Goal: Task Accomplishment & Management: Complete application form

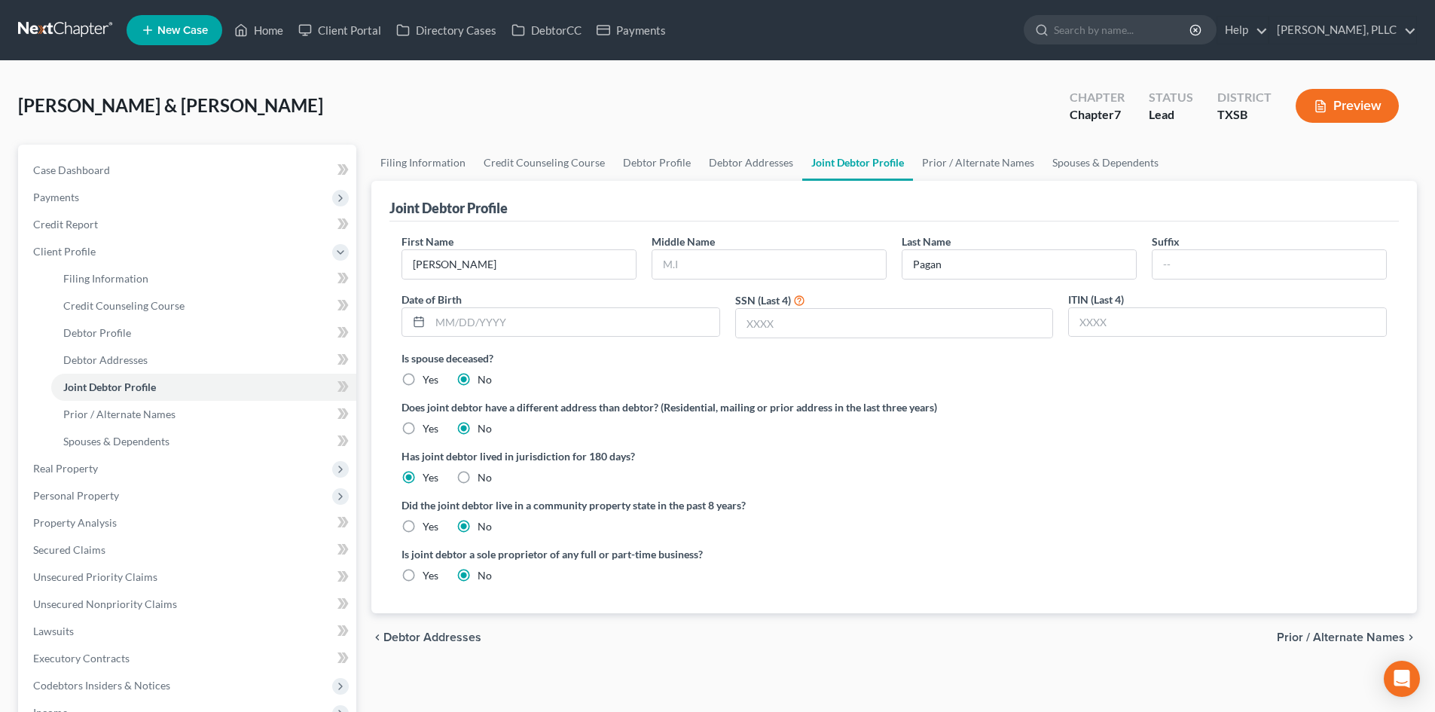
click at [990, 213] on div "Joint Debtor Profile" at bounding box center [893, 201] width 1009 height 41
click at [417, 398] on ng-include "First Name [PERSON_NAME] Middle Name Last Name [PERSON_NAME] Date of Birth SSN …" at bounding box center [893, 414] width 985 height 362
click at [0, 516] on div "[PERSON_NAME] & [PERSON_NAME] Upgraded Chapter Chapter 7 Status Lead District […" at bounding box center [717, 519] width 1435 height 917
drag, startPoint x: 0, startPoint y: 574, endPoint x: 1439, endPoint y: 661, distance: 1442.0
click at [2, 574] on div "[PERSON_NAME] & [PERSON_NAME] Upgraded Chapter Chapter 7 Status Lead District […" at bounding box center [717, 519] width 1435 height 917
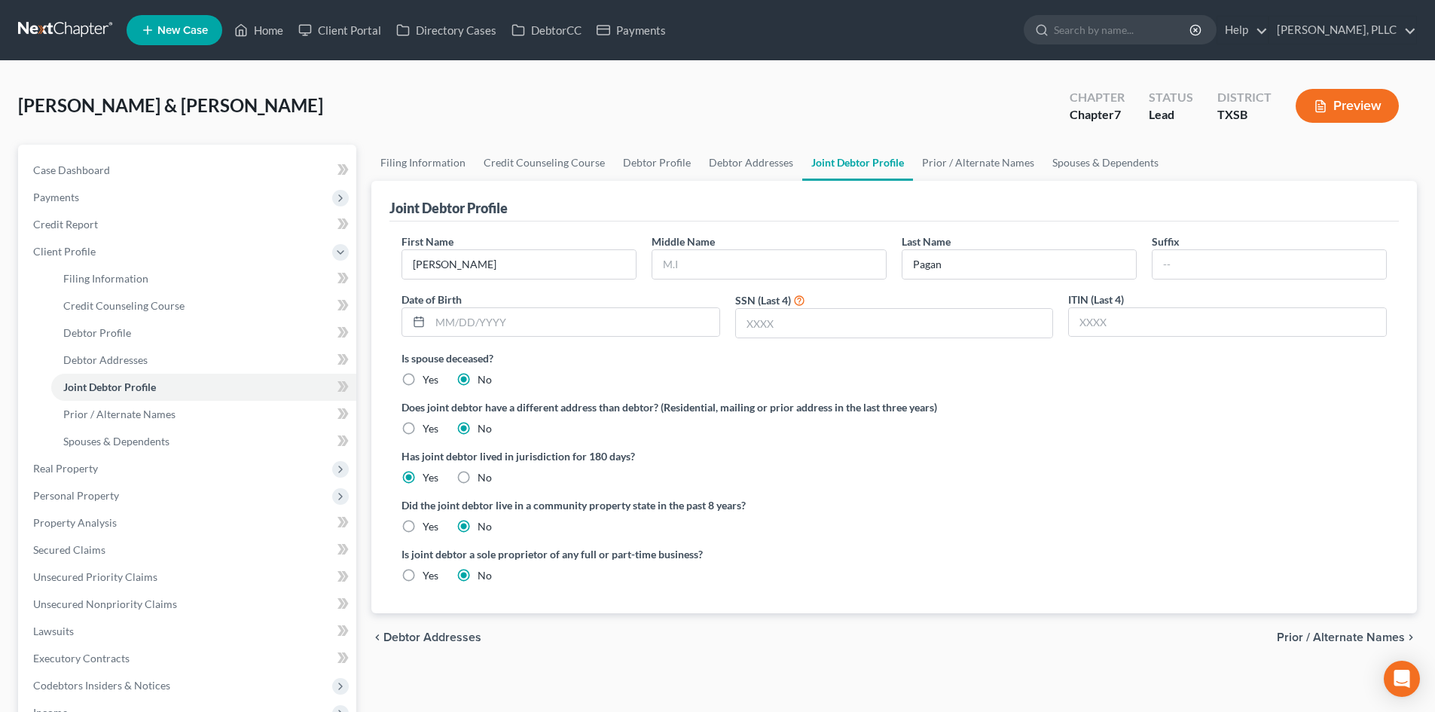
drag, startPoint x: 0, startPoint y: 468, endPoint x: 845, endPoint y: 404, distance: 847.5
click at [1, 467] on div "[PERSON_NAME] & [PERSON_NAME] Upgraded Chapter Chapter 7 Status Lead District […" at bounding box center [717, 519] width 1435 height 917
click at [550, 29] on link "DebtorCC" at bounding box center [546, 30] width 85 height 27
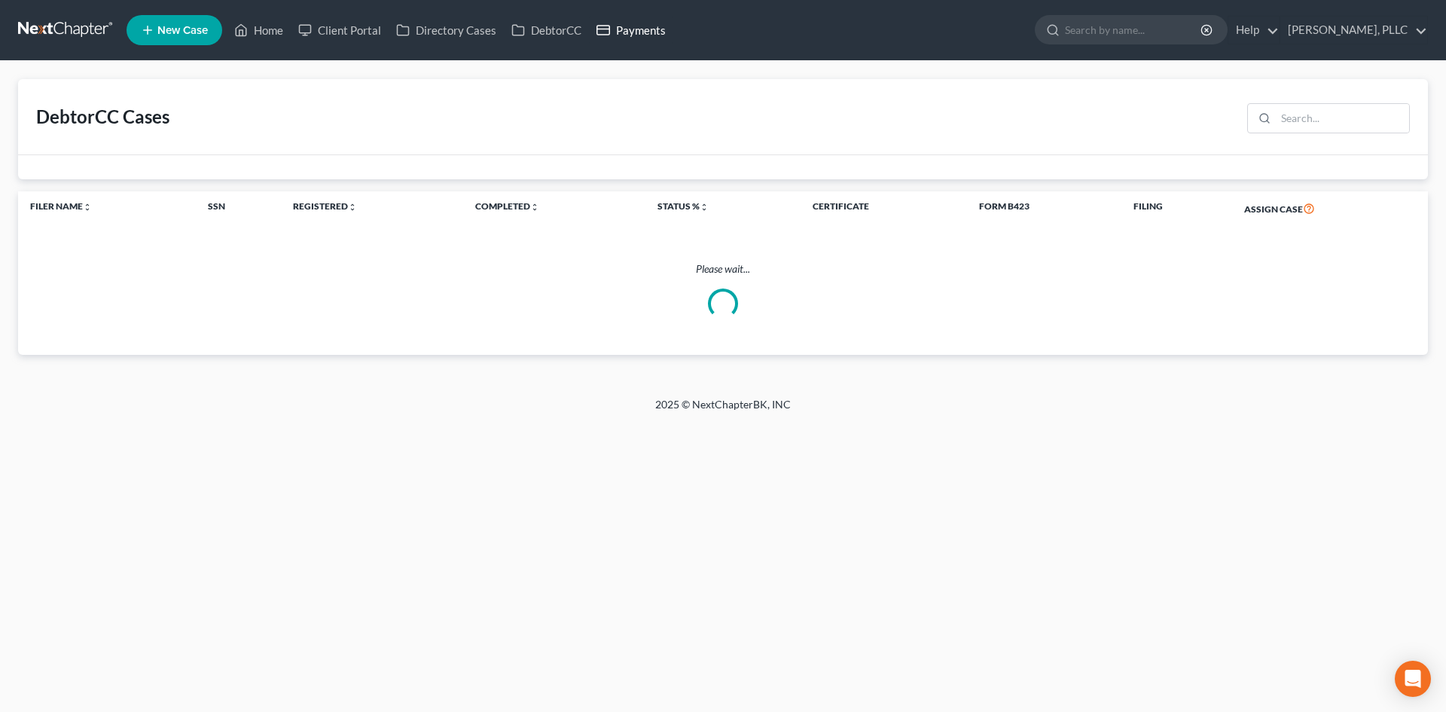
click at [643, 32] on link "Payments" at bounding box center [631, 30] width 84 height 27
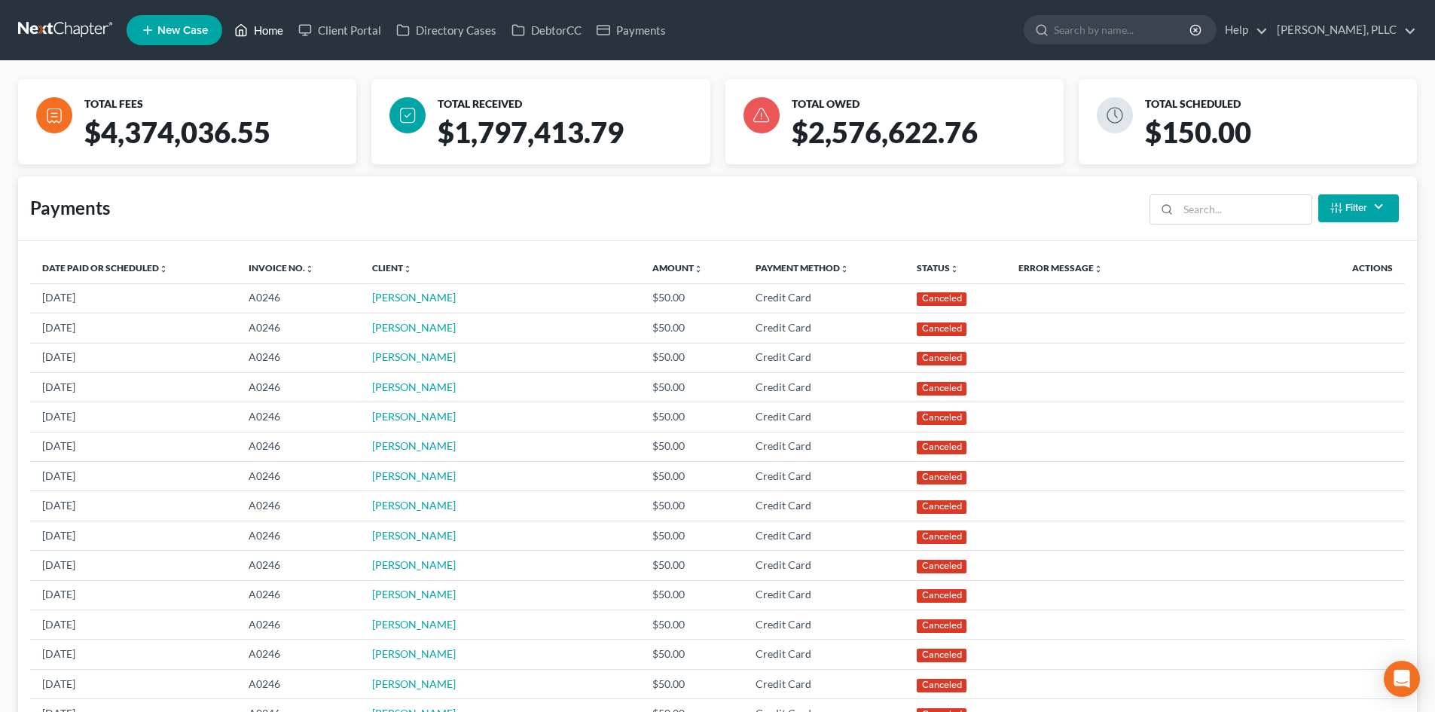
click at [264, 27] on link "Home" at bounding box center [259, 30] width 64 height 27
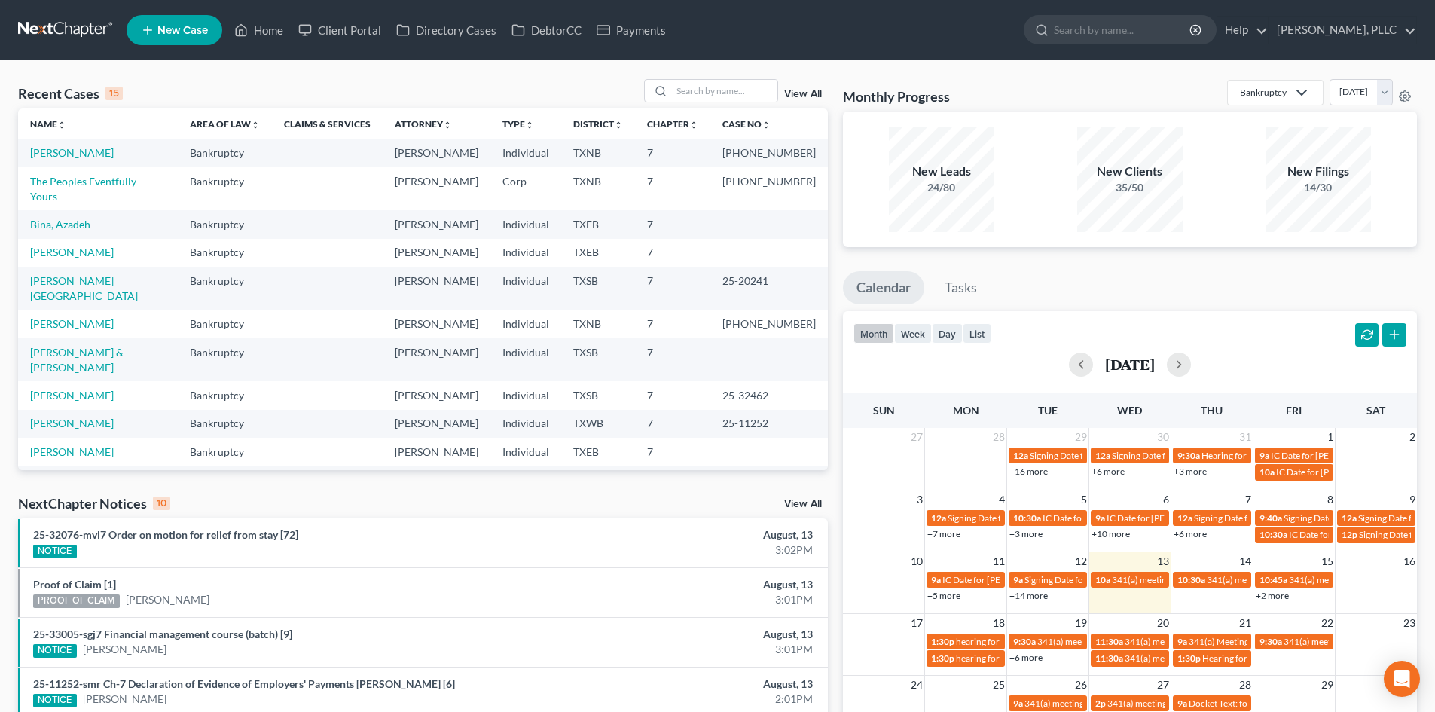
drag, startPoint x: 761, startPoint y: 232, endPoint x: 1424, endPoint y: 191, distance: 664.8
click at [778, 239] on td at bounding box center [768, 253] width 117 height 28
drag, startPoint x: 0, startPoint y: 103, endPoint x: 94, endPoint y: 105, distance: 94.2
click at [2, 103] on div "Recent Cases 15 View All Name unfold_more expand_more expand_less Area of Law u…" at bounding box center [717, 559] width 1435 height 996
click at [0, 270] on div "Recent Cases 15 View All Name unfold_more expand_more expand_less Area of Law u…" at bounding box center [717, 559] width 1435 height 996
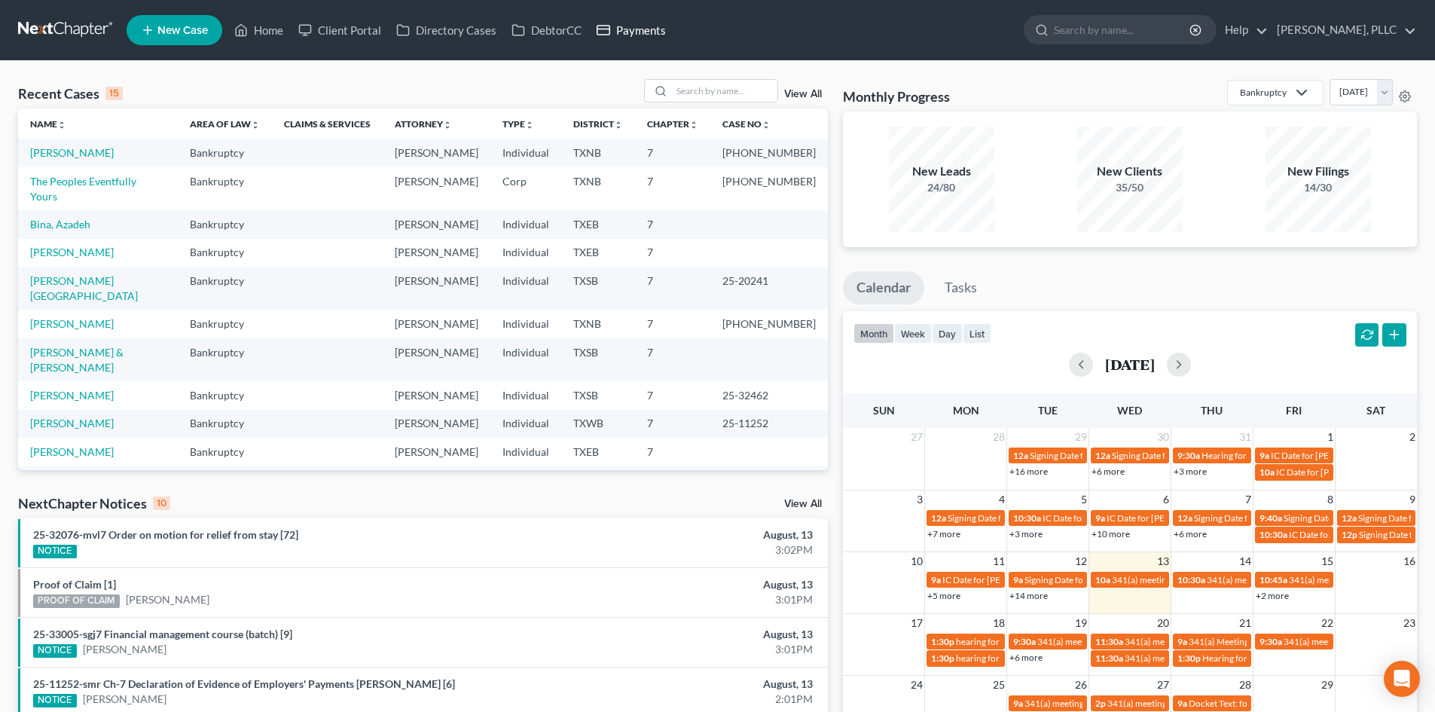
click at [643, 25] on link "Payments" at bounding box center [631, 30] width 84 height 27
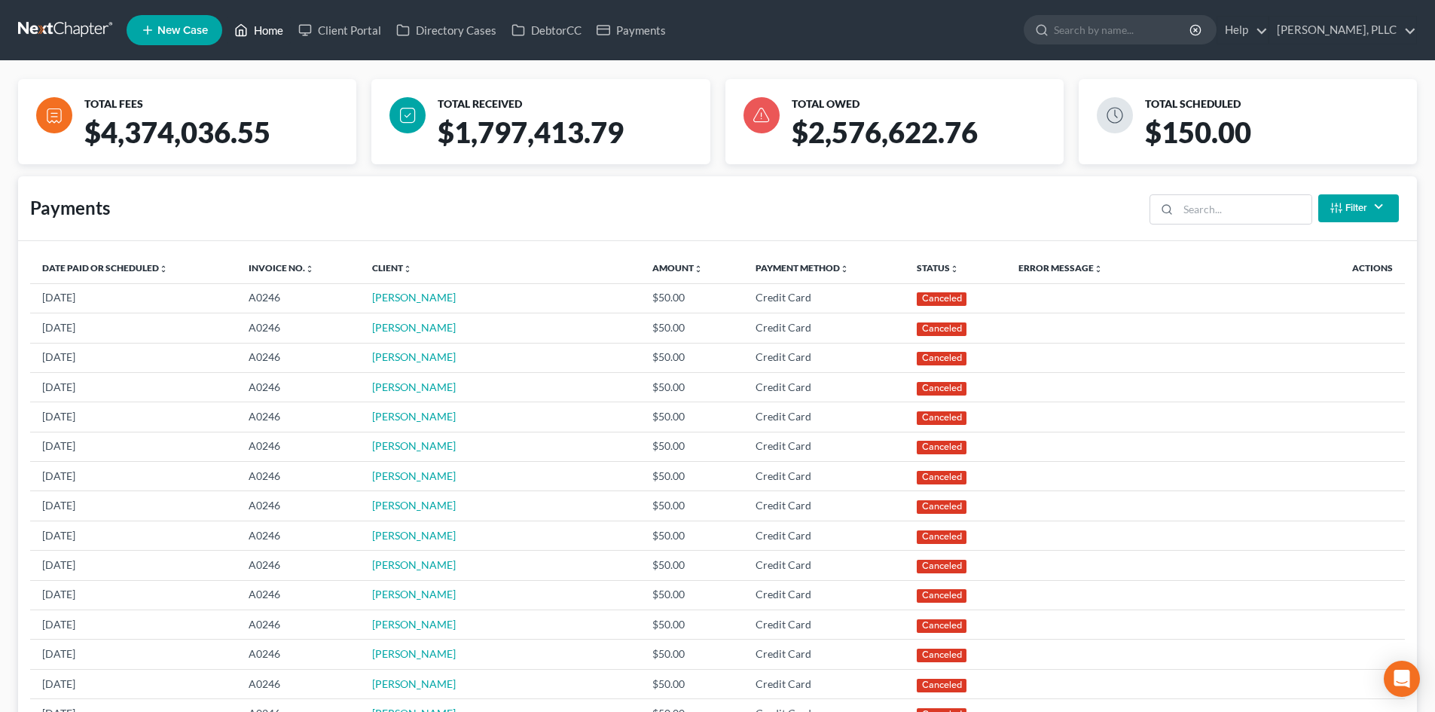
click at [260, 29] on link "Home" at bounding box center [259, 30] width 64 height 27
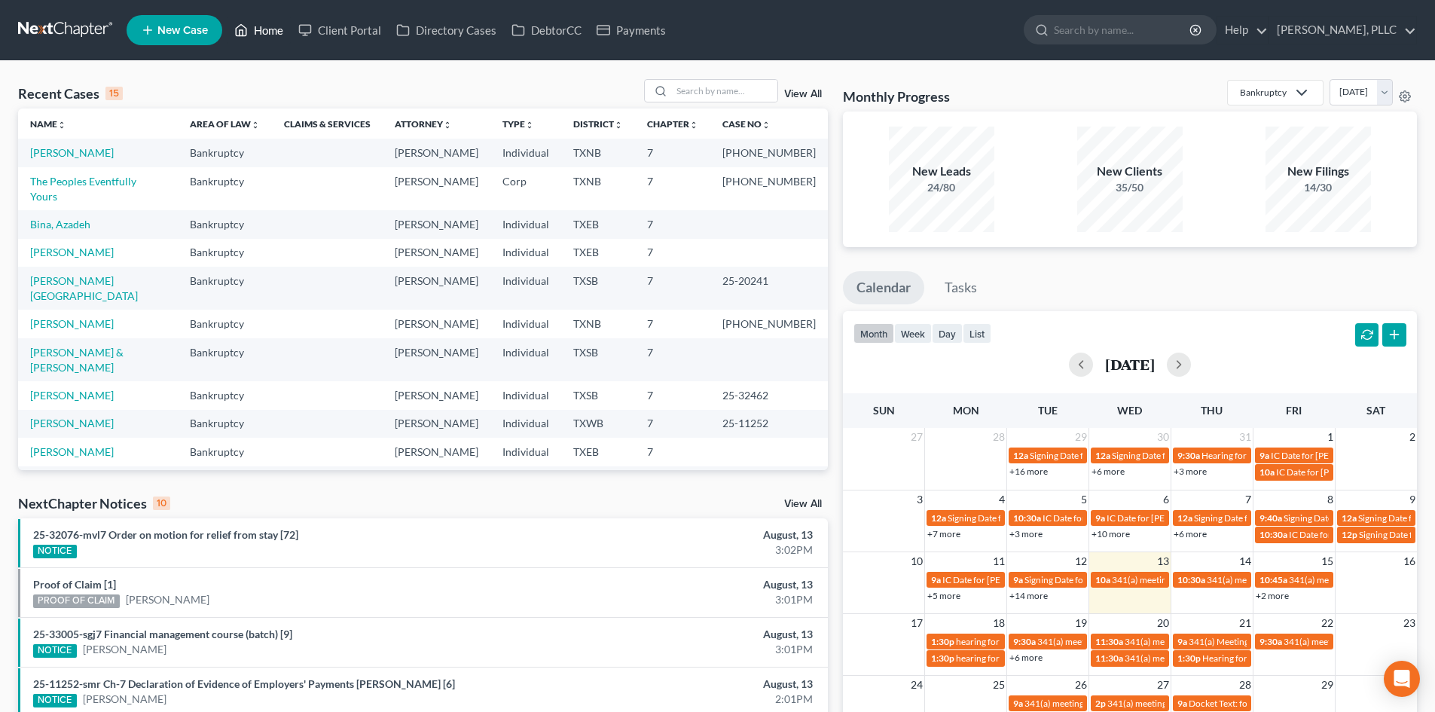
scroll to position [5, 0]
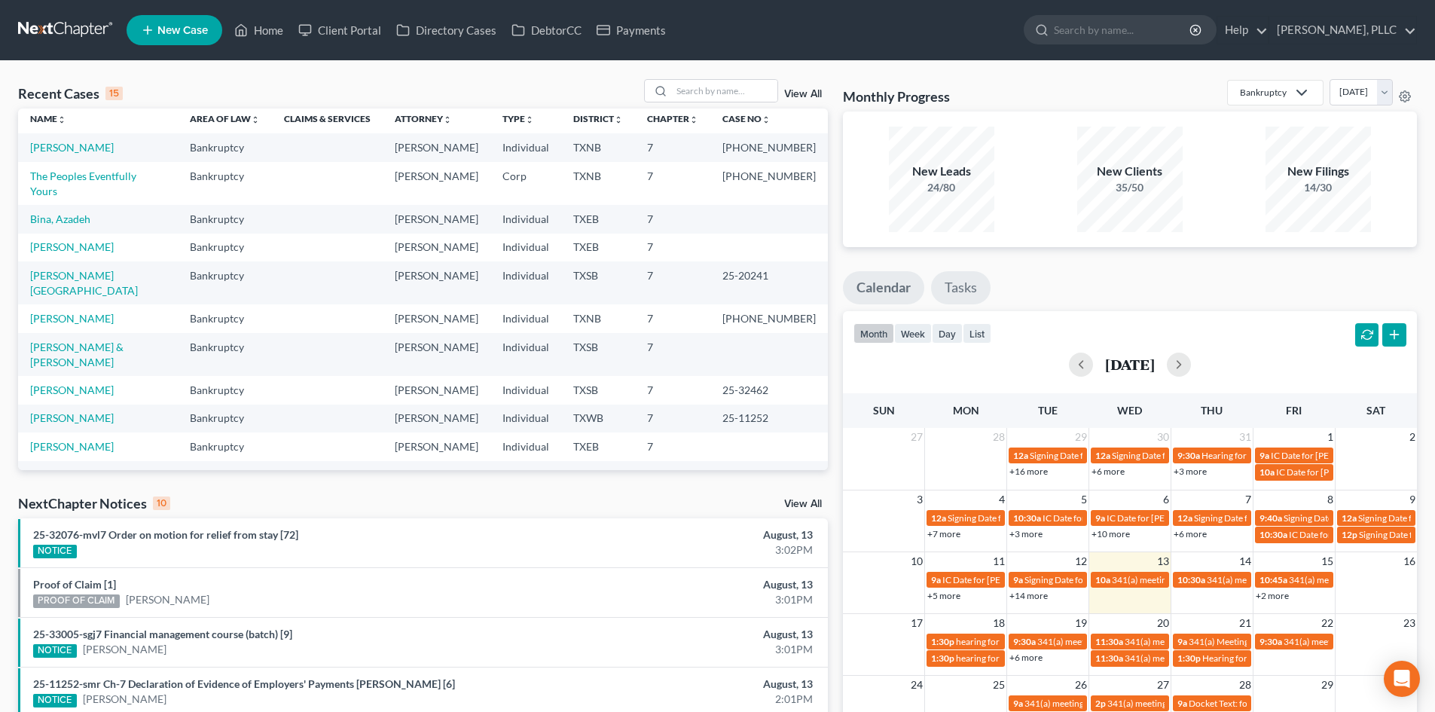
click at [975, 297] on link "Tasks" at bounding box center [961, 287] width 60 height 33
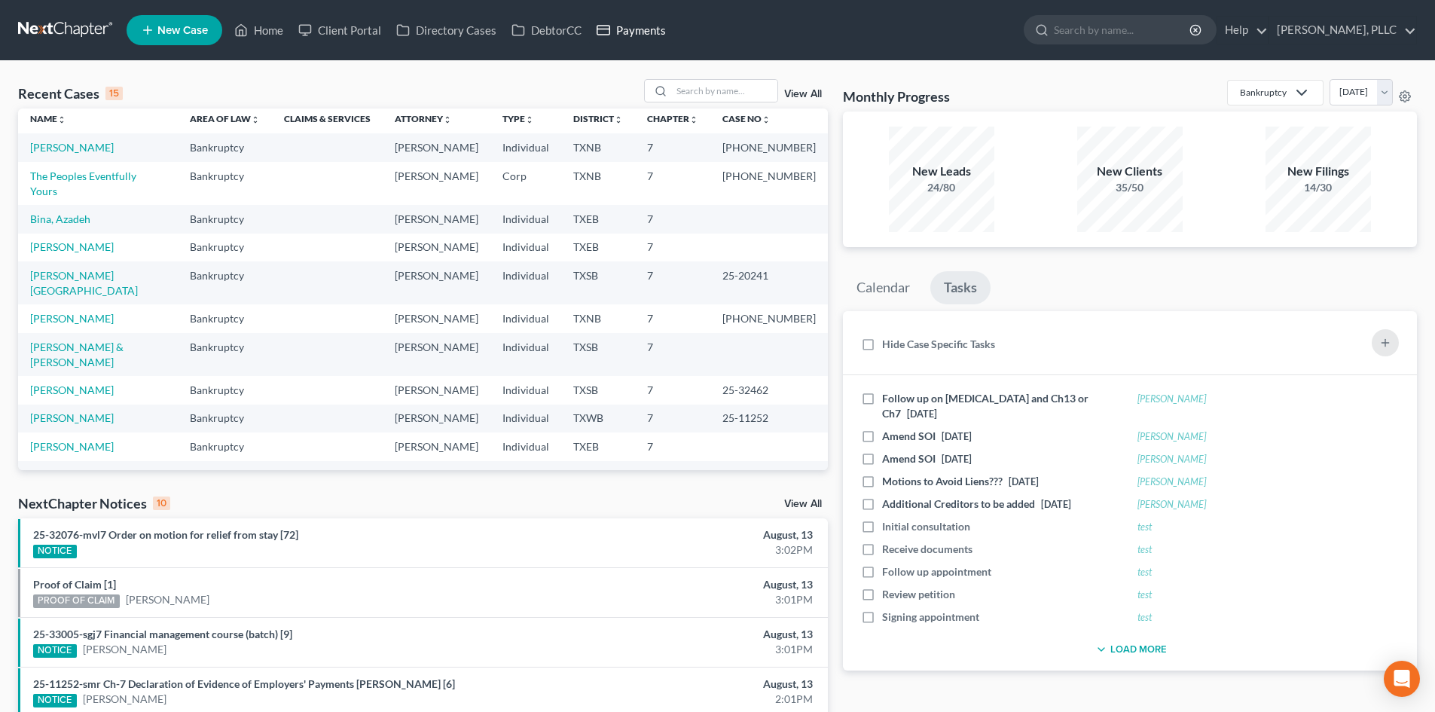
click at [621, 36] on link "Payments" at bounding box center [631, 30] width 84 height 27
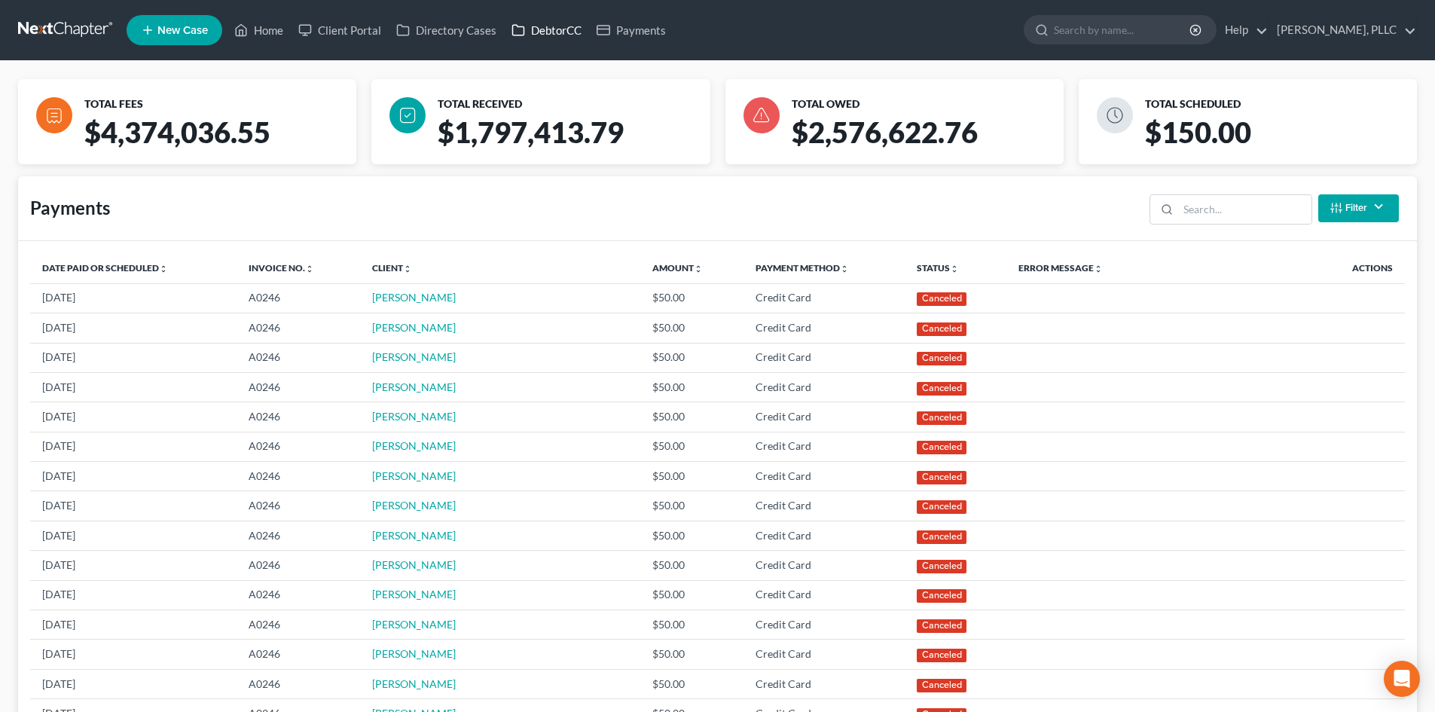
click at [549, 36] on link "DebtorCC" at bounding box center [546, 30] width 85 height 27
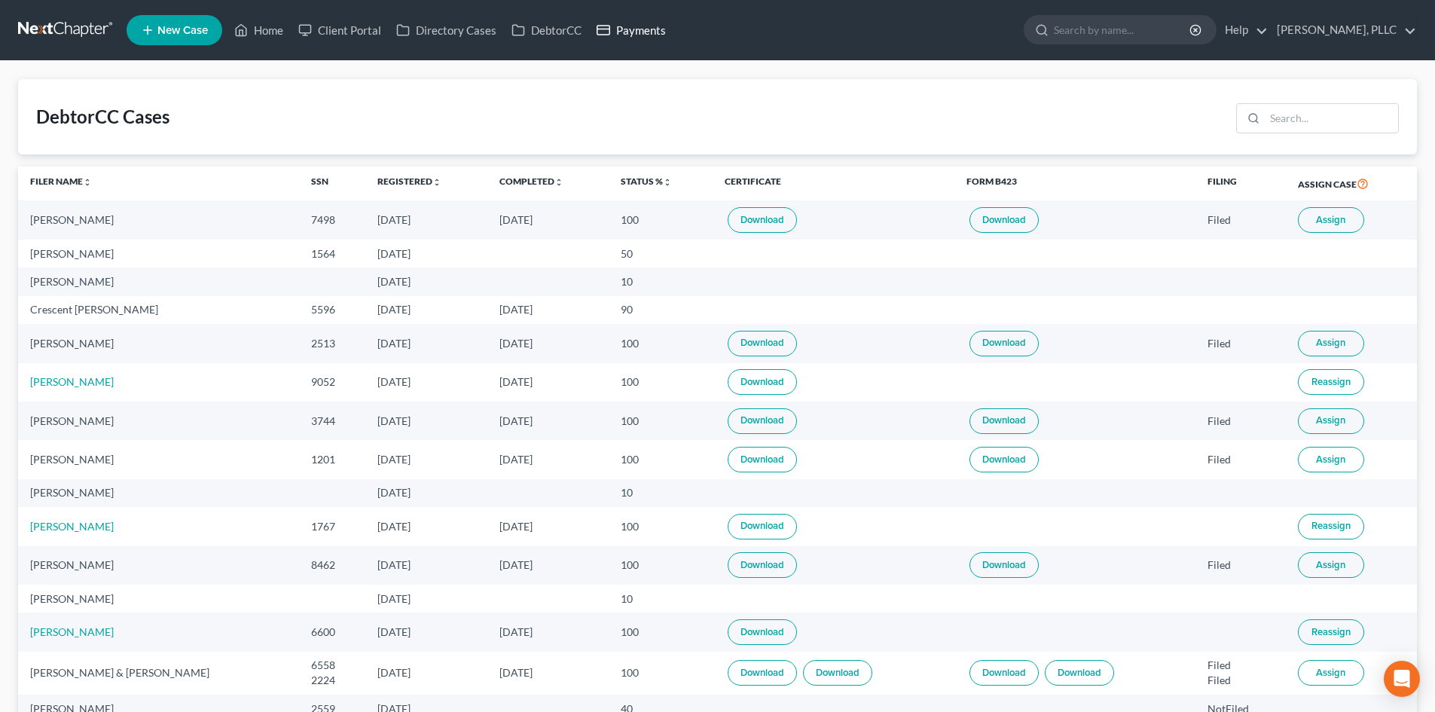
click at [653, 32] on link "Payments" at bounding box center [631, 30] width 84 height 27
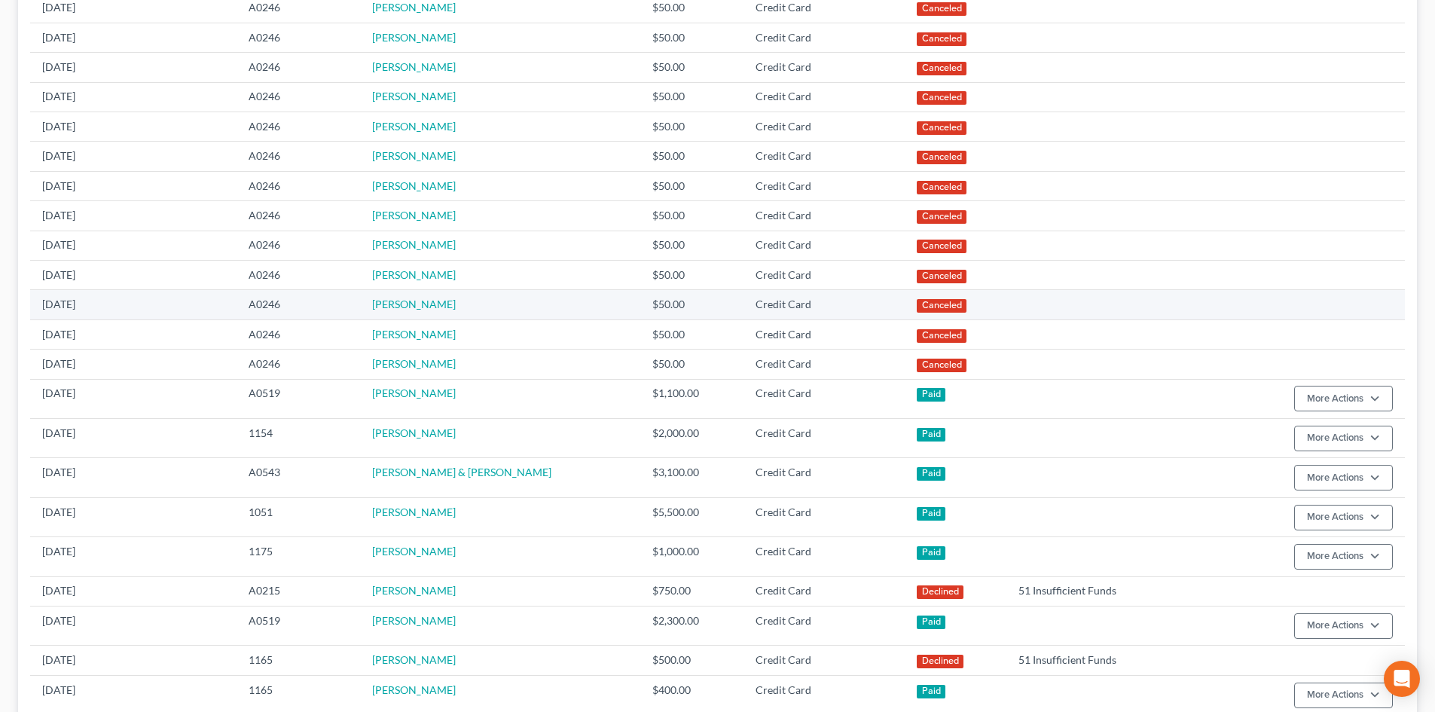
scroll to position [377, 0]
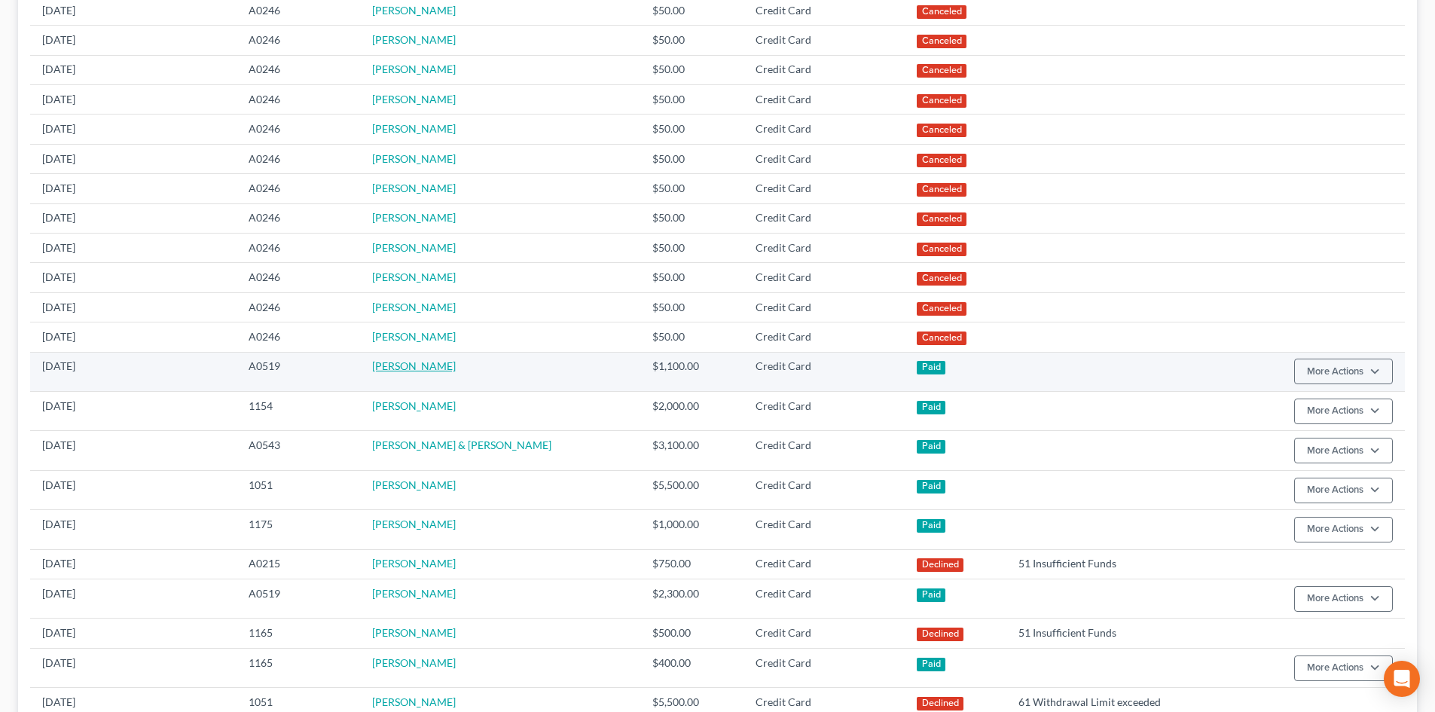
click at [419, 365] on link "[PERSON_NAME]" at bounding box center [414, 365] width 84 height 13
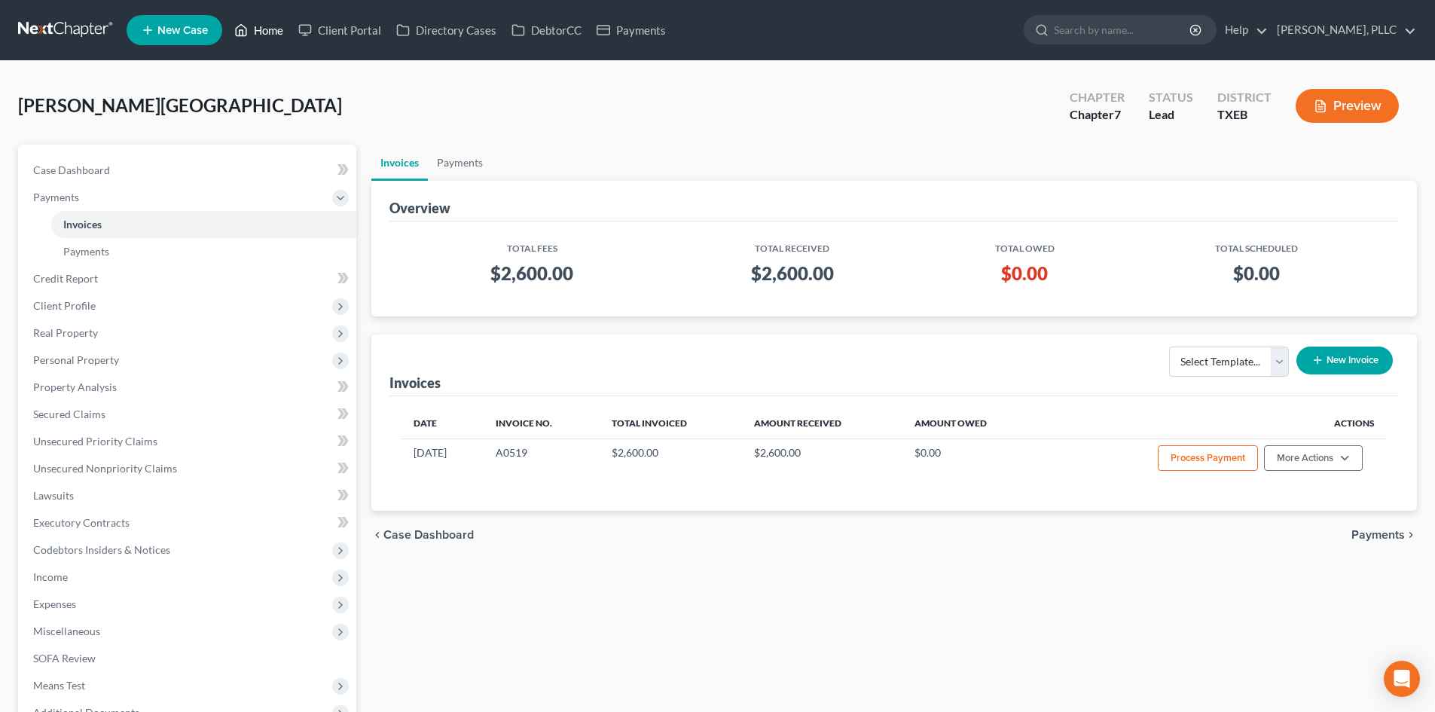
click at [267, 25] on link "Home" at bounding box center [259, 30] width 64 height 27
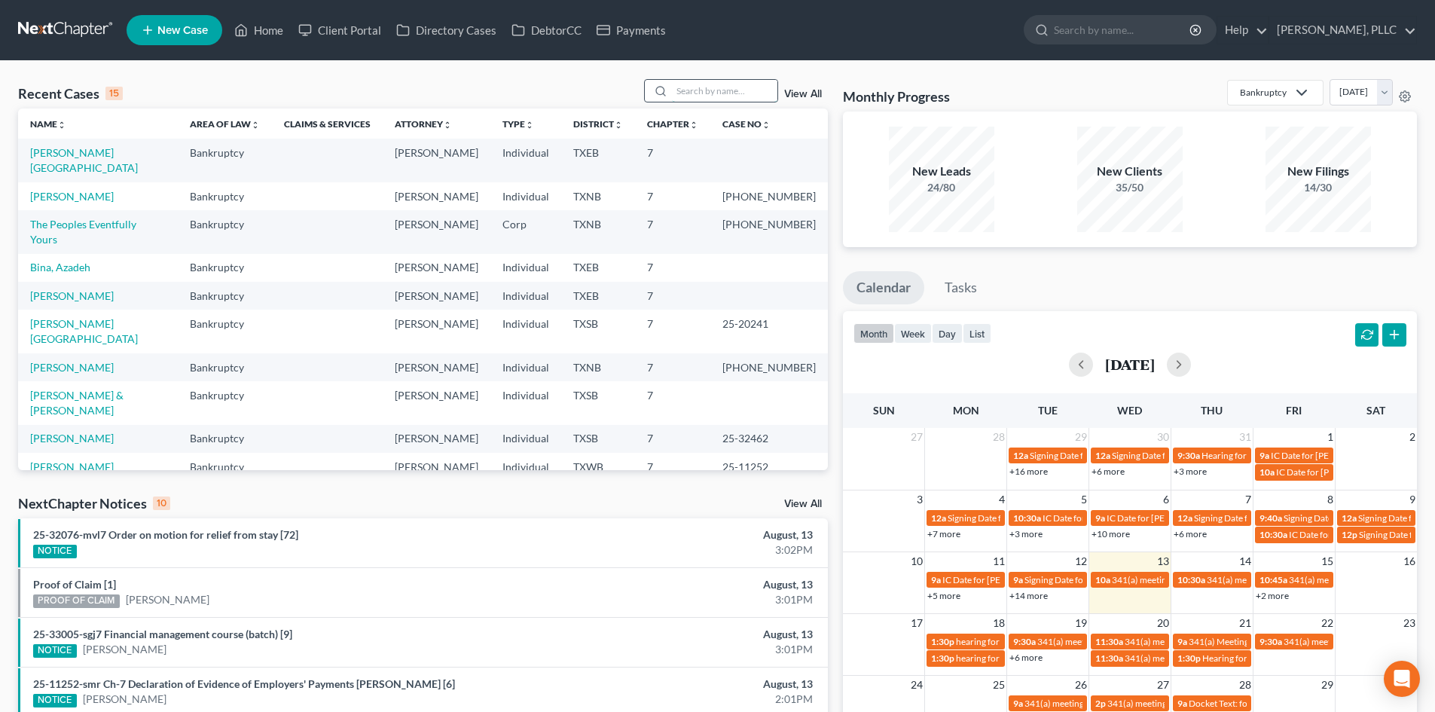
click at [706, 93] on input "search" at bounding box center [724, 91] width 105 height 22
type input "mandrale"
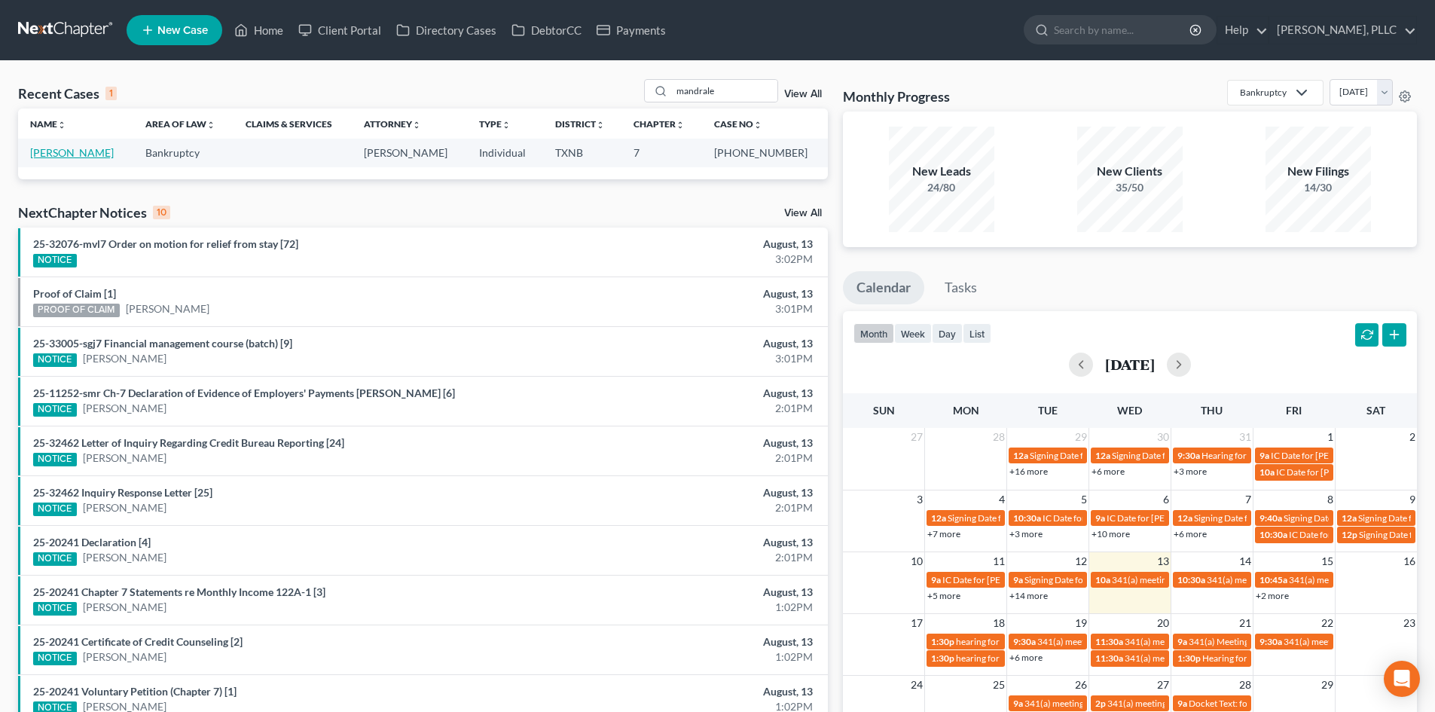
click at [73, 158] on link "[PERSON_NAME]" at bounding box center [72, 152] width 84 height 13
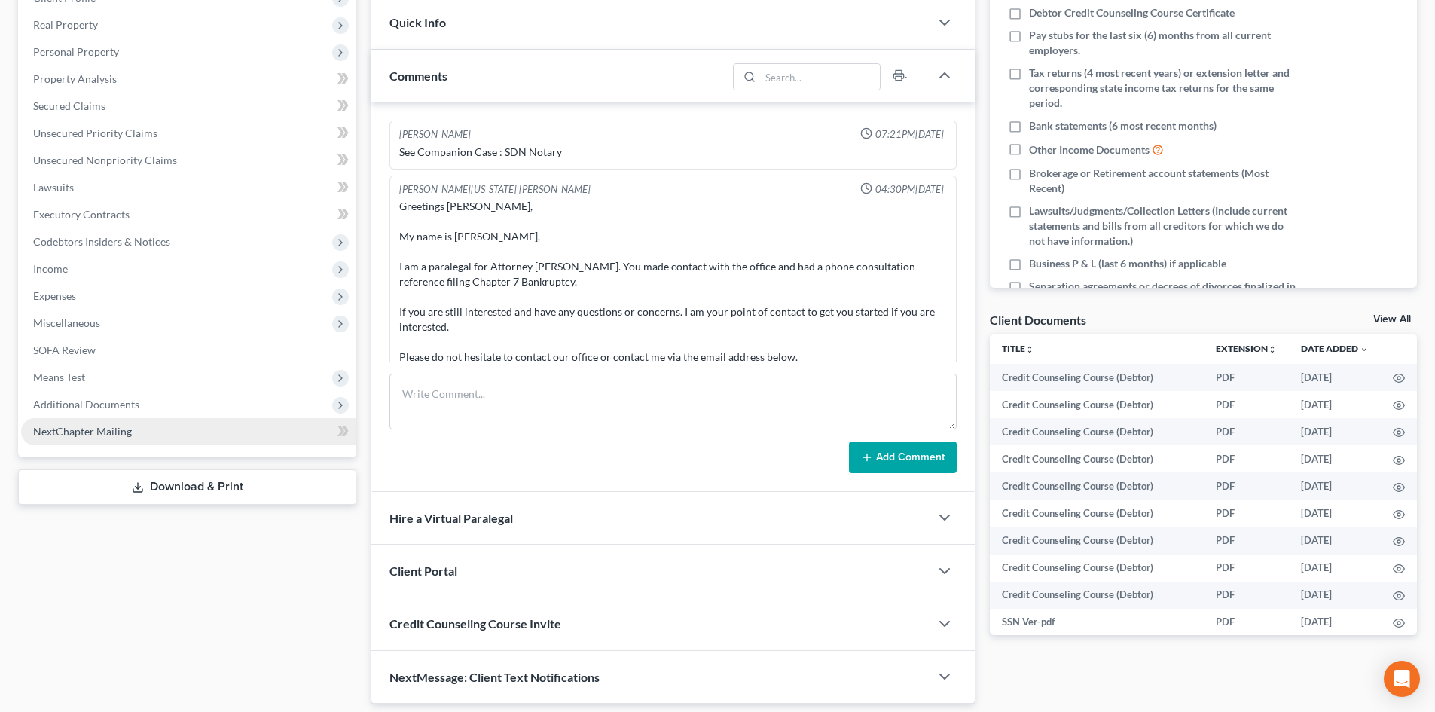
scroll to position [3004, 0]
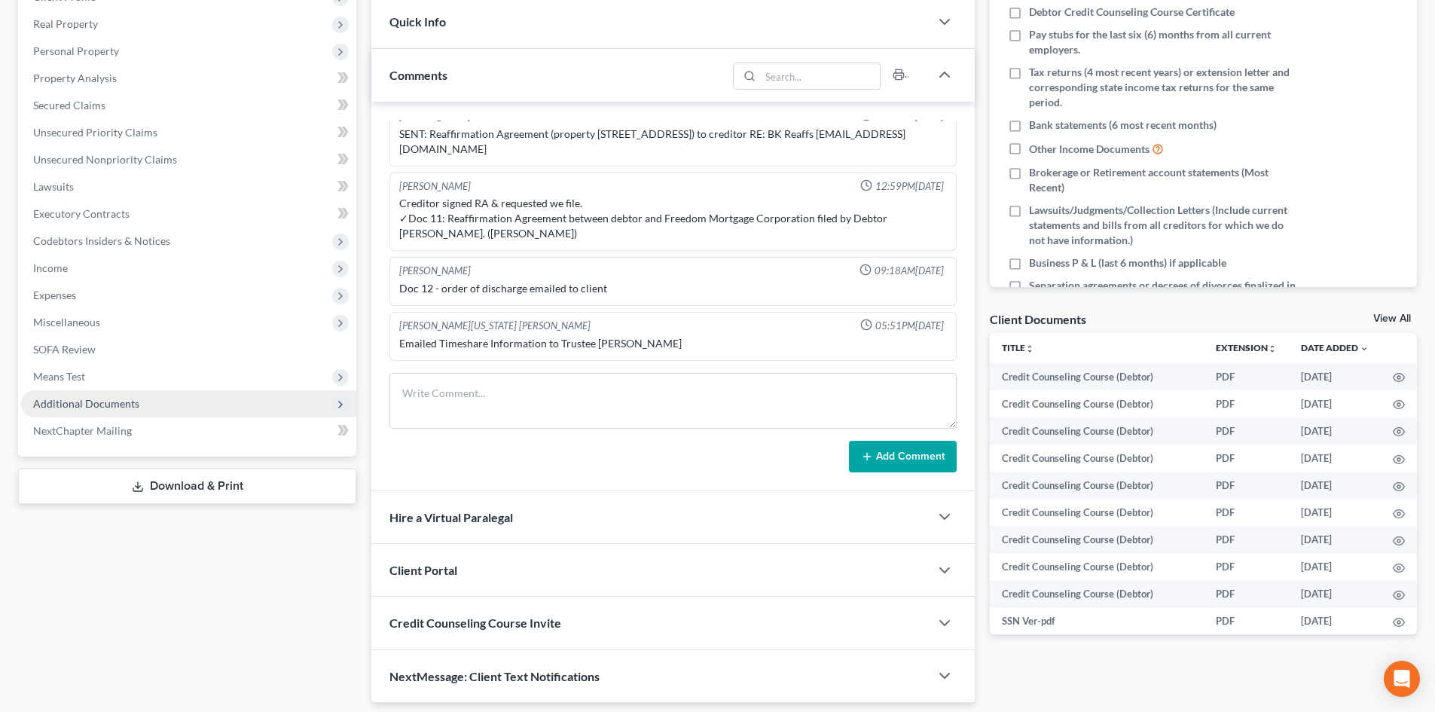
click at [123, 407] on span "Additional Documents" at bounding box center [86, 403] width 106 height 13
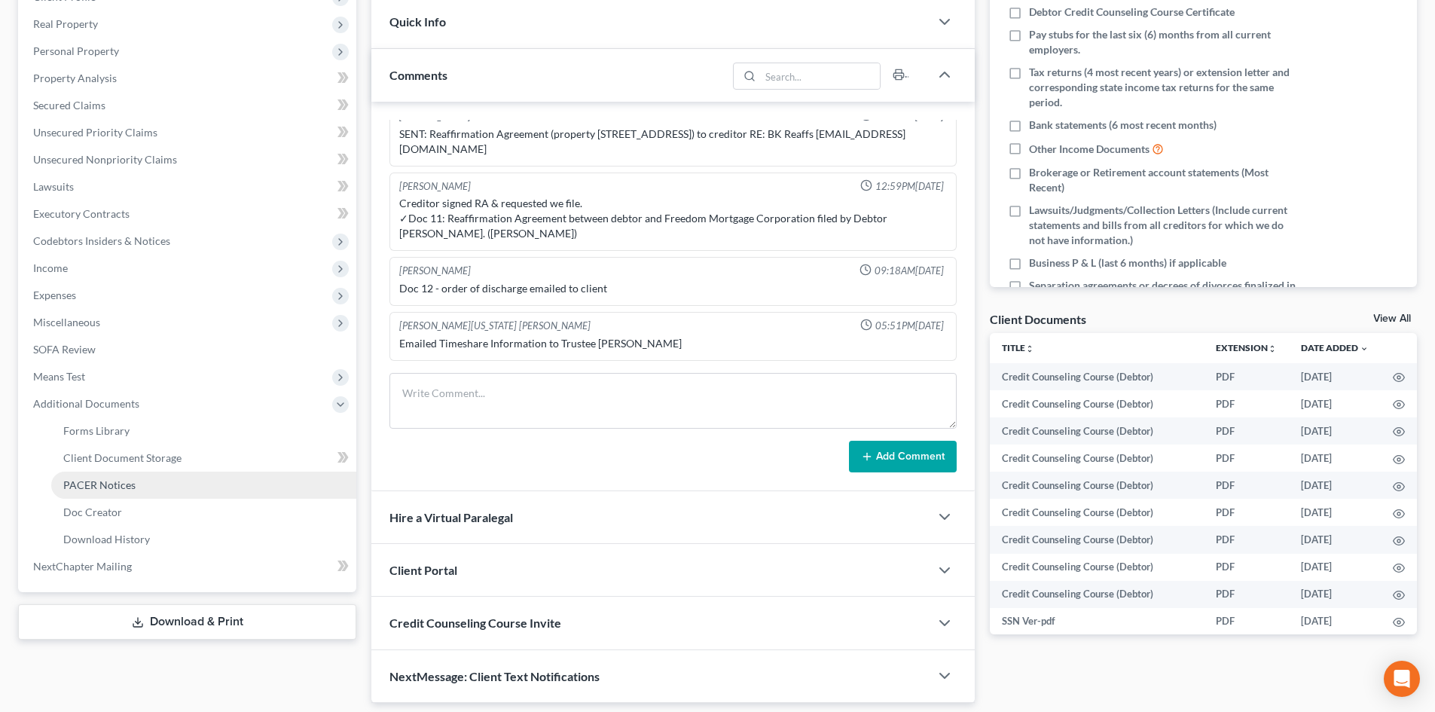
click at [88, 480] on span "PACER Notices" at bounding box center [99, 484] width 72 height 13
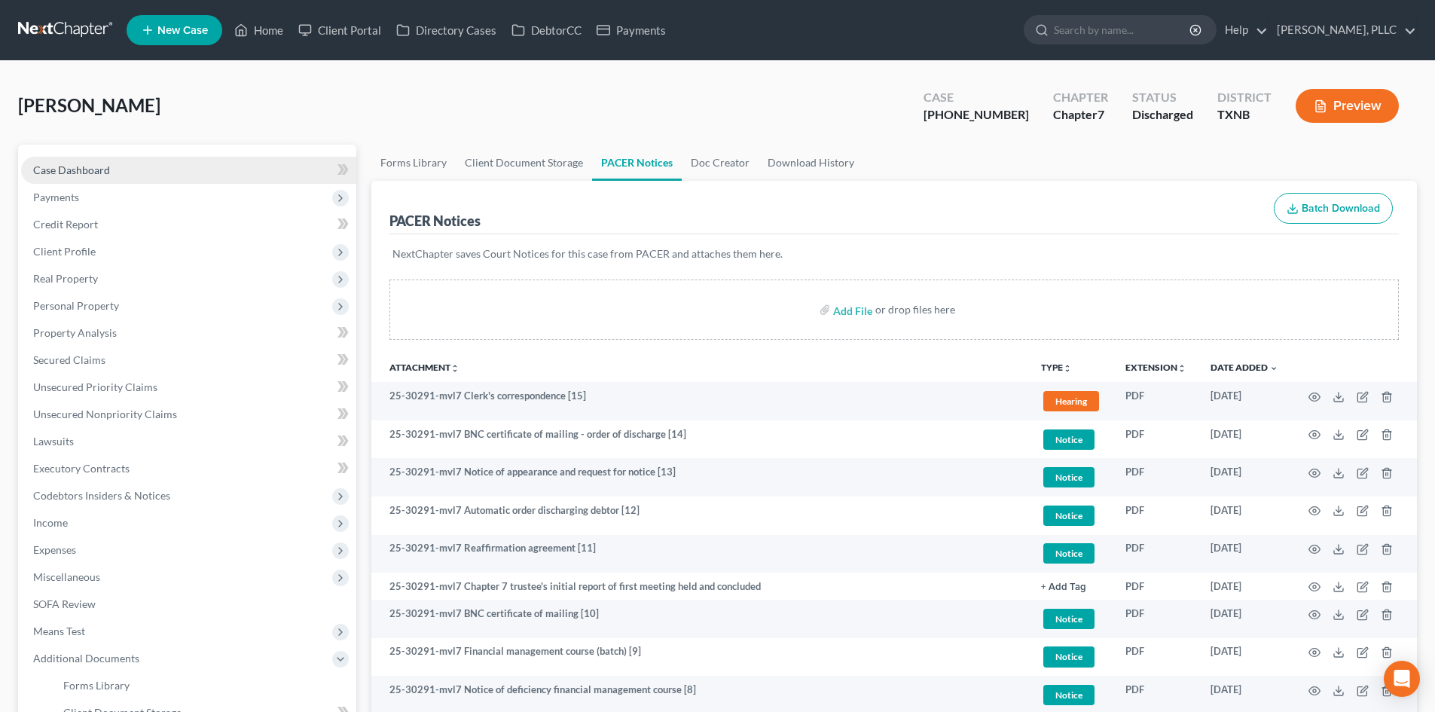
click at [167, 163] on link "Case Dashboard" at bounding box center [188, 170] width 335 height 27
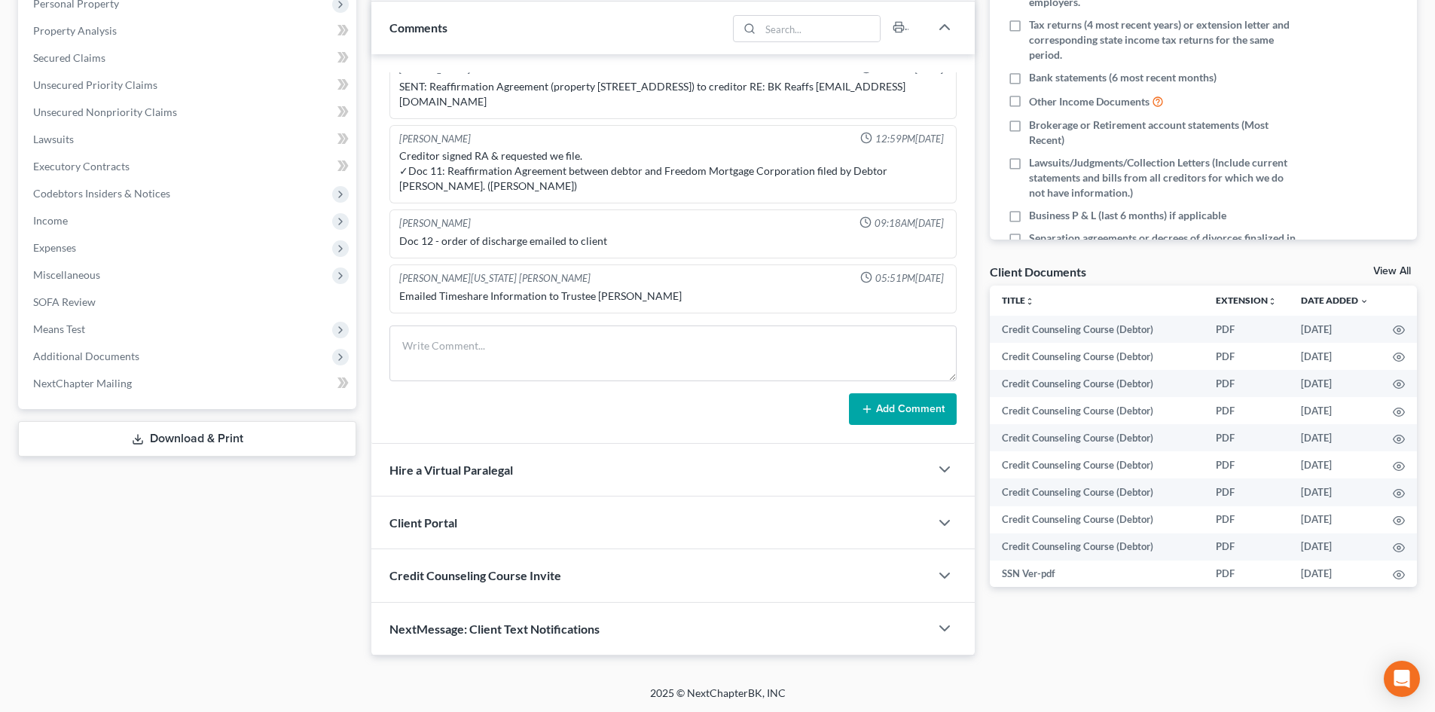
scroll to position [303, 0]
click at [236, 540] on div "Case Dashboard Payments Invoices Payments Payments Credit Report Client Profile" at bounding box center [187, 248] width 353 height 813
click at [1212, 671] on div "[PERSON_NAME] Upgraded Case [PHONE_NUMBER] Chapter Chapter 7 Status Discharged …" at bounding box center [717, 221] width 1435 height 926
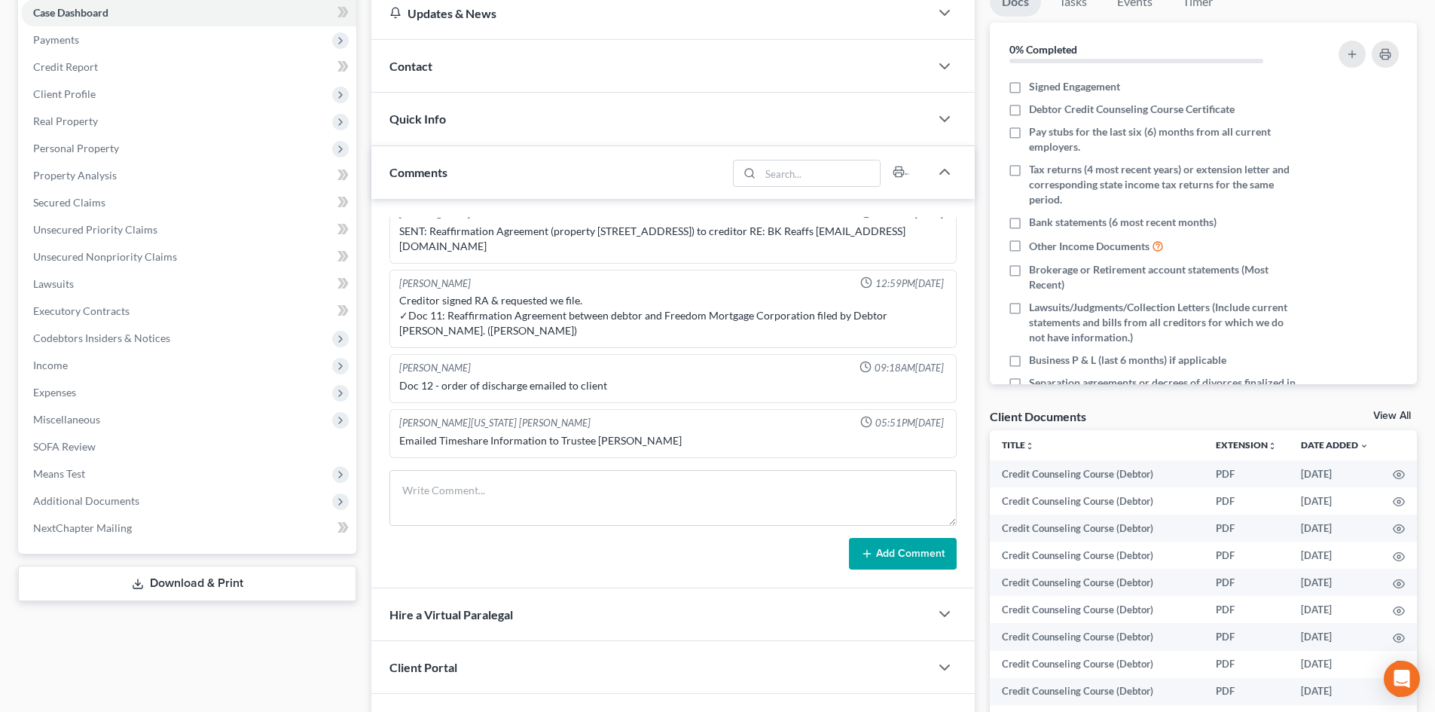
scroll to position [0, 0]
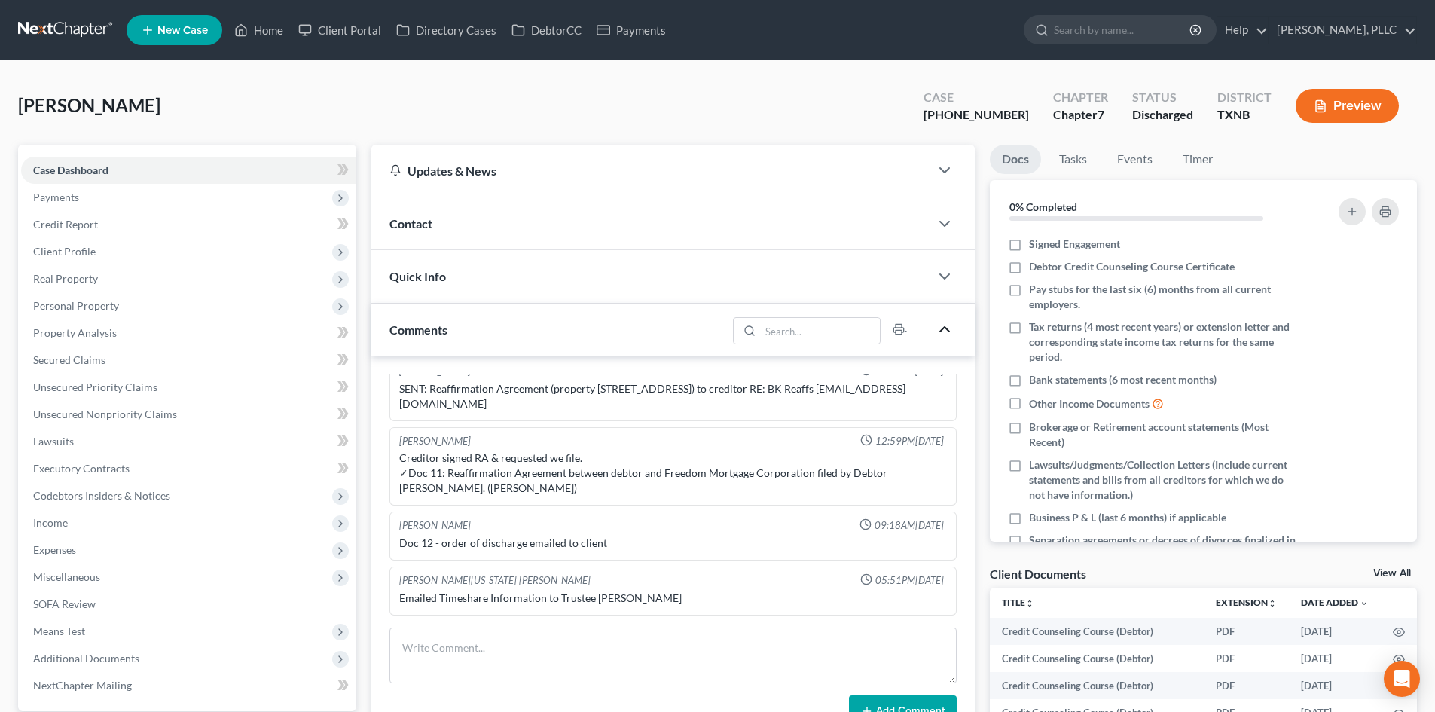
click at [938, 329] on icon "button" at bounding box center [944, 329] width 18 height 18
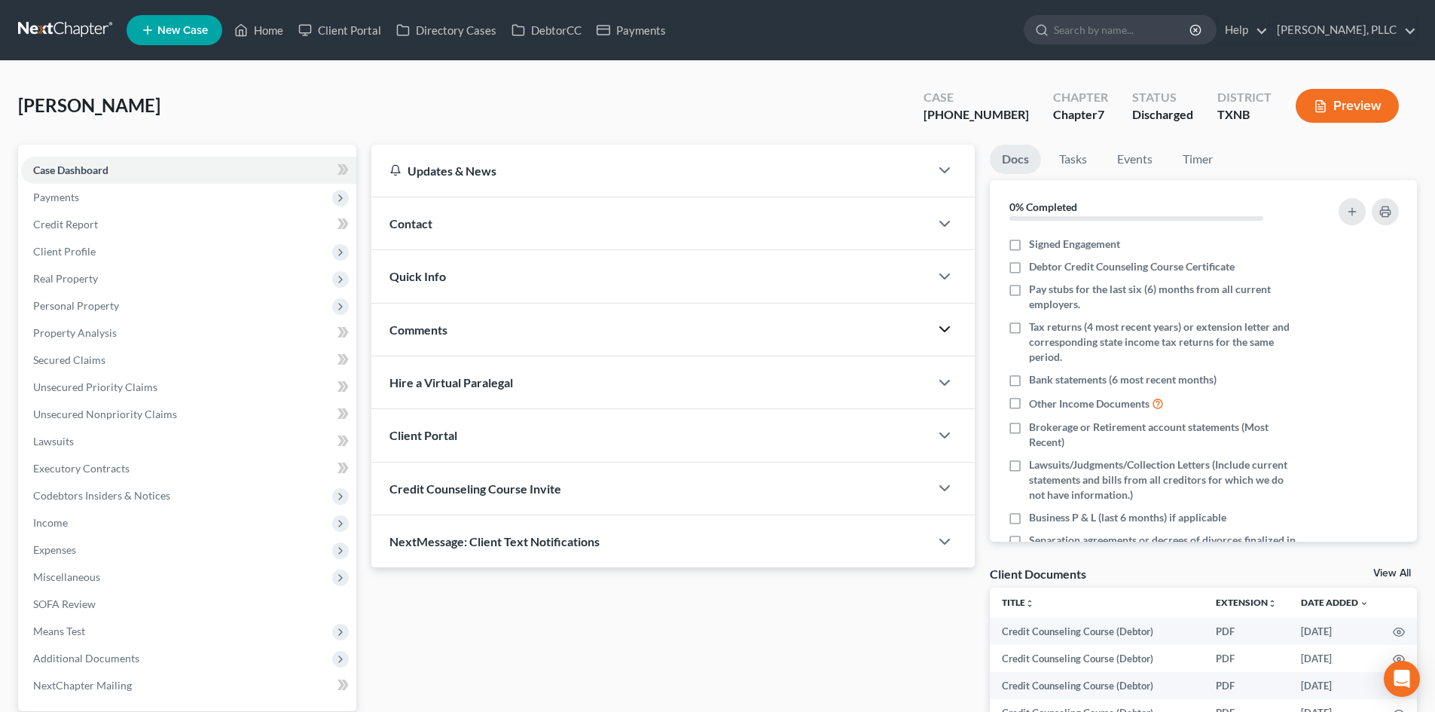
click at [906, 176] on div "Updates & News" at bounding box center [650, 171] width 522 height 16
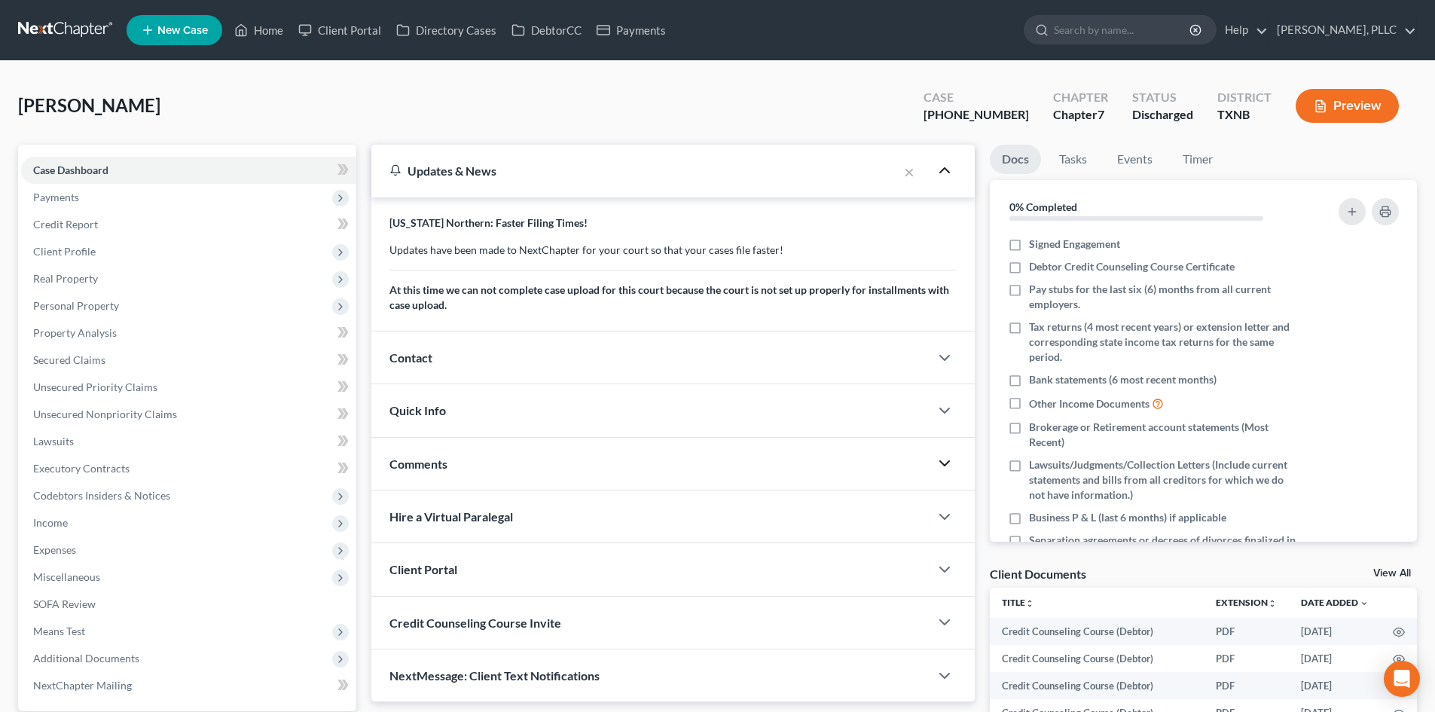
click at [948, 170] on icon "button" at bounding box center [944, 170] width 18 height 18
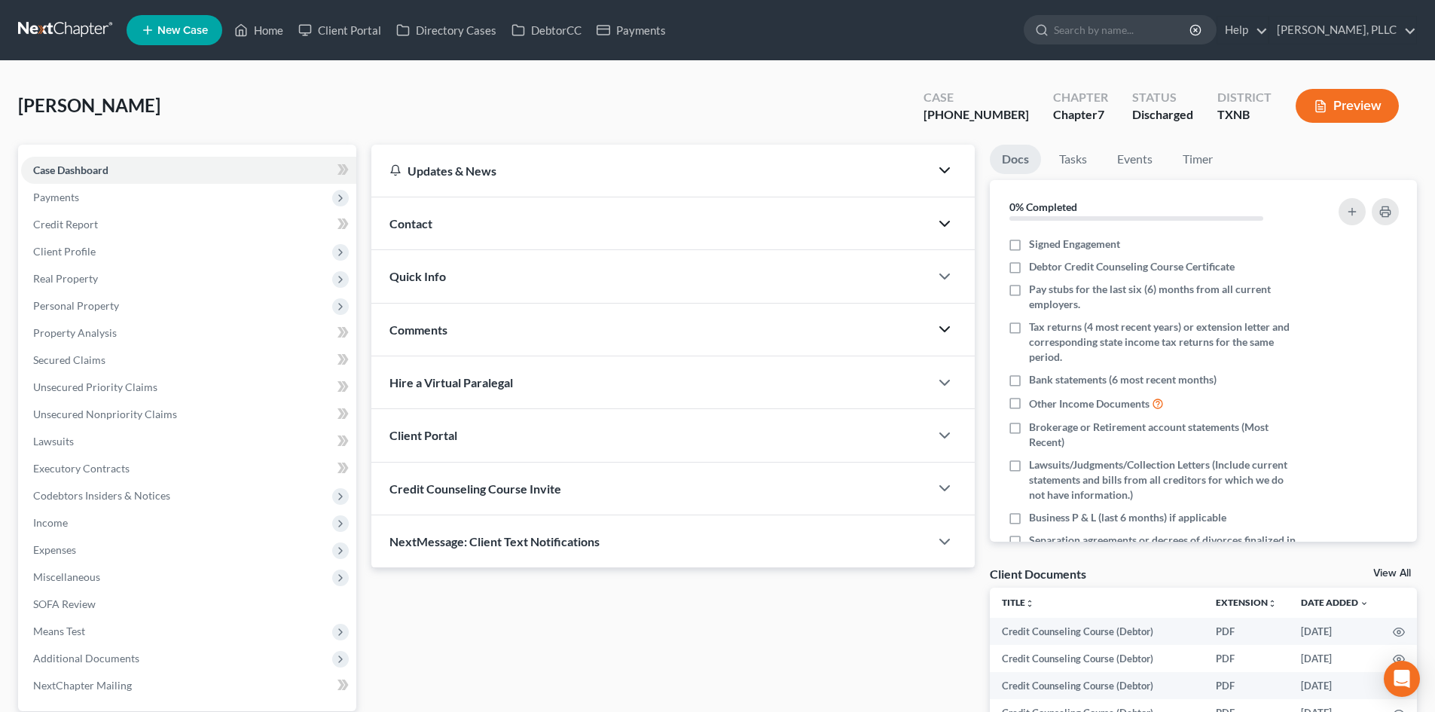
click at [948, 221] on icon "button" at bounding box center [944, 224] width 18 height 18
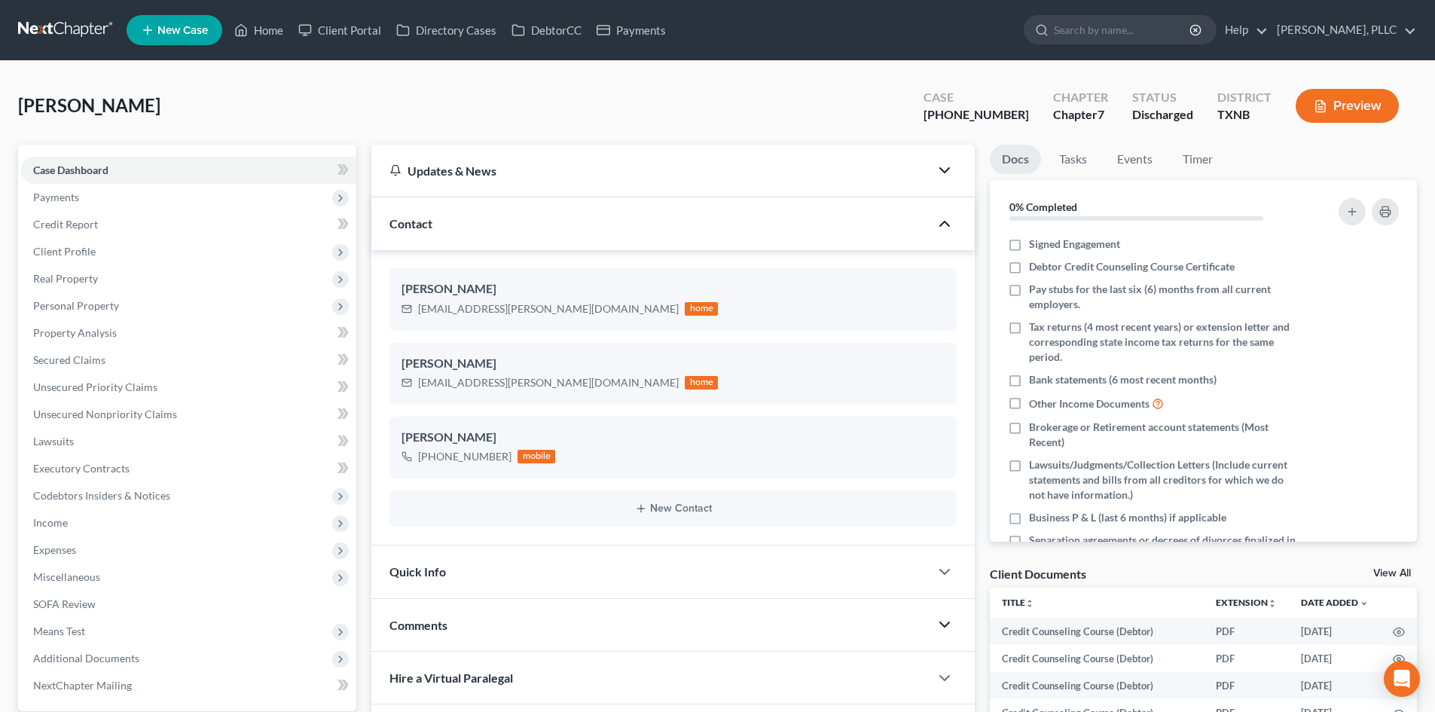
click at [949, 221] on icon "button" at bounding box center [944, 224] width 18 height 18
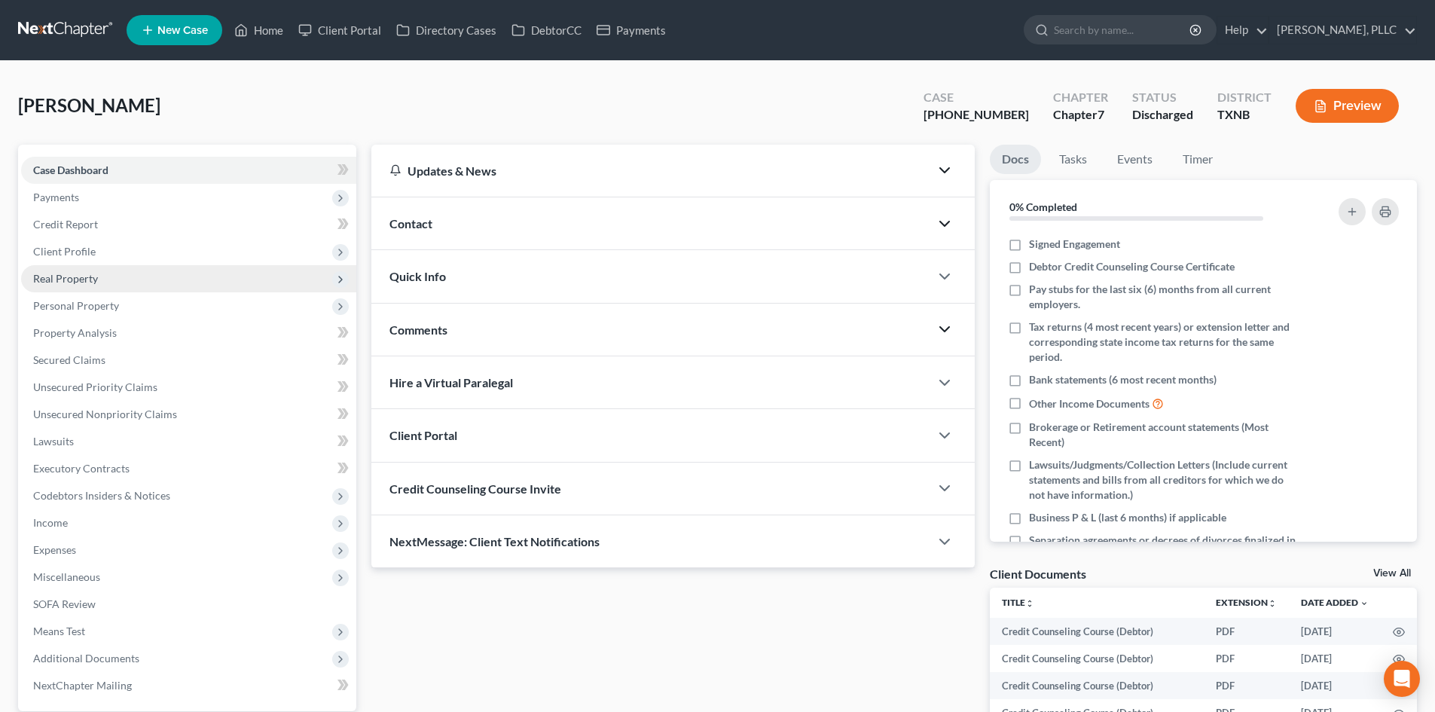
click at [84, 265] on span "Real Property" at bounding box center [188, 278] width 335 height 27
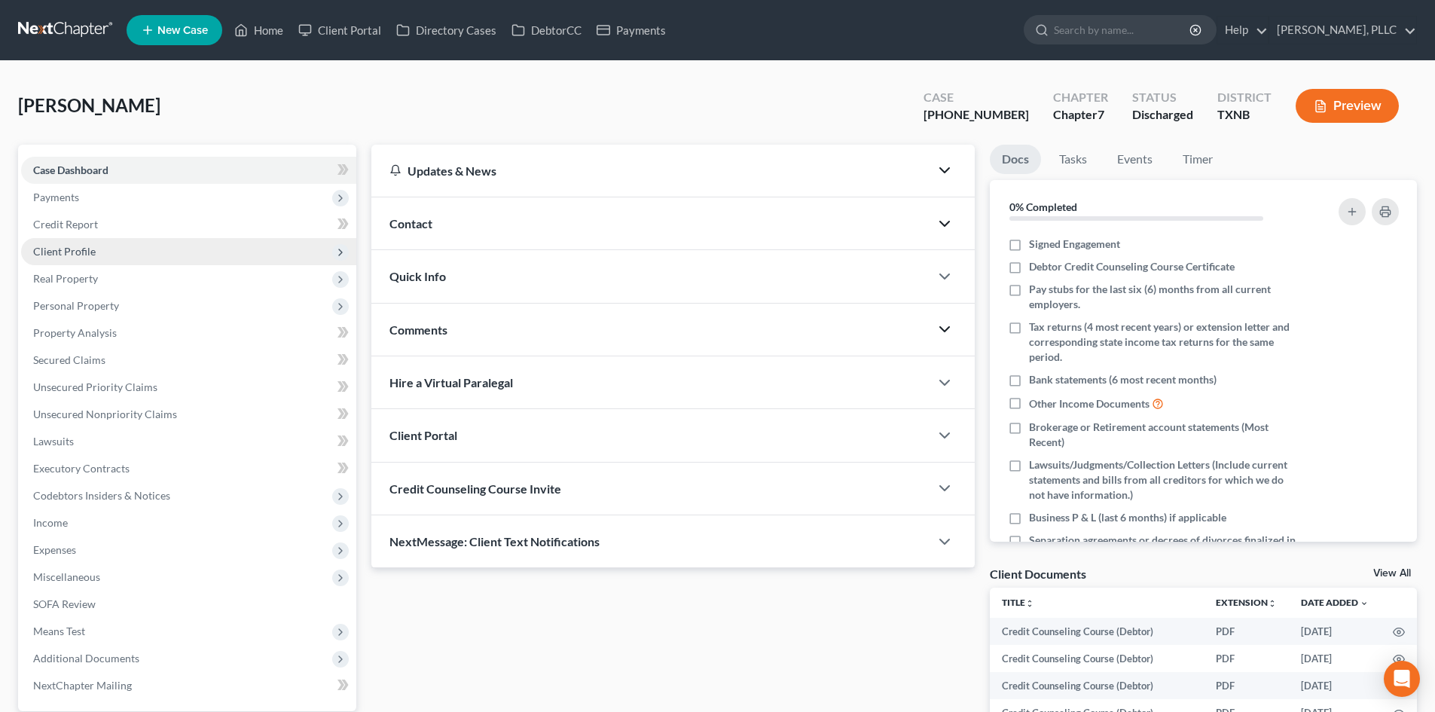
click at [90, 252] on span "Client Profile" at bounding box center [64, 251] width 63 height 13
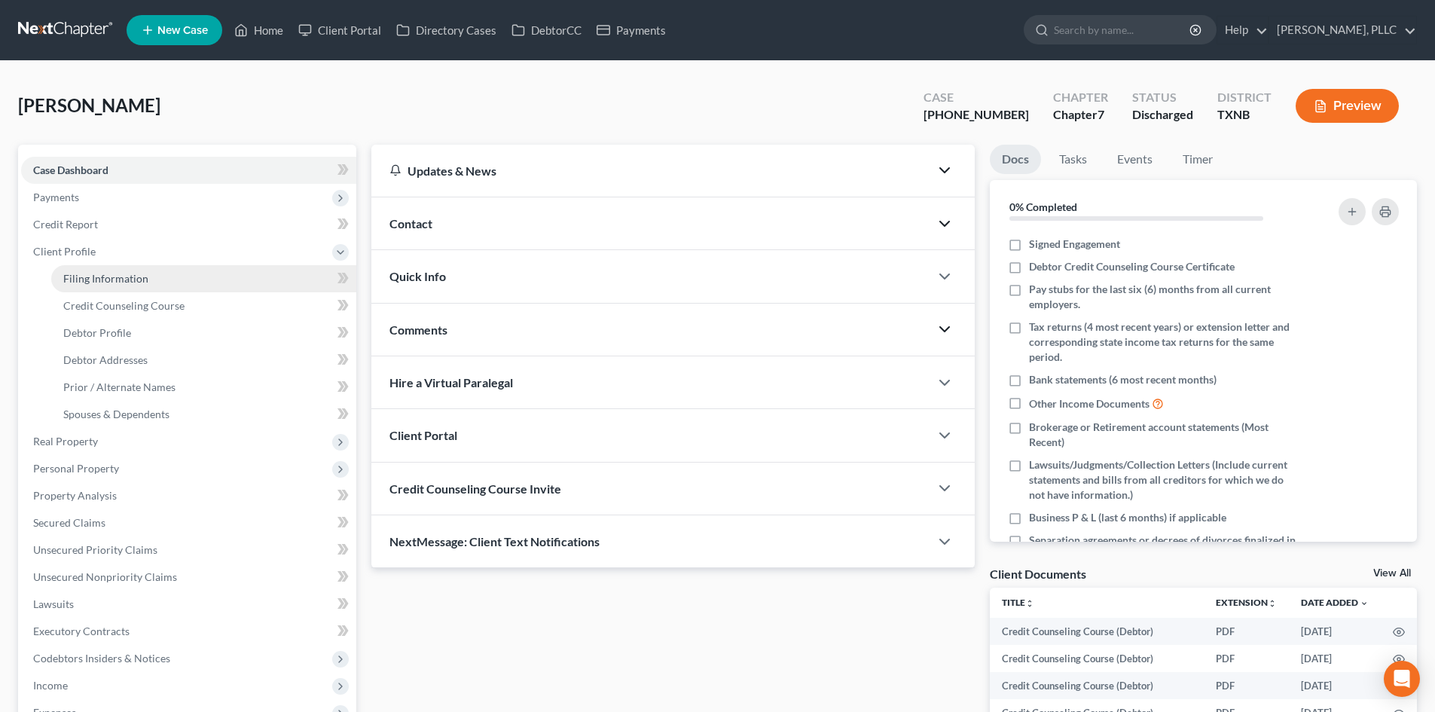
click at [209, 288] on link "Filing Information" at bounding box center [203, 278] width 305 height 27
select select "0"
select select "3"
select select "0"
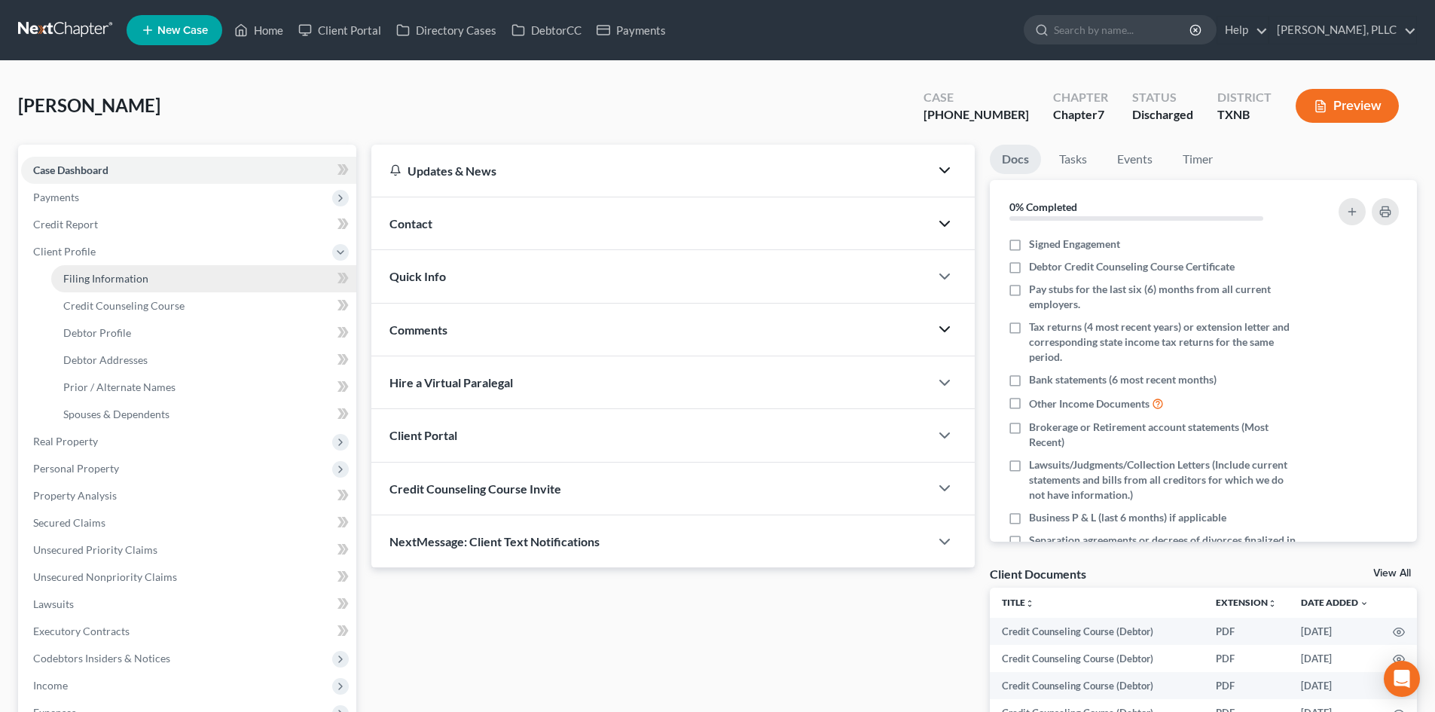
select select "78"
select select "1"
select select "45"
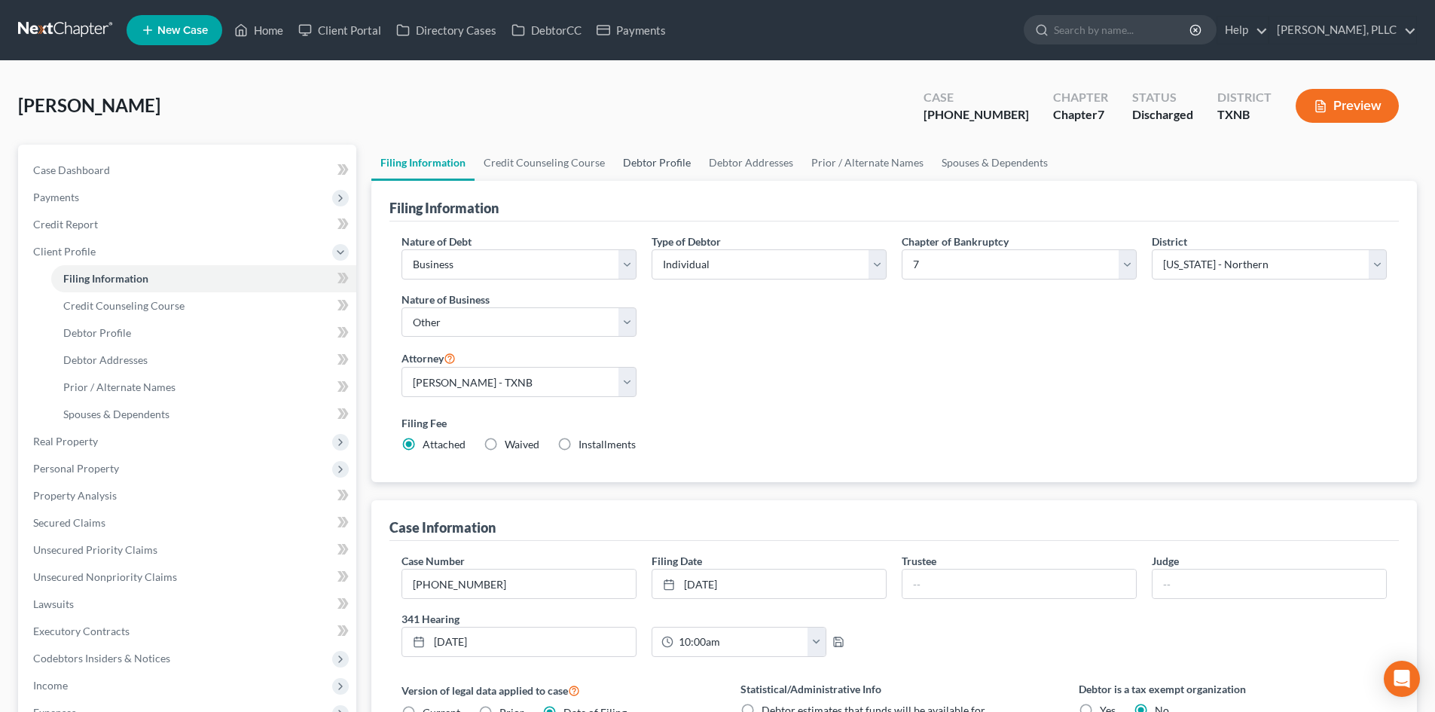
click at [648, 165] on link "Debtor Profile" at bounding box center [657, 163] width 86 height 36
select select "1"
select select "3"
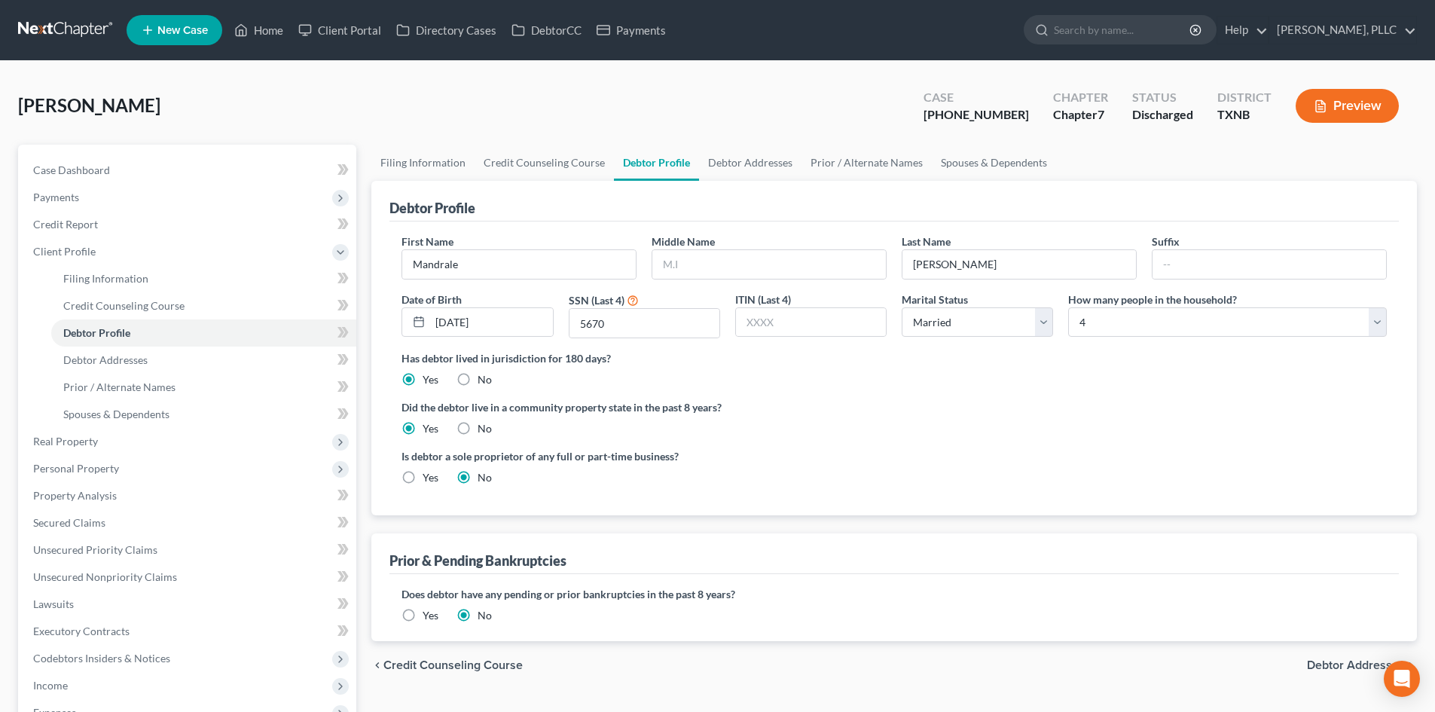
radio input "true"
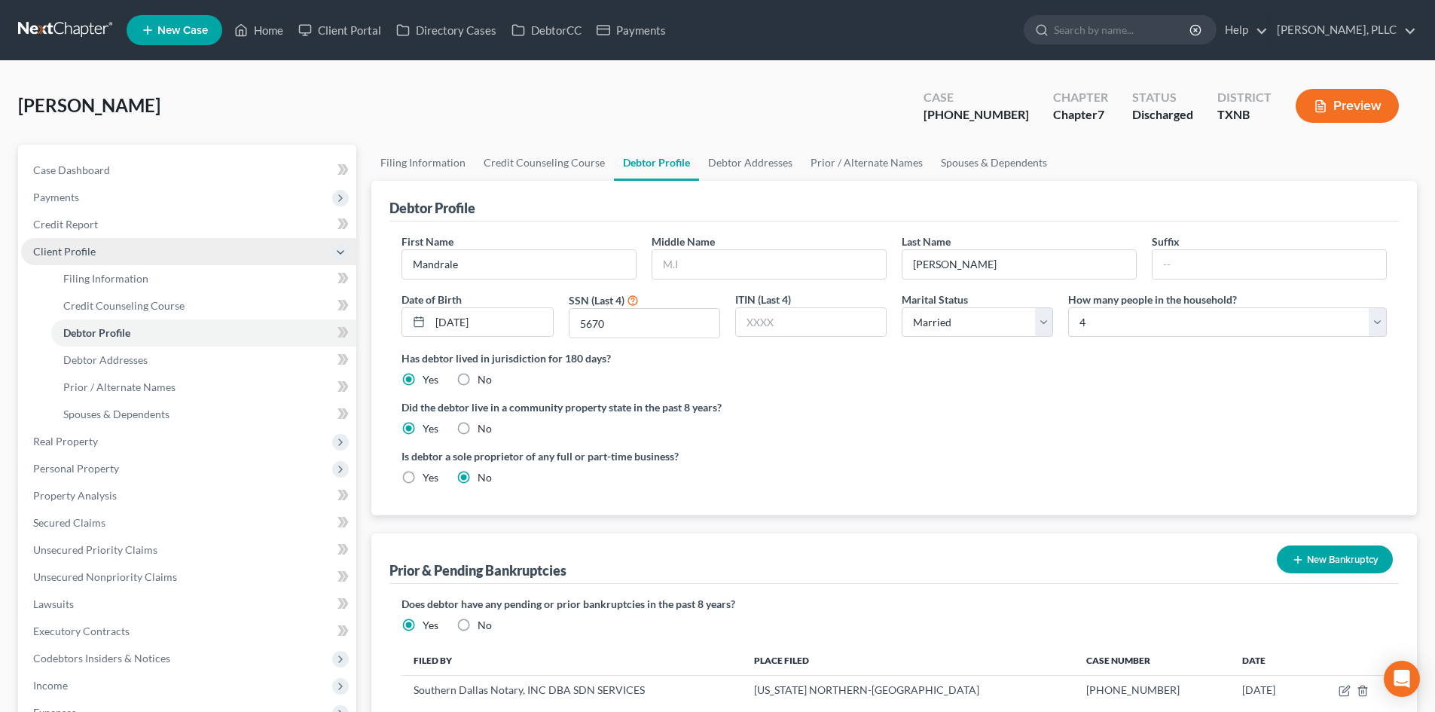
click at [85, 252] on span "Client Profile" at bounding box center [64, 251] width 63 height 13
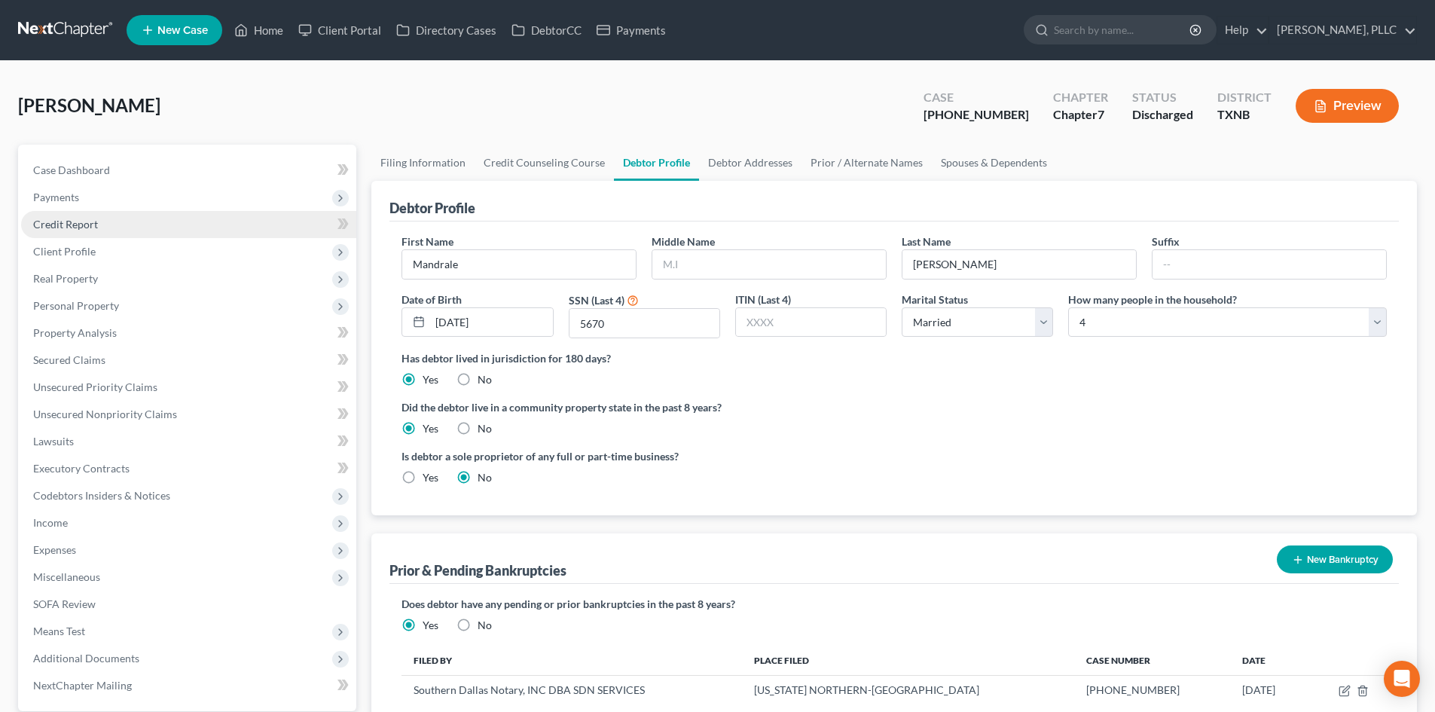
click at [75, 223] on span "Credit Report" at bounding box center [65, 224] width 65 height 13
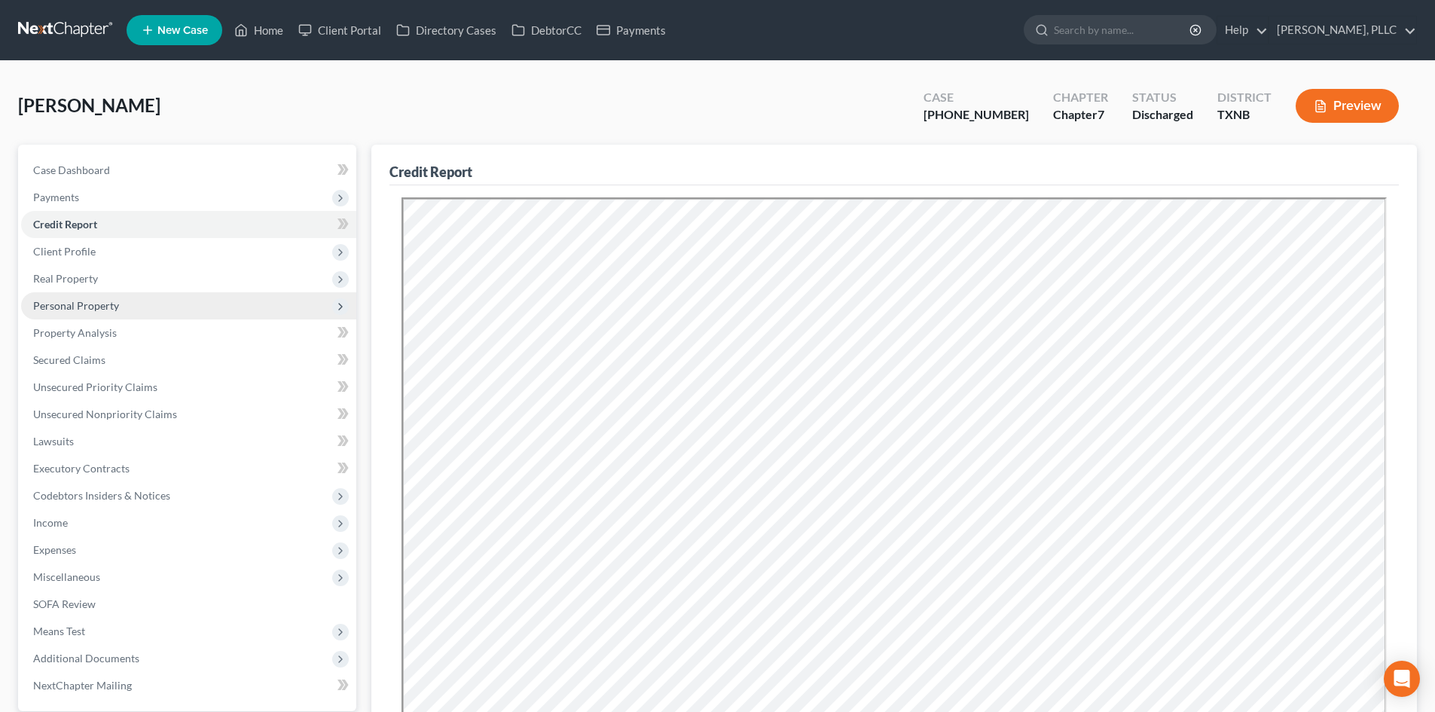
click at [62, 305] on span "Personal Property" at bounding box center [76, 305] width 86 height 13
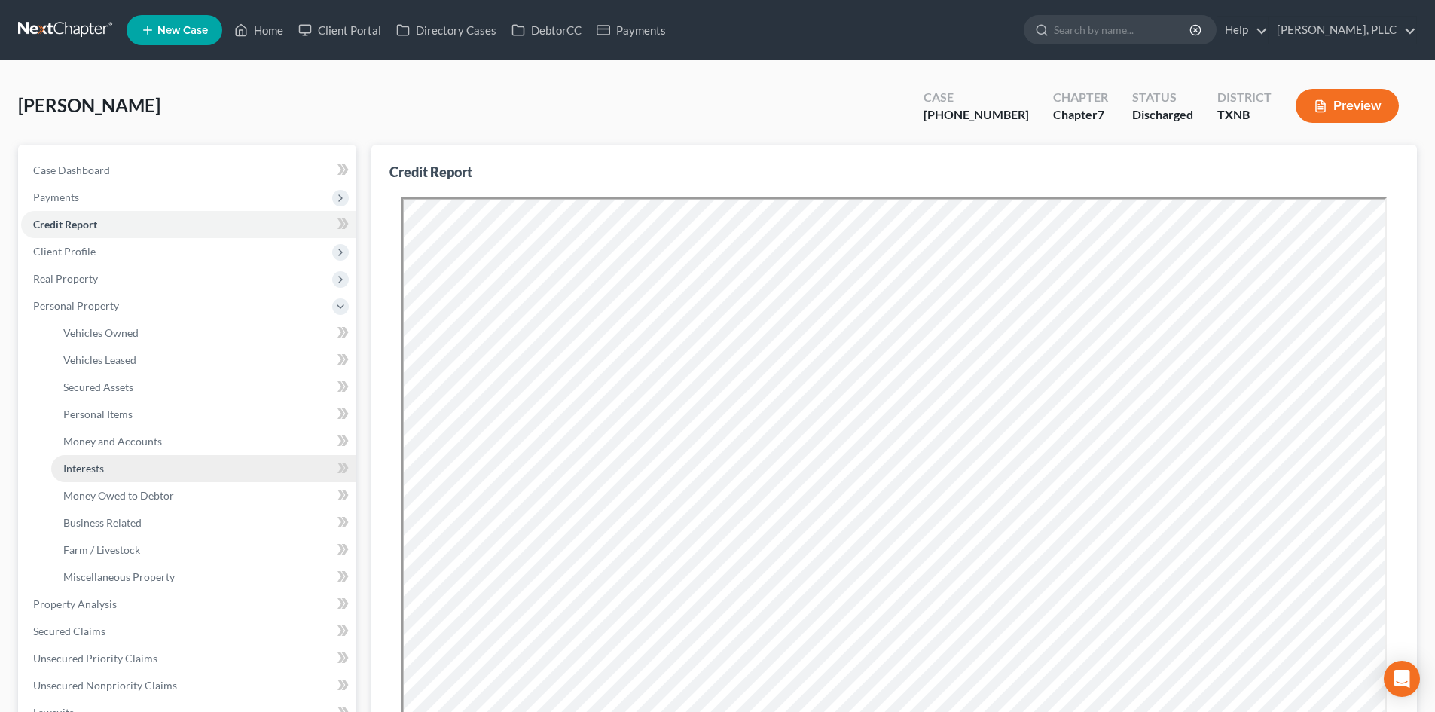
click at [99, 467] on span "Interests" at bounding box center [83, 468] width 41 height 13
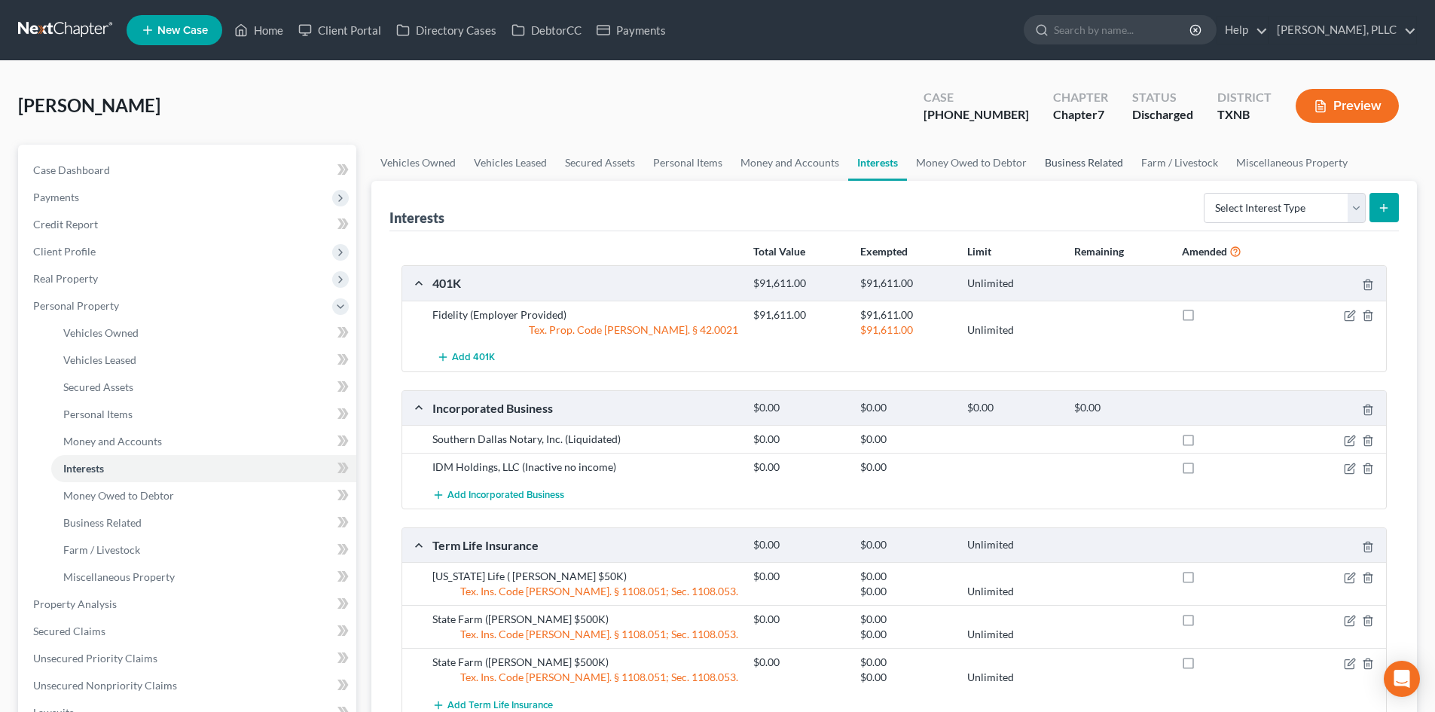
click at [1049, 160] on link "Business Related" at bounding box center [1084, 163] width 96 height 36
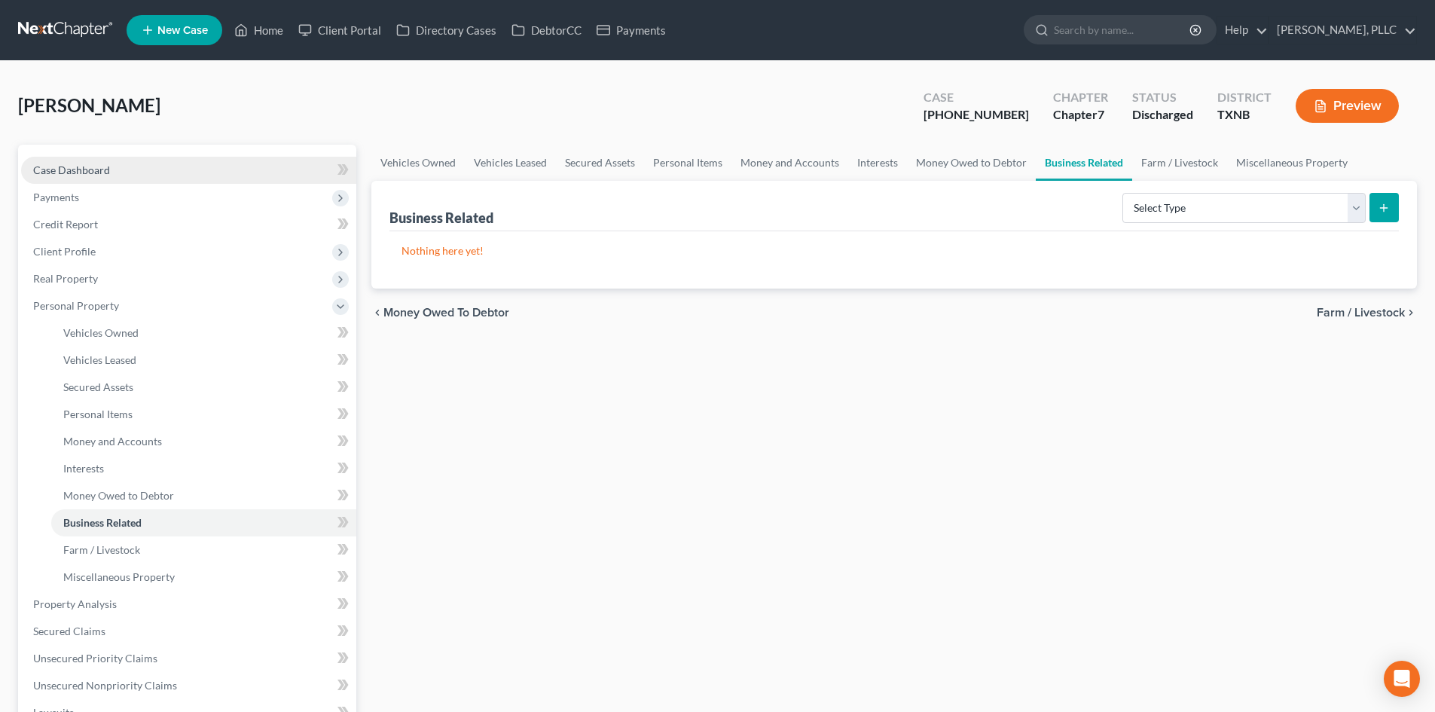
click at [97, 157] on link "Case Dashboard" at bounding box center [188, 170] width 335 height 27
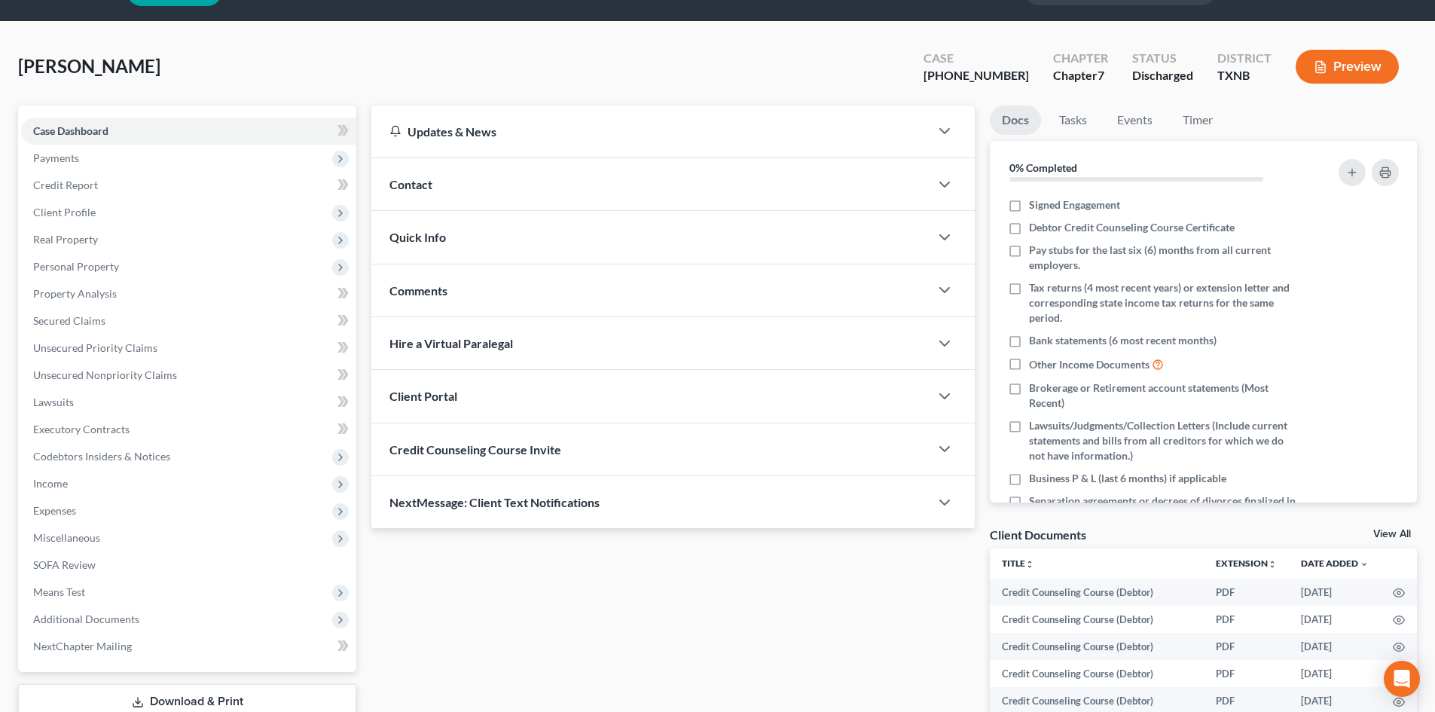
scroll to position [258, 0]
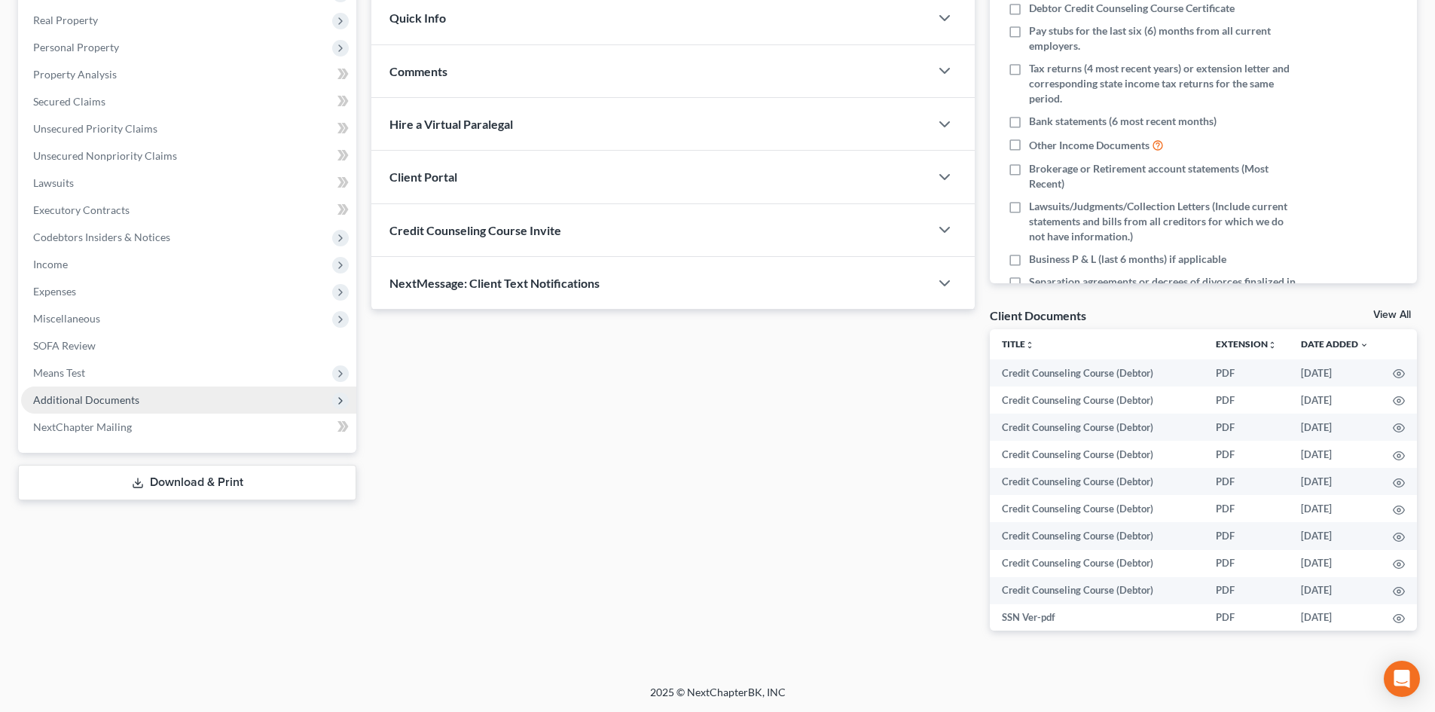
click at [69, 408] on span "Additional Documents" at bounding box center [188, 399] width 335 height 27
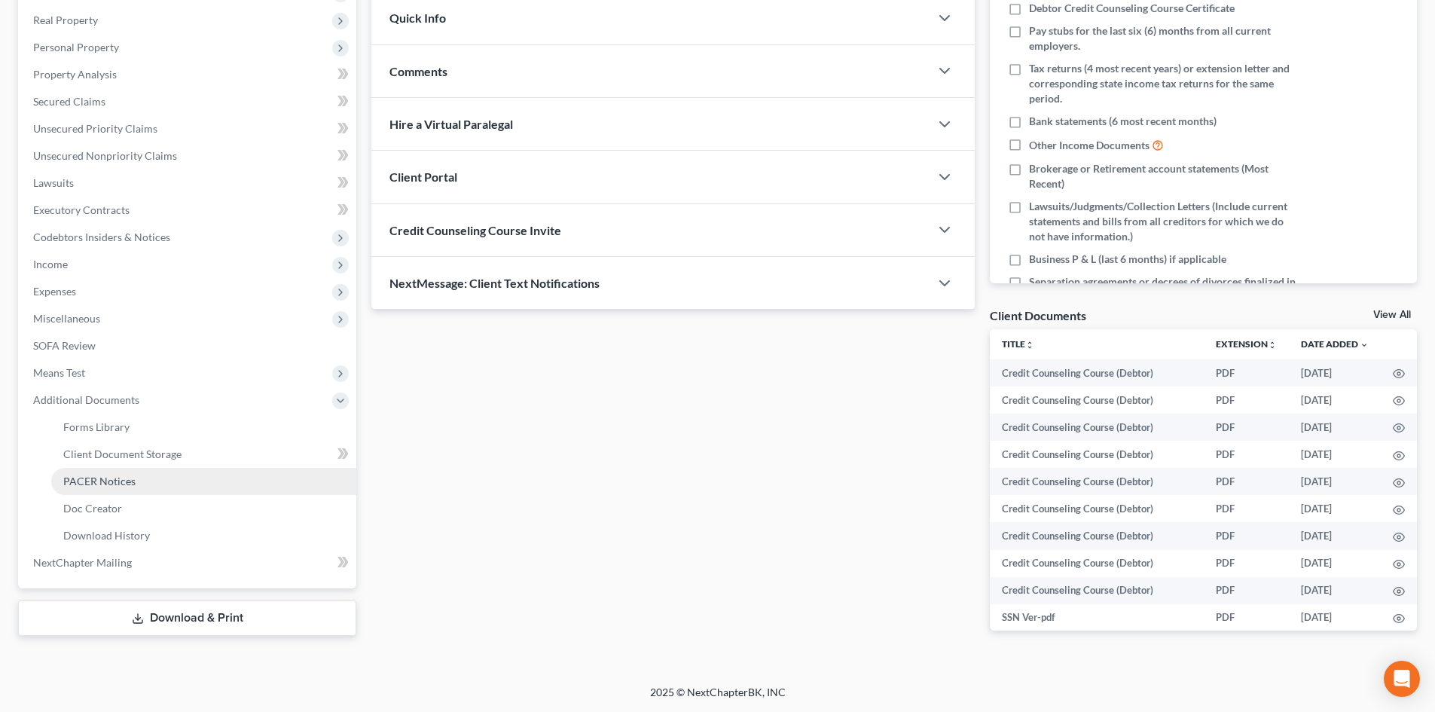
click at [151, 489] on link "PACER Notices" at bounding box center [203, 481] width 305 height 27
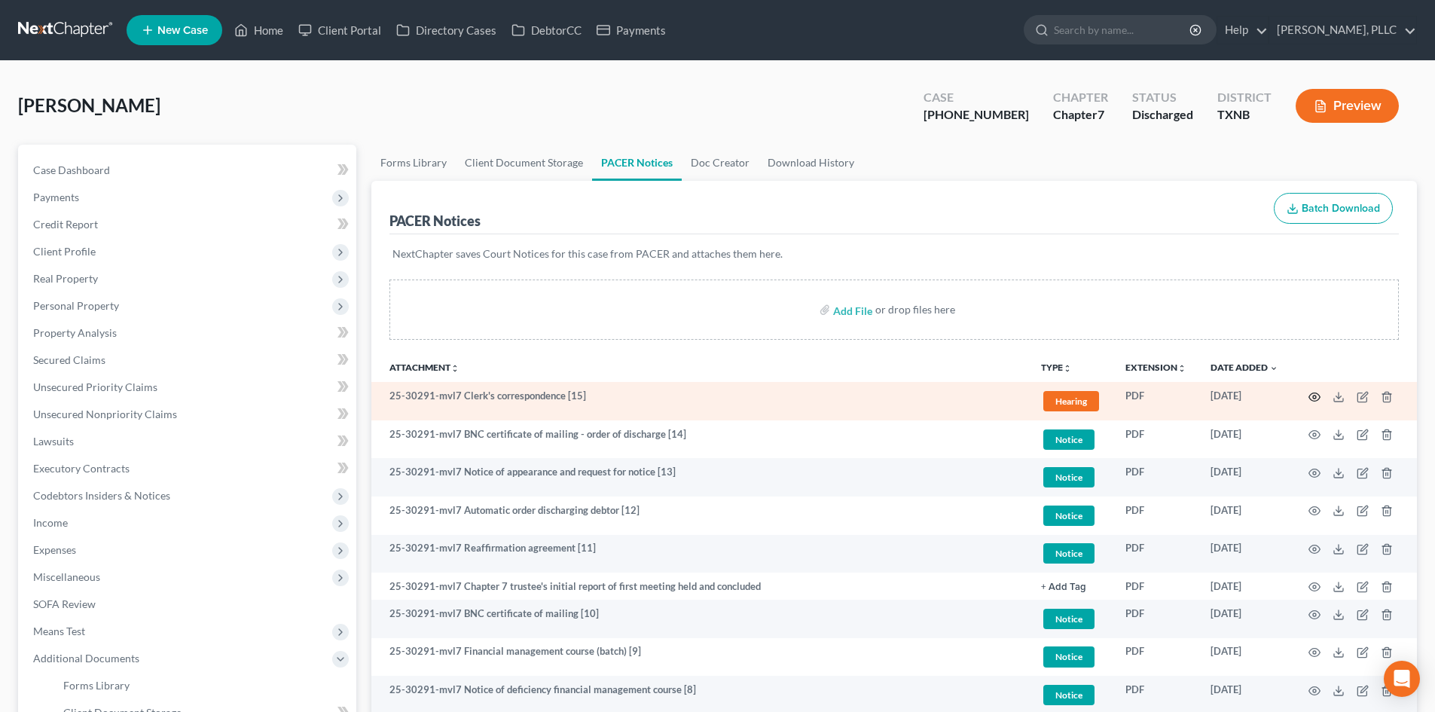
click at [1316, 399] on icon "button" at bounding box center [1314, 397] width 12 height 12
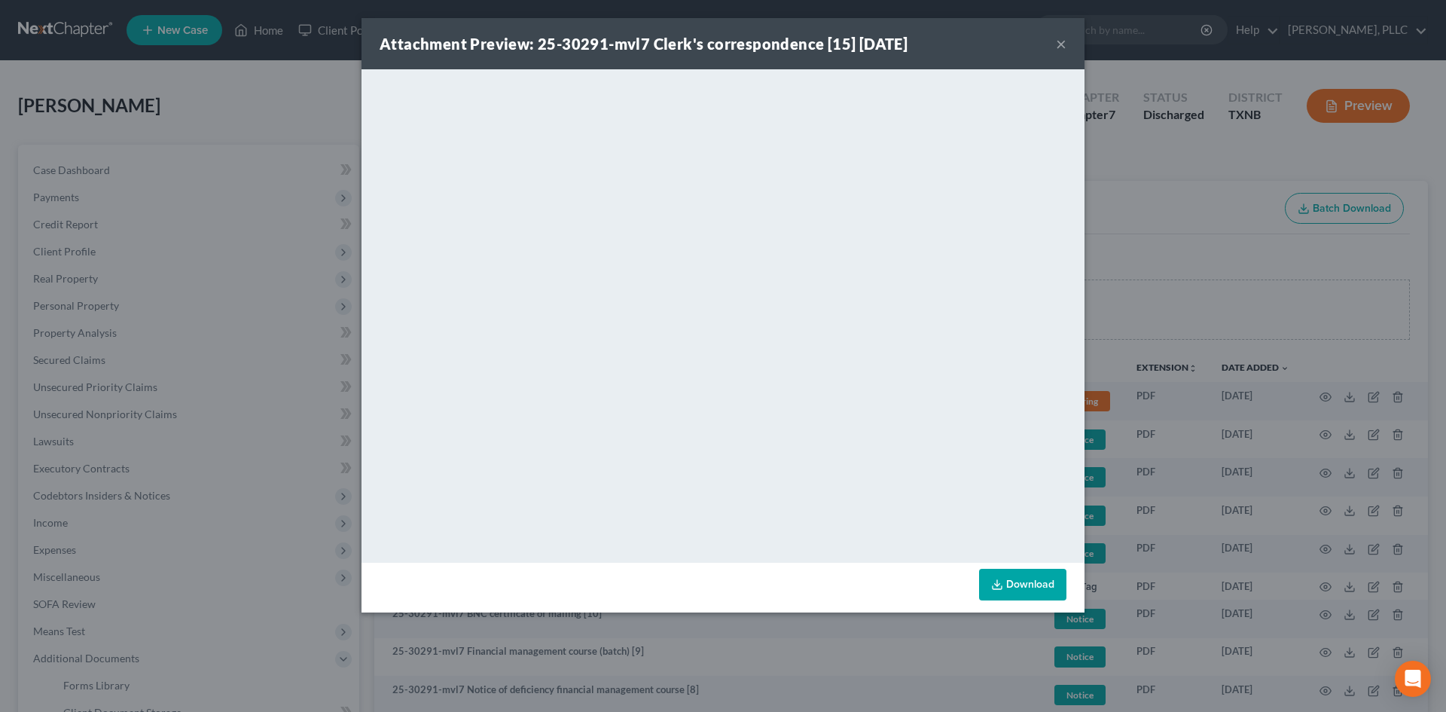
click at [1065, 41] on button "×" at bounding box center [1061, 44] width 11 height 18
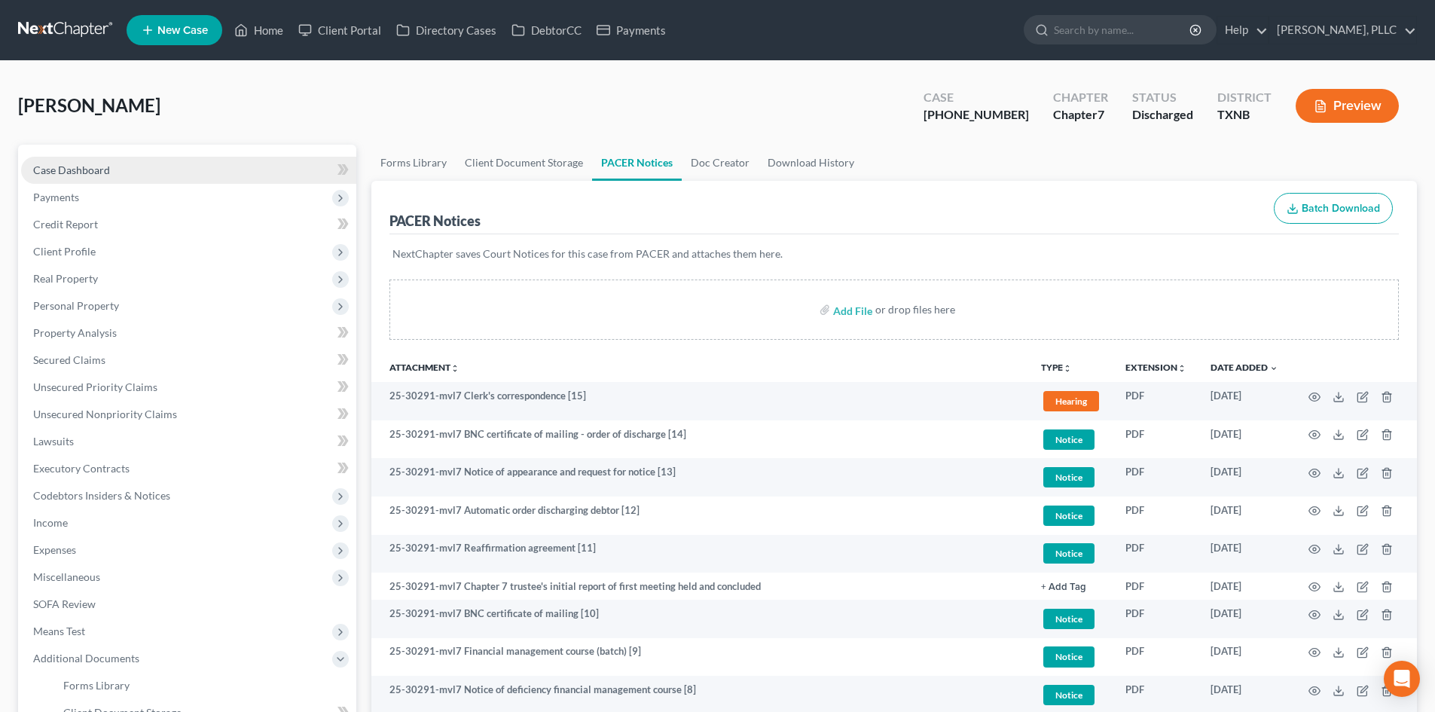
click at [123, 169] on link "Case Dashboard" at bounding box center [188, 170] width 335 height 27
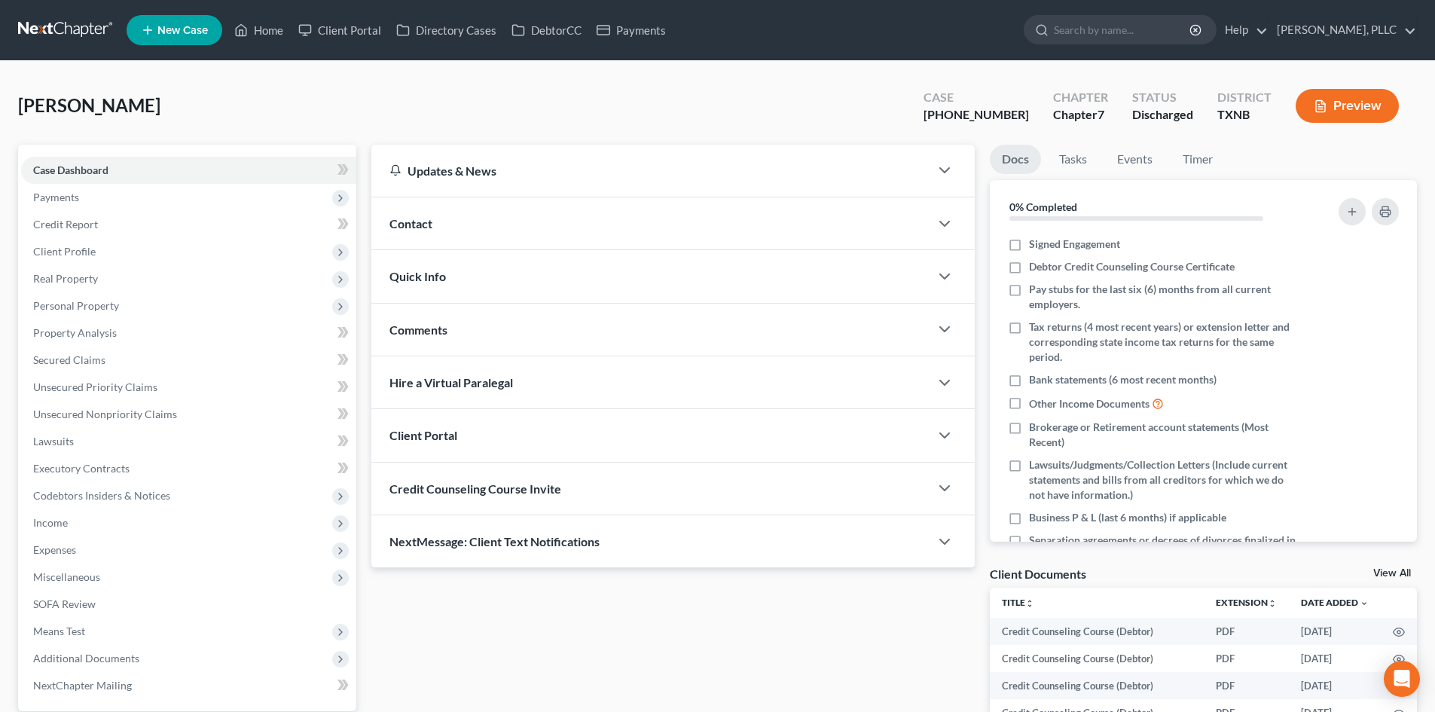
click at [413, 218] on span "Contact" at bounding box center [410, 223] width 43 height 14
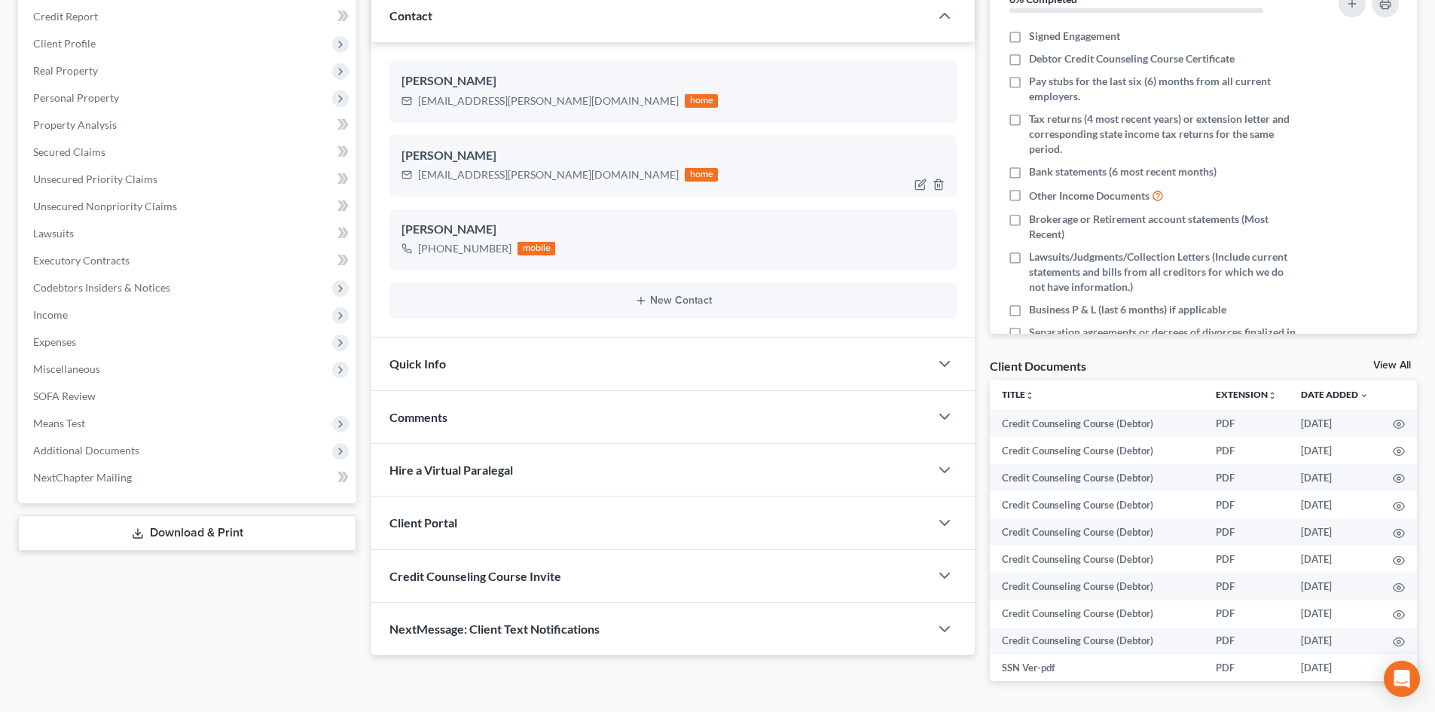
scroll to position [75, 0]
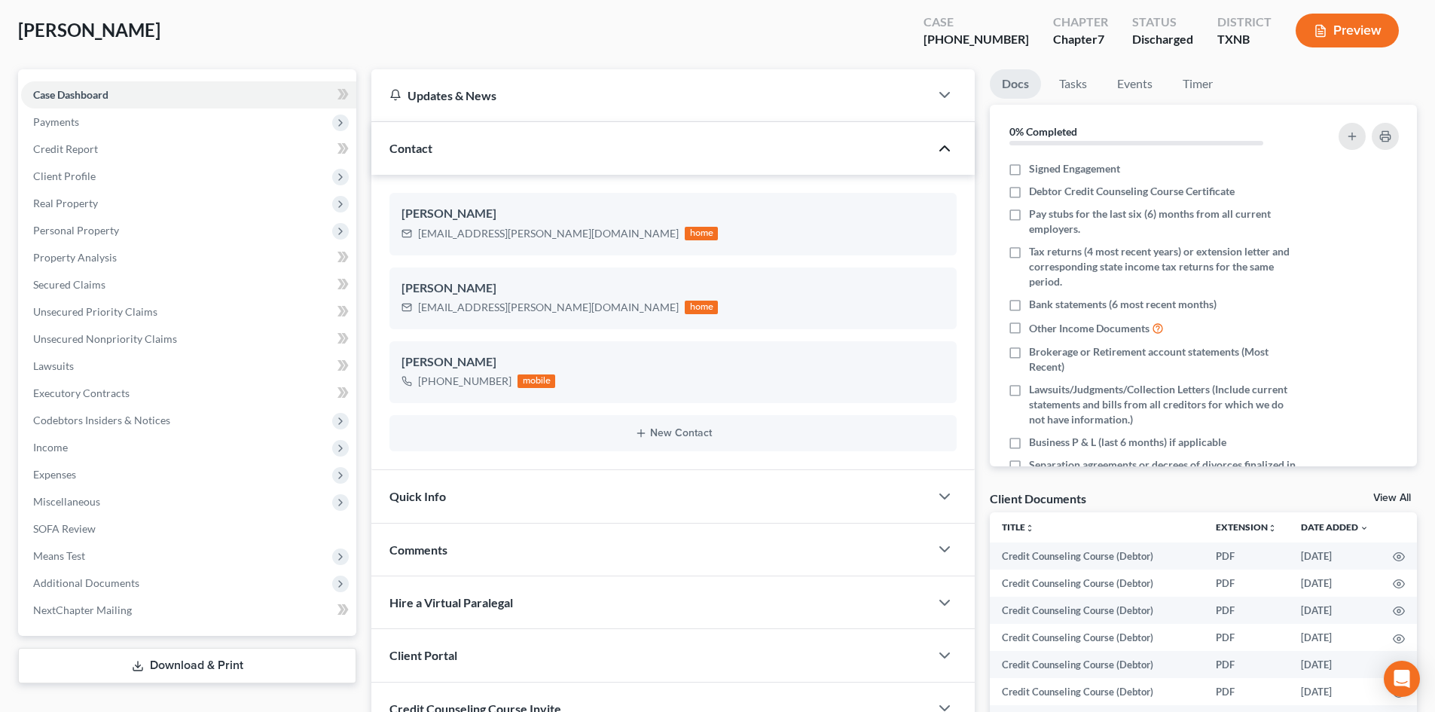
click at [935, 149] on icon "button" at bounding box center [944, 148] width 18 height 18
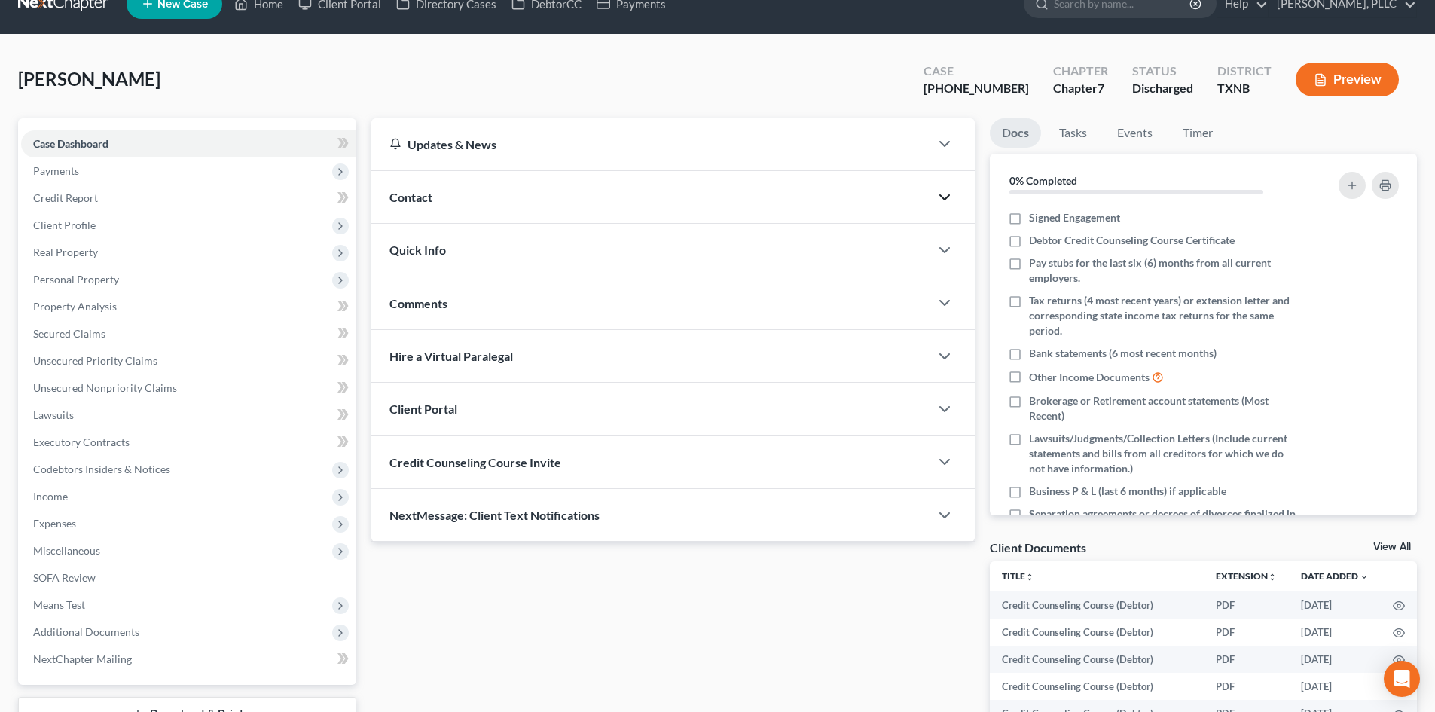
scroll to position [0, 0]
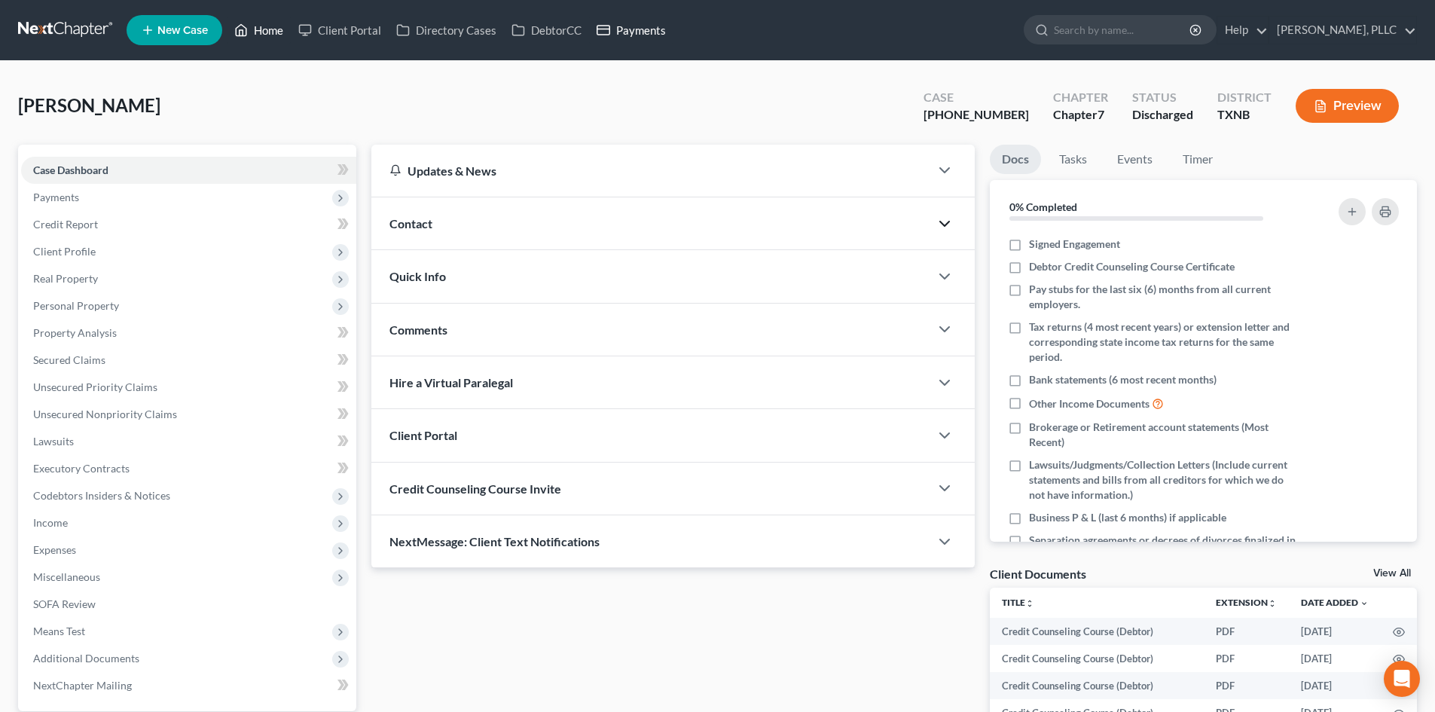
drag, startPoint x: 292, startPoint y: 27, endPoint x: 666, endPoint y: 32, distance: 373.6
click at [291, 27] on link "Home" at bounding box center [259, 30] width 64 height 27
click at [658, 22] on link "Payments" at bounding box center [631, 30] width 84 height 27
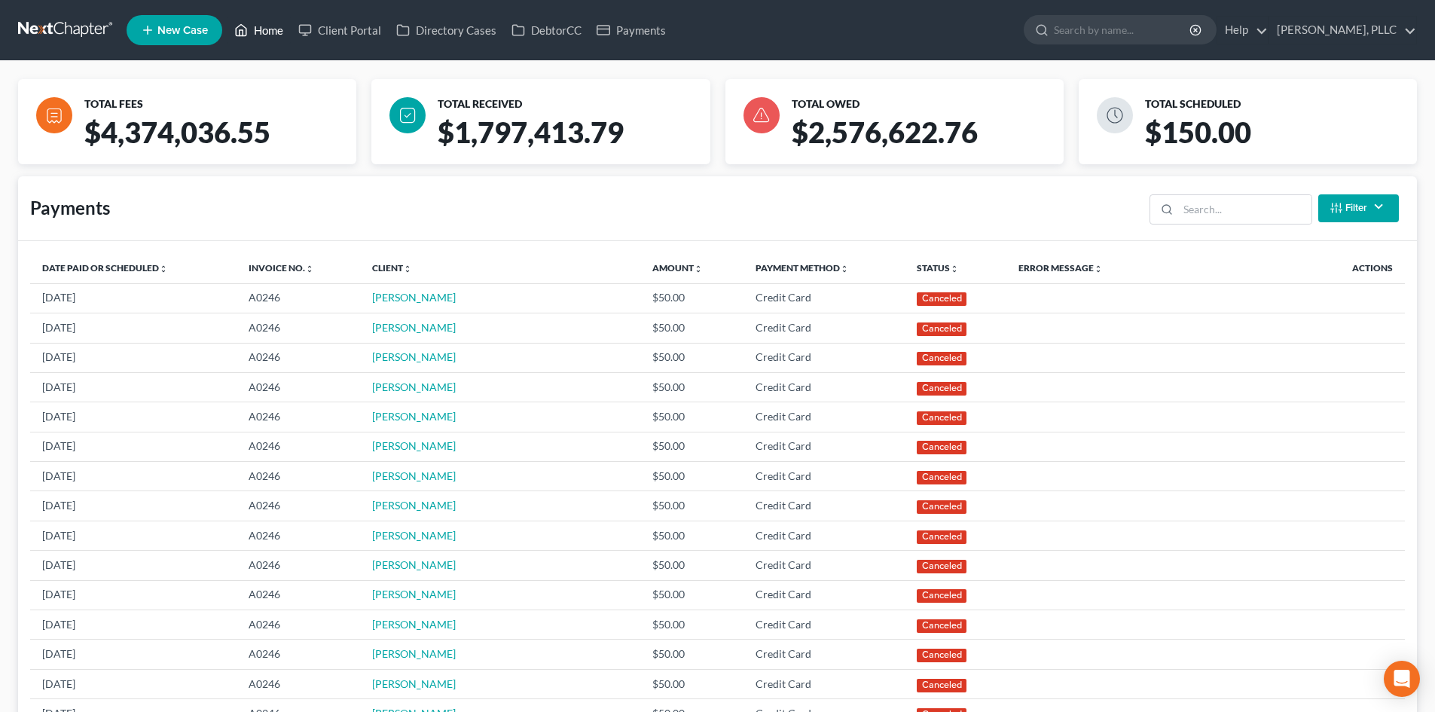
click at [271, 38] on link "Home" at bounding box center [259, 30] width 64 height 27
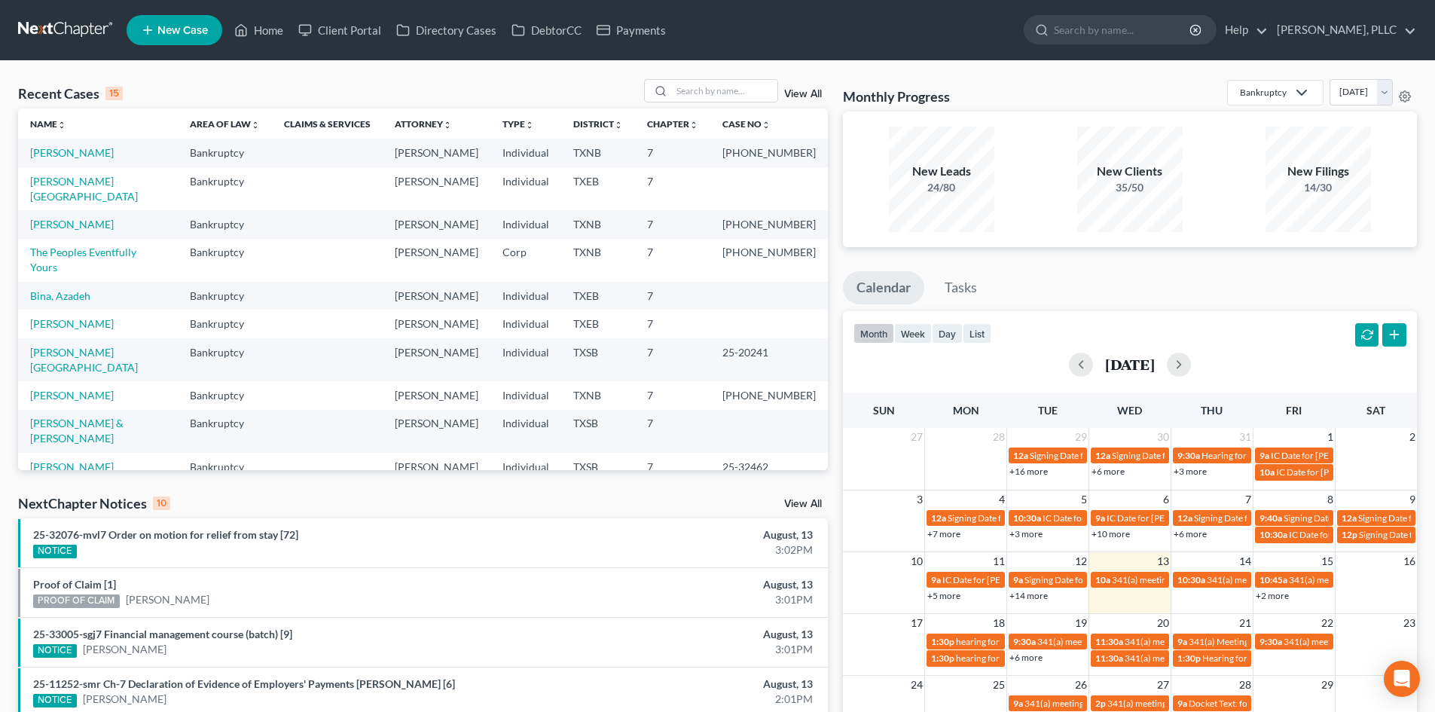
click at [429, 108] on div "Recent Cases 15 View All Name unfold_more expand_more expand_less Area of Law u…" at bounding box center [423, 274] width 810 height 391
drag, startPoint x: 0, startPoint y: 263, endPoint x: 24, endPoint y: 262, distance: 24.1
click at [0, 263] on div "Recent Cases 15 View All Name unfold_more expand_more expand_less Area of Law u…" at bounding box center [717, 559] width 1435 height 996
click at [698, 282] on td "7" at bounding box center [672, 296] width 75 height 28
click at [645, 39] on link "Payments" at bounding box center [631, 30] width 84 height 27
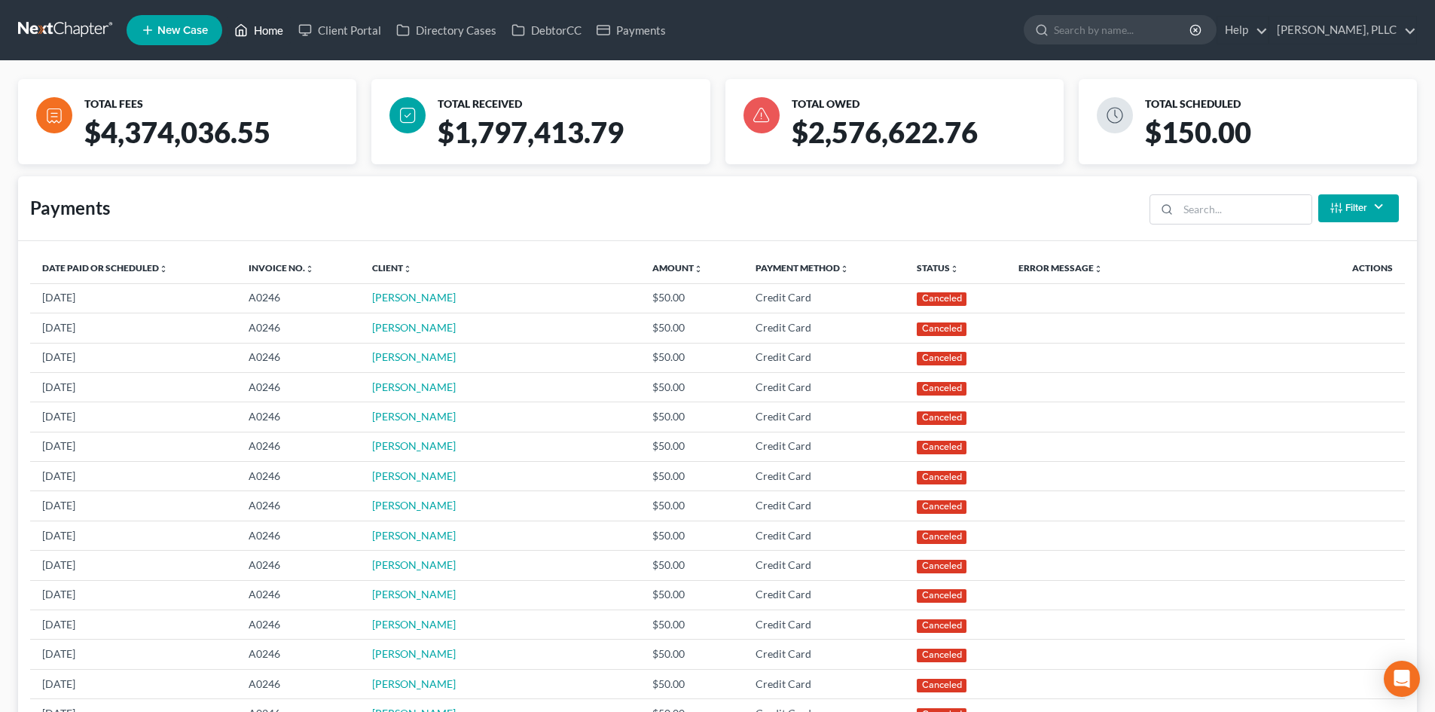
click at [285, 30] on link "Home" at bounding box center [259, 30] width 64 height 27
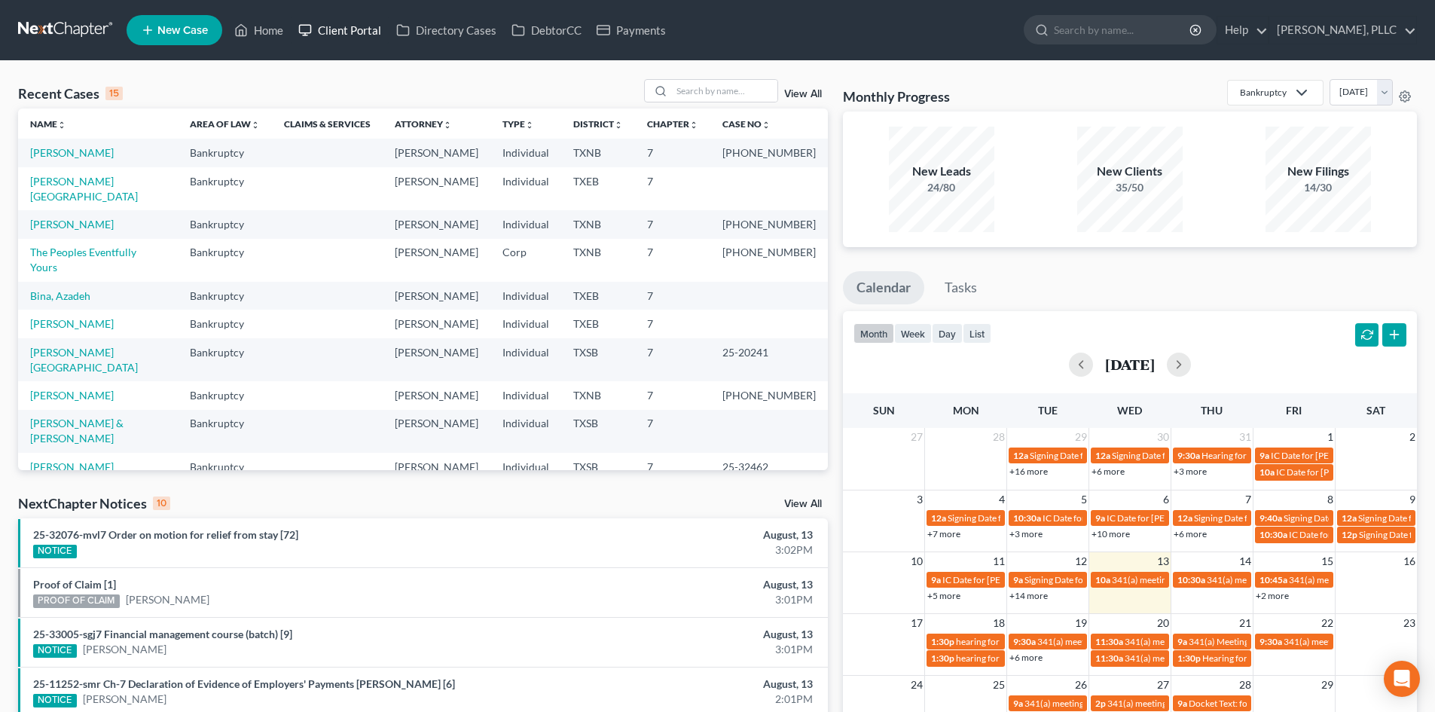
click at [342, 22] on link "Client Portal" at bounding box center [340, 30] width 98 height 27
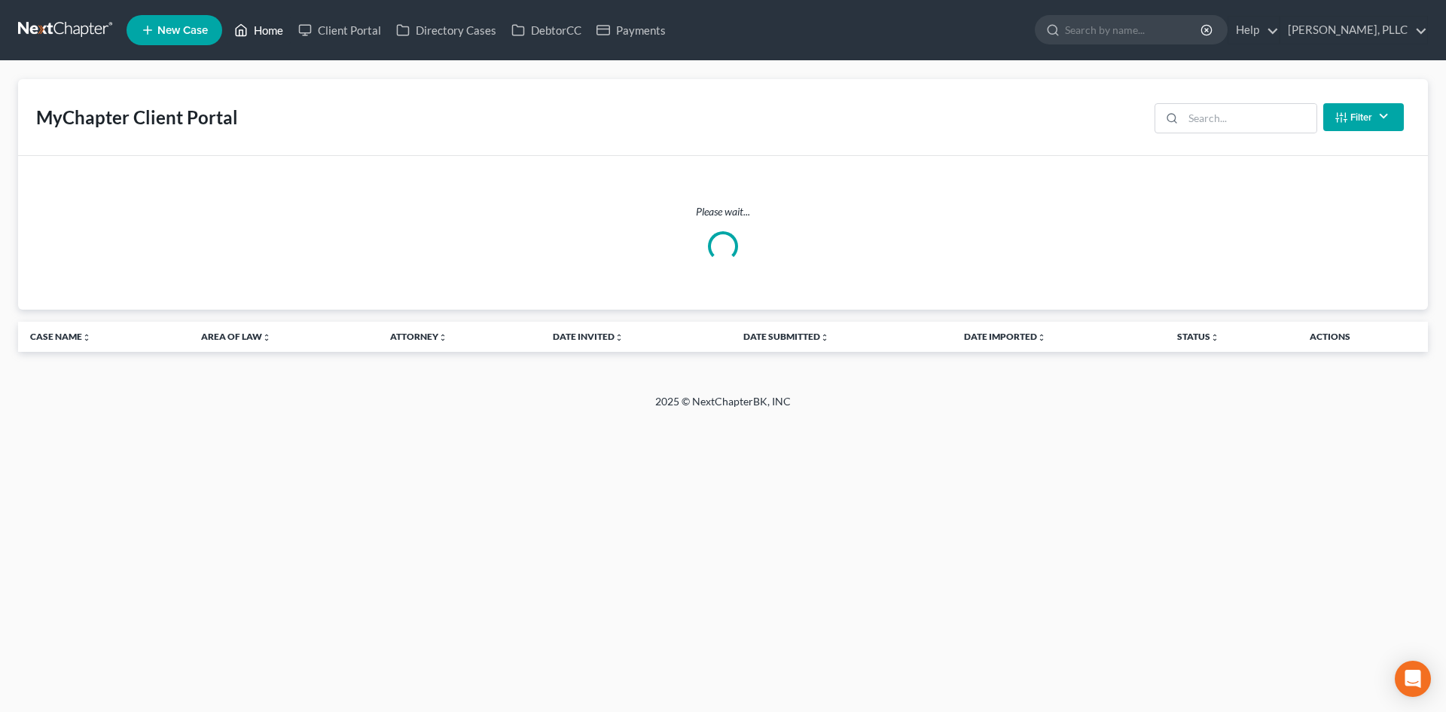
click at [270, 31] on link "Home" at bounding box center [259, 30] width 64 height 27
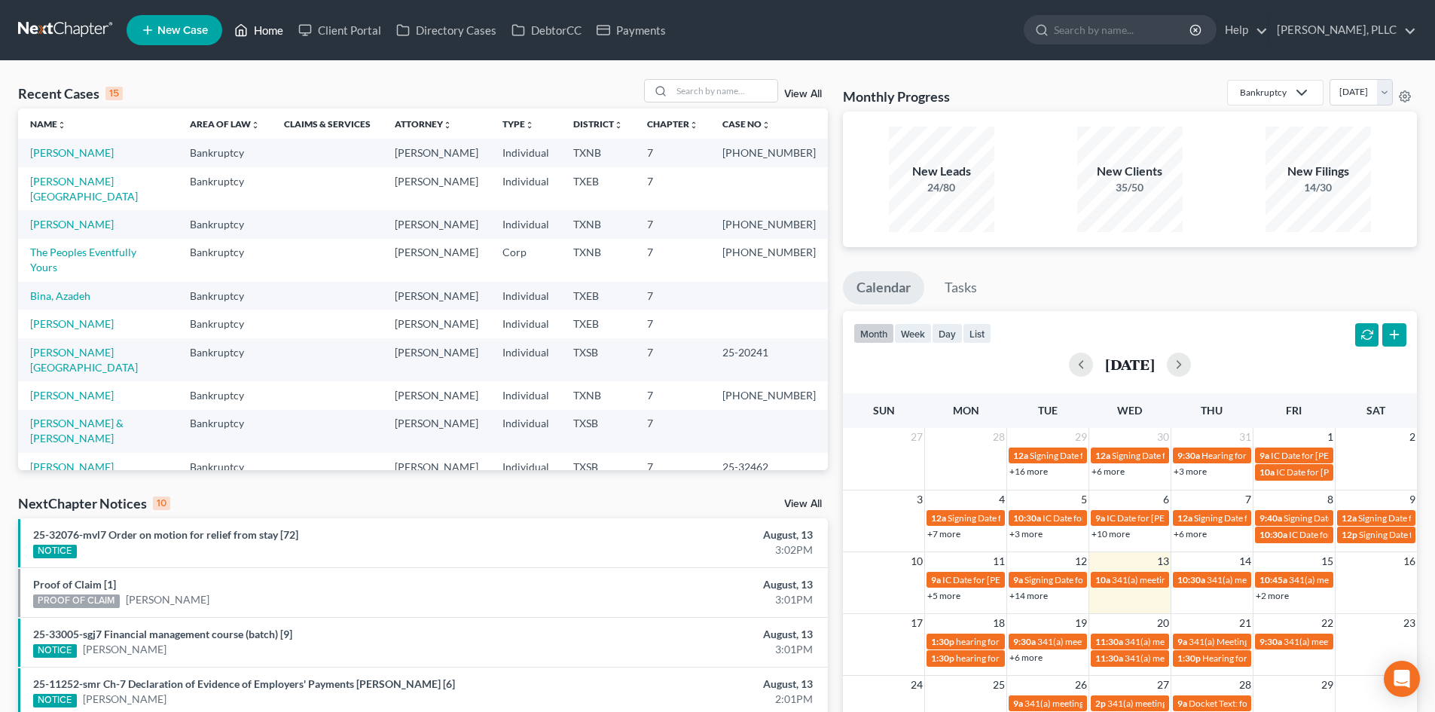
scroll to position [103, 0]
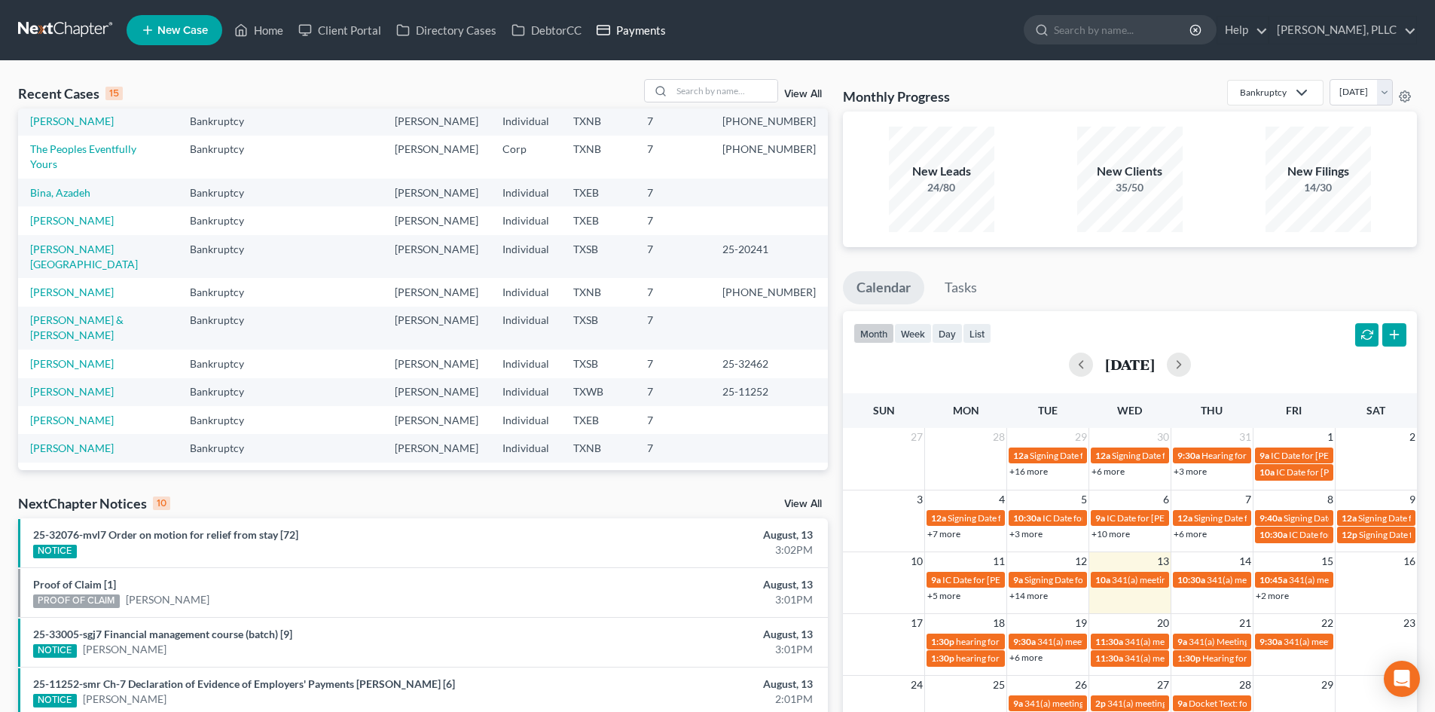
click at [629, 38] on link "Payments" at bounding box center [631, 30] width 84 height 27
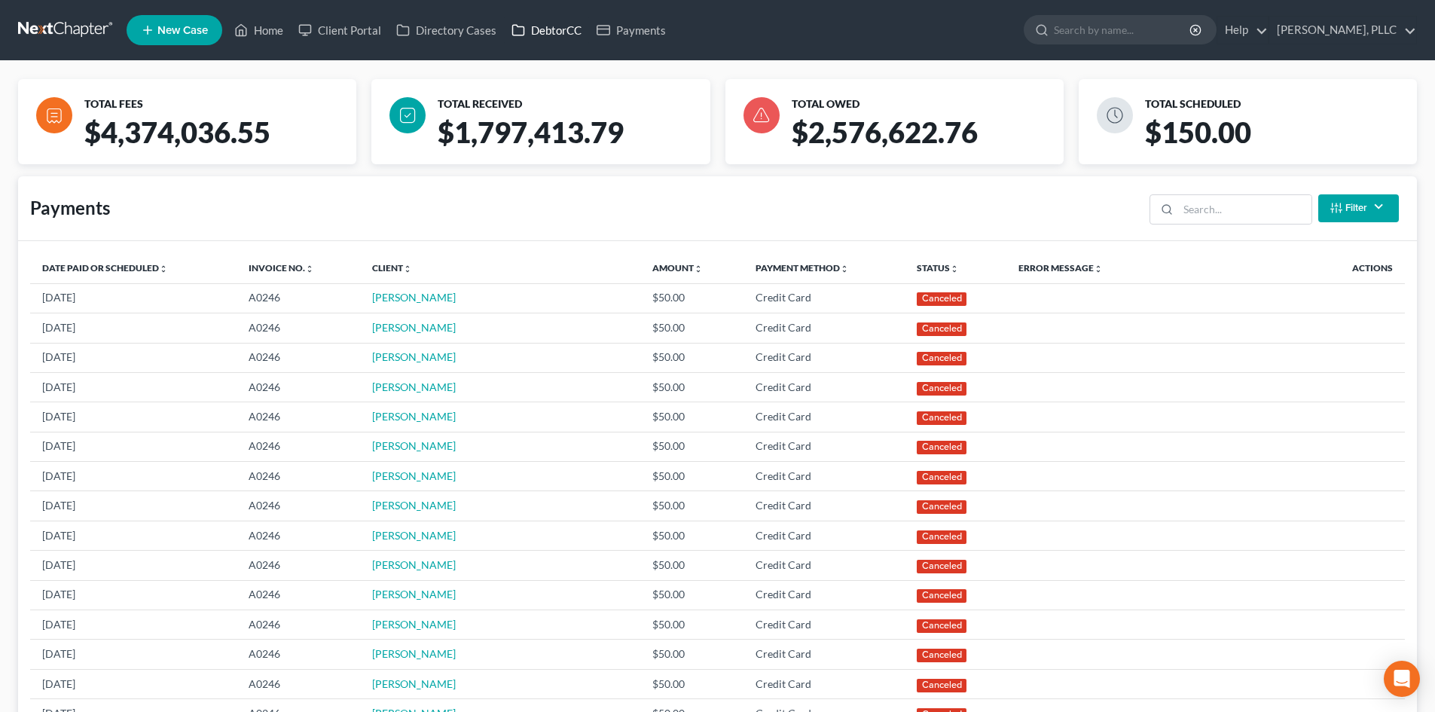
click at [533, 33] on link "DebtorCC" at bounding box center [546, 30] width 85 height 27
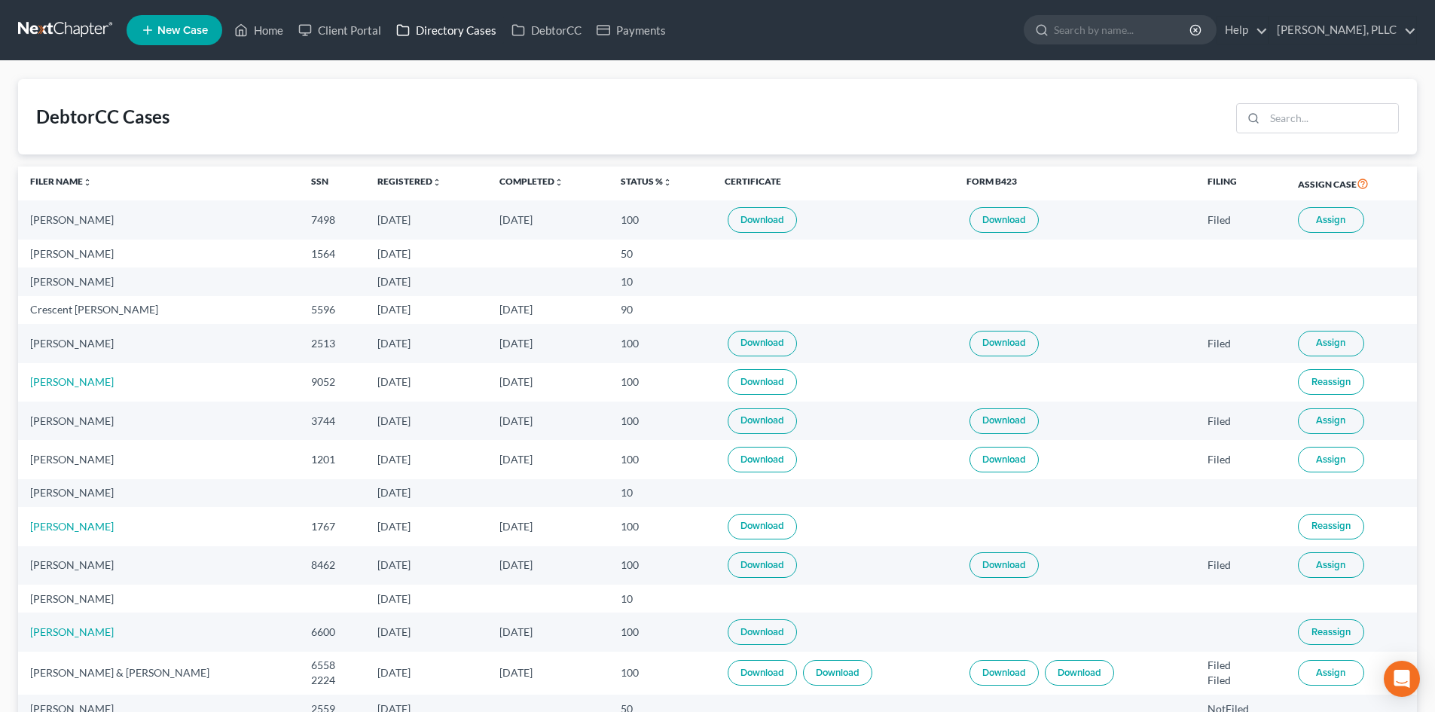
click at [462, 33] on link "Directory Cases" at bounding box center [446, 30] width 115 height 27
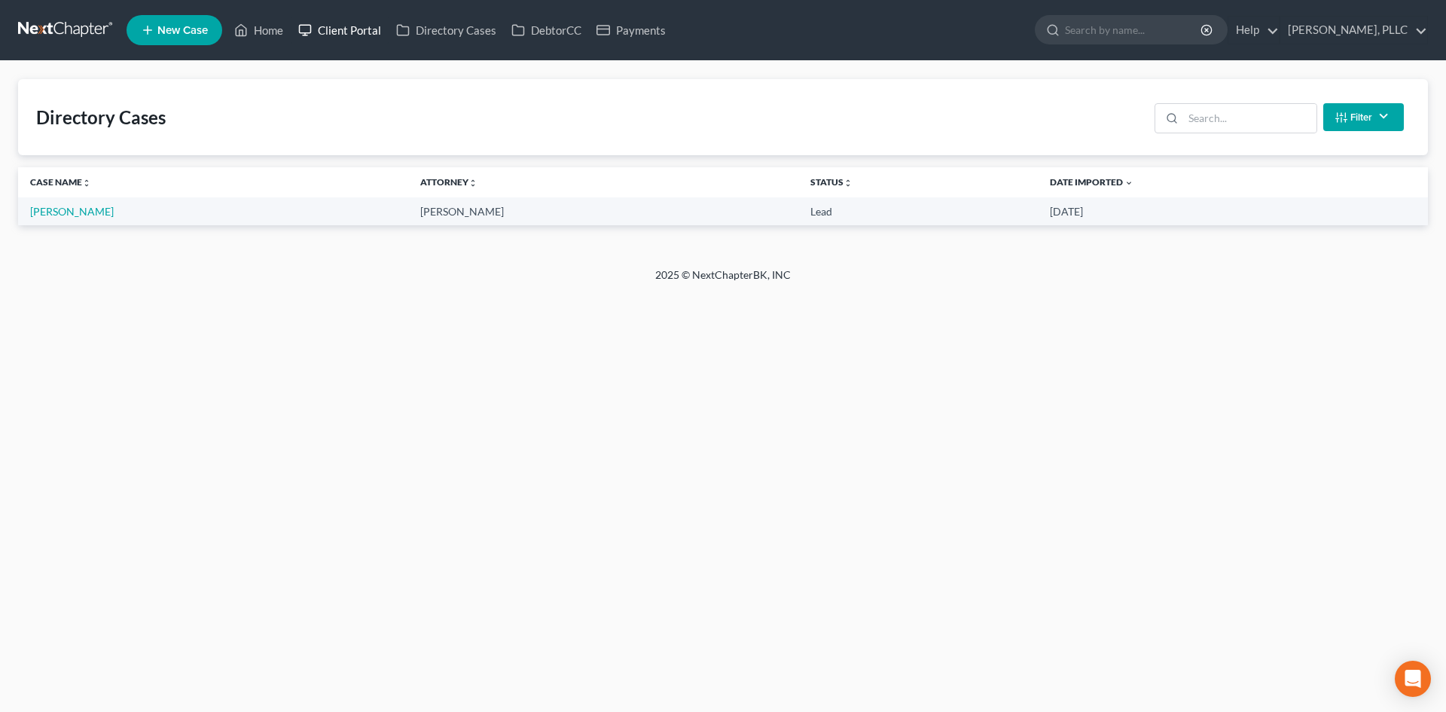
click at [377, 32] on link "Client Portal" at bounding box center [340, 30] width 98 height 27
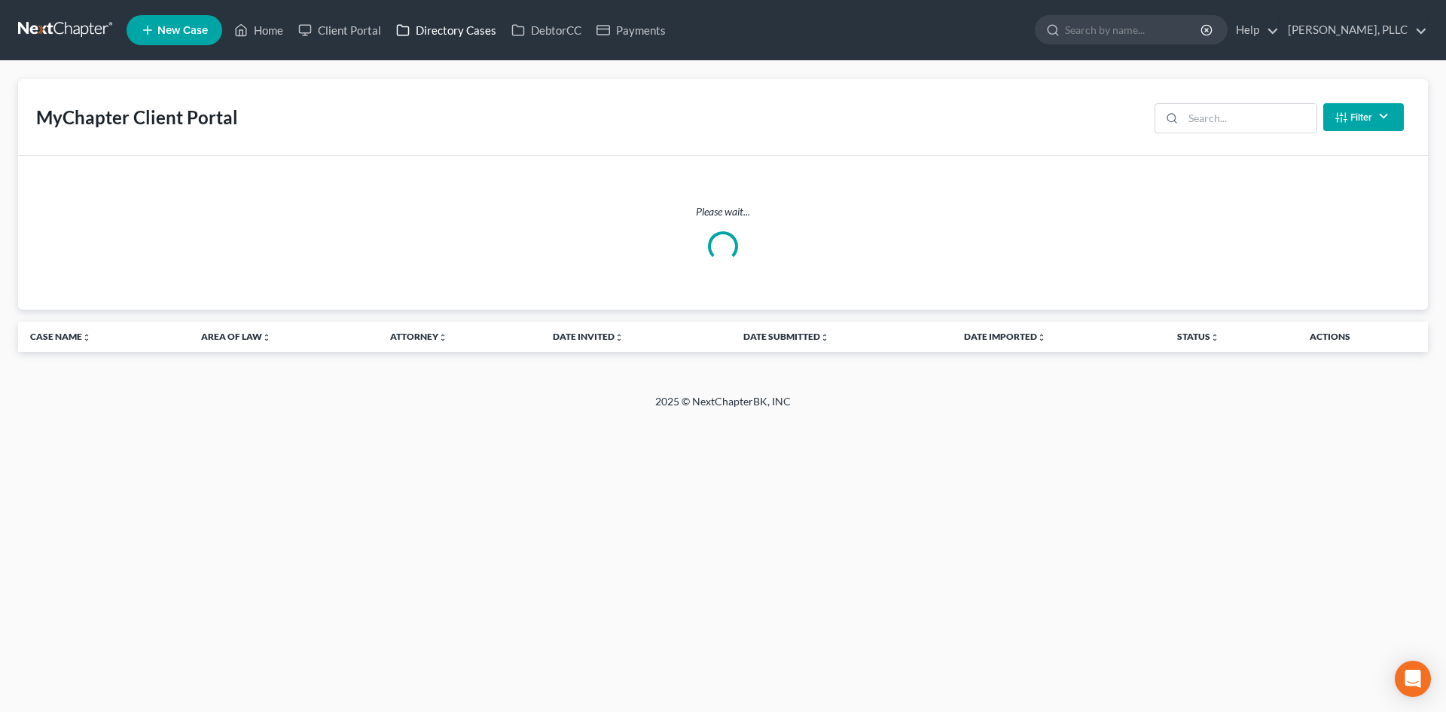
click at [439, 32] on link "Directory Cases" at bounding box center [446, 30] width 115 height 27
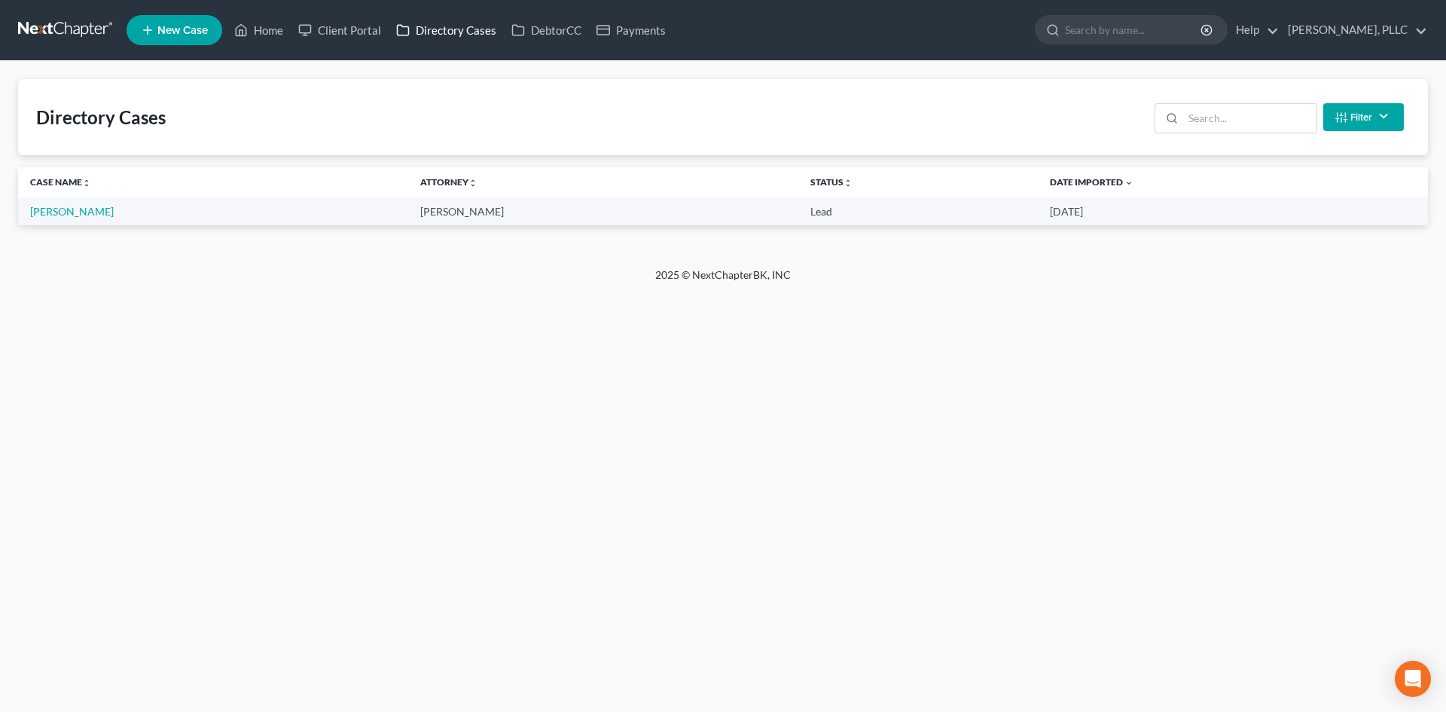
click at [479, 31] on link "Directory Cases" at bounding box center [446, 30] width 115 height 27
click at [545, 31] on link "DebtorCC" at bounding box center [546, 30] width 85 height 27
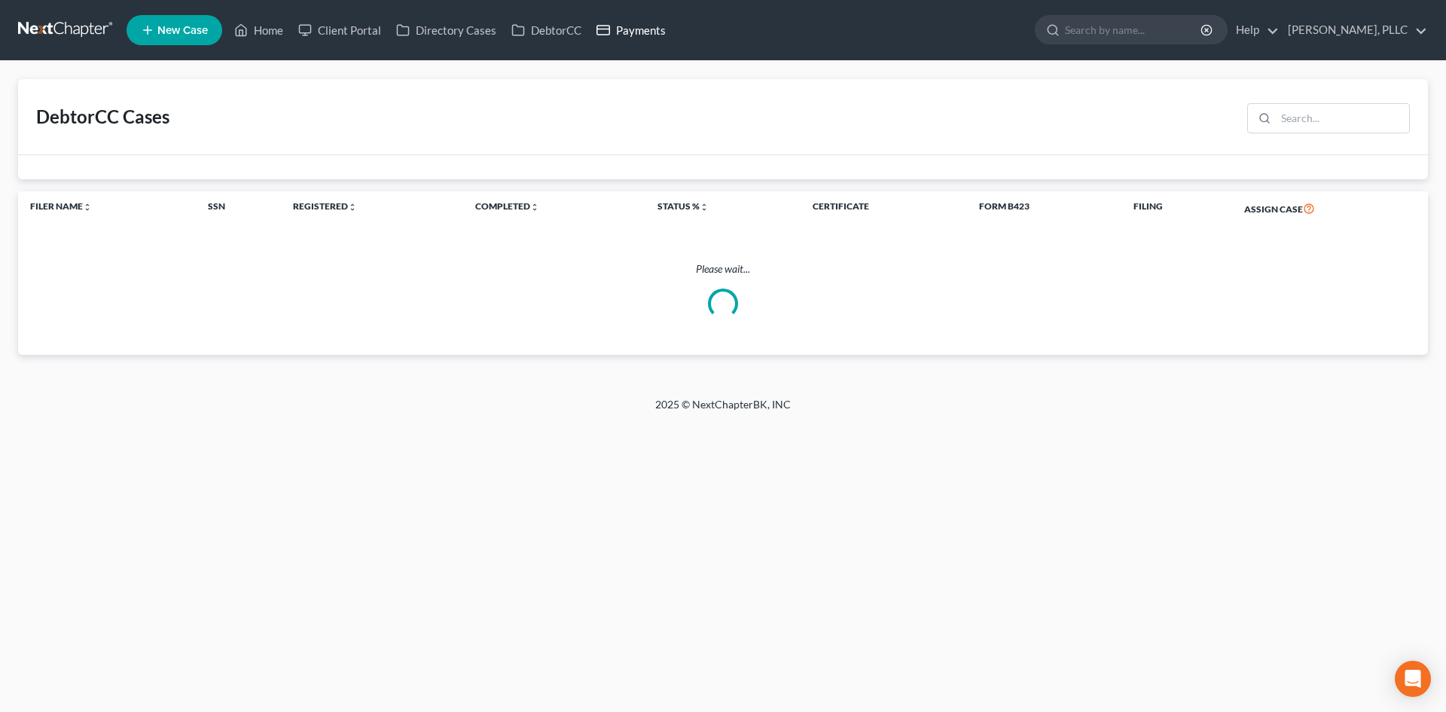
click at [606, 33] on icon at bounding box center [604, 30] width 14 height 18
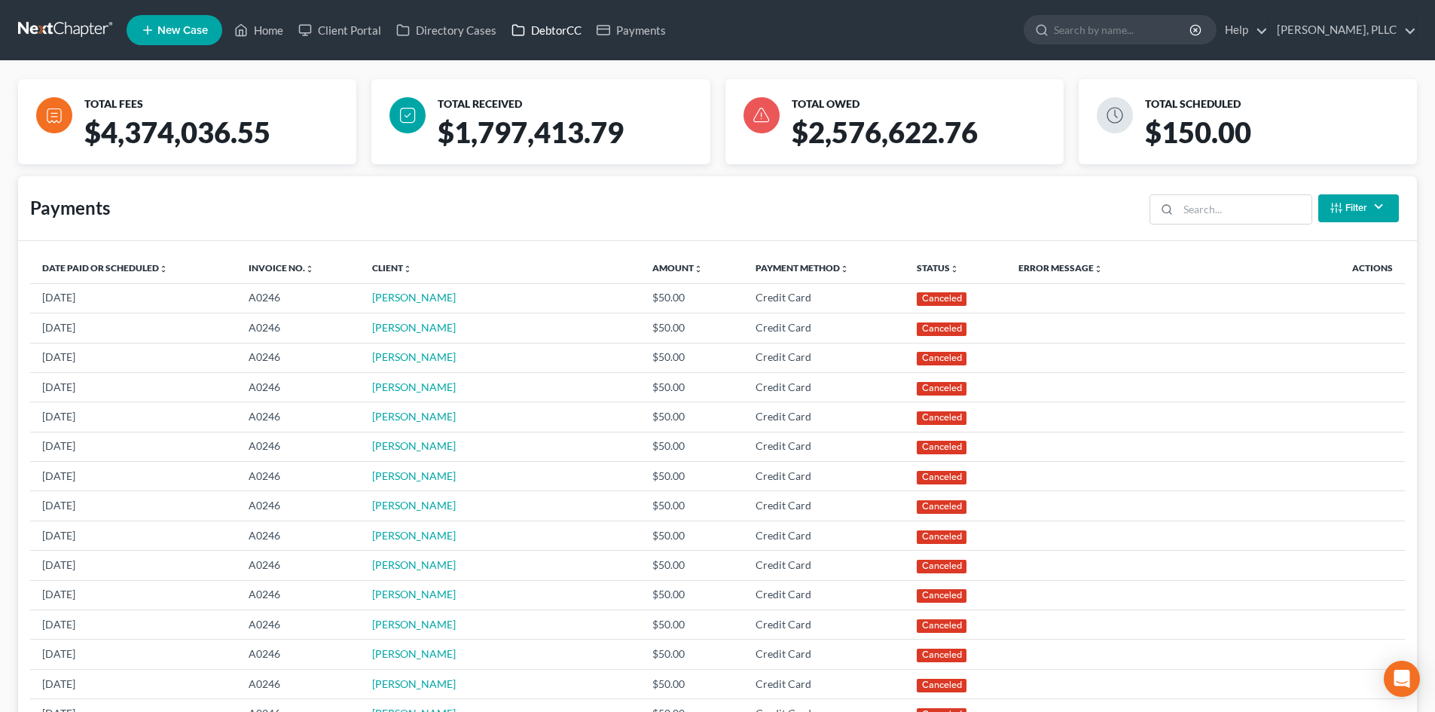
click at [566, 38] on link "DebtorCC" at bounding box center [546, 30] width 85 height 27
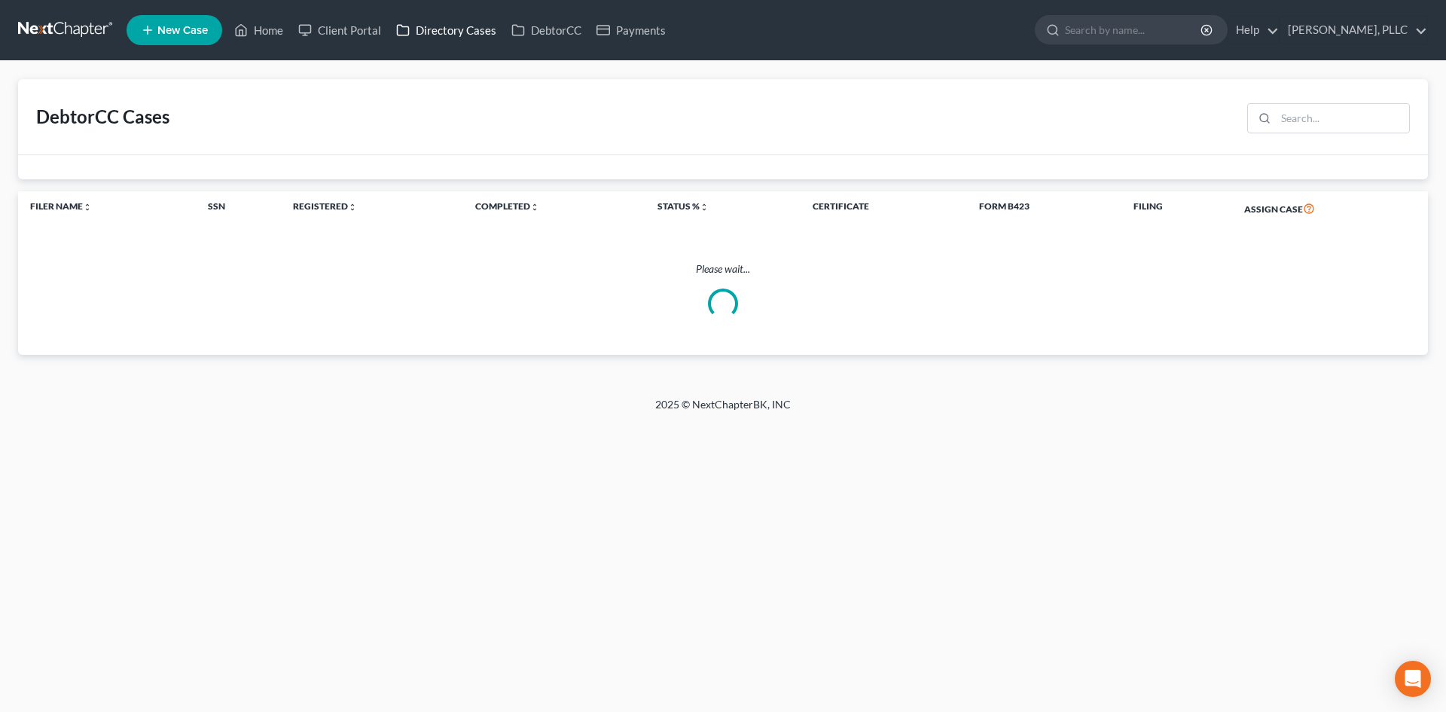
click at [484, 29] on link "Directory Cases" at bounding box center [446, 30] width 115 height 27
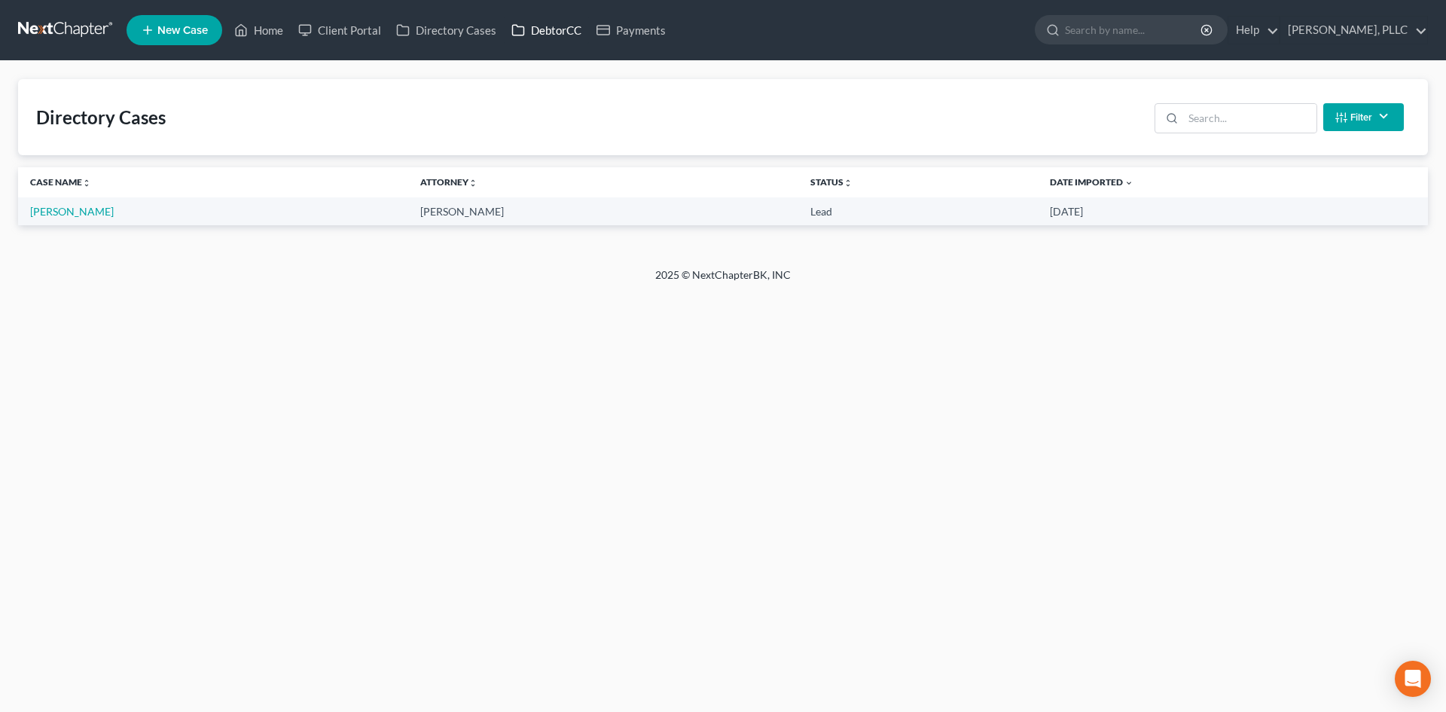
click at [565, 26] on link "DebtorCC" at bounding box center [546, 30] width 85 height 27
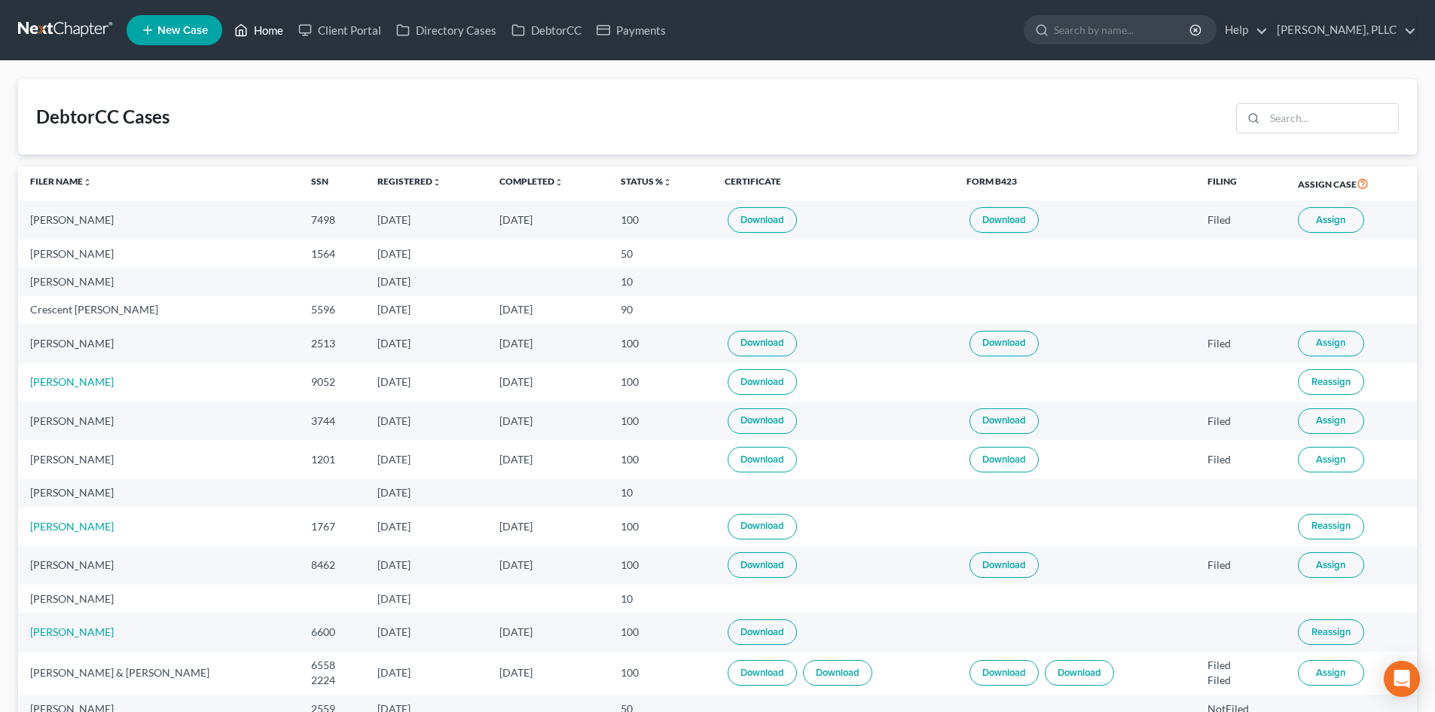
click at [254, 42] on link "Home" at bounding box center [259, 30] width 64 height 27
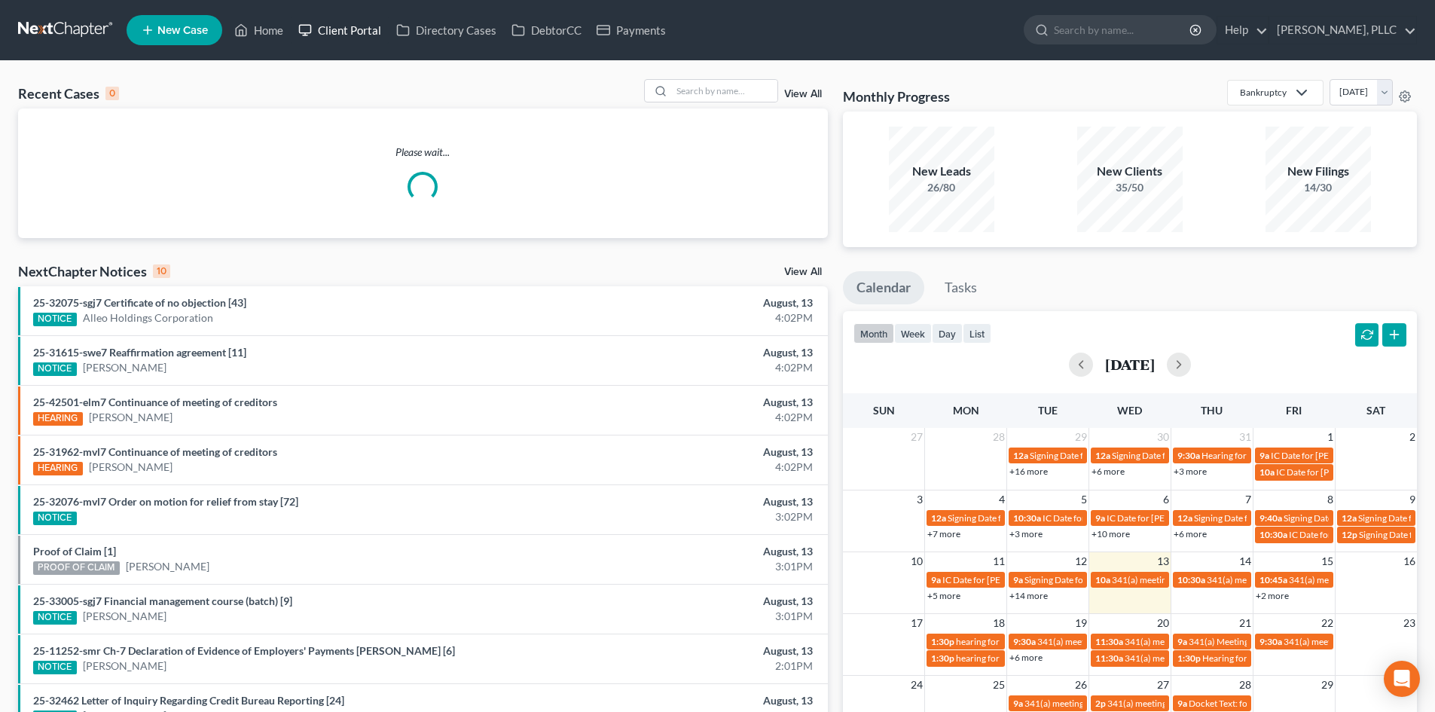
click at [325, 23] on link "Client Portal" at bounding box center [340, 30] width 98 height 27
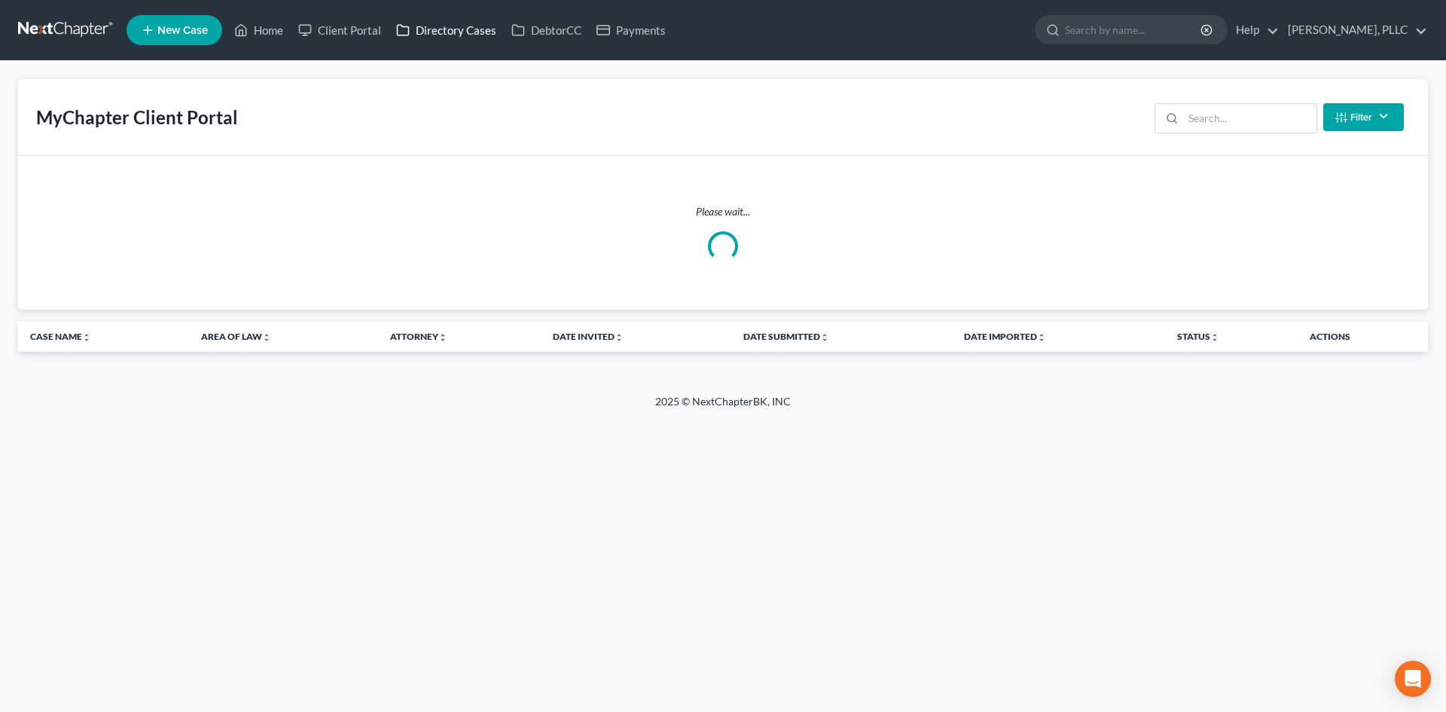
click at [447, 33] on link "Directory Cases" at bounding box center [446, 30] width 115 height 27
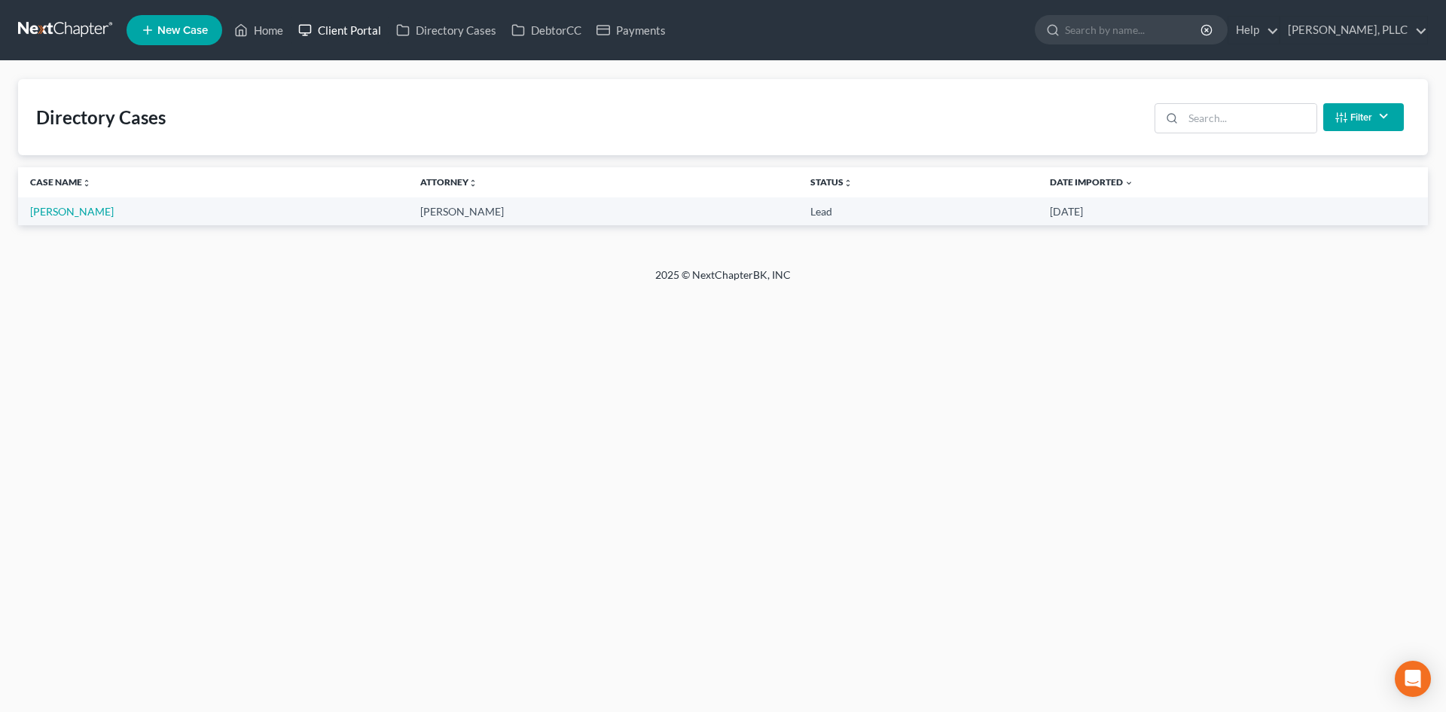
click at [337, 29] on link "Client Portal" at bounding box center [340, 30] width 98 height 27
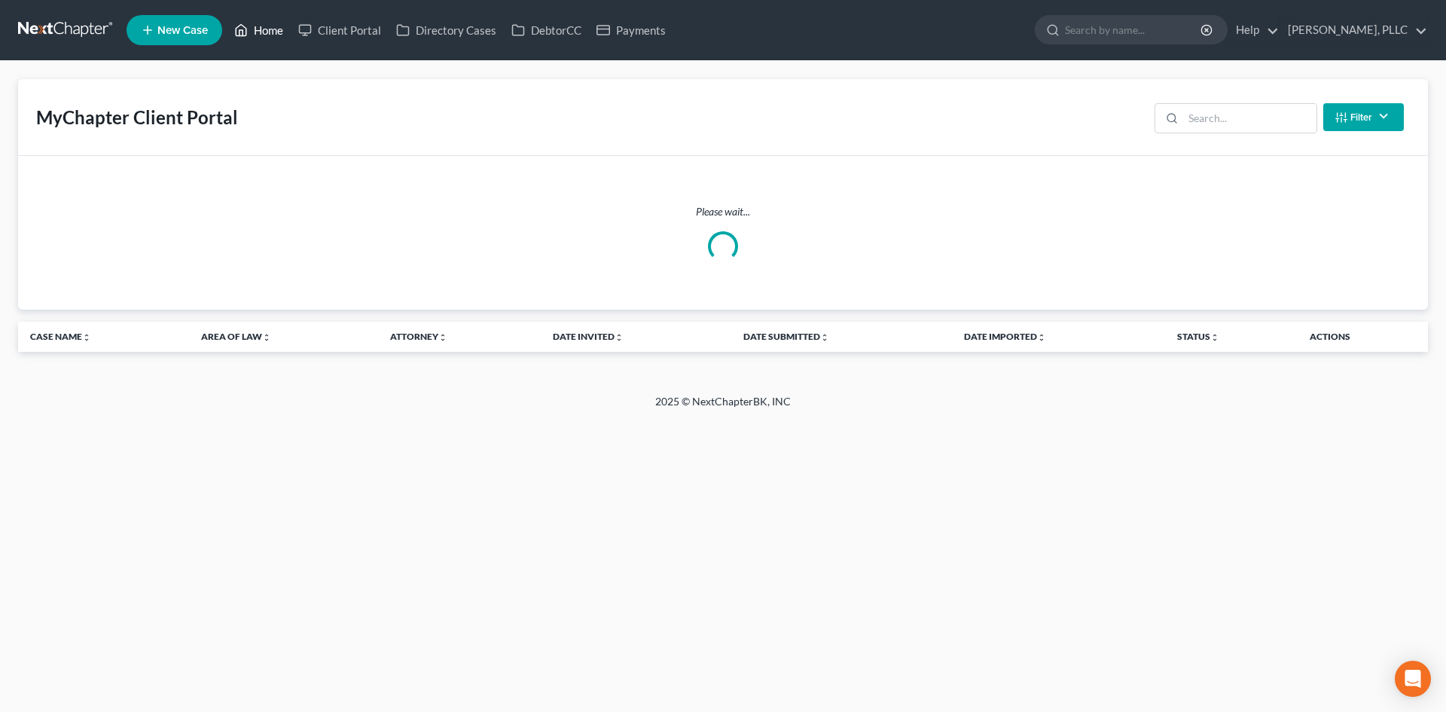
click at [266, 25] on link "Home" at bounding box center [259, 30] width 64 height 27
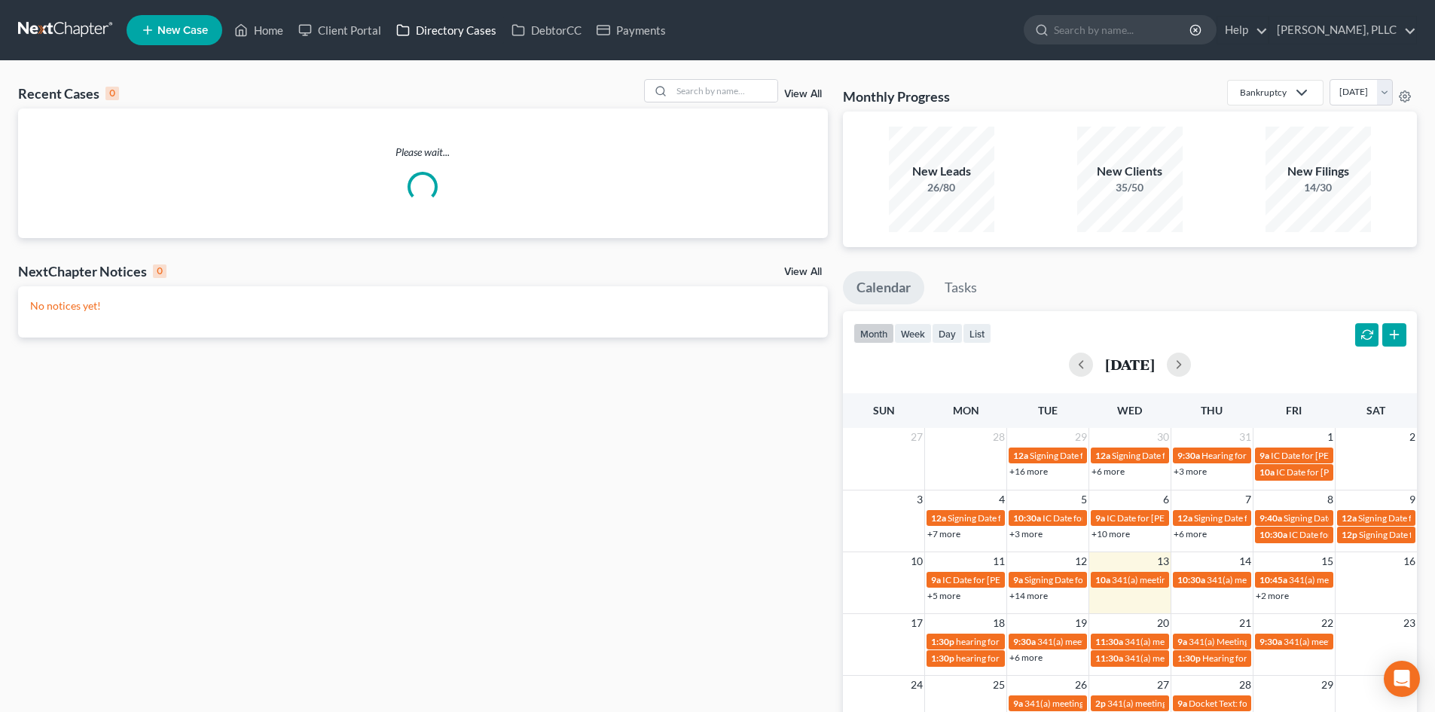
click at [416, 35] on link "Directory Cases" at bounding box center [446, 30] width 115 height 27
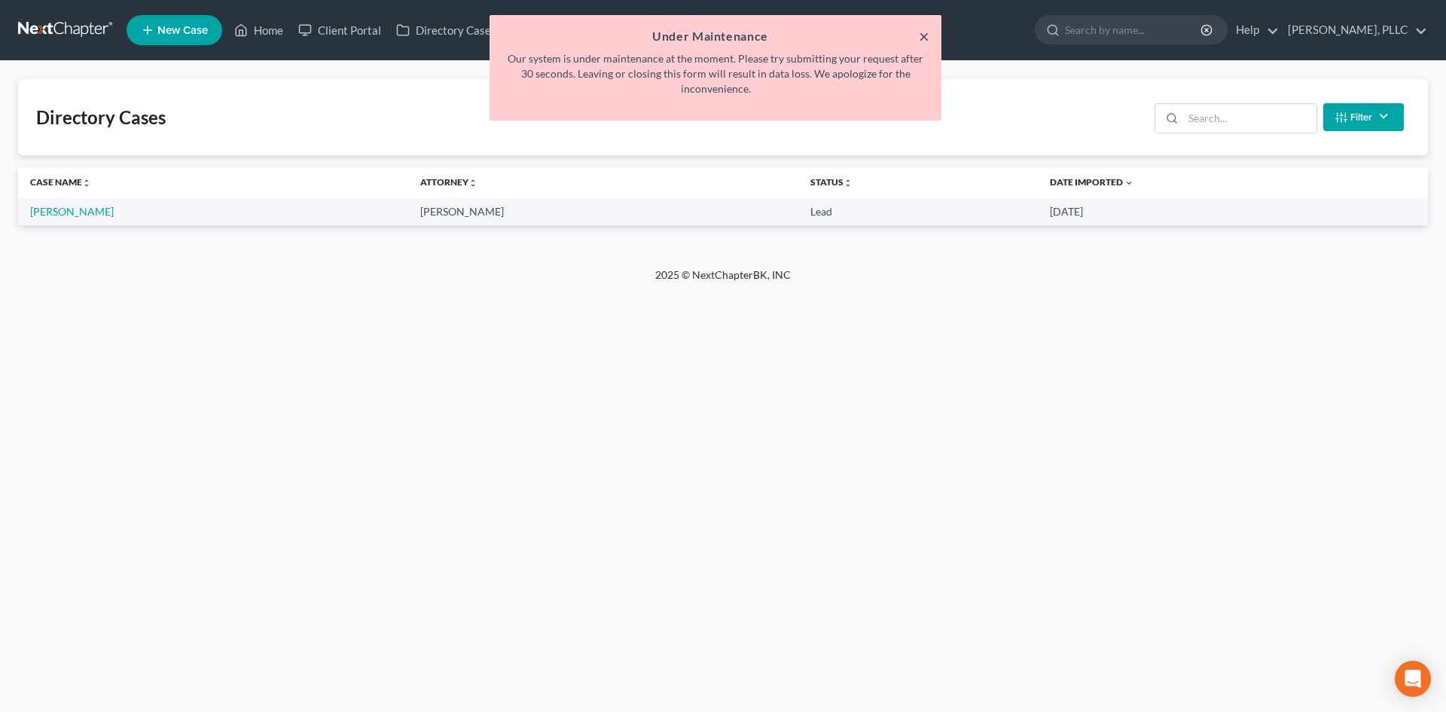
click at [926, 32] on button "×" at bounding box center [924, 36] width 11 height 18
drag, startPoint x: 911, startPoint y: 33, endPoint x: 920, endPoint y: 35, distance: 8.4
click at [913, 33] on h5 "Under Maintenance" at bounding box center [716, 36] width 428 height 18
click at [923, 36] on button "×" at bounding box center [924, 36] width 11 height 18
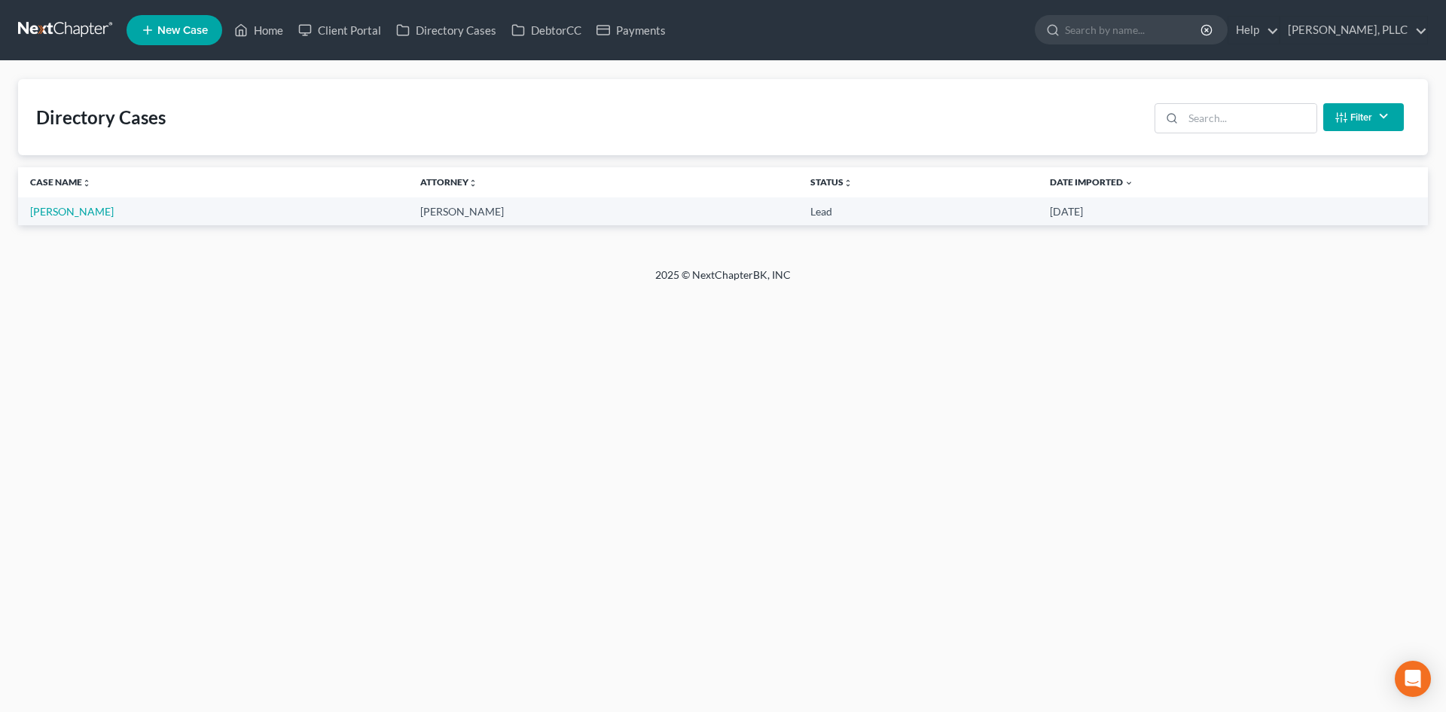
click at [662, 14] on ul "New Case Home Client Portal Directory Cases DebtorCC Payments - No Result - See…" at bounding box center [777, 30] width 1301 height 39
click at [648, 22] on link "Payments" at bounding box center [631, 30] width 84 height 27
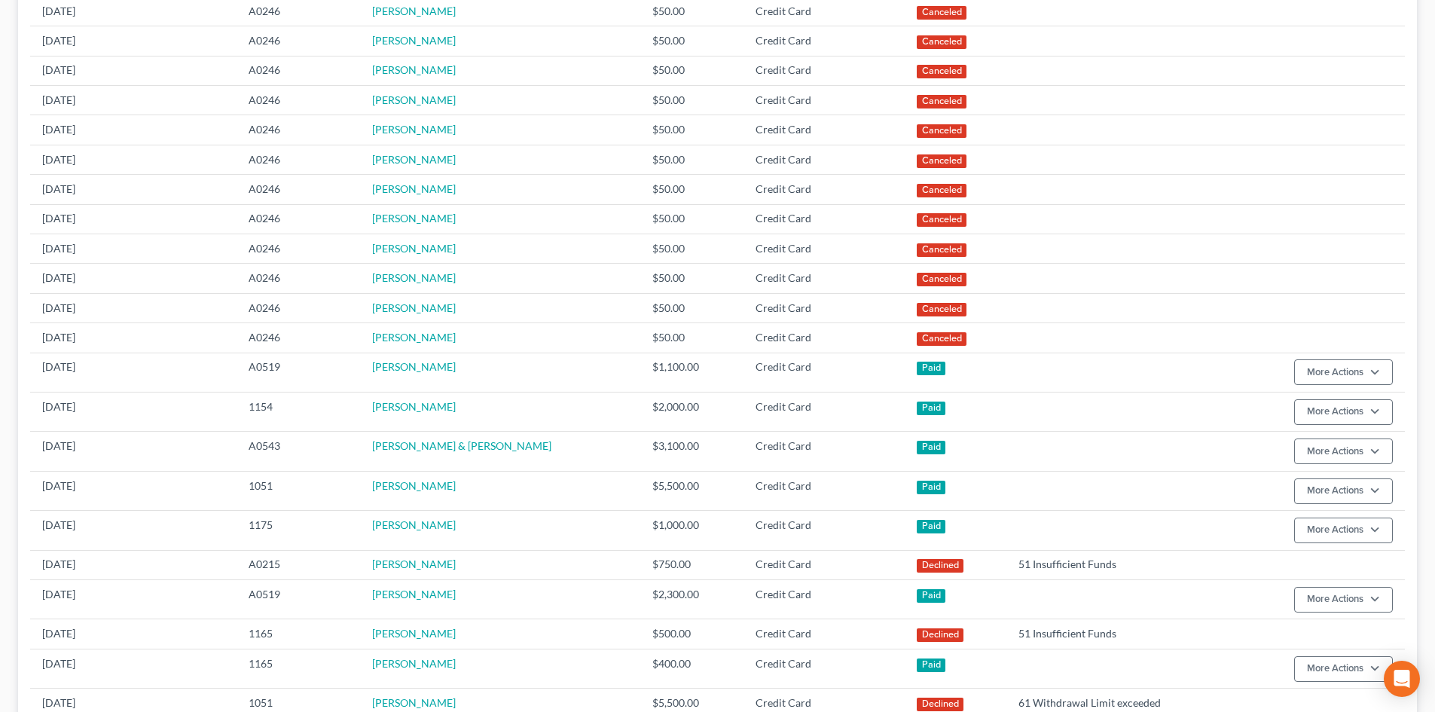
scroll to position [377, 0]
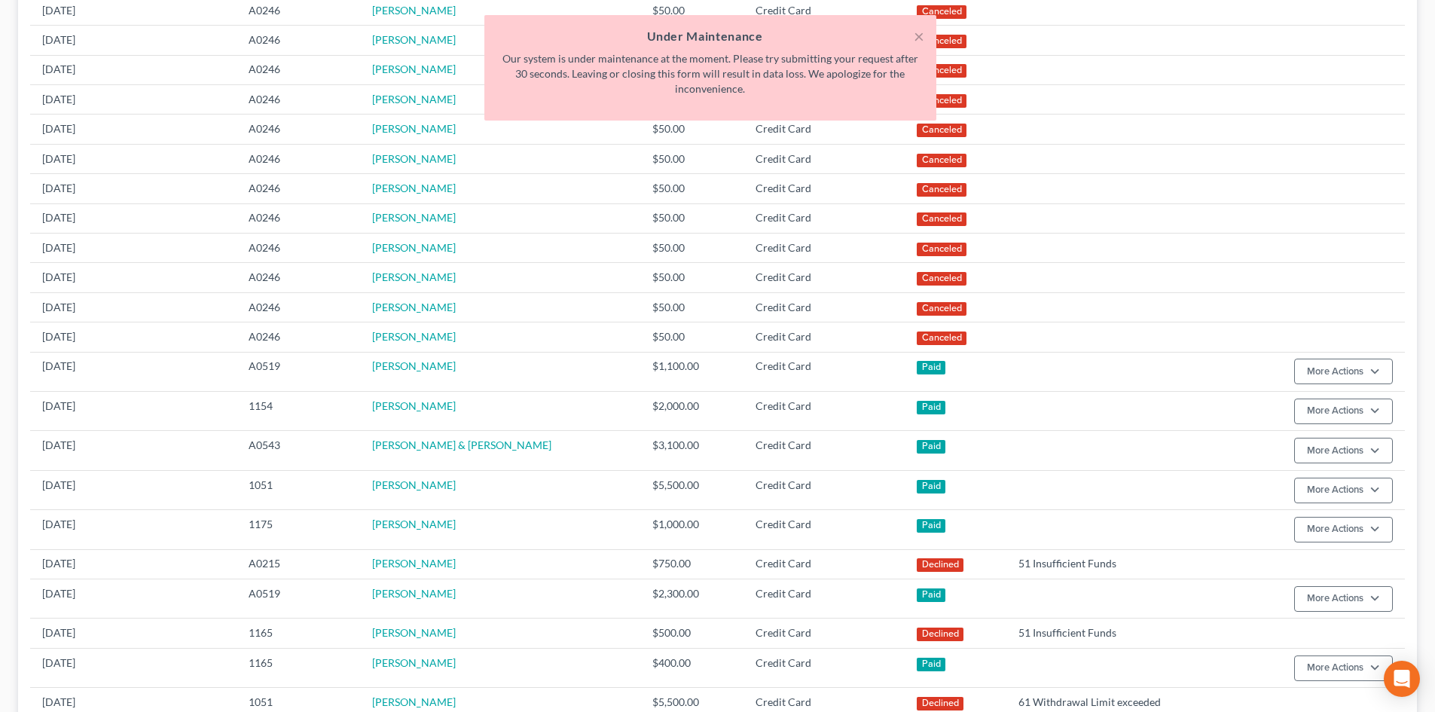
click at [911, 41] on h5 "Under Maintenance" at bounding box center [710, 36] width 428 height 18
click at [922, 37] on button "×" at bounding box center [919, 36] width 11 height 18
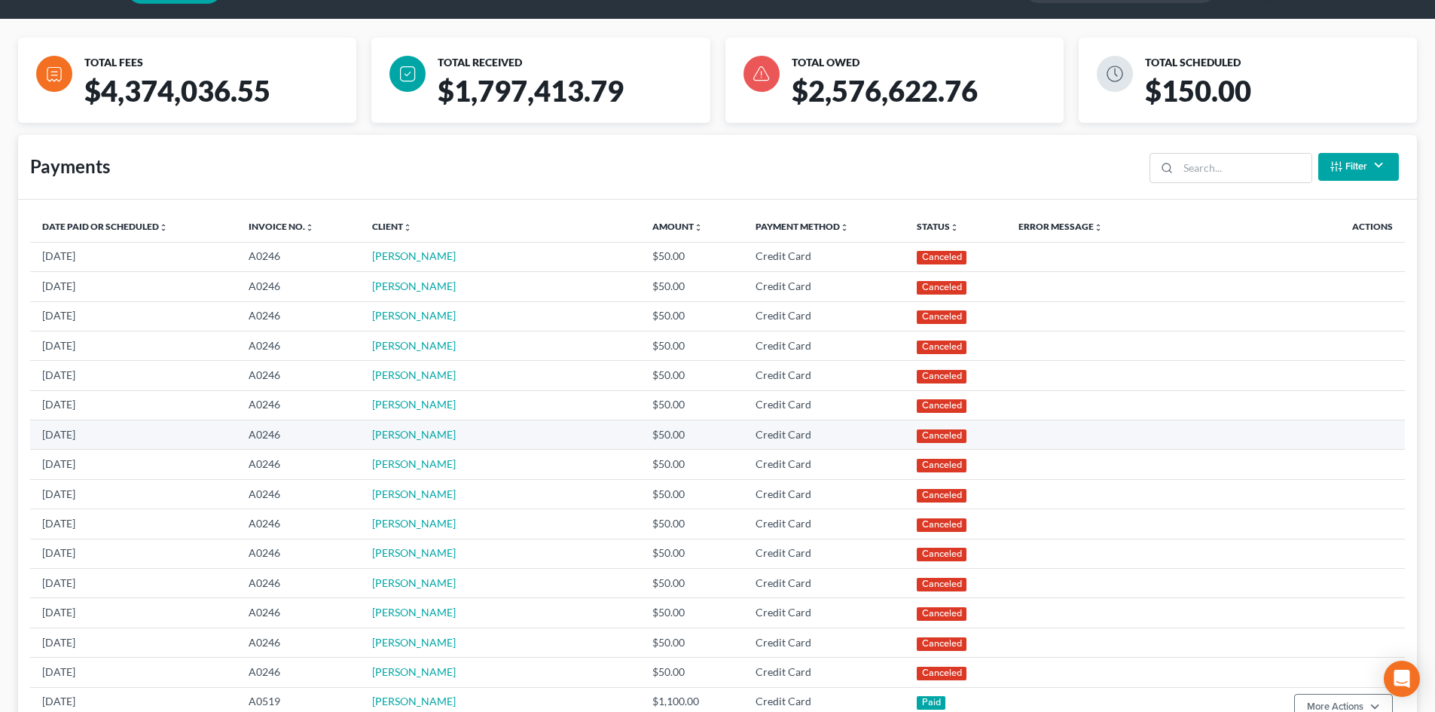
scroll to position [0, 0]
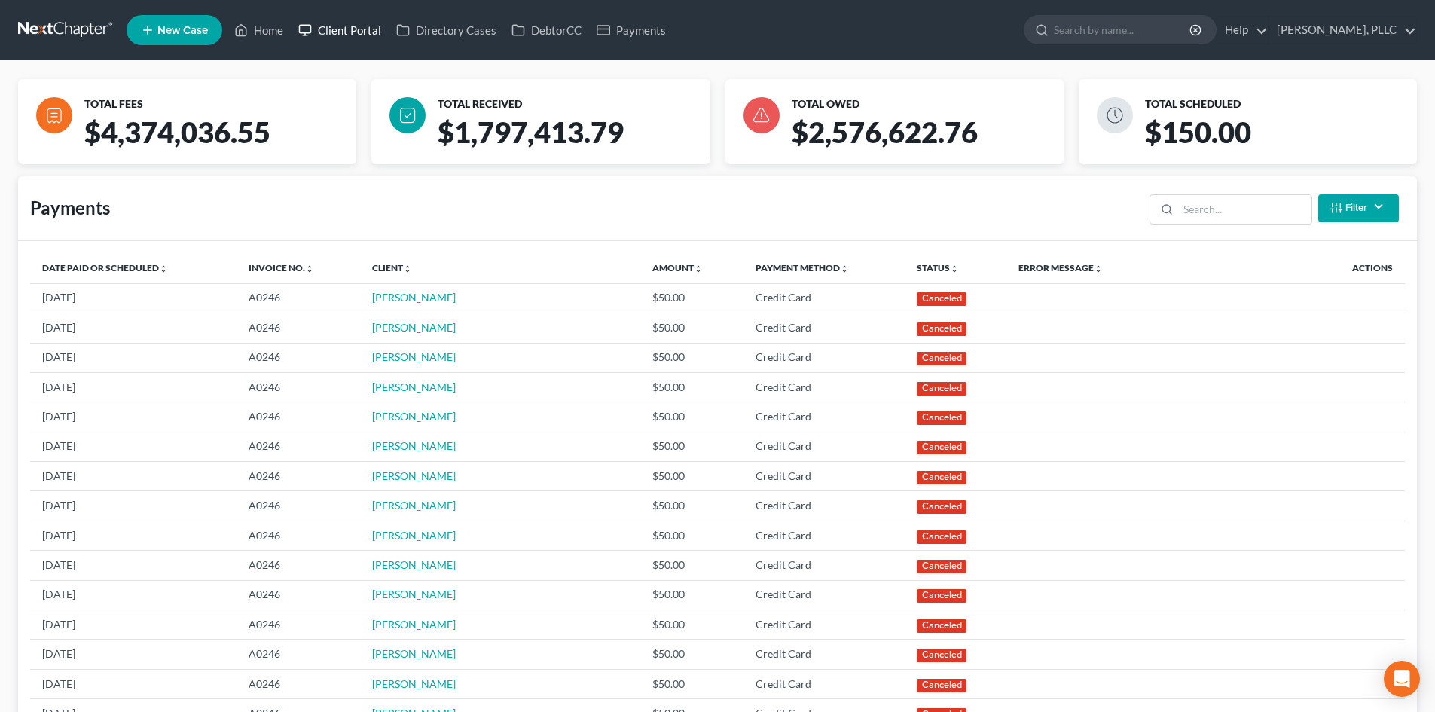
click at [373, 28] on link "Client Portal" at bounding box center [340, 30] width 98 height 27
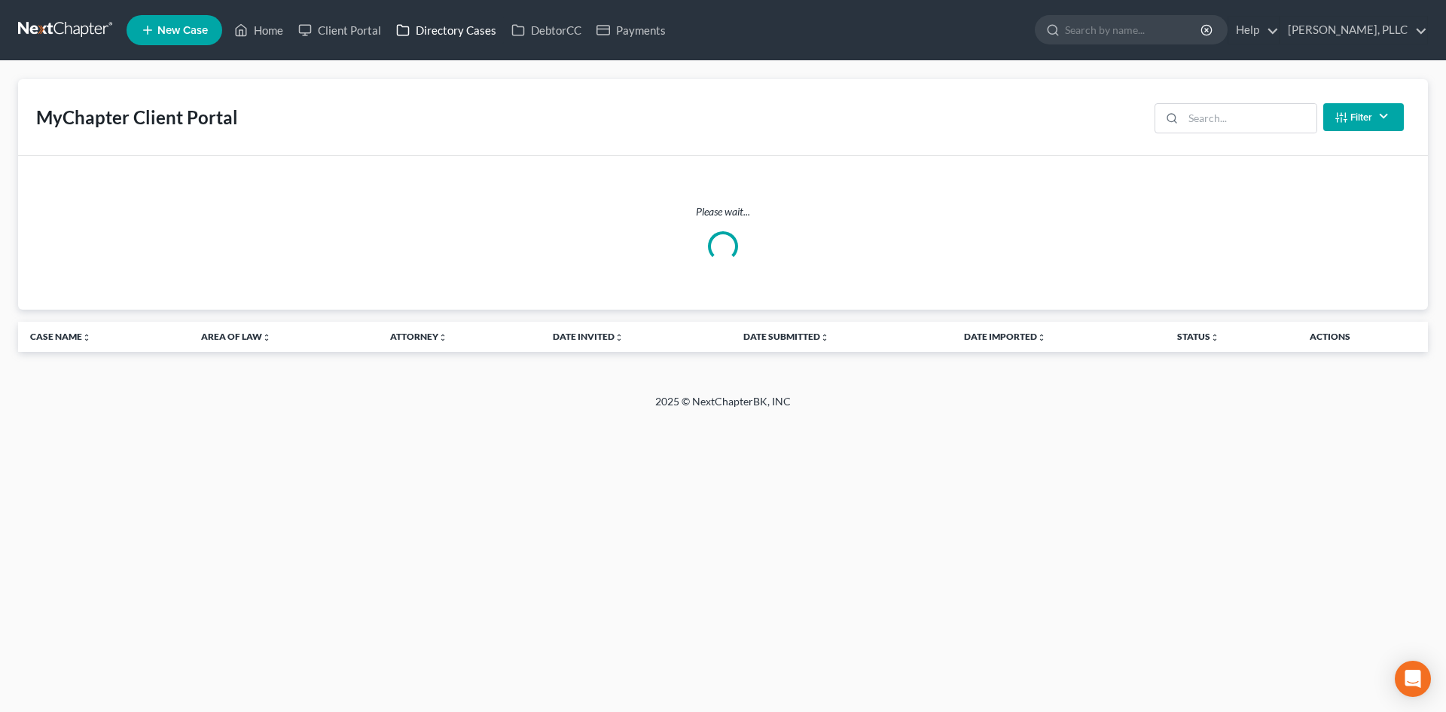
click at [456, 24] on link "Directory Cases" at bounding box center [446, 30] width 115 height 27
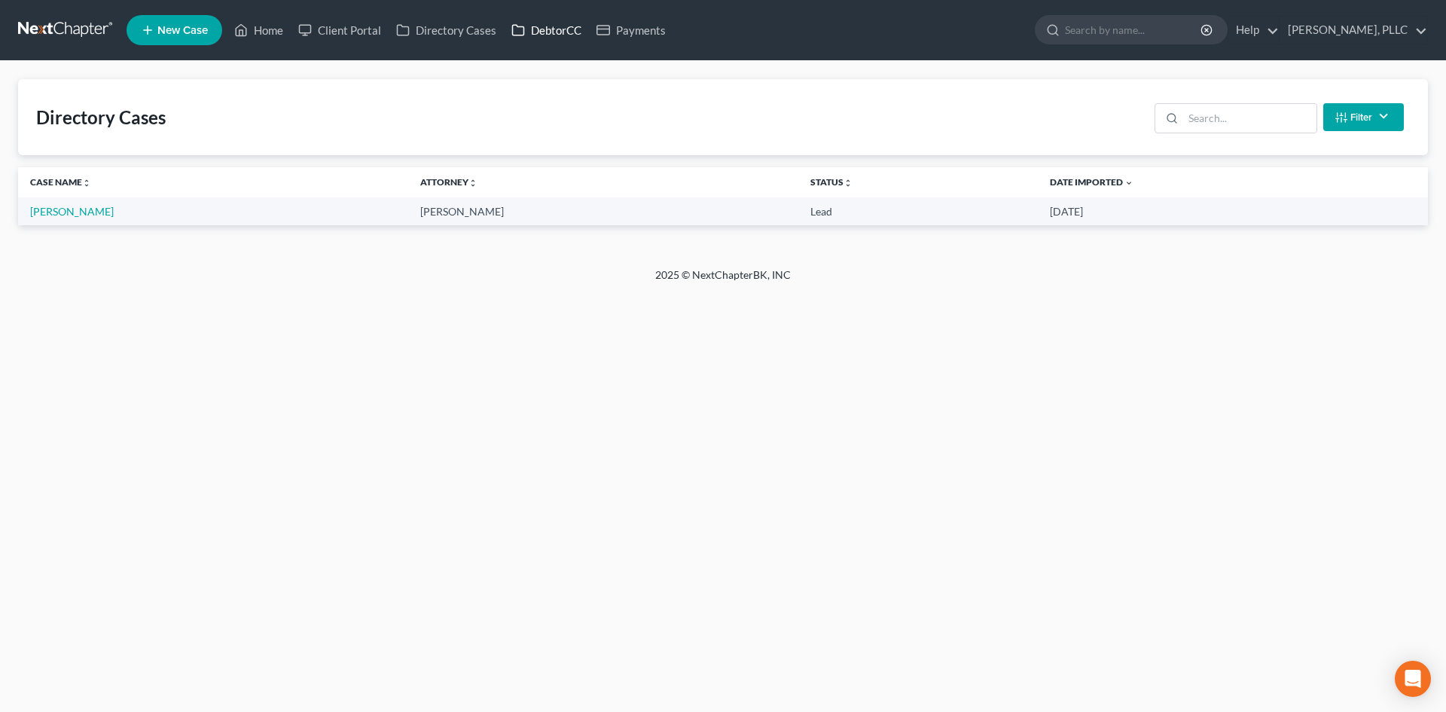
click at [536, 35] on link "DebtorCC" at bounding box center [546, 30] width 85 height 27
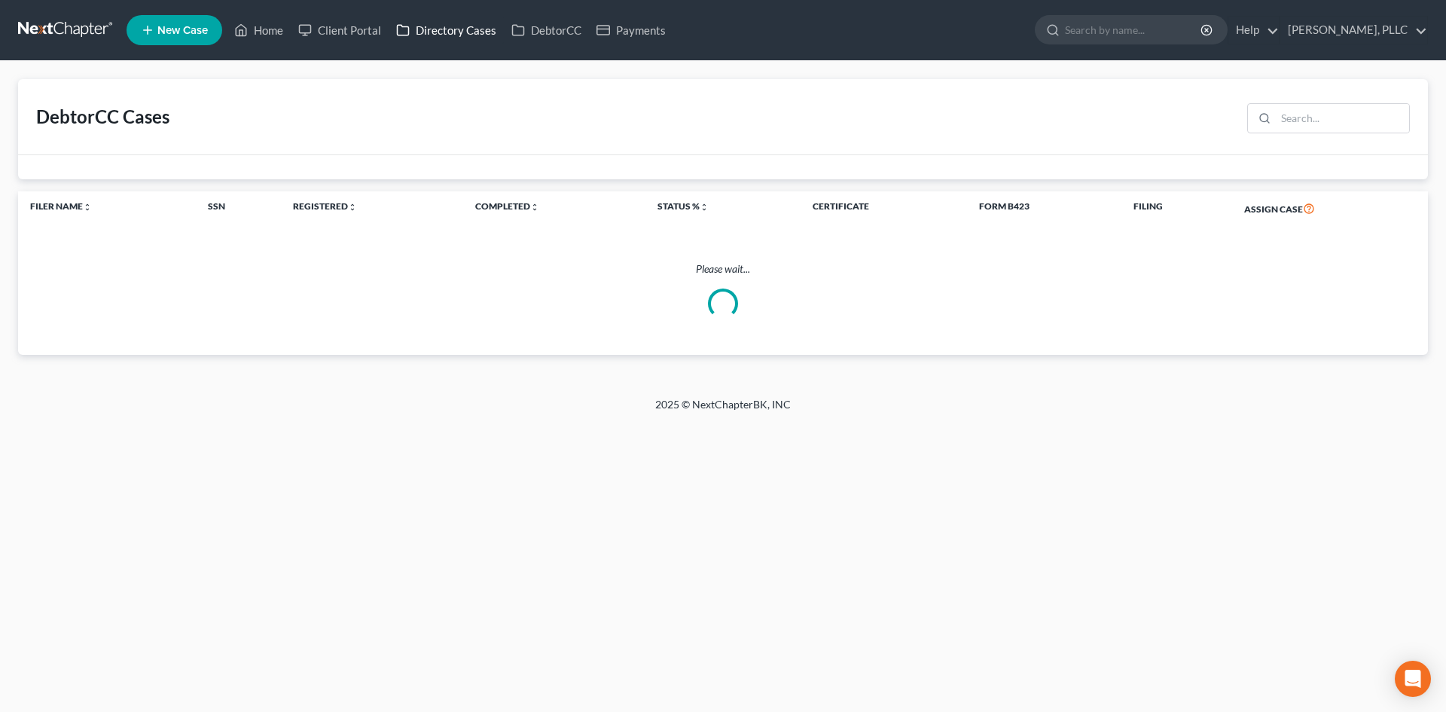
click at [453, 37] on link "Directory Cases" at bounding box center [446, 30] width 115 height 27
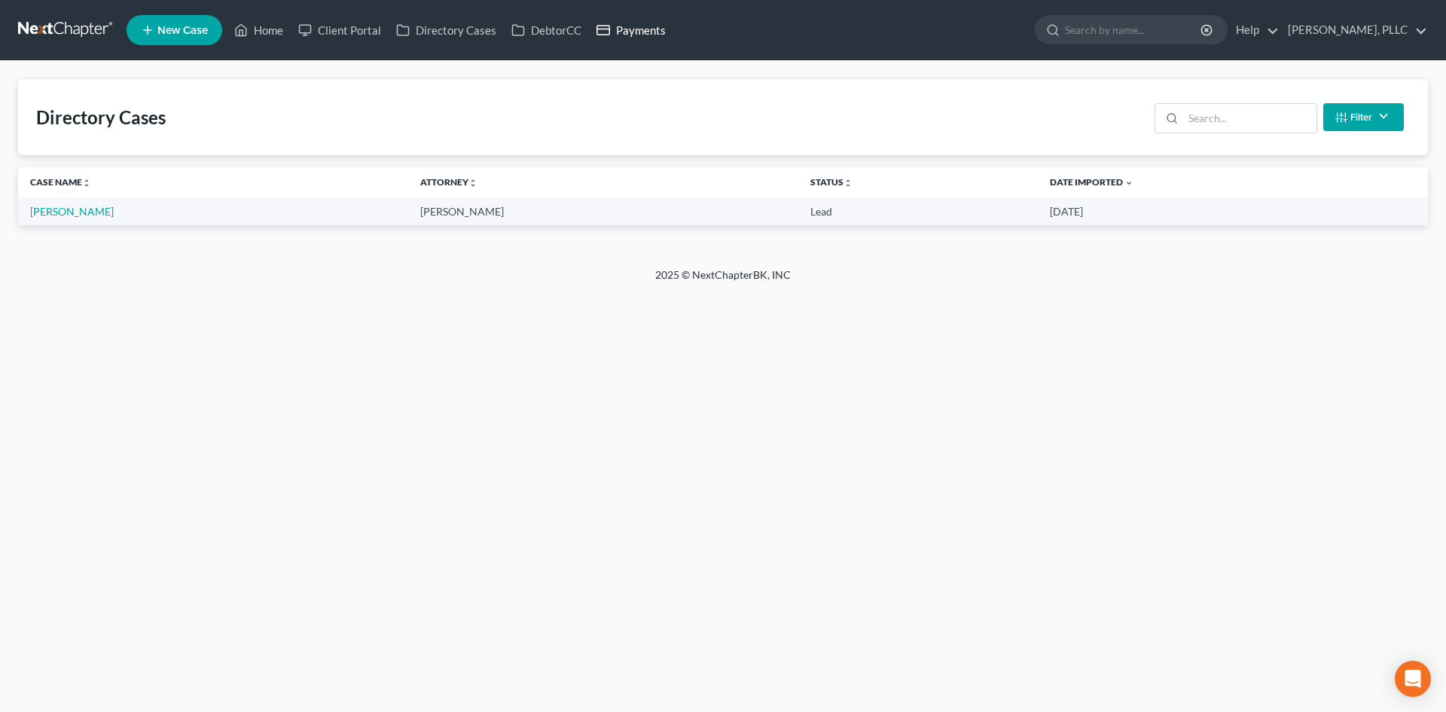
click at [617, 36] on link "Payments" at bounding box center [631, 30] width 84 height 27
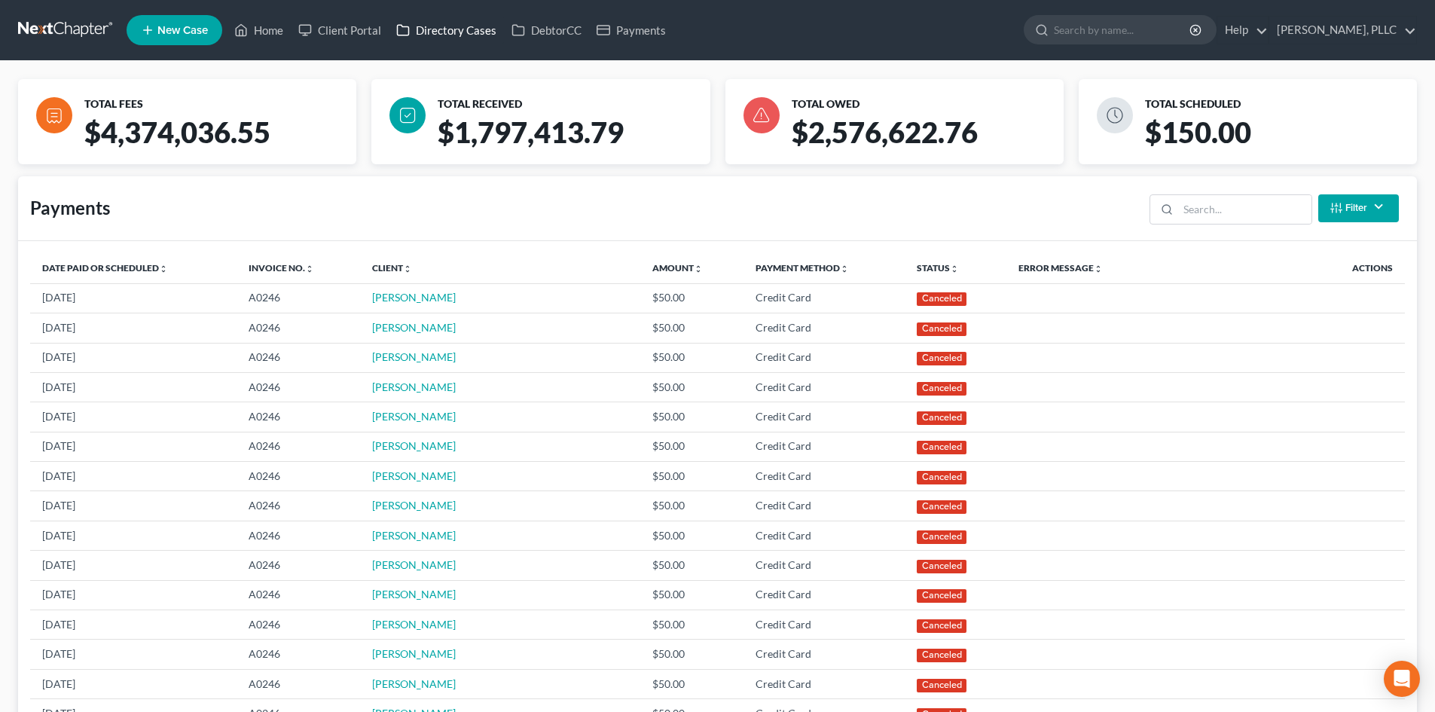
click at [453, 37] on link "Directory Cases" at bounding box center [446, 30] width 115 height 27
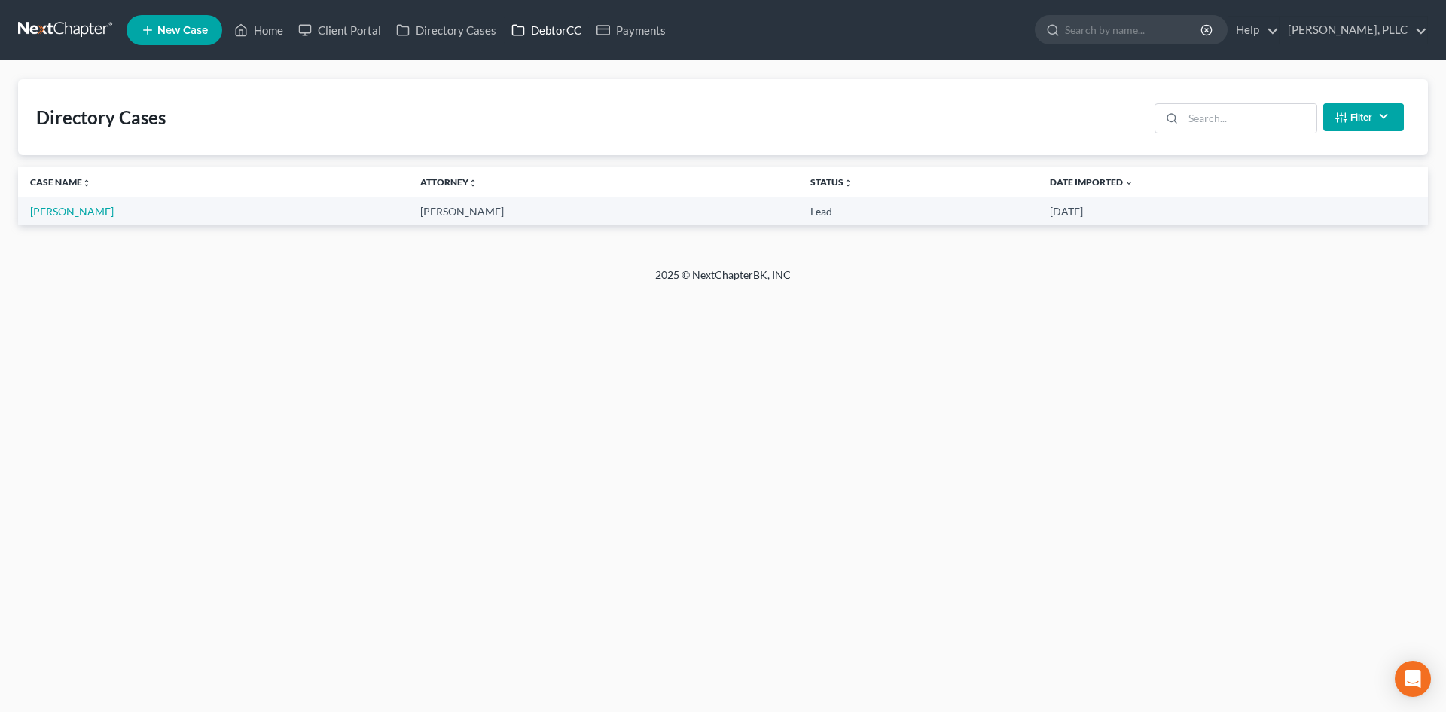
click at [522, 17] on link "DebtorCC" at bounding box center [546, 30] width 85 height 27
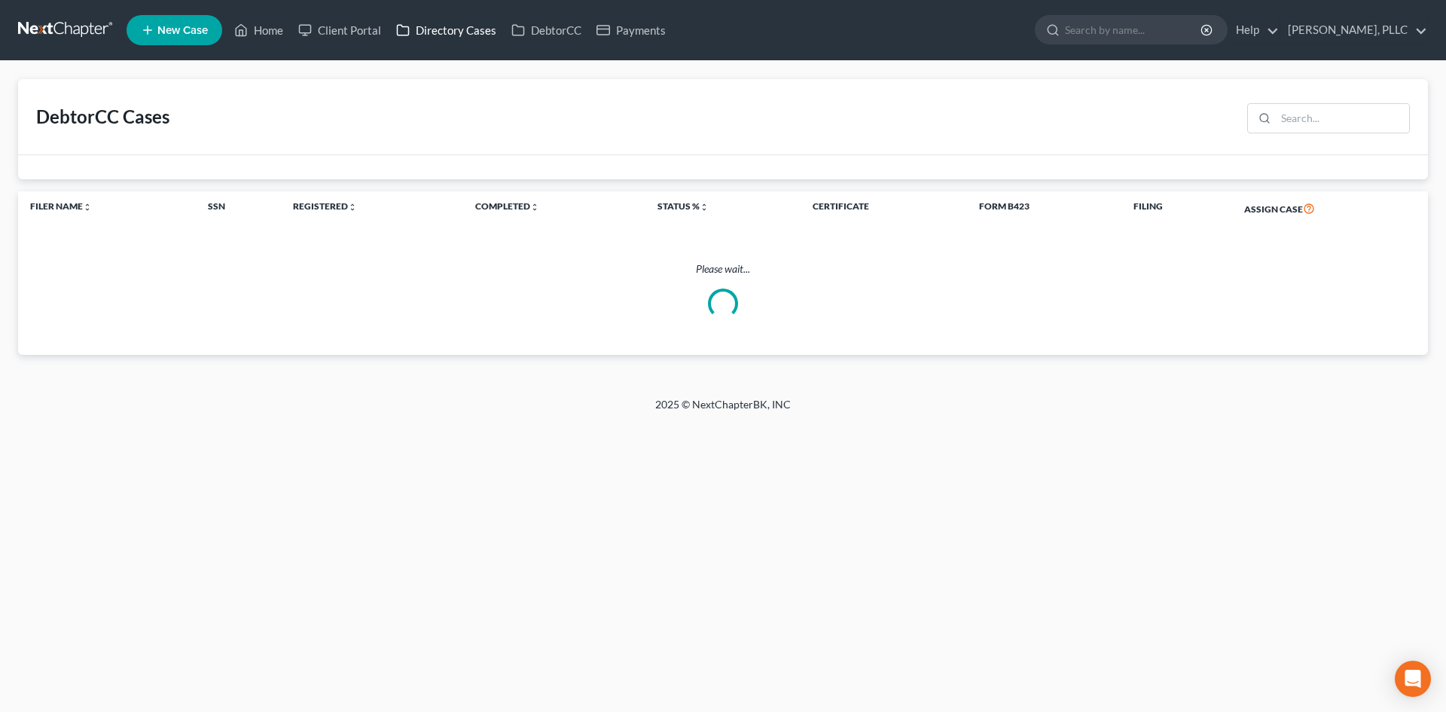
click at [438, 29] on link "Directory Cases" at bounding box center [446, 30] width 115 height 27
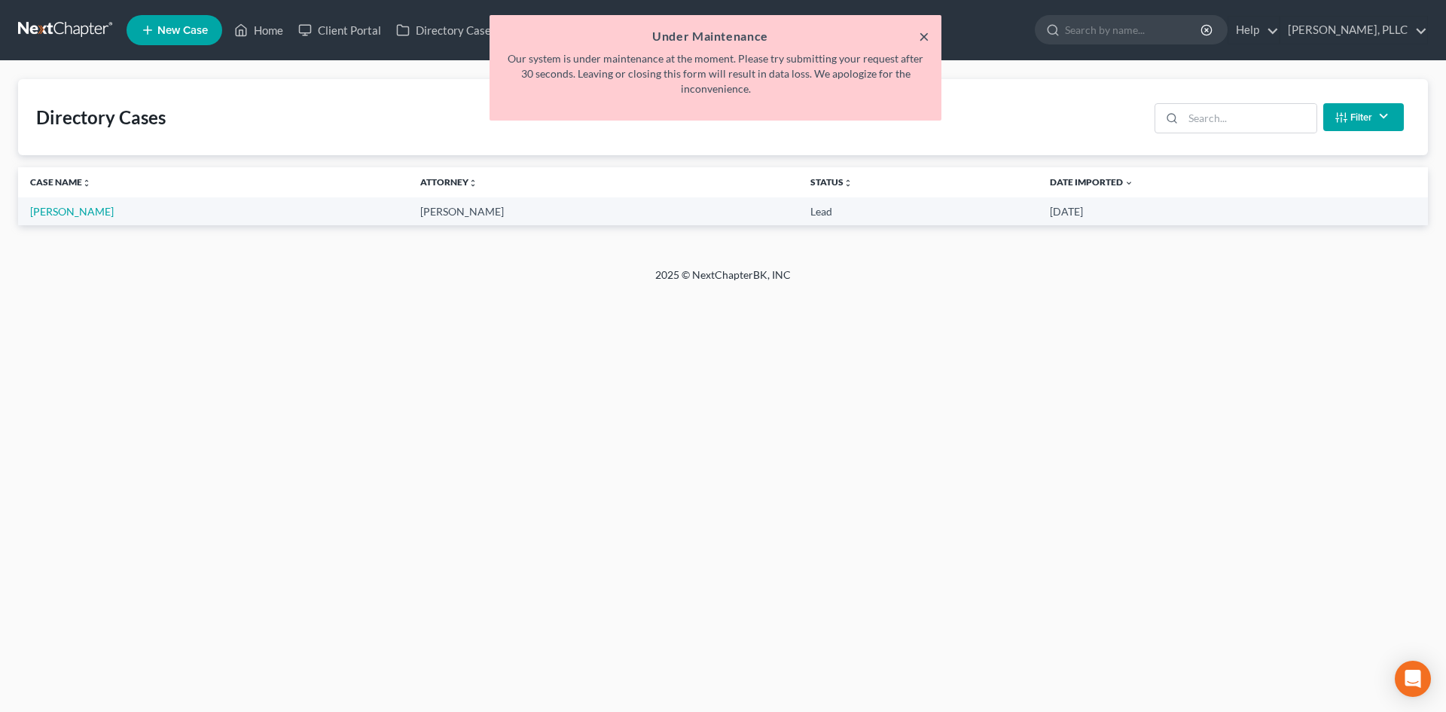
click at [921, 32] on button "×" at bounding box center [924, 36] width 11 height 18
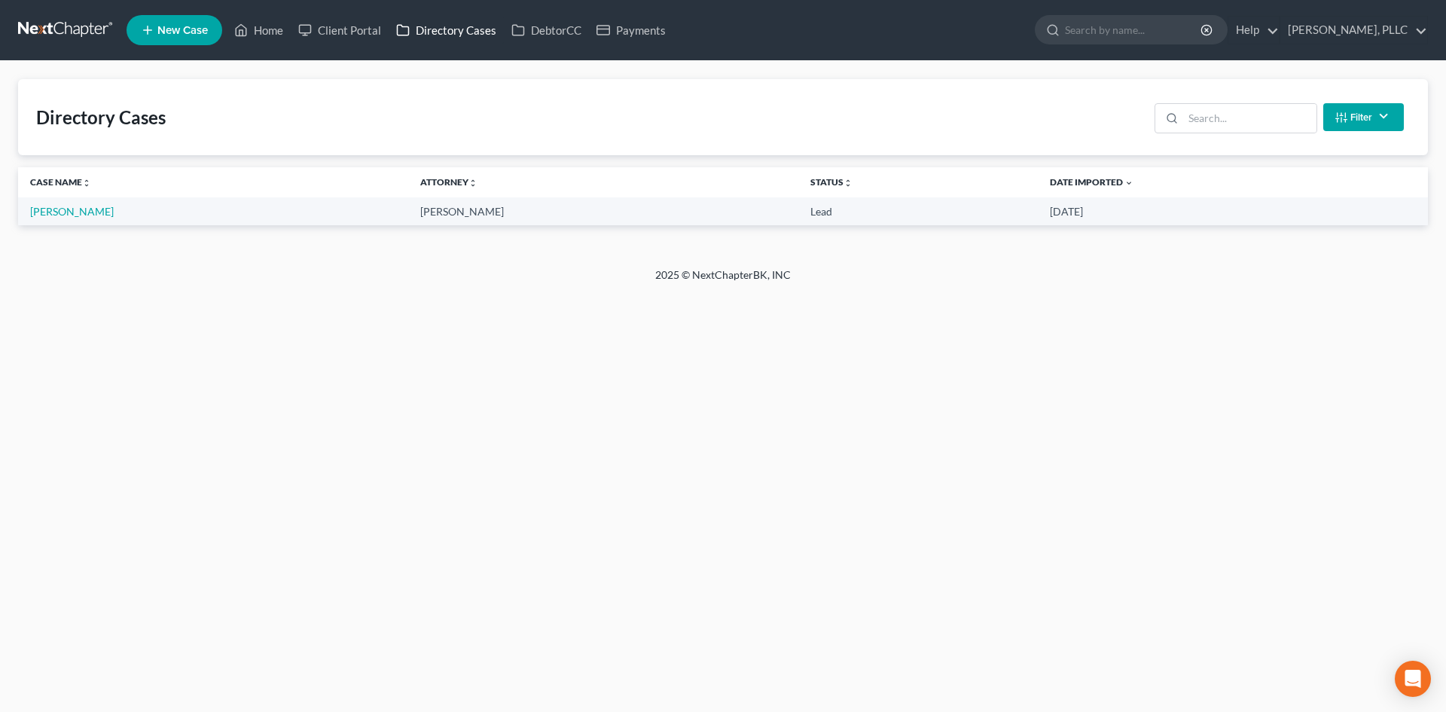
click at [411, 34] on link "Directory Cases" at bounding box center [446, 30] width 115 height 27
click at [558, 41] on link "DebtorCC" at bounding box center [546, 30] width 85 height 27
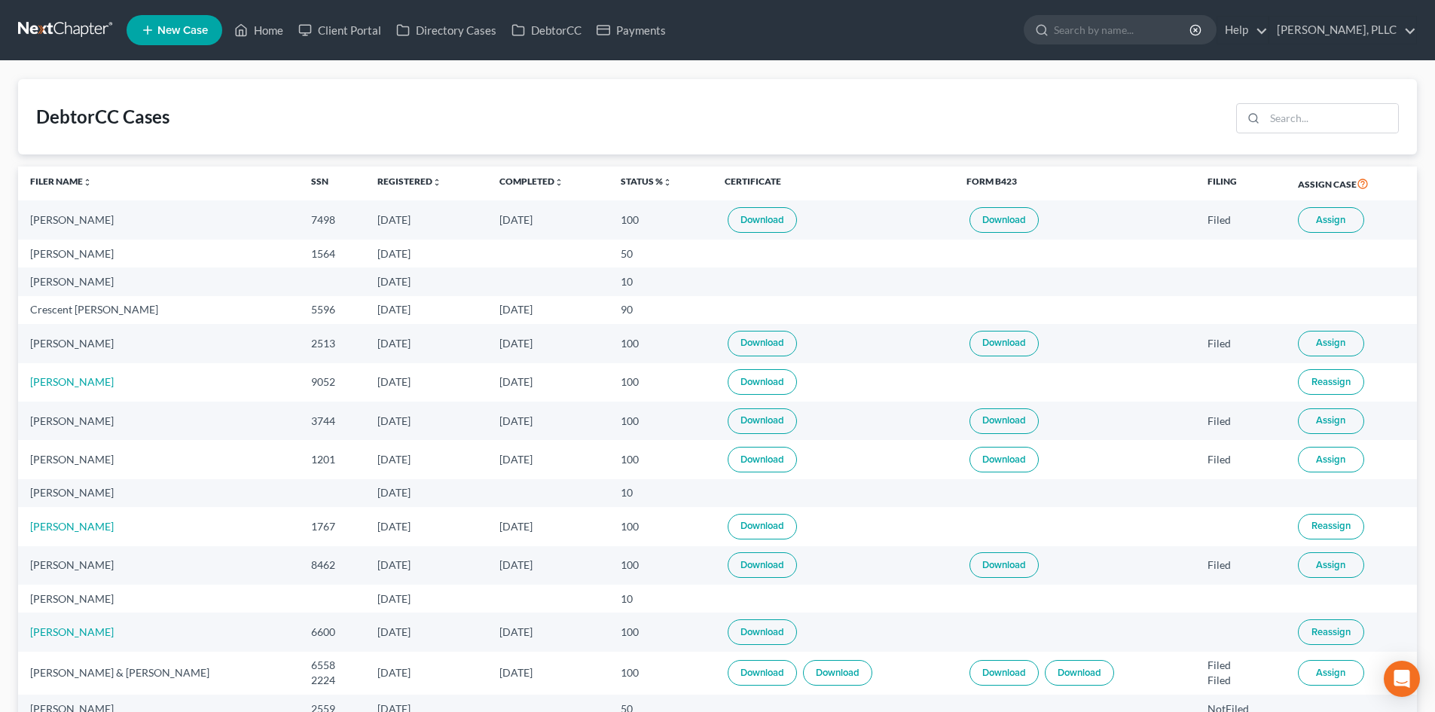
click at [350, 16] on ul "New Case Home Client Portal Directory Cases DebtorCC Payments - No Result - See…" at bounding box center [772, 30] width 1290 height 39
drag, startPoint x: 356, startPoint y: 43, endPoint x: 358, endPoint y: 30, distance: 12.9
click at [356, 43] on link "Client Portal" at bounding box center [340, 30] width 98 height 27
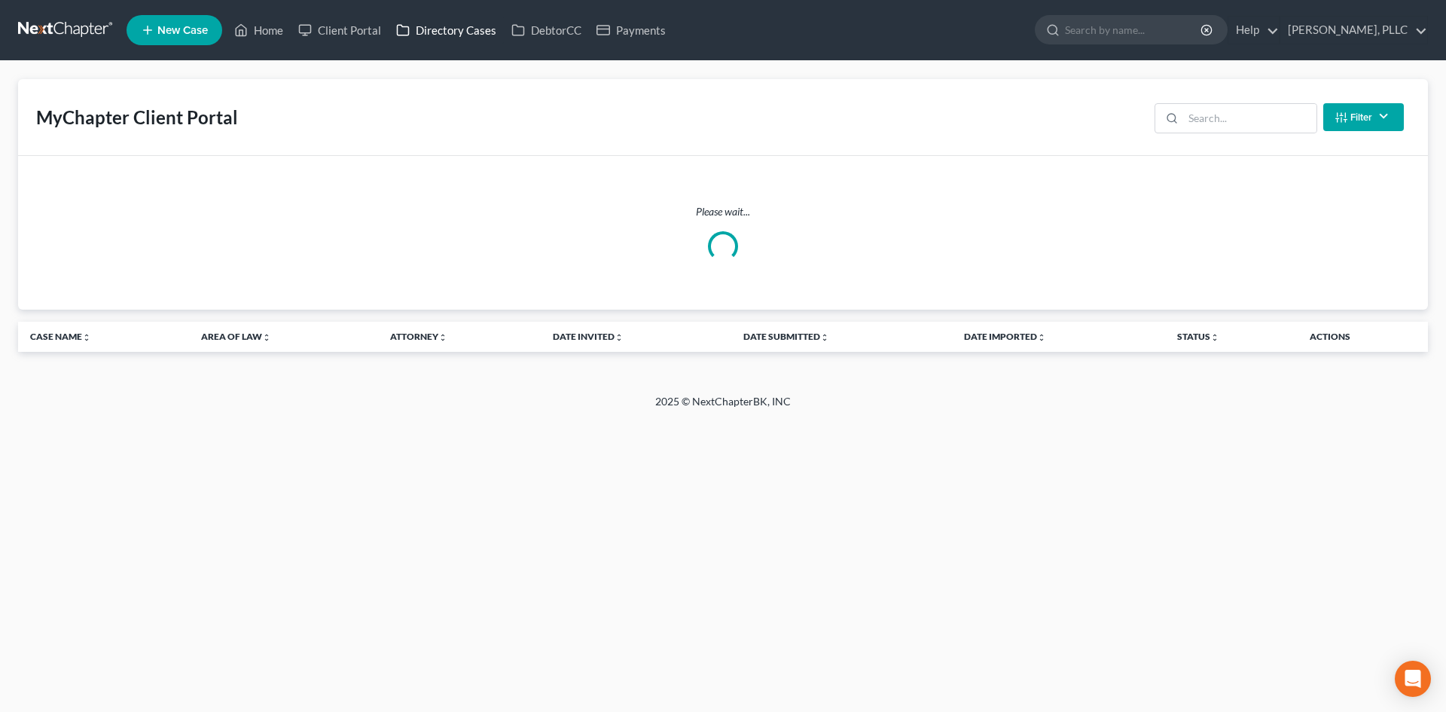
click at [442, 37] on link "Directory Cases" at bounding box center [446, 30] width 115 height 27
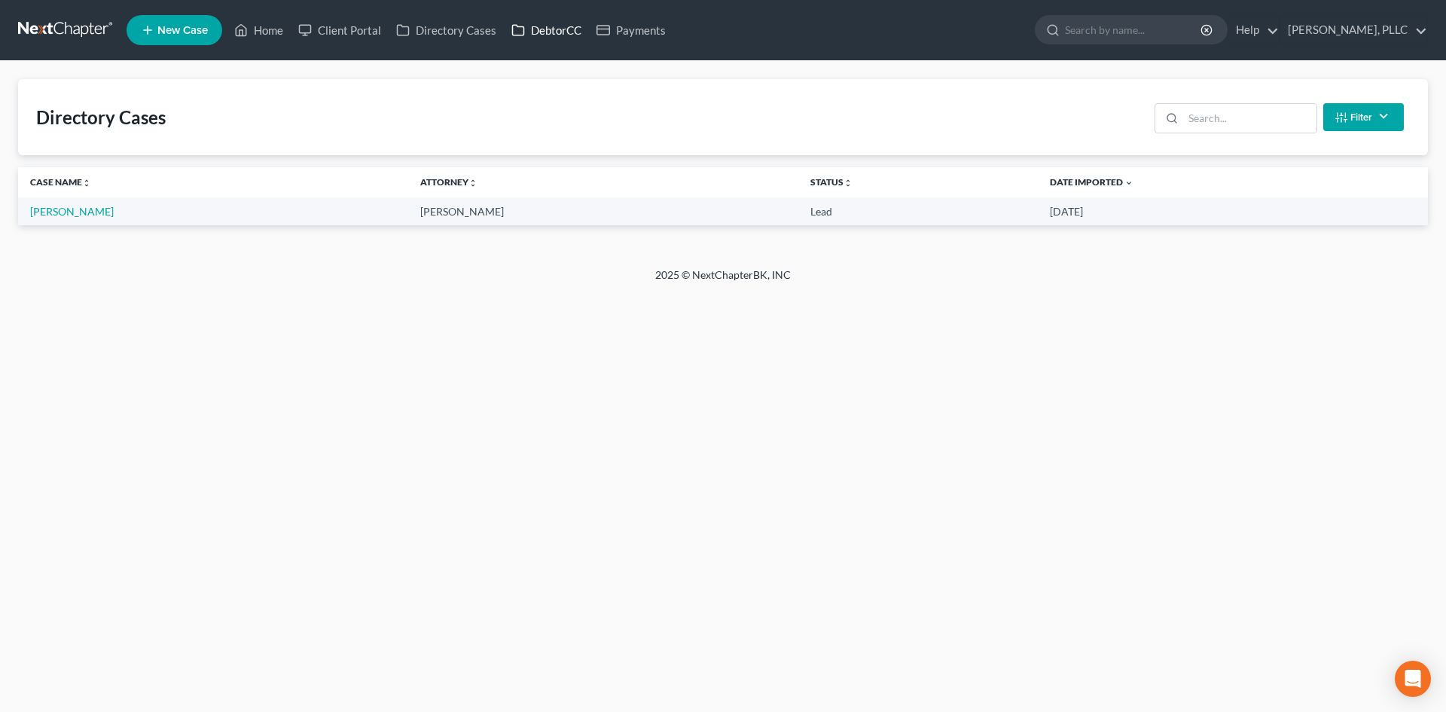
click at [560, 35] on link "DebtorCC" at bounding box center [546, 30] width 85 height 27
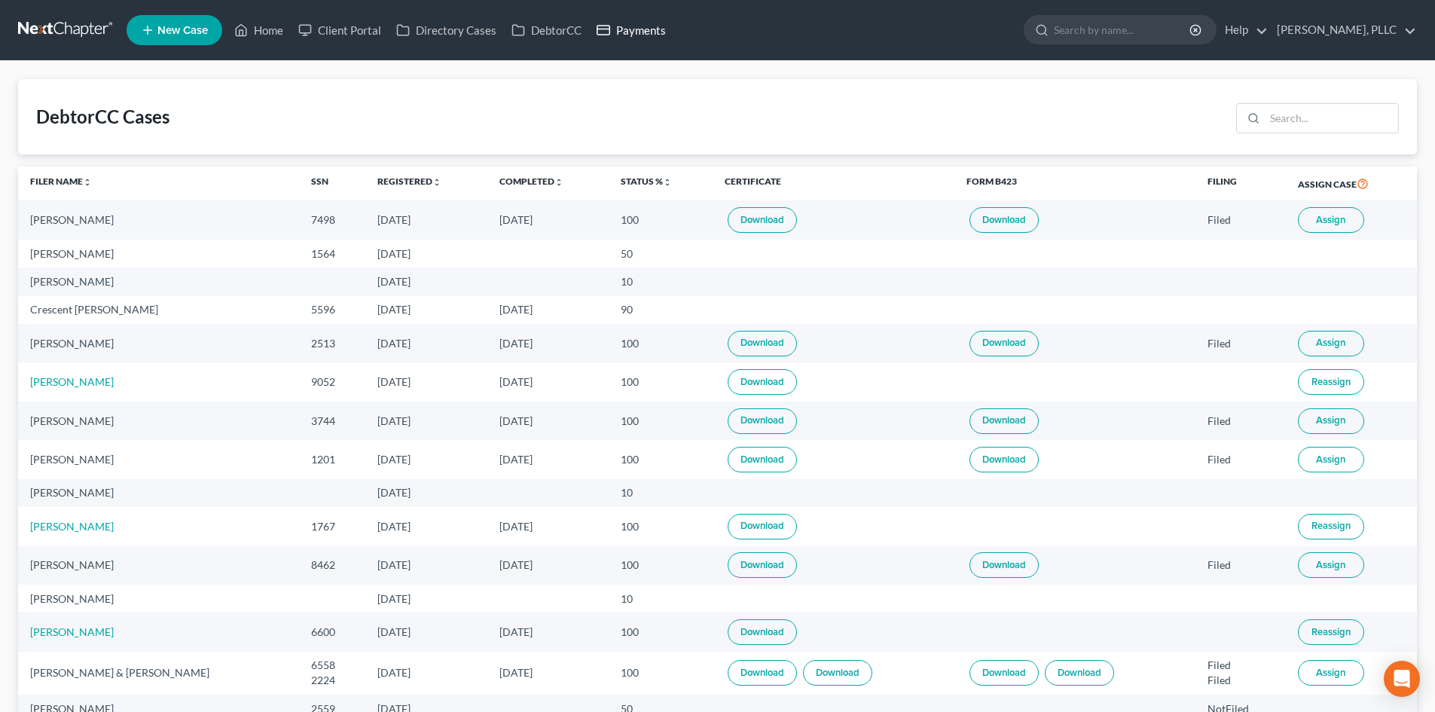
click at [636, 28] on link "Payments" at bounding box center [631, 30] width 84 height 27
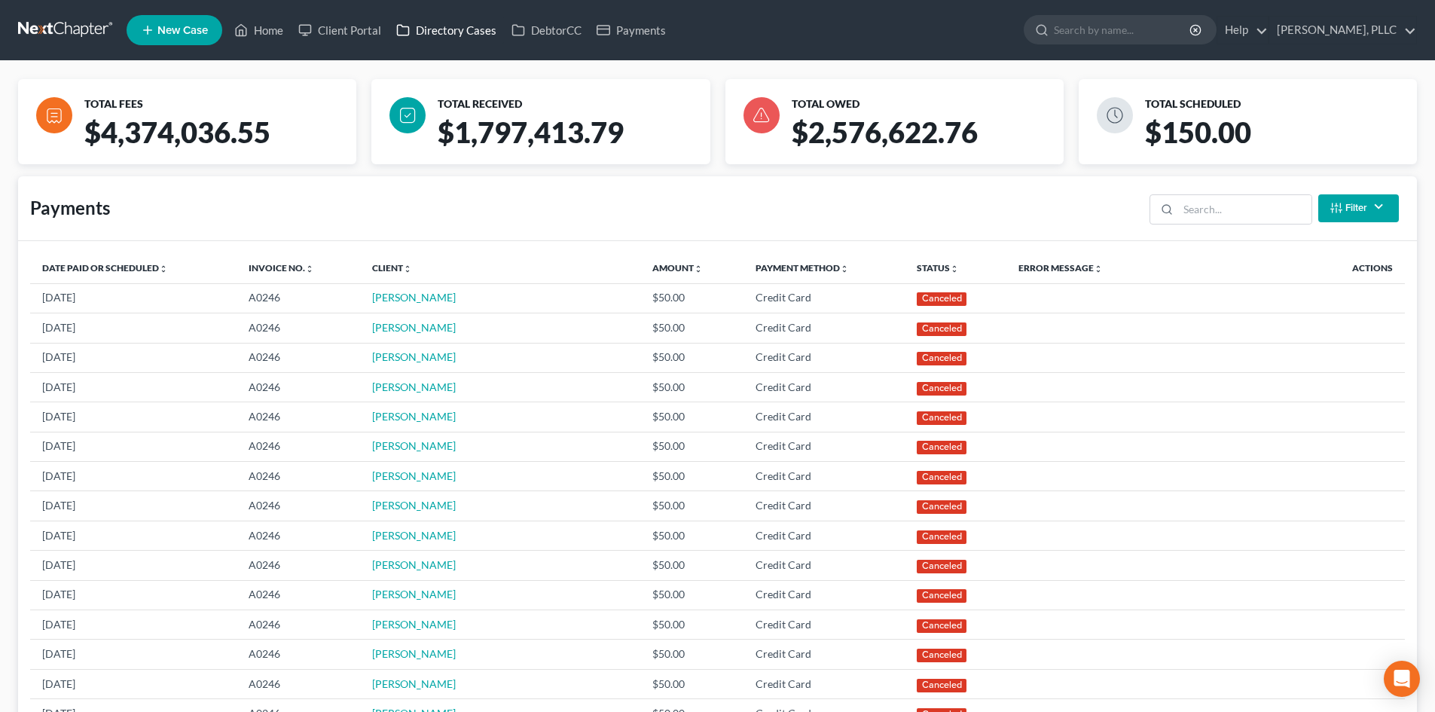
click at [443, 34] on link "Directory Cases" at bounding box center [446, 30] width 115 height 27
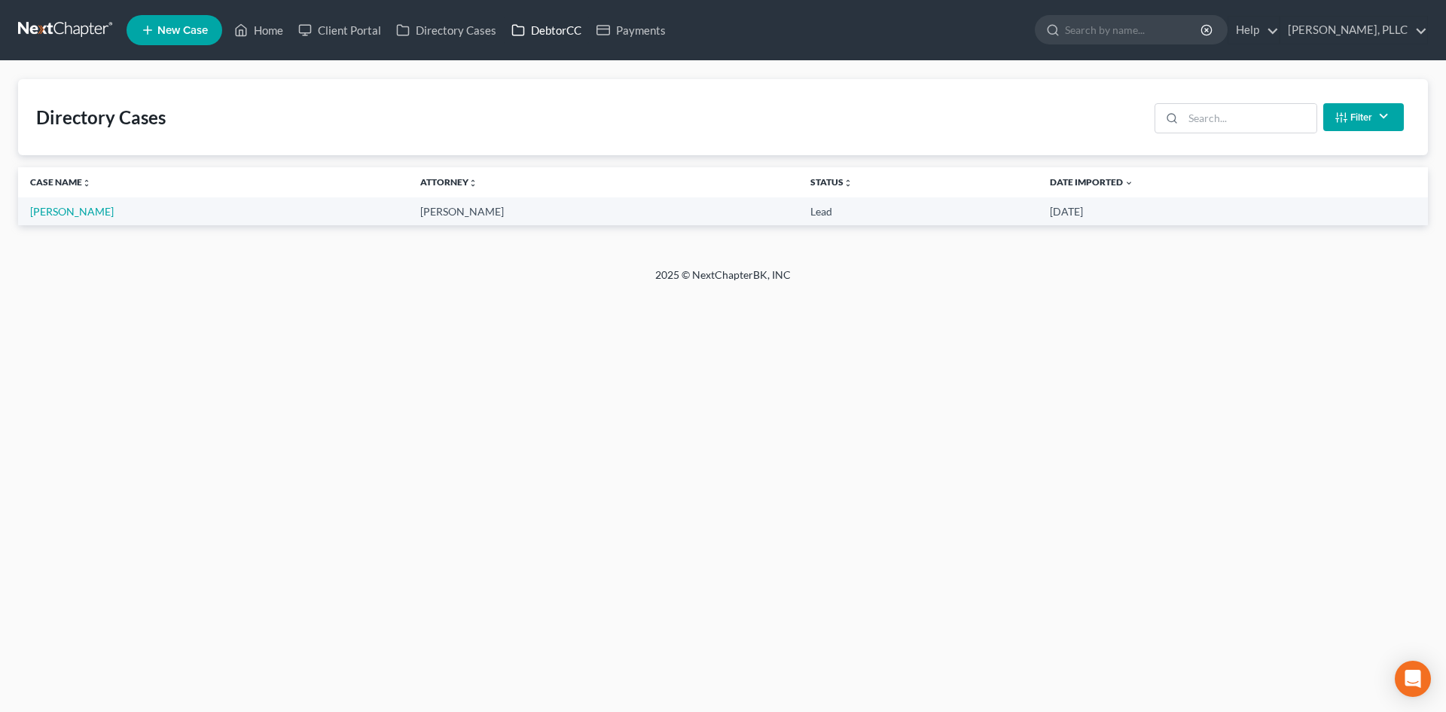
click at [567, 31] on link "DebtorCC" at bounding box center [546, 30] width 85 height 27
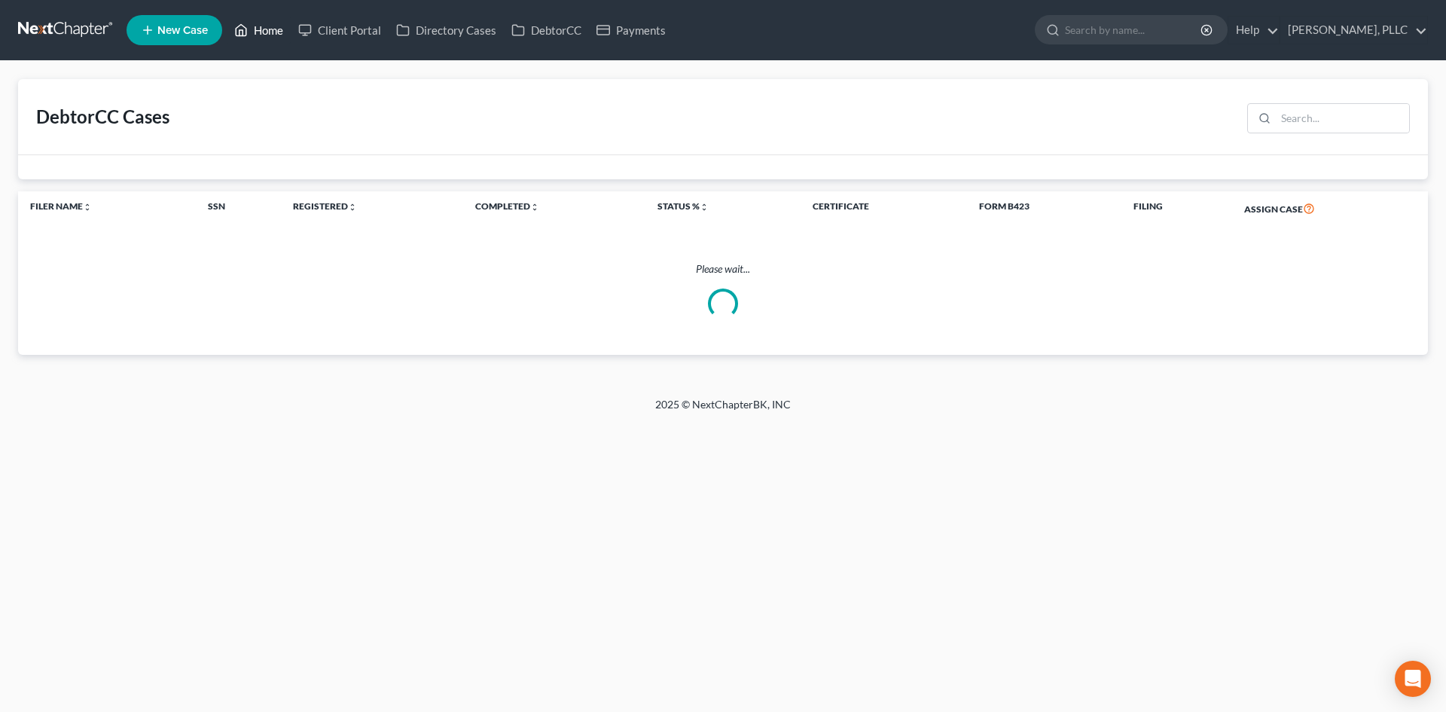
click at [270, 32] on link "Home" at bounding box center [259, 30] width 64 height 27
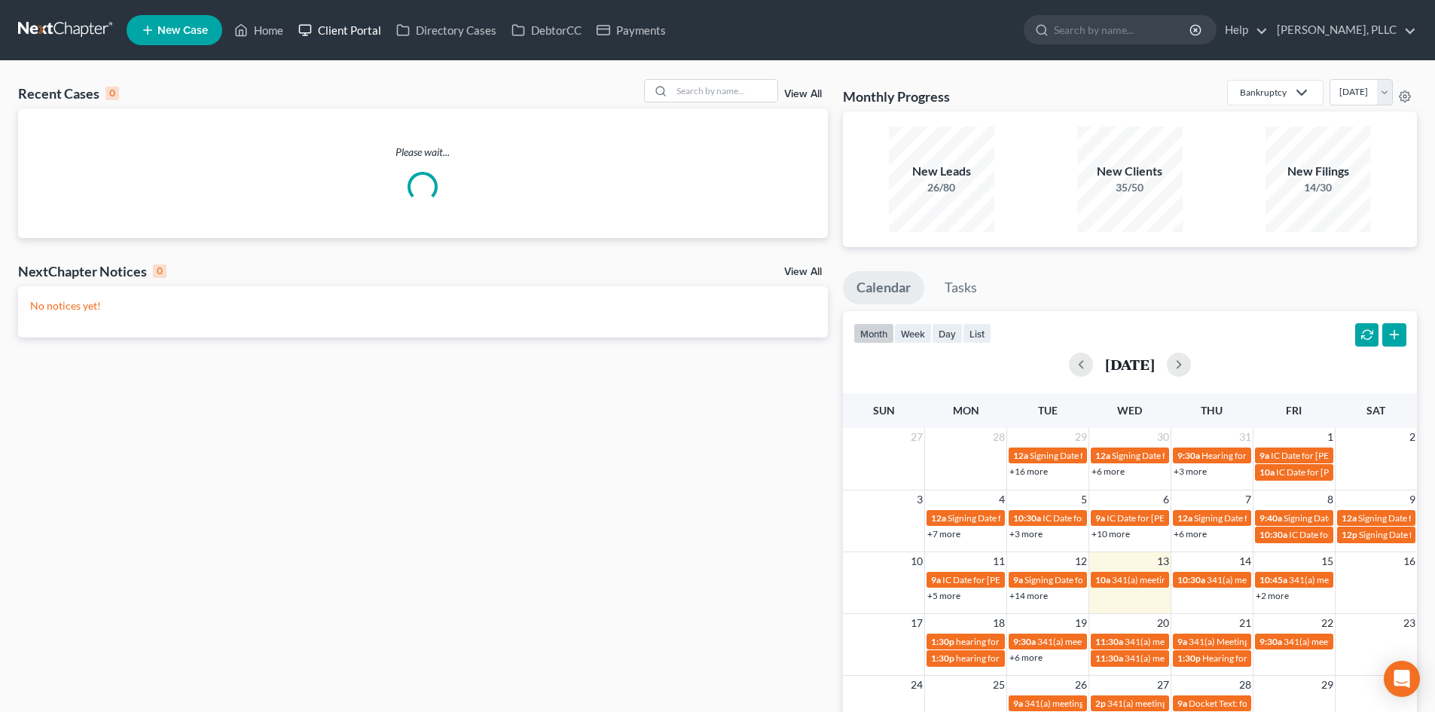
click at [346, 31] on link "Client Portal" at bounding box center [340, 30] width 98 height 27
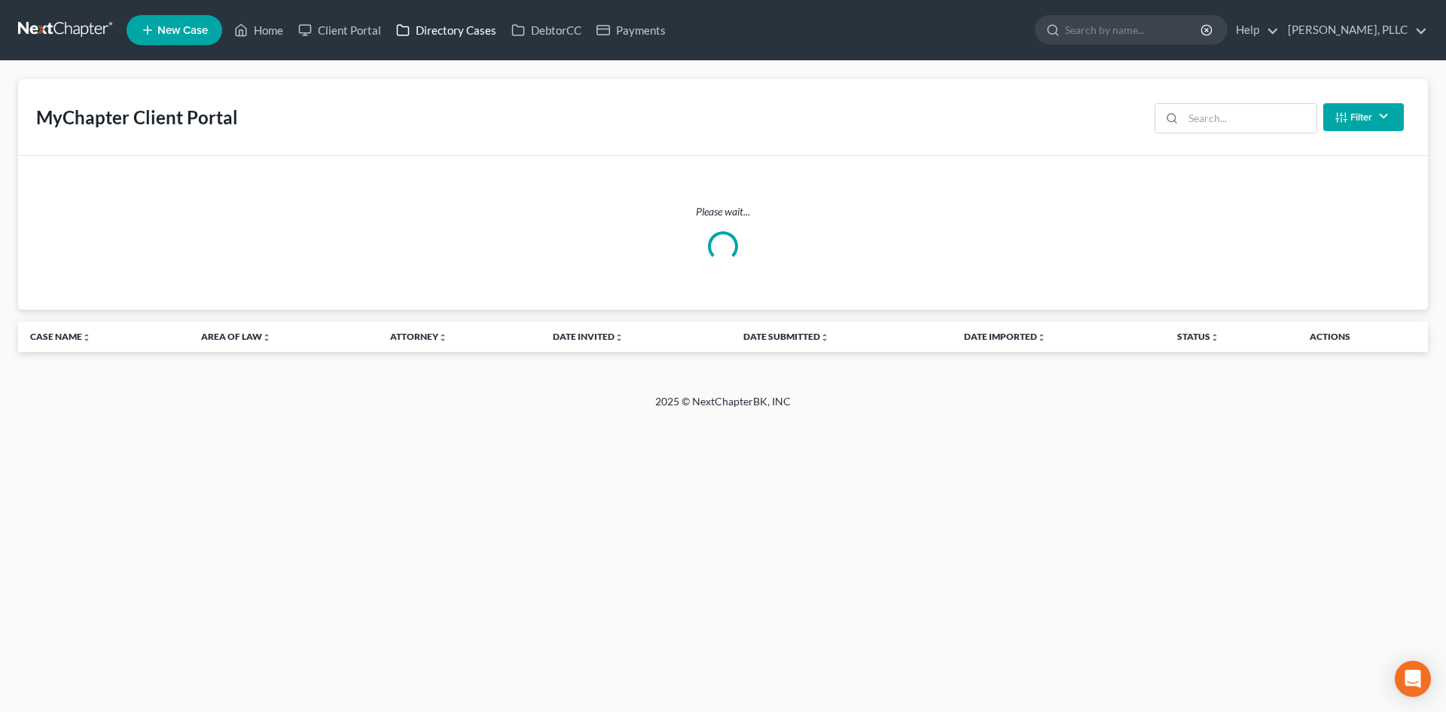
click at [444, 38] on link "Directory Cases" at bounding box center [446, 30] width 115 height 27
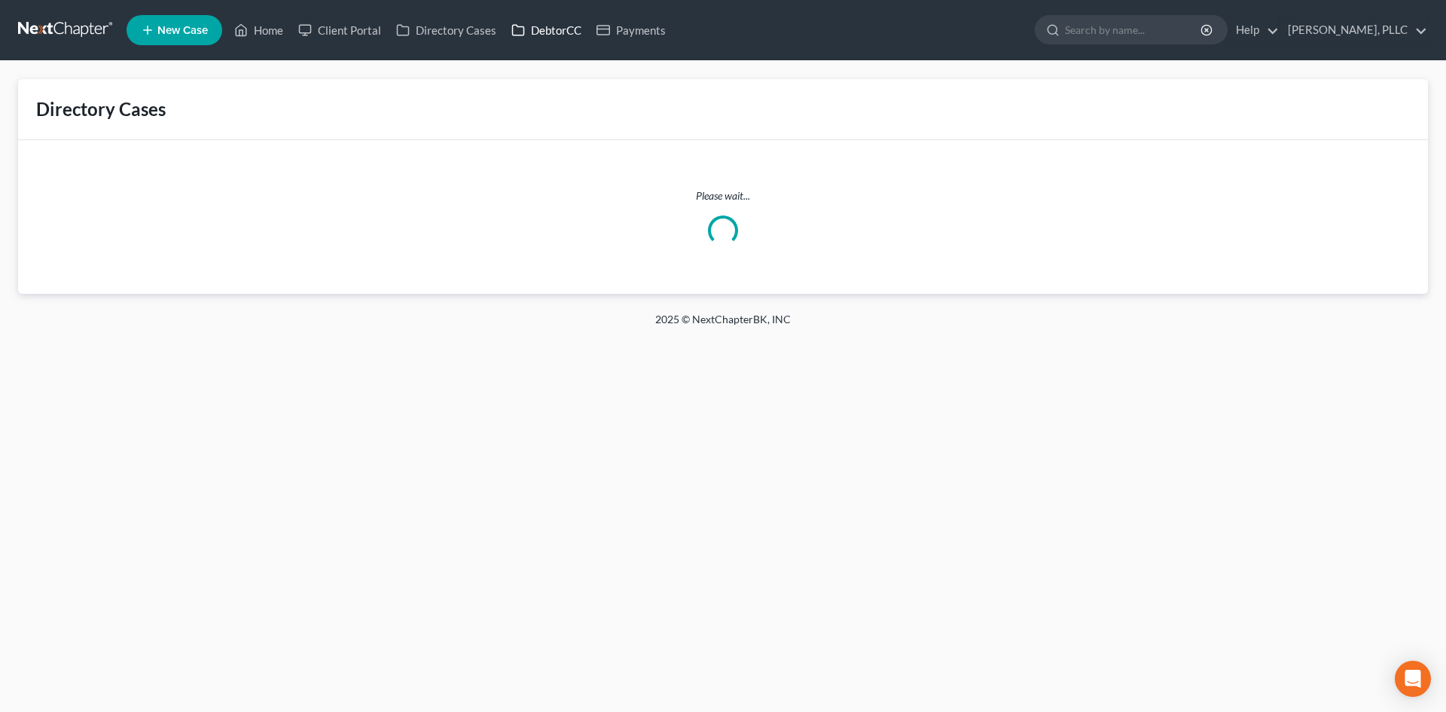
click at [570, 33] on link "DebtorCC" at bounding box center [546, 30] width 85 height 27
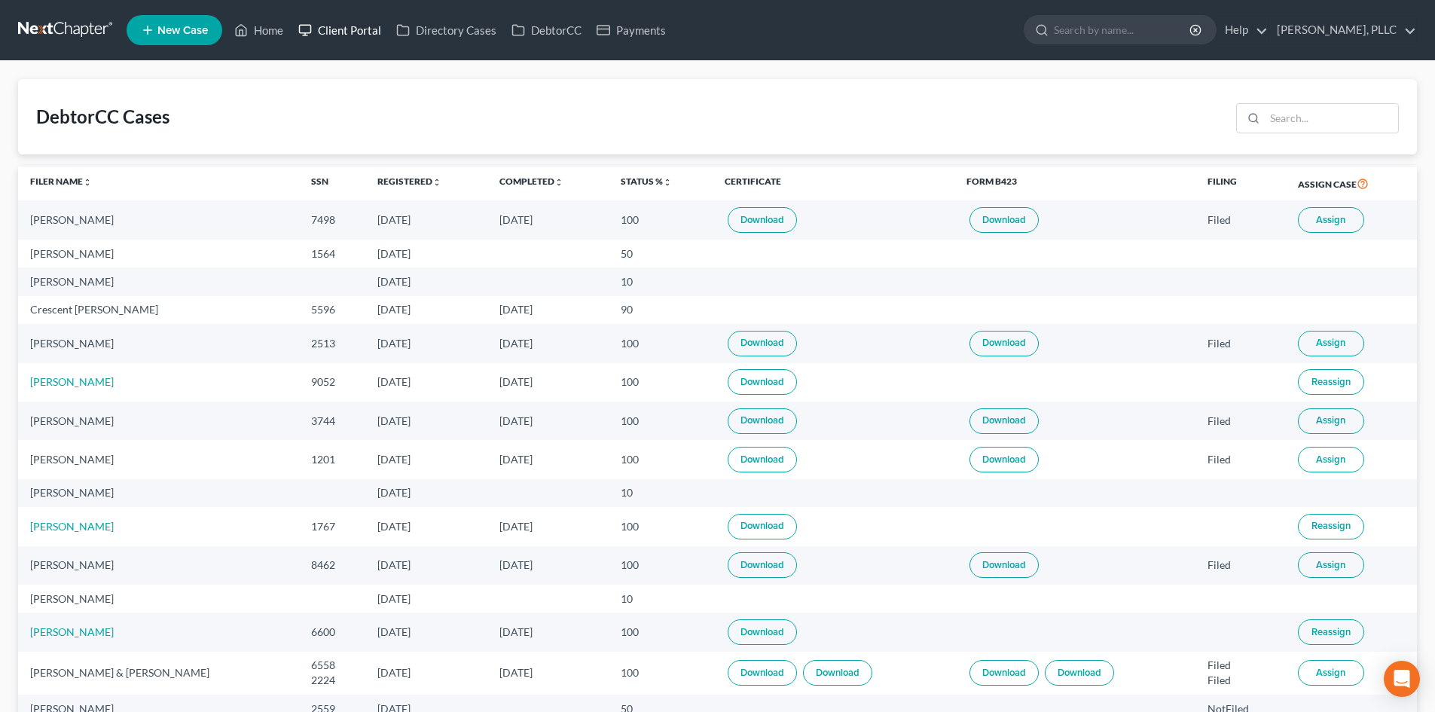
click at [331, 30] on link "Client Portal" at bounding box center [340, 30] width 98 height 27
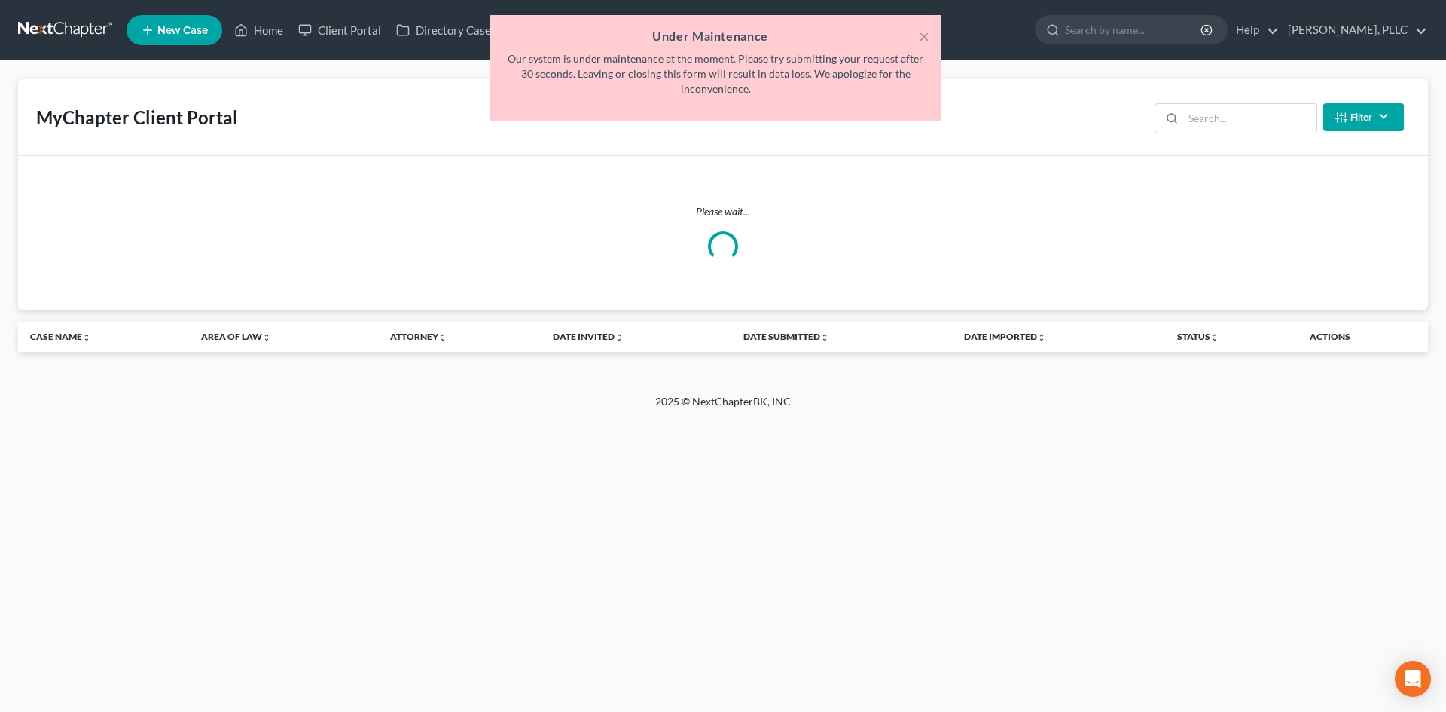
click at [917, 42] on h5 "Under Maintenance" at bounding box center [716, 36] width 428 height 18
click at [923, 37] on button "×" at bounding box center [924, 36] width 11 height 18
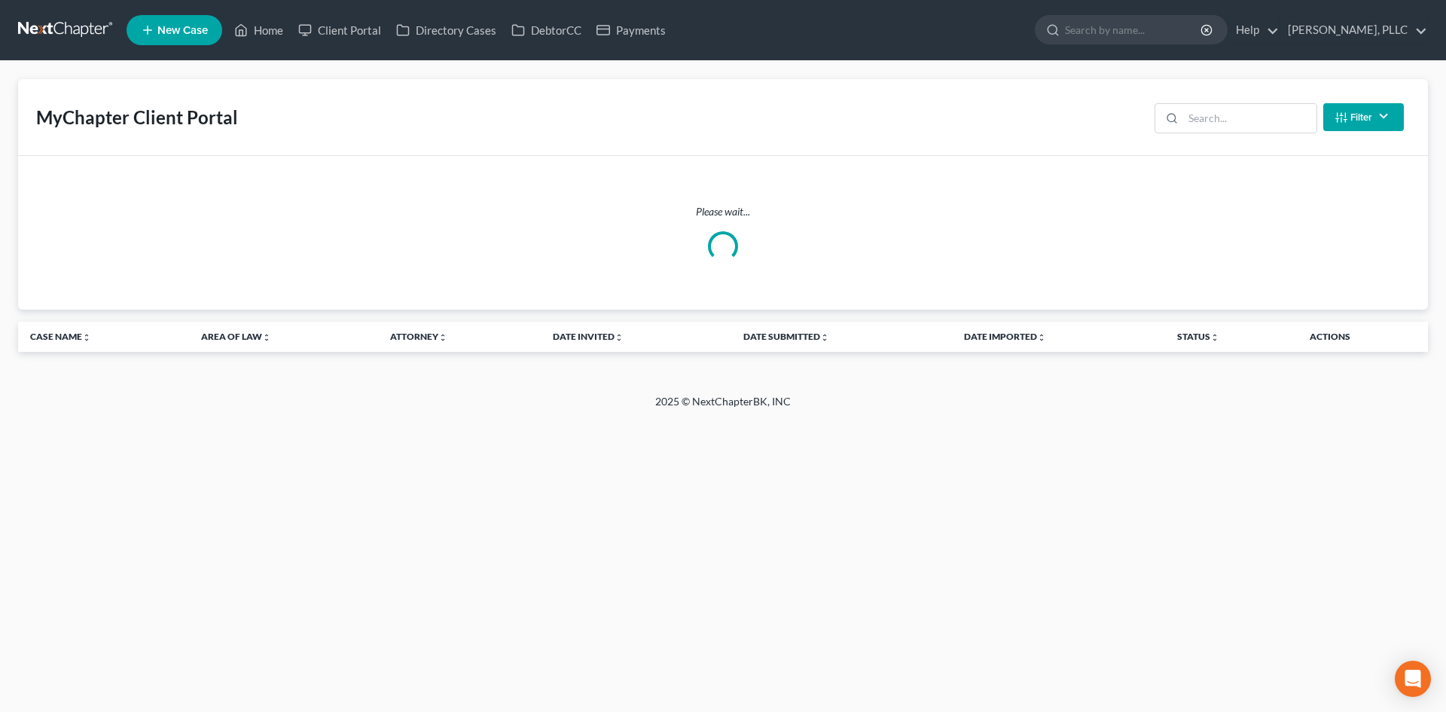
click at [368, 156] on div "Please wait..." at bounding box center [723, 233] width 1410 height 154
click at [1005, 285] on div "Please wait..." at bounding box center [723, 233] width 1410 height 154
click at [676, 341] on th "Date Invited unfold_more expand_more expand_less" at bounding box center [636, 337] width 191 height 30
click at [471, 518] on div "Home New Case Client Portal Directory Cases DebtorCC Payments [PERSON_NAME], PL…" at bounding box center [723, 356] width 1446 height 712
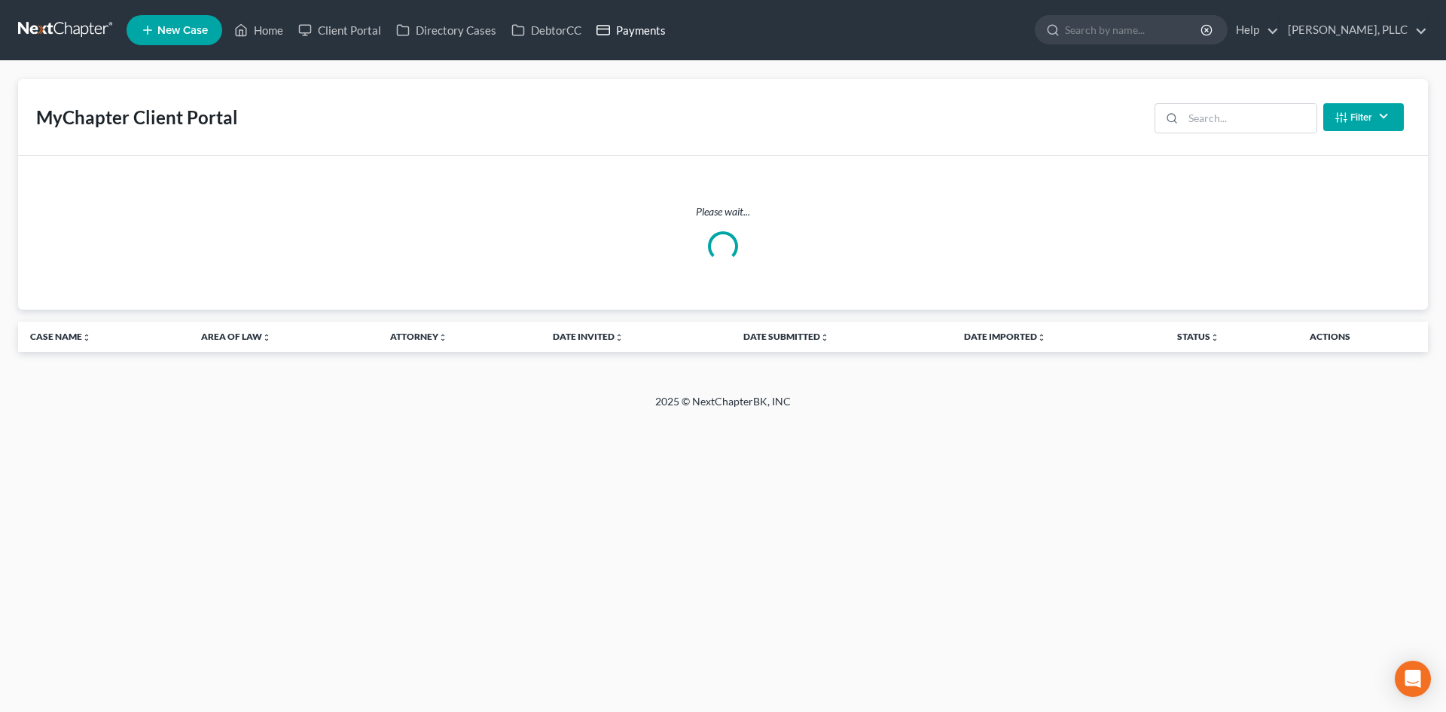
click at [652, 40] on link "Payments" at bounding box center [631, 30] width 84 height 27
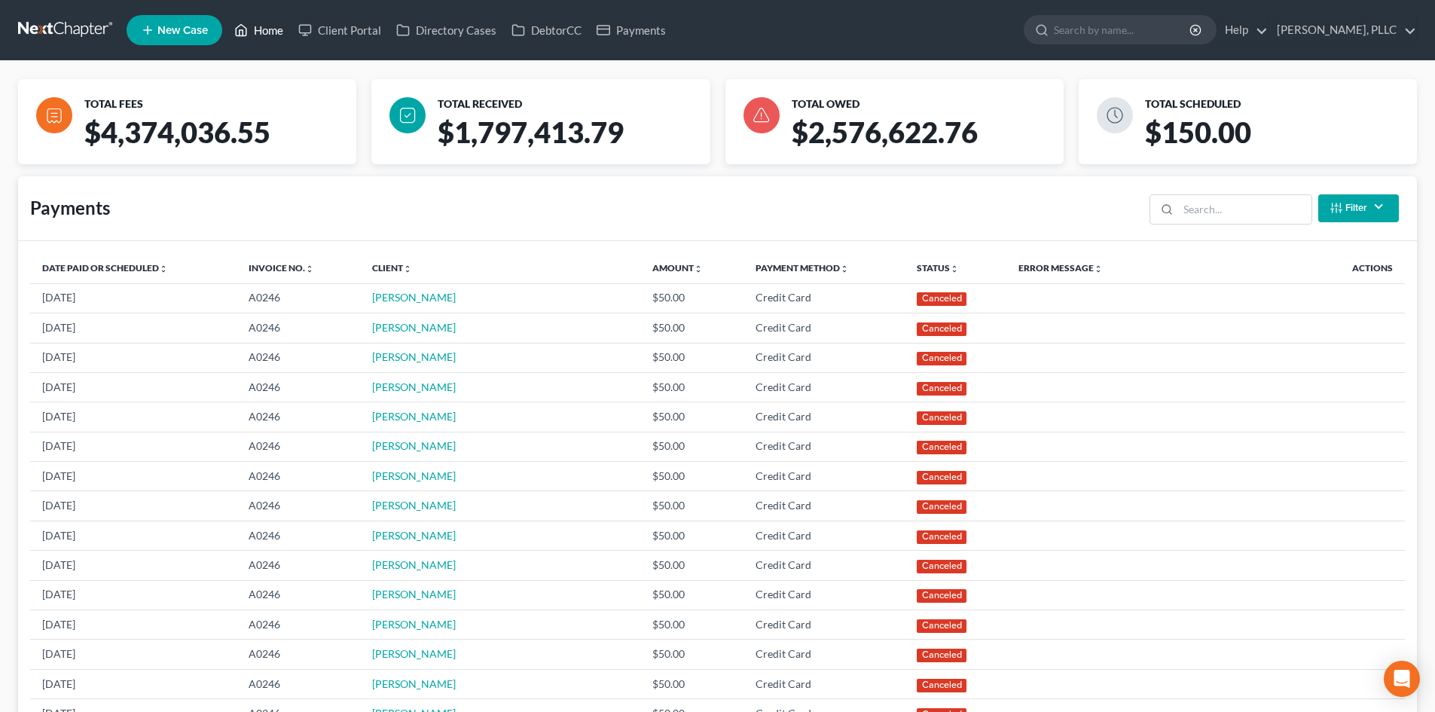
click at [281, 25] on link "Home" at bounding box center [259, 30] width 64 height 27
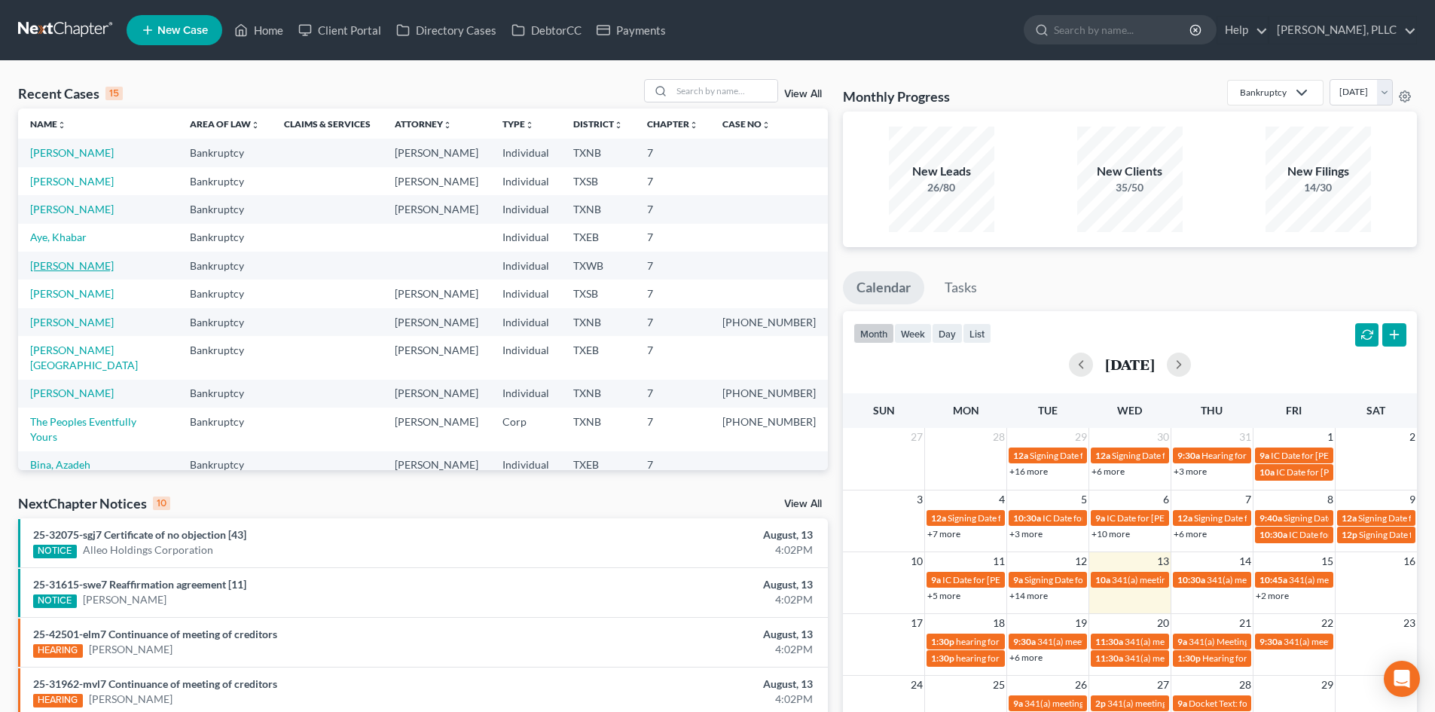
click at [76, 266] on link "[PERSON_NAME]" at bounding box center [72, 265] width 84 height 13
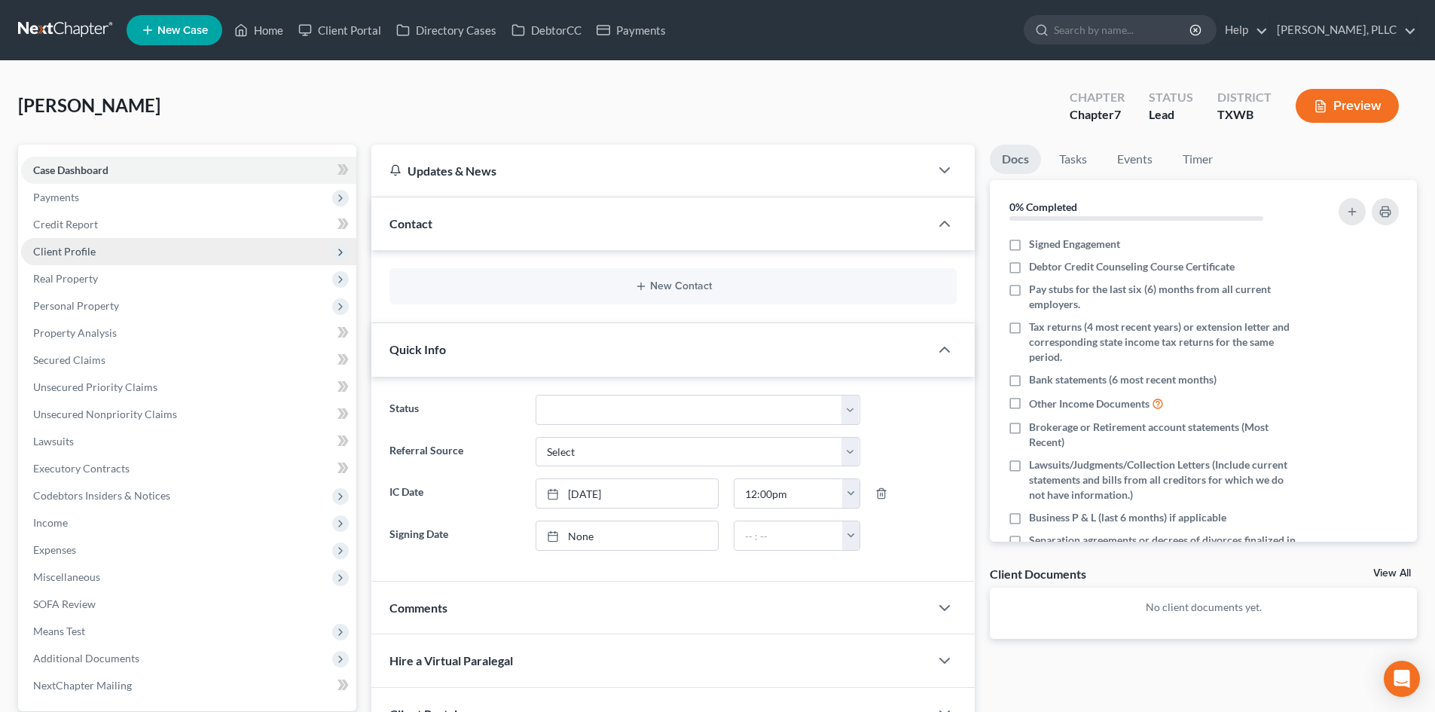
click at [80, 250] on span "Client Profile" at bounding box center [64, 251] width 63 height 13
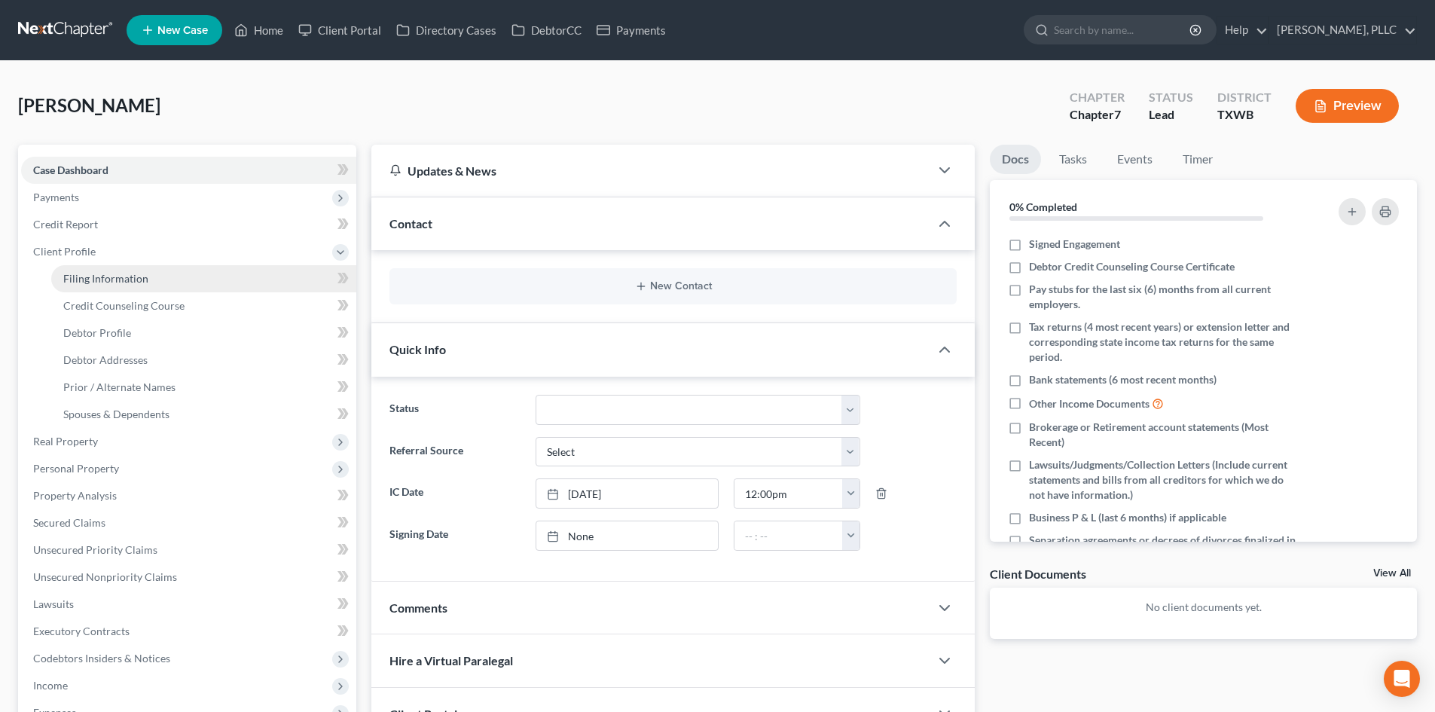
click at [96, 274] on span "Filing Information" at bounding box center [105, 278] width 85 height 13
select select "1"
select select "0"
select select "80"
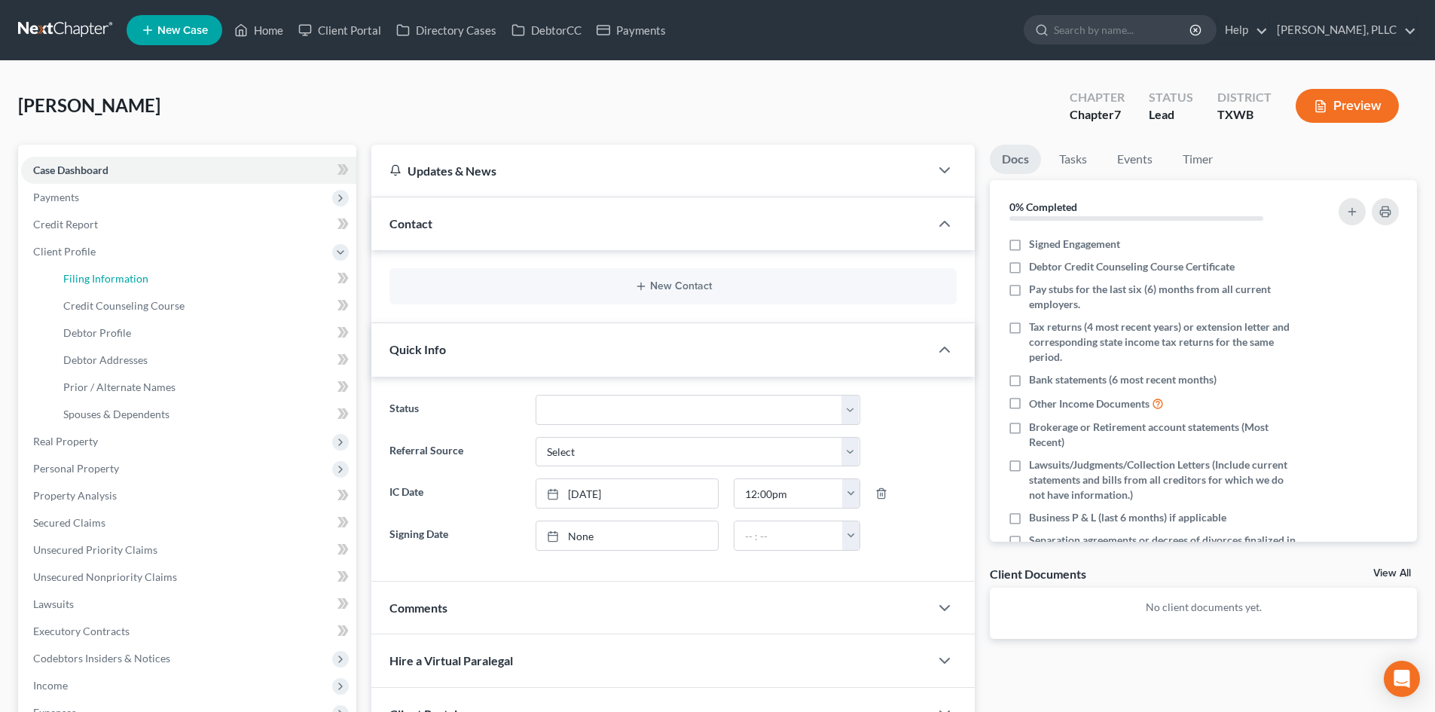
select select "45"
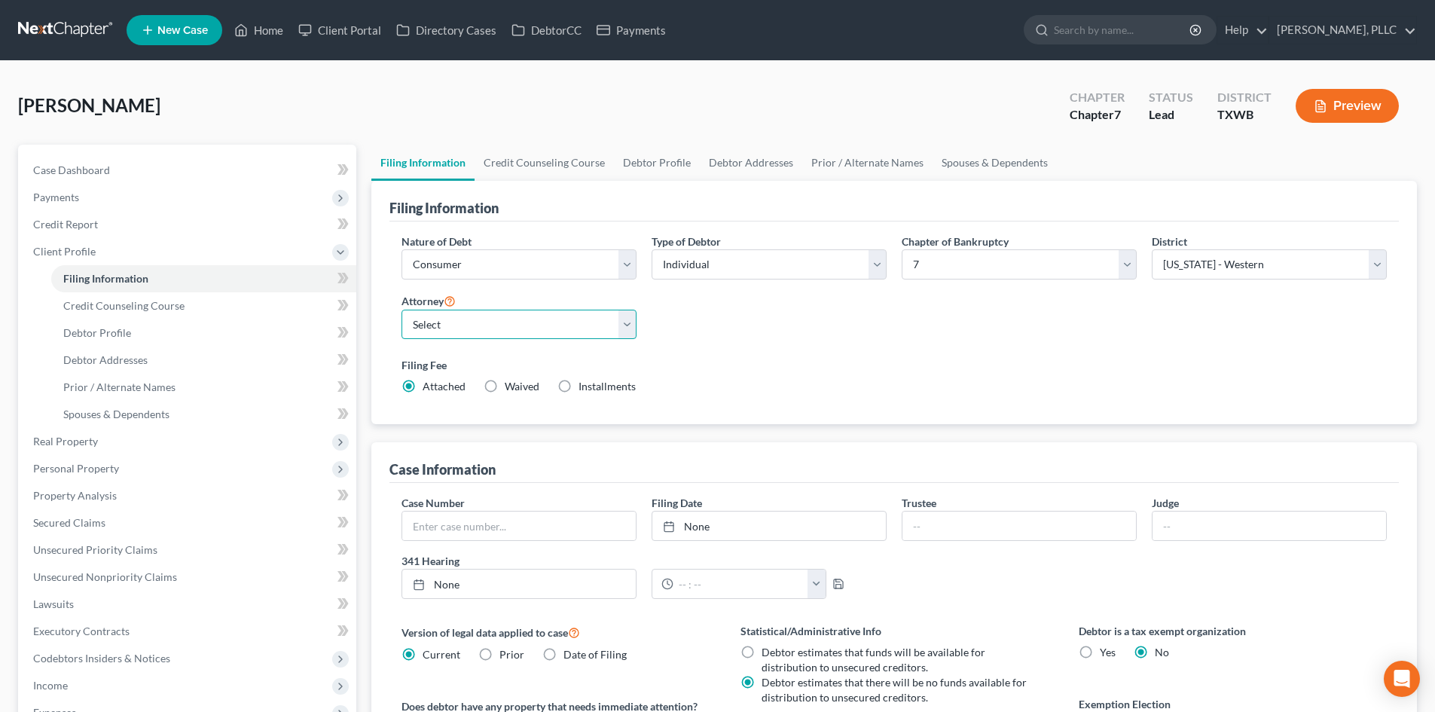
drag, startPoint x: 531, startPoint y: 325, endPoint x: 526, endPoint y: 334, distance: 9.4
click at [531, 325] on select "Select [PERSON_NAME] - TXEB [PERSON_NAME] - [GEOGRAPHIC_DATA] [PERSON_NAME] - […" at bounding box center [518, 325] width 235 height 30
select select "3"
click at [401, 310] on select "Select [PERSON_NAME] - TXEB [PERSON_NAME] - [GEOGRAPHIC_DATA] [PERSON_NAME] - […" at bounding box center [518, 325] width 235 height 30
drag, startPoint x: 254, startPoint y: 170, endPoint x: 313, endPoint y: 127, distance: 73.8
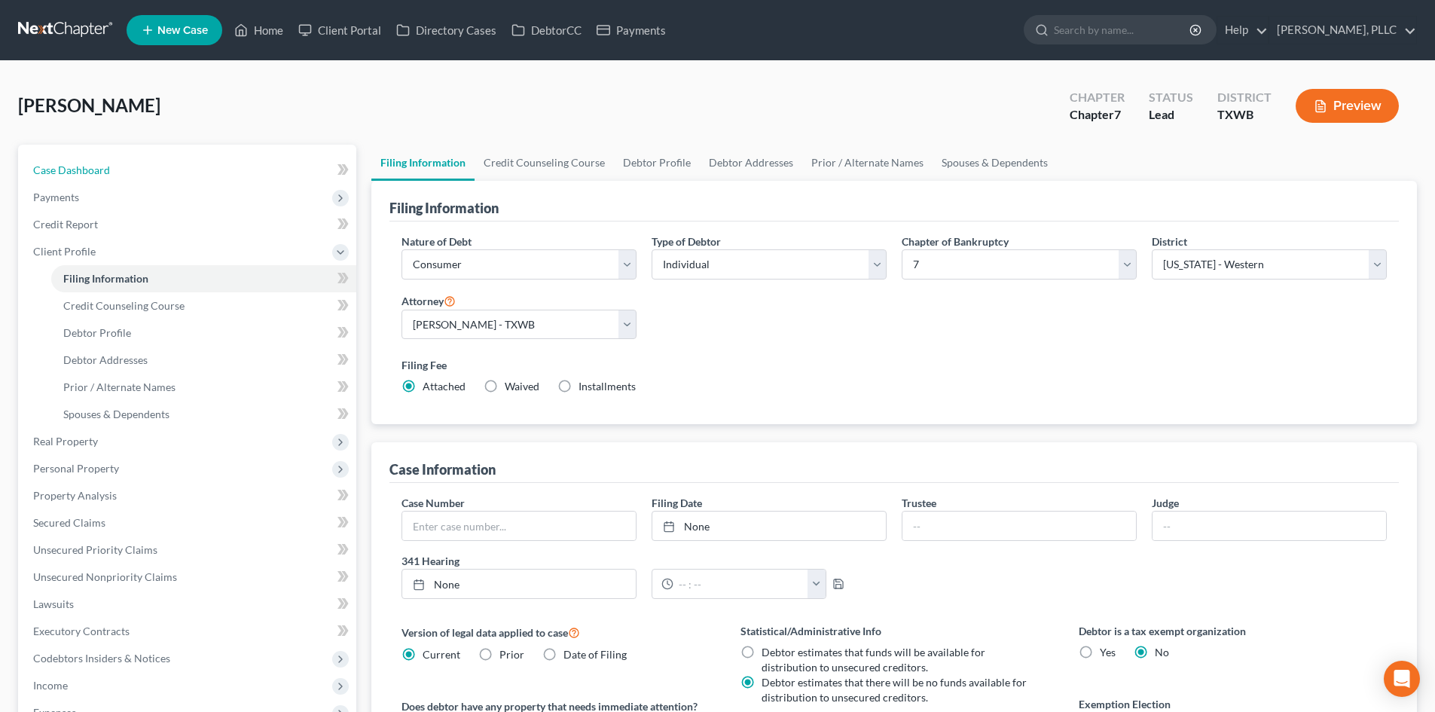
click at [252, 172] on link "Case Dashboard" at bounding box center [188, 170] width 335 height 27
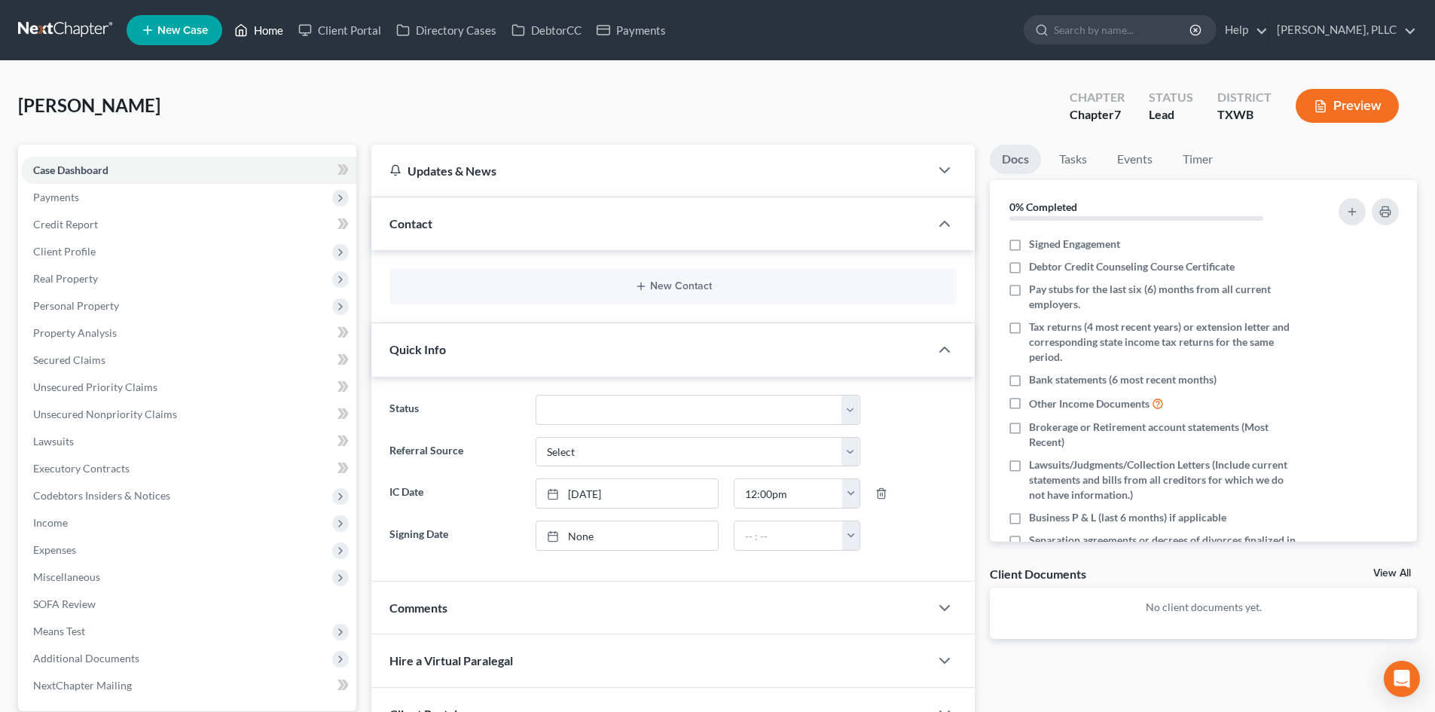
click at [281, 35] on link "Home" at bounding box center [259, 30] width 64 height 27
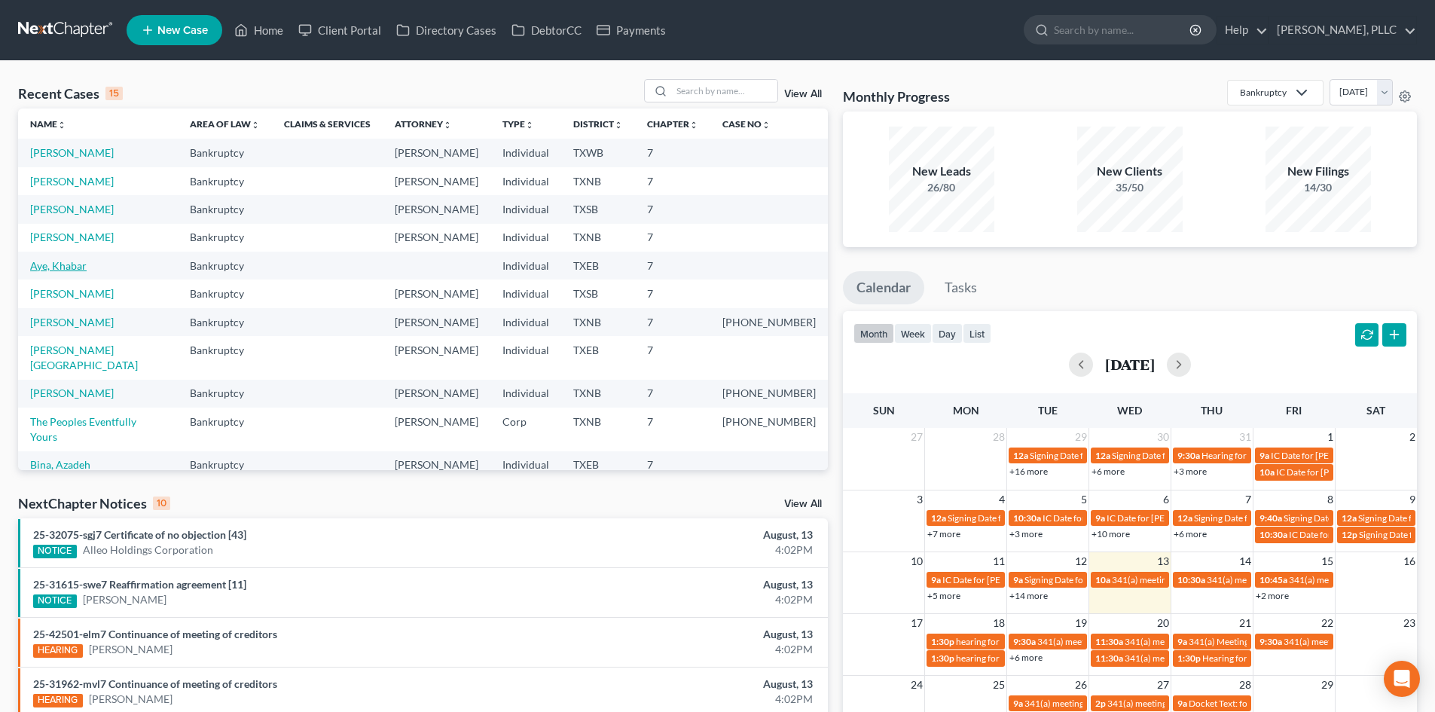
click at [67, 261] on link "Aye, Khabar" at bounding box center [58, 265] width 56 height 13
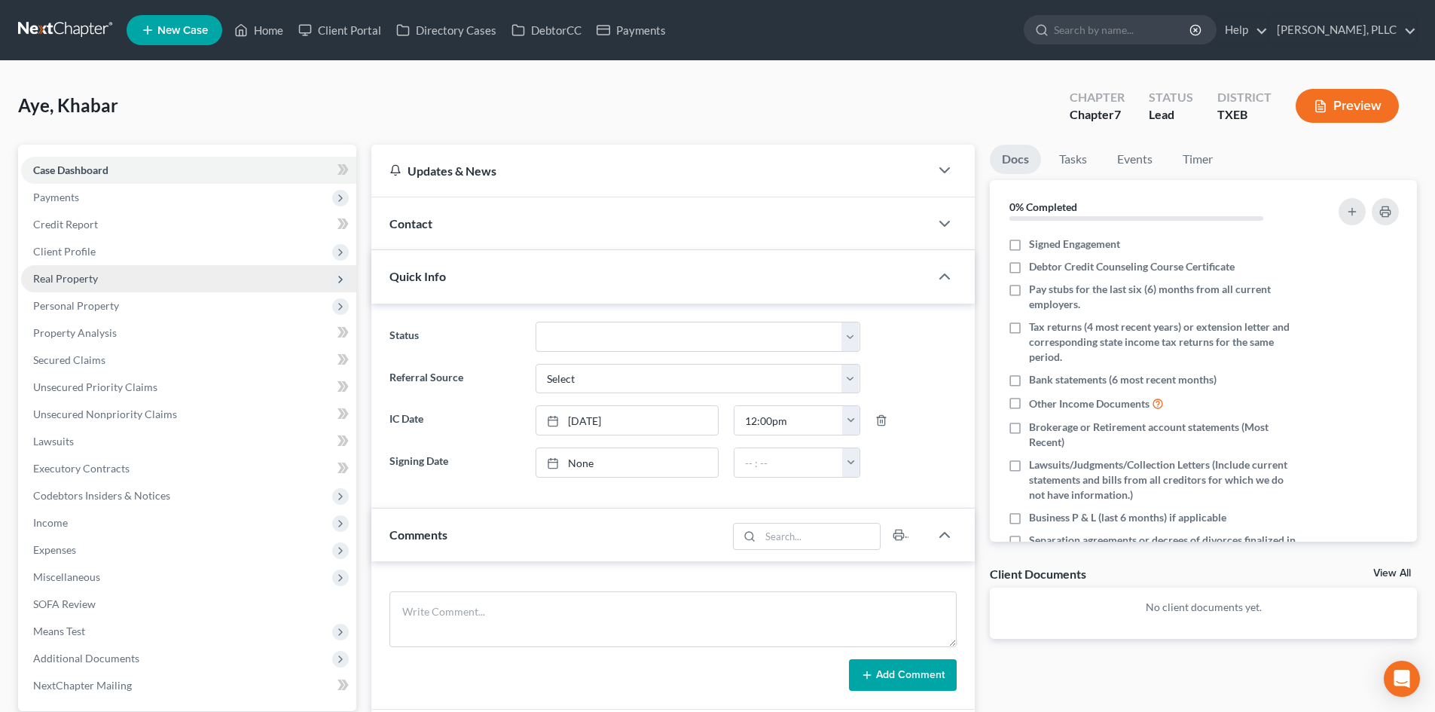
click at [218, 266] on span "Real Property" at bounding box center [188, 278] width 335 height 27
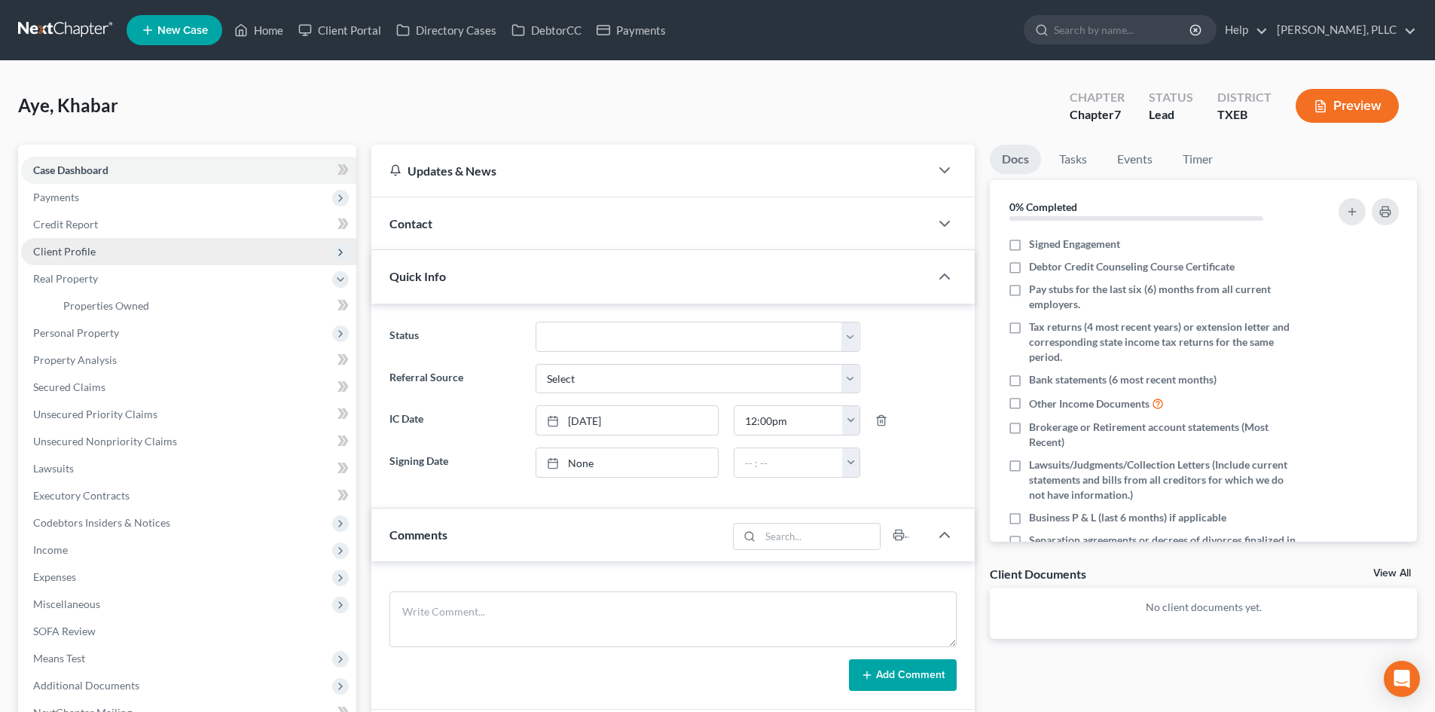
click at [220, 258] on span "Client Profile" at bounding box center [188, 251] width 335 height 27
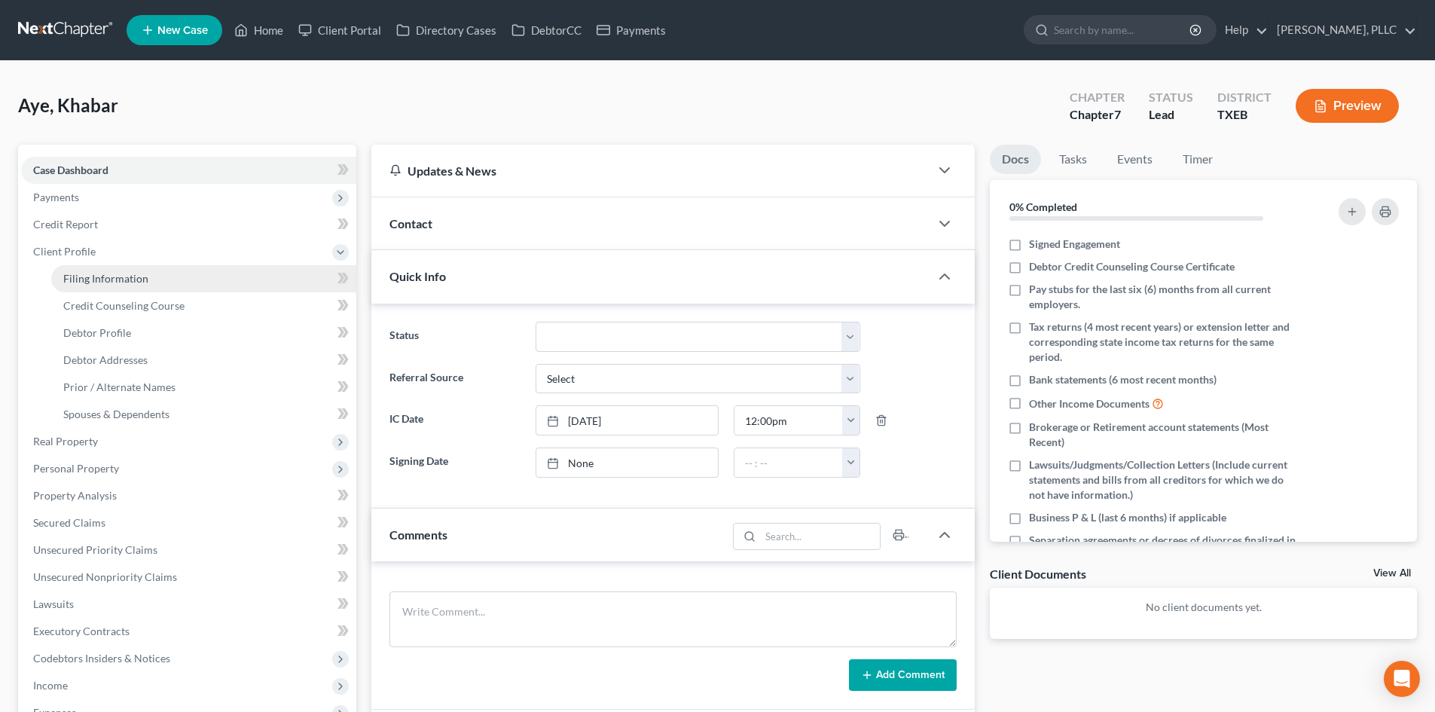
drag, startPoint x: 114, startPoint y: 250, endPoint x: 123, endPoint y: 267, distance: 19.5
click at [114, 250] on span "Client Profile" at bounding box center [188, 251] width 335 height 27
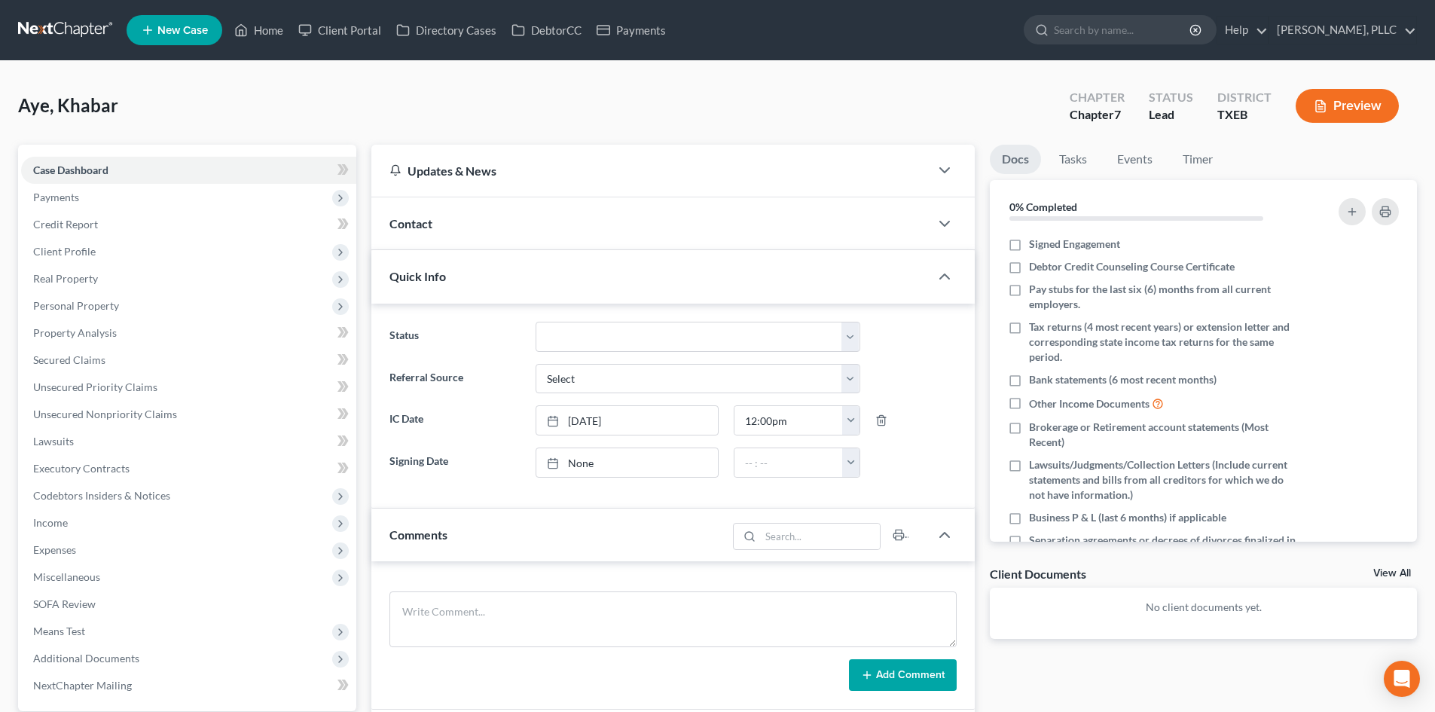
click at [123, 267] on span "Real Property" at bounding box center [188, 278] width 335 height 27
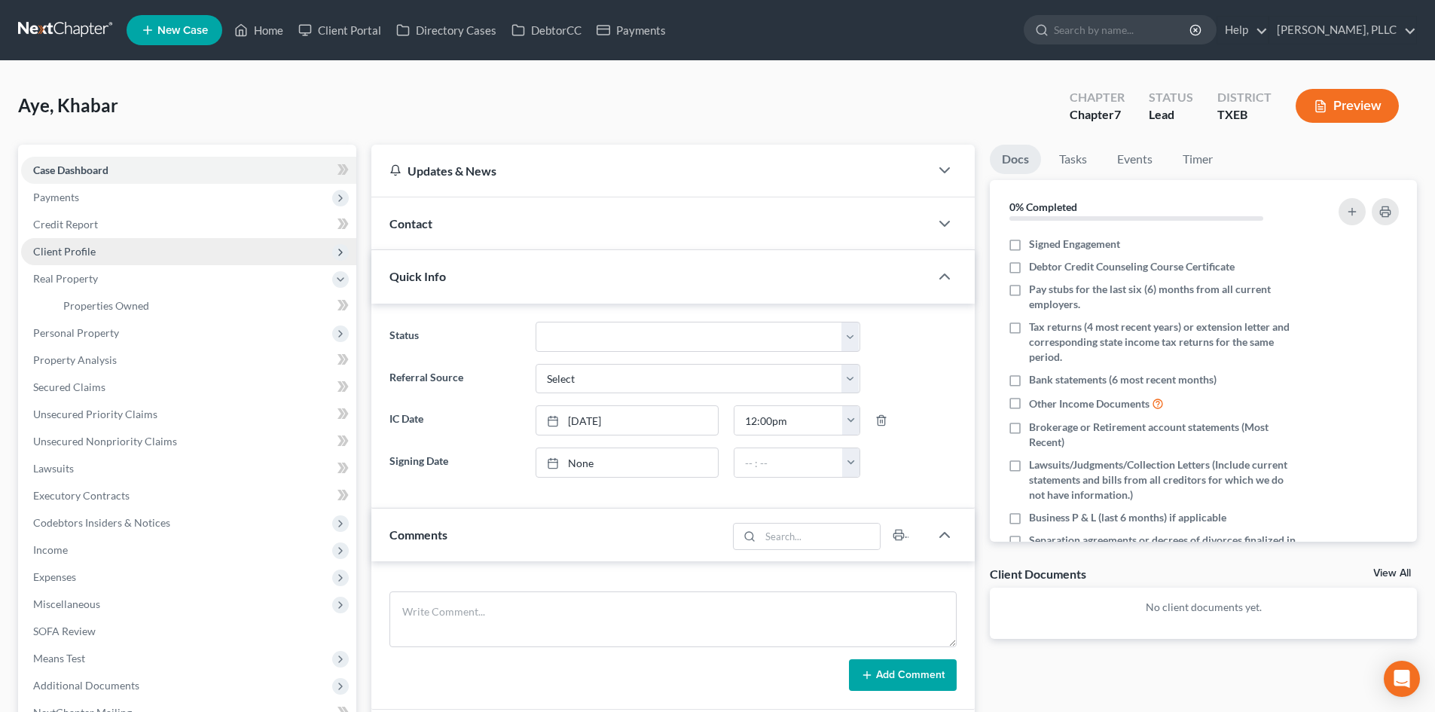
click at [114, 257] on span "Client Profile" at bounding box center [188, 251] width 335 height 27
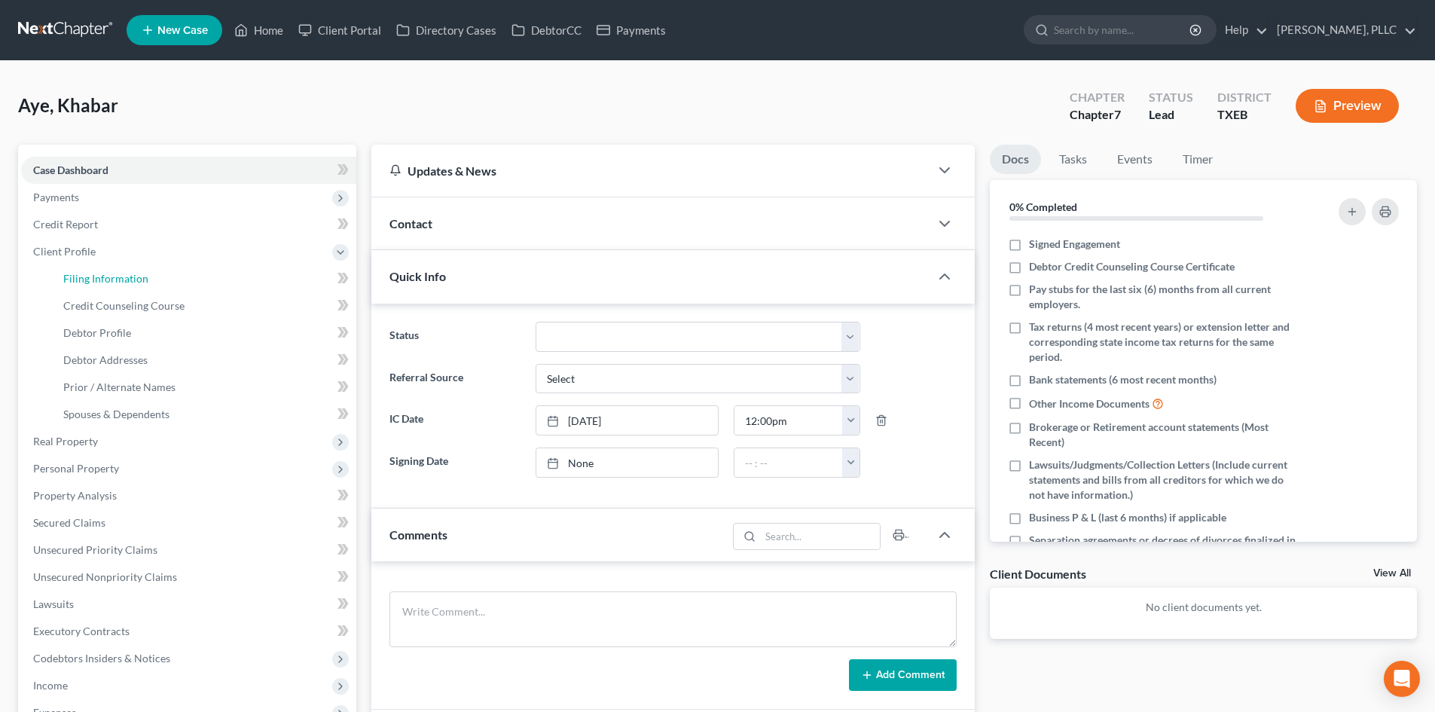
click at [113, 276] on span "Filing Information" at bounding box center [105, 278] width 85 height 13
select select "1"
select select "0"
select select "77"
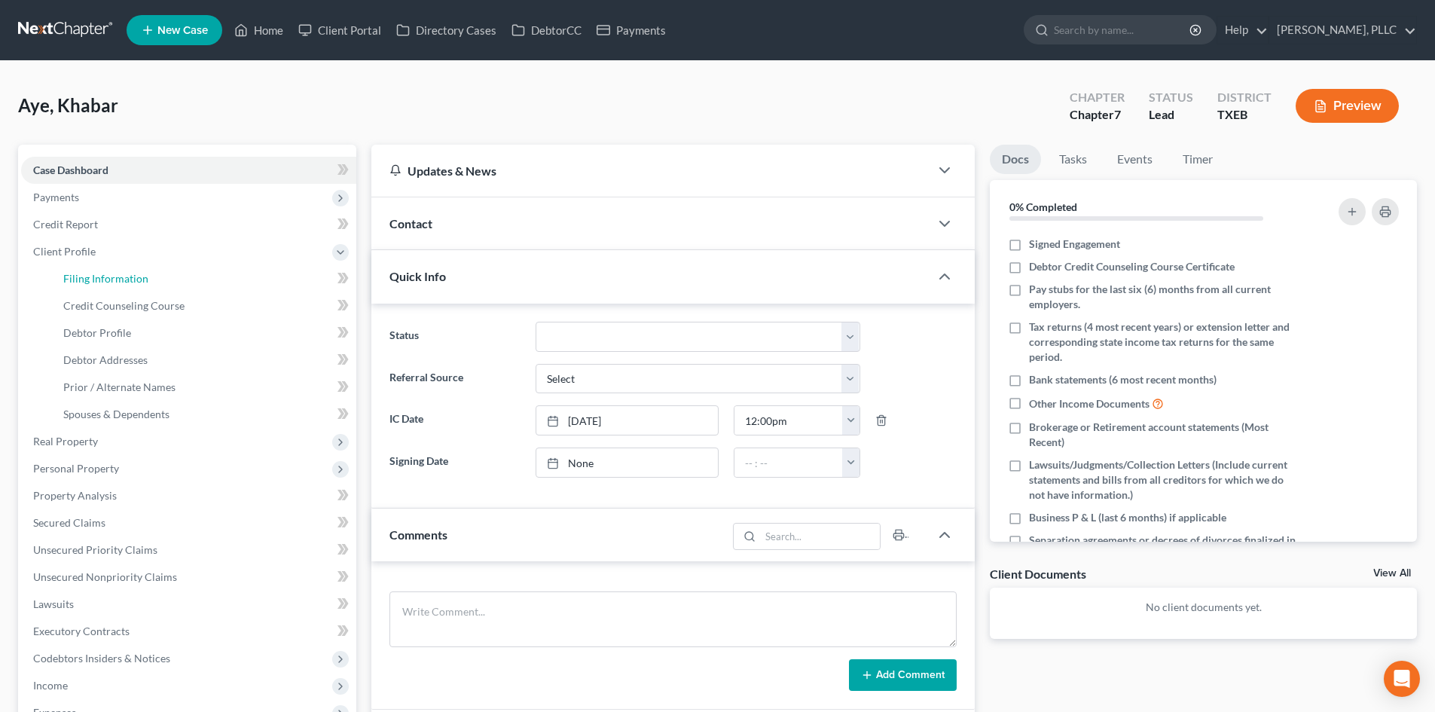
select select "45"
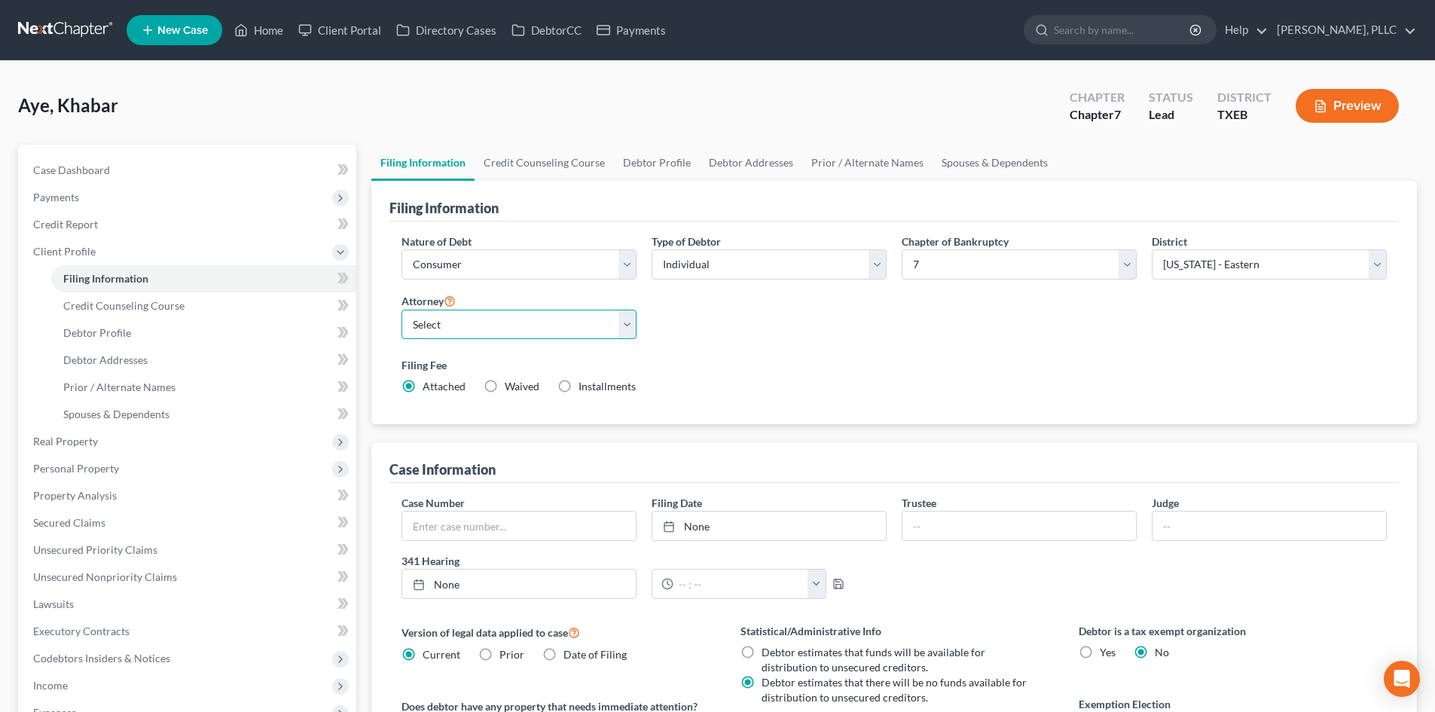
click at [495, 324] on select "Select [PERSON_NAME] - TXEB [PERSON_NAME] - [GEOGRAPHIC_DATA] [PERSON_NAME] - […" at bounding box center [518, 325] width 235 height 30
click at [401, 310] on select "Select [PERSON_NAME] - TXEB [PERSON_NAME] - [GEOGRAPHIC_DATA] [PERSON_NAME] - […" at bounding box center [518, 325] width 235 height 30
drag, startPoint x: 490, startPoint y: 327, endPoint x: 502, endPoint y: 337, distance: 16.1
click at [490, 327] on select "Select [PERSON_NAME] - TXEB [PERSON_NAME] - [GEOGRAPHIC_DATA] [PERSON_NAME] - […" at bounding box center [518, 325] width 235 height 30
select select "0"
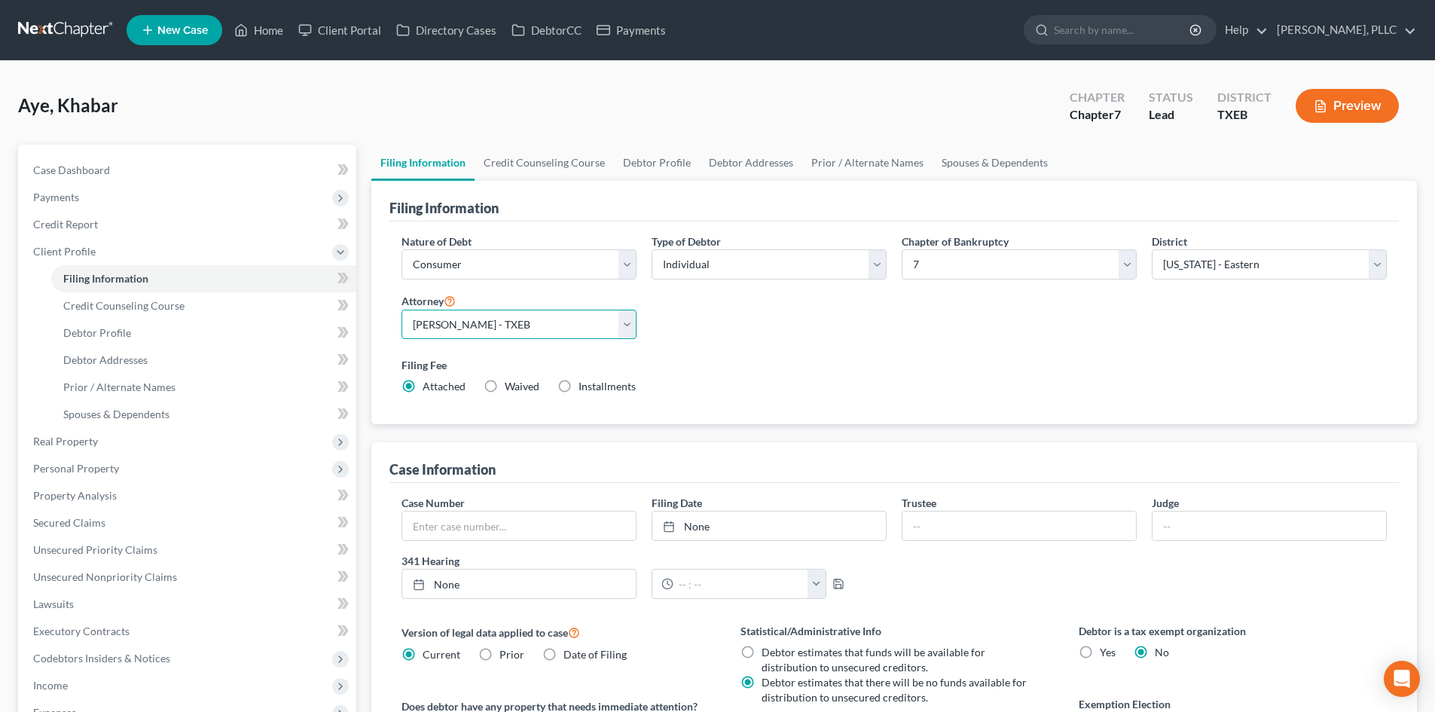
click at [401, 310] on select "Select [PERSON_NAME] - TXEB [PERSON_NAME] - [GEOGRAPHIC_DATA] [PERSON_NAME] - […" at bounding box center [518, 325] width 235 height 30
click at [256, 32] on link "Home" at bounding box center [259, 30] width 64 height 27
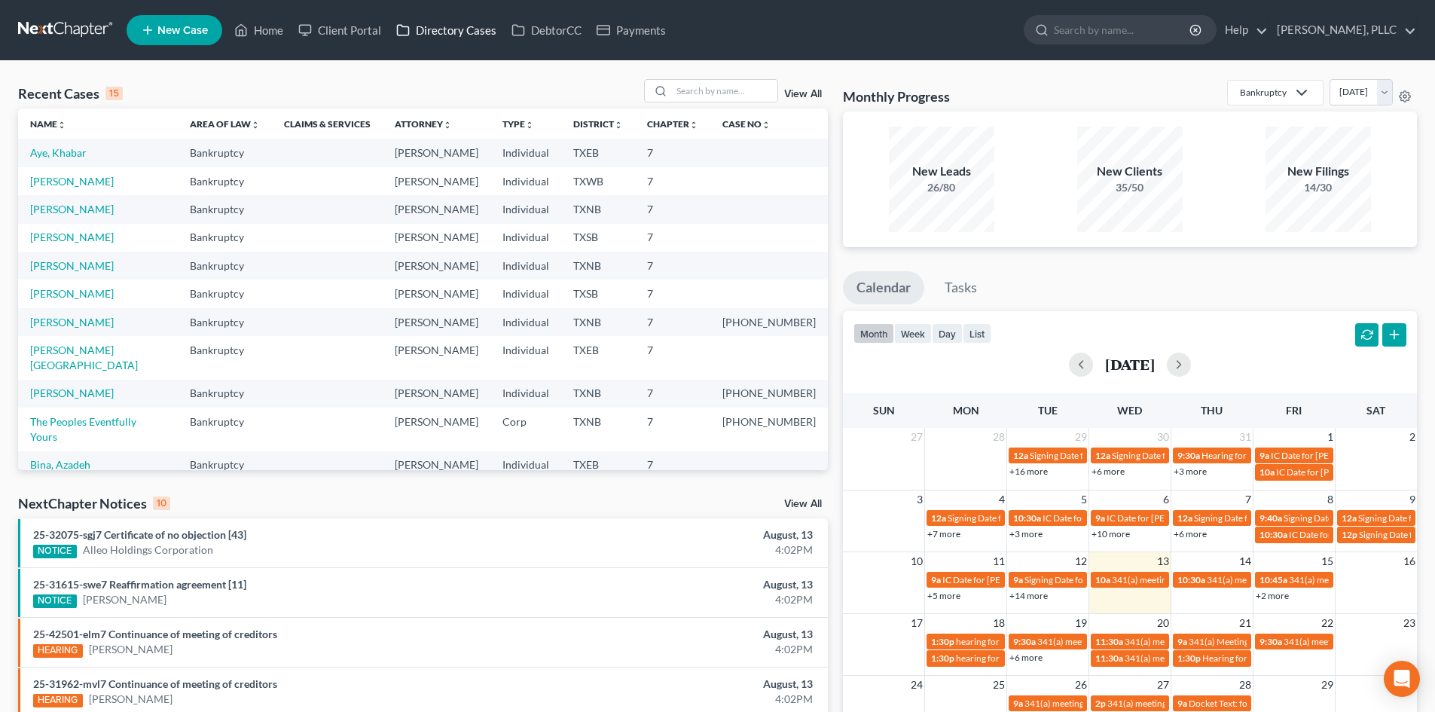
click at [421, 37] on link "Directory Cases" at bounding box center [446, 30] width 115 height 27
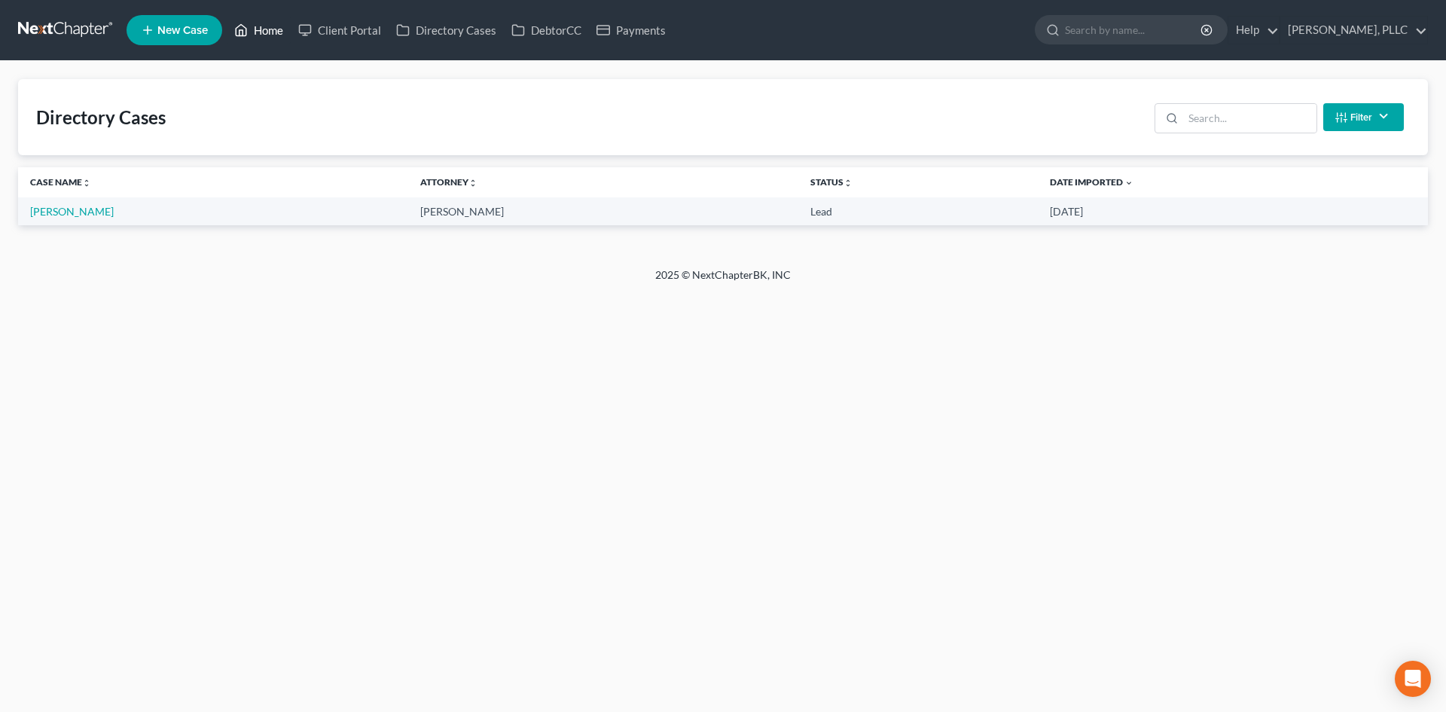
click at [269, 33] on link "Home" at bounding box center [259, 30] width 64 height 27
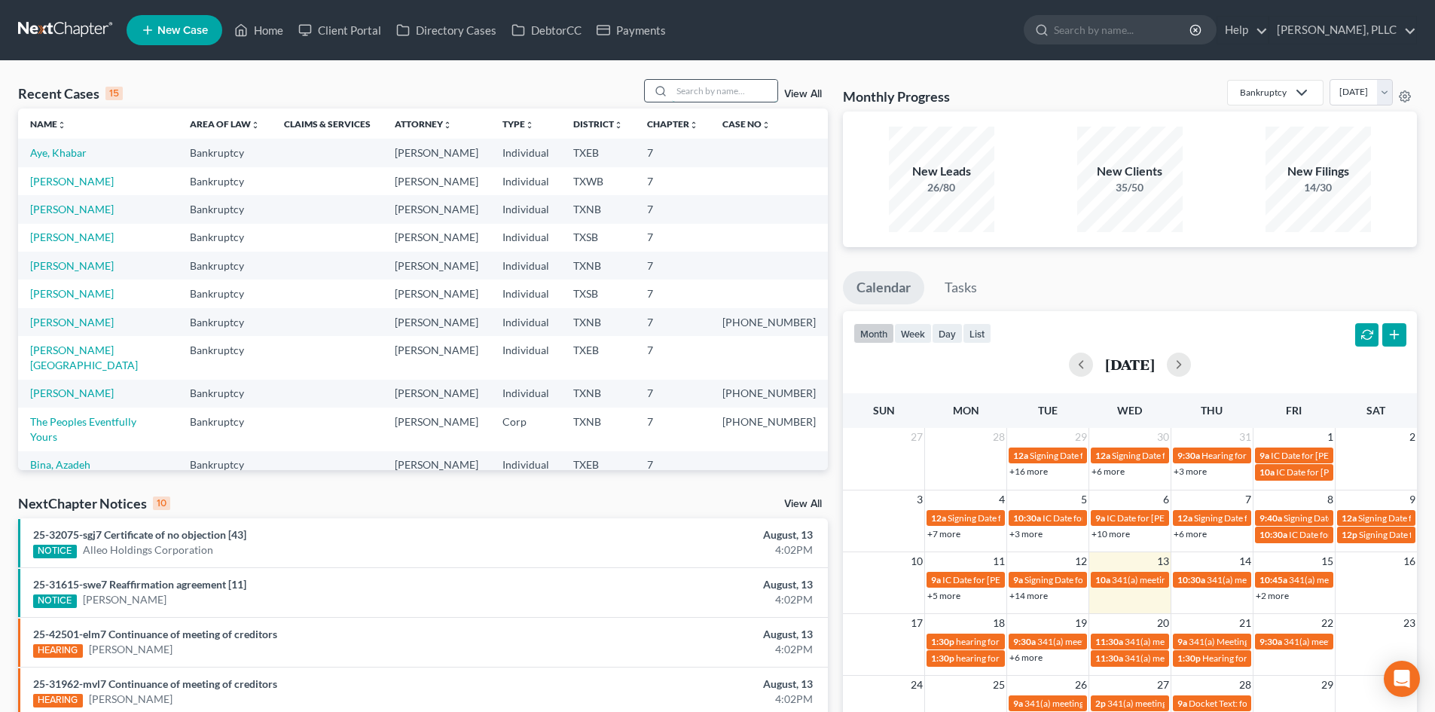
click at [699, 93] on input "search" at bounding box center [724, 91] width 105 height 22
type input "[DEMOGRAPHIC_DATA]"
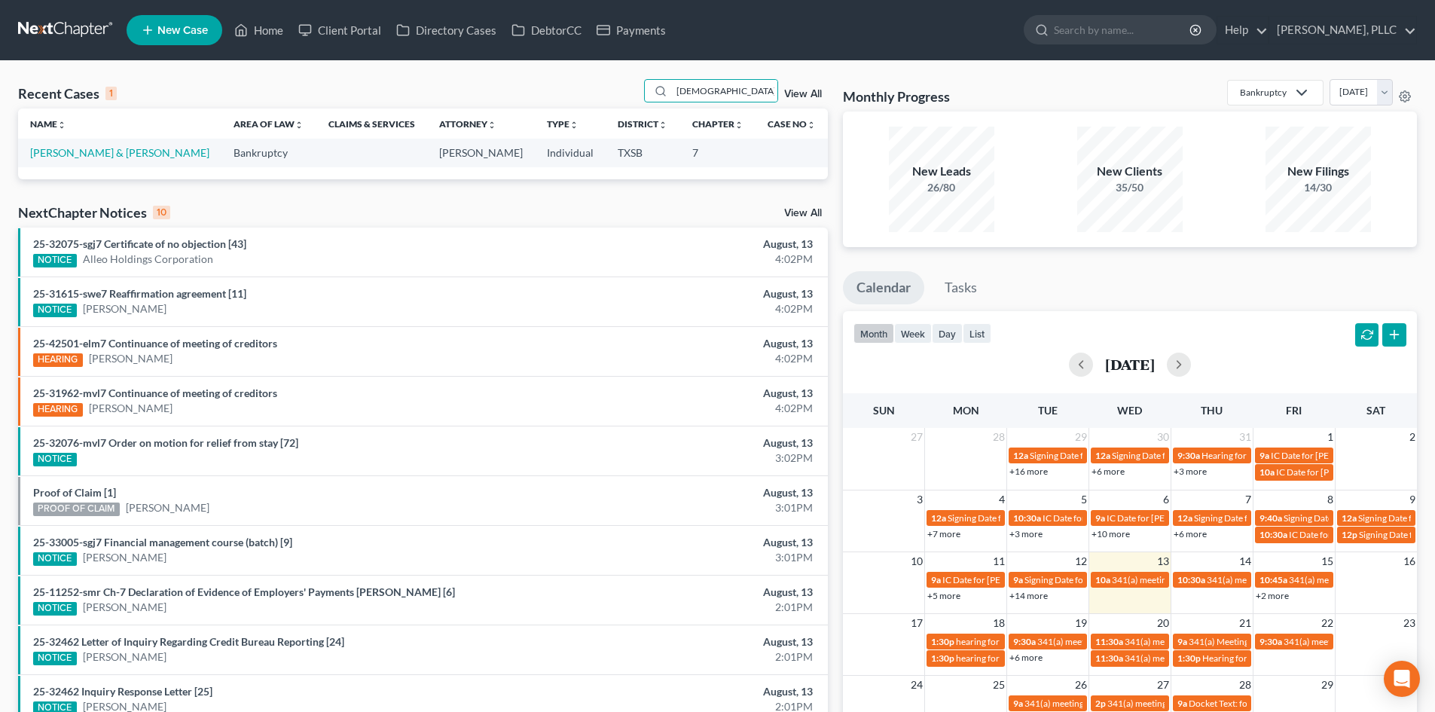
click at [94, 145] on td "[PERSON_NAME] & [PERSON_NAME]" at bounding box center [119, 153] width 203 height 28
click at [99, 148] on link "[PERSON_NAME] & [PERSON_NAME]" at bounding box center [119, 152] width 179 height 13
select select "3"
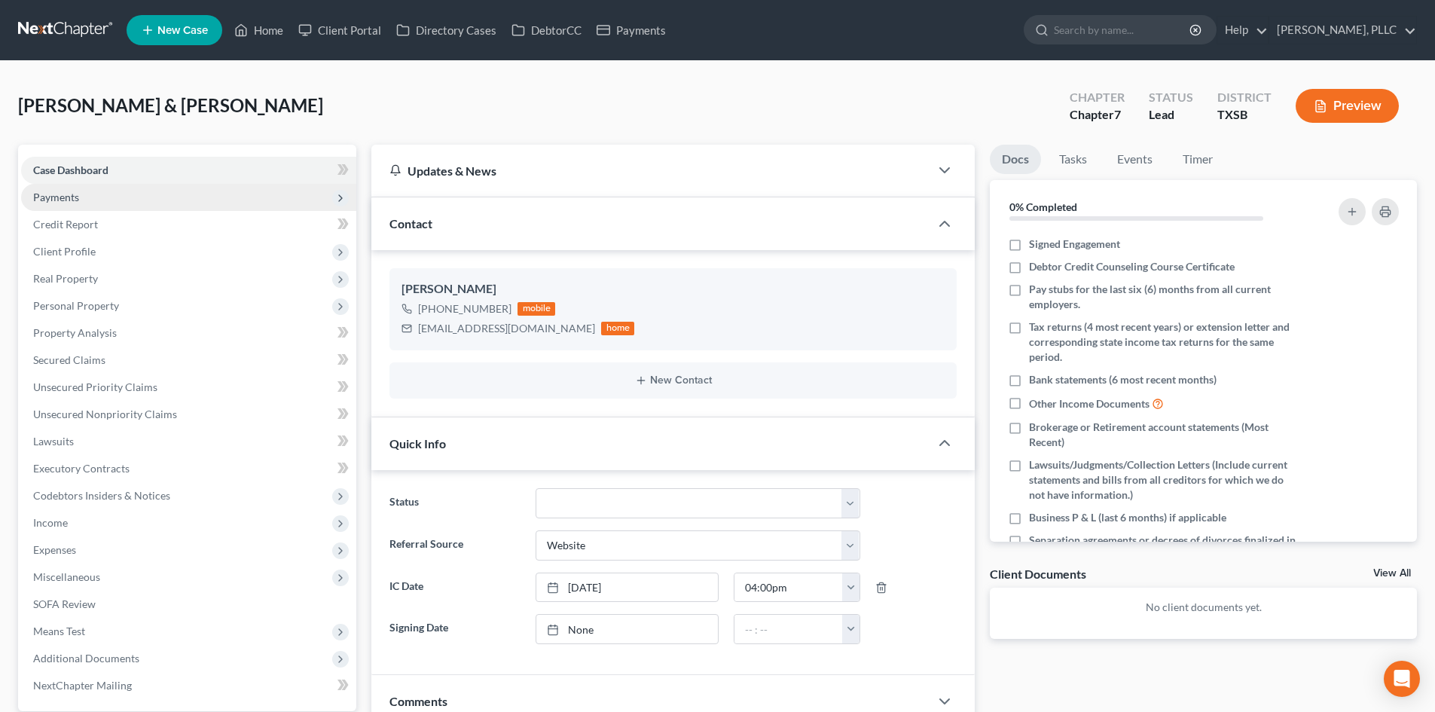
click at [175, 202] on span "Payments" at bounding box center [188, 197] width 335 height 27
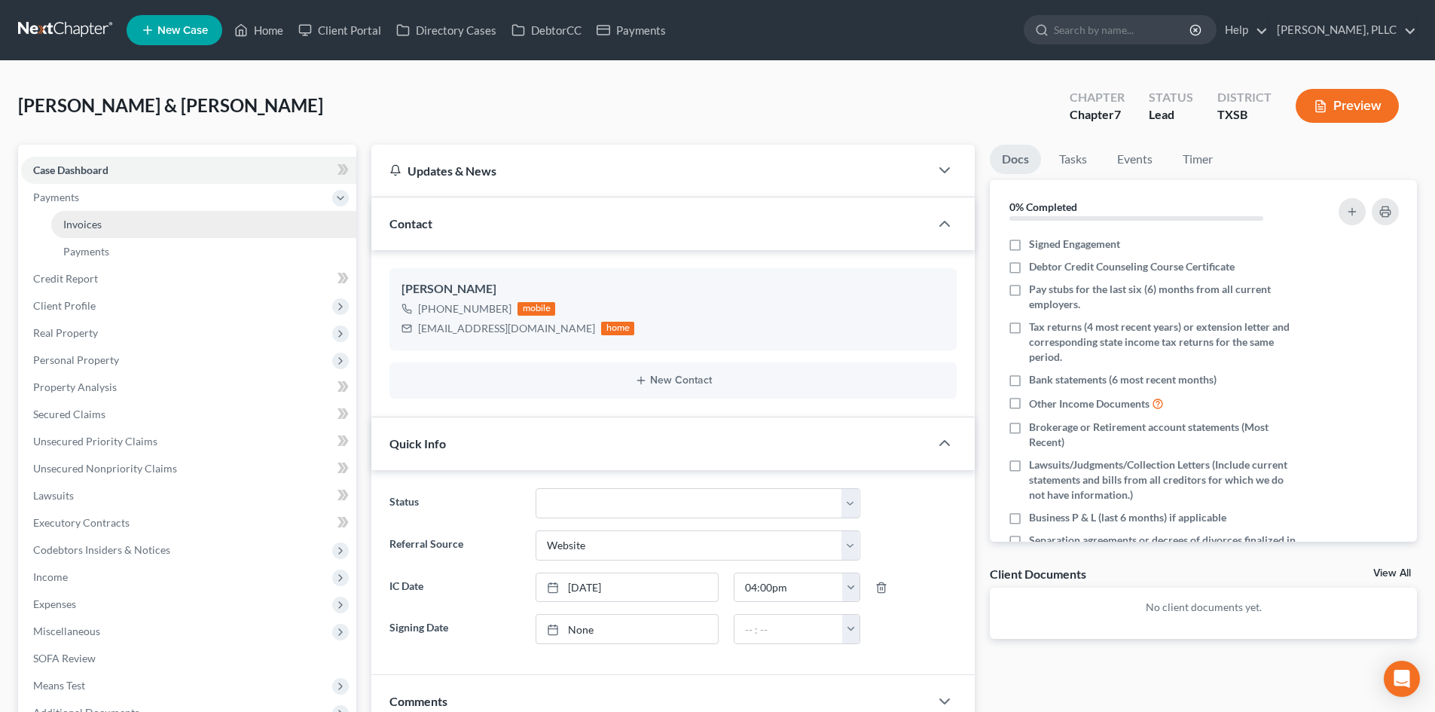
click at [154, 226] on link "Invoices" at bounding box center [203, 224] width 305 height 27
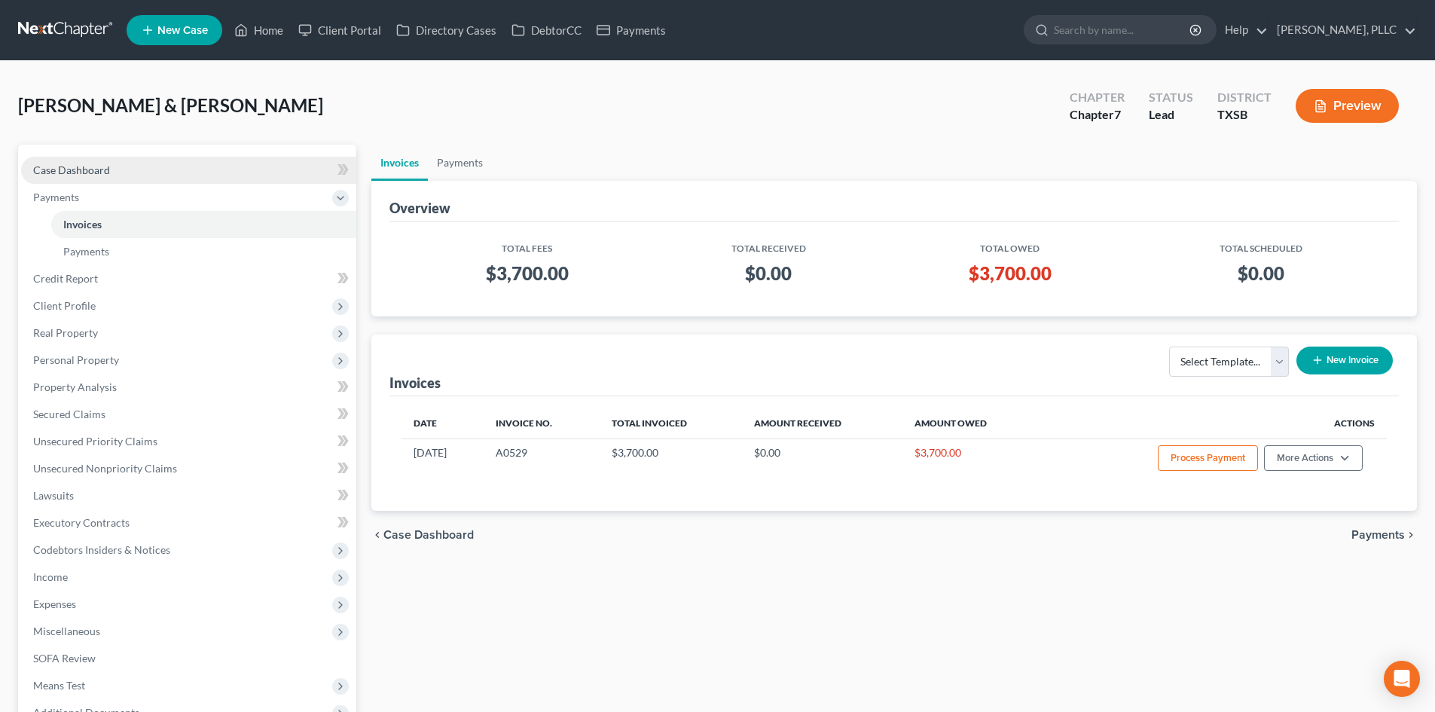
drag, startPoint x: 130, startPoint y: 168, endPoint x: 160, endPoint y: 163, distance: 30.6
click at [130, 168] on link "Case Dashboard" at bounding box center [188, 170] width 335 height 27
select select "3"
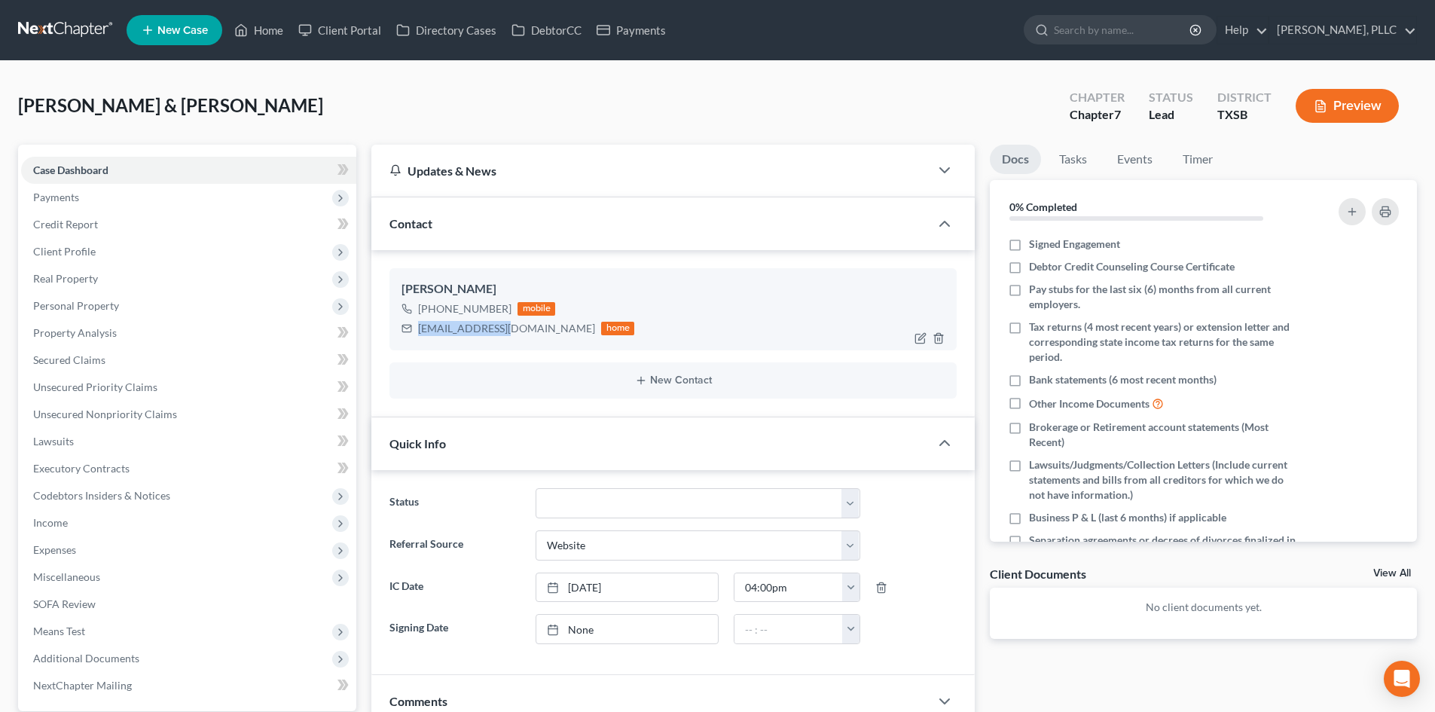
drag, startPoint x: 509, startPoint y: 331, endPoint x: 420, endPoint y: 328, distance: 88.9
click at [420, 328] on div "[EMAIL_ADDRESS][DOMAIN_NAME]" at bounding box center [506, 328] width 177 height 15
copy div "[EMAIL_ADDRESS][DOMAIN_NAME]"
click at [188, 31] on span "New Case" at bounding box center [182, 30] width 50 height 11
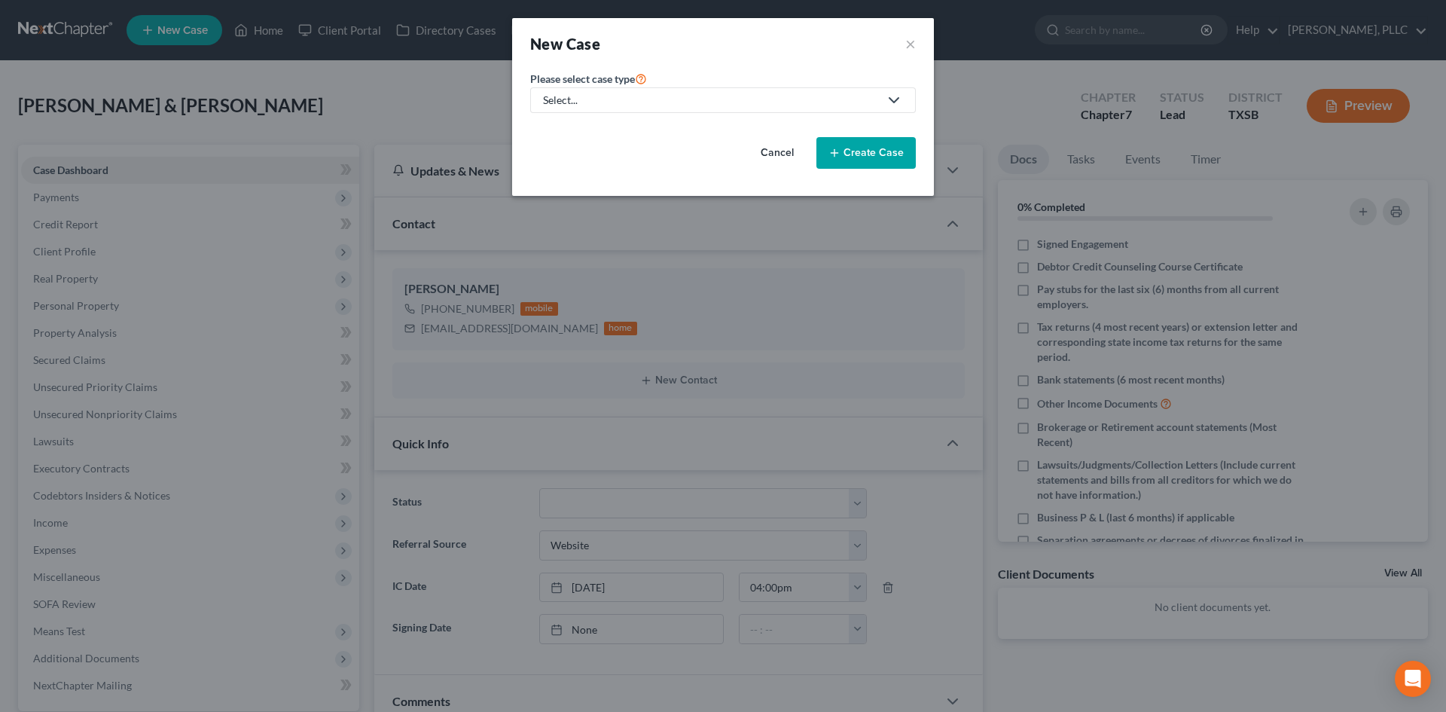
click at [572, 99] on div "Select..." at bounding box center [711, 100] width 336 height 15
click at [569, 136] on div "Bankruptcy" at bounding box center [606, 130] width 123 height 15
select select "78"
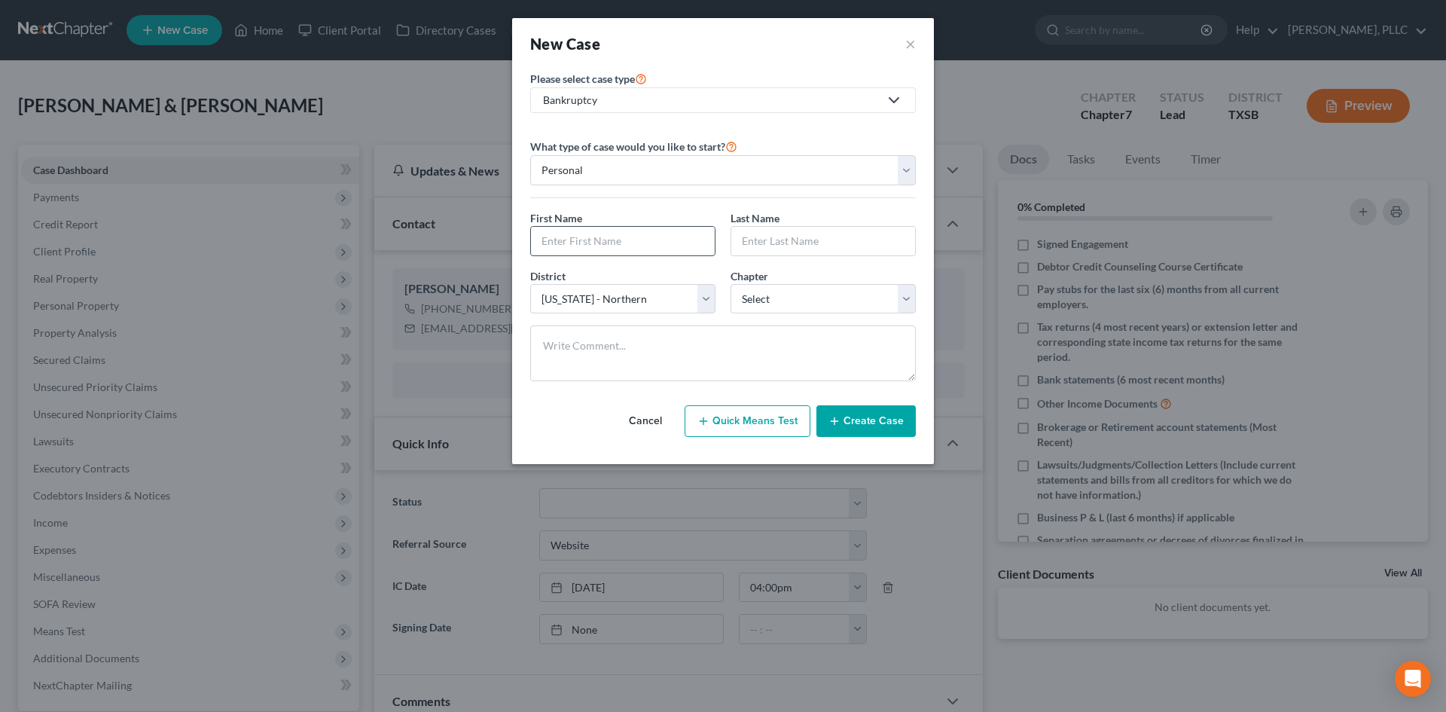
click at [572, 238] on input "text" at bounding box center [623, 241] width 184 height 29
type input "[PERSON_NAME]"
click at [775, 240] on input "text" at bounding box center [823, 241] width 184 height 29
type input "[PERSON_NAME]"
drag, startPoint x: 764, startPoint y: 301, endPoint x: 767, endPoint y: 311, distance: 11.0
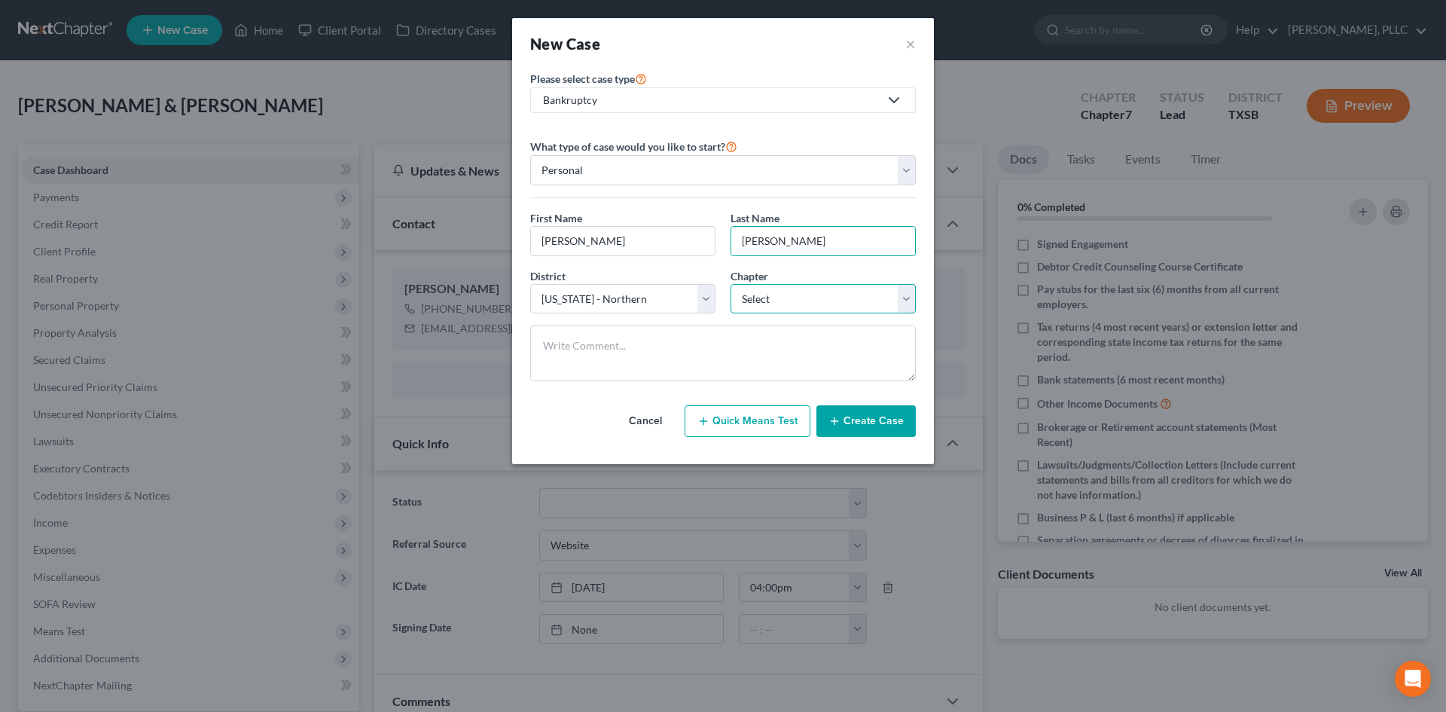
click at [764, 301] on select "Select 7 11 12 13" at bounding box center [823, 299] width 185 height 30
select select "0"
click at [731, 284] on select "Select 7 11 12 13" at bounding box center [823, 299] width 185 height 30
click at [868, 429] on button "Create Case" at bounding box center [865, 421] width 99 height 32
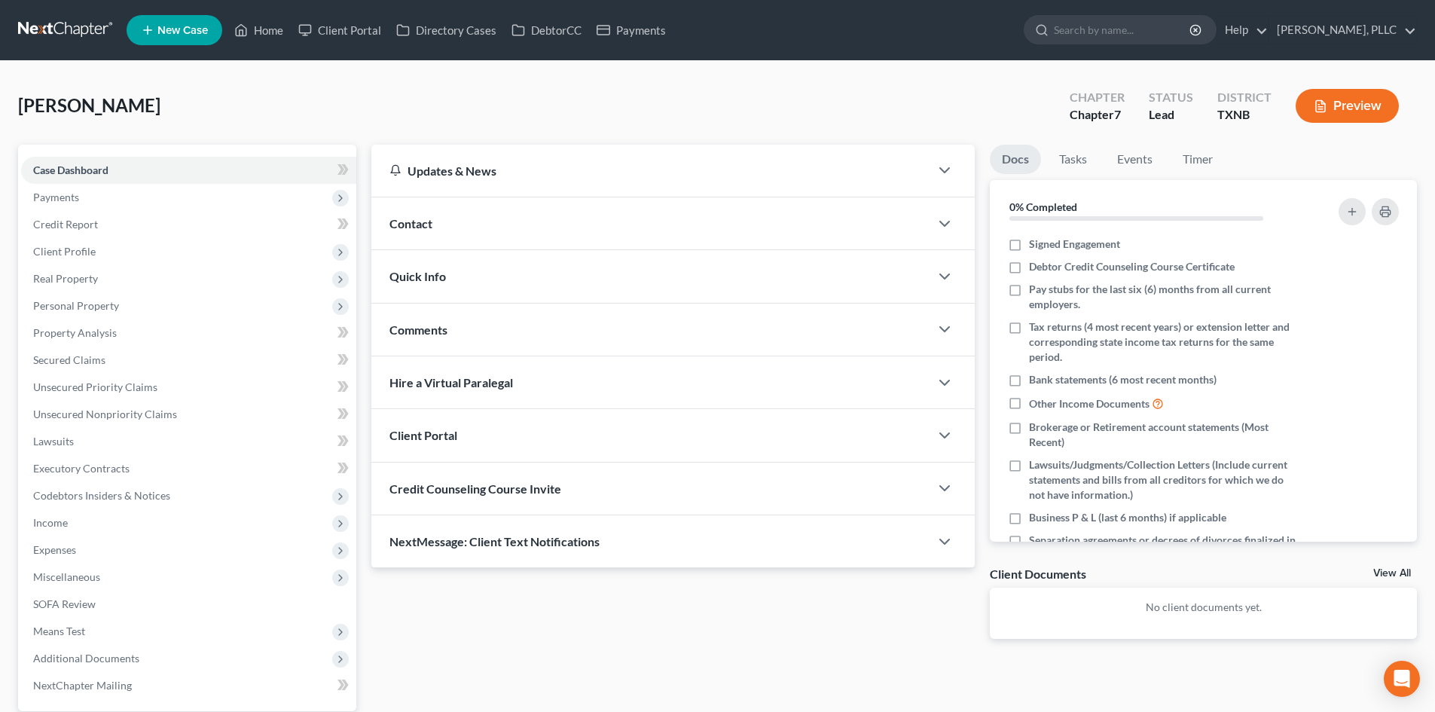
click at [629, 223] on div "Contact" at bounding box center [650, 223] width 558 height 52
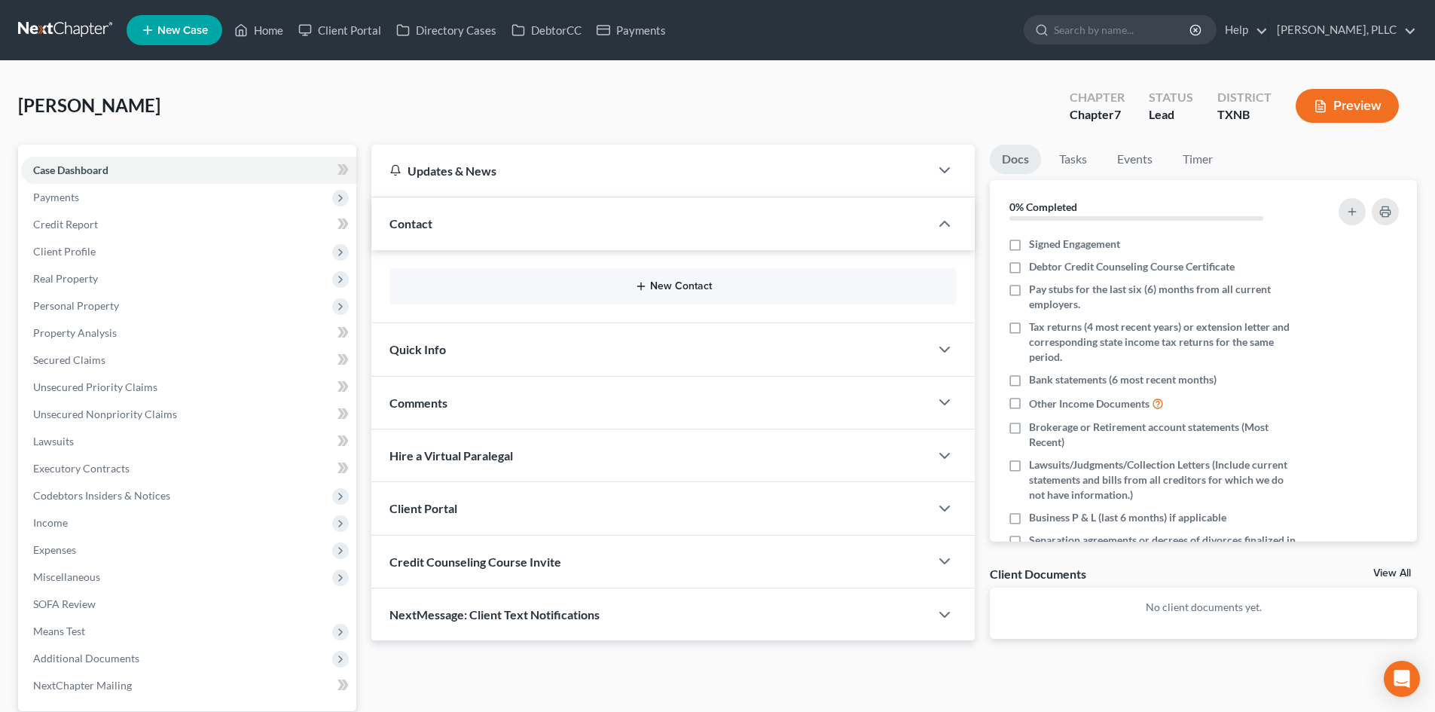
click at [650, 291] on button "New Contact" at bounding box center [672, 286] width 543 height 12
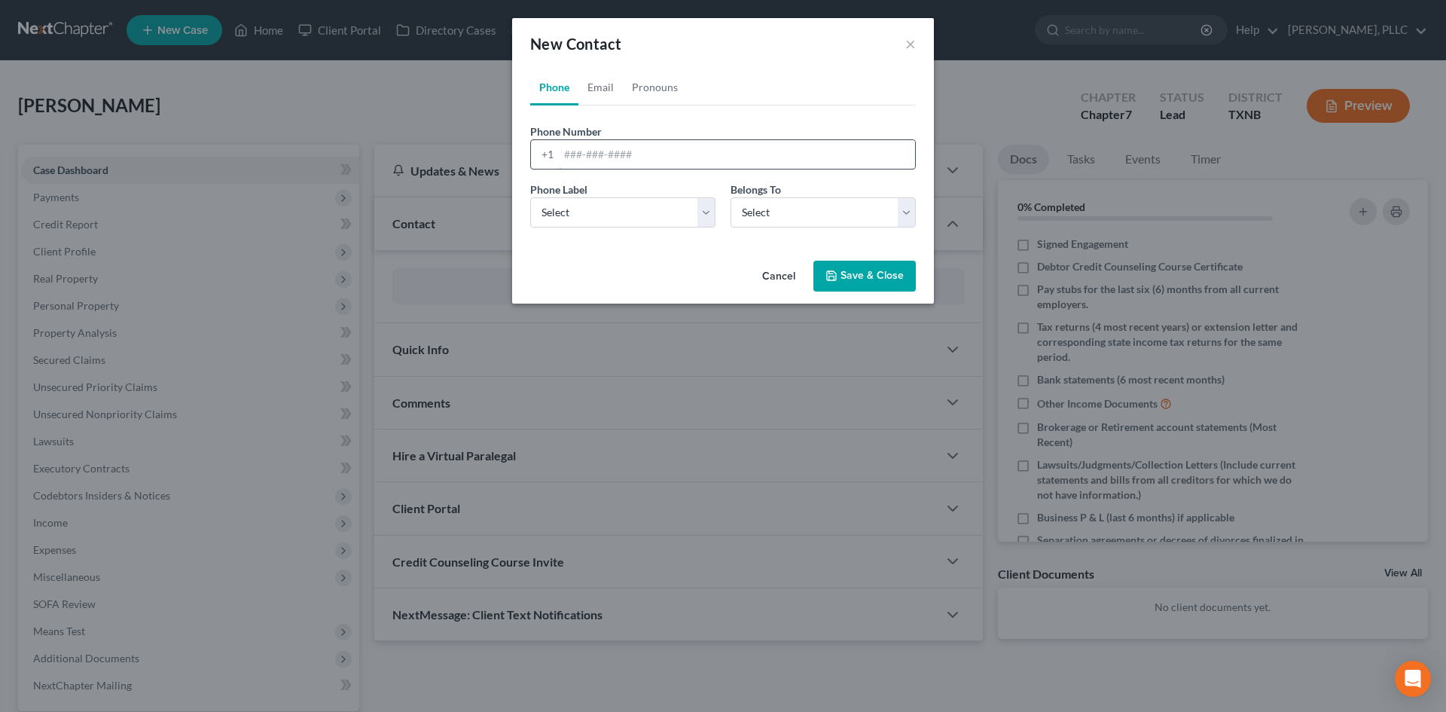
click at [579, 157] on input "tel" at bounding box center [737, 154] width 356 height 29
type input "[PHONE_NUMBER]"
drag, startPoint x: 548, startPoint y: 222, endPoint x: 557, endPoint y: 227, distance: 10.1
click at [548, 222] on select "Select Mobile Home Work Other" at bounding box center [622, 212] width 185 height 30
select select "0"
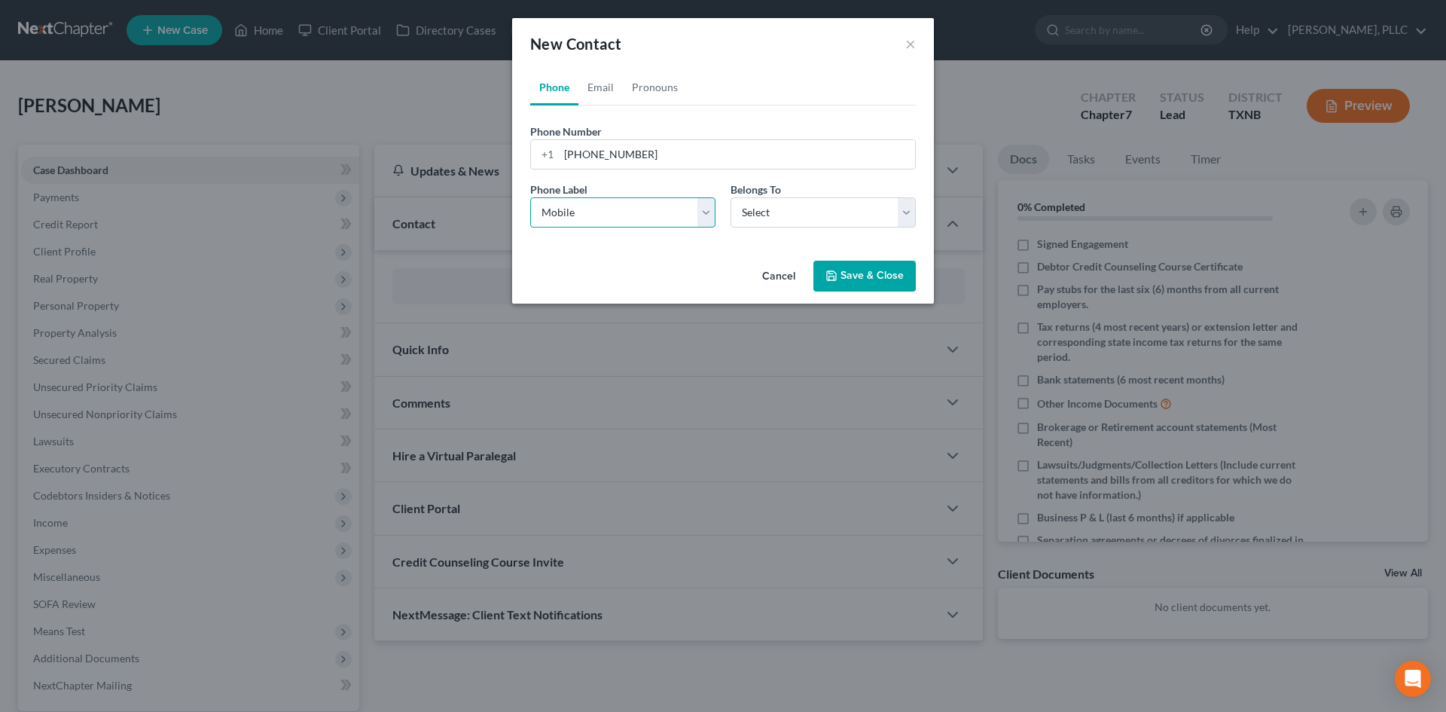
click at [530, 197] on select "Select Mobile Home Work Other" at bounding box center [622, 212] width 185 height 30
drag, startPoint x: 771, startPoint y: 207, endPoint x: 771, endPoint y: 227, distance: 19.6
click at [771, 207] on select "Select Client Other" at bounding box center [823, 212] width 185 height 30
select select "0"
click at [731, 197] on select "Select Client Other" at bounding box center [823, 212] width 185 height 30
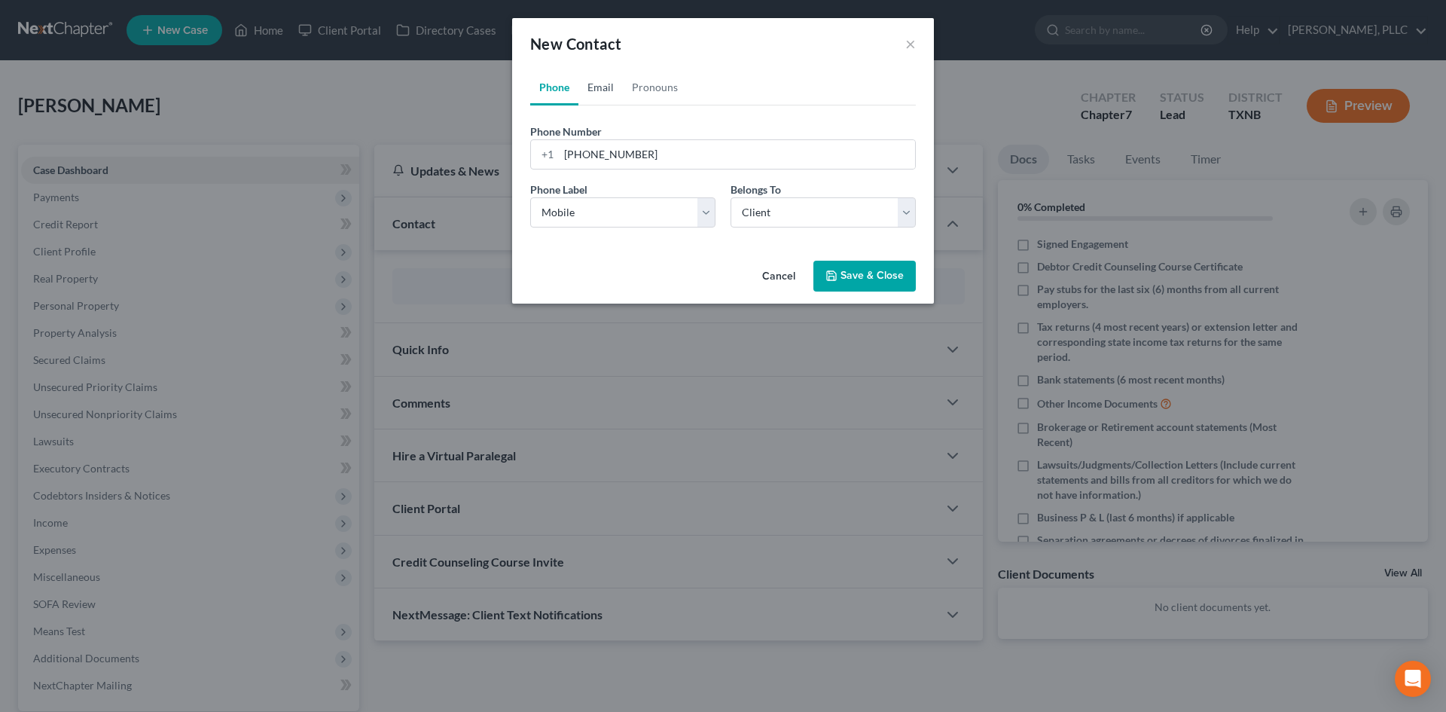
click at [591, 86] on link "Email" at bounding box center [600, 87] width 44 height 36
click at [569, 153] on input "email" at bounding box center [737, 154] width 356 height 29
paste input "[EMAIL_ADDRESS][DOMAIN_NAME]"
type input "[EMAIL_ADDRESS][DOMAIN_NAME]"
drag, startPoint x: 633, startPoint y: 212, endPoint x: 653, endPoint y: 225, distance: 24.4
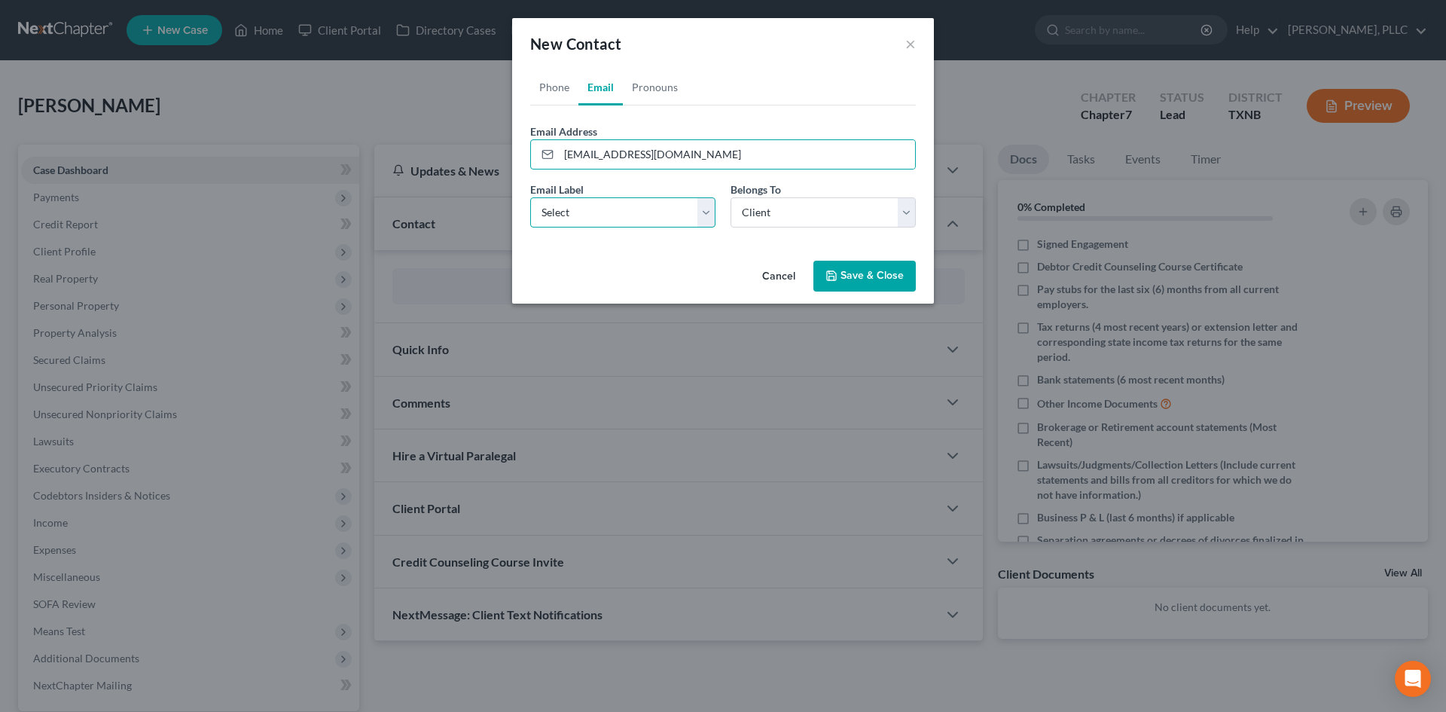
click at [633, 212] on select "Select Home Work Other" at bounding box center [622, 212] width 185 height 30
select select "1"
click at [530, 197] on select "Select Home Work Other" at bounding box center [622, 212] width 185 height 30
click at [857, 285] on button "Save & Close" at bounding box center [864, 277] width 102 height 32
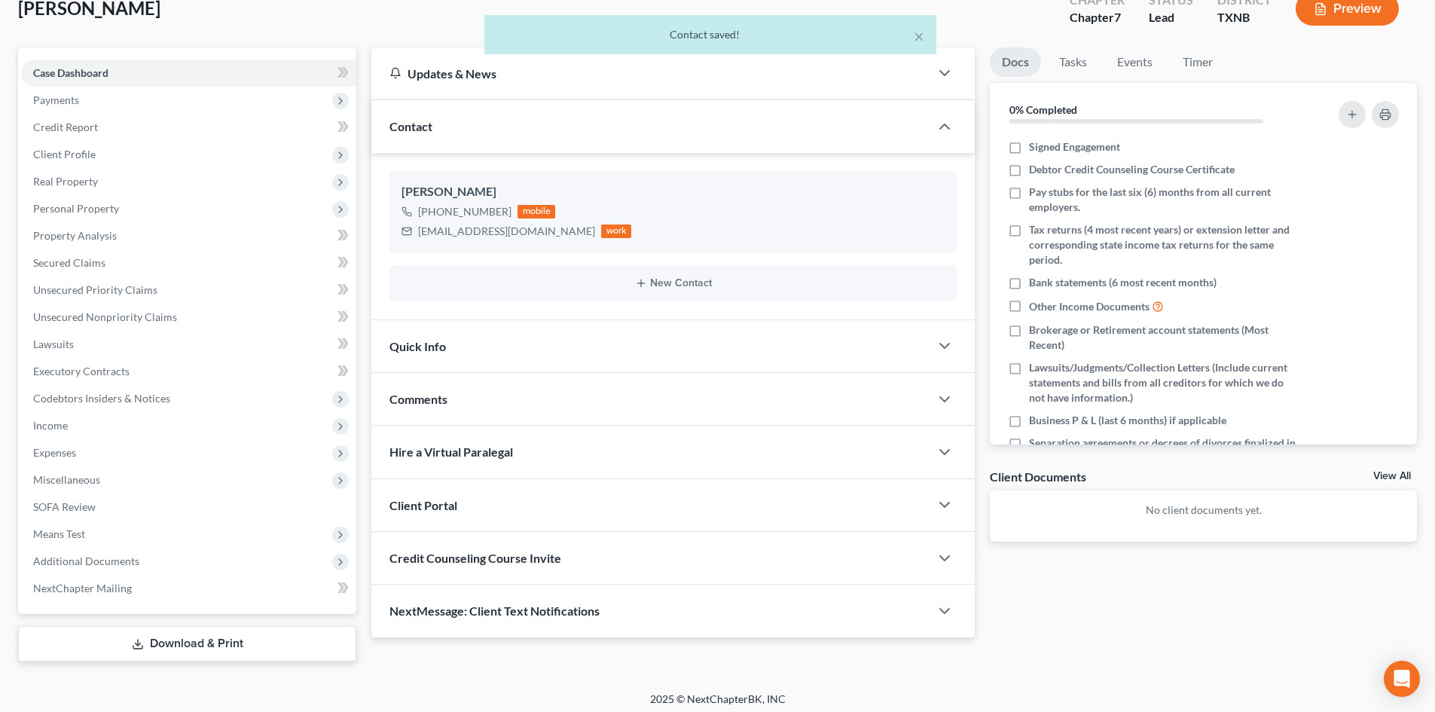
scroll to position [104, 0]
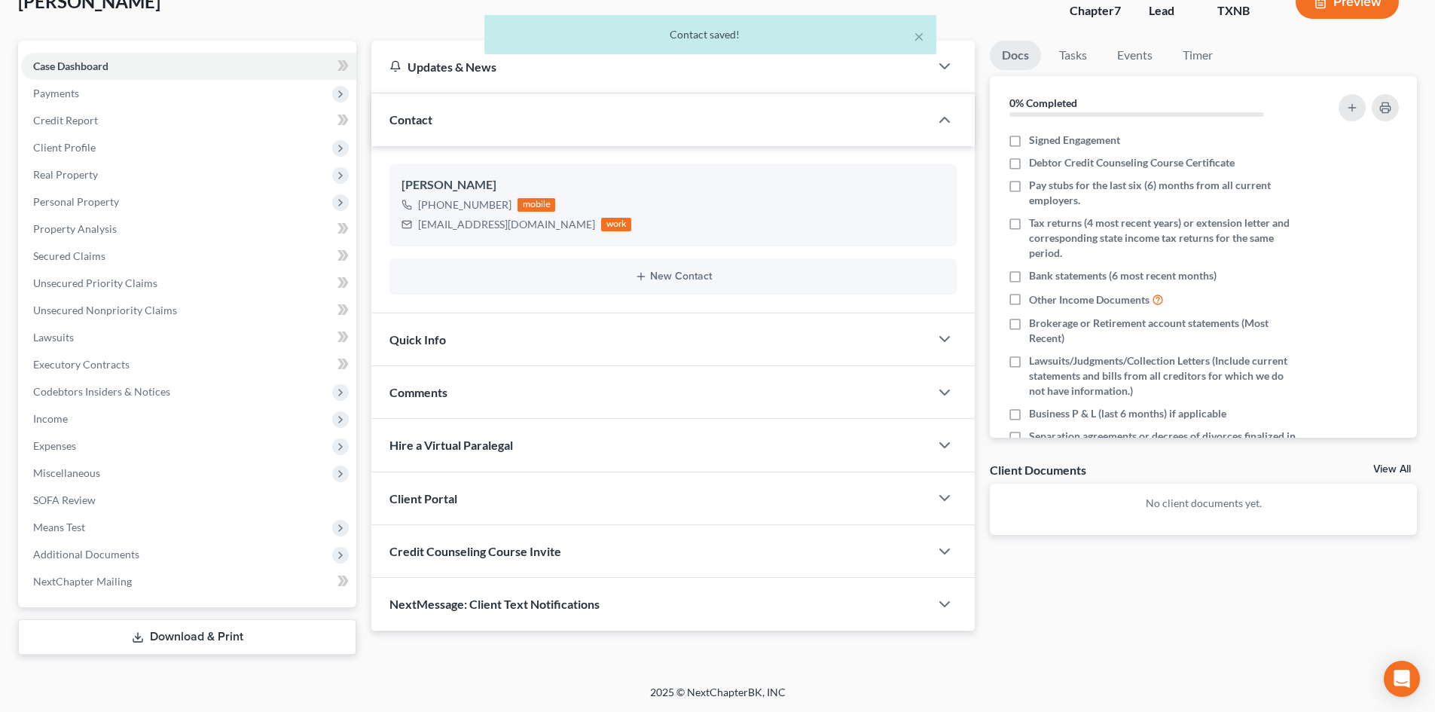
click at [575, 345] on div "Quick Info" at bounding box center [650, 339] width 558 height 52
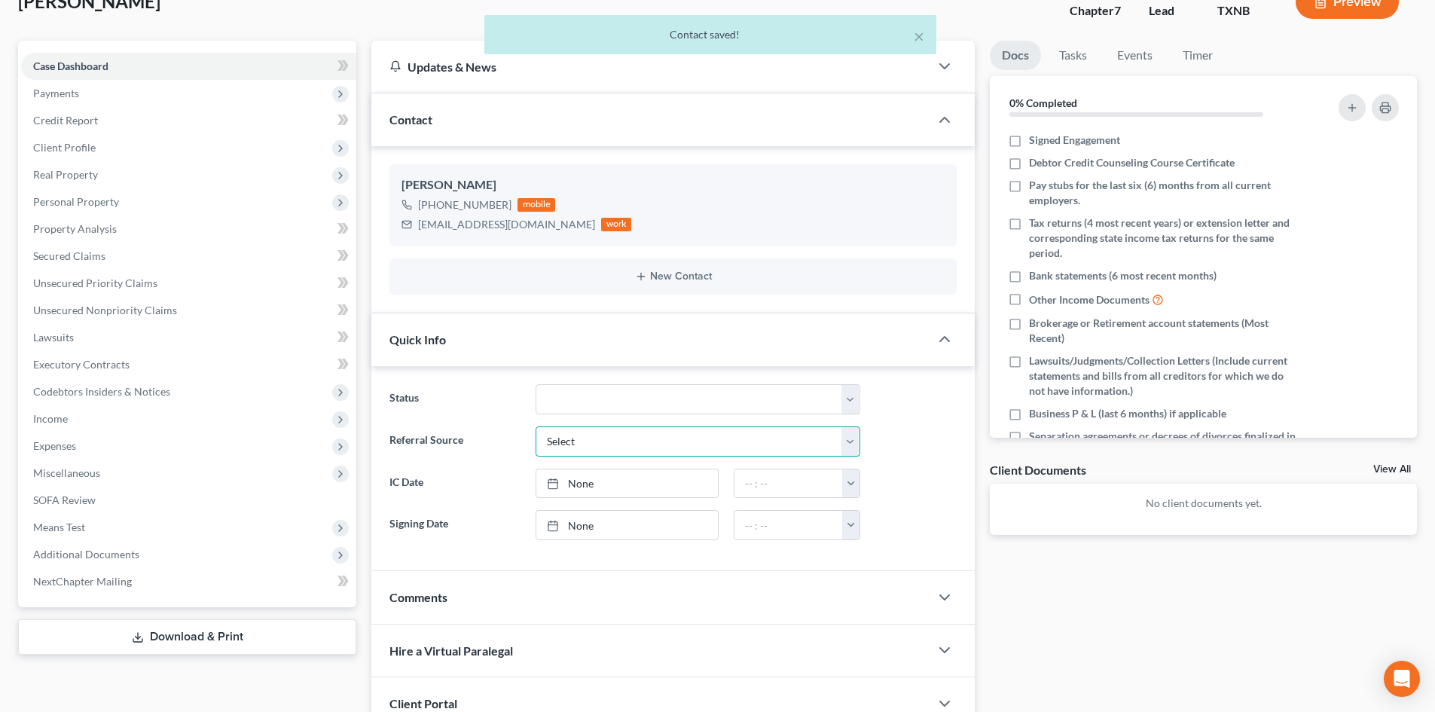
click at [619, 438] on select "Select Word Of Mouth Previous Clients Direct Mail Website Google Search Modern …" at bounding box center [698, 441] width 325 height 30
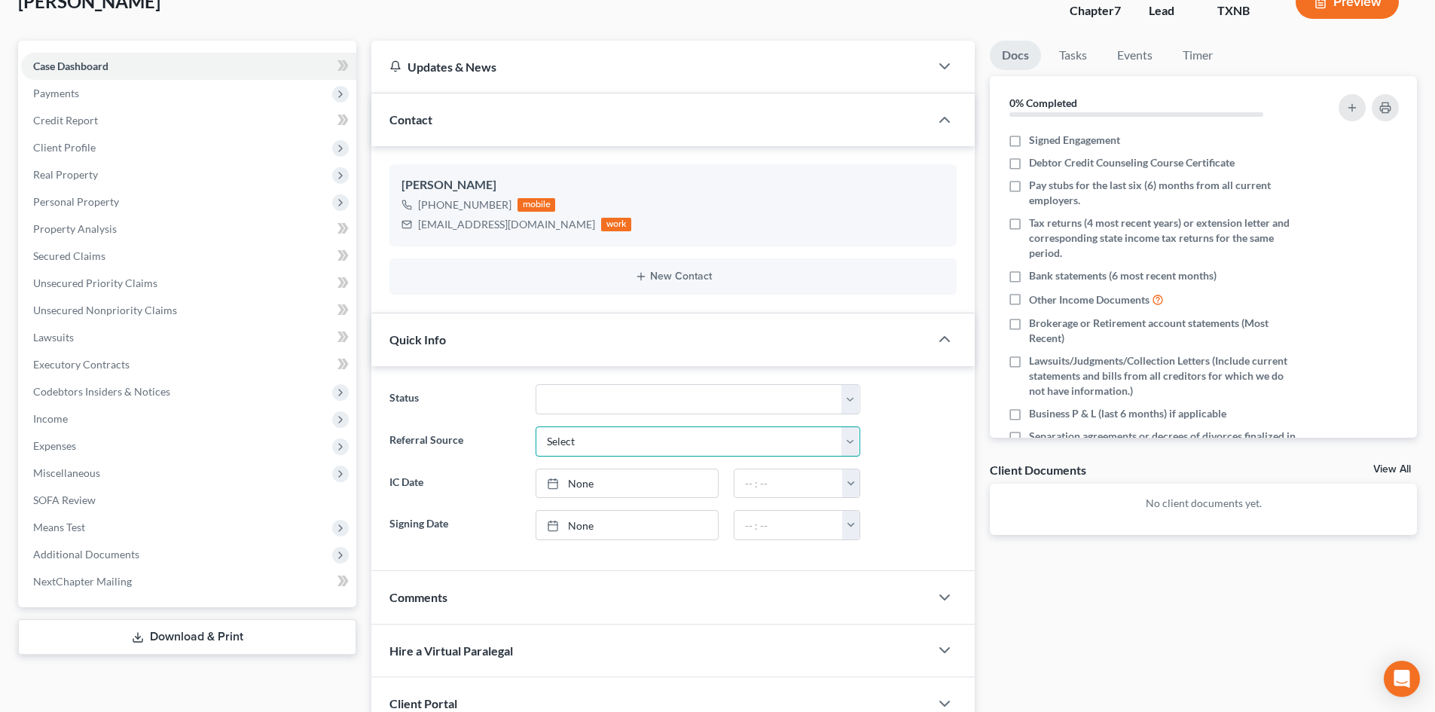
select select "4"
click at [536, 426] on select "Select Word Of Mouth Previous Clients Direct Mail Website Google Search Modern …" at bounding box center [698, 441] width 325 height 30
click at [586, 473] on link "None" at bounding box center [627, 483] width 182 height 29
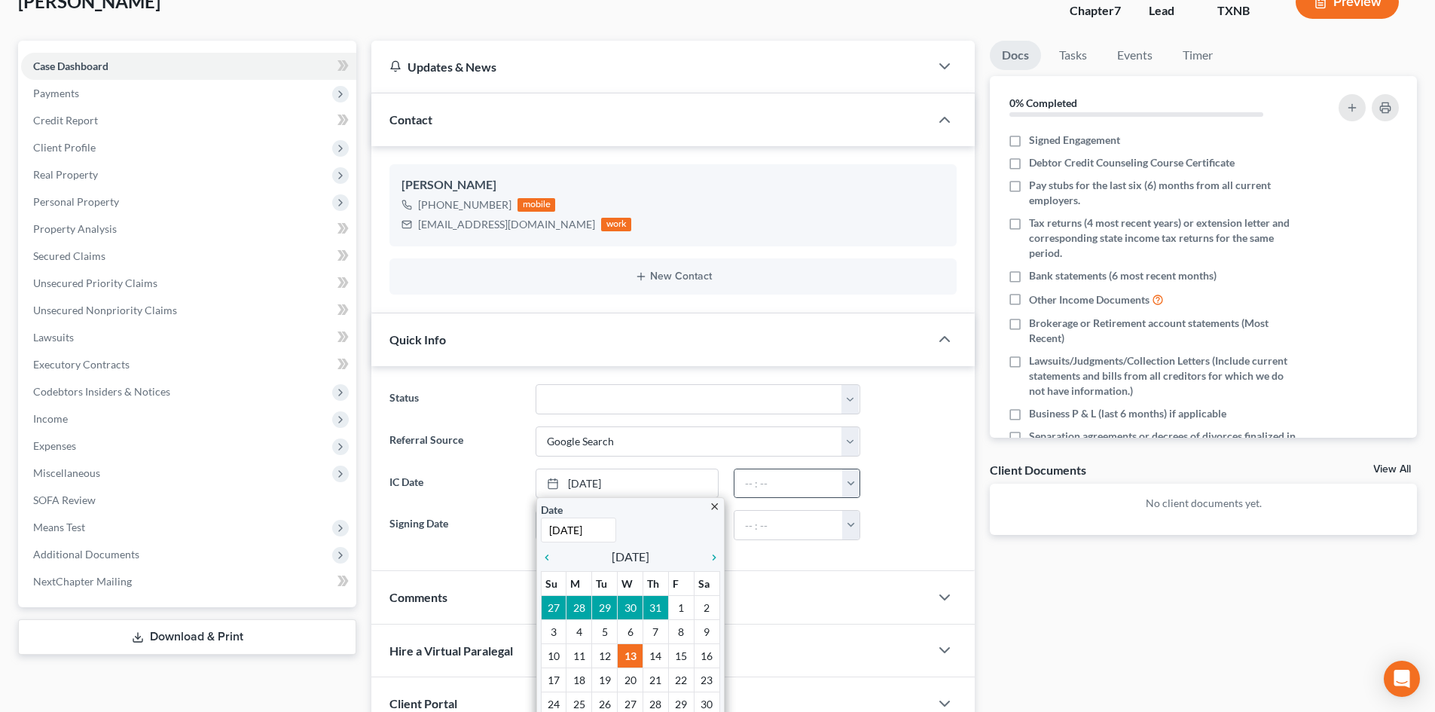
click at [856, 488] on button "button" at bounding box center [850, 483] width 17 height 29
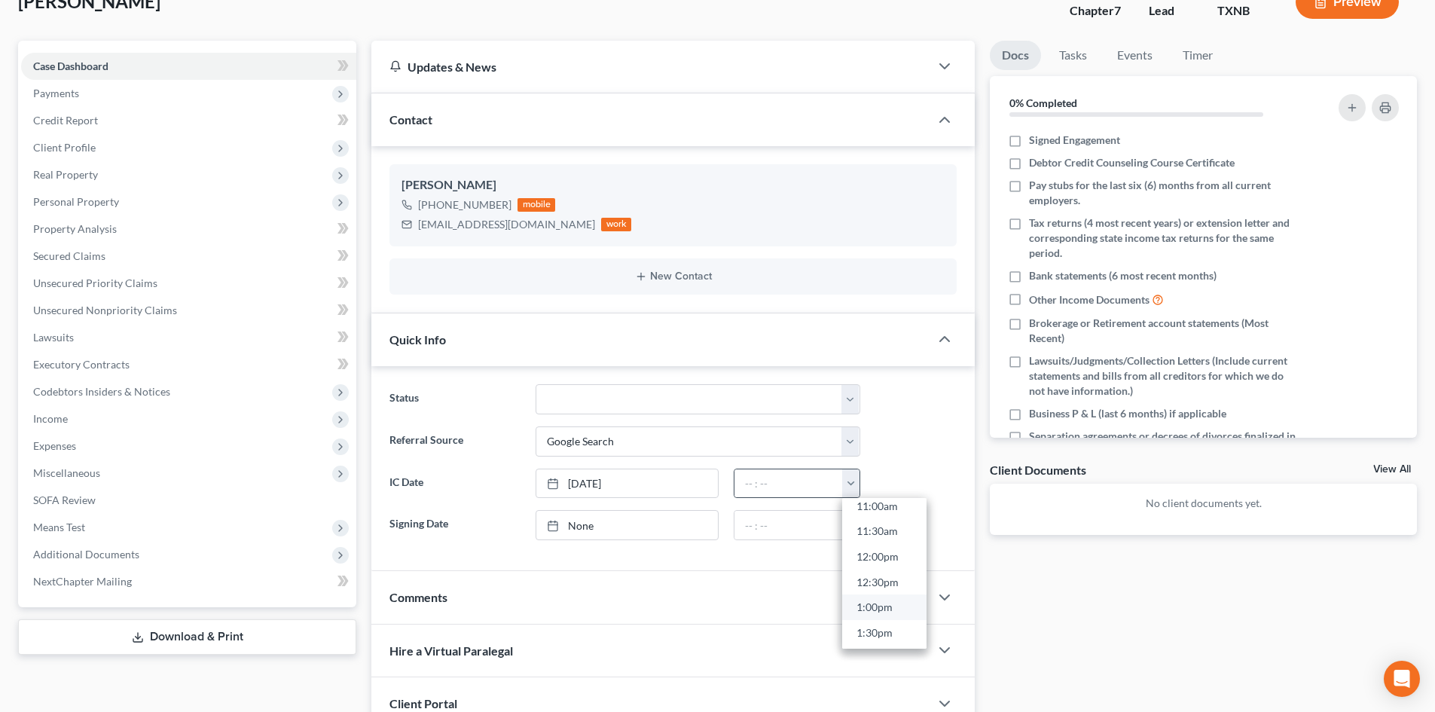
scroll to position [603, 0]
click at [874, 575] on link "1:00pm" at bounding box center [884, 572] width 84 height 26
type input "1:00pm"
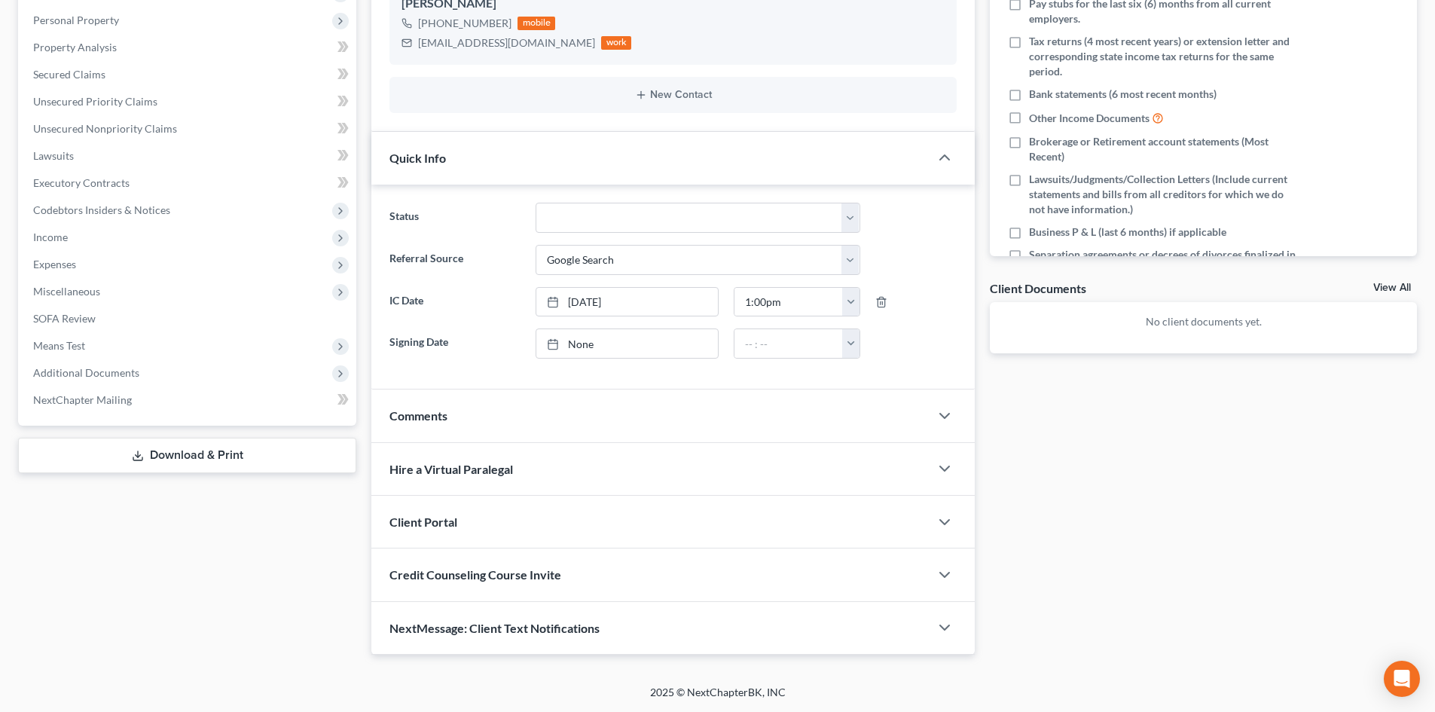
click at [464, 526] on div "Client Portal" at bounding box center [650, 522] width 558 height 52
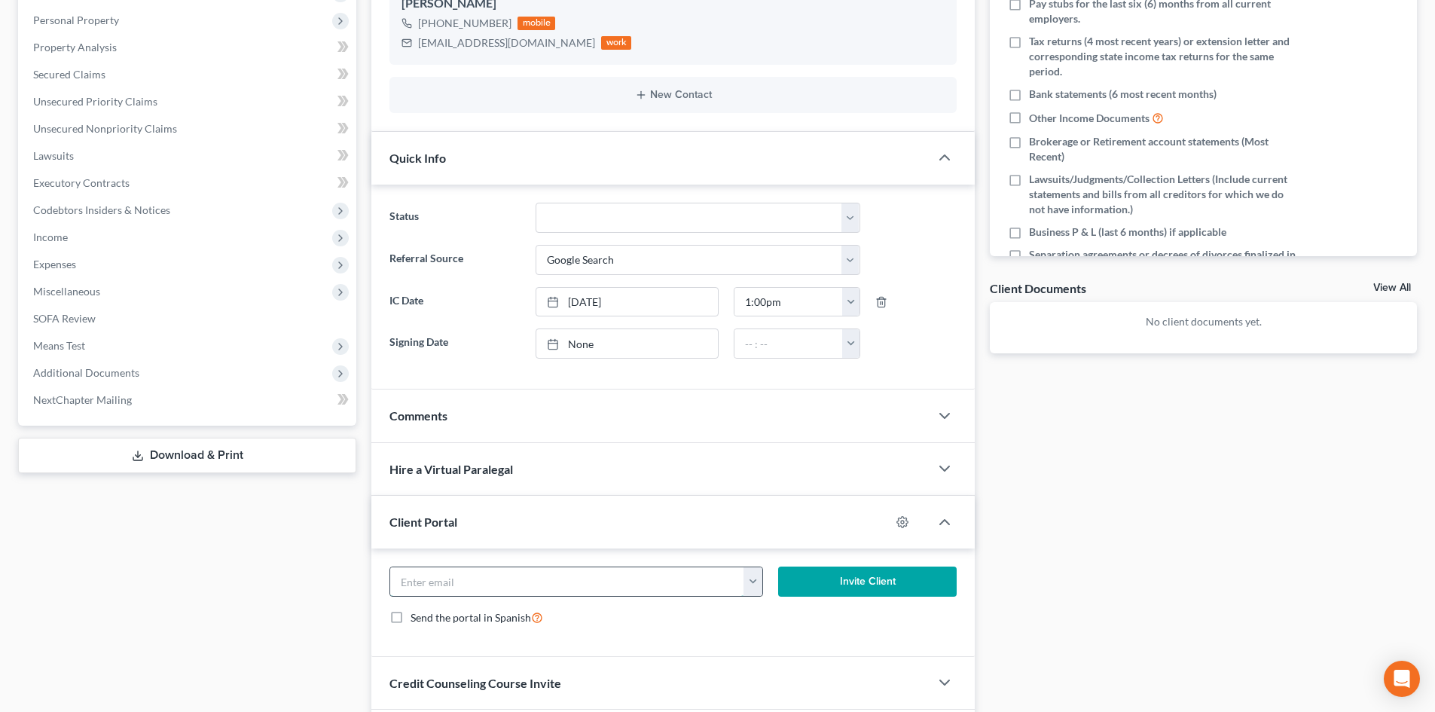
click at [441, 584] on input "email" at bounding box center [567, 581] width 354 height 29
paste input "[EMAIL_ADDRESS][DOMAIN_NAME]"
type input "[EMAIL_ADDRESS][DOMAIN_NAME]"
click at [895, 578] on button "Invite Client" at bounding box center [867, 581] width 179 height 30
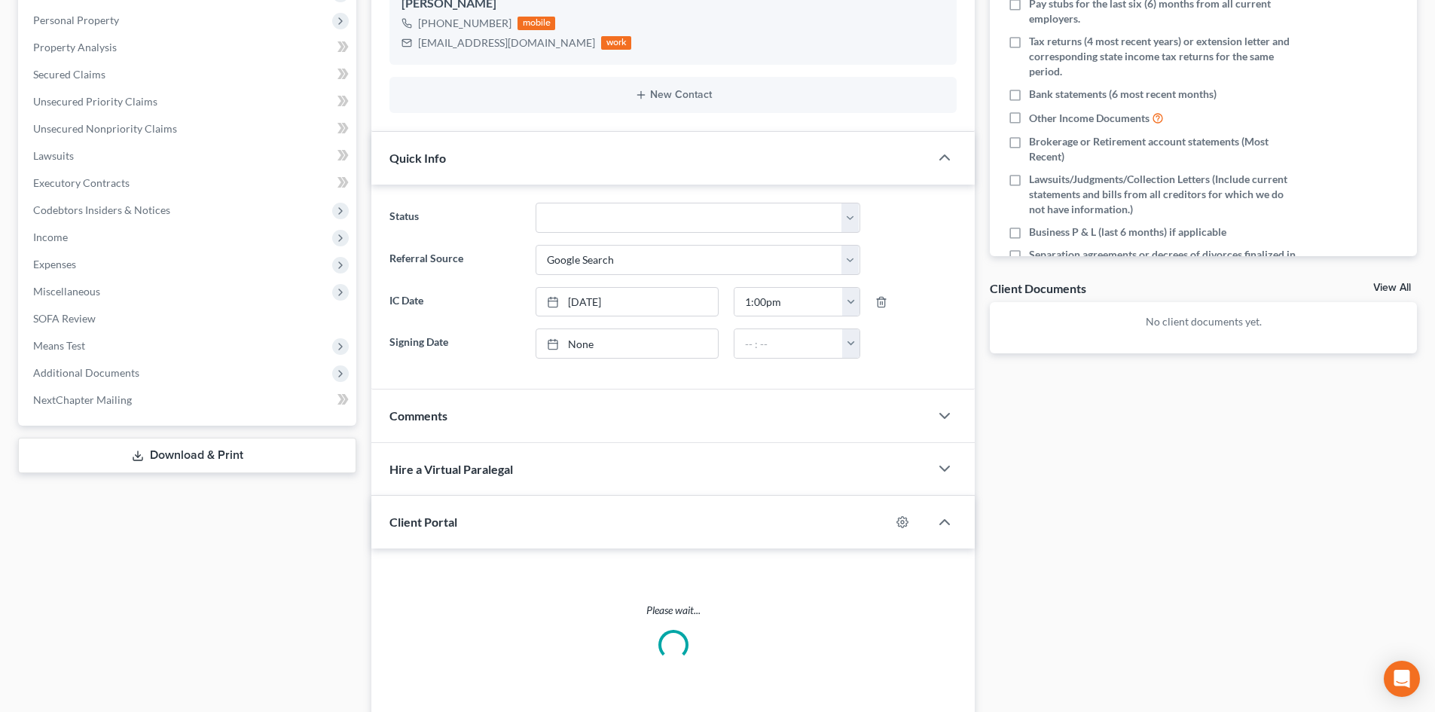
scroll to position [393, 0]
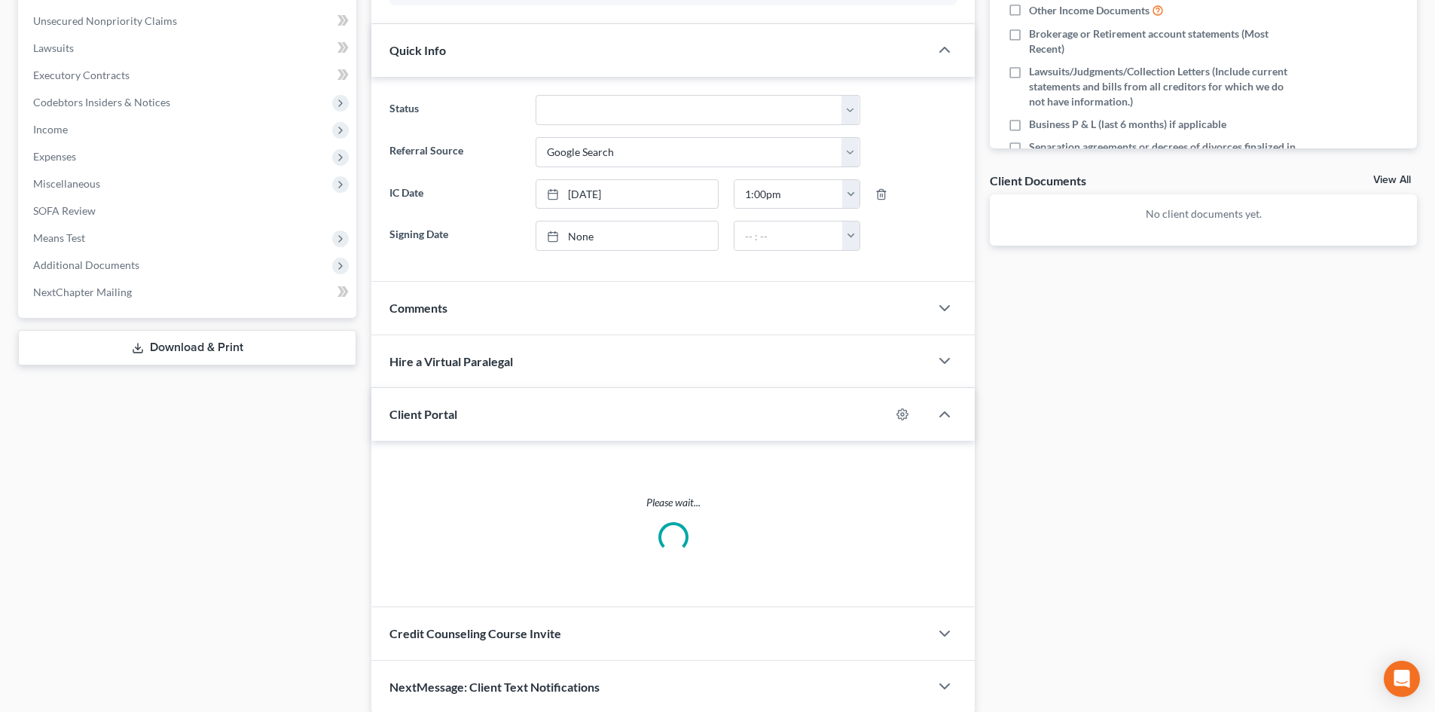
click at [467, 621] on div "Credit Counseling Course Invite" at bounding box center [650, 633] width 558 height 52
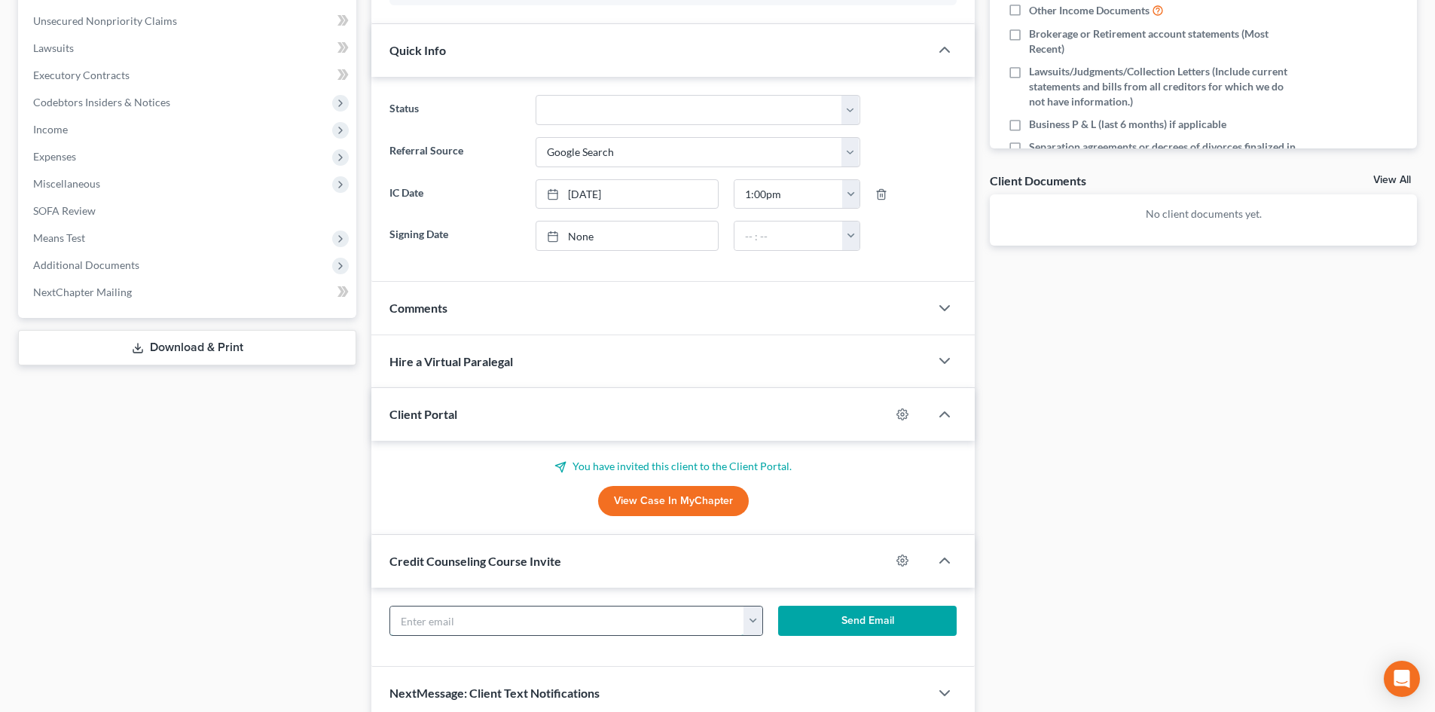
click at [453, 616] on input "text" at bounding box center [567, 620] width 354 height 29
paste input "[EMAIL_ADDRESS][DOMAIN_NAME]"
type input "[EMAIL_ADDRESS][DOMAIN_NAME]"
click at [875, 633] on button "Send Email" at bounding box center [867, 621] width 179 height 30
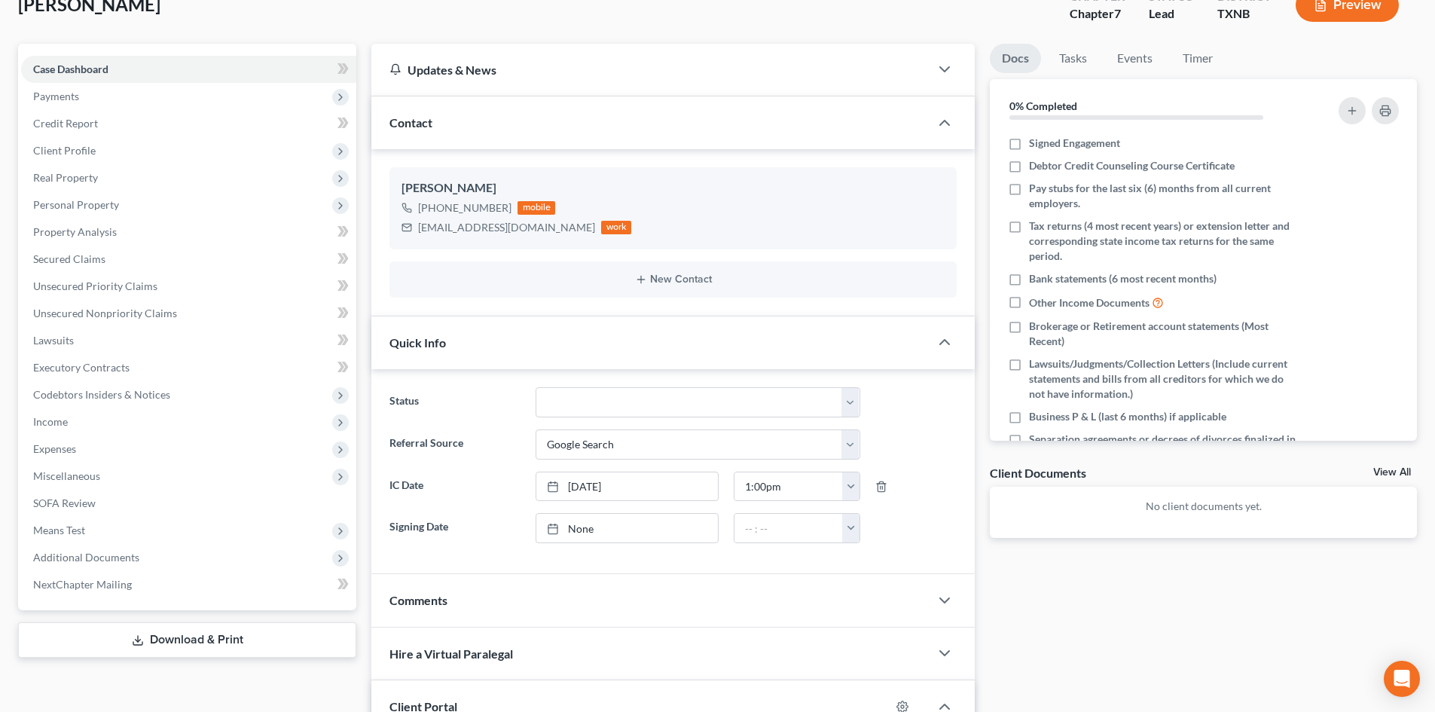
scroll to position [92, 0]
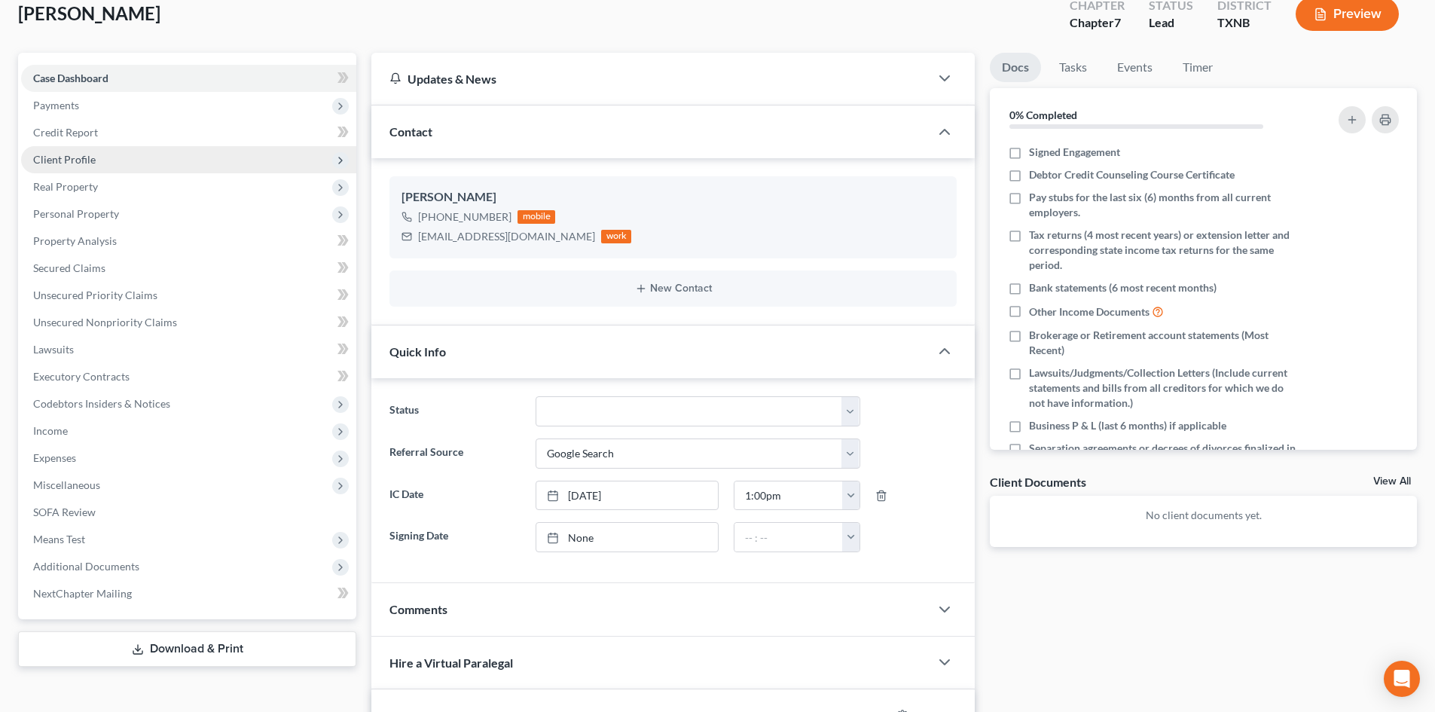
click at [79, 157] on span "Client Profile" at bounding box center [64, 159] width 63 height 13
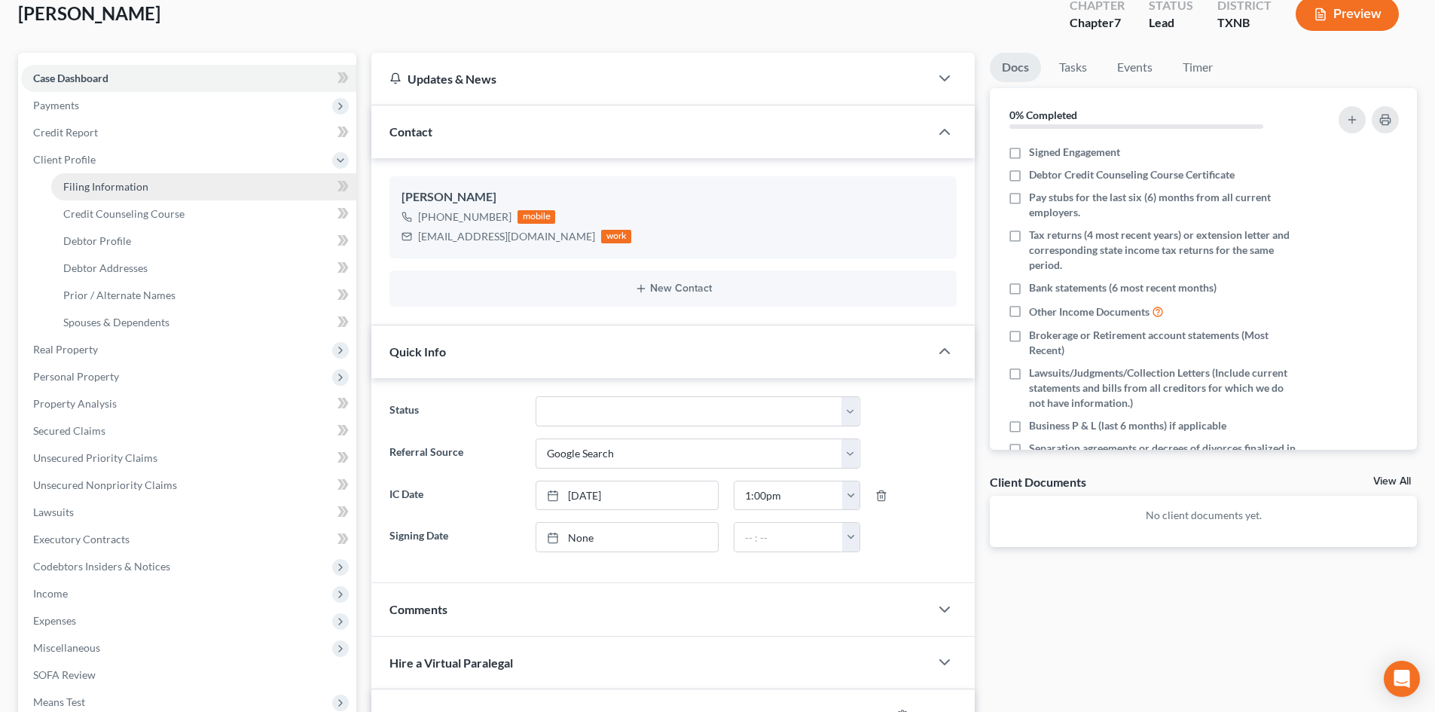
click at [105, 182] on span "Filing Information" at bounding box center [105, 186] width 85 height 13
select select "1"
select select "0"
select select "78"
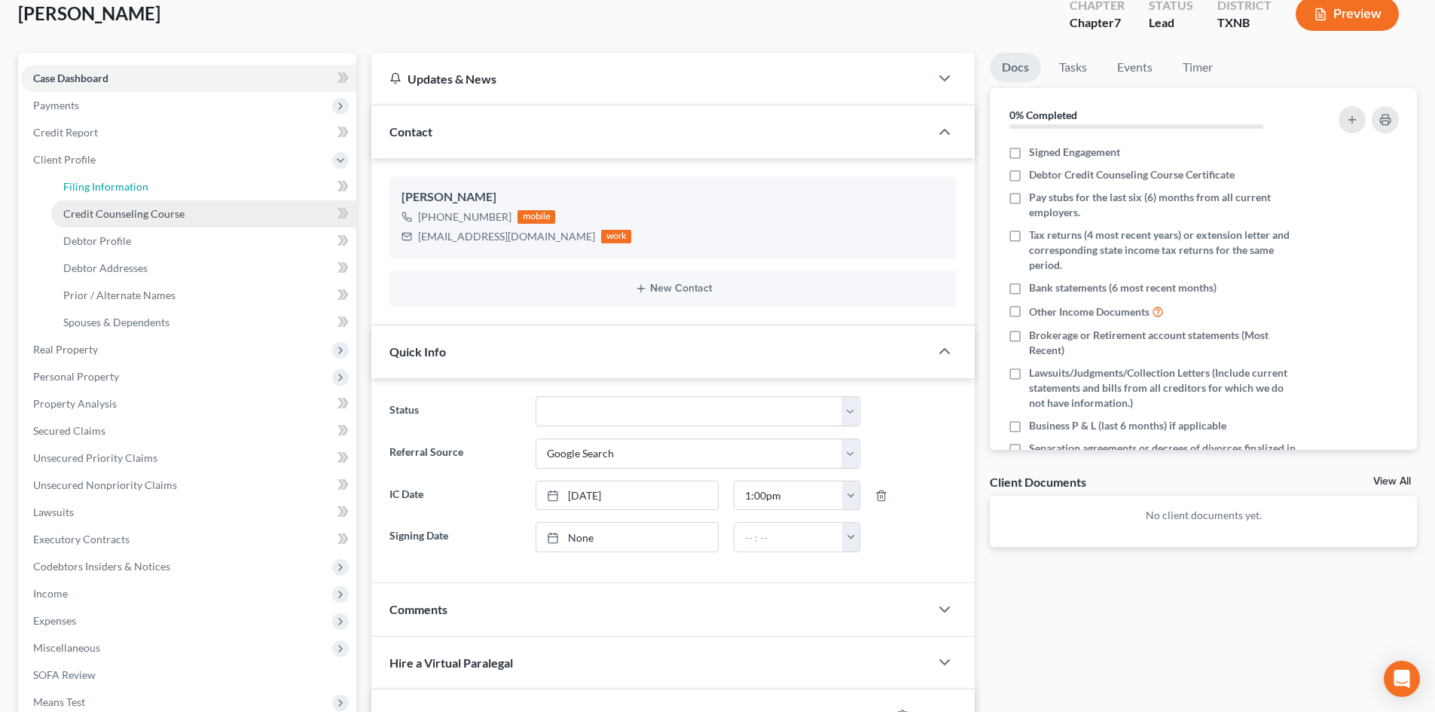
select select "45"
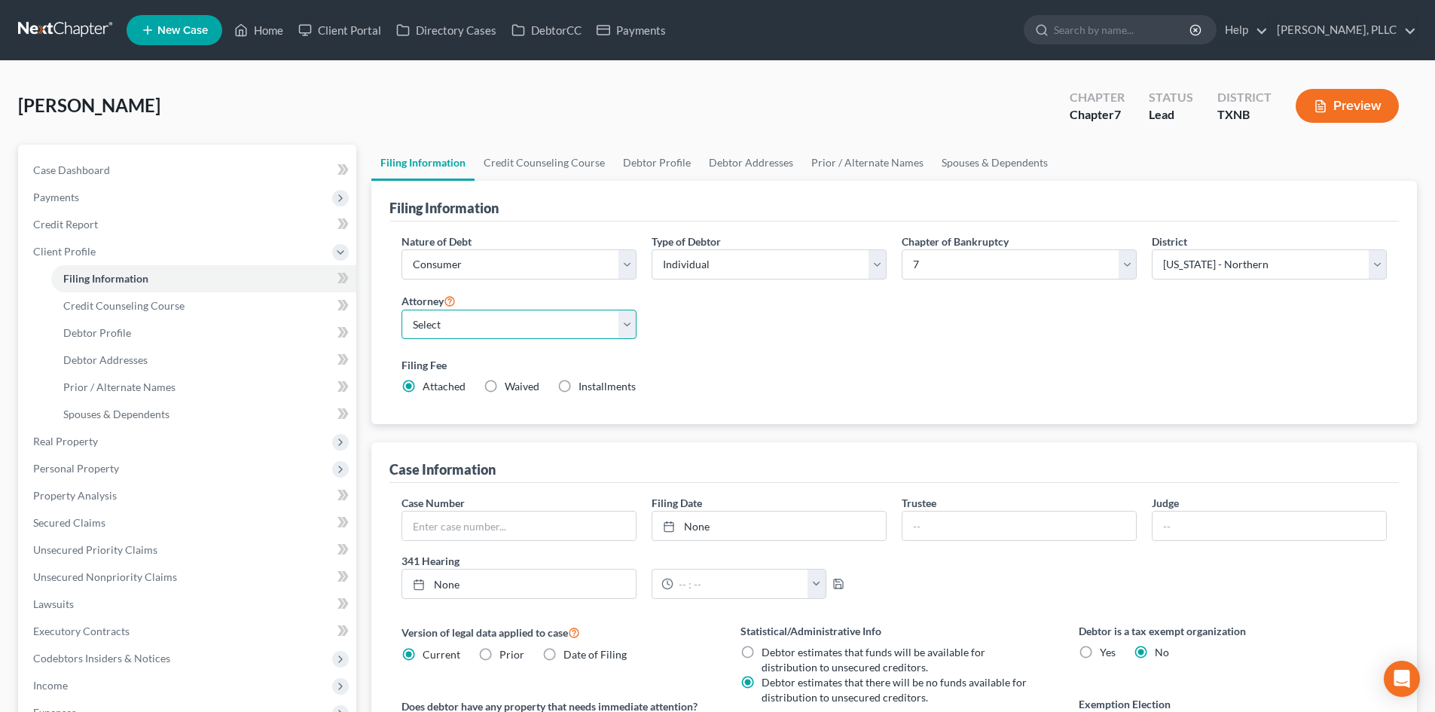
click at [562, 326] on select "Select [PERSON_NAME] - TXEB [PERSON_NAME] - [GEOGRAPHIC_DATA] [PERSON_NAME] - […" at bounding box center [518, 325] width 235 height 30
select select "1"
click at [401, 310] on select "Select [PERSON_NAME] - TXEB [PERSON_NAME] - [GEOGRAPHIC_DATA] [PERSON_NAME] - […" at bounding box center [518, 325] width 235 height 30
drag, startPoint x: 39, startPoint y: 199, endPoint x: 139, endPoint y: 208, distance: 99.8
click at [40, 199] on span "Payments" at bounding box center [56, 197] width 46 height 13
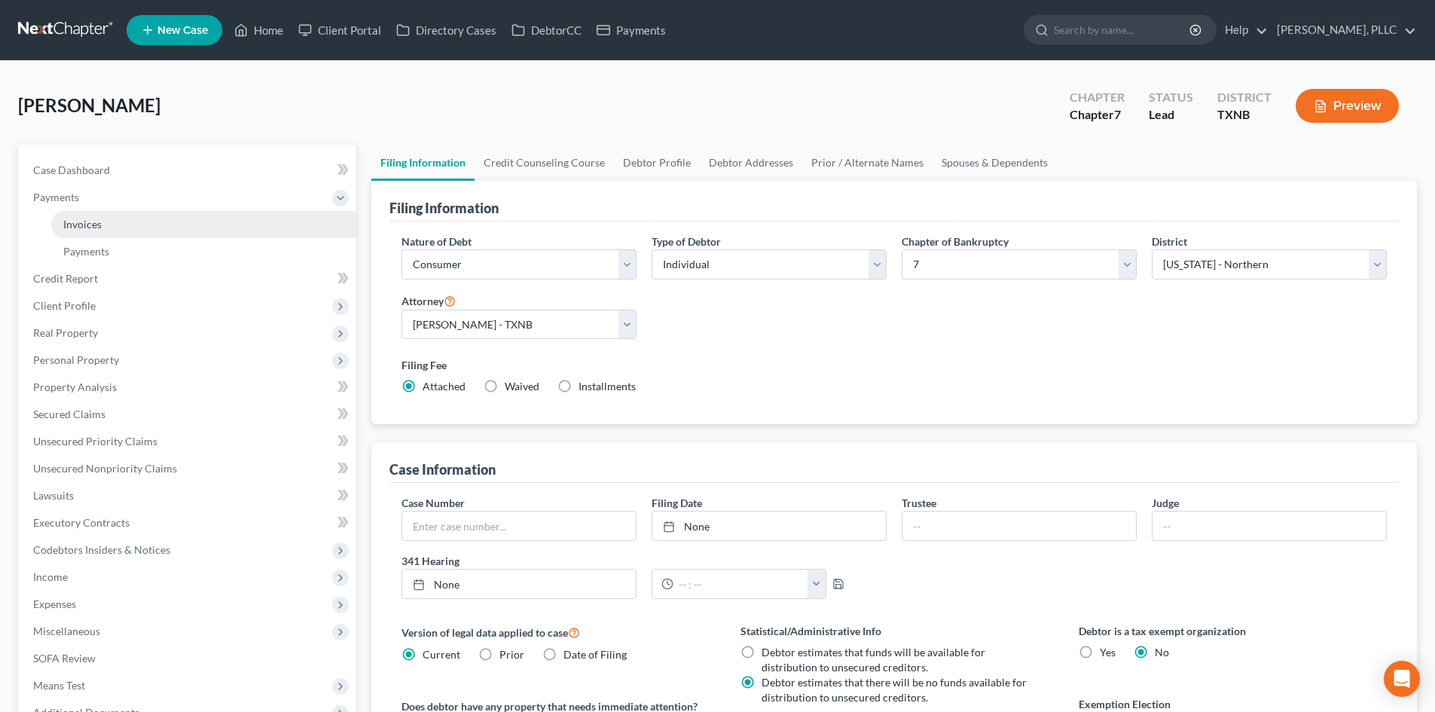
click at [131, 231] on link "Invoices" at bounding box center [203, 224] width 305 height 27
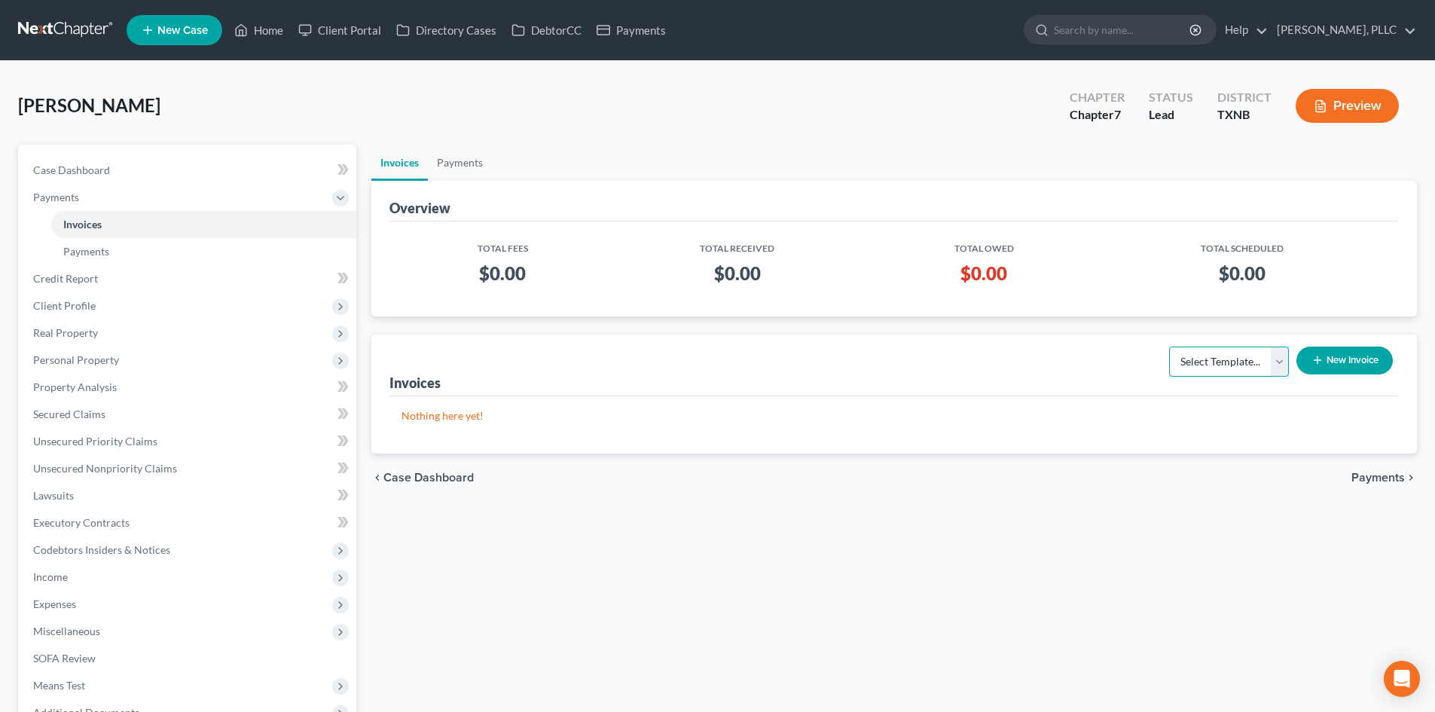
drag, startPoint x: 1191, startPoint y: 360, endPoint x: 1187, endPoint y: 374, distance: 14.8
click at [1192, 360] on select "Select Template... Invoice" at bounding box center [1229, 361] width 120 height 30
select select "0"
click at [1169, 346] on select "Select Template... Invoice" at bounding box center [1229, 361] width 120 height 30
click at [1328, 350] on button "New Invoice" at bounding box center [1344, 360] width 96 height 28
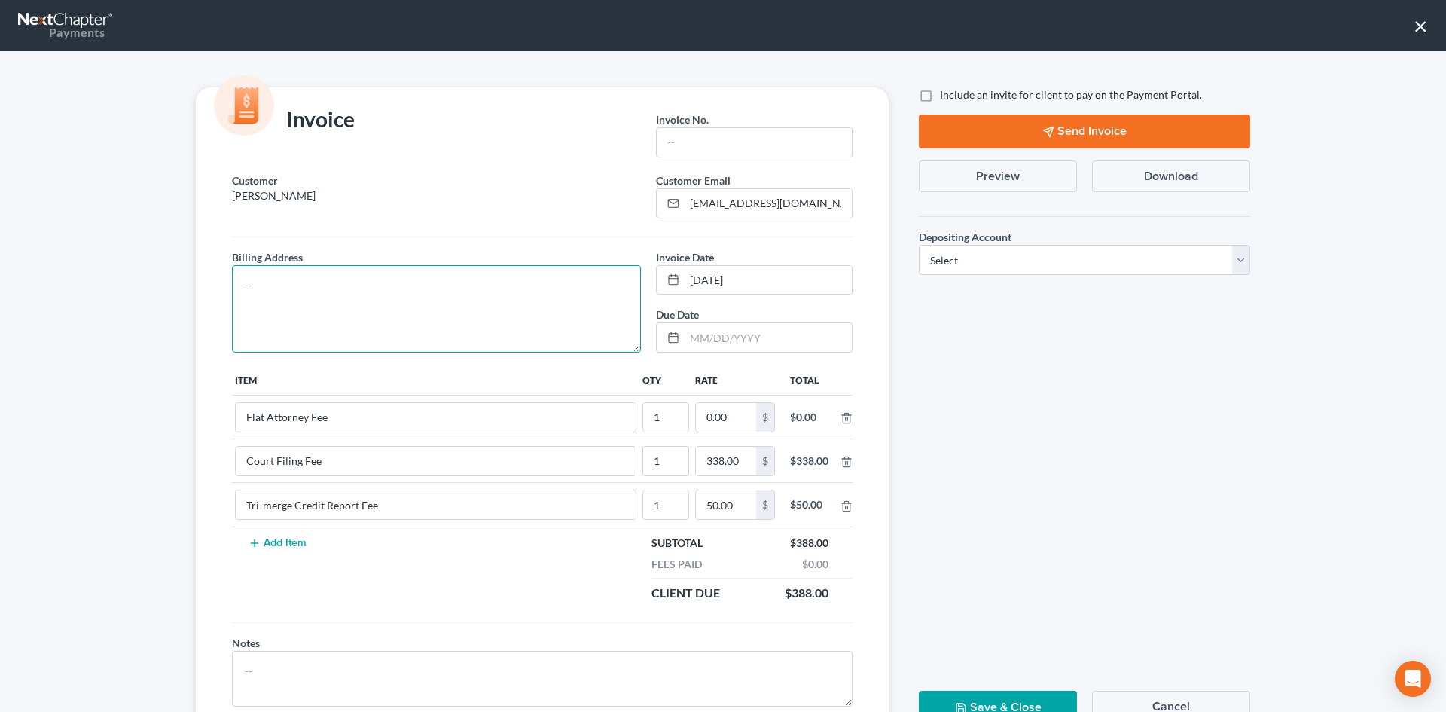
click at [405, 285] on textarea at bounding box center [436, 308] width 409 height 87
type textarea "To be provided."
click at [757, 148] on input "text" at bounding box center [754, 142] width 195 height 29
type input "A0548"
click at [724, 426] on input "0.00" at bounding box center [726, 417] width 60 height 29
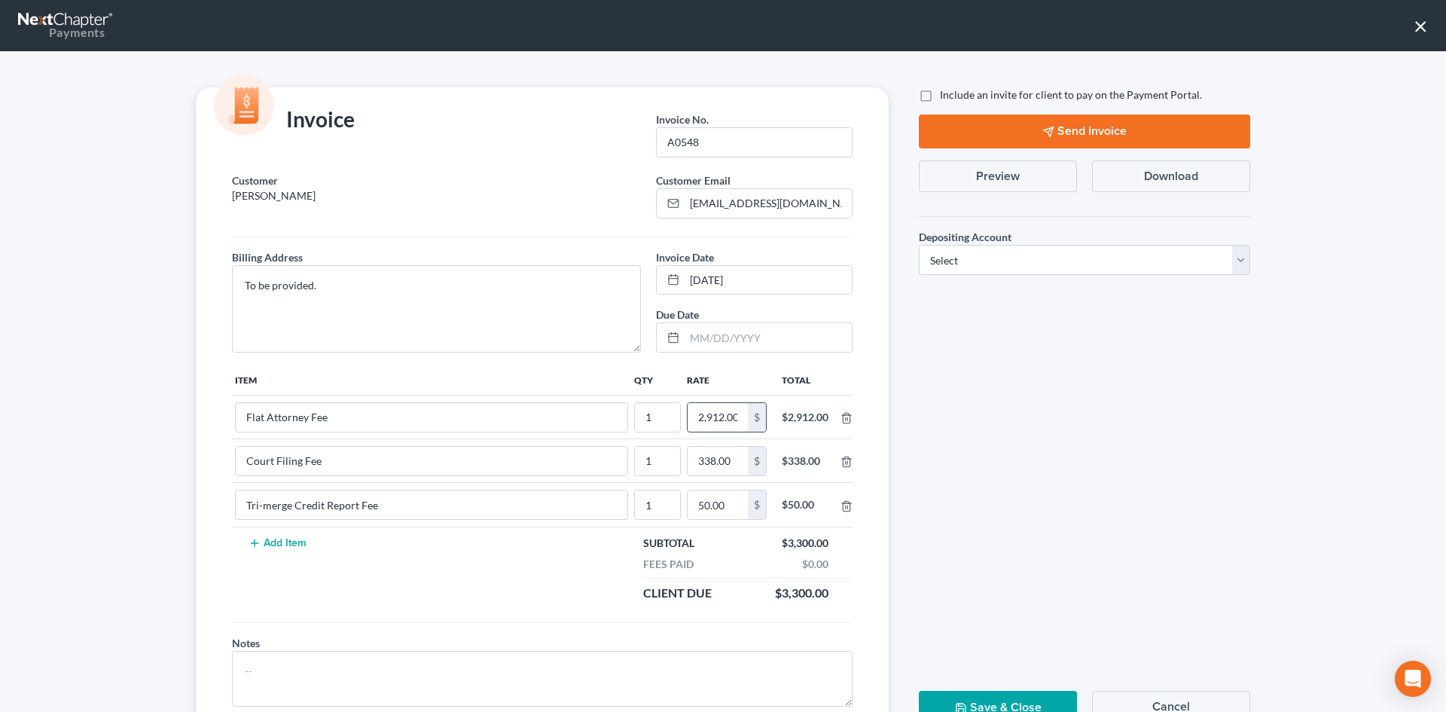
scroll to position [0, 2]
type input "2,912.00"
click at [940, 99] on label "Include an invite for client to pay on the Payment Portal." at bounding box center [1071, 94] width 262 height 15
click at [946, 97] on input "Include an invite for client to pay on the Payment Portal." at bounding box center [951, 92] width 10 height 10
checkbox input "true"
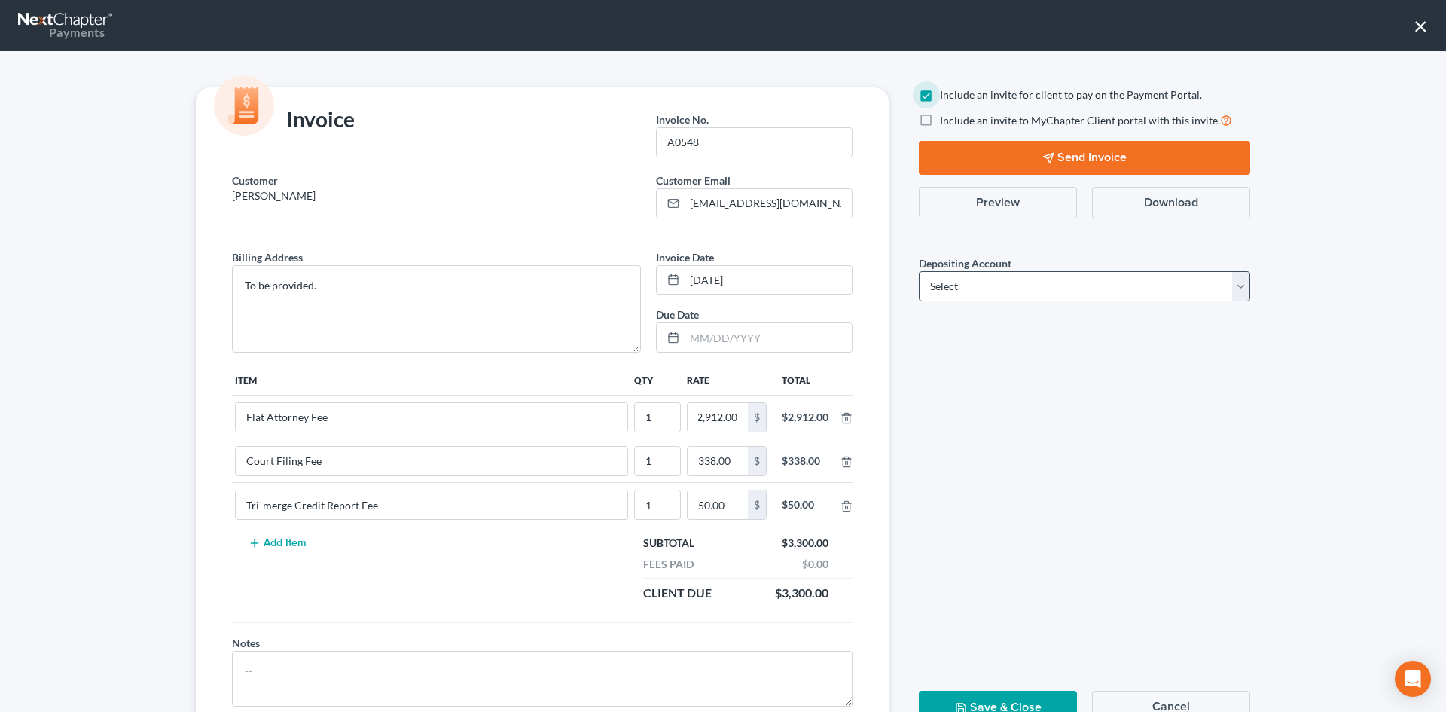
scroll to position [0, 0]
click at [966, 275] on select "Select Operation Trust" at bounding box center [1084, 286] width 331 height 30
select select "1"
click at [919, 271] on select "Select Operation Trust" at bounding box center [1084, 286] width 331 height 30
click at [1021, 157] on button "Send Invoice" at bounding box center [1084, 158] width 331 height 34
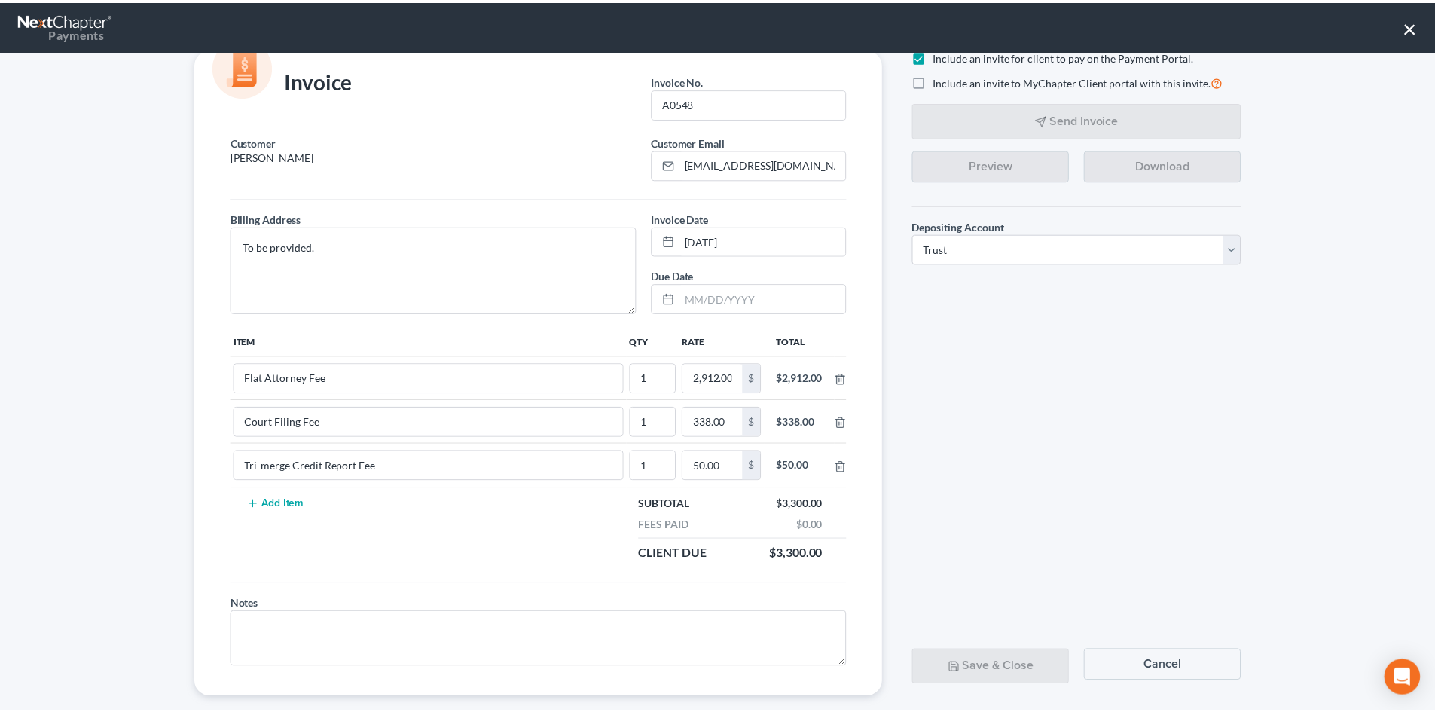
scroll to position [61, 0]
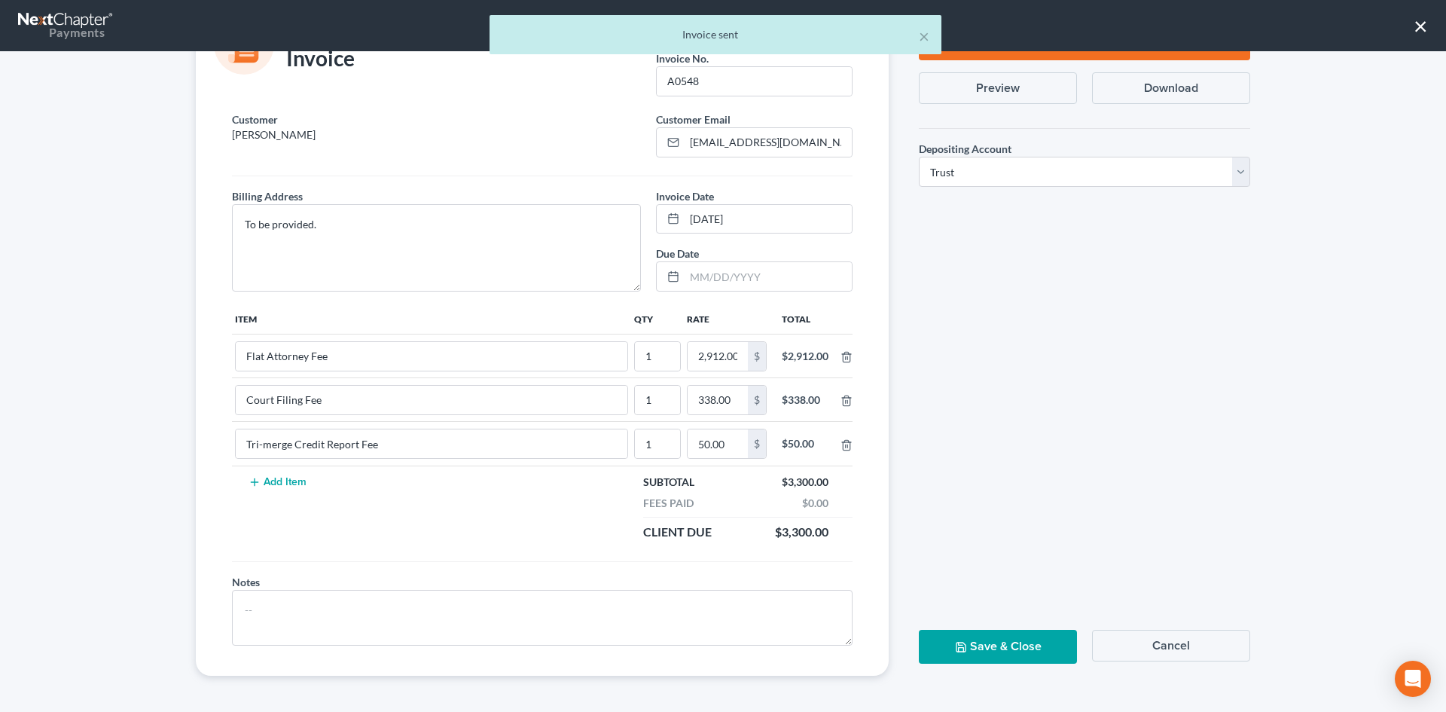
drag, startPoint x: 988, startPoint y: 652, endPoint x: 541, endPoint y: 633, distance: 447.8
click at [987, 651] on button "Save & Close" at bounding box center [998, 647] width 158 height 34
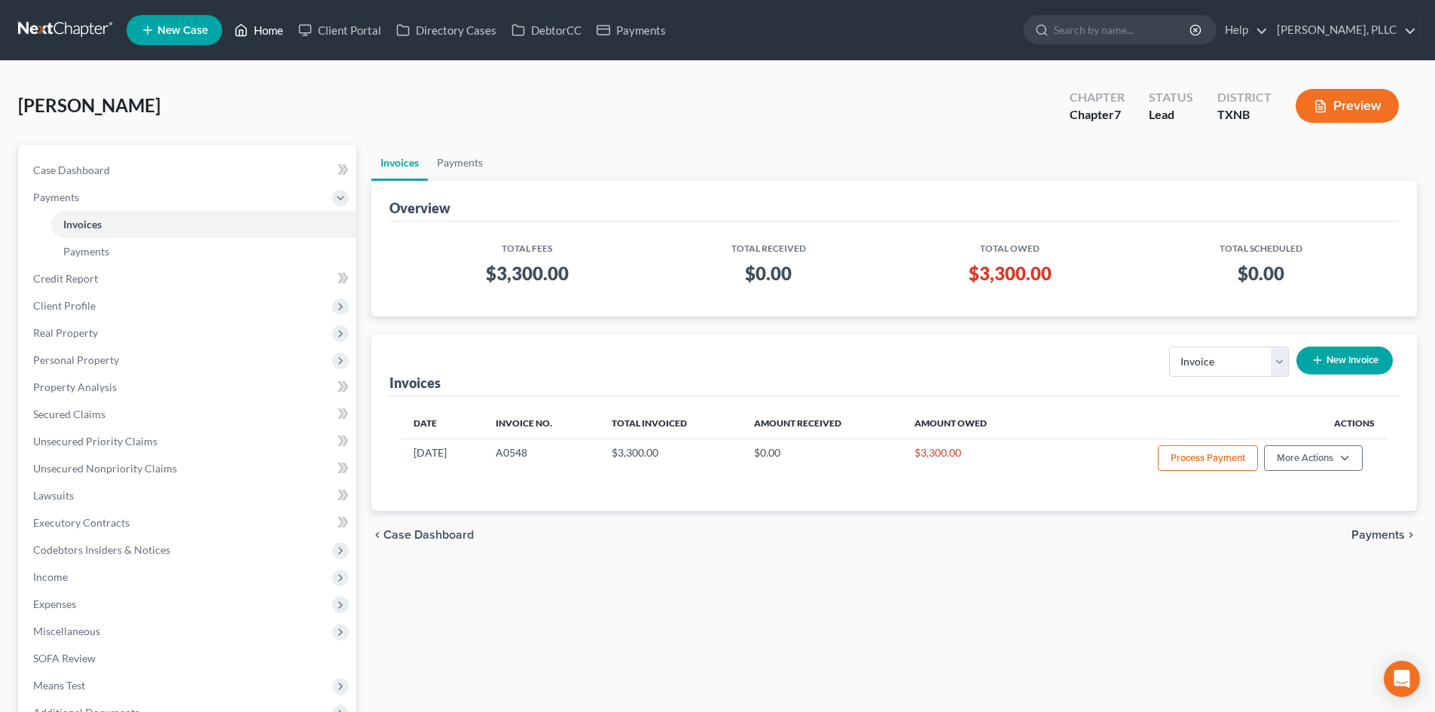
click at [256, 31] on link "Home" at bounding box center [259, 30] width 64 height 27
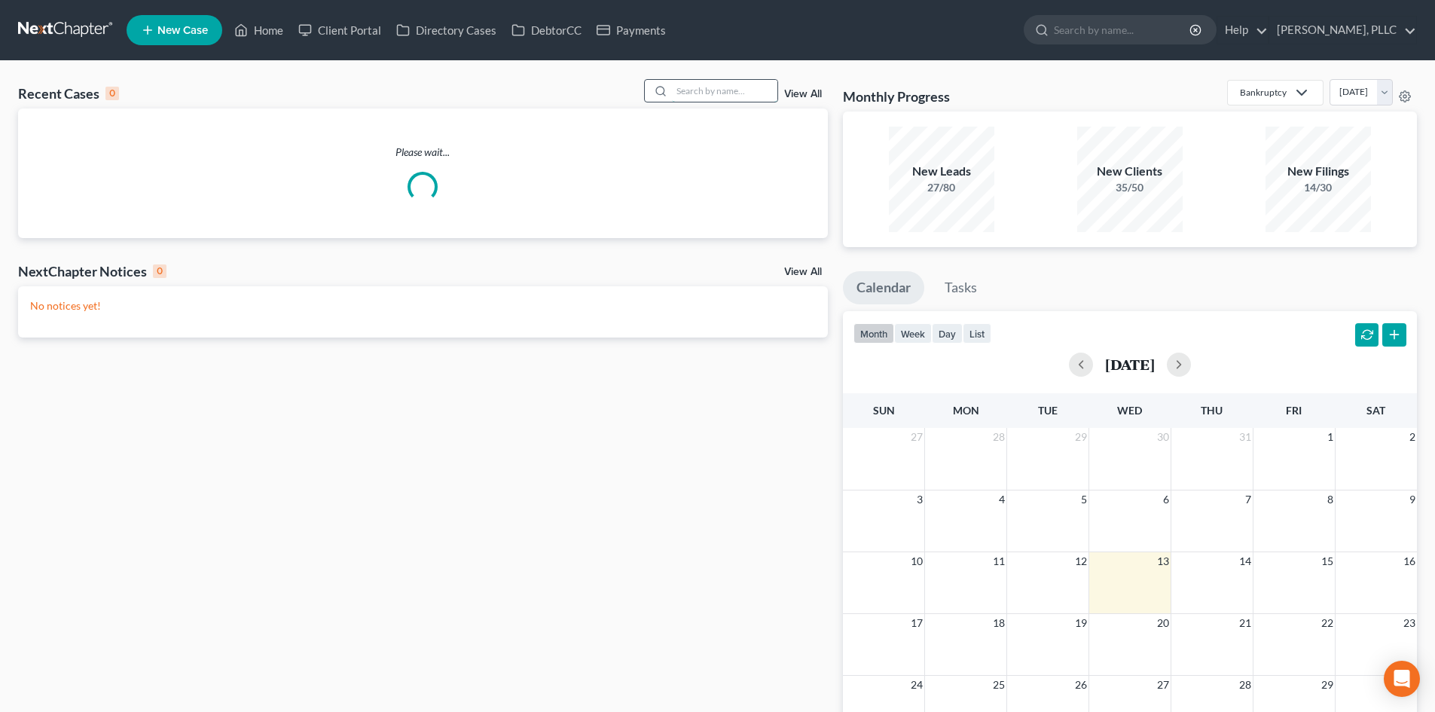
click at [706, 84] on input "search" at bounding box center [724, 91] width 105 height 22
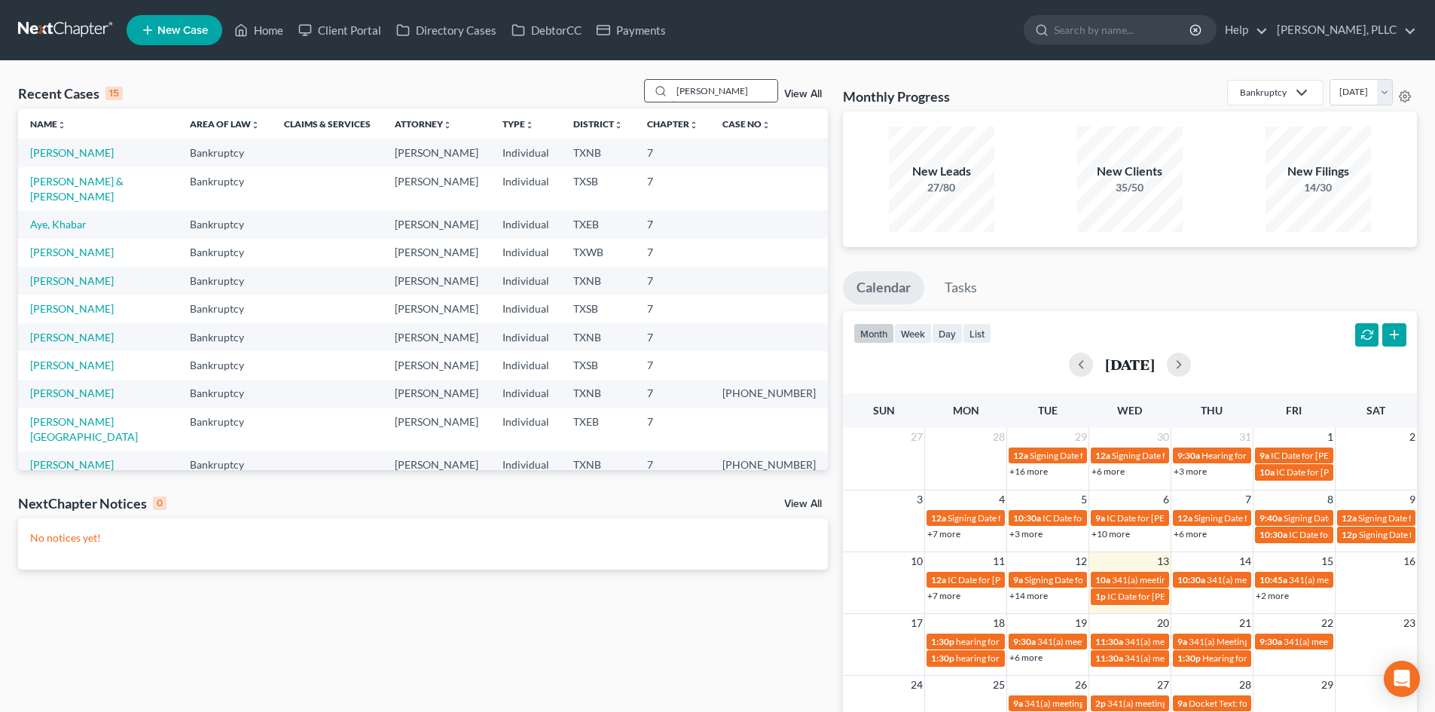
type input "[PERSON_NAME]"
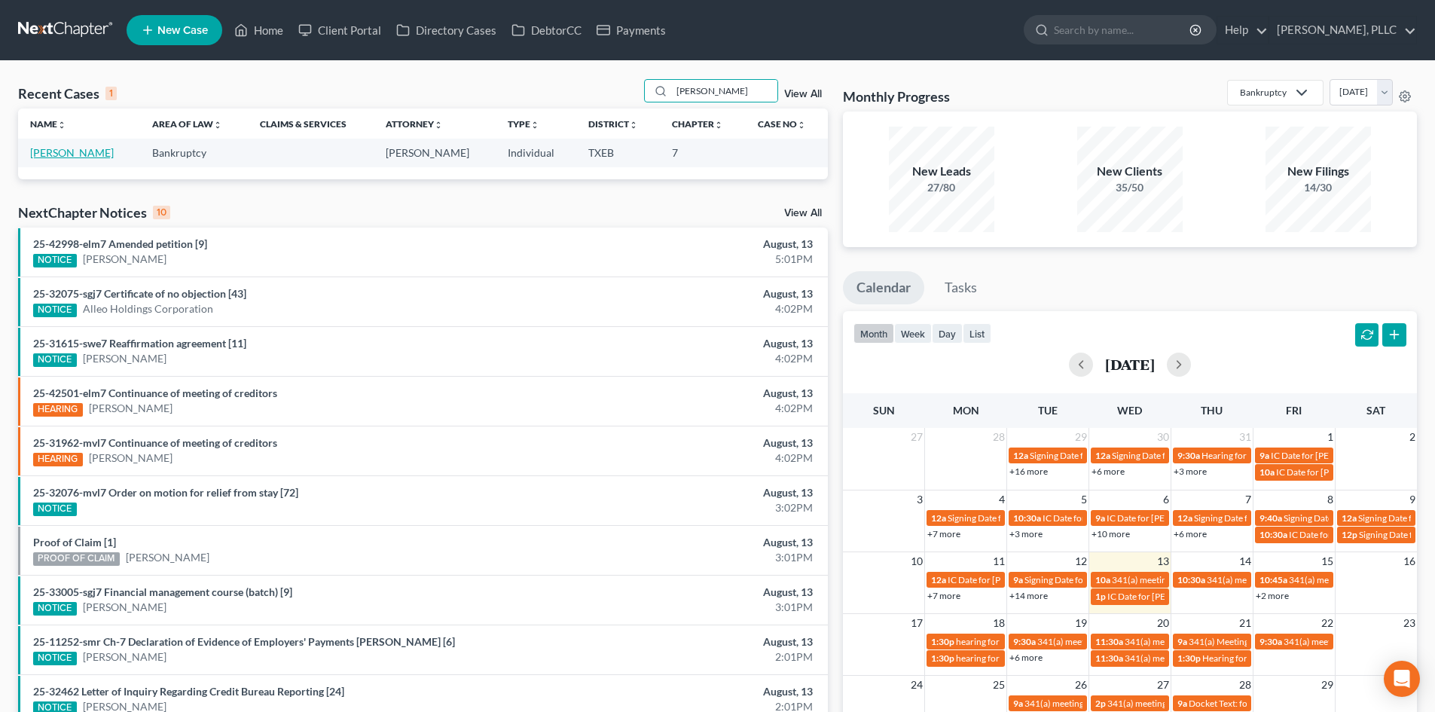
click at [56, 148] on link "[PERSON_NAME]" at bounding box center [72, 152] width 84 height 13
select select "1"
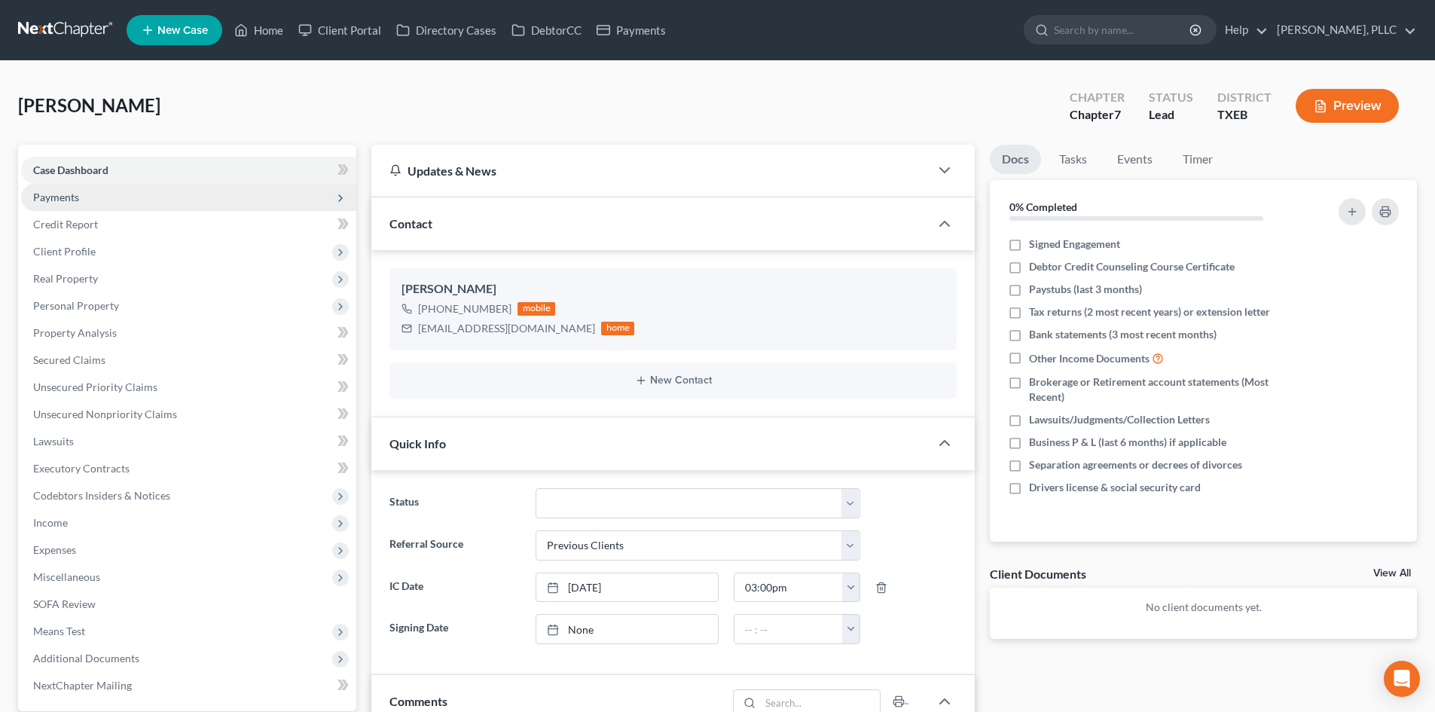
click at [169, 192] on span "Payments" at bounding box center [188, 197] width 335 height 27
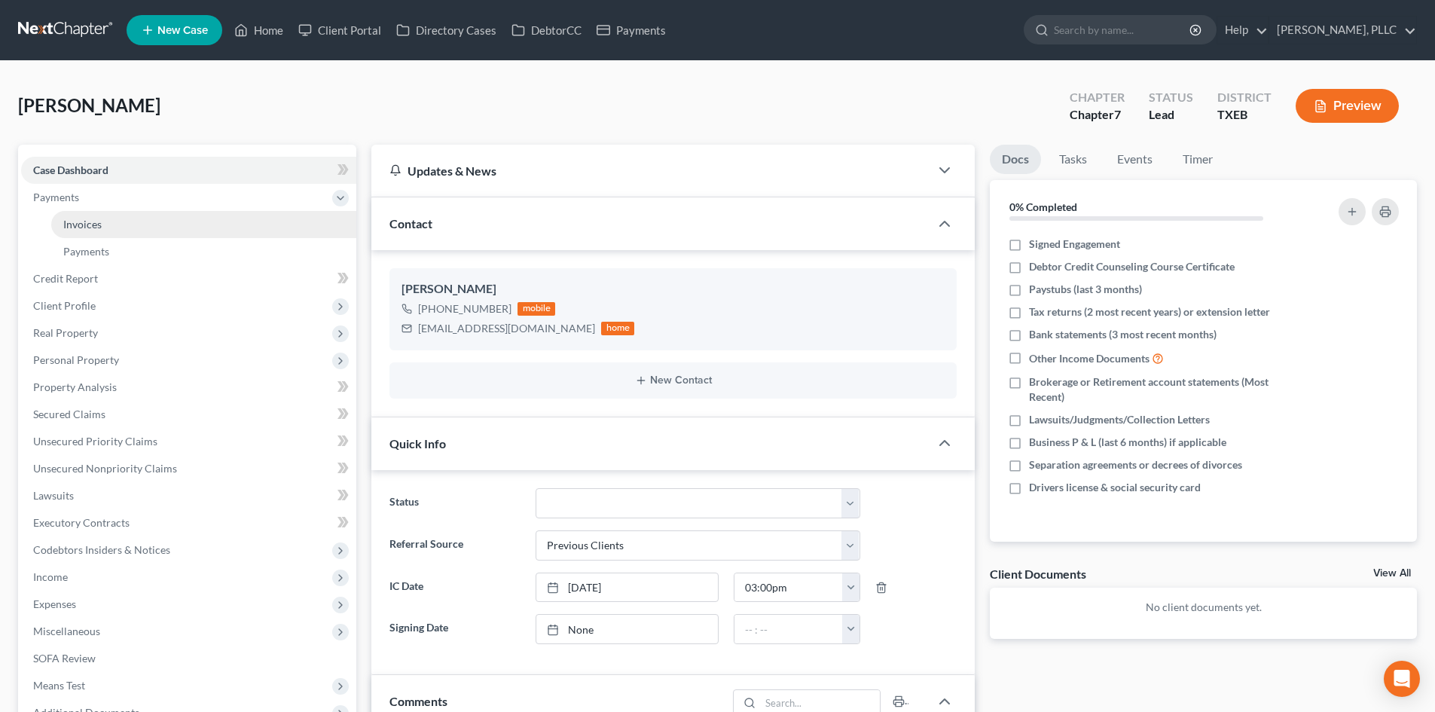
click at [170, 227] on link "Invoices" at bounding box center [203, 224] width 305 height 27
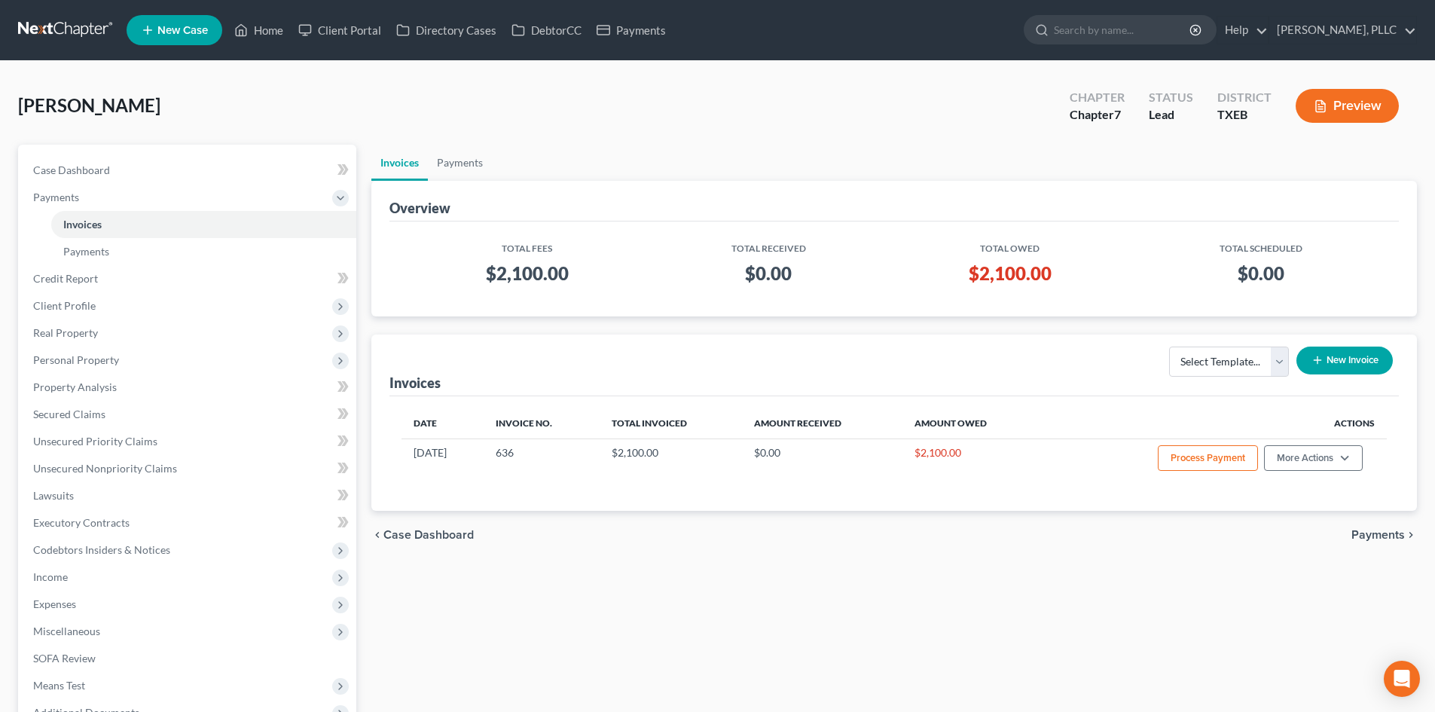
click at [610, 143] on div "[PERSON_NAME] Upgraded Chapter Chapter 7 Status [GEOGRAPHIC_DATA] [GEOGRAPHIC_D…" at bounding box center [717, 112] width 1399 height 66
click at [74, 155] on div "Case Dashboard Payments Invoices Payments Payments Credit Report Client Profile…" at bounding box center [187, 455] width 338 height 621
click at [85, 178] on link "Case Dashboard" at bounding box center [188, 170] width 335 height 27
select select "1"
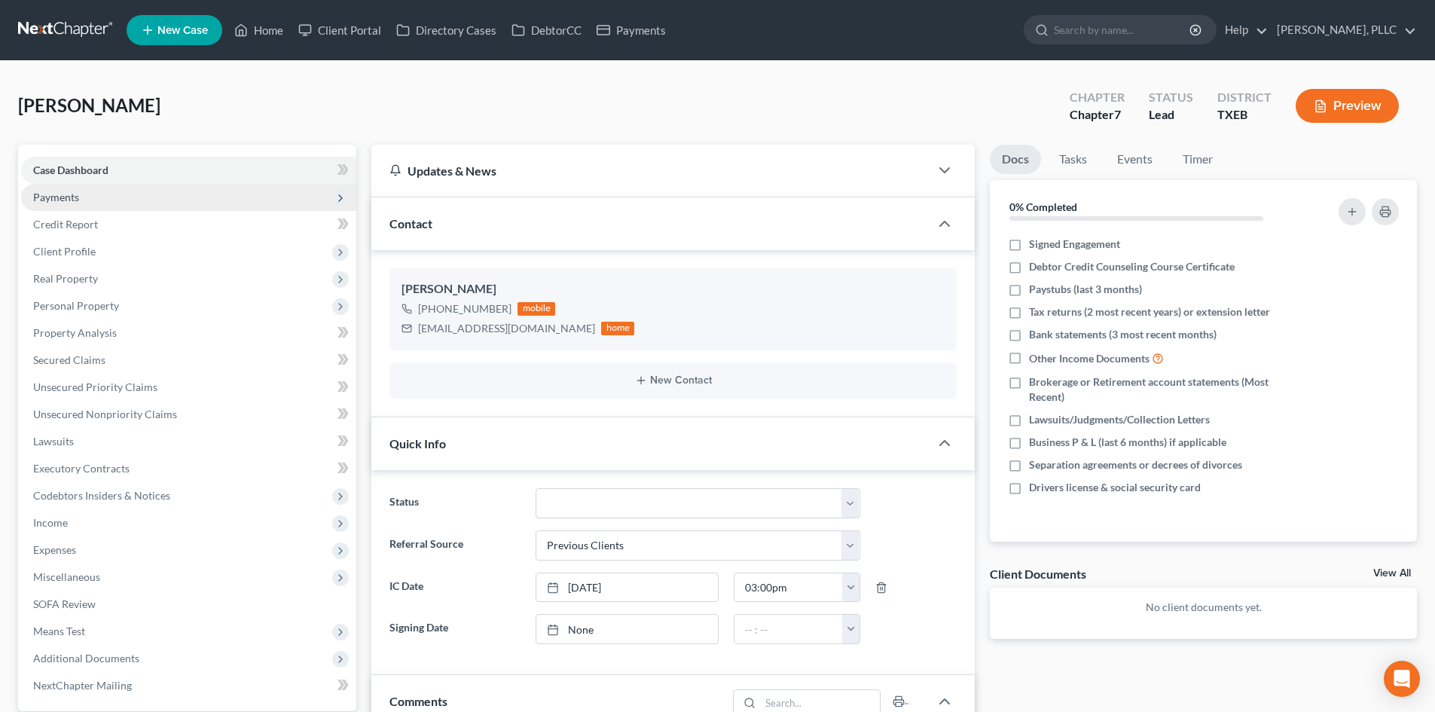
click at [72, 191] on span "Payments" at bounding box center [56, 197] width 46 height 13
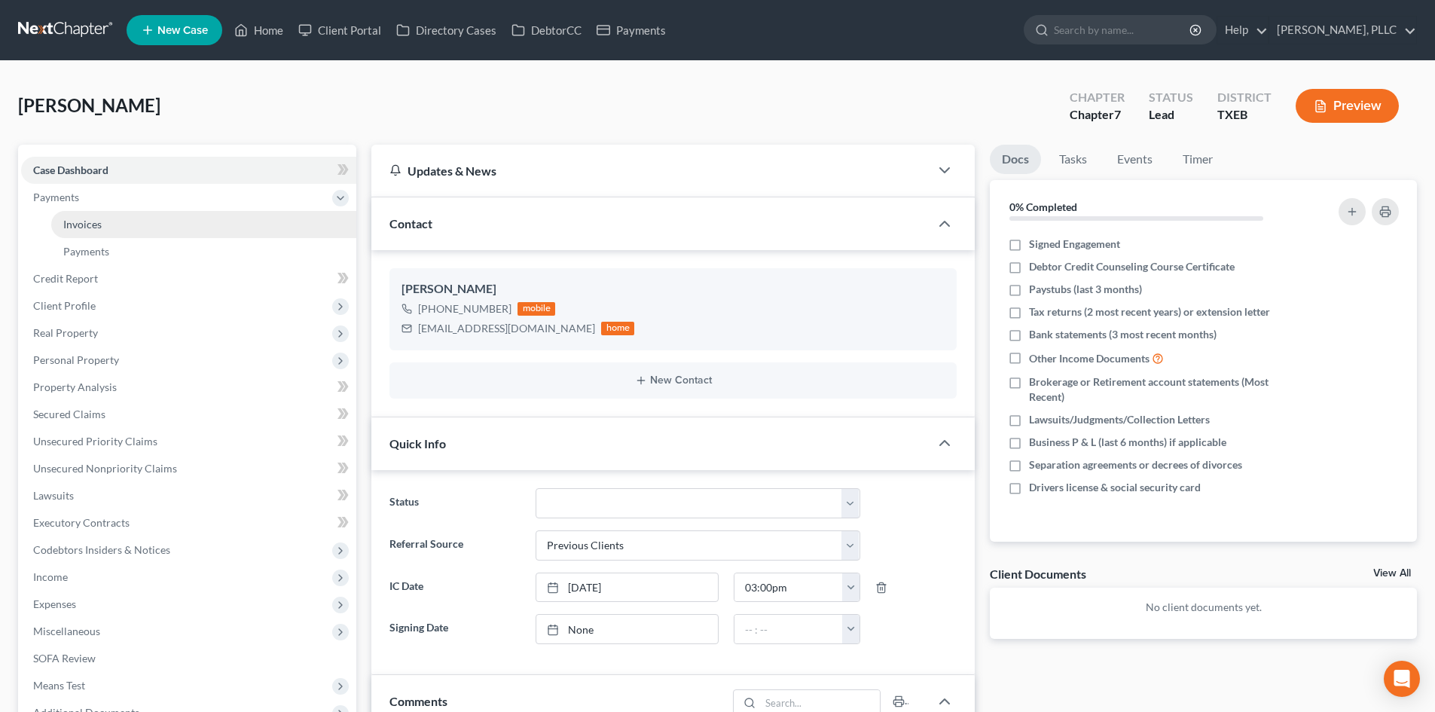
click at [149, 227] on link "Invoices" at bounding box center [203, 224] width 305 height 27
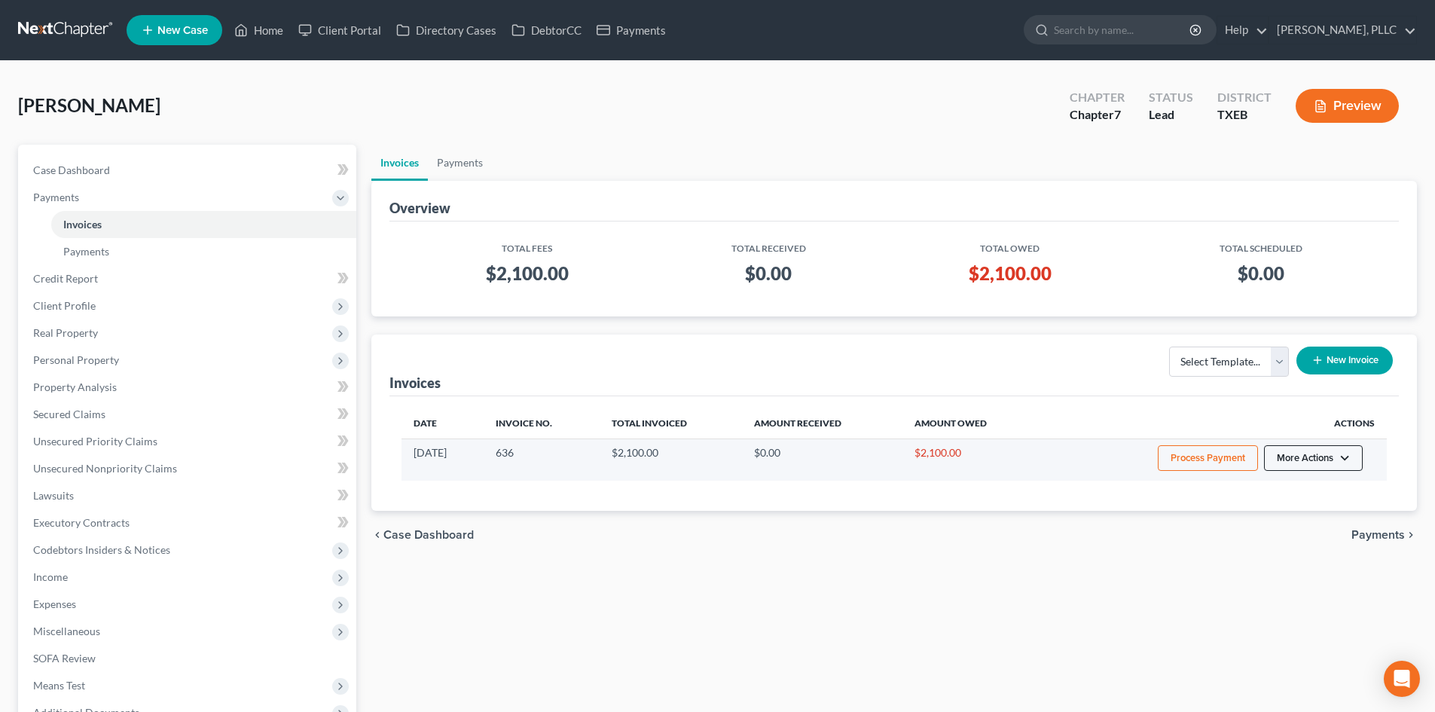
click at [1303, 459] on button "More Actions" at bounding box center [1313, 458] width 99 height 26
click at [1270, 482] on link "View/Edit" at bounding box center [1334, 490] width 176 height 26
select select "1"
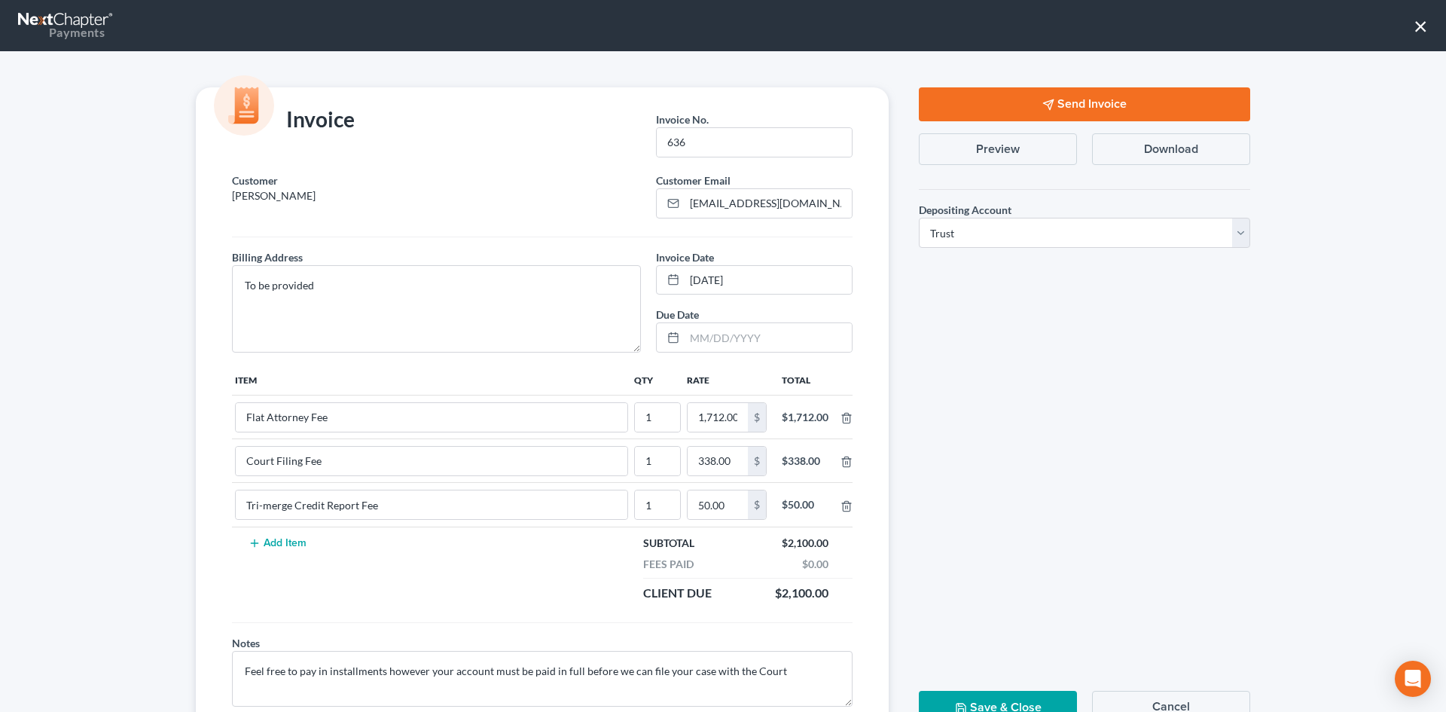
drag, startPoint x: 1417, startPoint y: 29, endPoint x: 1398, endPoint y: 25, distance: 20.1
click at [1415, 29] on button "×" at bounding box center [1421, 26] width 14 height 24
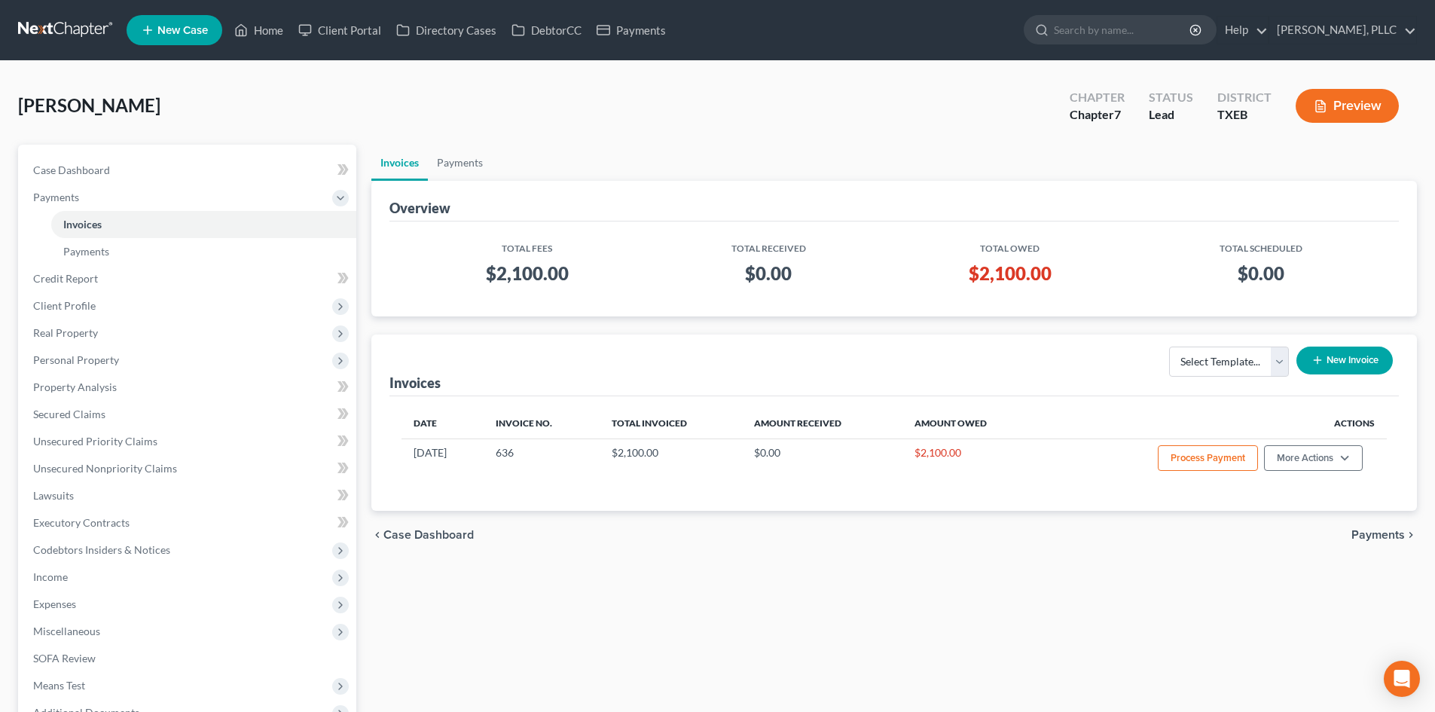
click at [1337, 364] on button "New Invoice" at bounding box center [1344, 360] width 96 height 28
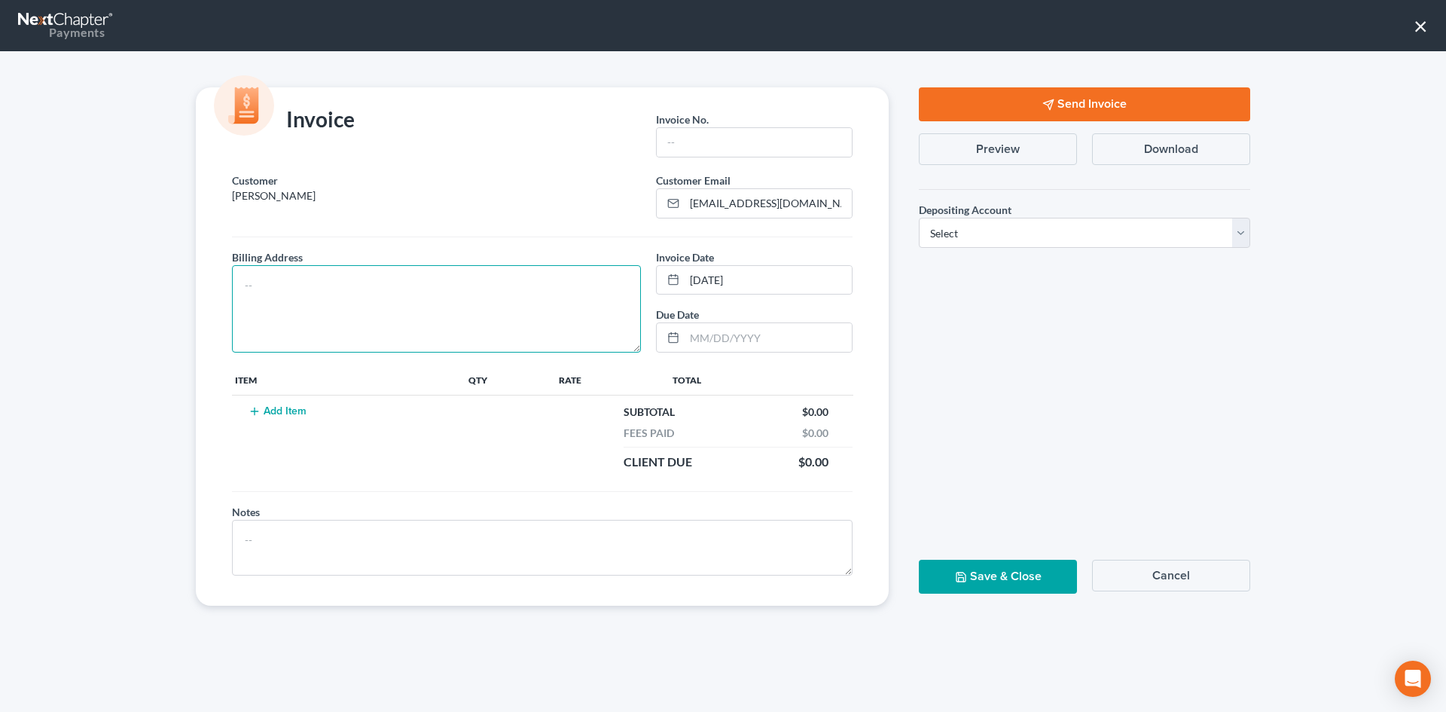
click at [501, 304] on textarea at bounding box center [436, 308] width 409 height 87
click at [1423, 32] on button "×" at bounding box center [1421, 26] width 14 height 24
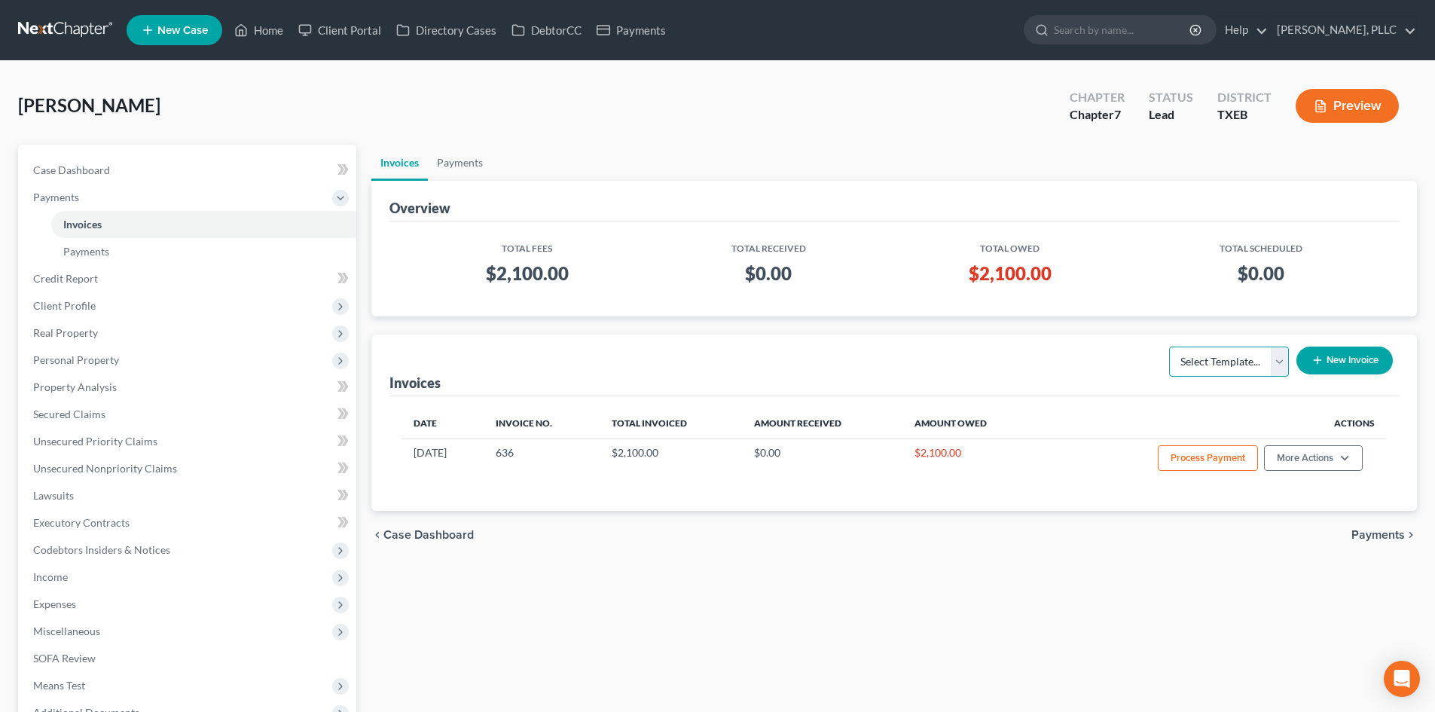
drag, startPoint x: 1225, startPoint y: 359, endPoint x: 1213, endPoint y: 416, distance: 57.6
click at [1225, 359] on select "Select Template... Invoice" at bounding box center [1229, 361] width 120 height 30
select select "0"
click at [1169, 346] on select "Select Template... Invoice" at bounding box center [1229, 361] width 120 height 30
click at [1333, 358] on button "New Invoice" at bounding box center [1344, 360] width 96 height 28
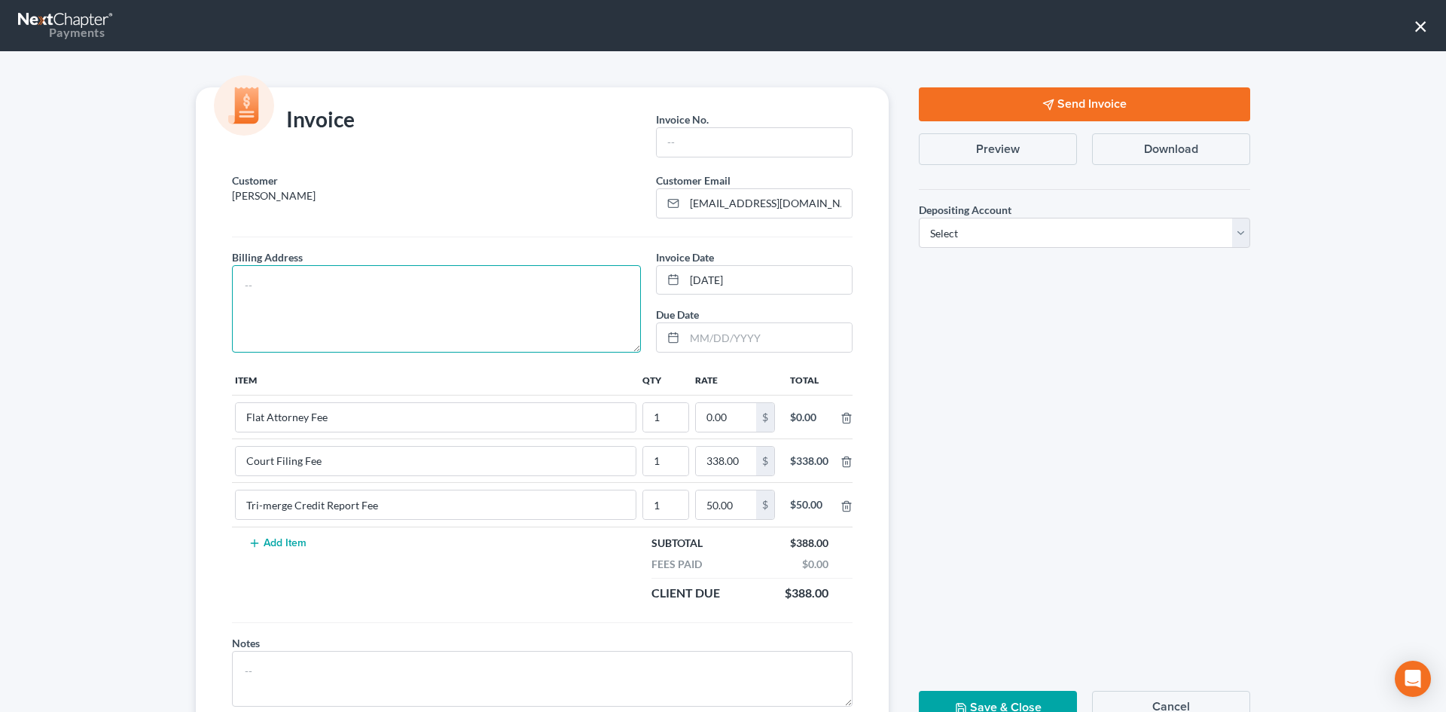
click at [520, 283] on textarea at bounding box center [436, 308] width 409 height 87
type textarea "To be provided."
click at [713, 131] on input "text" at bounding box center [754, 142] width 195 height 29
type input "A0549"
click at [745, 421] on input "0.00" at bounding box center [726, 417] width 60 height 29
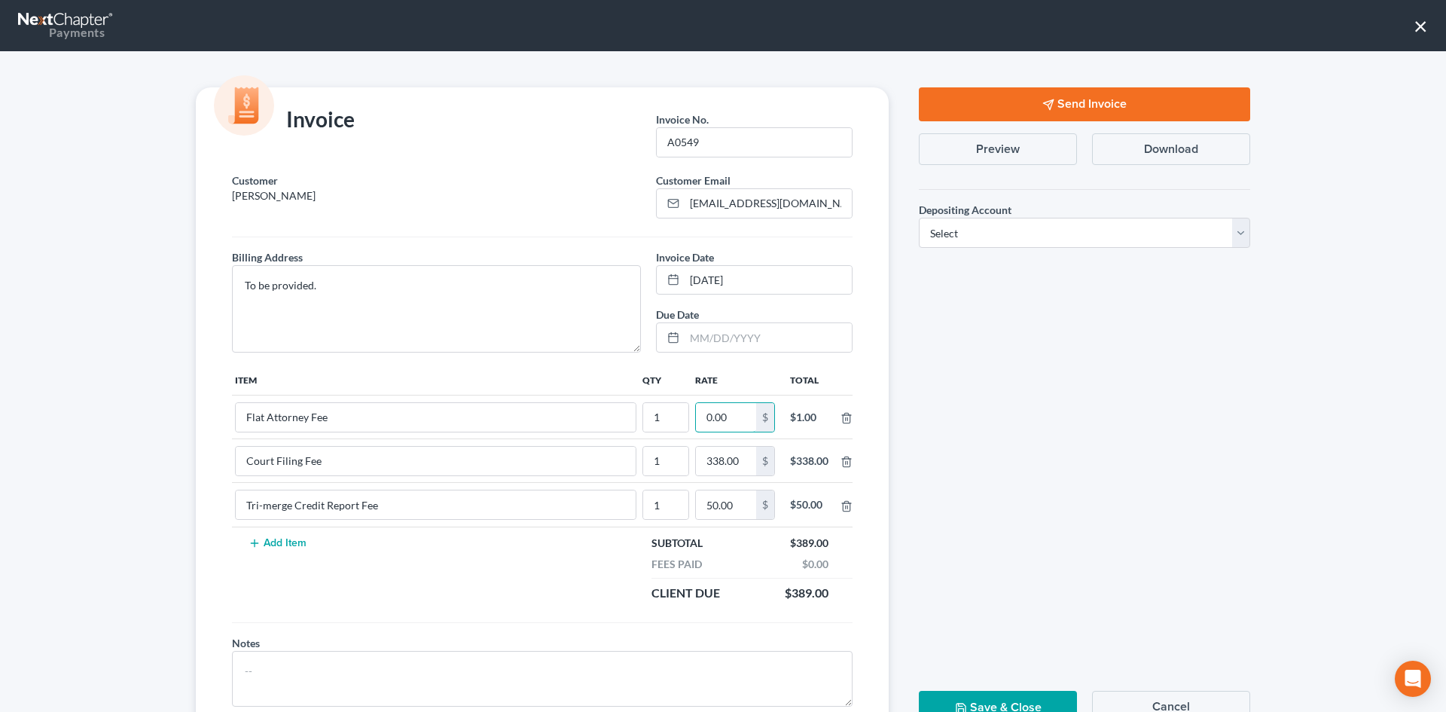
type input "1"
type input "2,112.00"
click at [1083, 224] on select "Select Operation Trust" at bounding box center [1084, 233] width 331 height 30
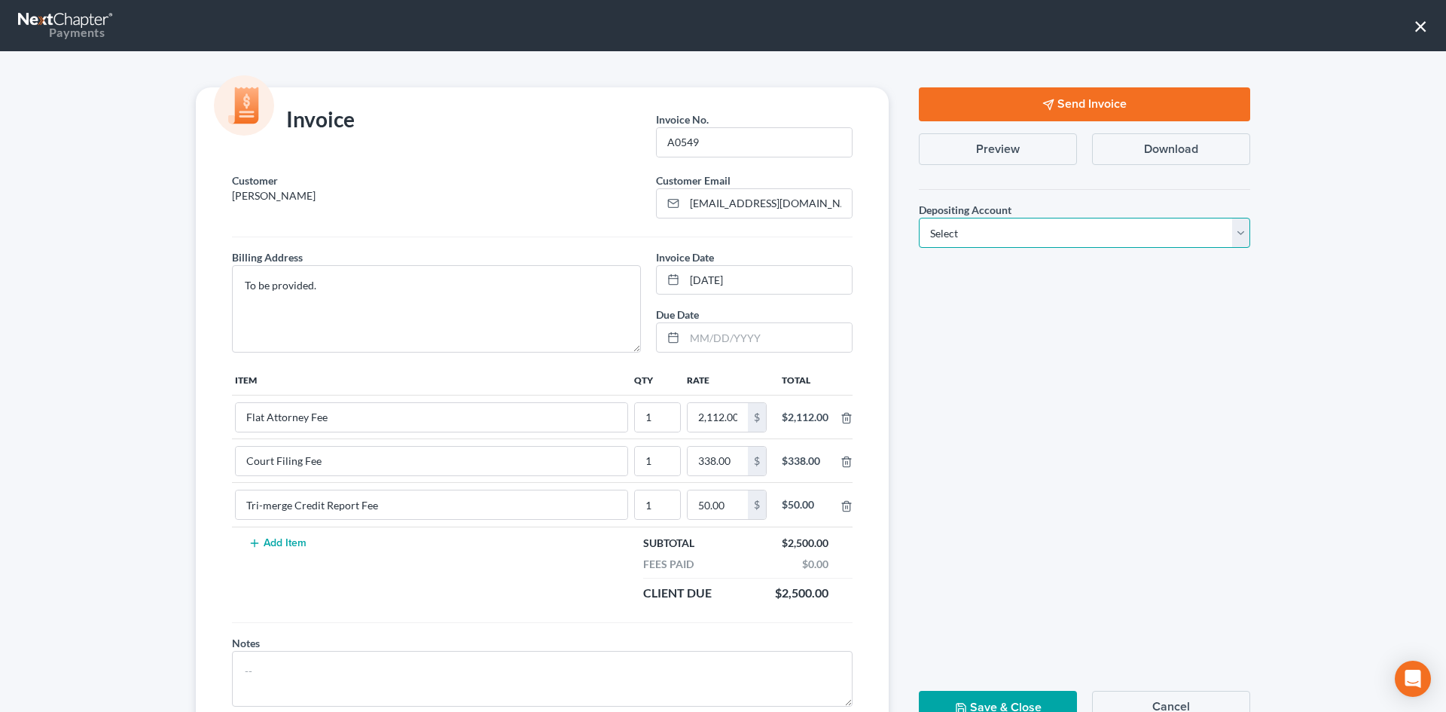
select select "1"
click at [919, 218] on select "Select Operation Trust" at bounding box center [1084, 233] width 331 height 30
click at [1062, 93] on button "Send Invoice" at bounding box center [1084, 104] width 331 height 34
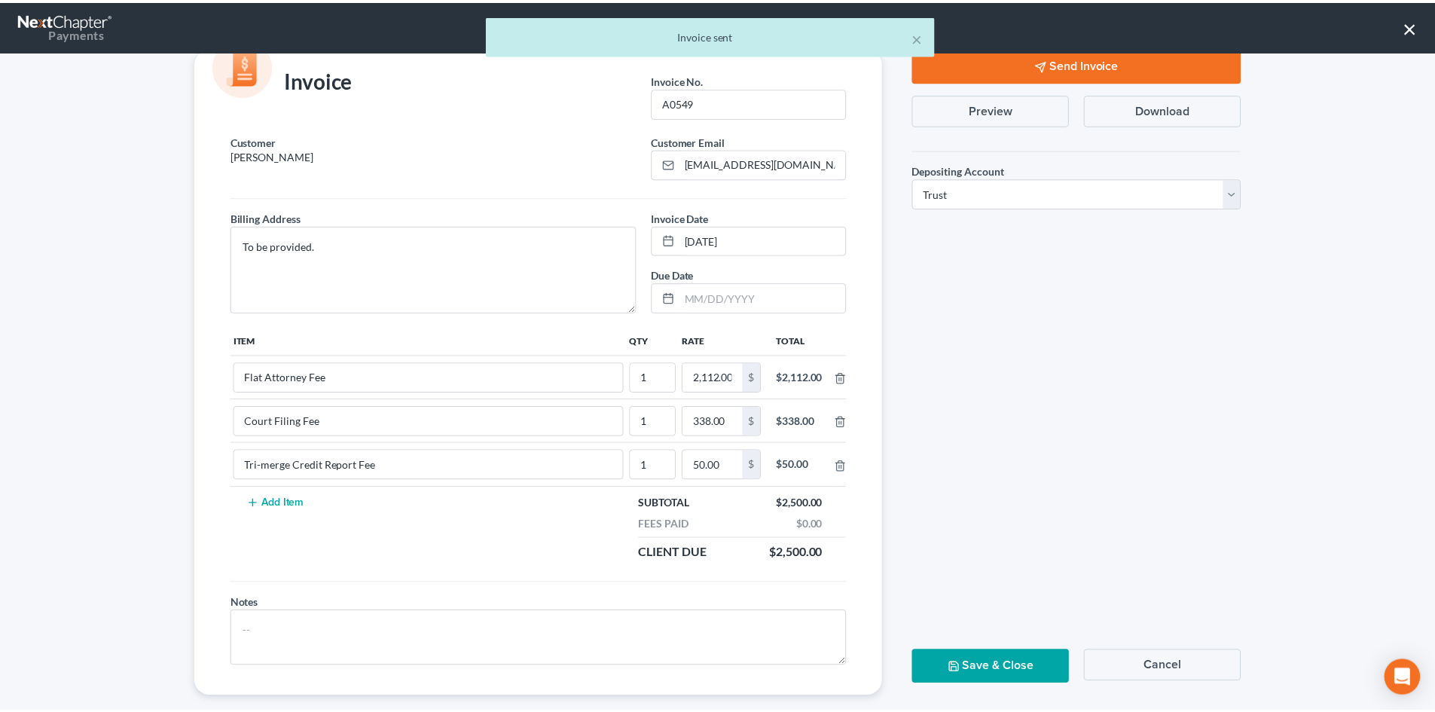
scroll to position [61, 0]
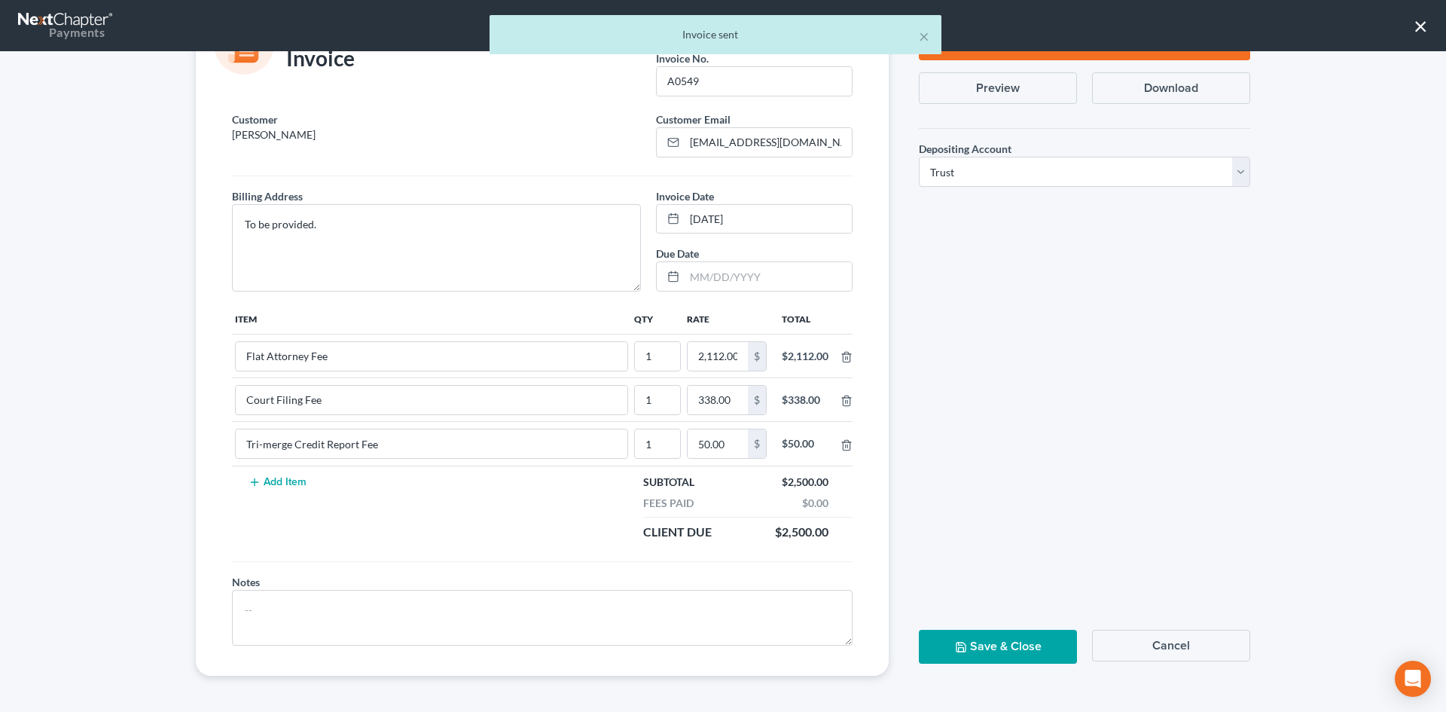
click at [988, 639] on button "Save & Close" at bounding box center [998, 647] width 158 height 34
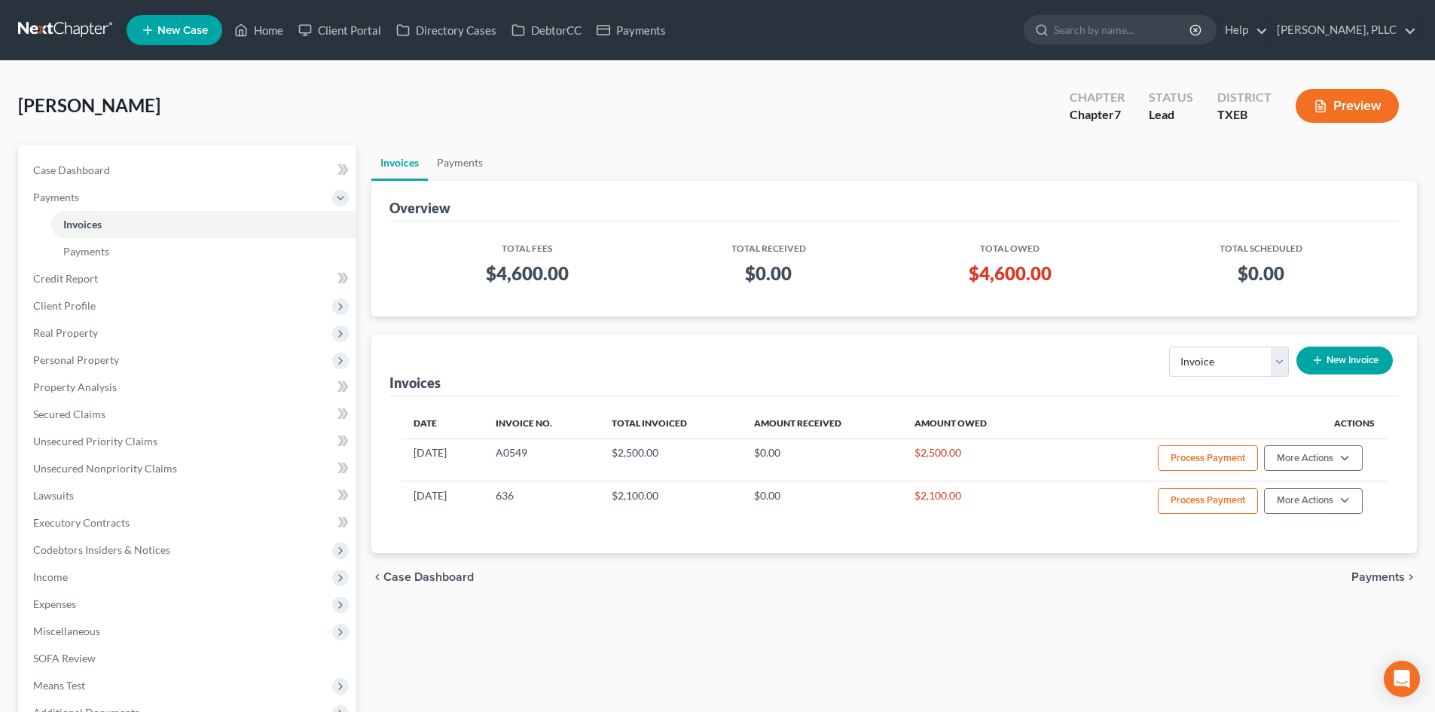
click at [181, 34] on span "New Case" at bounding box center [182, 30] width 50 height 11
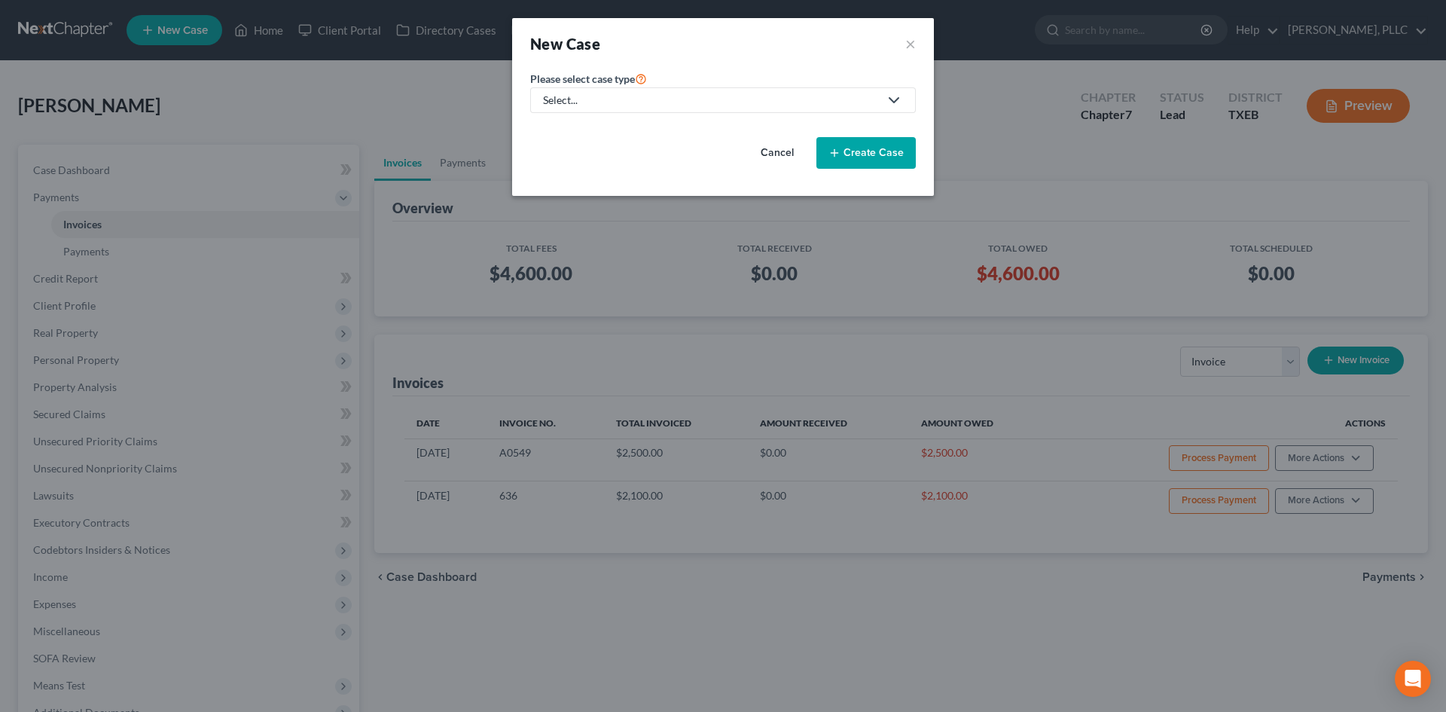
click at [569, 98] on div "Select..." at bounding box center [711, 100] width 336 height 15
click at [914, 44] on button "×" at bounding box center [910, 43] width 11 height 21
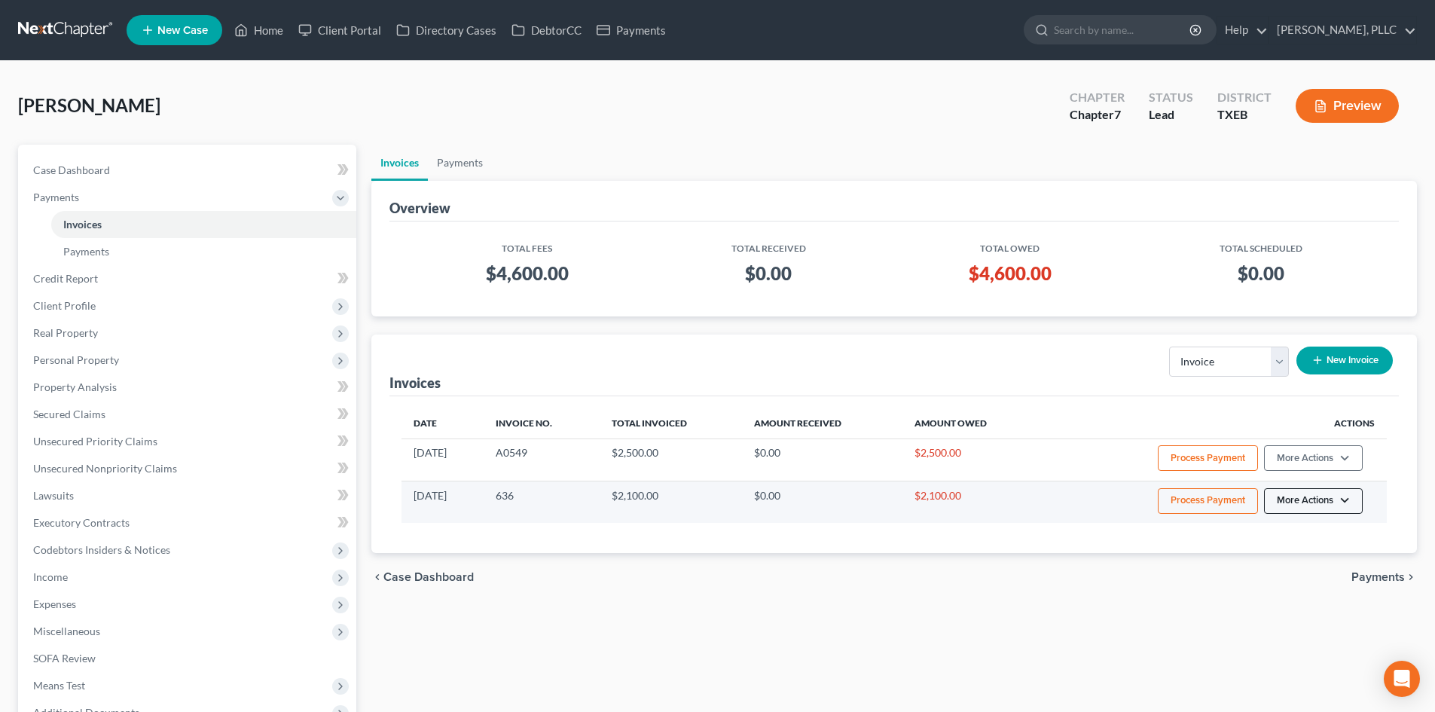
click at [1321, 471] on button "More Actions" at bounding box center [1313, 458] width 99 height 26
click at [1274, 597] on div "View/Edit Record Cash or Check Payment Delete" at bounding box center [1334, 558] width 176 height 88
click at [1312, 471] on button "More Actions" at bounding box center [1313, 458] width 99 height 26
click at [1281, 587] on link "Delete" at bounding box center [1334, 583] width 176 height 26
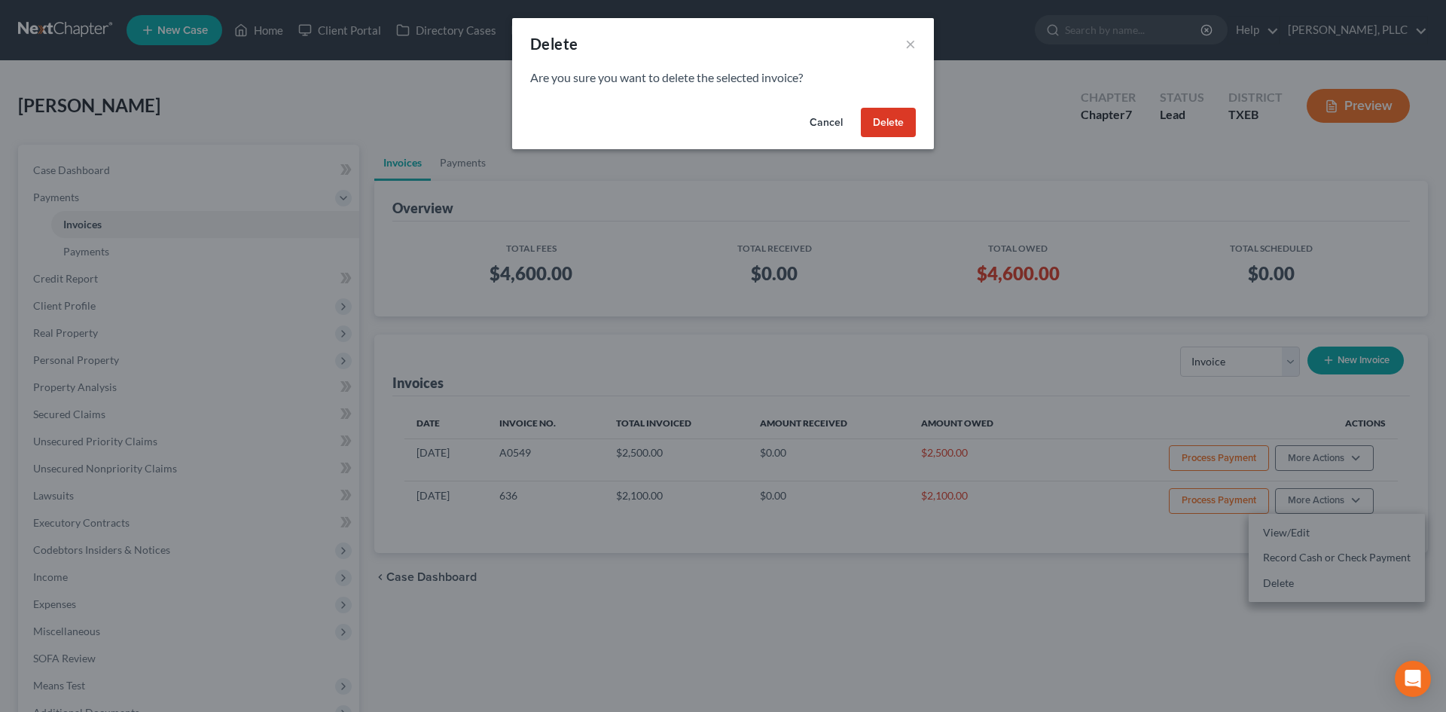
click at [901, 121] on button "Delete" at bounding box center [888, 123] width 55 height 30
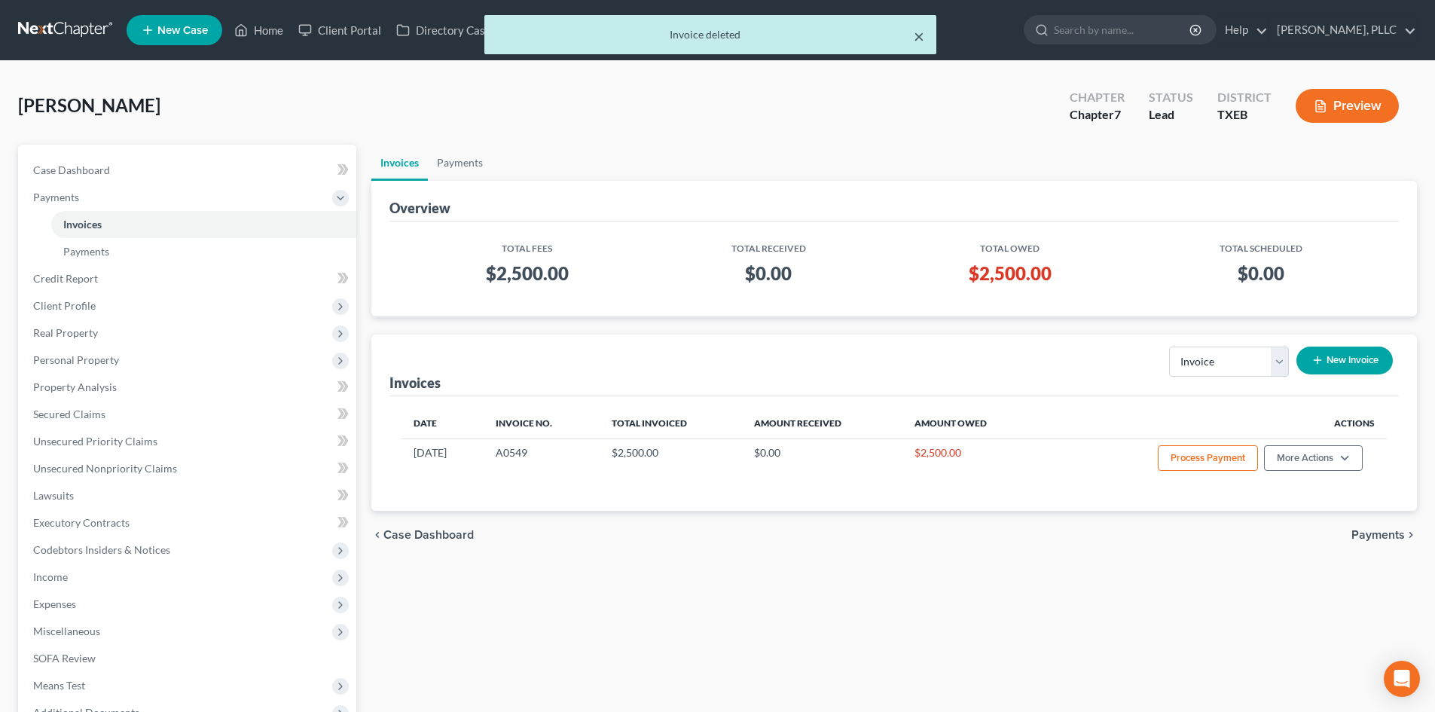
click at [915, 38] on button "×" at bounding box center [919, 36] width 11 height 18
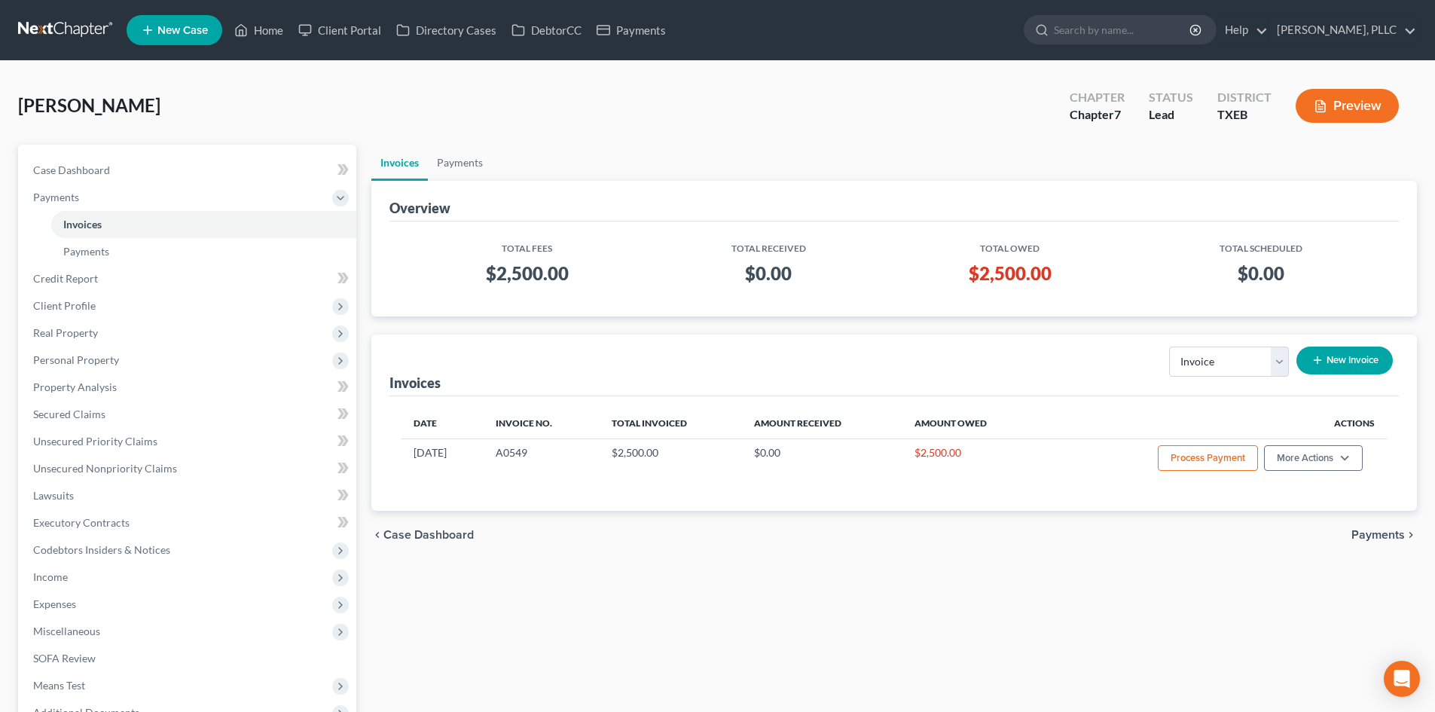
click at [189, 41] on link "New Case" at bounding box center [175, 30] width 96 height 30
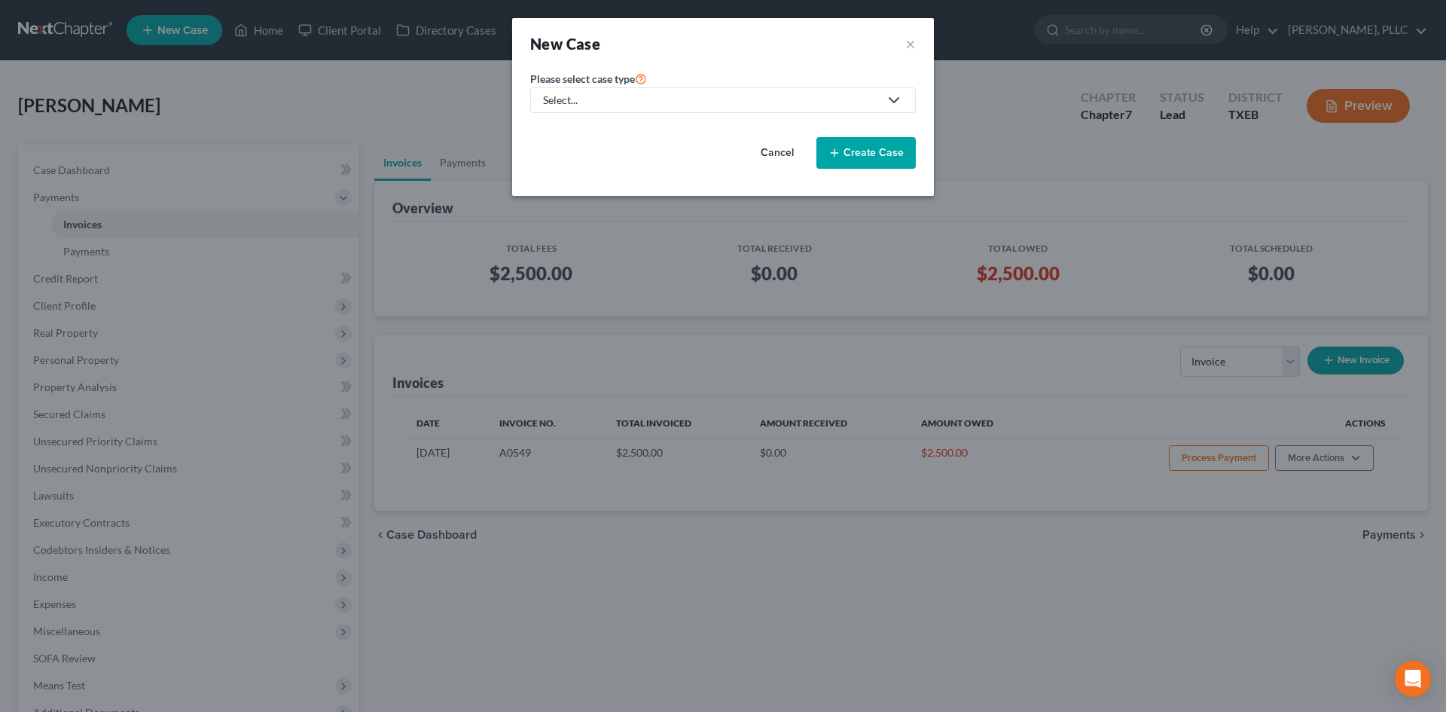
click at [660, 99] on div "Select..." at bounding box center [711, 100] width 336 height 15
click at [609, 127] on div "Bankruptcy" at bounding box center [606, 130] width 123 height 15
select select "78"
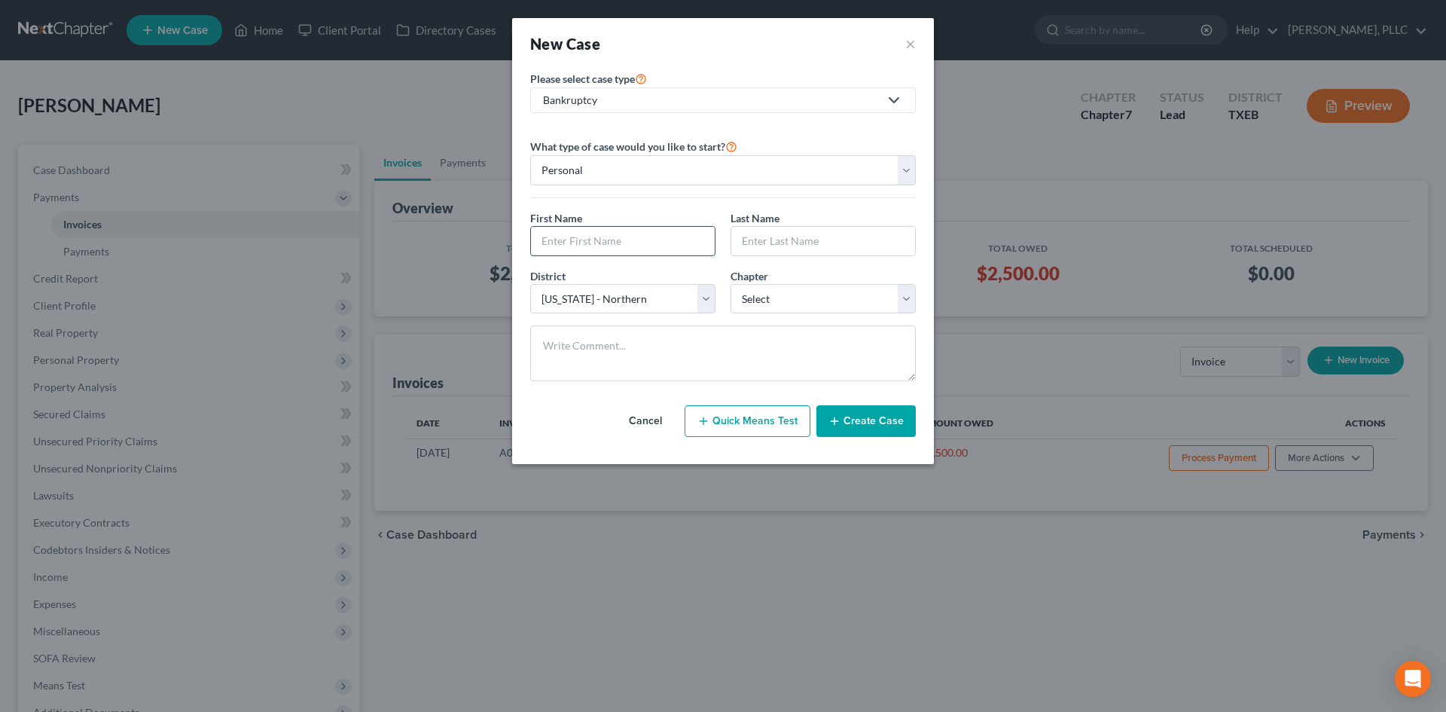
click at [624, 239] on input "text" at bounding box center [623, 241] width 184 height 29
type input "Caprice"
click at [858, 242] on input "text" at bounding box center [823, 241] width 184 height 29
type input "[PERSON_NAME]"
click at [779, 310] on select "Select 7 11 12 13" at bounding box center [823, 299] width 185 height 30
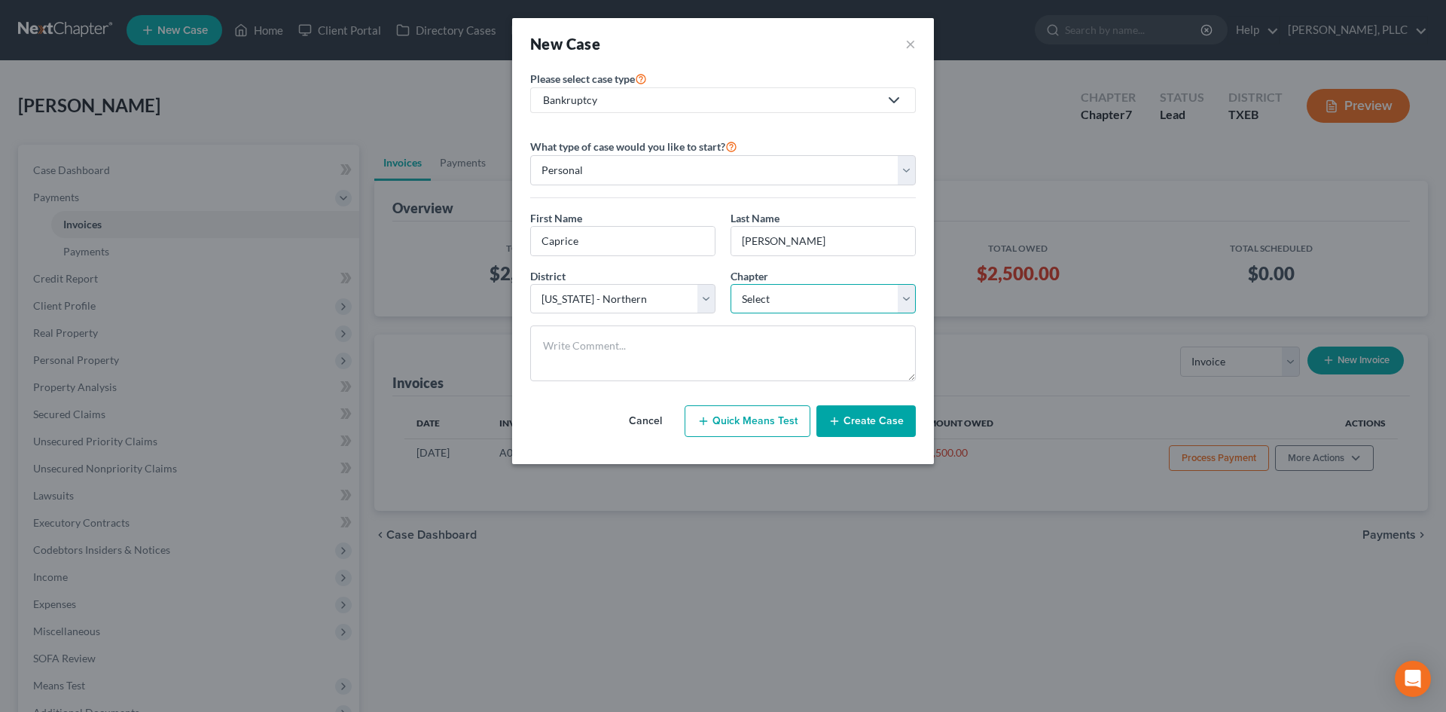
select select "0"
click at [731, 284] on select "Select 7 11 12 13" at bounding box center [823, 299] width 185 height 30
click at [871, 418] on button "Create Case" at bounding box center [865, 421] width 99 height 32
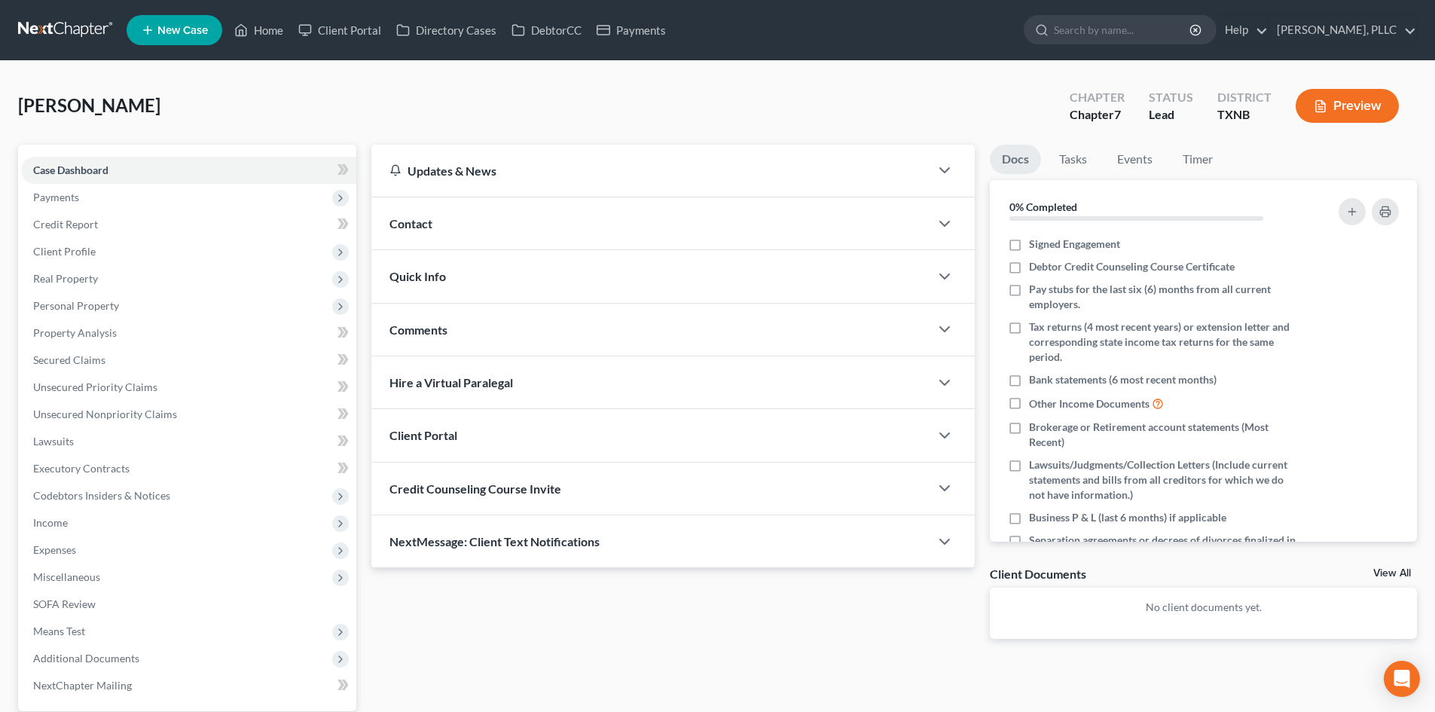
click at [514, 223] on div "Contact" at bounding box center [650, 223] width 558 height 52
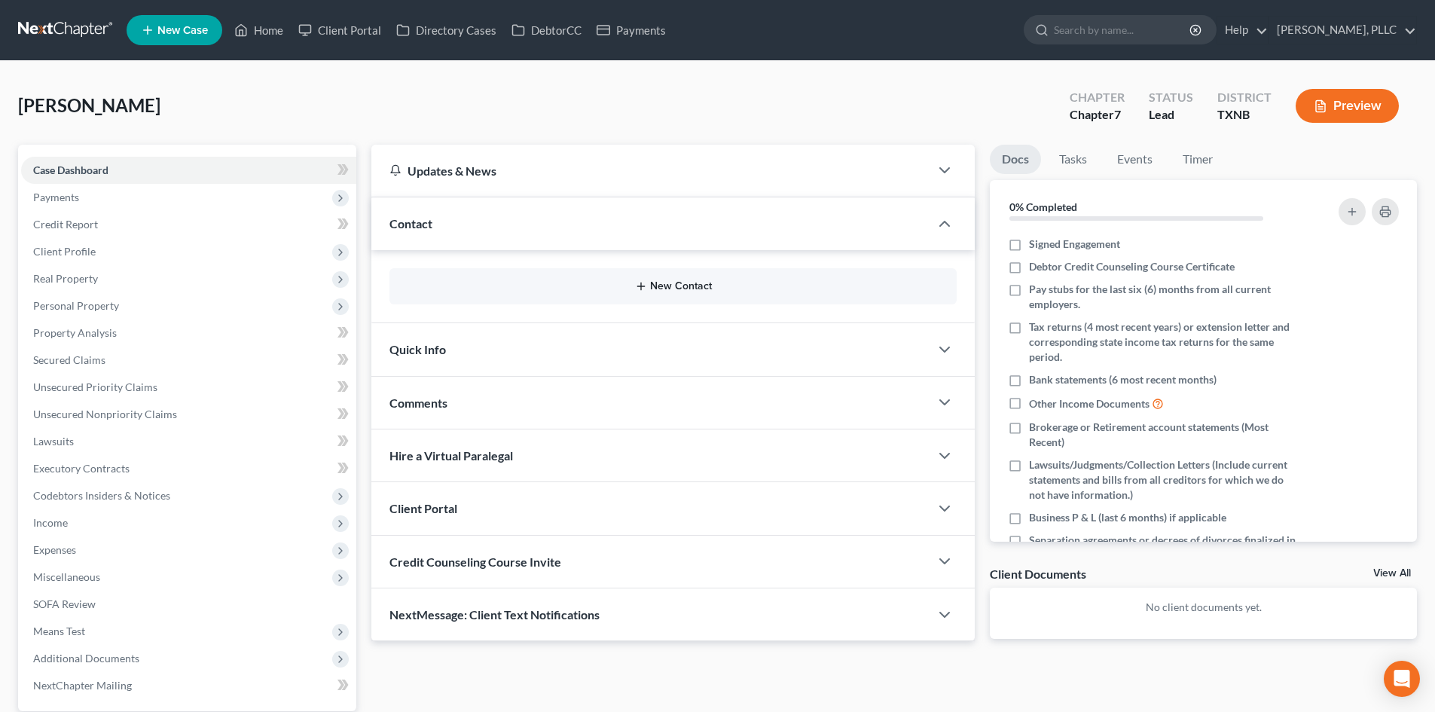
click at [664, 287] on button "New Contact" at bounding box center [672, 286] width 543 height 12
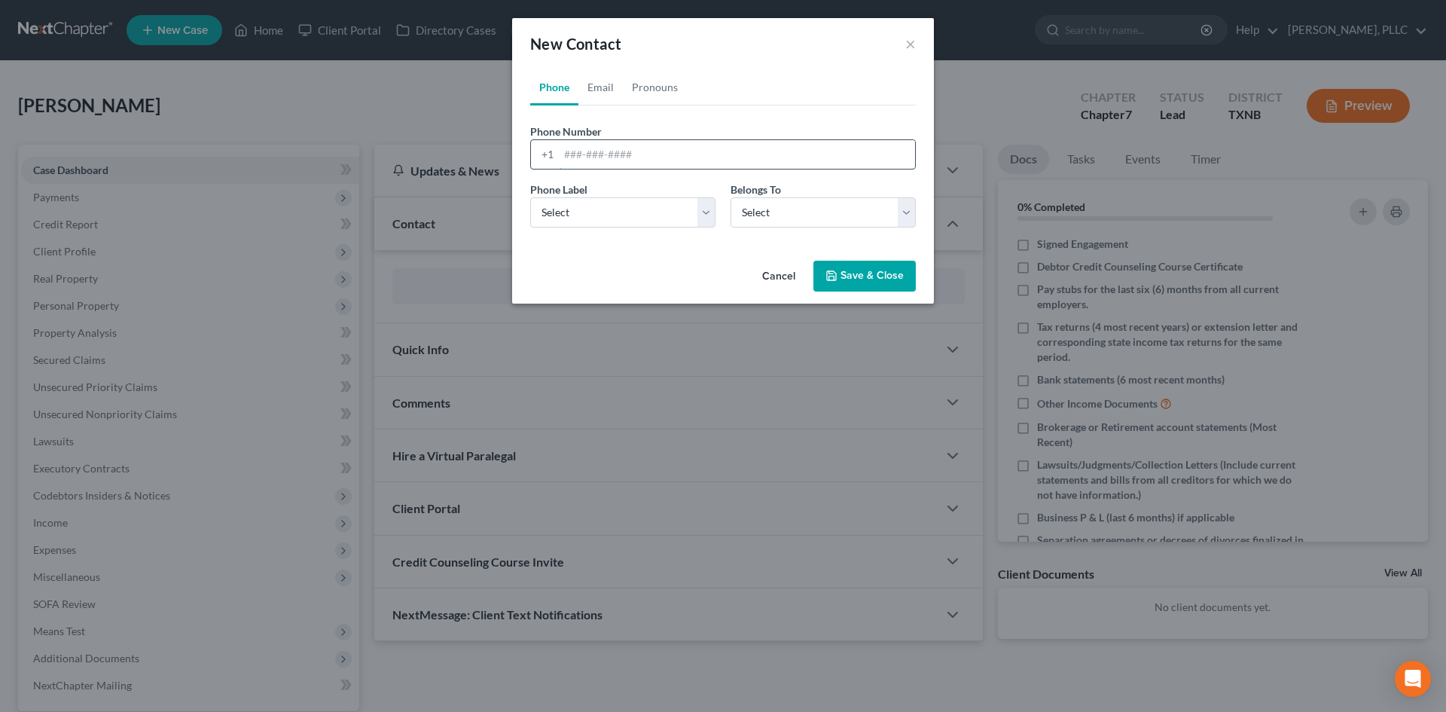
click at [592, 150] on input "tel" at bounding box center [737, 154] width 356 height 29
type input "[PHONE_NUMBER]"
drag, startPoint x: 614, startPoint y: 217, endPoint x: 611, endPoint y: 226, distance: 9.5
click at [613, 217] on select "Select Mobile Home Work Other" at bounding box center [622, 212] width 185 height 30
select select "0"
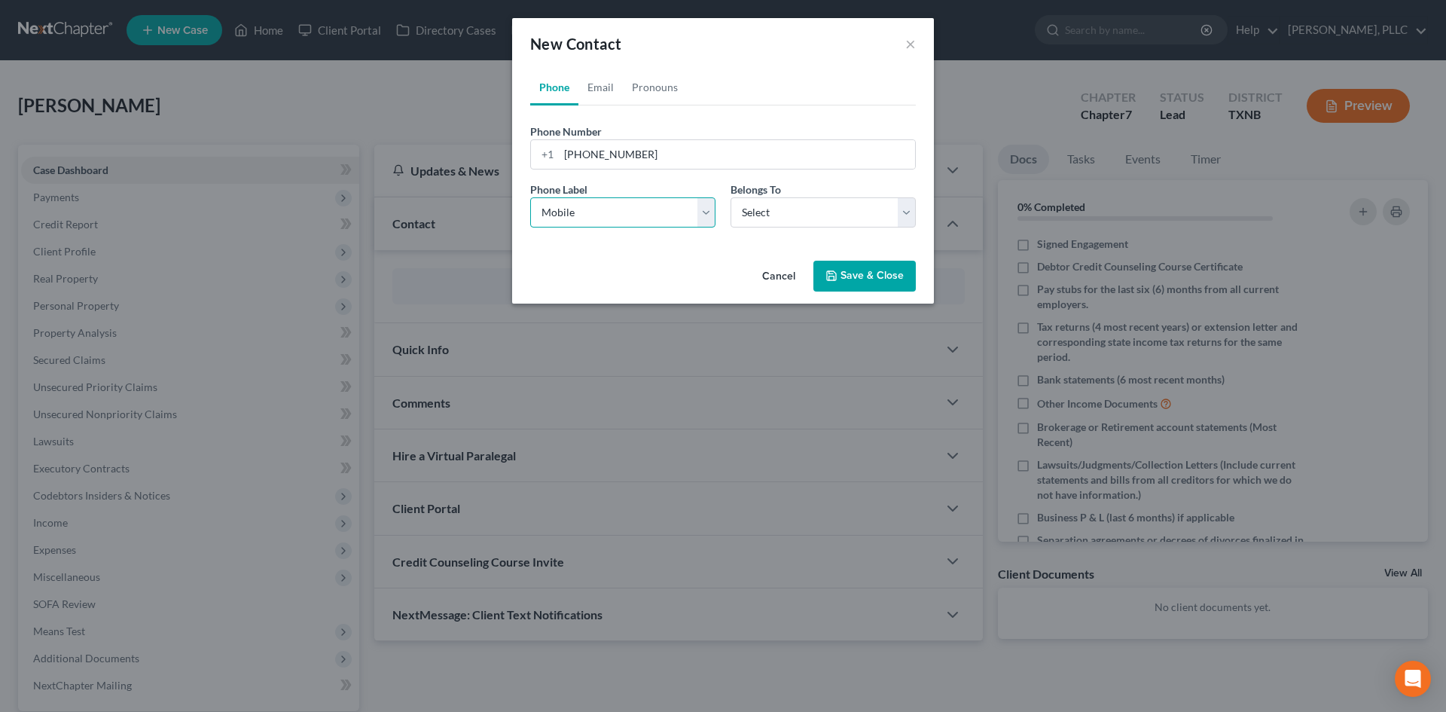
click at [530, 197] on select "Select Mobile Home Work Other" at bounding box center [622, 212] width 185 height 30
drag, startPoint x: 792, startPoint y: 218, endPoint x: 778, endPoint y: 227, distance: 15.9
click at [792, 218] on select "Select Client Other" at bounding box center [823, 212] width 185 height 30
select select "0"
click at [731, 197] on select "Select Client Other" at bounding box center [823, 212] width 185 height 30
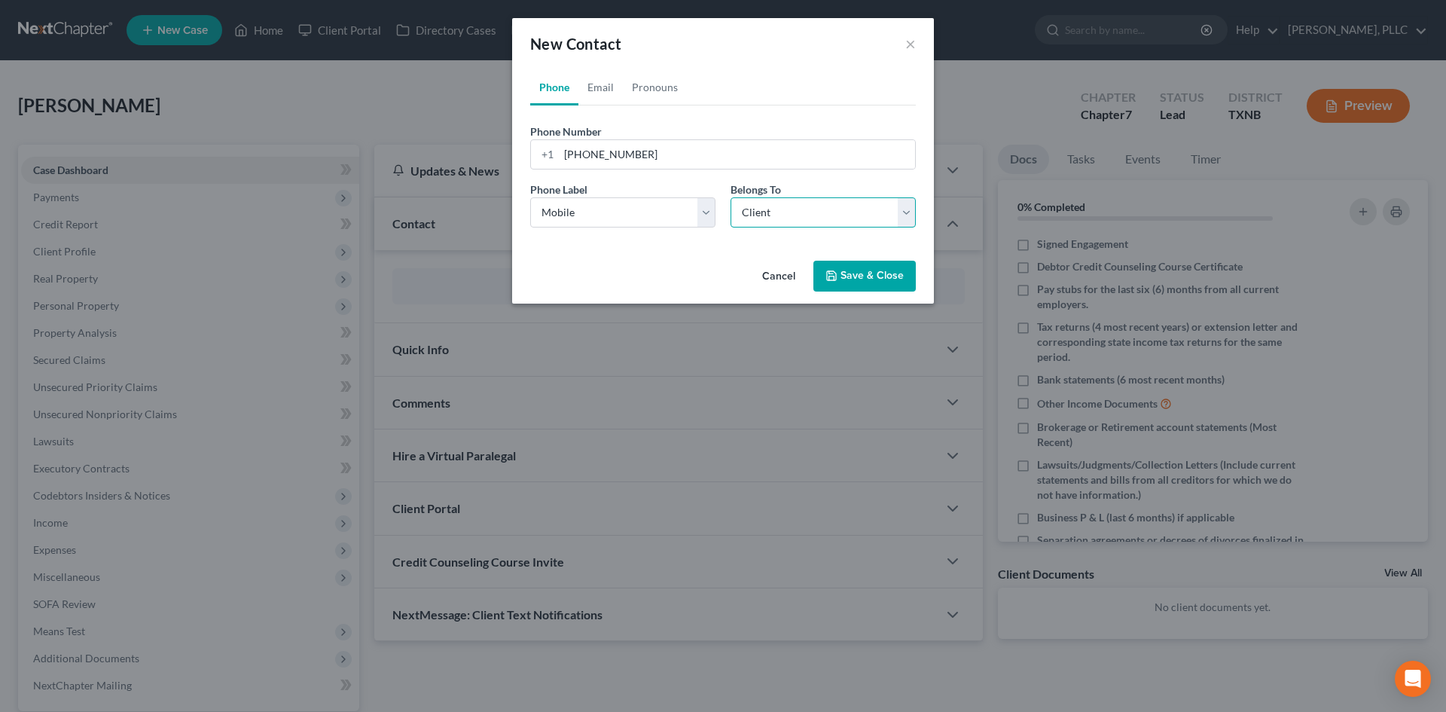
select select "0"
click at [599, 84] on link "Email" at bounding box center [600, 87] width 44 height 36
click at [621, 156] on input "email" at bounding box center [737, 154] width 356 height 29
paste input "[EMAIL_ADDRESS][DOMAIN_NAME]"
type input "[EMAIL_ADDRESS][DOMAIN_NAME]"
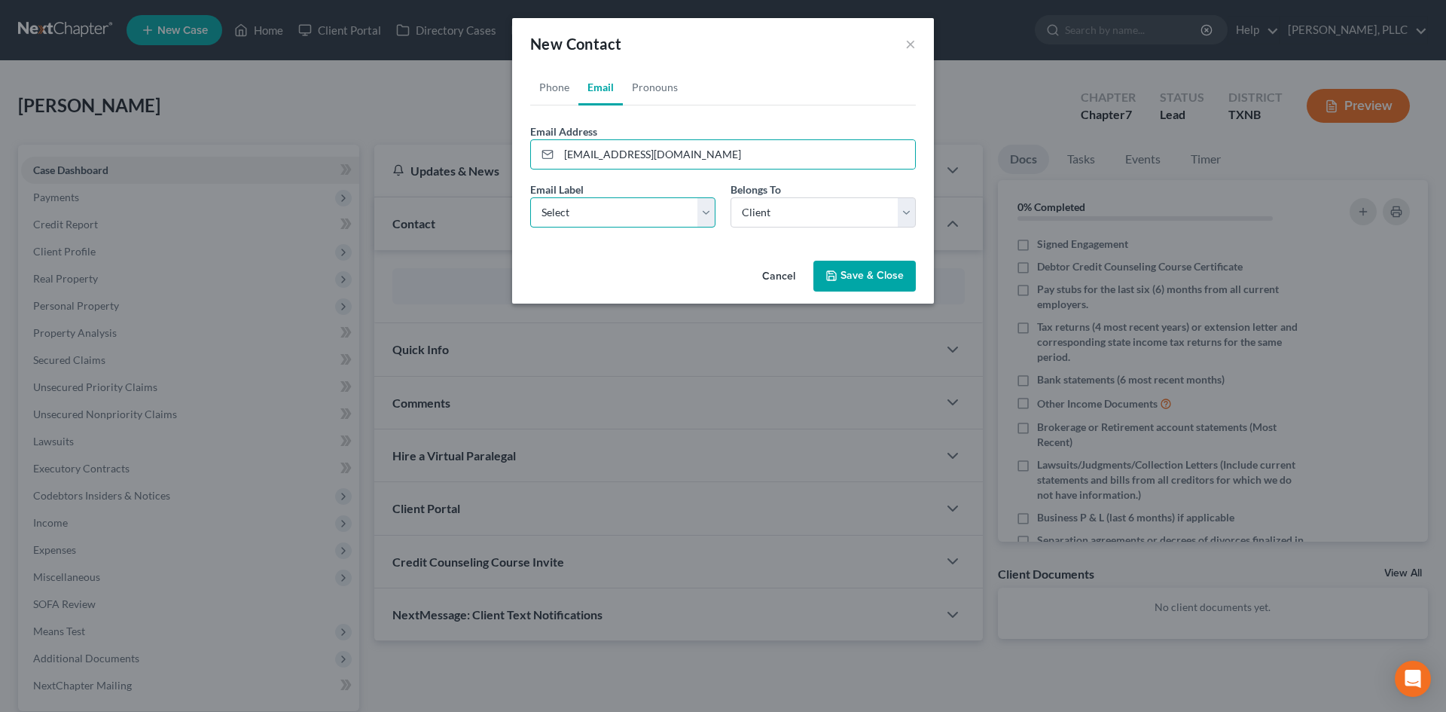
drag, startPoint x: 636, startPoint y: 209, endPoint x: 609, endPoint y: 227, distance: 32.6
click at [635, 209] on select "Select Home Work Other" at bounding box center [622, 212] width 185 height 30
select select "1"
click at [530, 197] on select "Select Home Work Other" at bounding box center [622, 212] width 185 height 30
drag, startPoint x: 857, startPoint y: 279, endPoint x: 688, endPoint y: 271, distance: 168.9
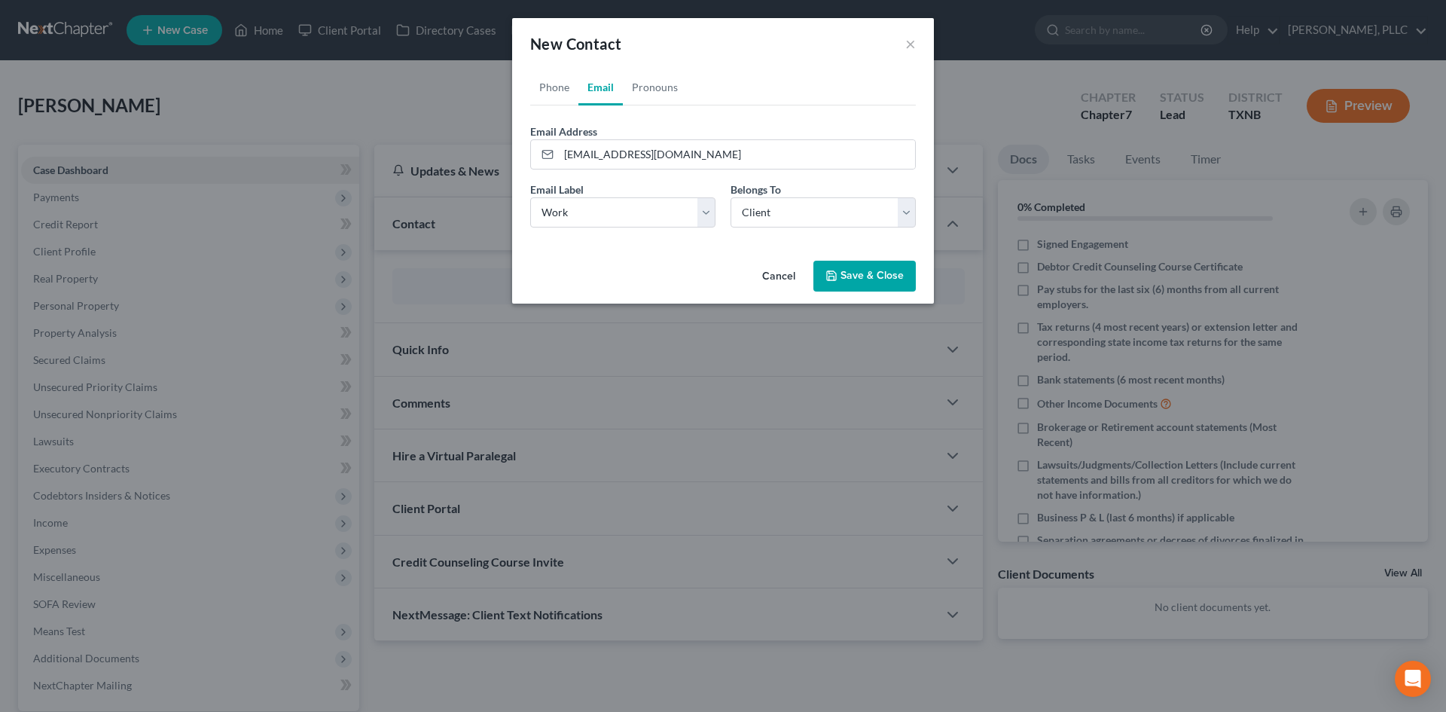
click at [857, 276] on button "Save & Close" at bounding box center [864, 277] width 102 height 32
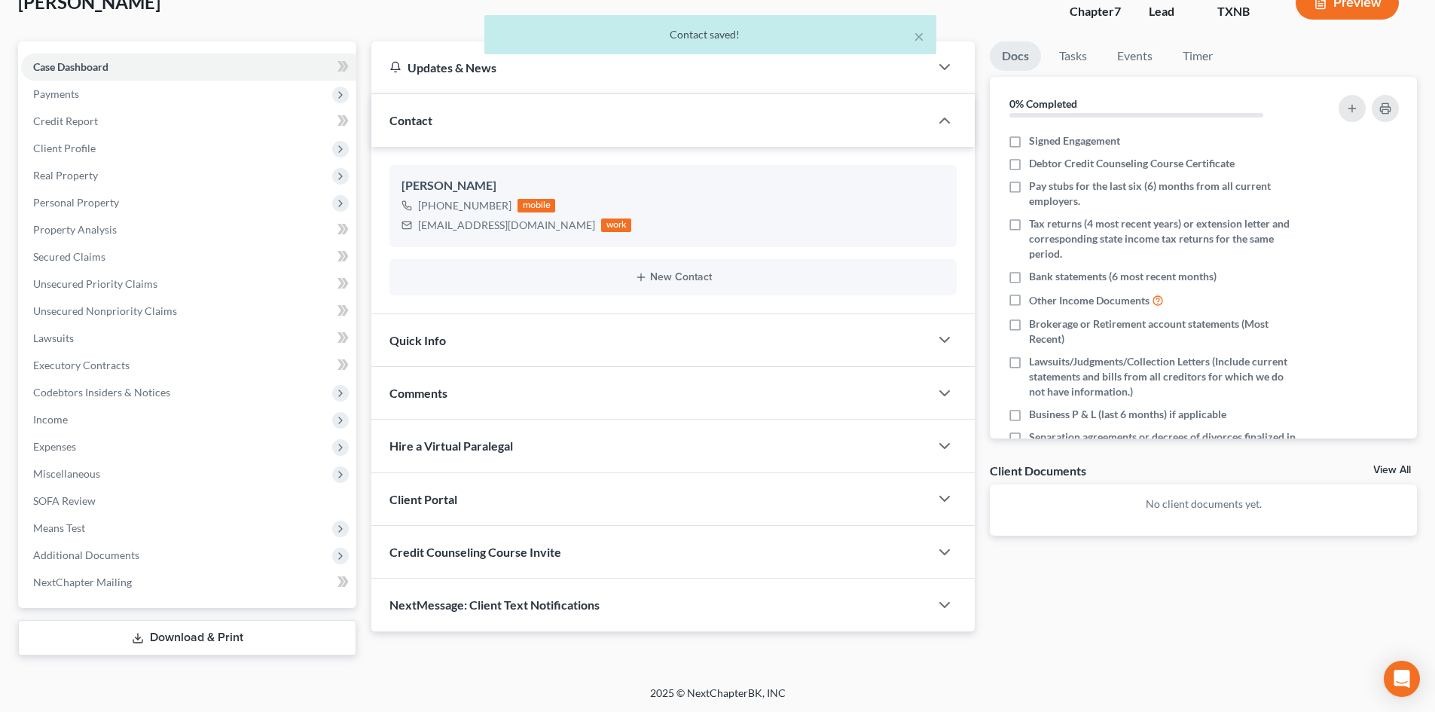
scroll to position [104, 0]
click at [423, 341] on span "Quick Info" at bounding box center [417, 339] width 56 height 14
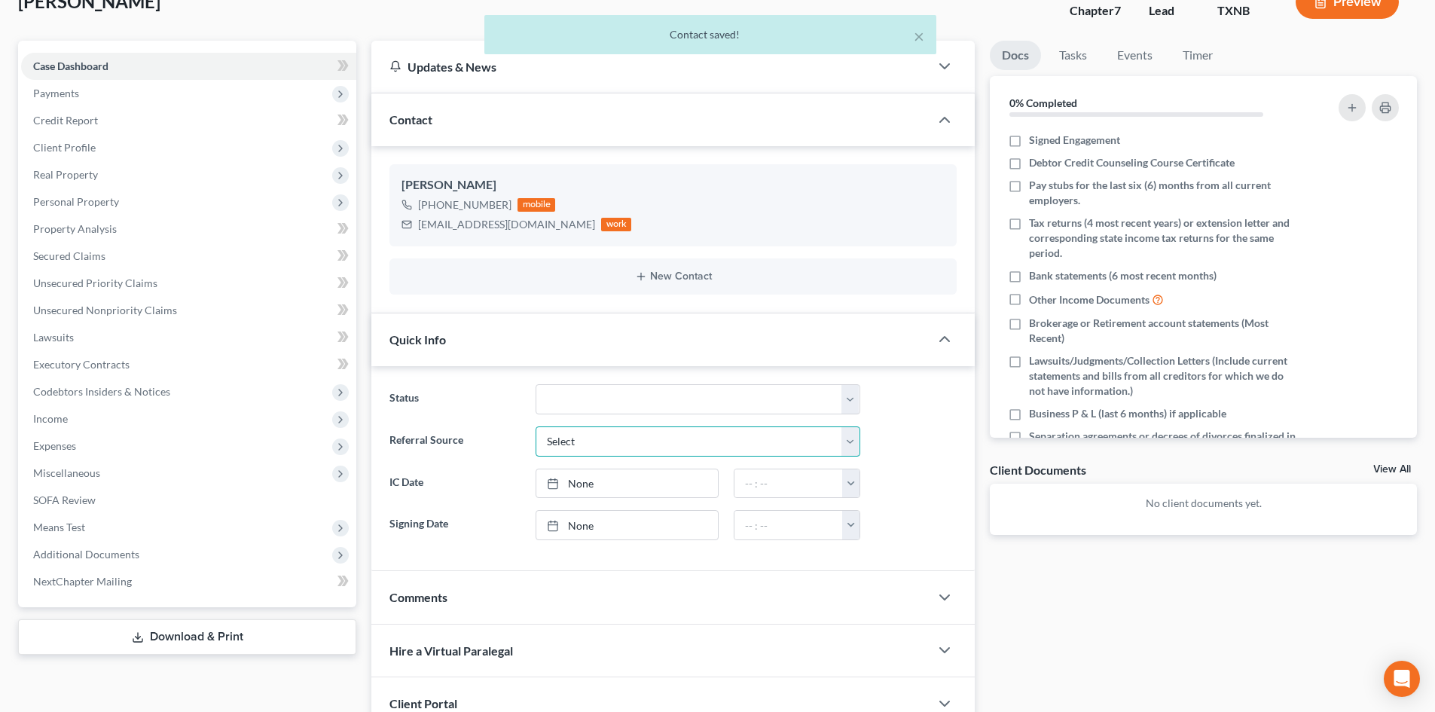
drag, startPoint x: 591, startPoint y: 444, endPoint x: 592, endPoint y: 454, distance: 10.6
click at [591, 444] on select "Select Word Of Mouth Previous Clients Direct Mail Website Google Search Modern …" at bounding box center [698, 441] width 325 height 30
select select "4"
click at [536, 426] on select "Select Word Of Mouth Previous Clients Direct Mail Website Google Search Modern …" at bounding box center [698, 441] width 325 height 30
type input "[DATE]"
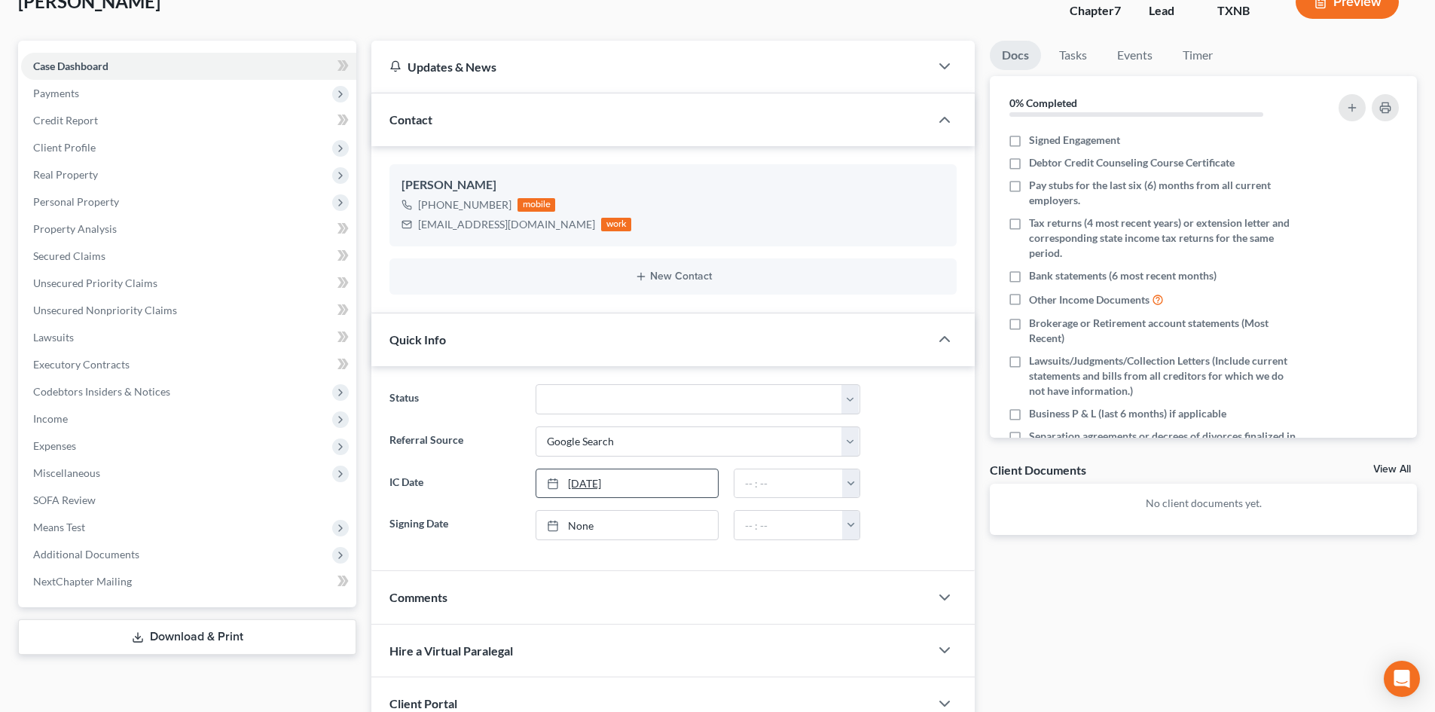
click at [606, 482] on link "[DATE]" at bounding box center [627, 483] width 182 height 29
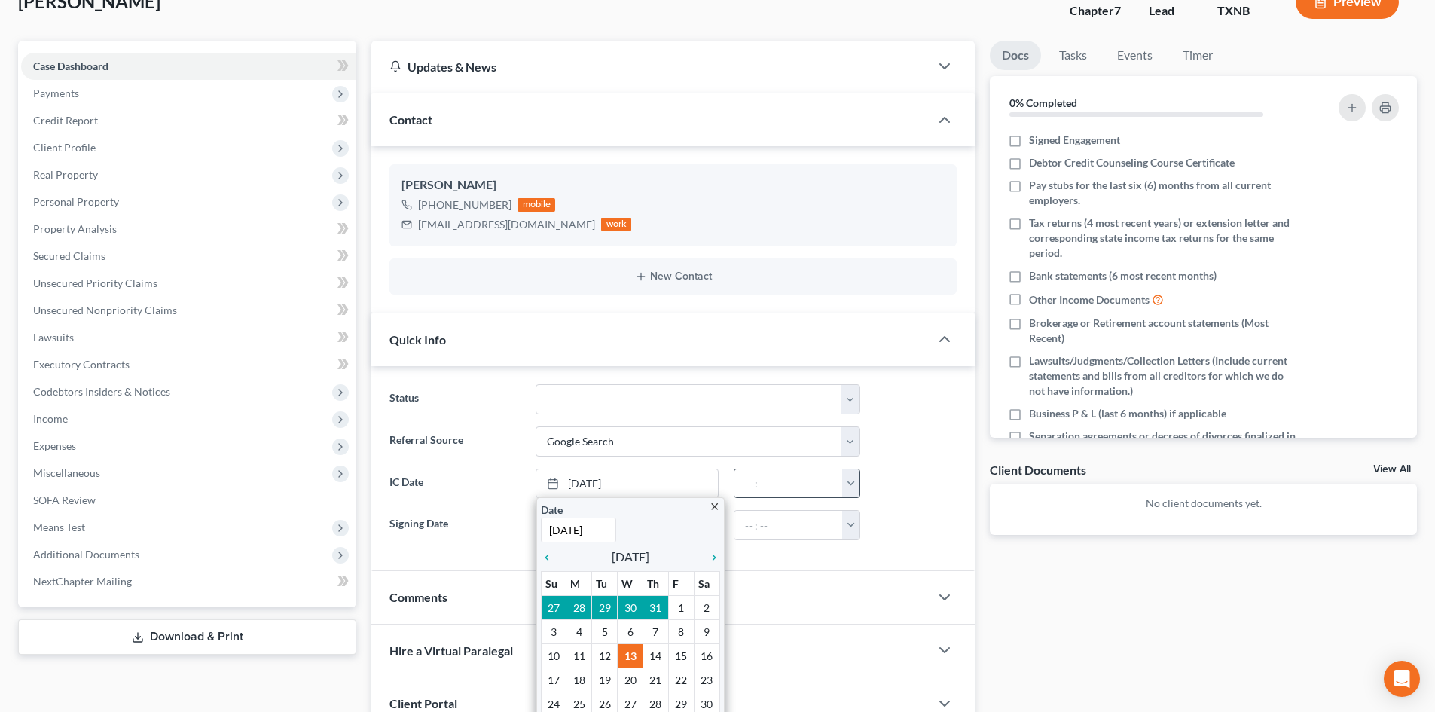
click at [847, 481] on button "button" at bounding box center [850, 483] width 17 height 29
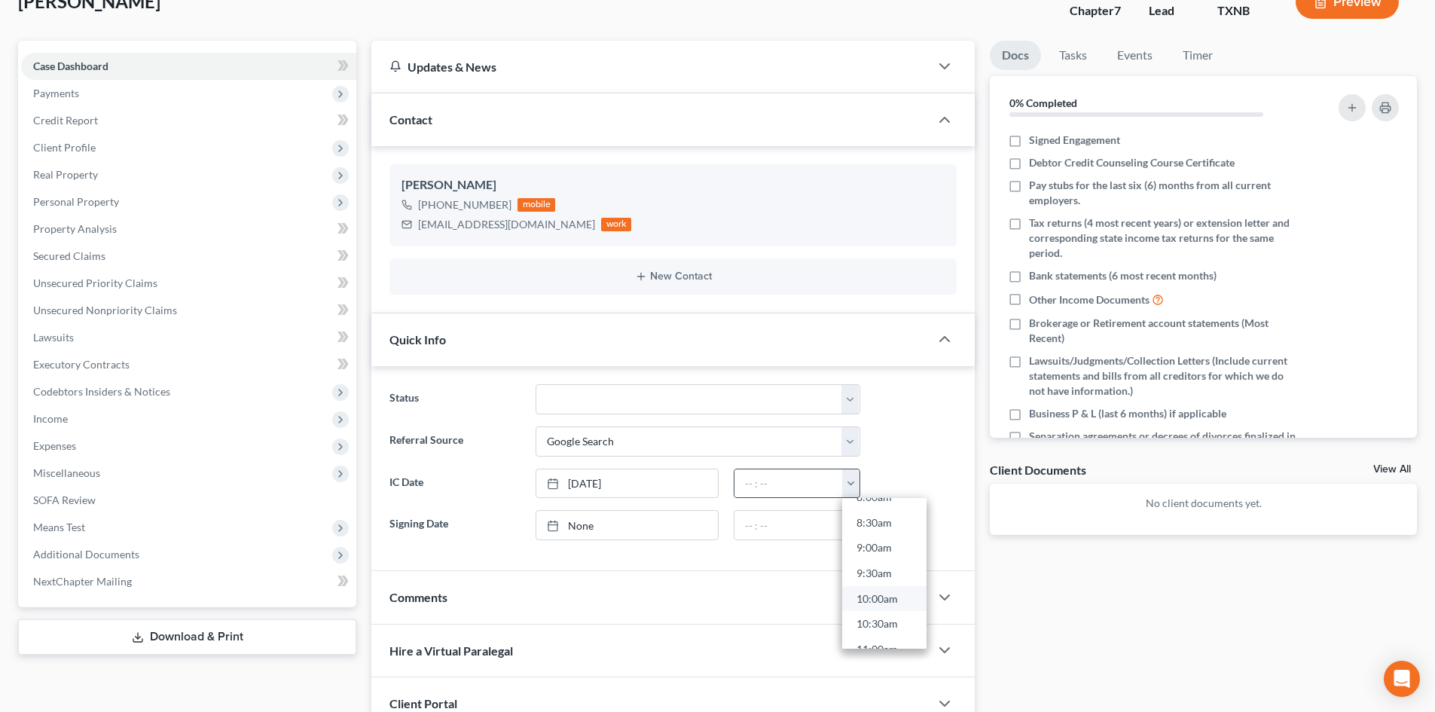
scroll to position [452, 0]
click at [869, 572] on link "10:00am" at bounding box center [884, 571] width 84 height 26
type input "10:00am"
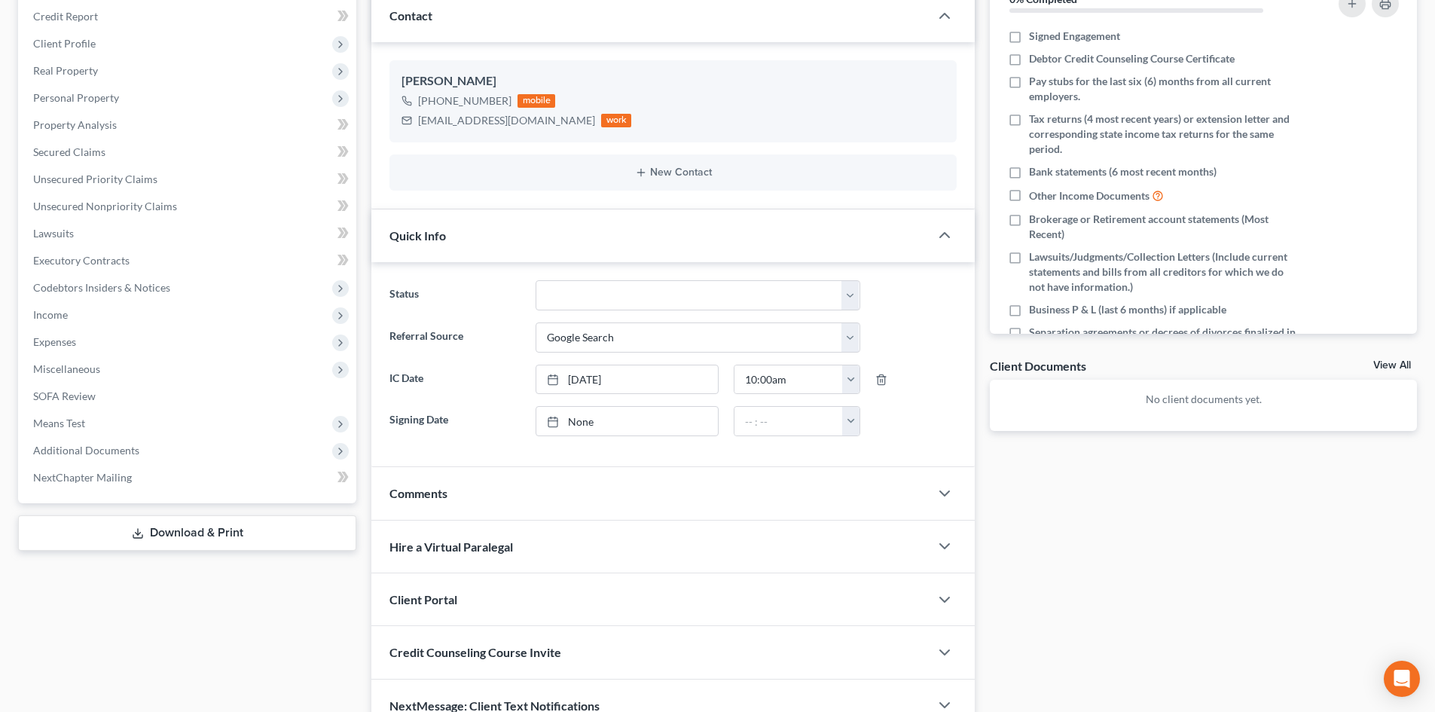
scroll to position [285, 0]
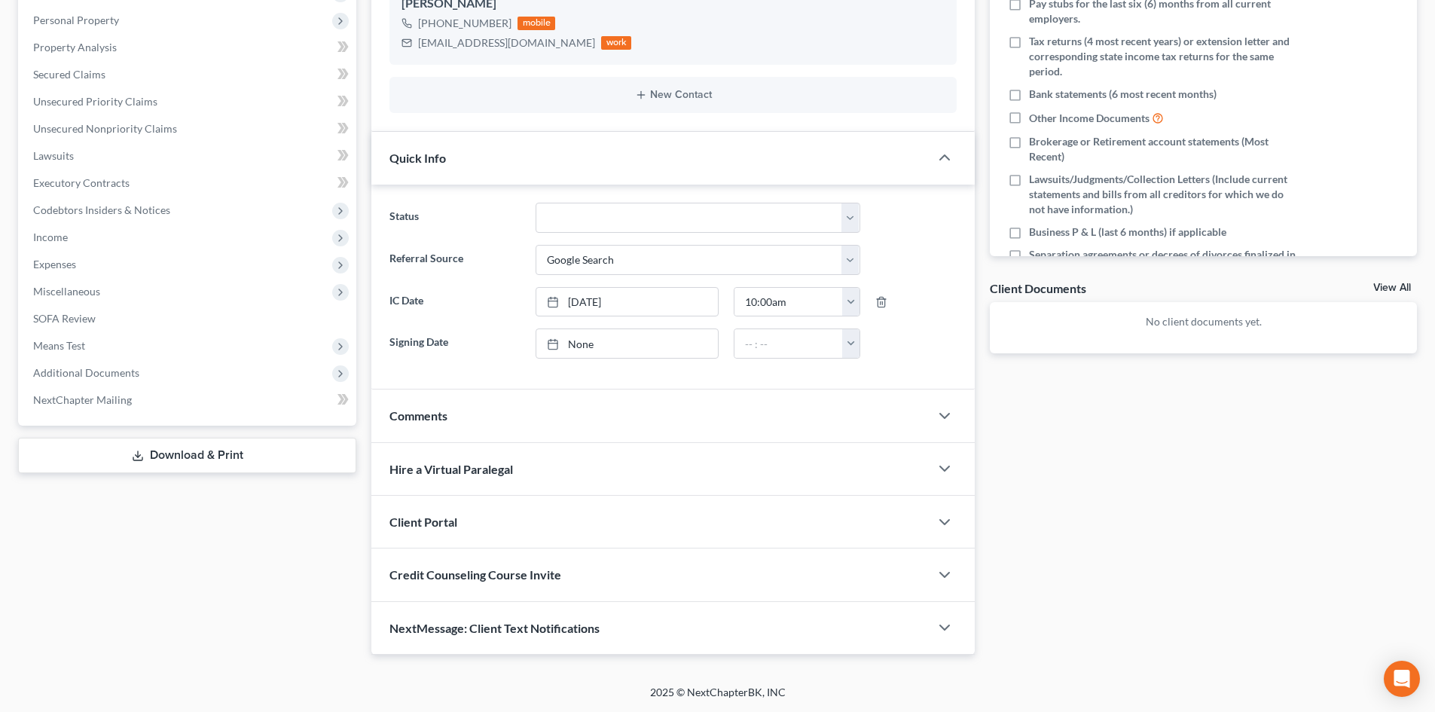
drag, startPoint x: 481, startPoint y: 516, endPoint x: 485, endPoint y: 527, distance: 12.2
click at [481, 516] on div "Client Portal" at bounding box center [650, 522] width 558 height 52
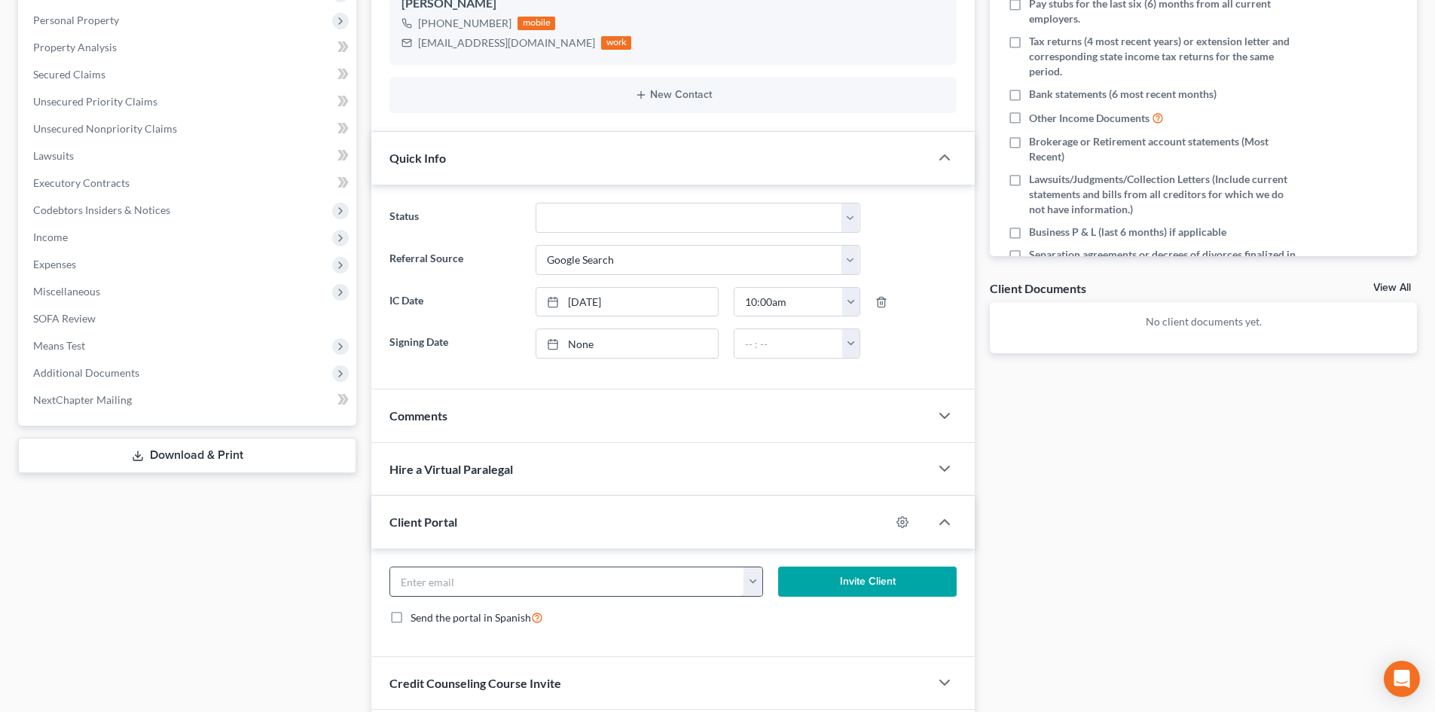
click at [551, 573] on input "email" at bounding box center [567, 581] width 354 height 29
paste input "[EMAIL_ADDRESS][DOMAIN_NAME]"
type input "[EMAIL_ADDRESS][DOMAIN_NAME]"
click at [862, 578] on button "Invite Client" at bounding box center [867, 581] width 179 height 30
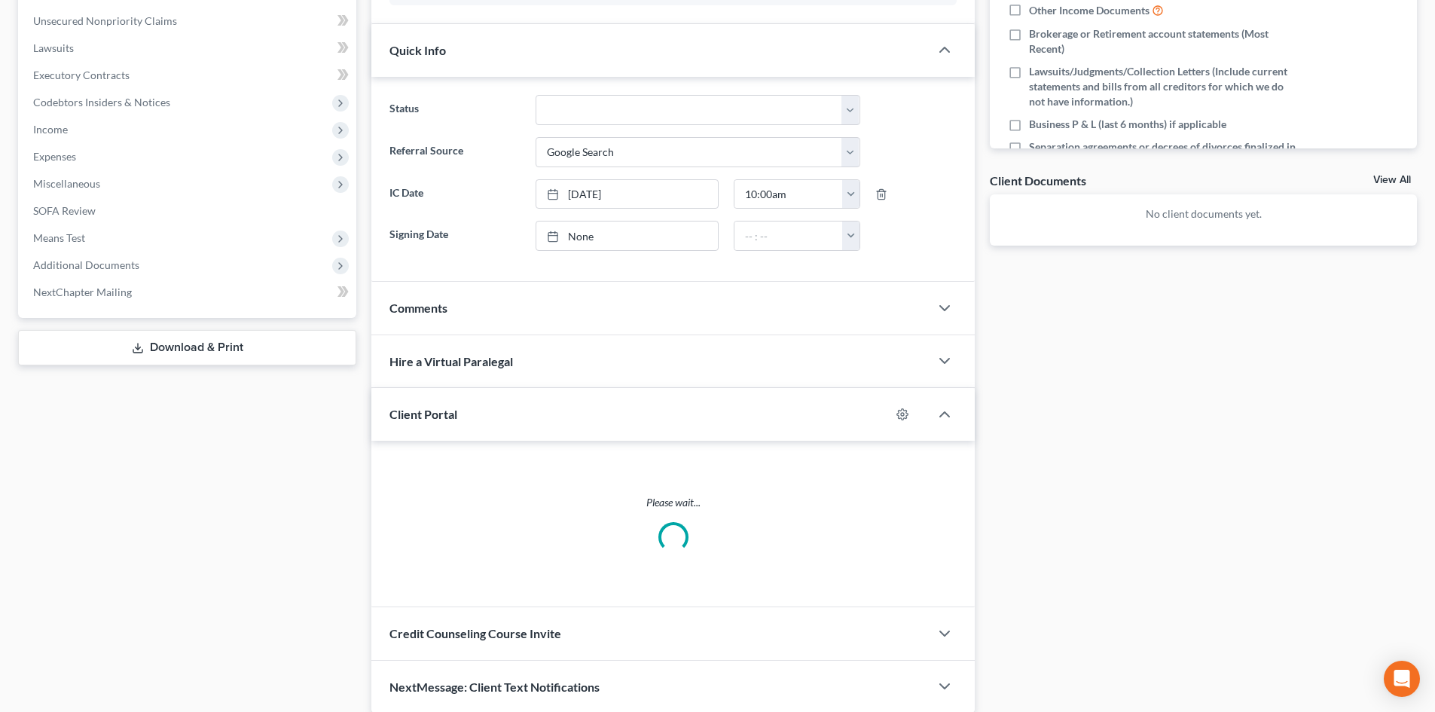
scroll to position [379, 0]
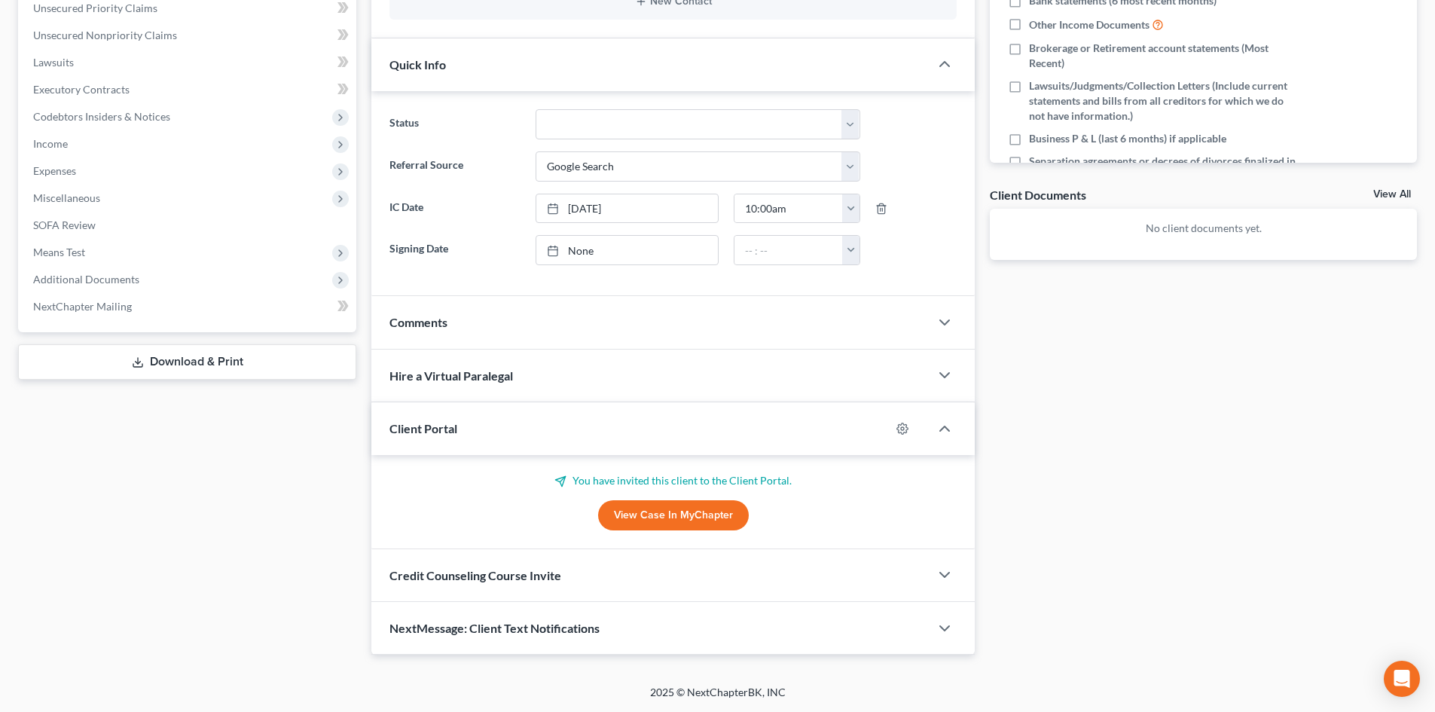
click at [493, 581] on span "Credit Counseling Course Invite" at bounding box center [475, 575] width 172 height 14
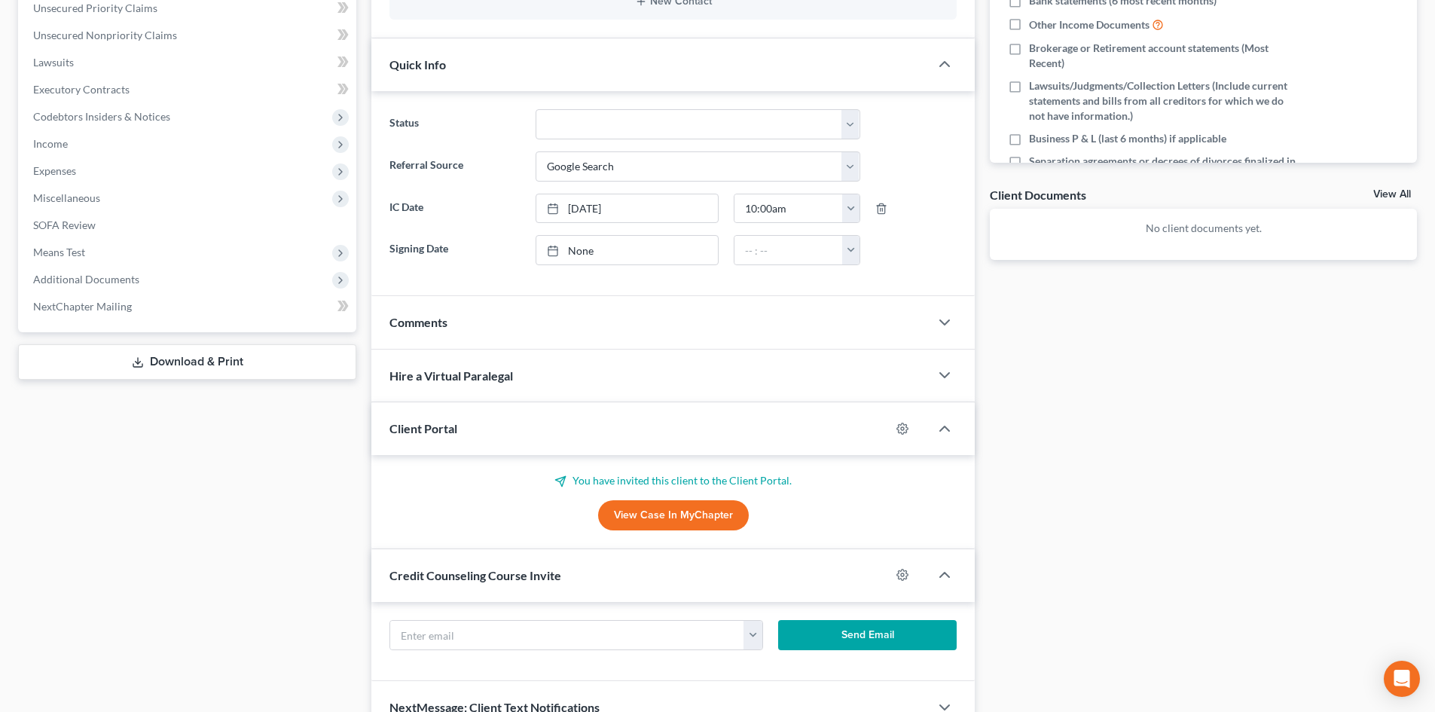
scroll to position [451, 0]
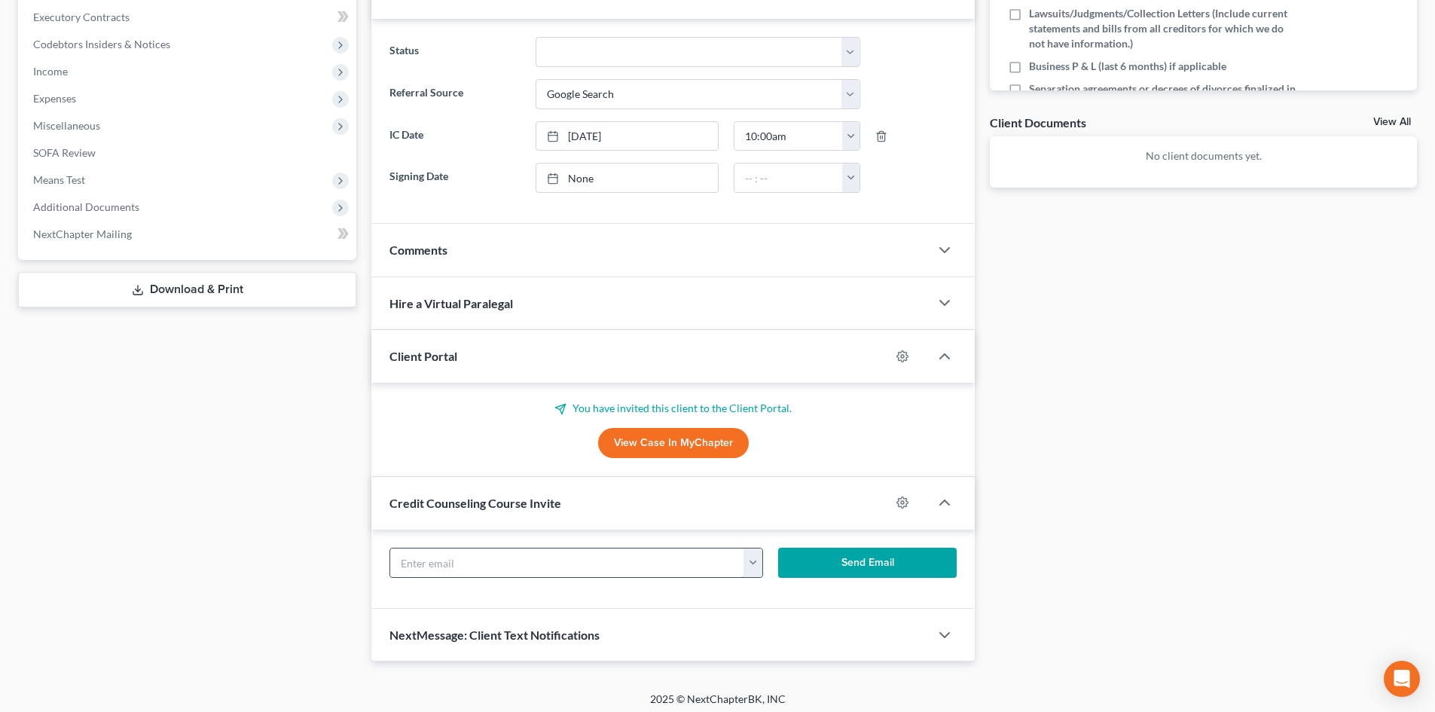
click at [537, 566] on input "text" at bounding box center [567, 562] width 354 height 29
paste input "[EMAIL_ADDRESS][DOMAIN_NAME]"
type input "[EMAIL_ADDRESS][DOMAIN_NAME]"
click at [868, 557] on button "Send Email" at bounding box center [867, 563] width 179 height 30
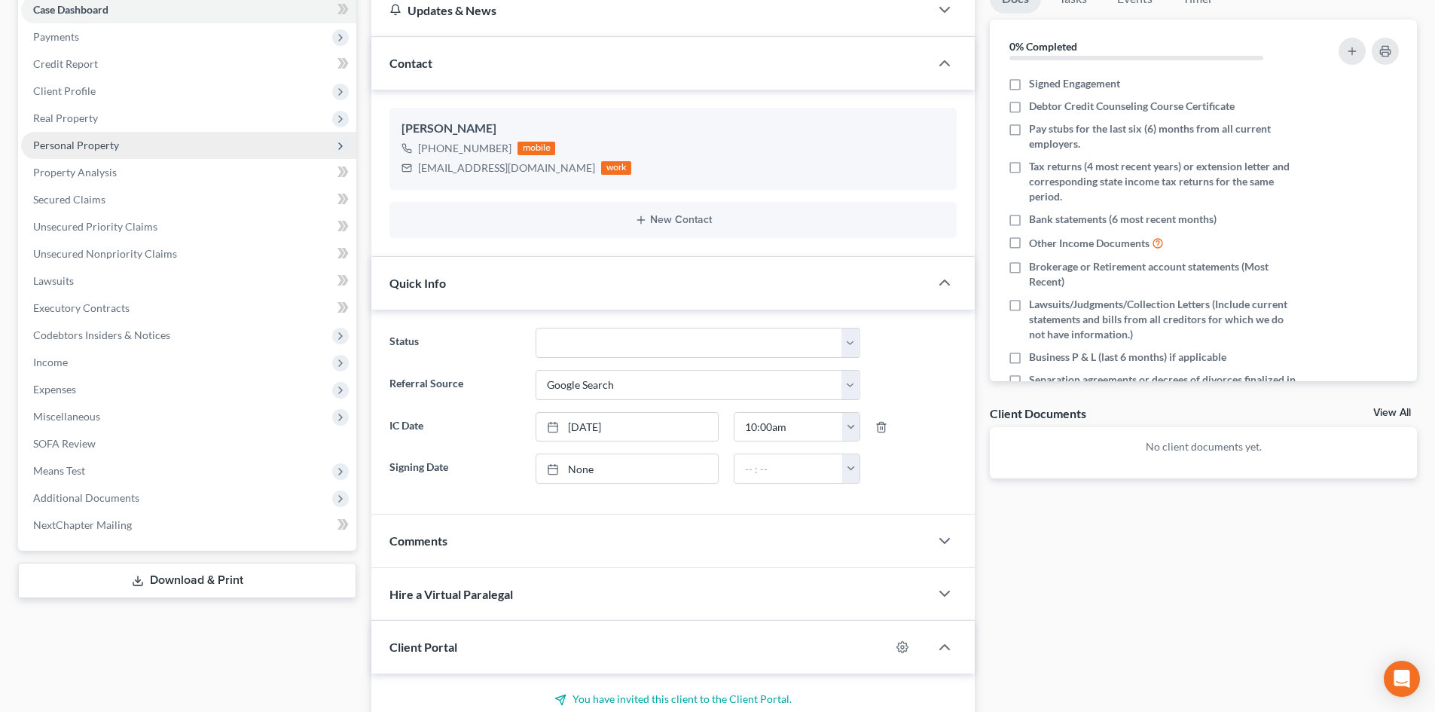
scroll to position [150, 0]
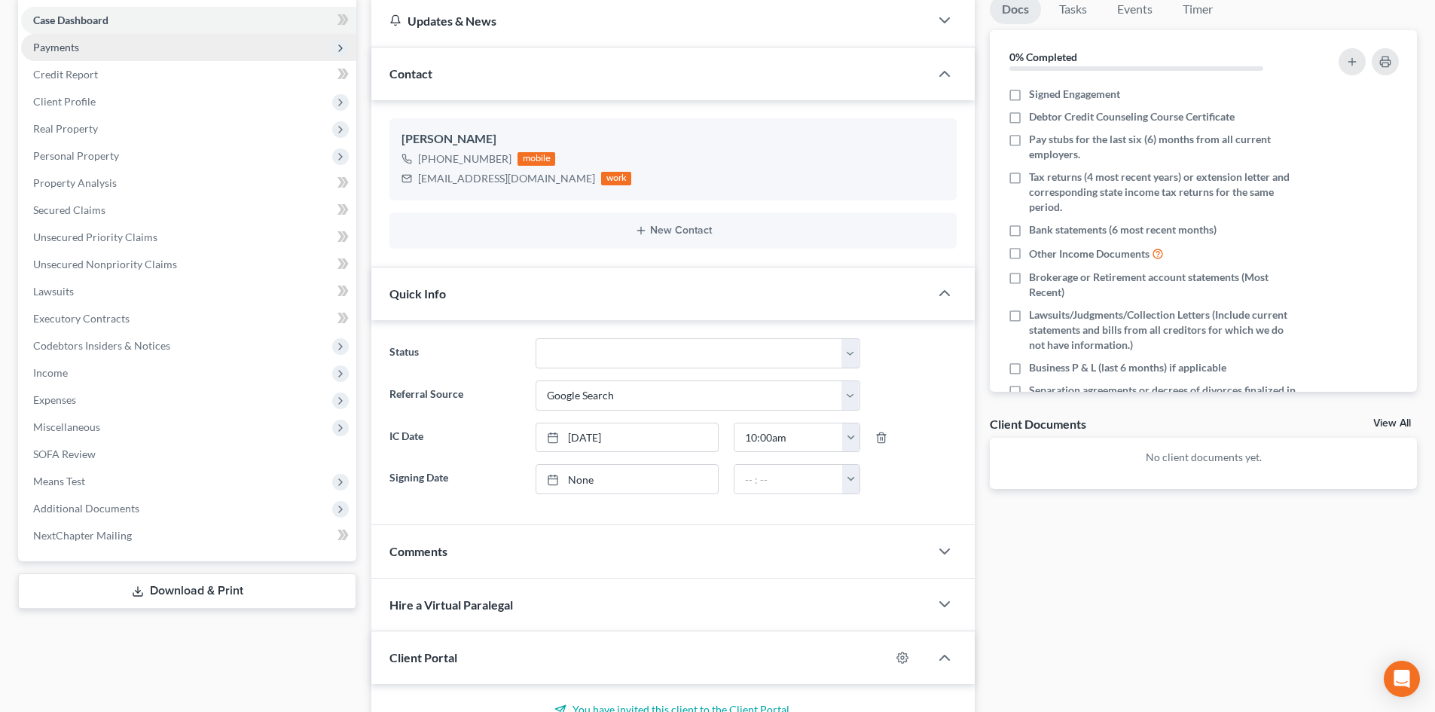
click at [127, 51] on span "Payments" at bounding box center [188, 47] width 335 height 27
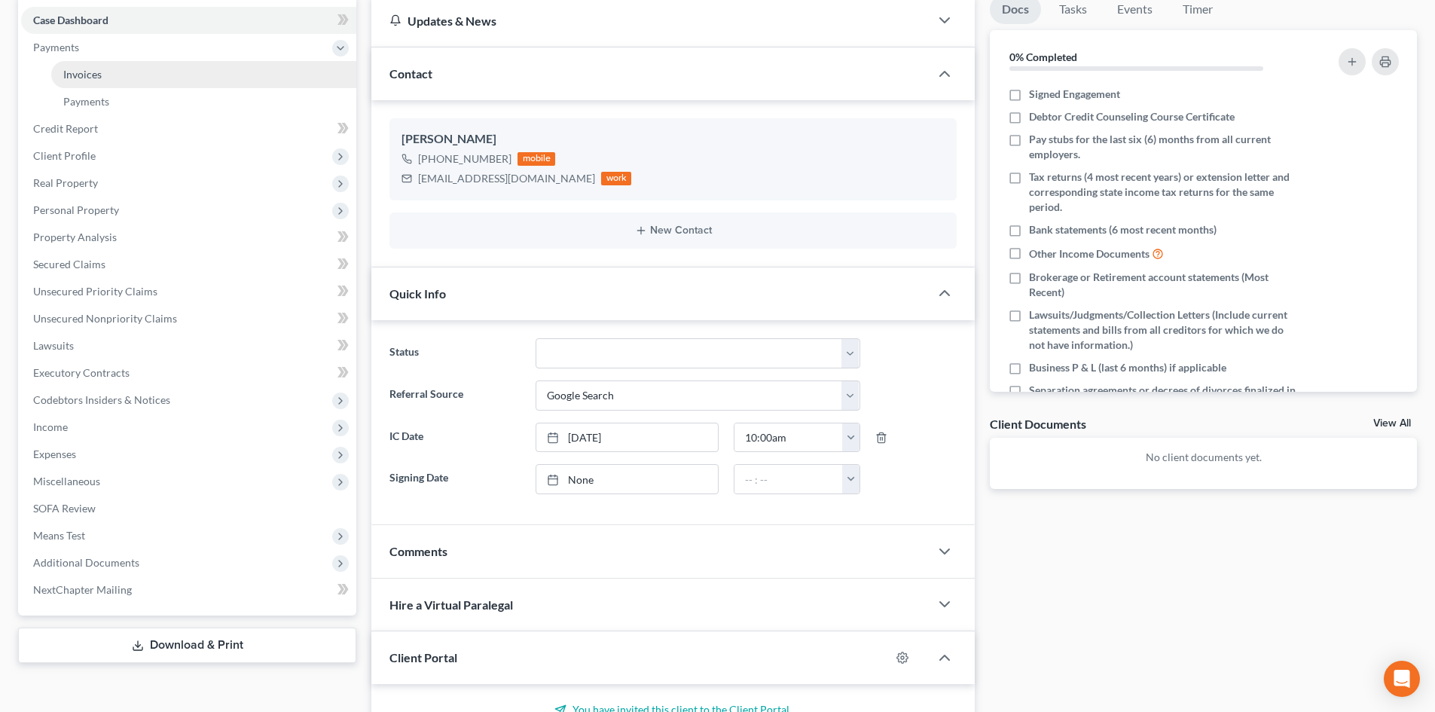
click at [122, 72] on link "Invoices" at bounding box center [203, 74] width 305 height 27
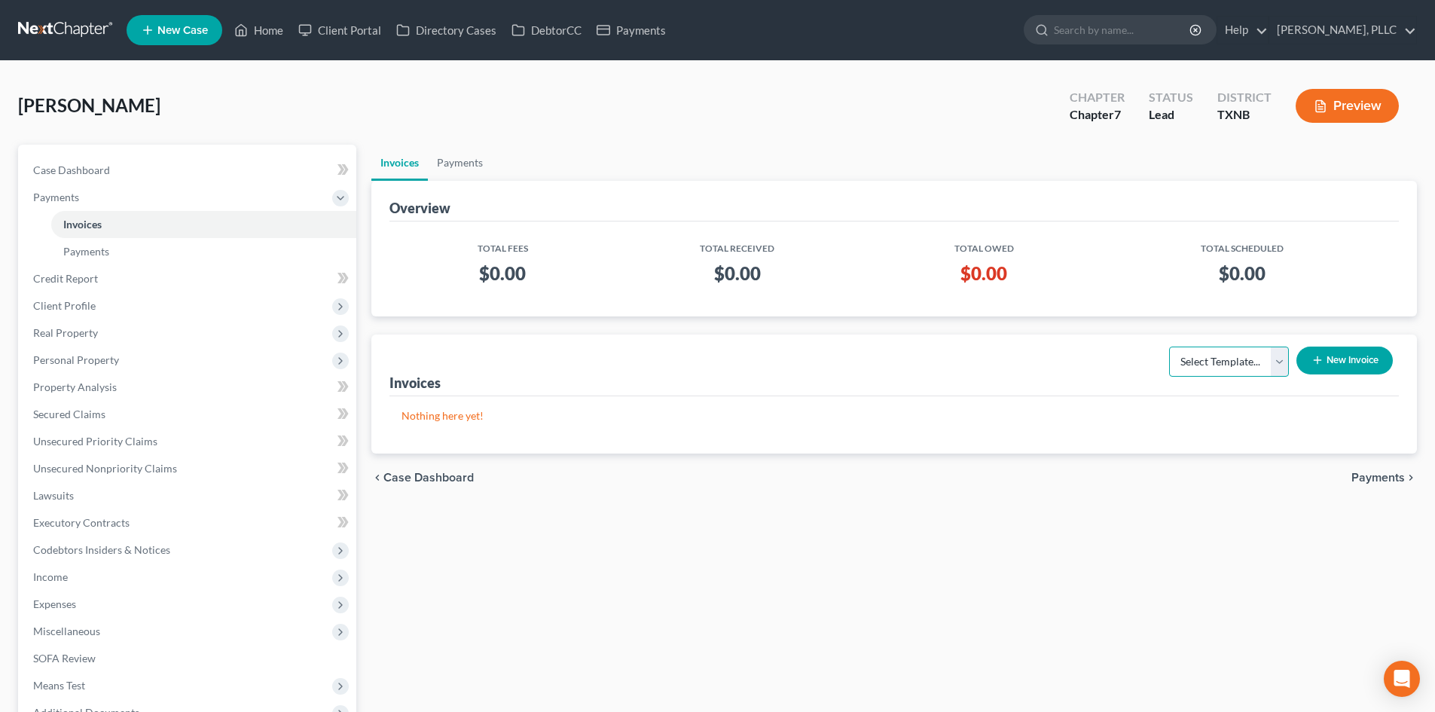
click at [1228, 364] on select "Select Template... Invoice" at bounding box center [1229, 361] width 120 height 30
select select "0"
click at [1169, 346] on select "Select Template... Invoice" at bounding box center [1229, 361] width 120 height 30
click at [1341, 354] on button "New Invoice" at bounding box center [1344, 360] width 96 height 28
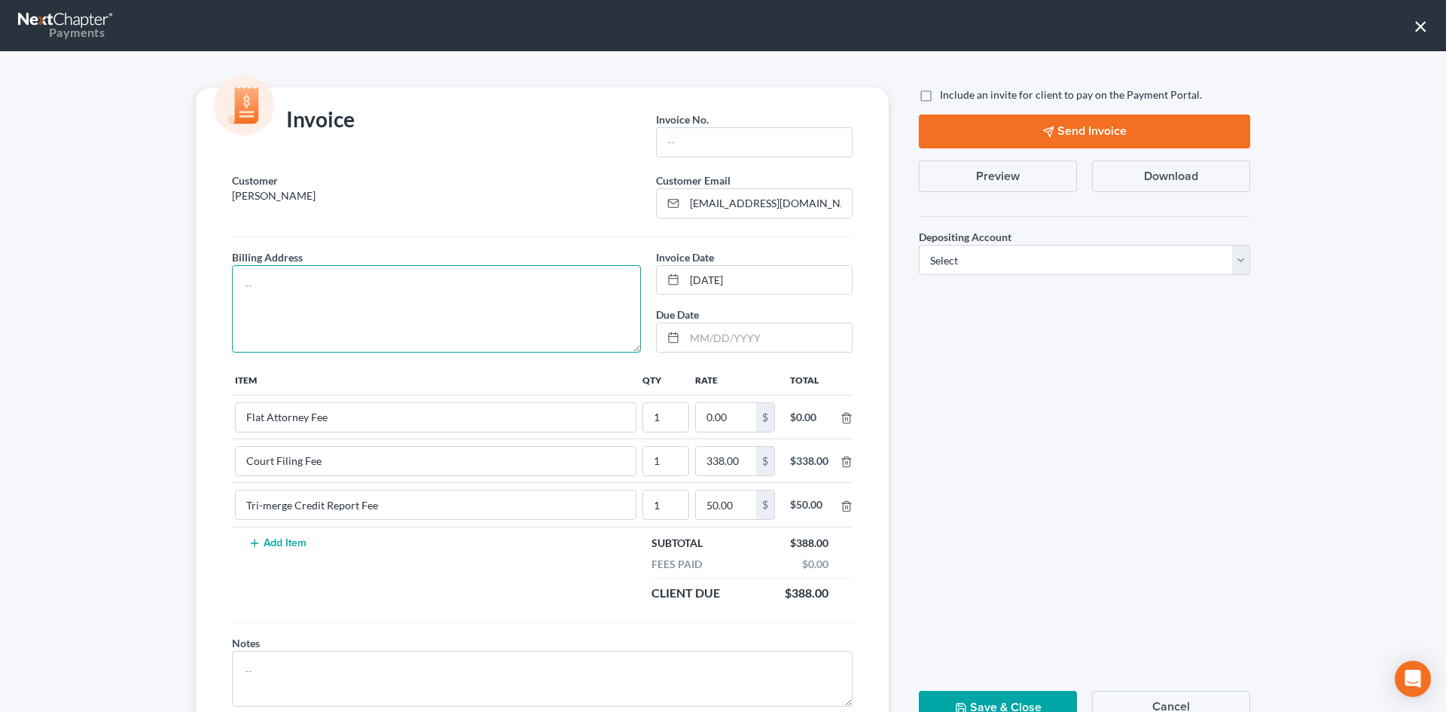
click at [358, 313] on textarea at bounding box center [436, 308] width 409 height 87
type textarea "To be provided."
click at [682, 139] on input "text" at bounding box center [754, 142] width 195 height 29
type input "A0550"
click at [742, 413] on input "0.00" at bounding box center [726, 417] width 60 height 29
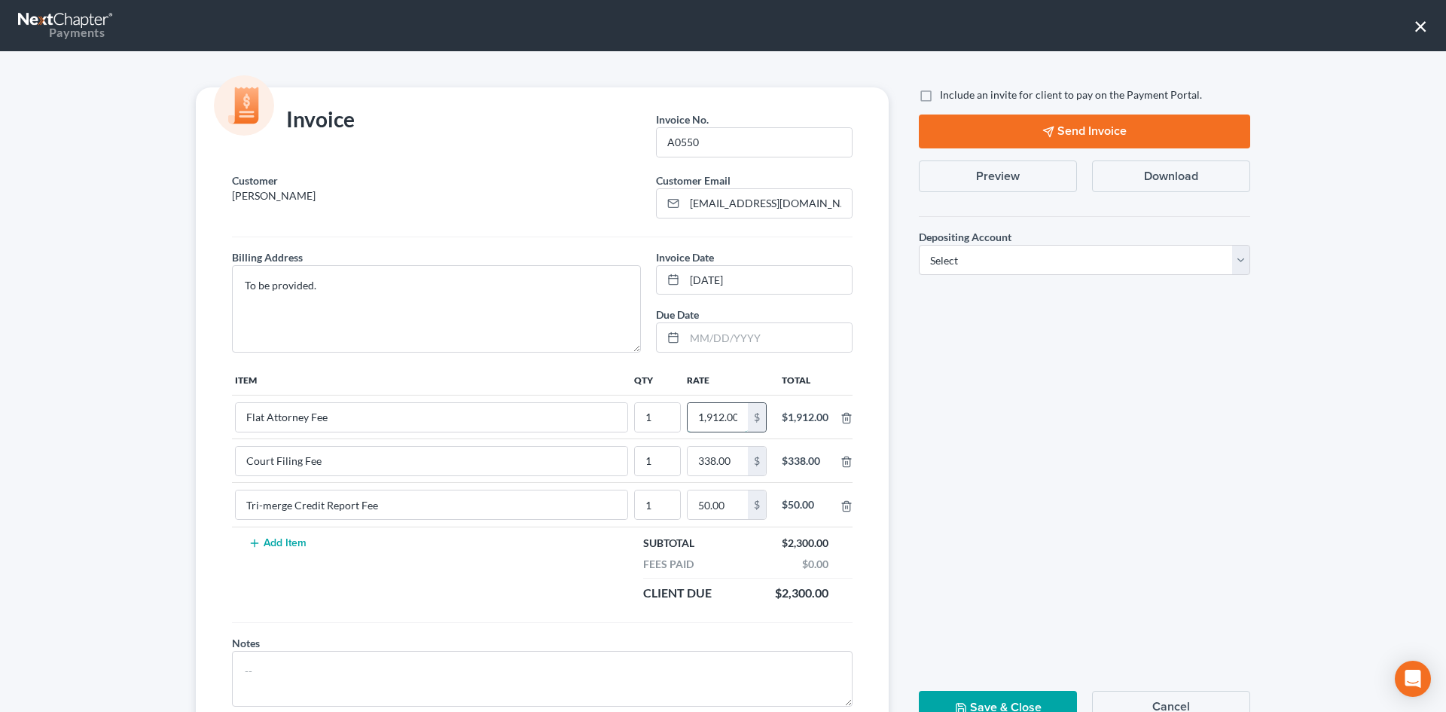
scroll to position [0, 2]
type input "1,912.00"
drag, startPoint x: 918, startPoint y: 87, endPoint x: 929, endPoint y: 117, distance: 32.2
click at [940, 89] on label "Include an invite for client to pay on the Payment Portal." at bounding box center [1071, 94] width 262 height 15
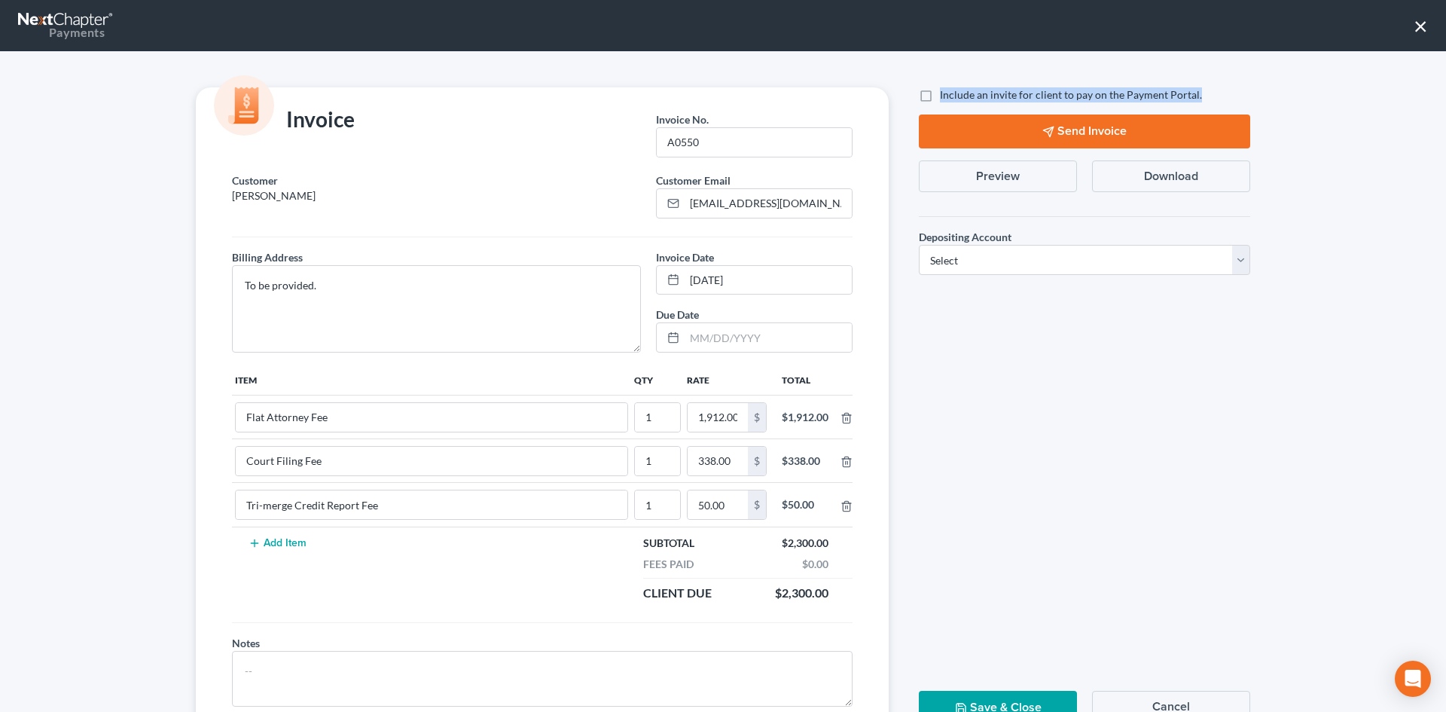
click at [940, 94] on label "Include an invite for client to pay on the Payment Portal." at bounding box center [1071, 94] width 262 height 15
click at [946, 94] on input "Include an invite for client to pay on the Payment Portal." at bounding box center [951, 92] width 10 height 10
checkbox input "true"
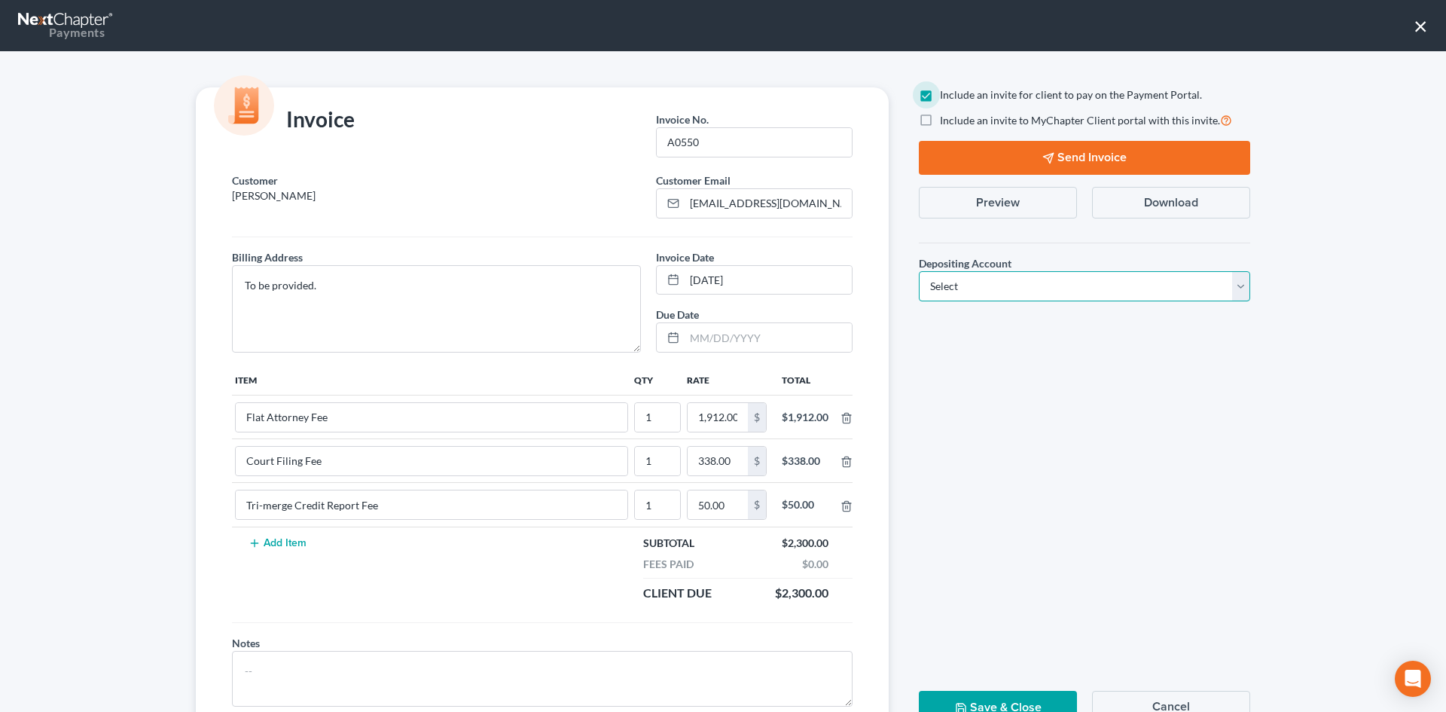
click at [1015, 279] on select "Select Operation Trust" at bounding box center [1084, 286] width 331 height 30
select select "1"
click at [919, 271] on select "Select Operation Trust" at bounding box center [1084, 286] width 331 height 30
click at [1046, 163] on icon "button" at bounding box center [1048, 158] width 12 height 12
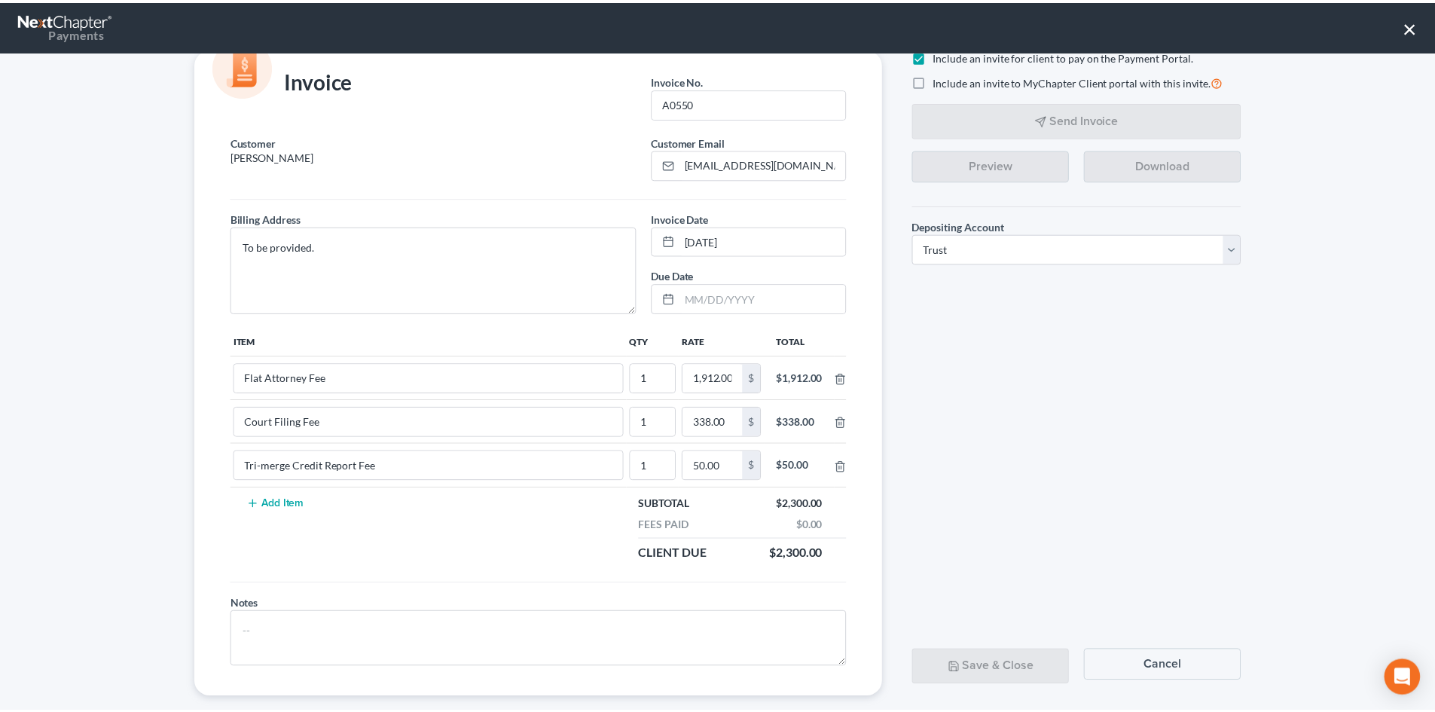
scroll to position [61, 0]
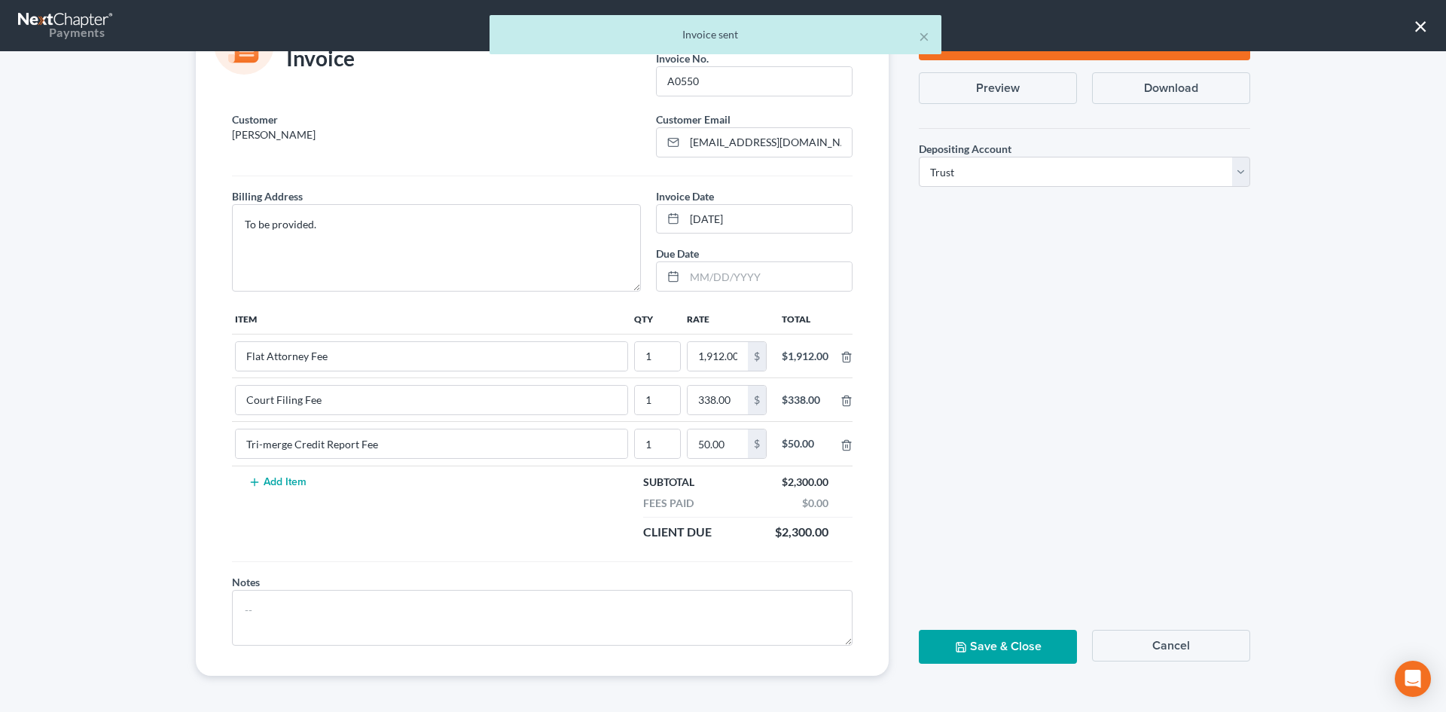
click at [1041, 641] on button "Save & Close" at bounding box center [998, 647] width 158 height 34
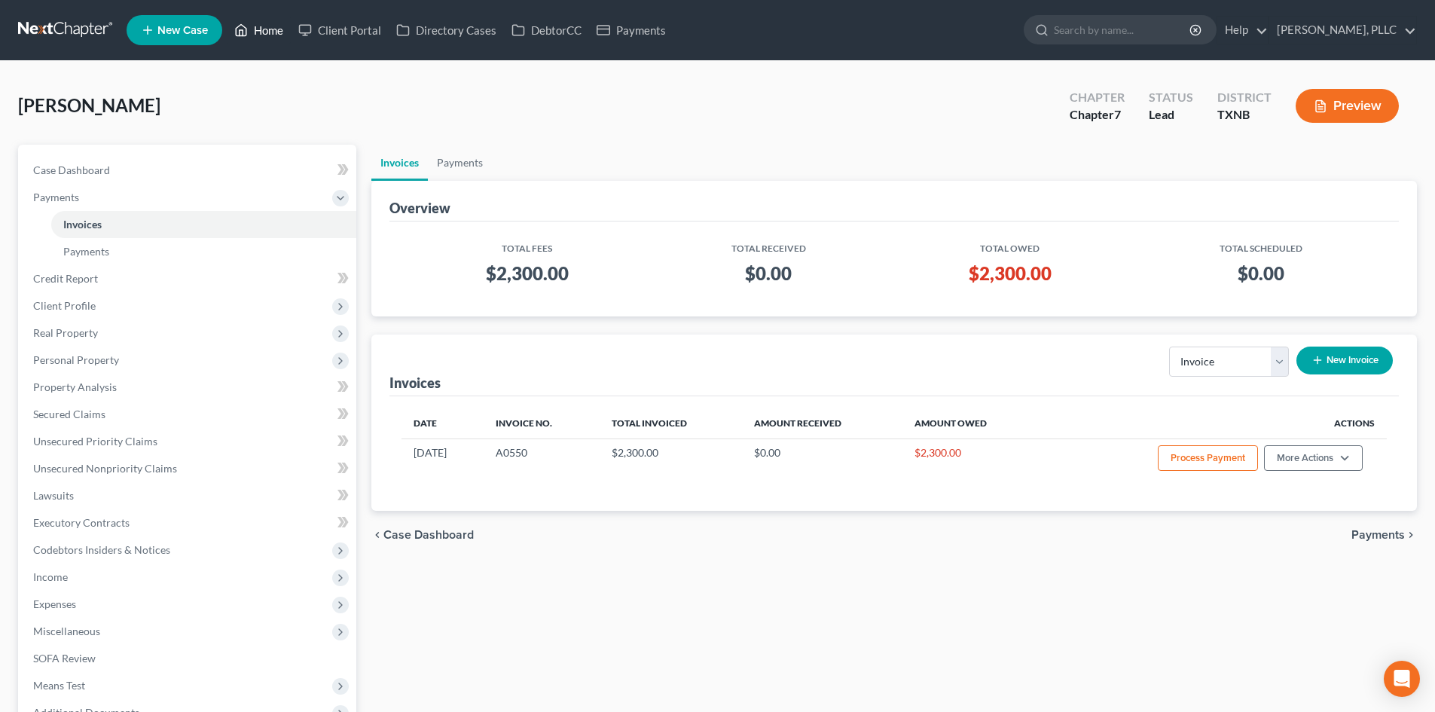
click at [248, 29] on icon at bounding box center [241, 30] width 14 height 18
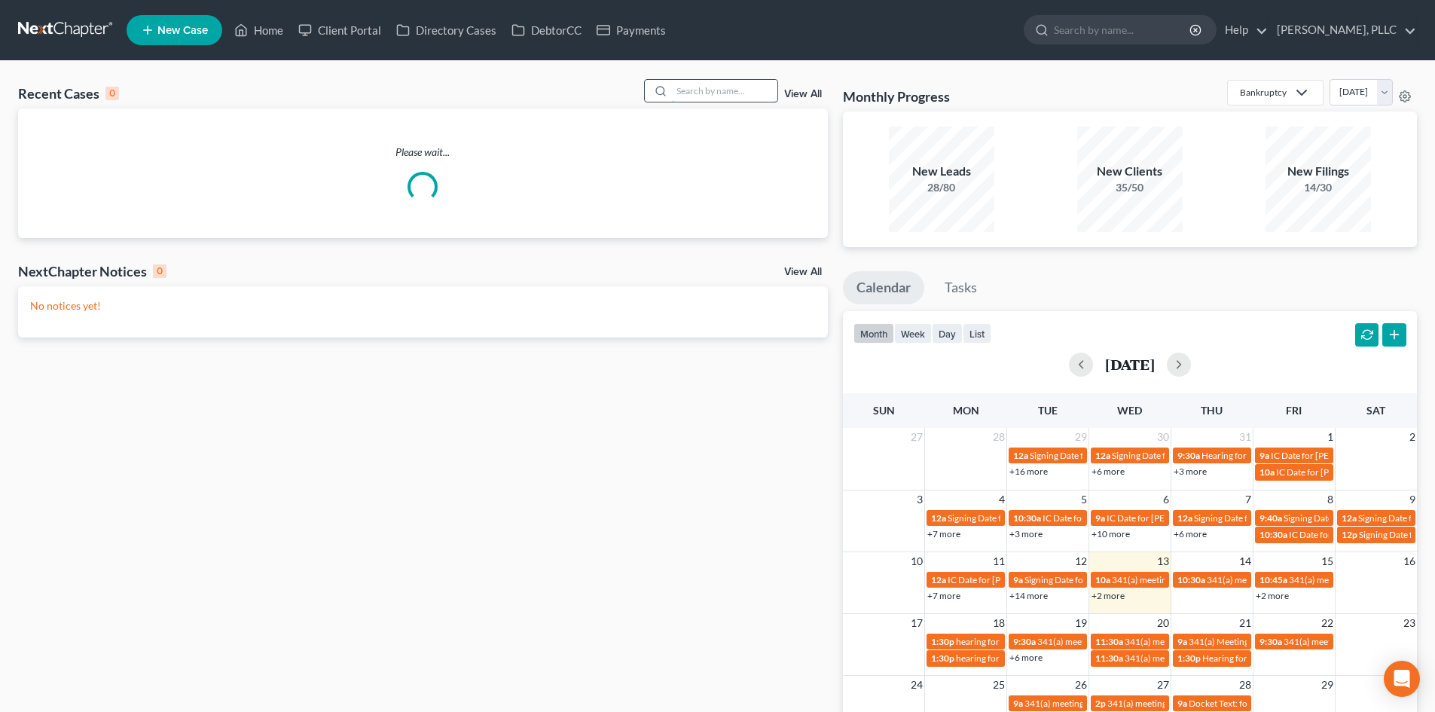
click at [696, 92] on input "search" at bounding box center [724, 91] width 105 height 22
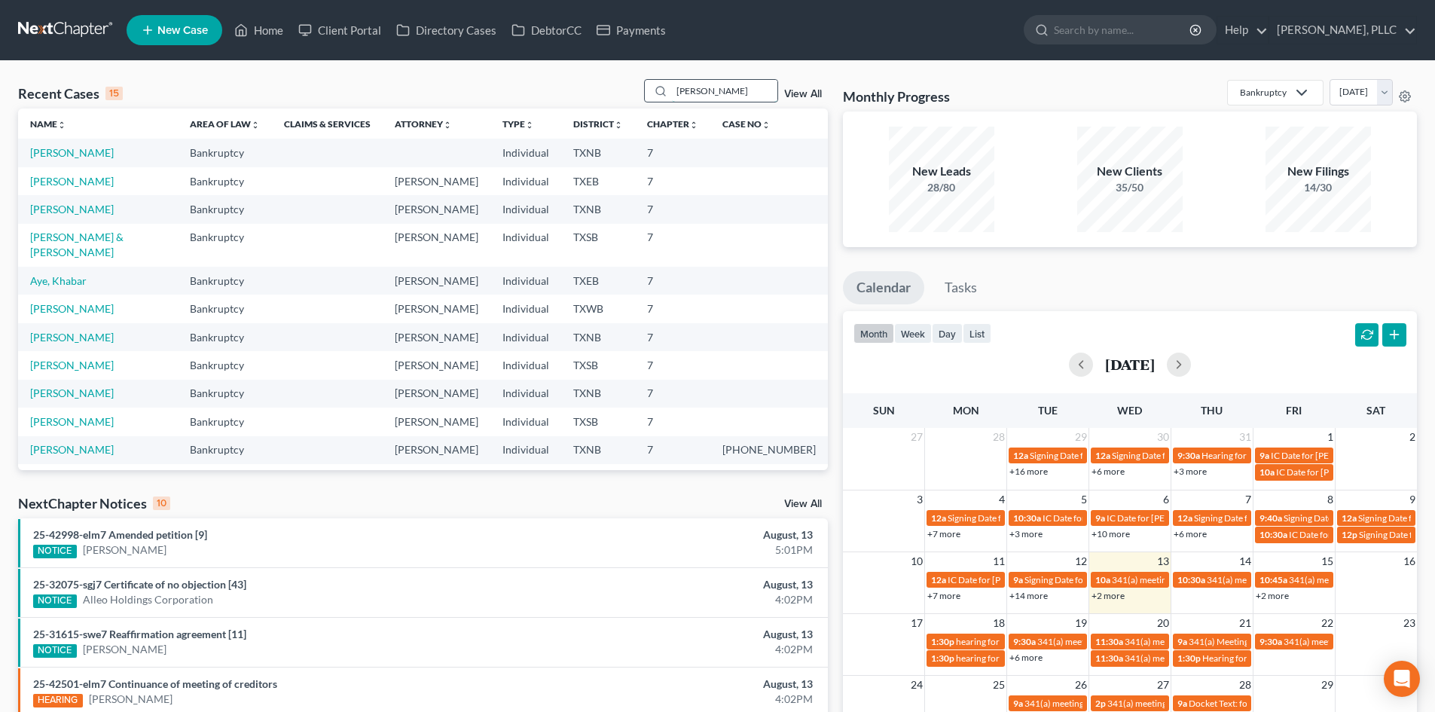
type input "[PERSON_NAME]"
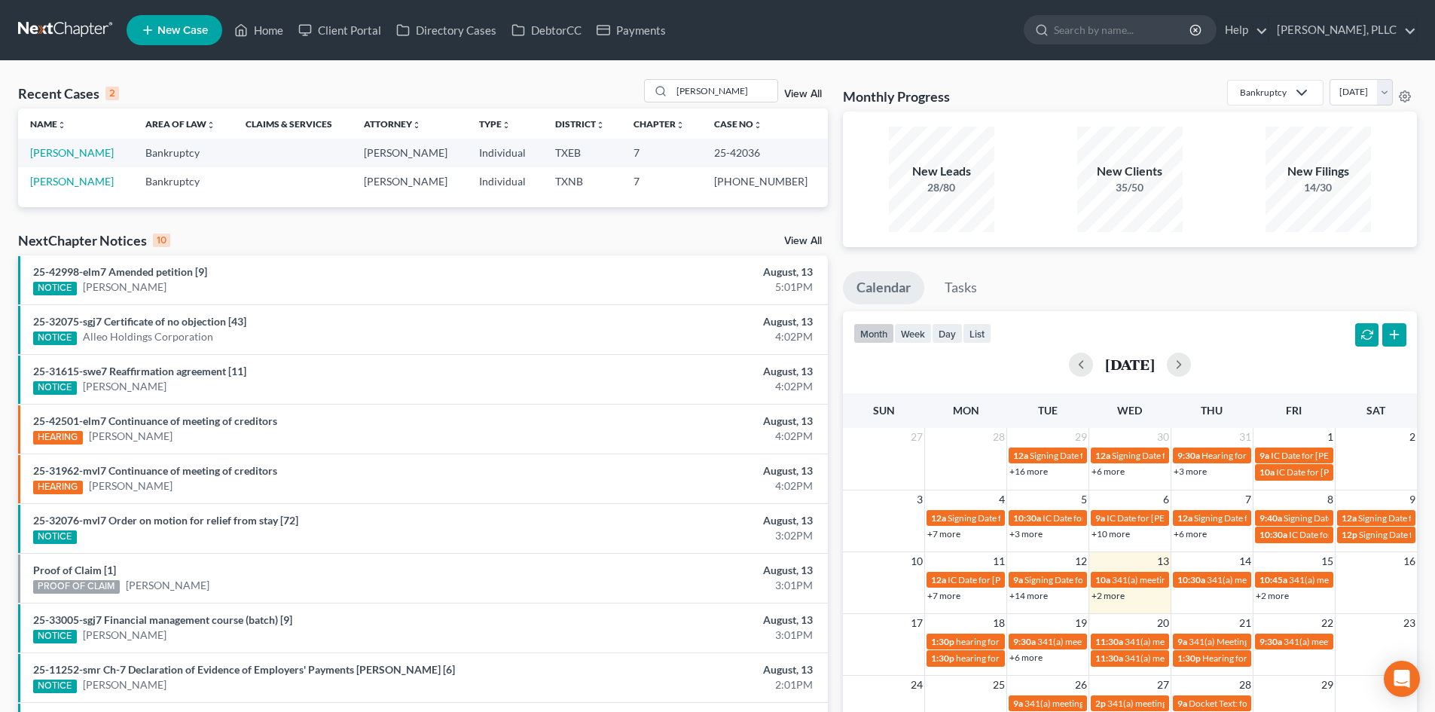
click at [77, 160] on td "[PERSON_NAME]" at bounding box center [75, 153] width 115 height 28
click at [81, 159] on link "[PERSON_NAME]" at bounding box center [72, 152] width 84 height 13
select select "4"
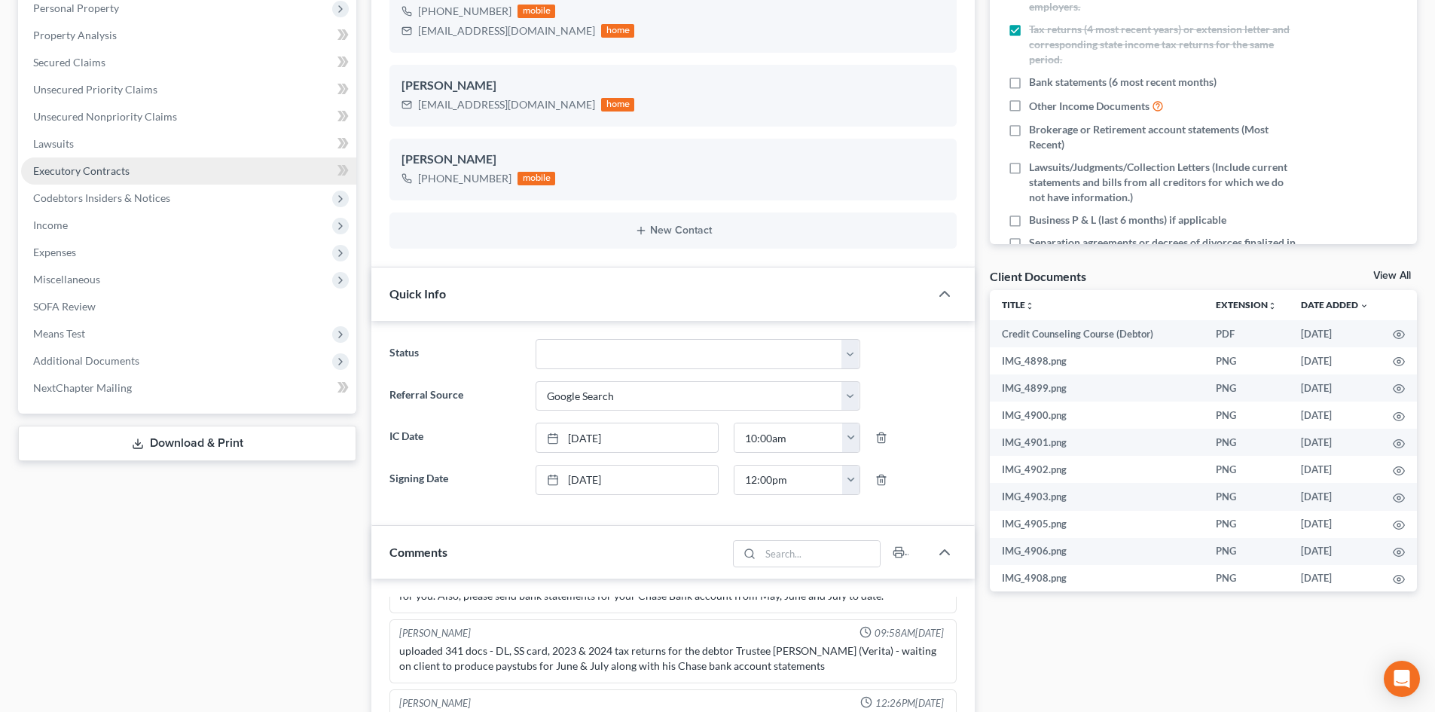
scroll to position [301, 0]
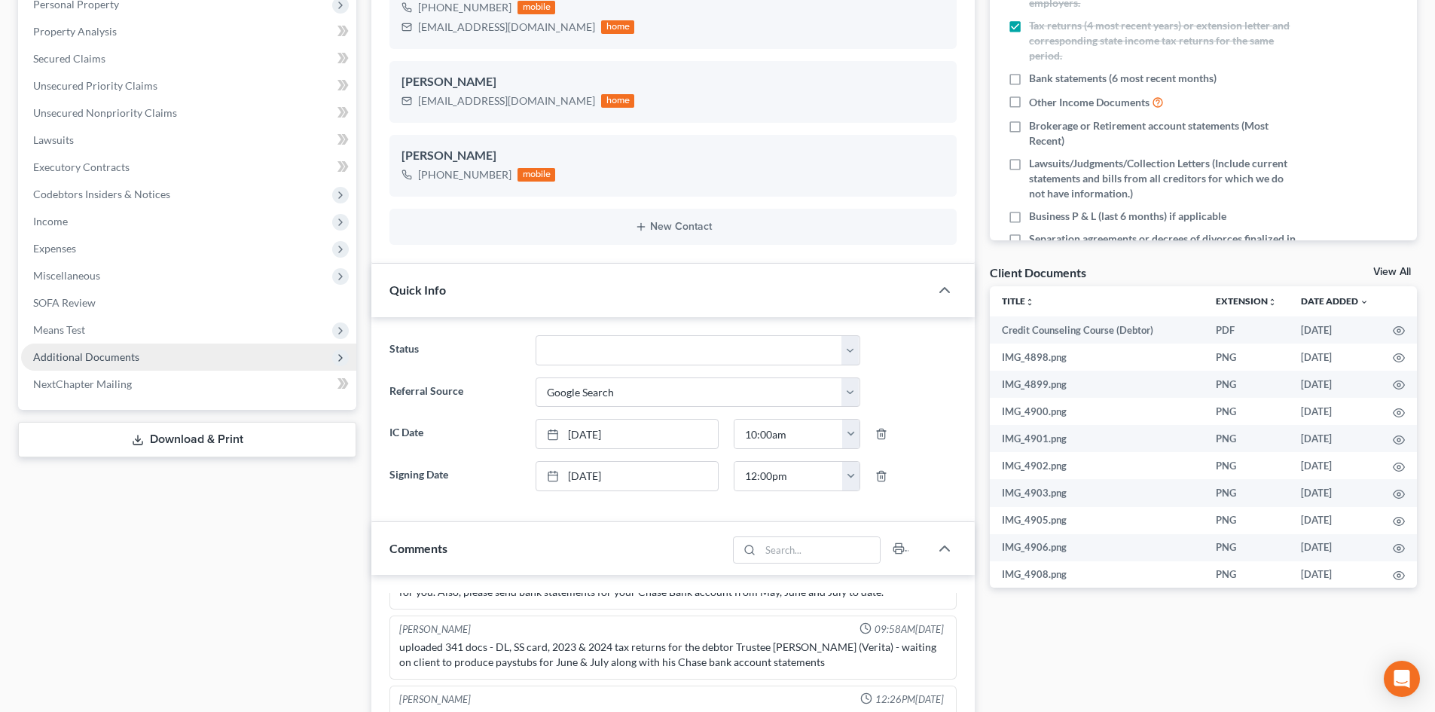
click at [75, 360] on span "Additional Documents" at bounding box center [86, 356] width 106 height 13
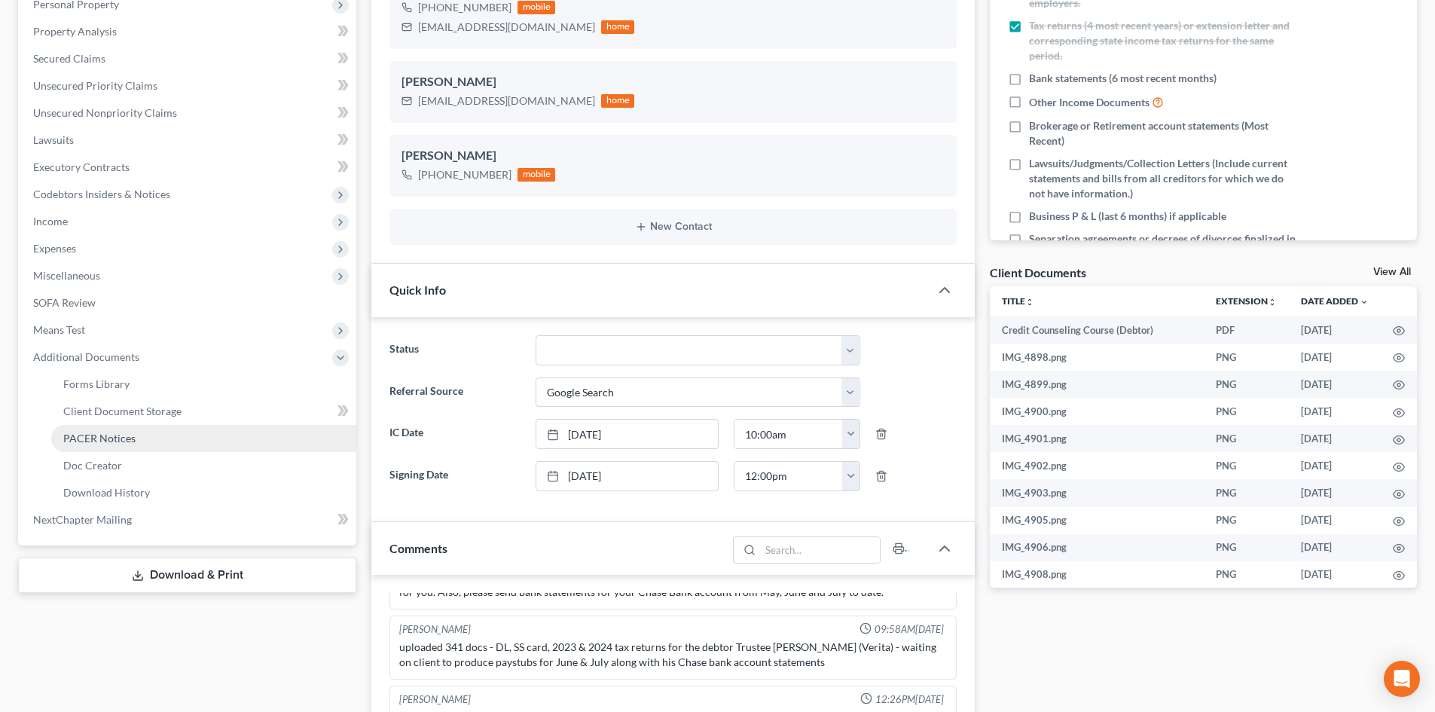
click at [97, 441] on span "PACER Notices" at bounding box center [99, 438] width 72 height 13
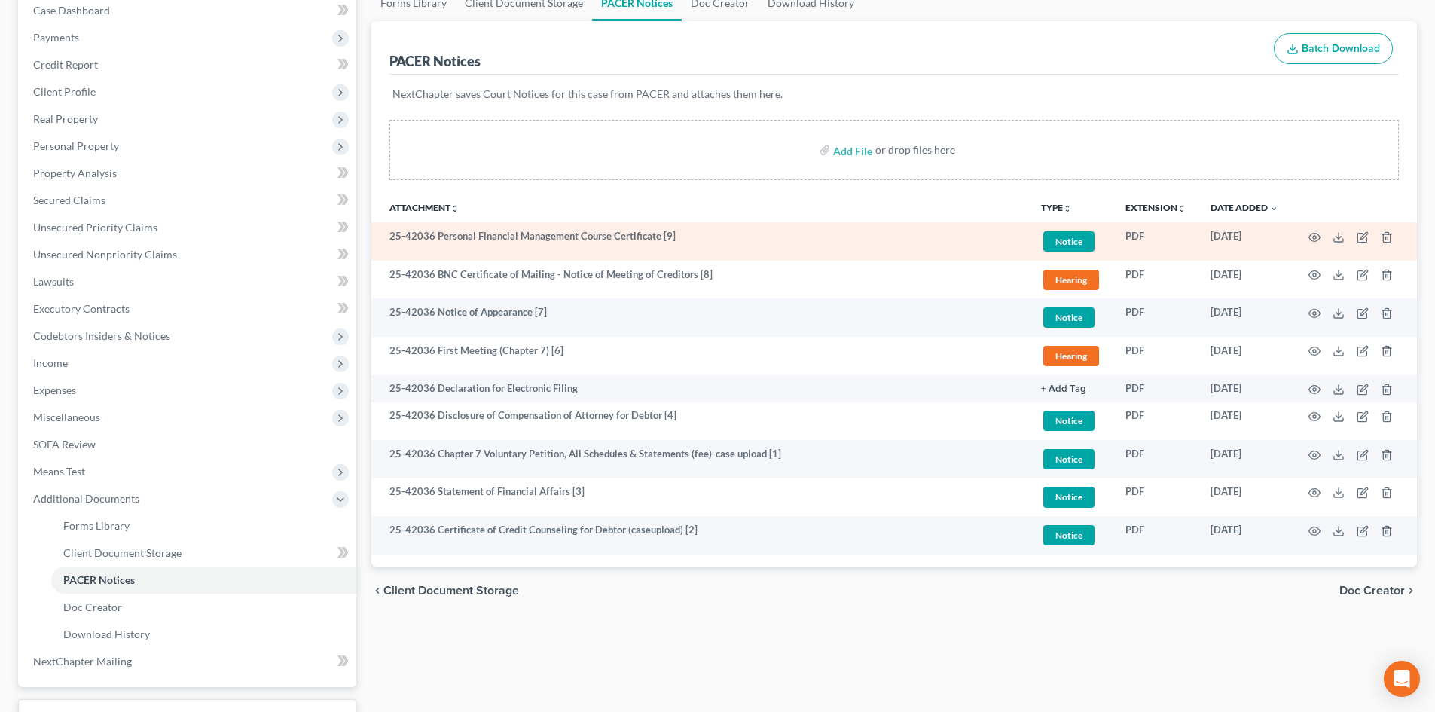
scroll to position [14, 0]
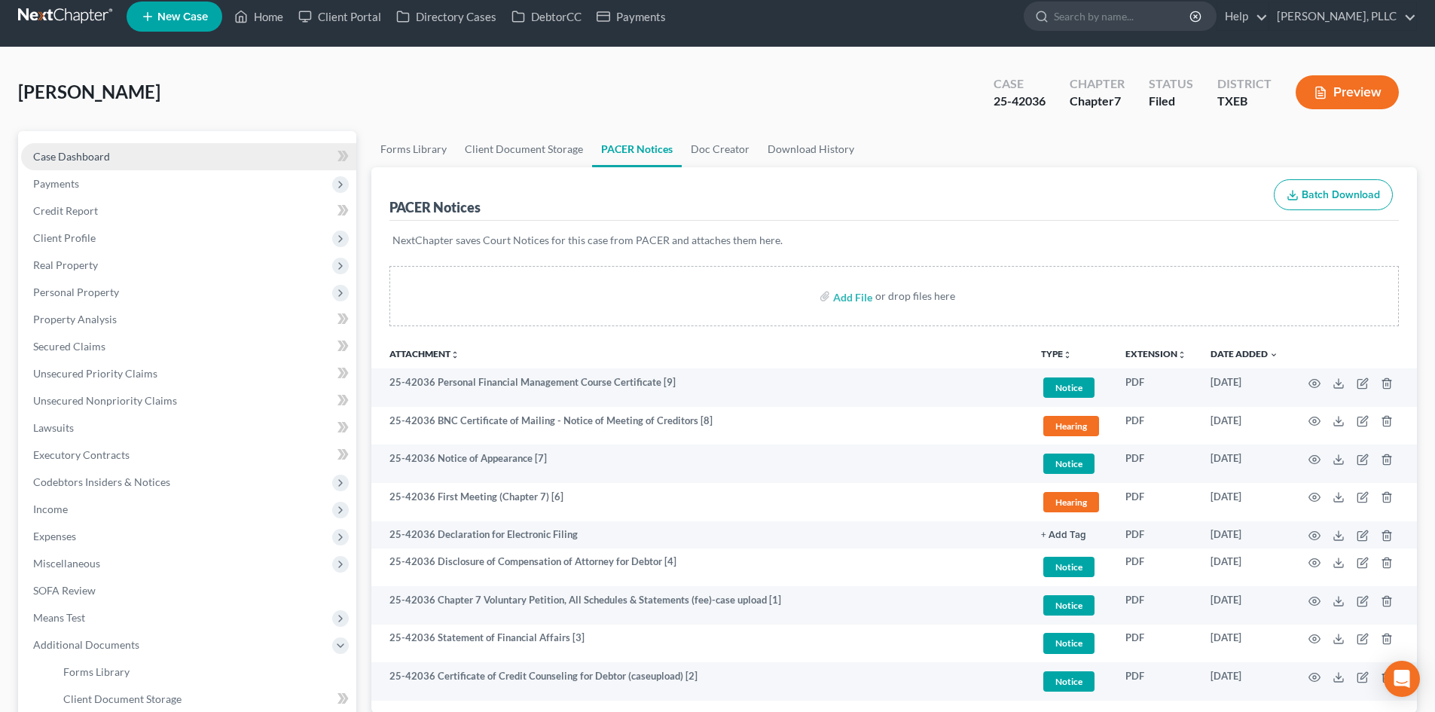
click at [160, 165] on link "Case Dashboard" at bounding box center [188, 156] width 335 height 27
select select "4"
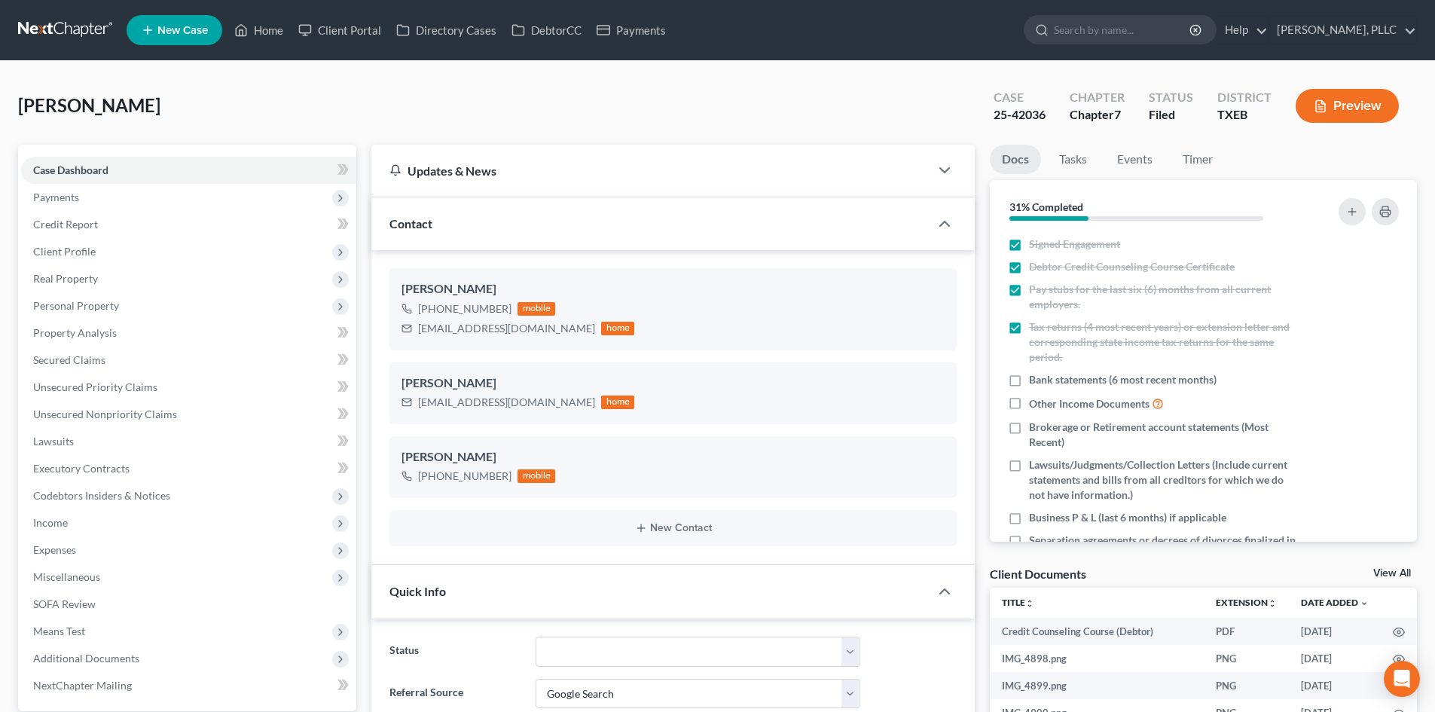
scroll to position [1611, 0]
click at [97, 340] on link "Property Analysis" at bounding box center [188, 332] width 335 height 27
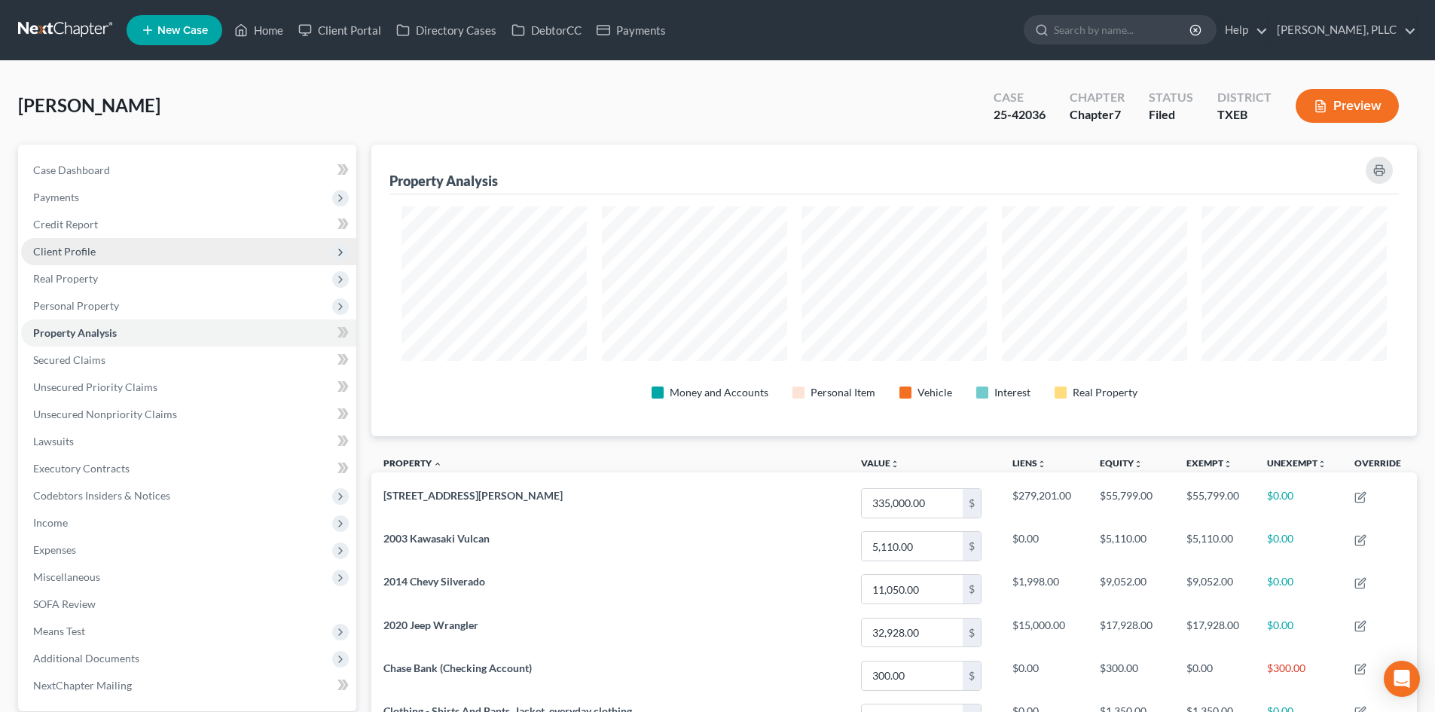
click at [77, 252] on span "Client Profile" at bounding box center [64, 251] width 63 height 13
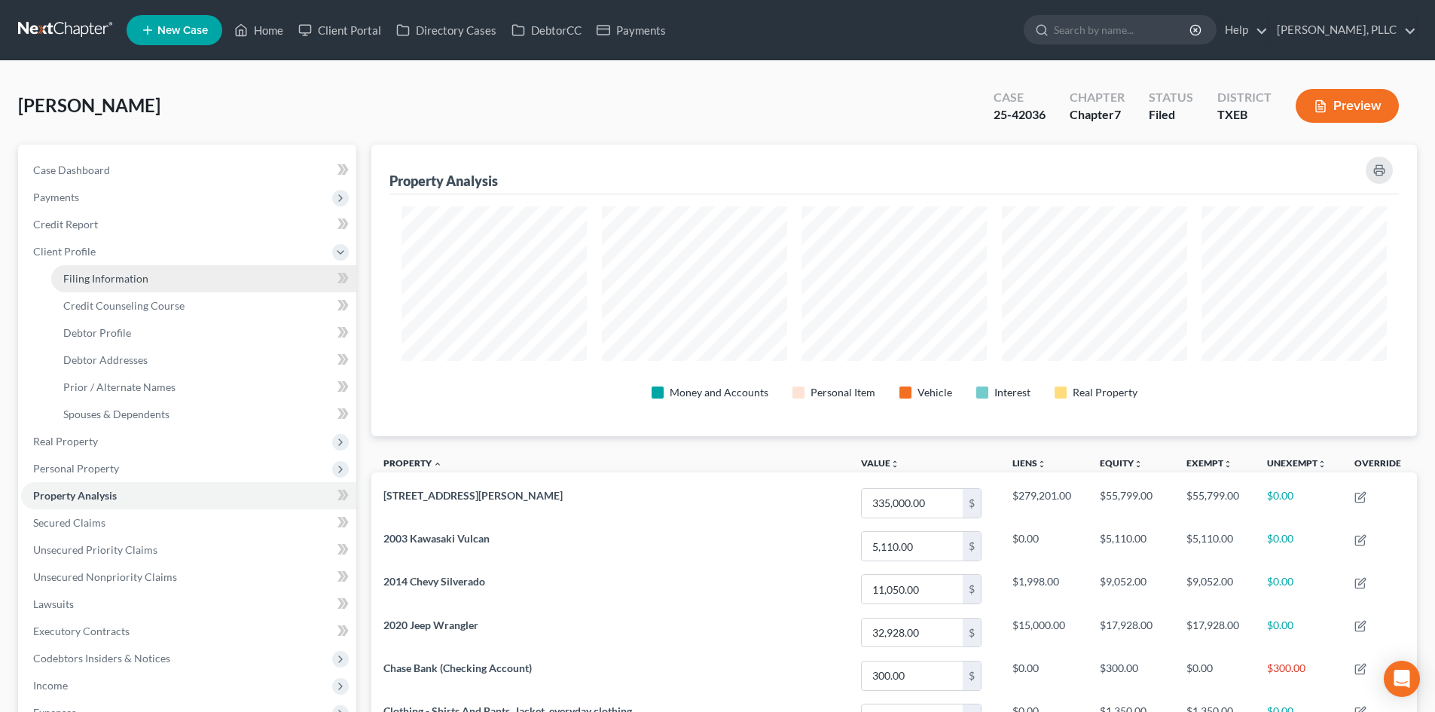
click at [162, 276] on link "Filing Information" at bounding box center [203, 278] width 305 height 27
select select "1"
select select "0"
select select "77"
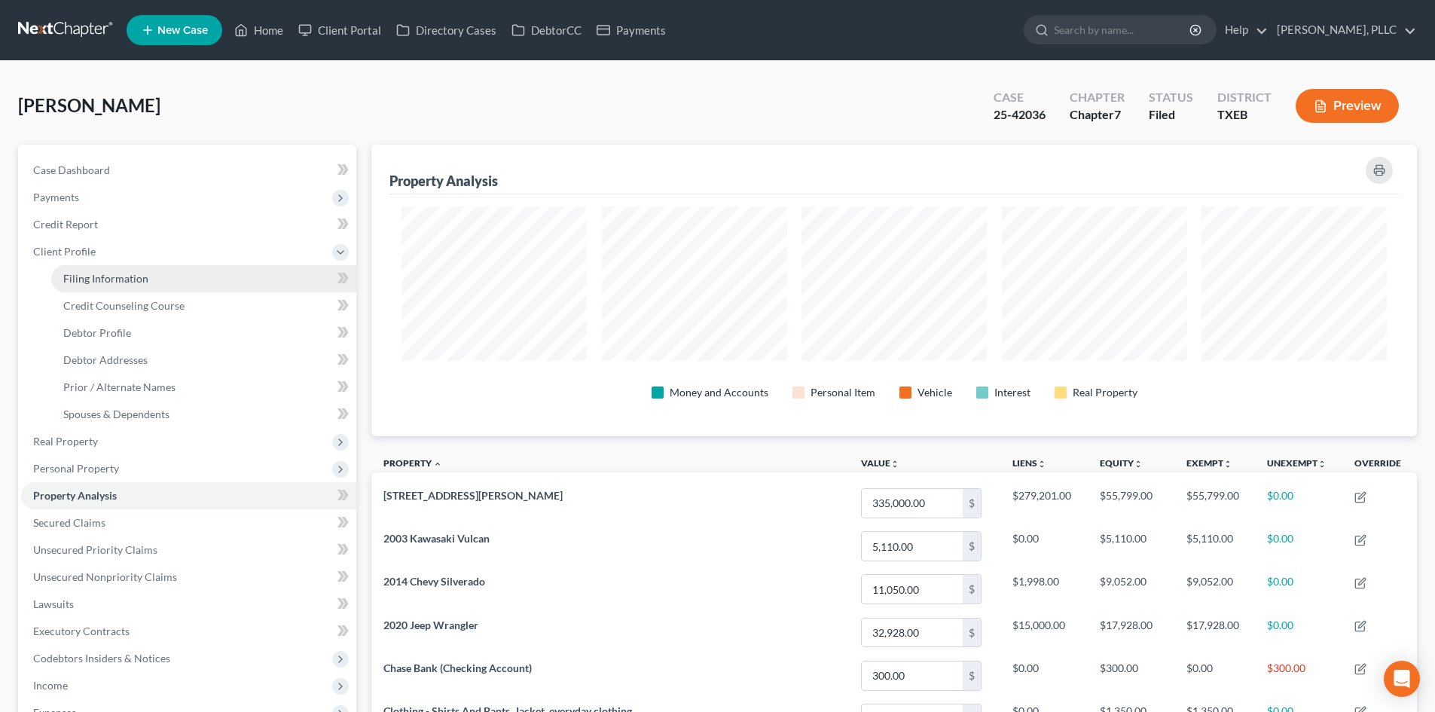
select select "0"
select select "45"
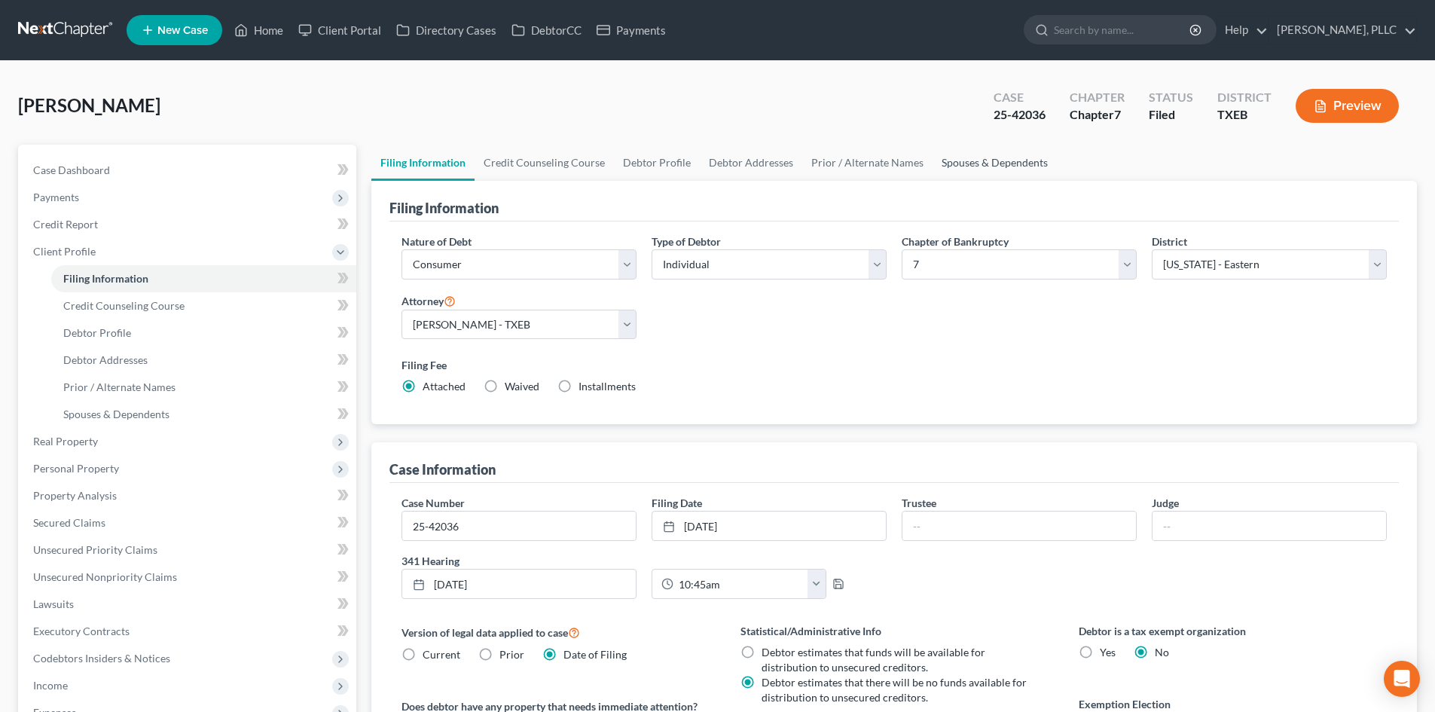
click at [1016, 161] on link "Spouses & Dependents" at bounding box center [994, 163] width 124 height 36
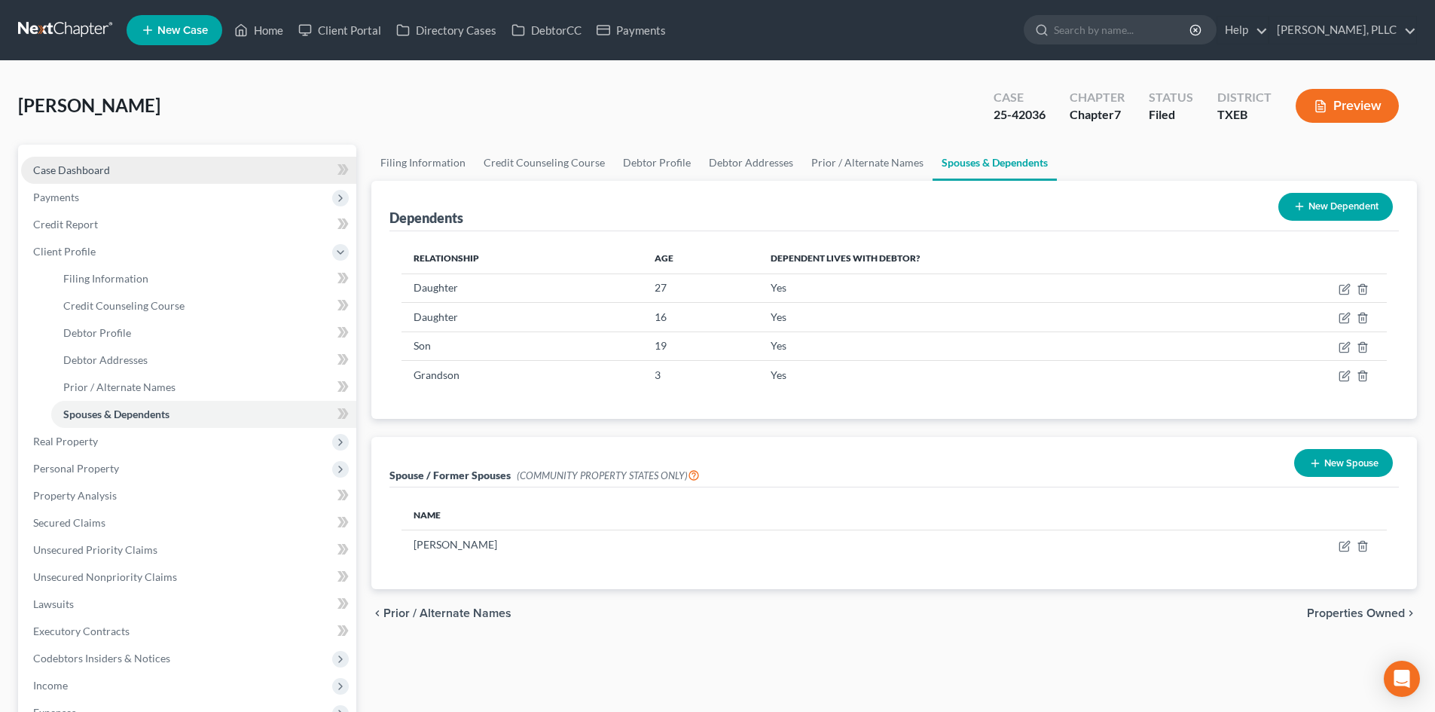
drag, startPoint x: 56, startPoint y: 163, endPoint x: 93, endPoint y: 166, distance: 37.1
click at [55, 163] on span "Case Dashboard" at bounding box center [71, 169] width 77 height 13
select select "4"
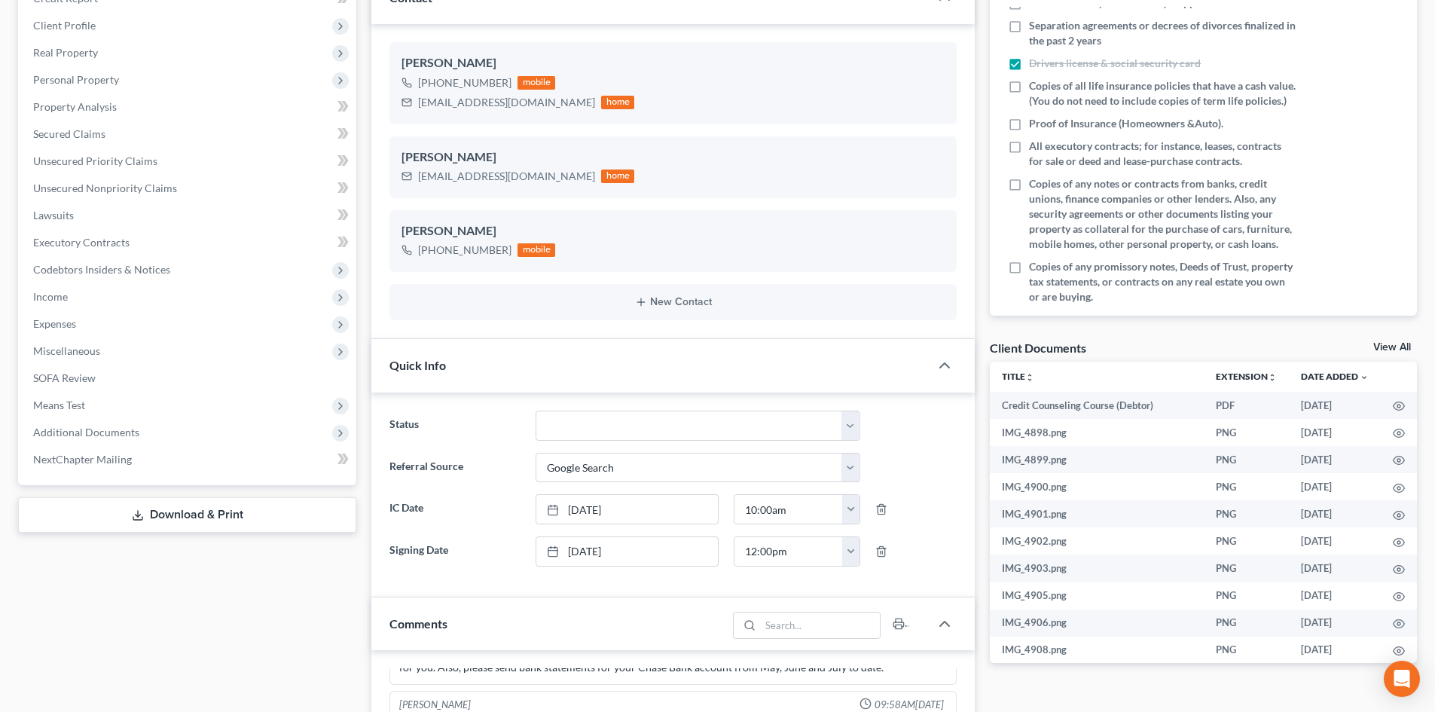
scroll to position [335, 0]
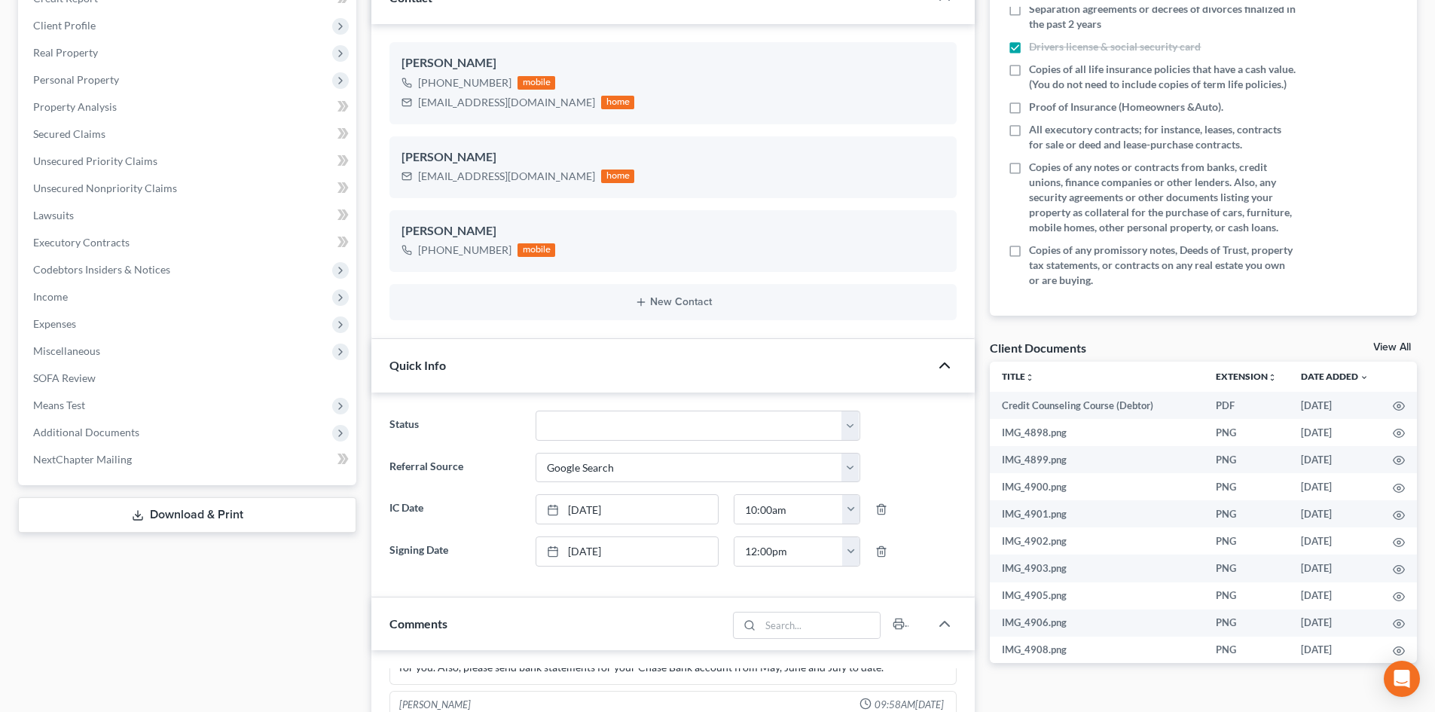
click at [948, 368] on icon "button" at bounding box center [944, 365] width 18 height 18
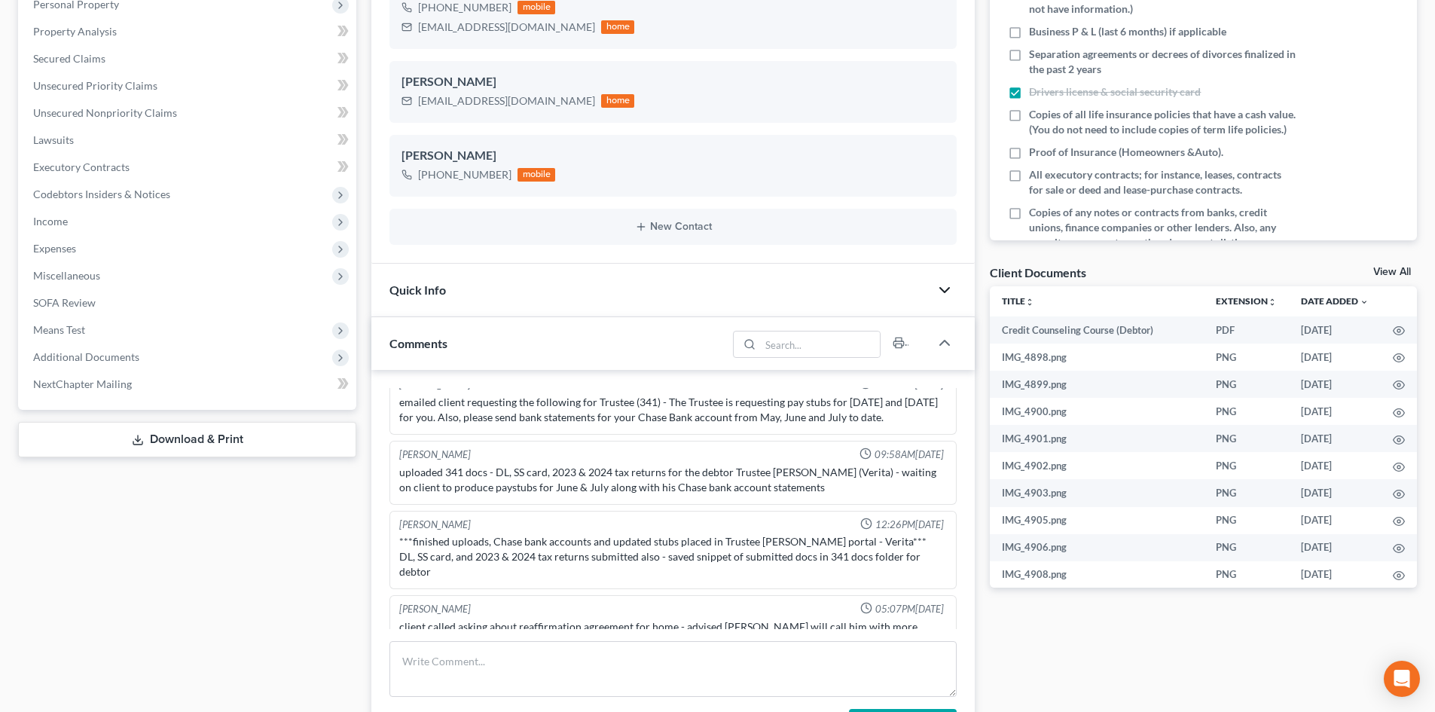
scroll to position [1611, 0]
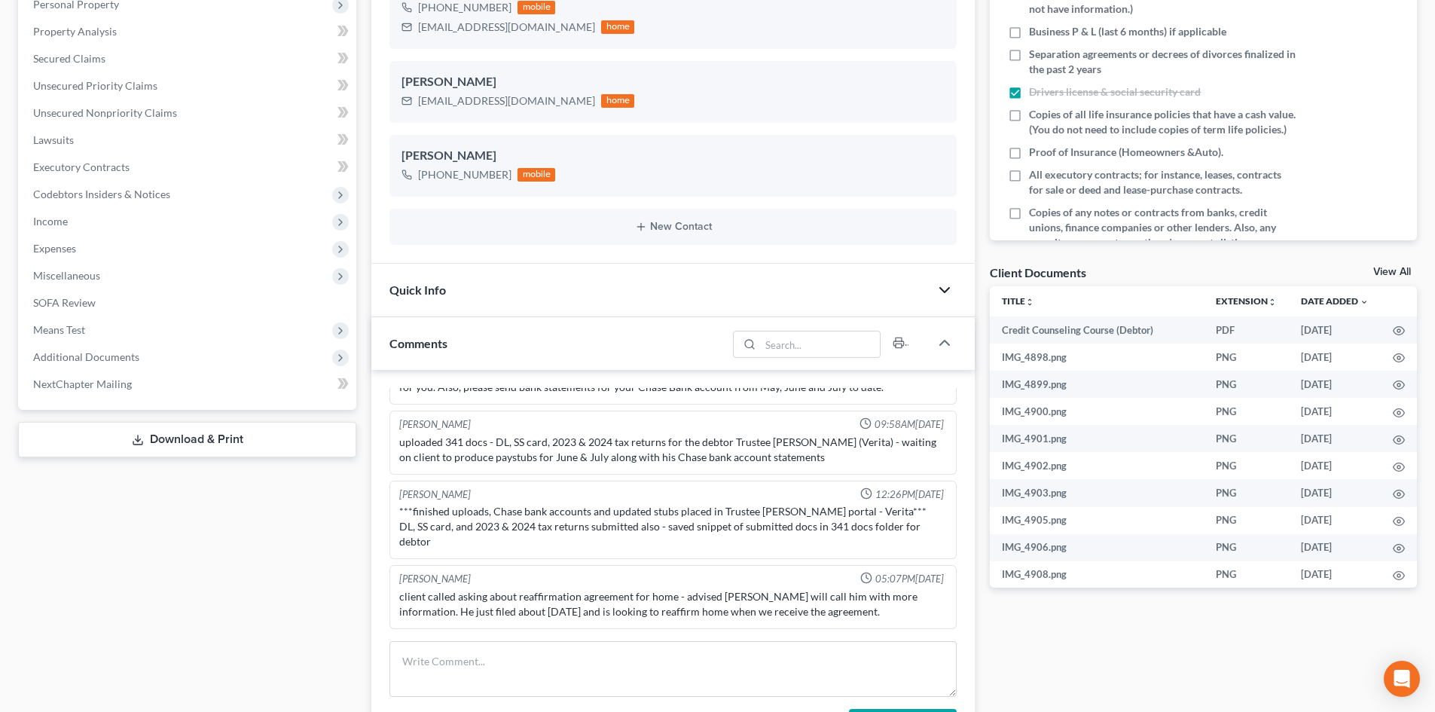
click at [1038, 632] on div "Docs Tasks Events Timer 31% Completed Nothing here yet! Signed Engagement Debto…" at bounding box center [1203, 493] width 442 height 1300
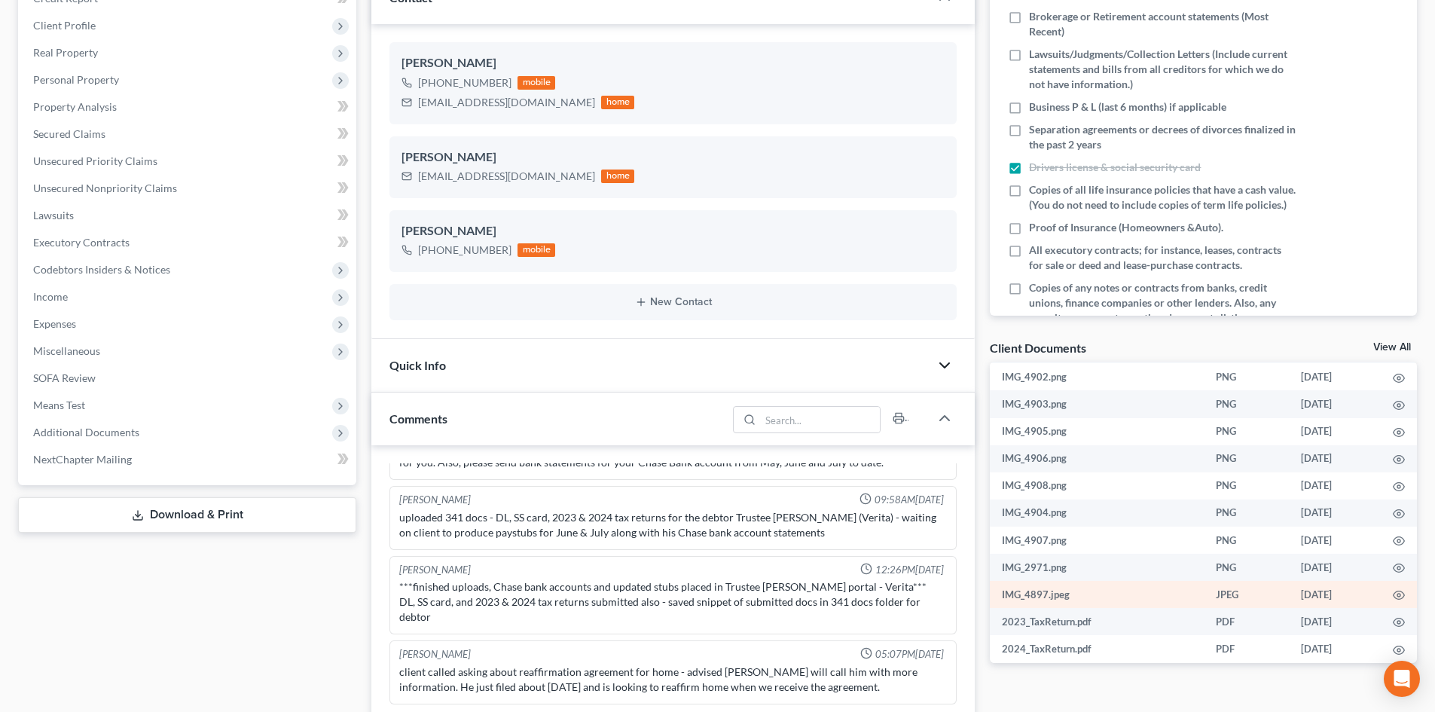
scroll to position [175, 0]
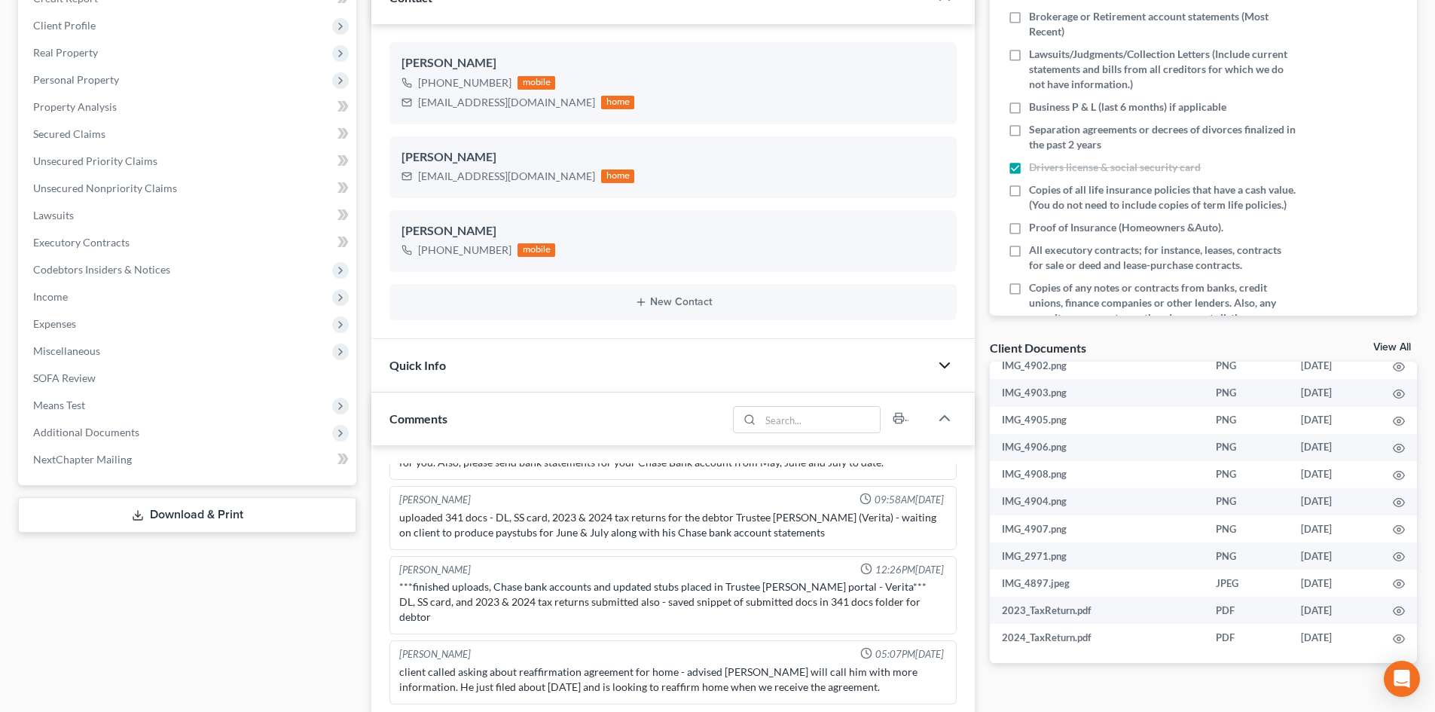
click at [1049, 691] on div "Docs Tasks Events Timer 31% Completed Nothing here yet! Signed Engagement Debto…" at bounding box center [1203, 569] width 442 height 1300
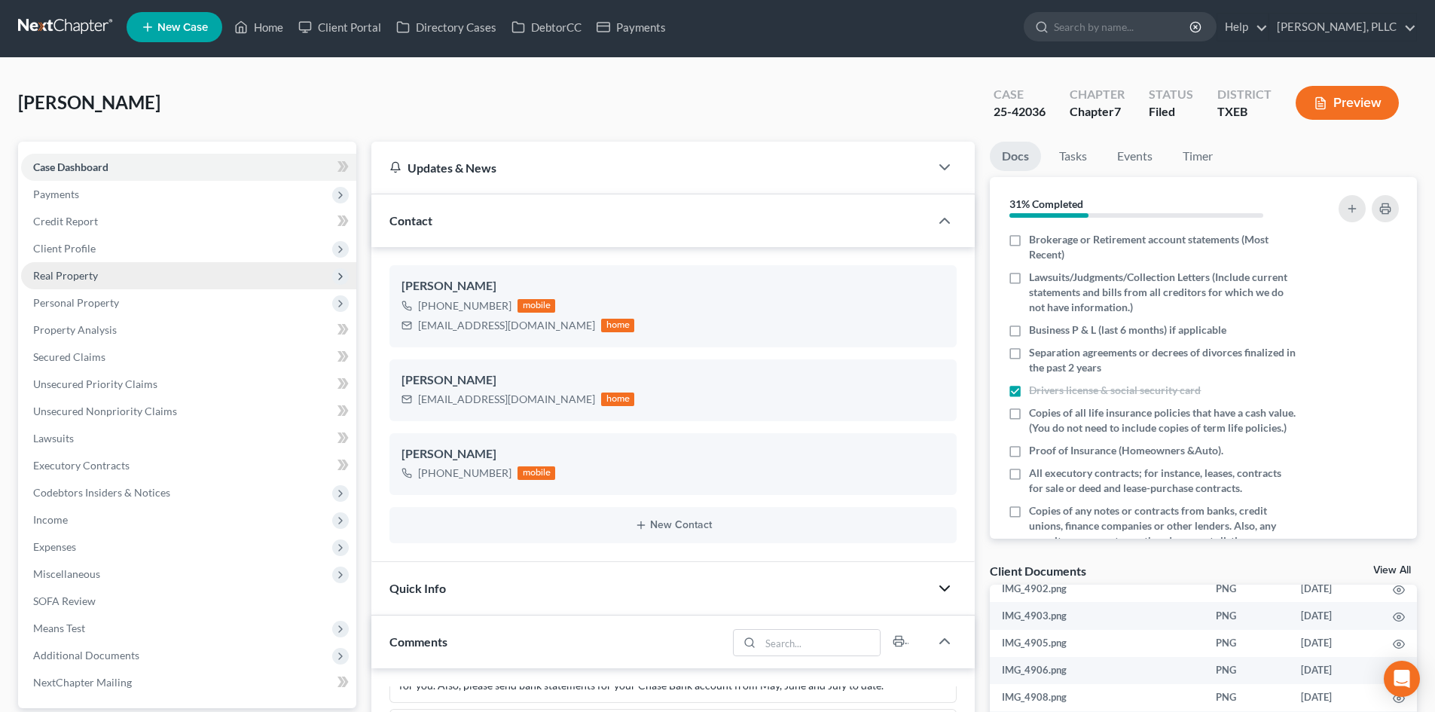
scroll to position [0, 0]
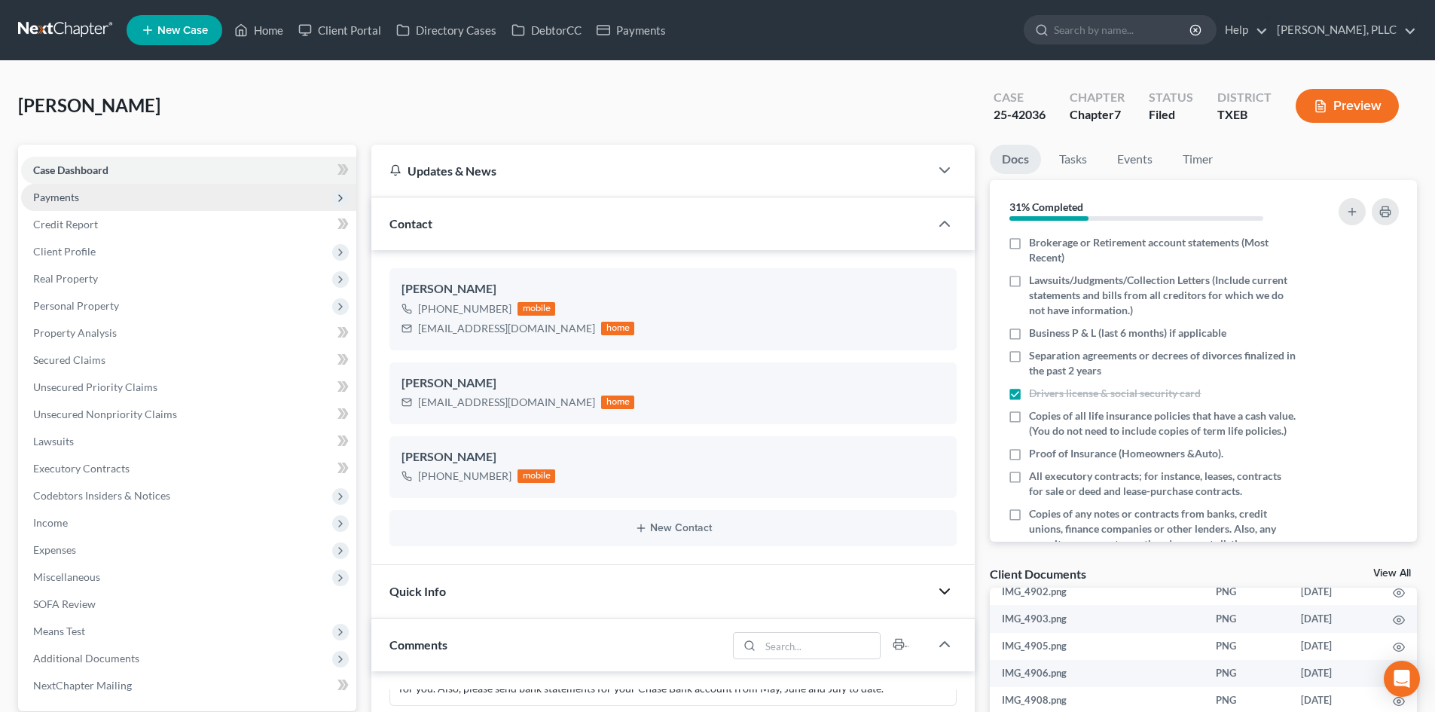
click at [136, 197] on span "Payments" at bounding box center [188, 197] width 335 height 27
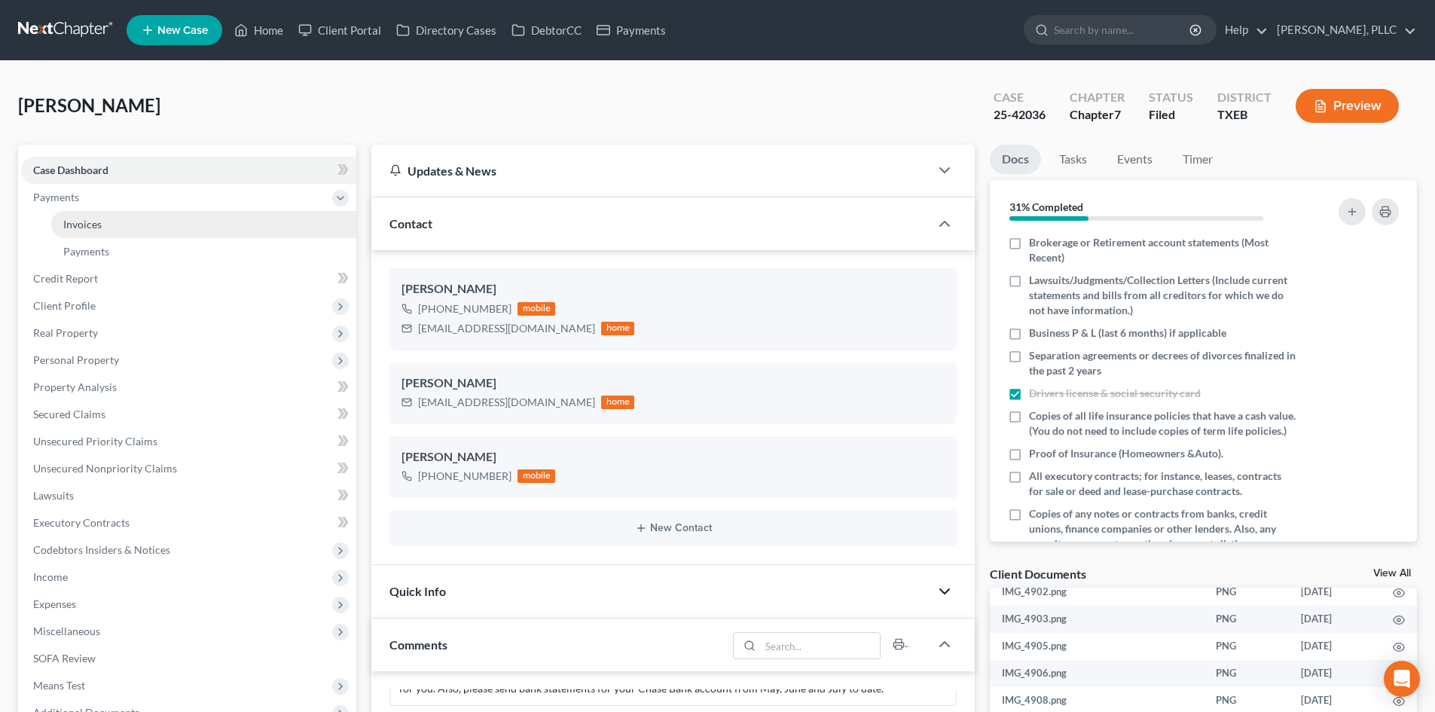
click at [108, 228] on link "Invoices" at bounding box center [203, 224] width 305 height 27
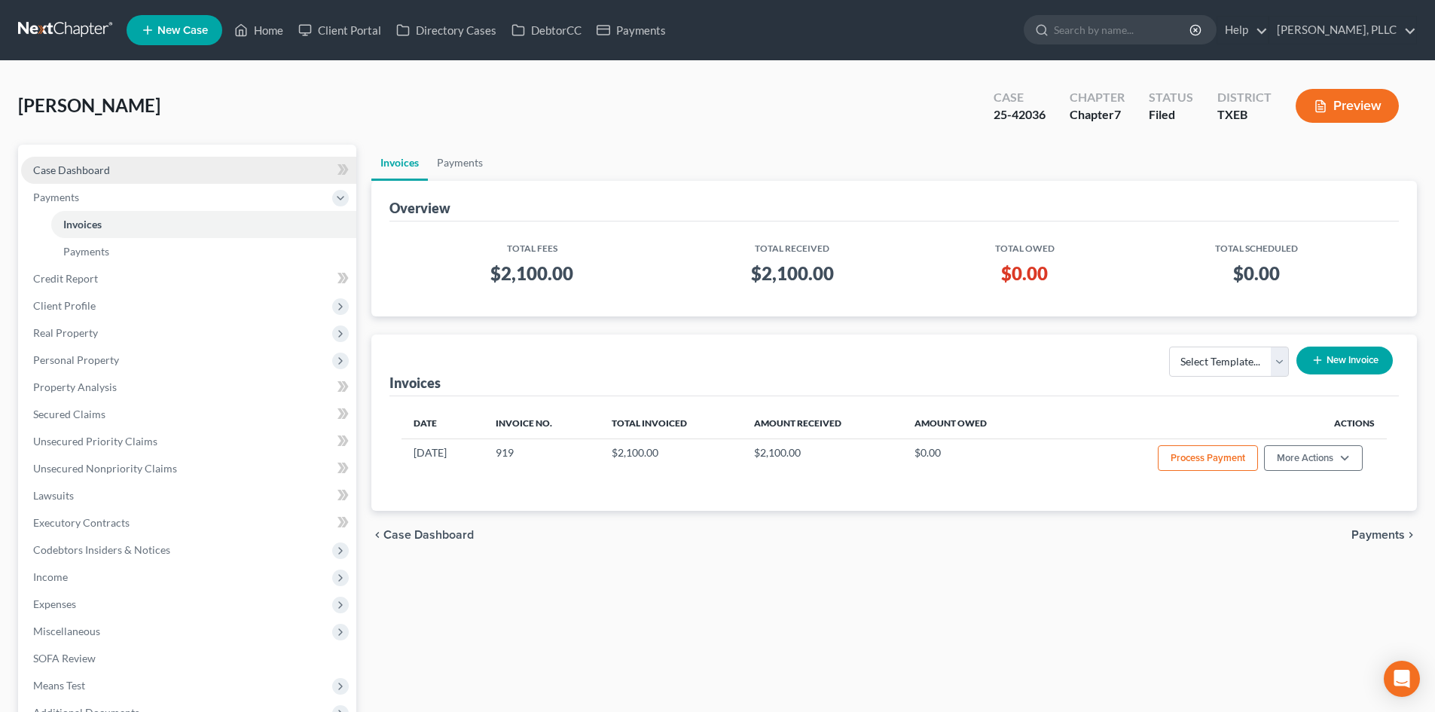
click at [123, 173] on link "Case Dashboard" at bounding box center [188, 170] width 335 height 27
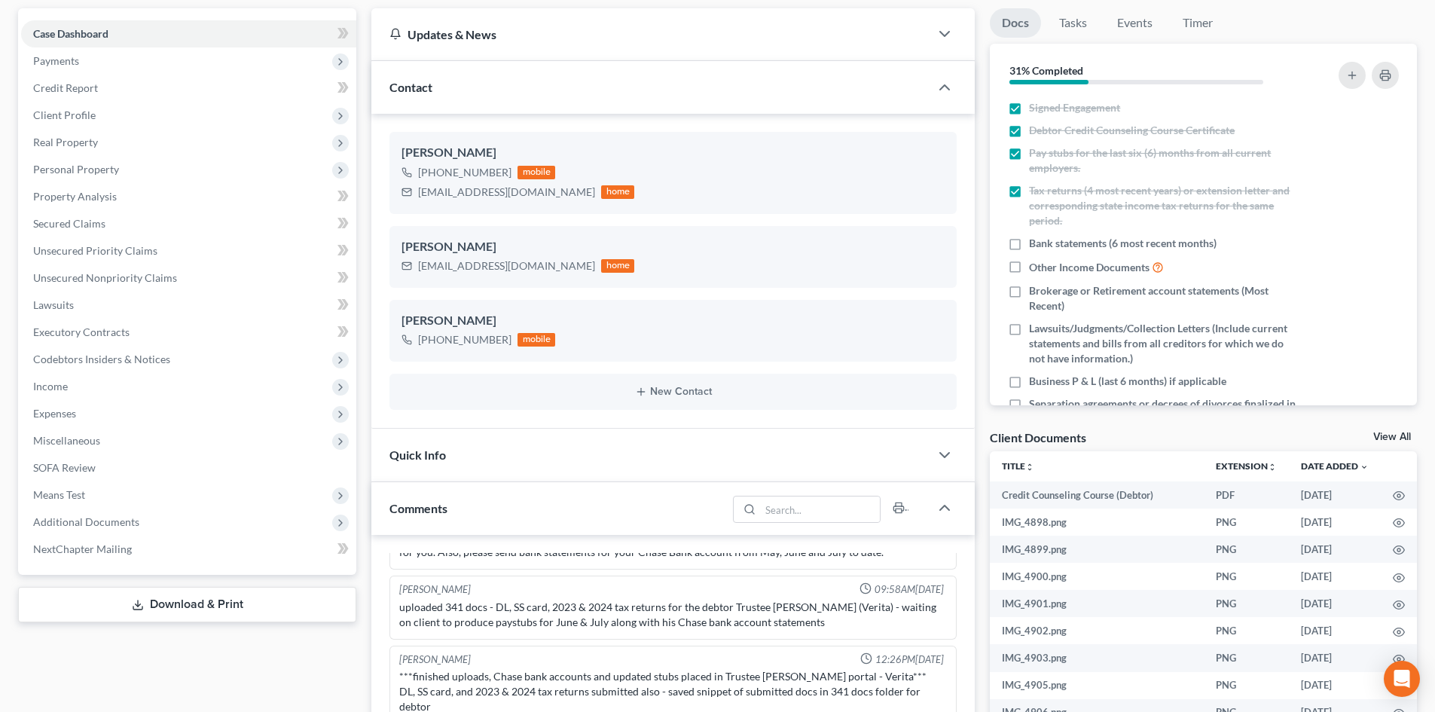
scroll to position [151, 0]
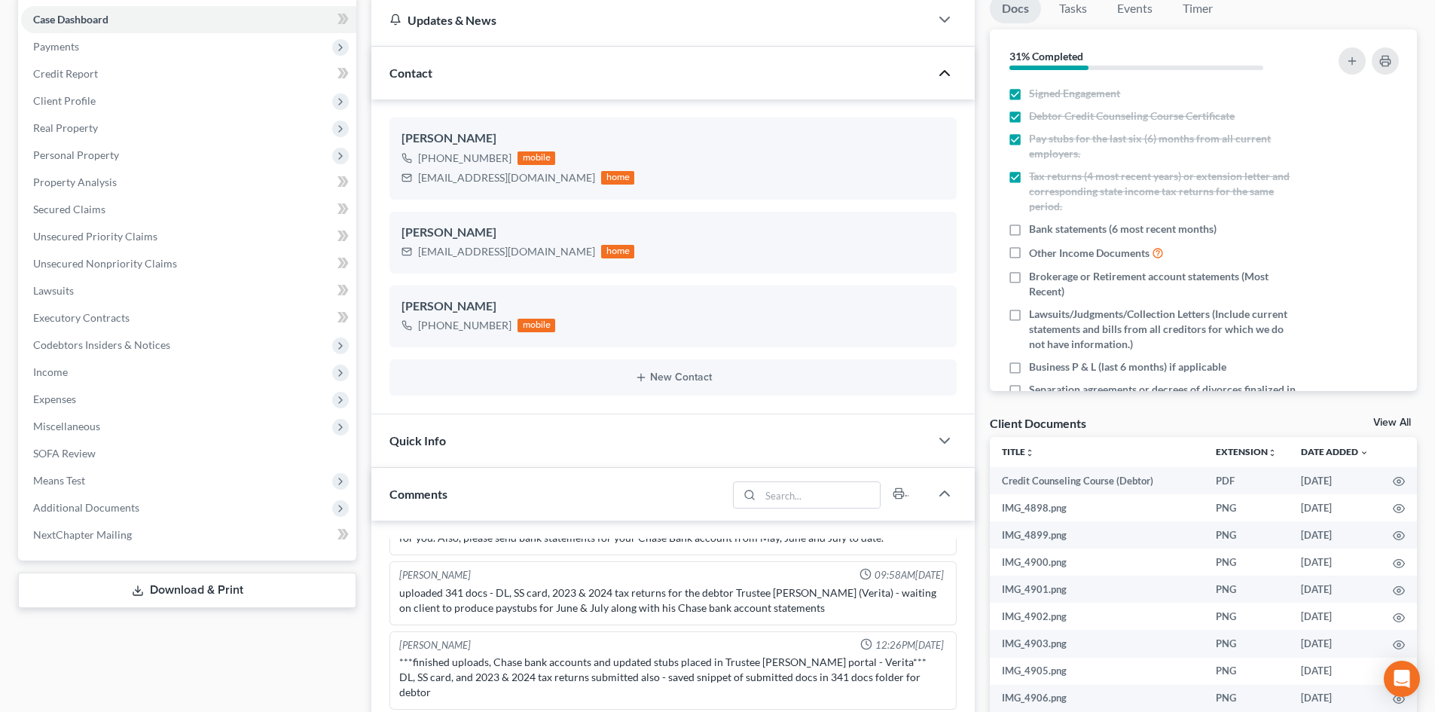
click at [941, 75] on icon "button" at bounding box center [944, 73] width 18 height 18
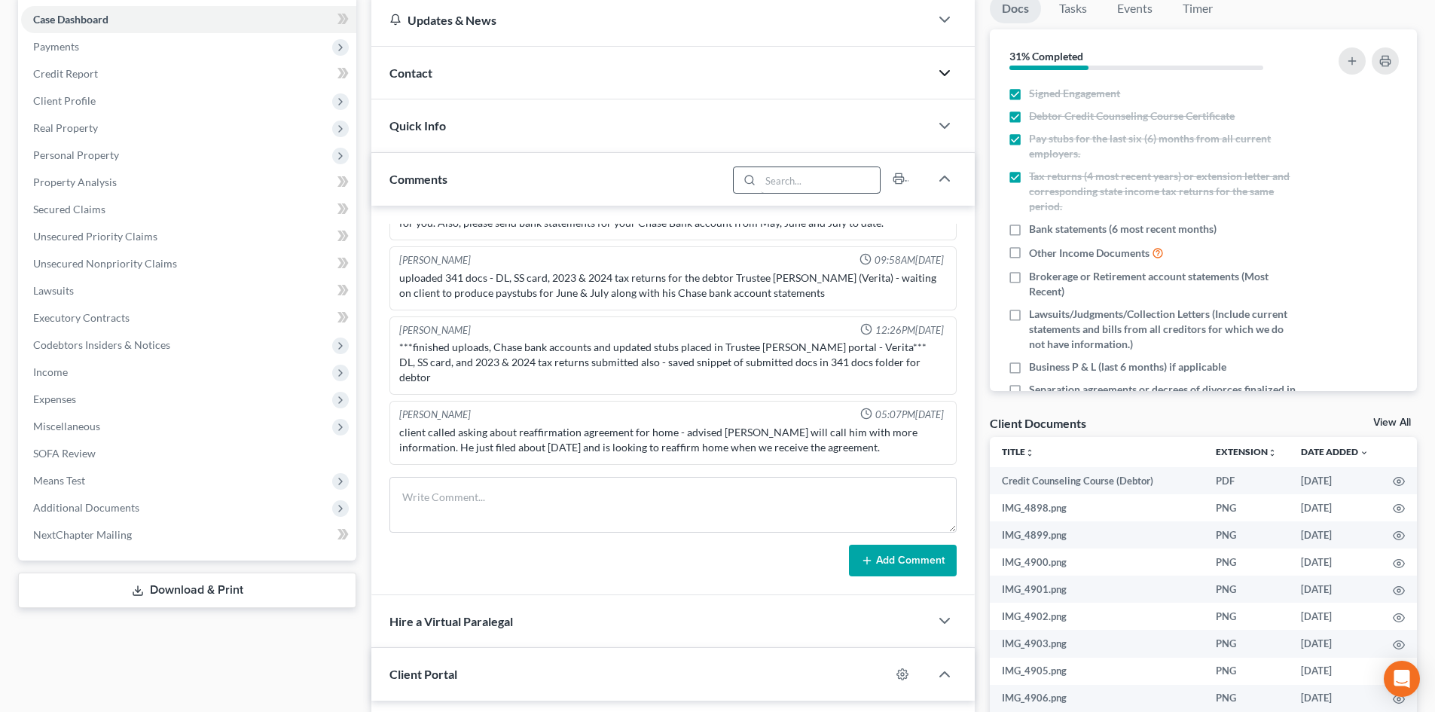
scroll to position [0, 0]
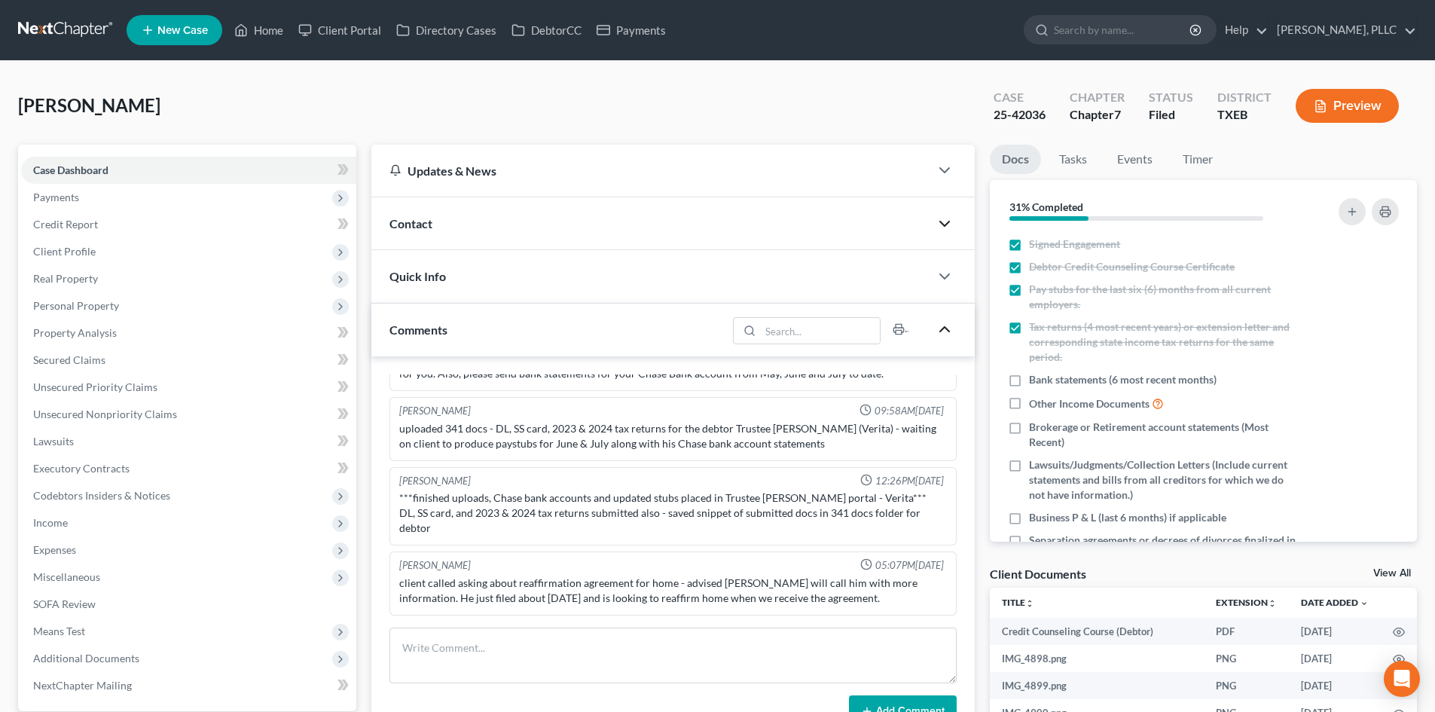
click at [944, 336] on icon "button" at bounding box center [944, 329] width 18 height 18
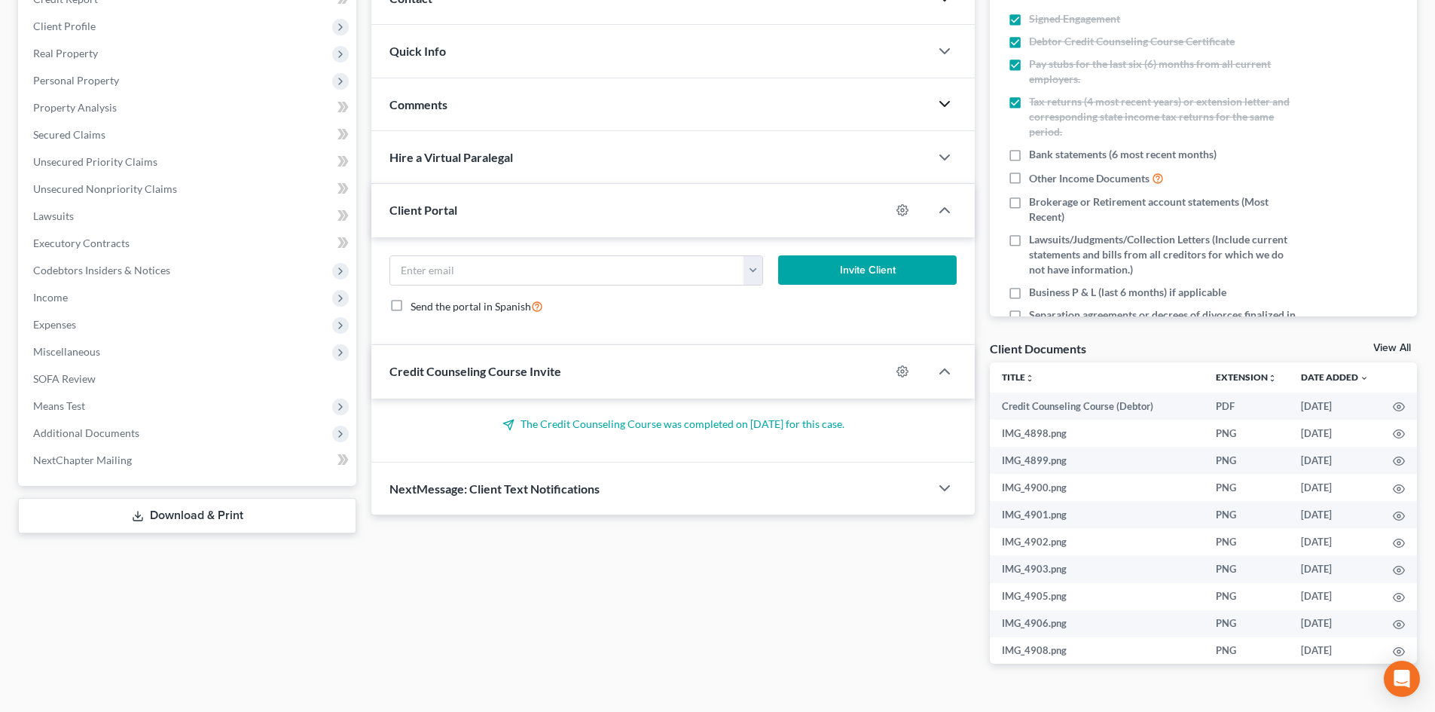
scroll to position [226, 0]
click at [947, 207] on icon "button" at bounding box center [944, 209] width 18 height 18
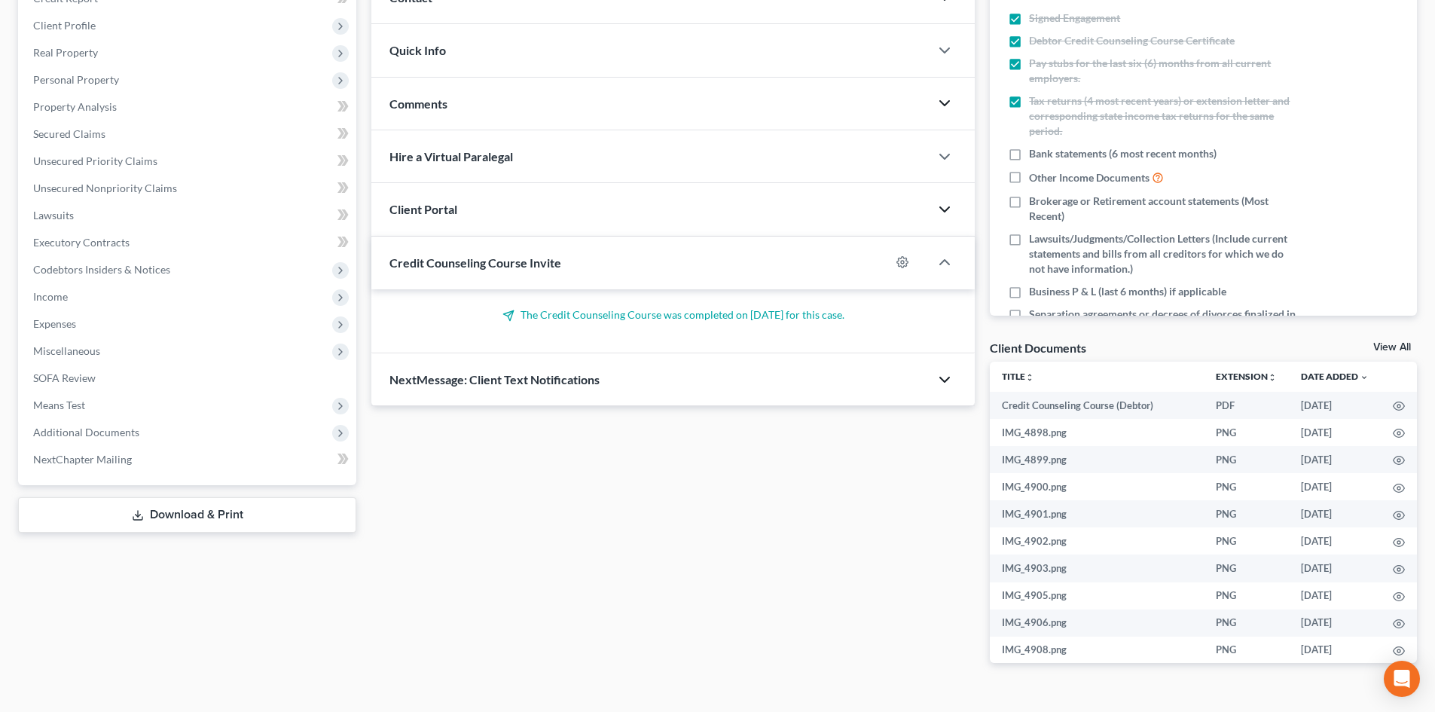
click at [936, 378] on icon "button" at bounding box center [944, 380] width 18 height 18
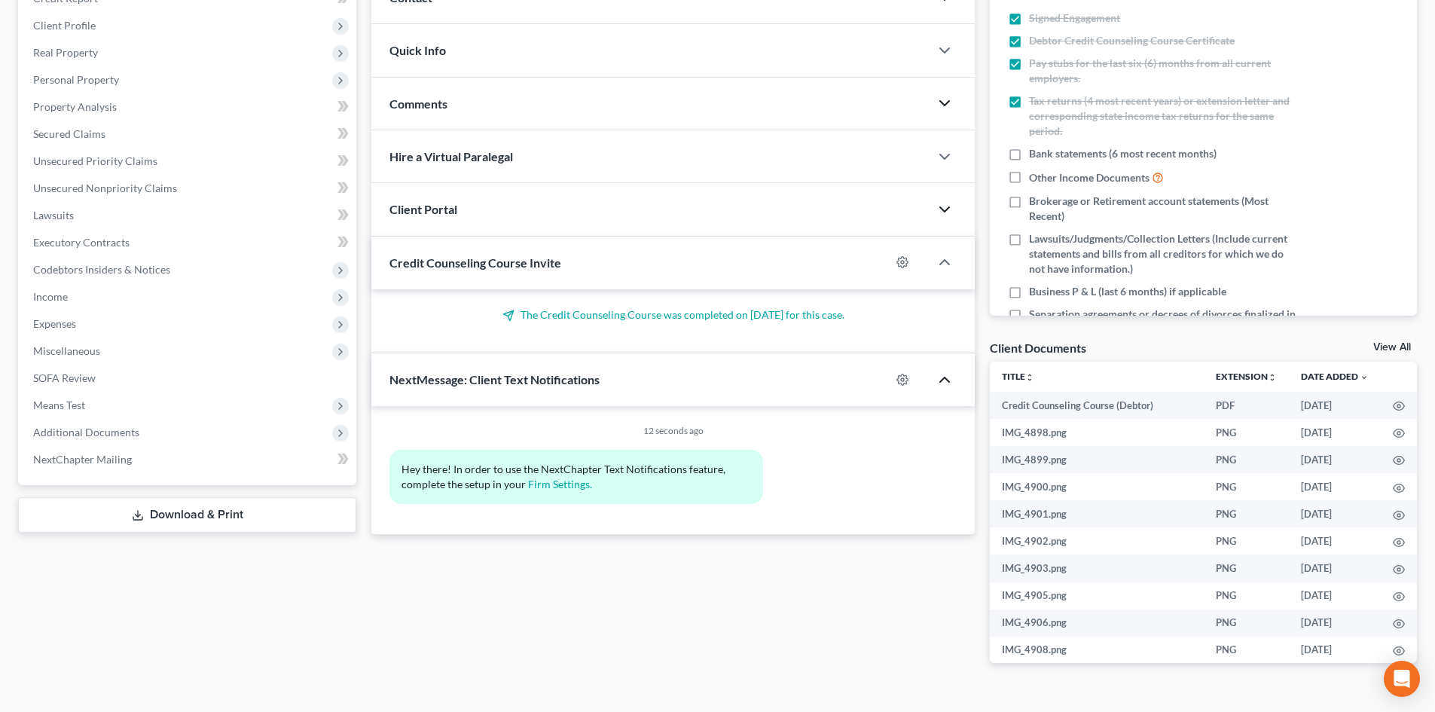
click at [939, 378] on icon "button" at bounding box center [944, 380] width 18 height 18
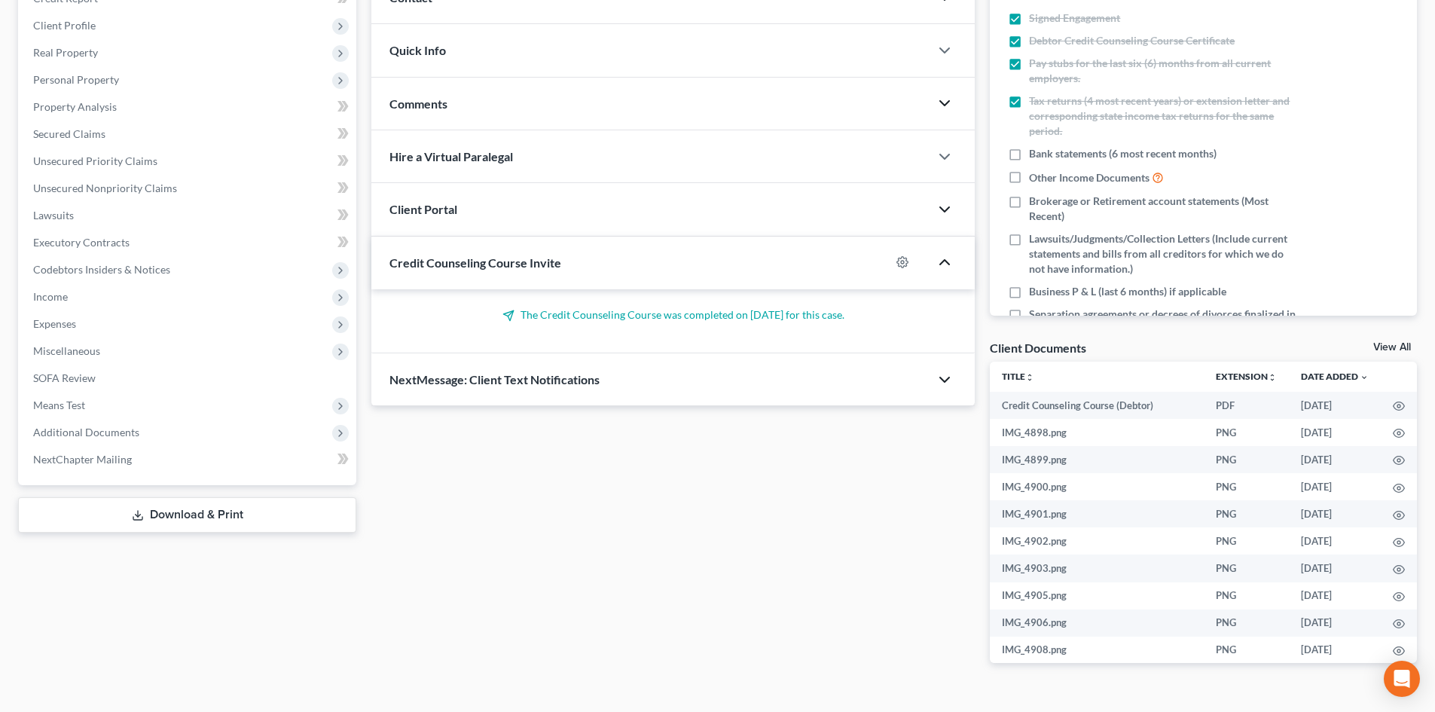
click at [940, 263] on icon "button" at bounding box center [944, 262] width 18 height 18
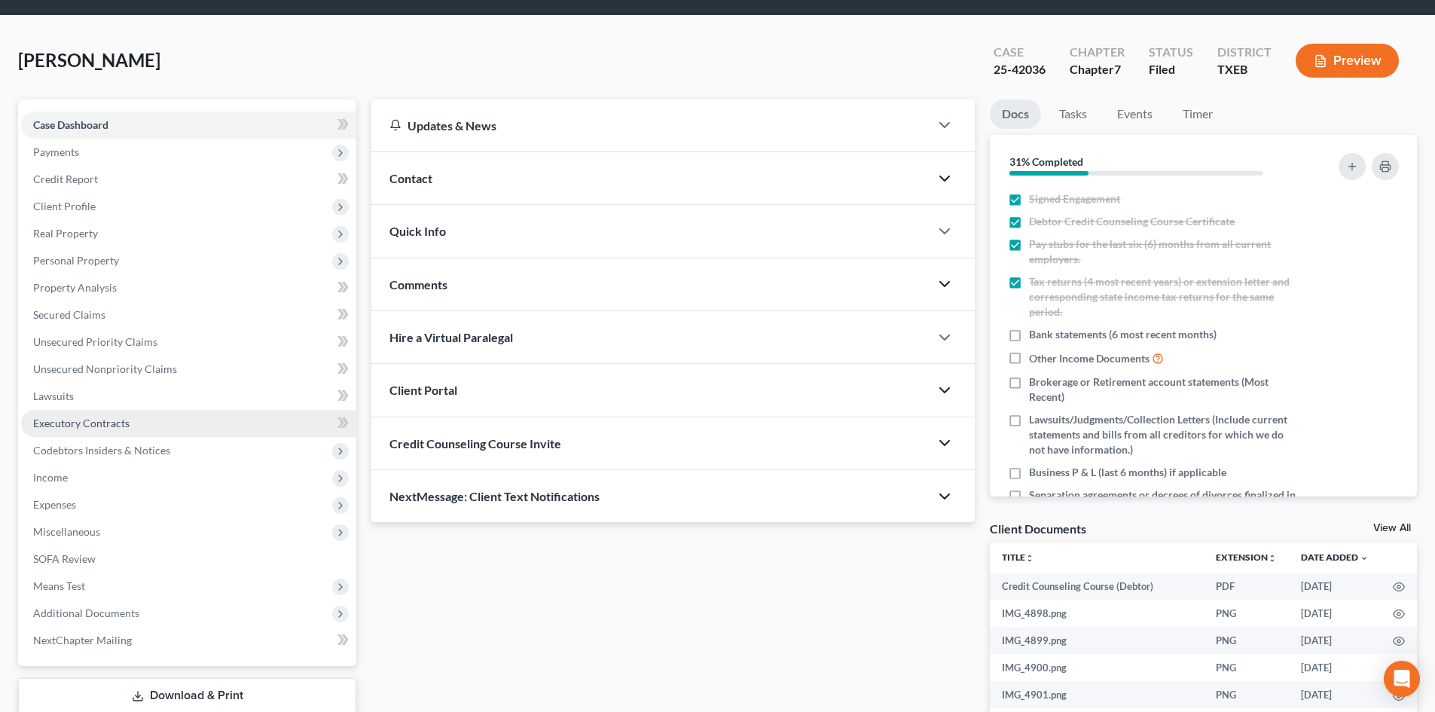
scroll to position [32, 0]
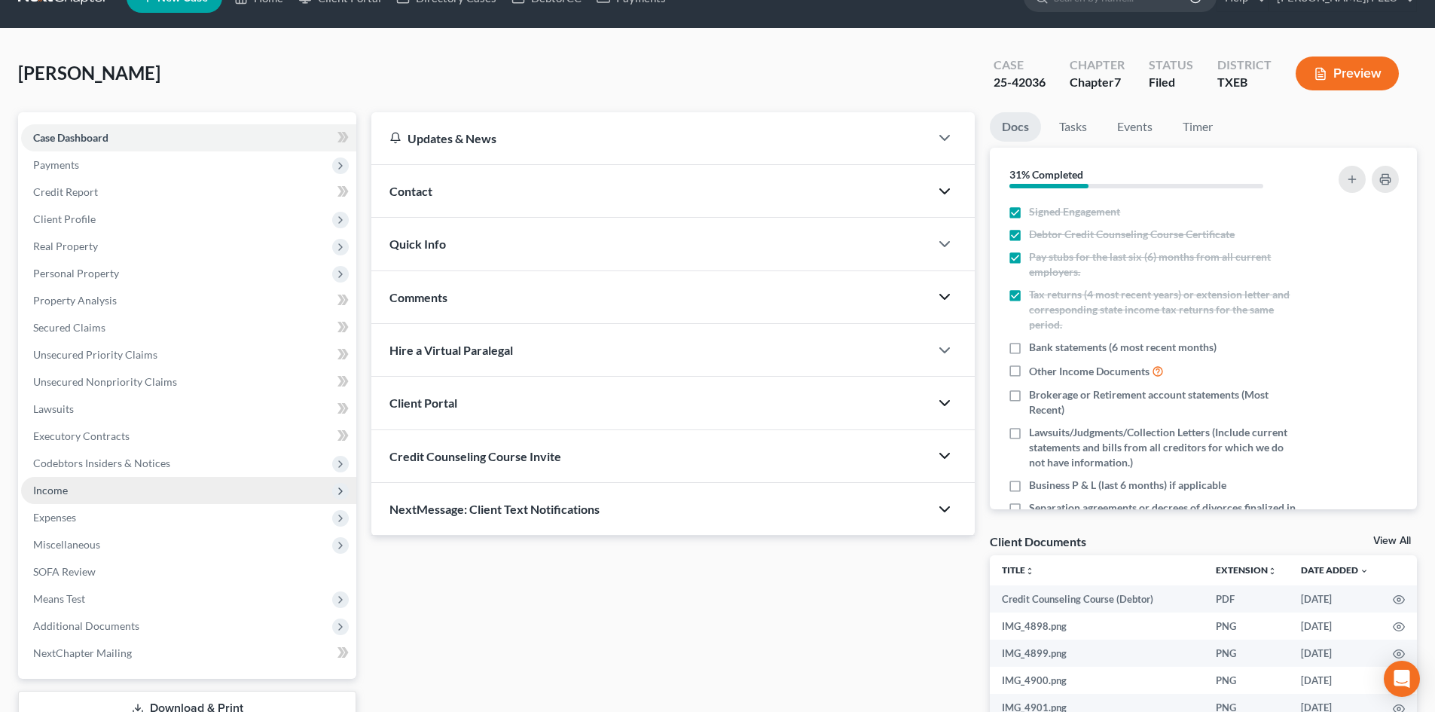
click at [80, 494] on span "Income" at bounding box center [188, 490] width 335 height 27
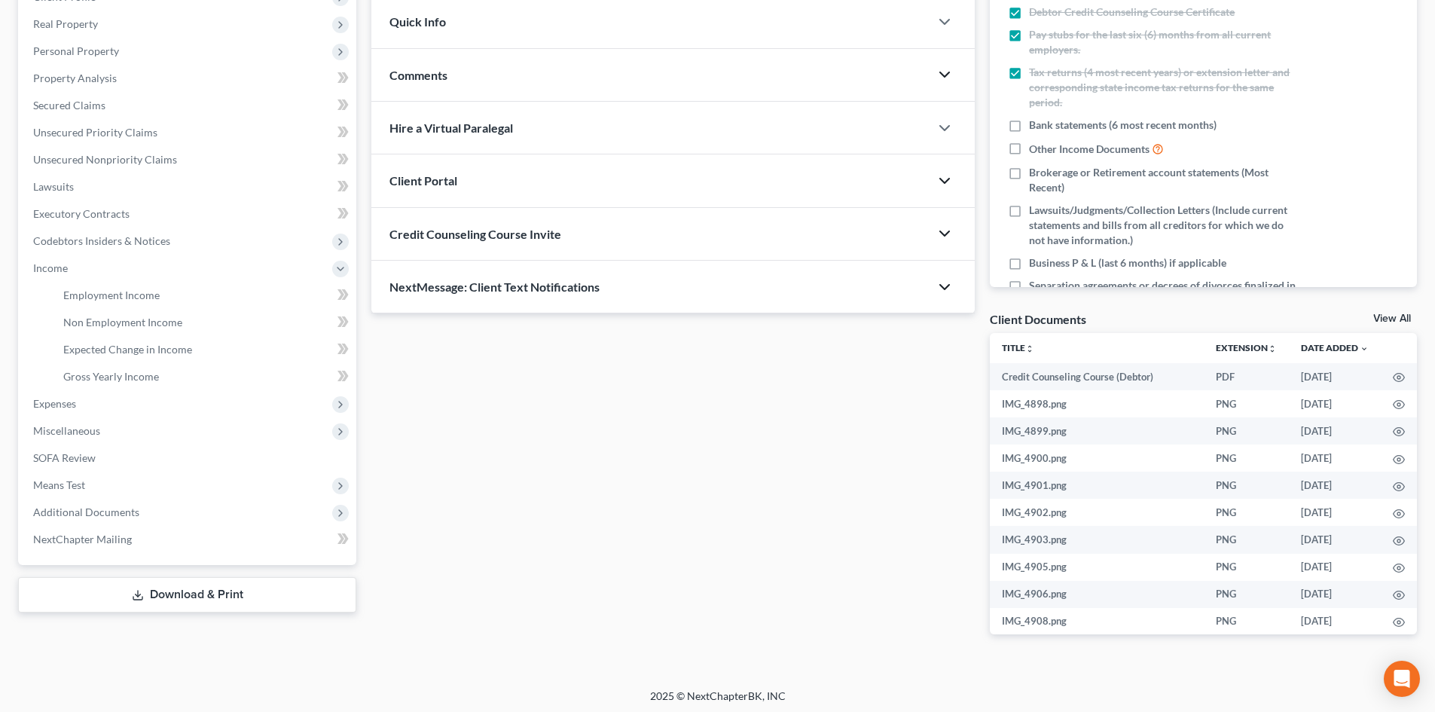
scroll to position [258, 0]
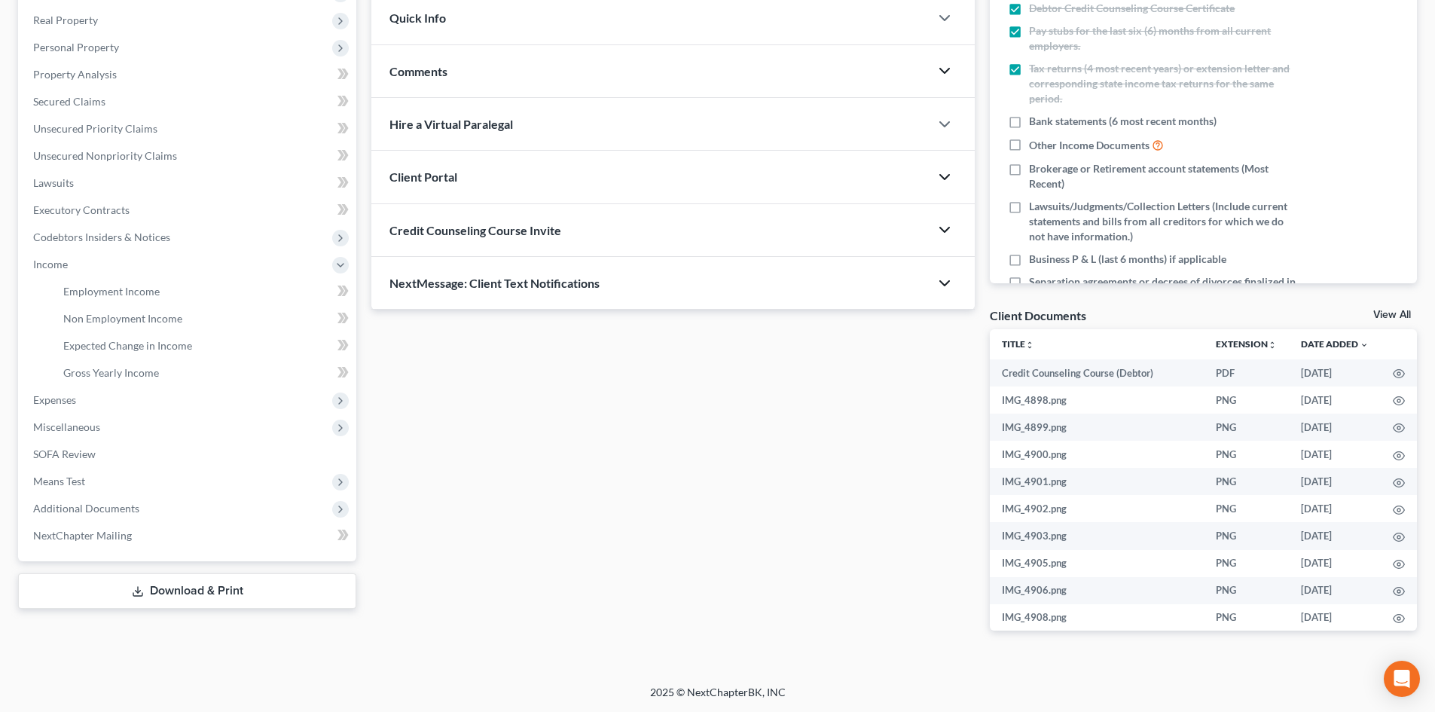
click at [940, 288] on icon "button" at bounding box center [944, 283] width 18 height 18
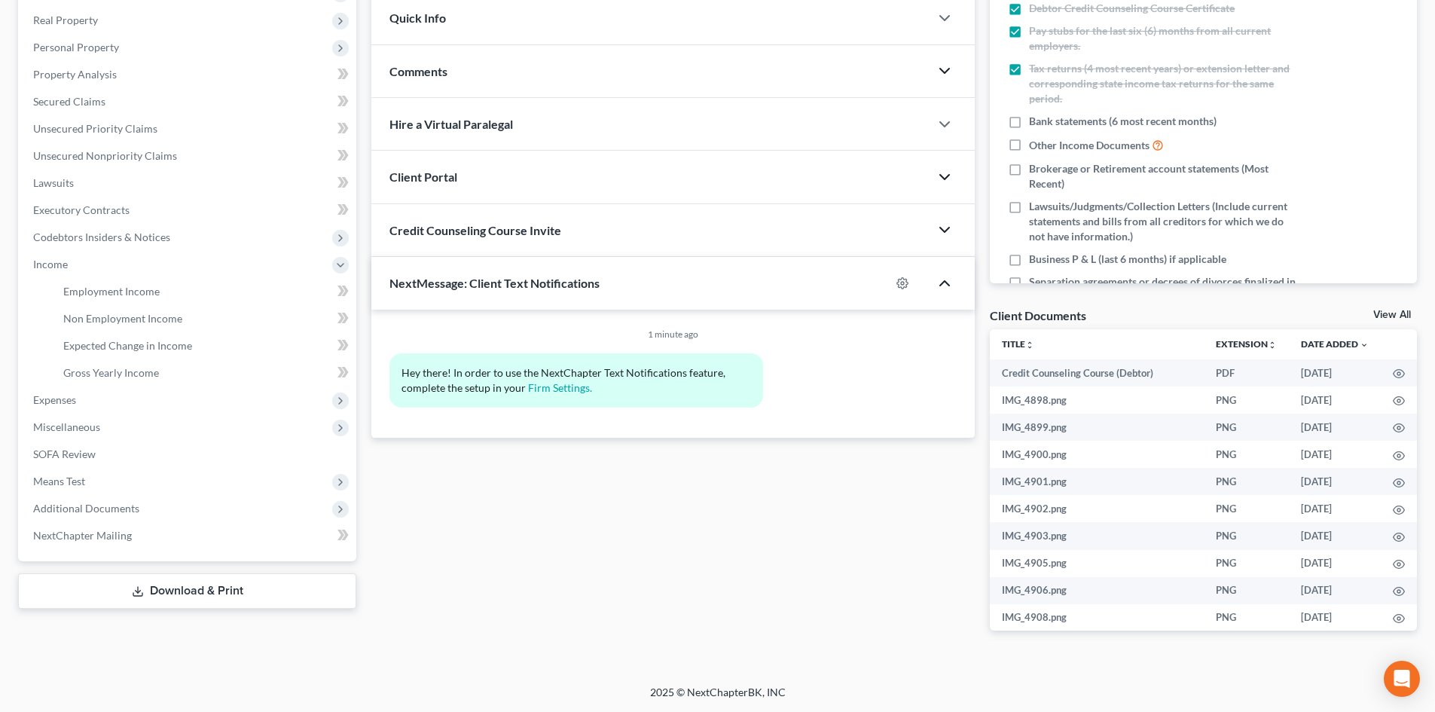
click at [944, 285] on icon "button" at bounding box center [944, 283] width 18 height 18
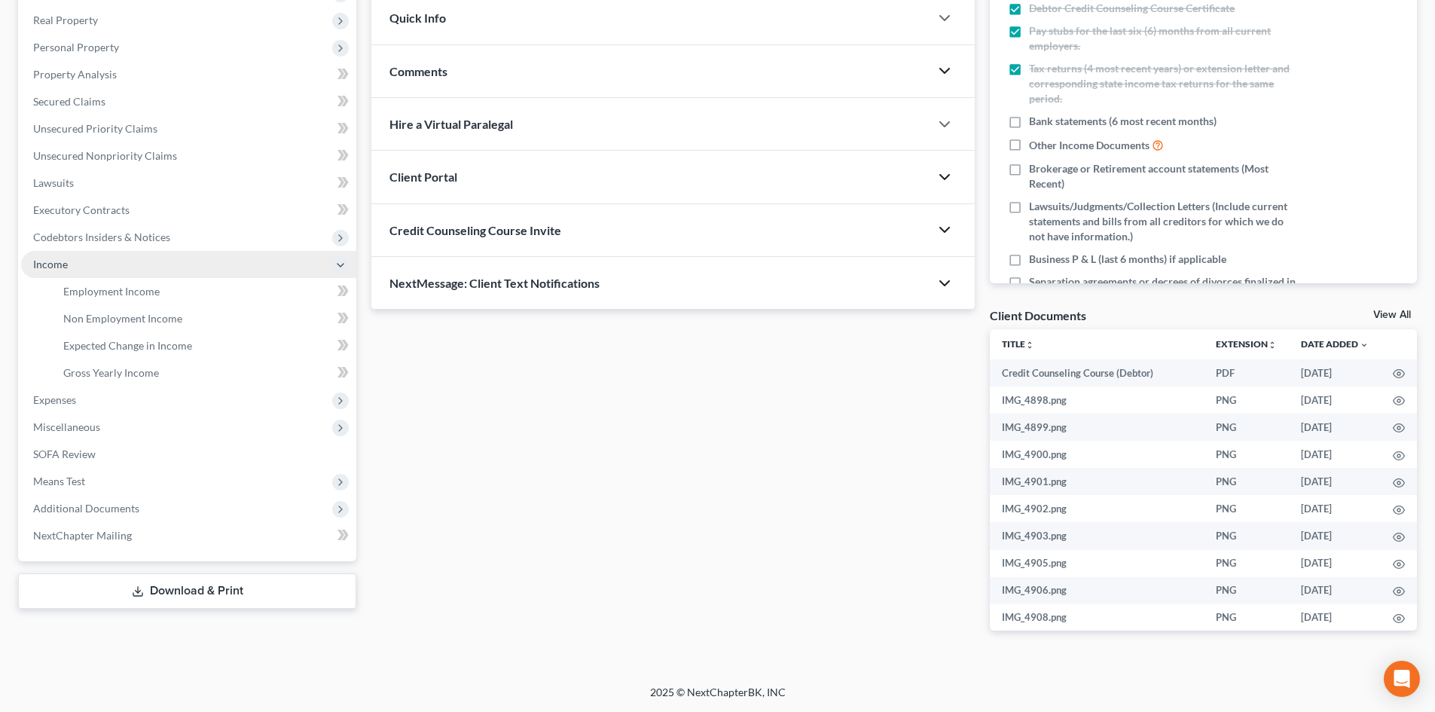
click at [136, 273] on span "Income" at bounding box center [188, 264] width 335 height 27
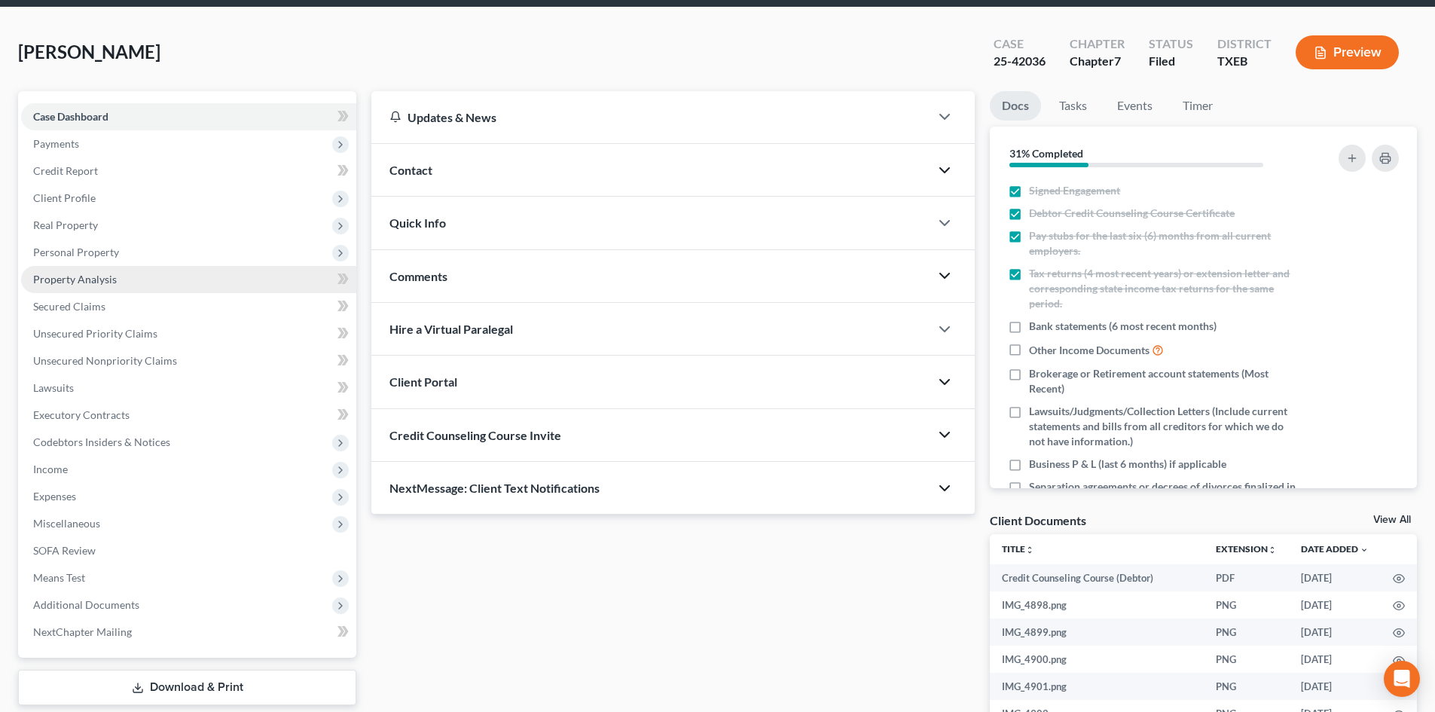
scroll to position [32, 0]
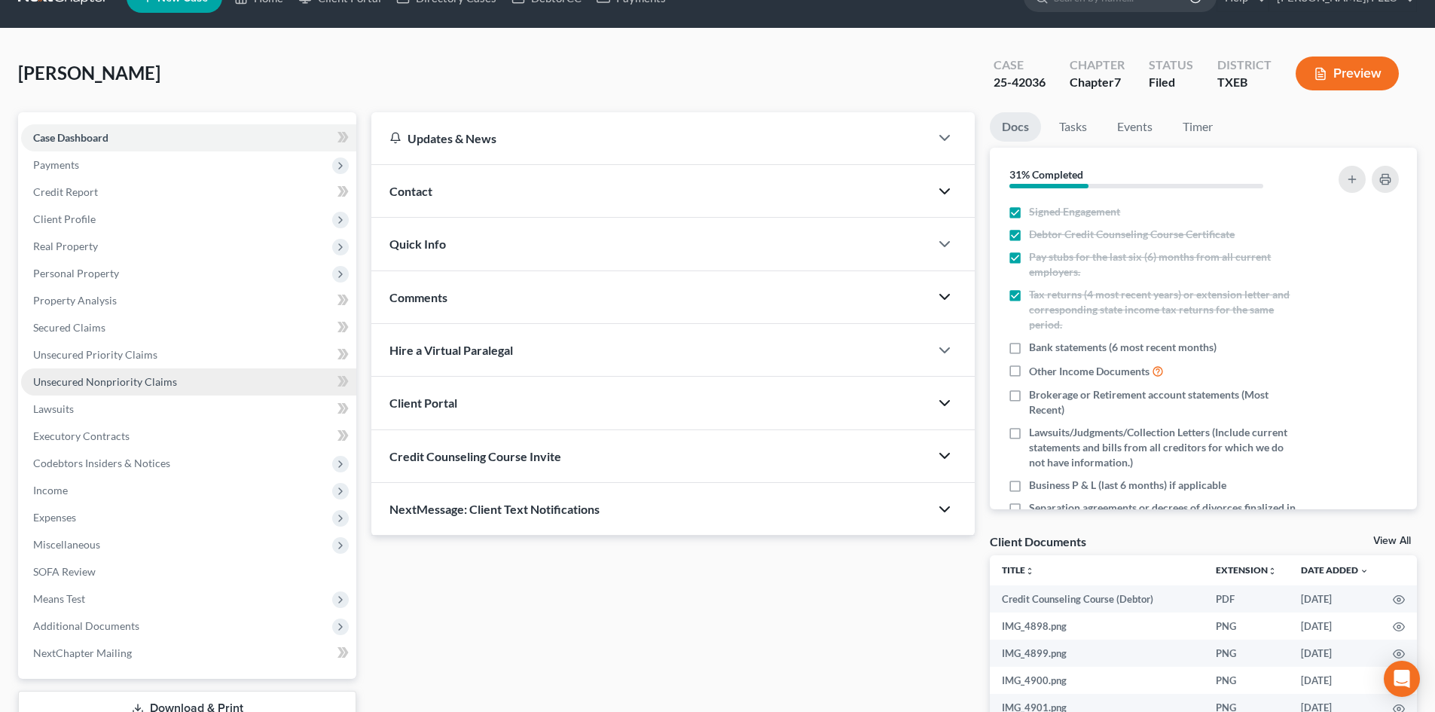
click at [178, 371] on link "Unsecured Nonpriority Claims" at bounding box center [188, 381] width 335 height 27
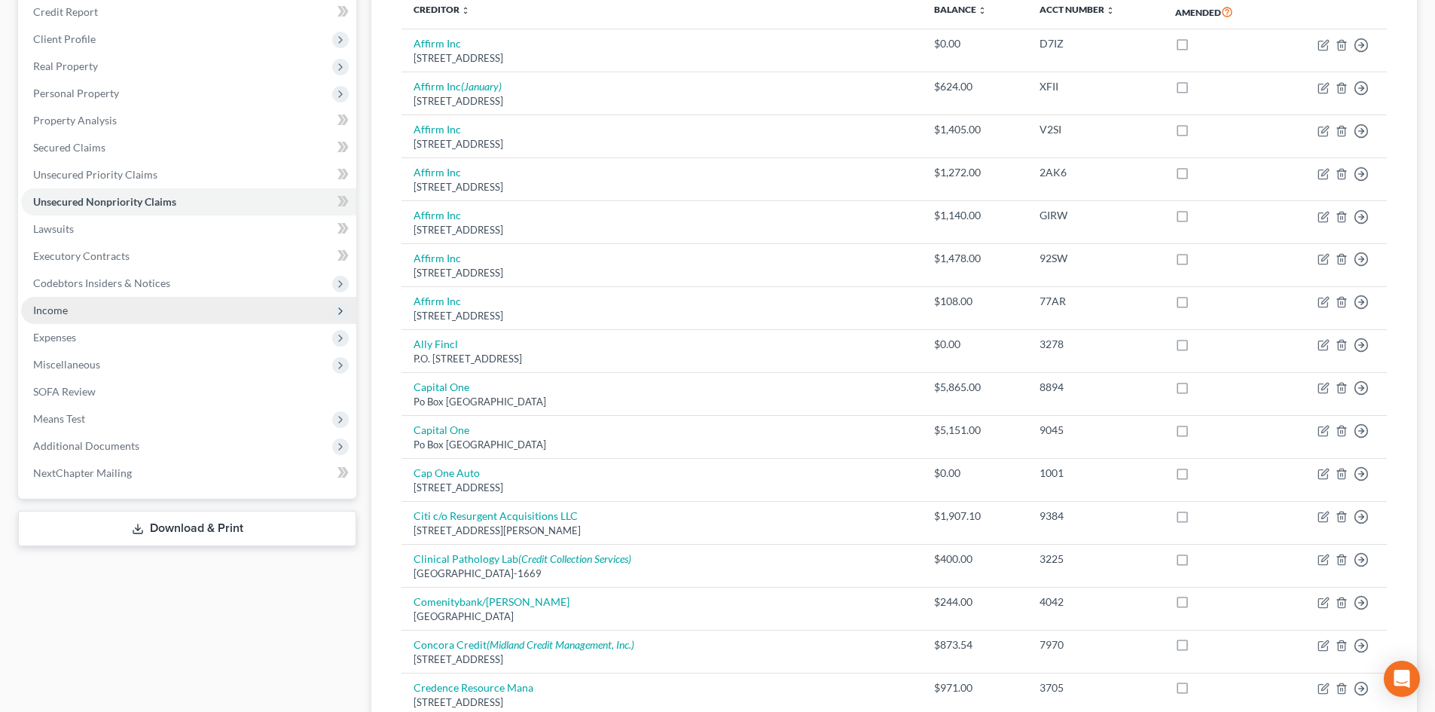
scroll to position [226, 0]
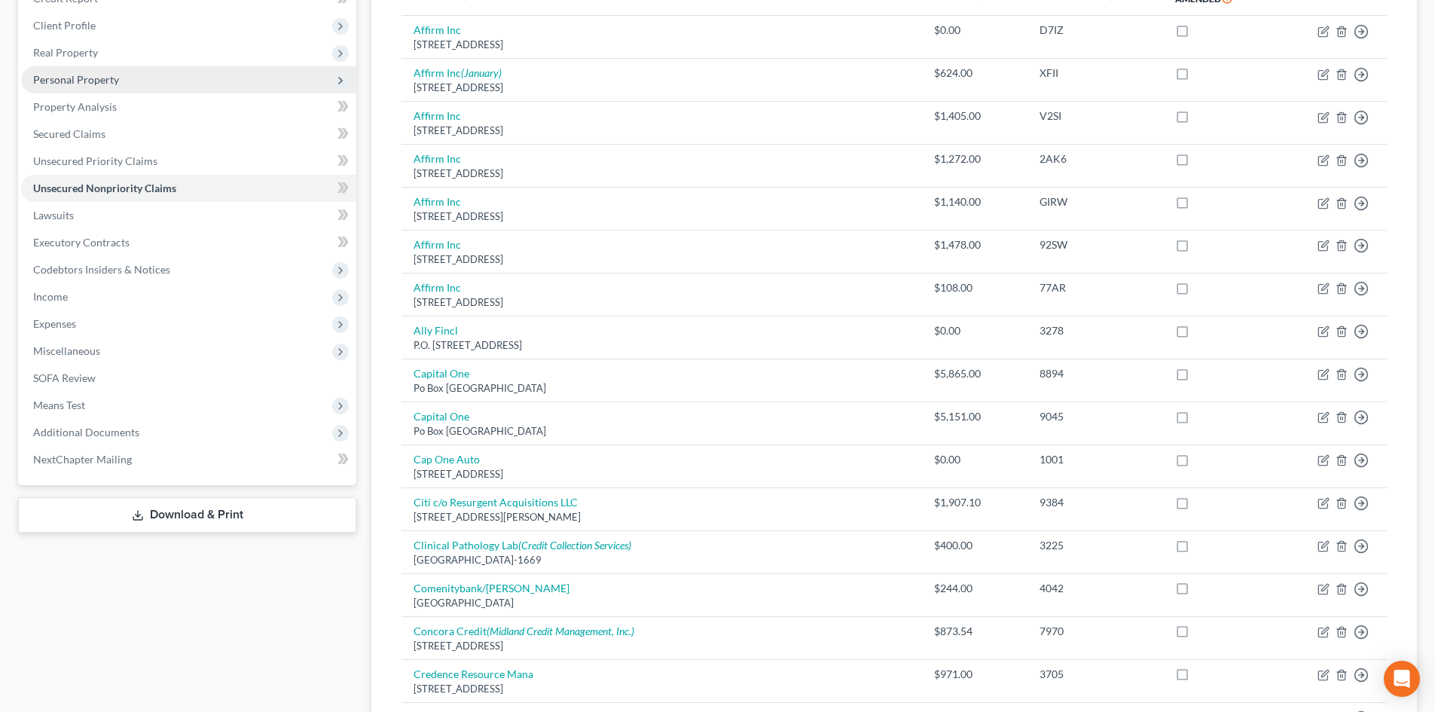
click at [117, 73] on span "Personal Property" at bounding box center [188, 79] width 335 height 27
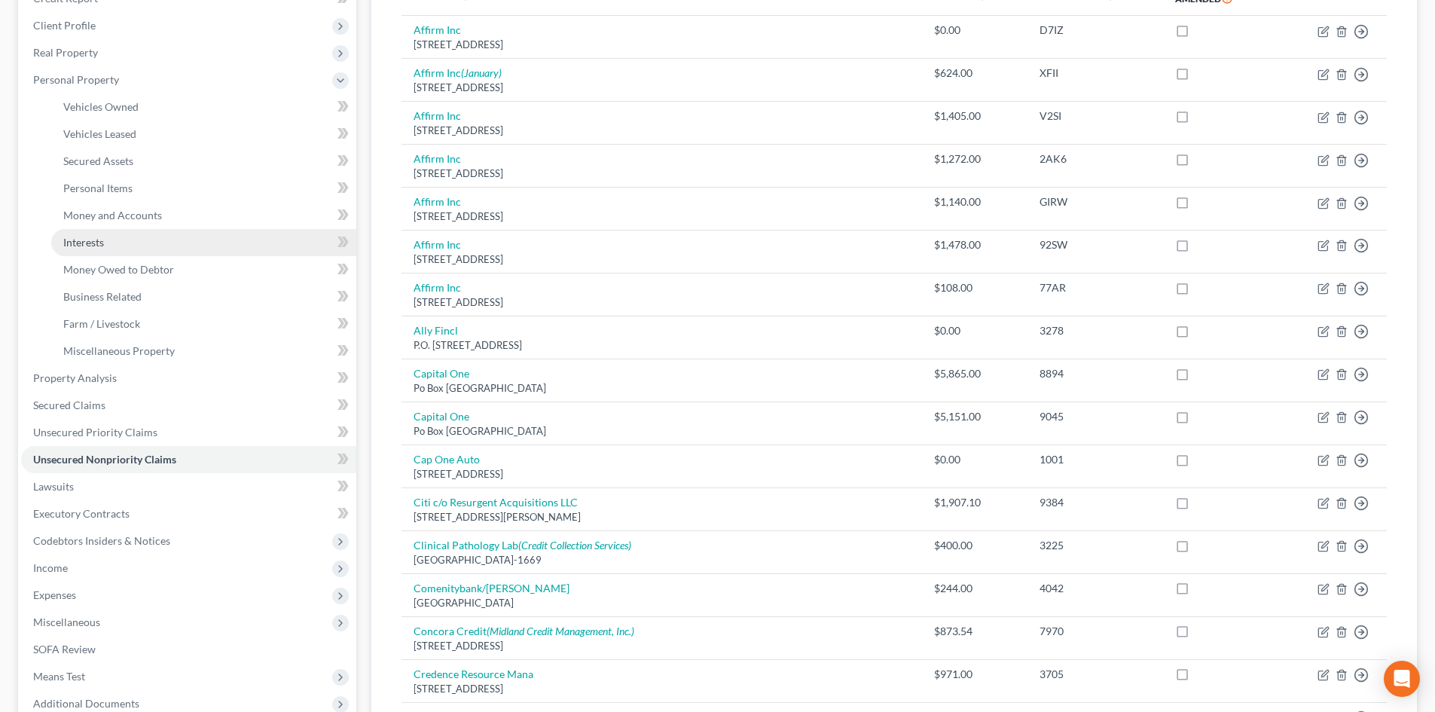
click at [98, 233] on link "Interests" at bounding box center [203, 242] width 305 height 27
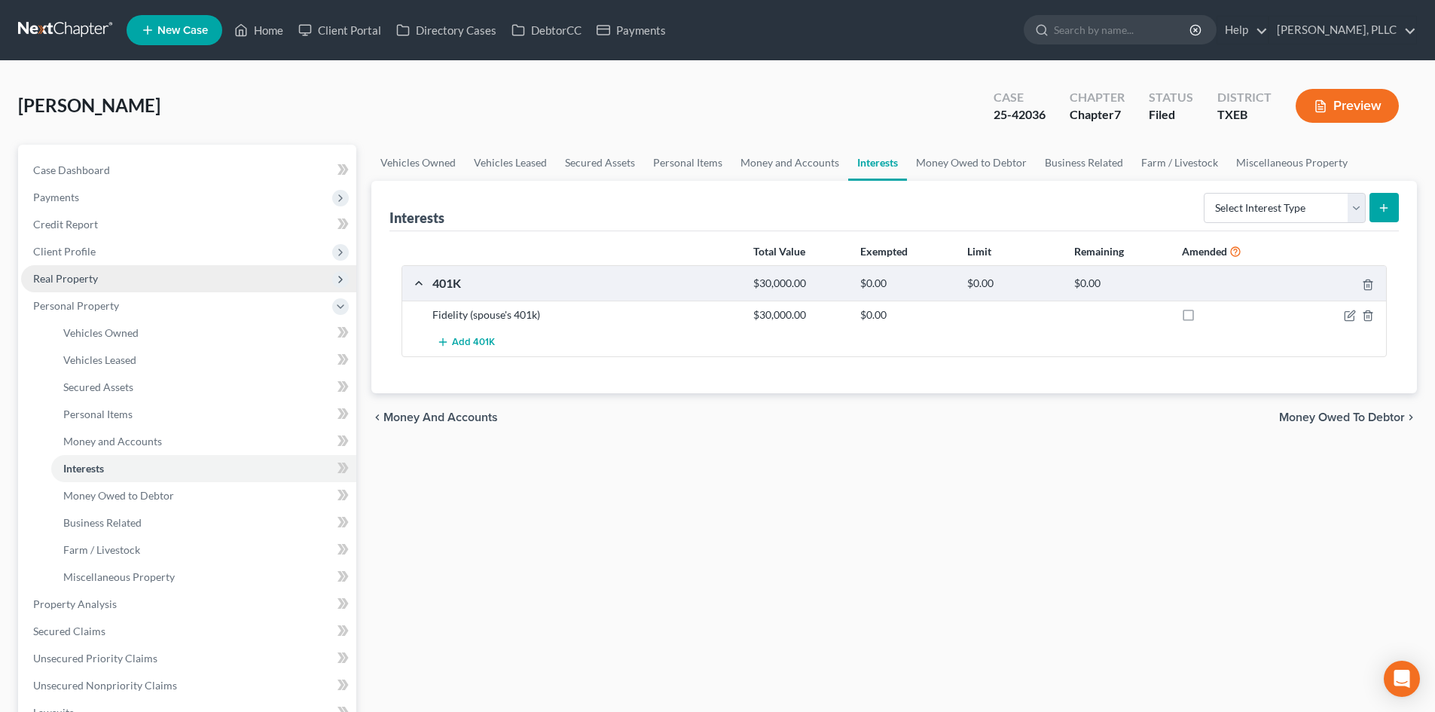
click at [110, 287] on span "Real Property" at bounding box center [188, 278] width 335 height 27
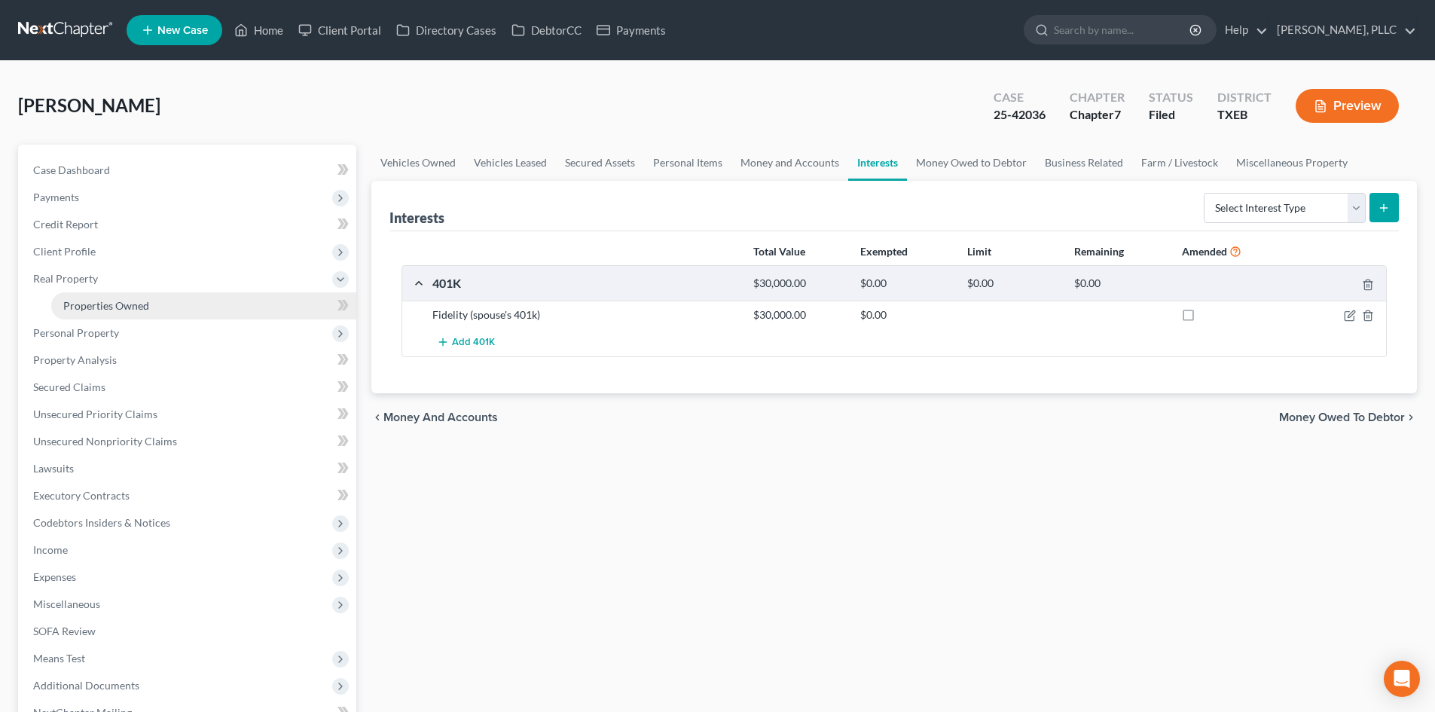
click at [122, 304] on span "Properties Owned" at bounding box center [106, 305] width 86 height 13
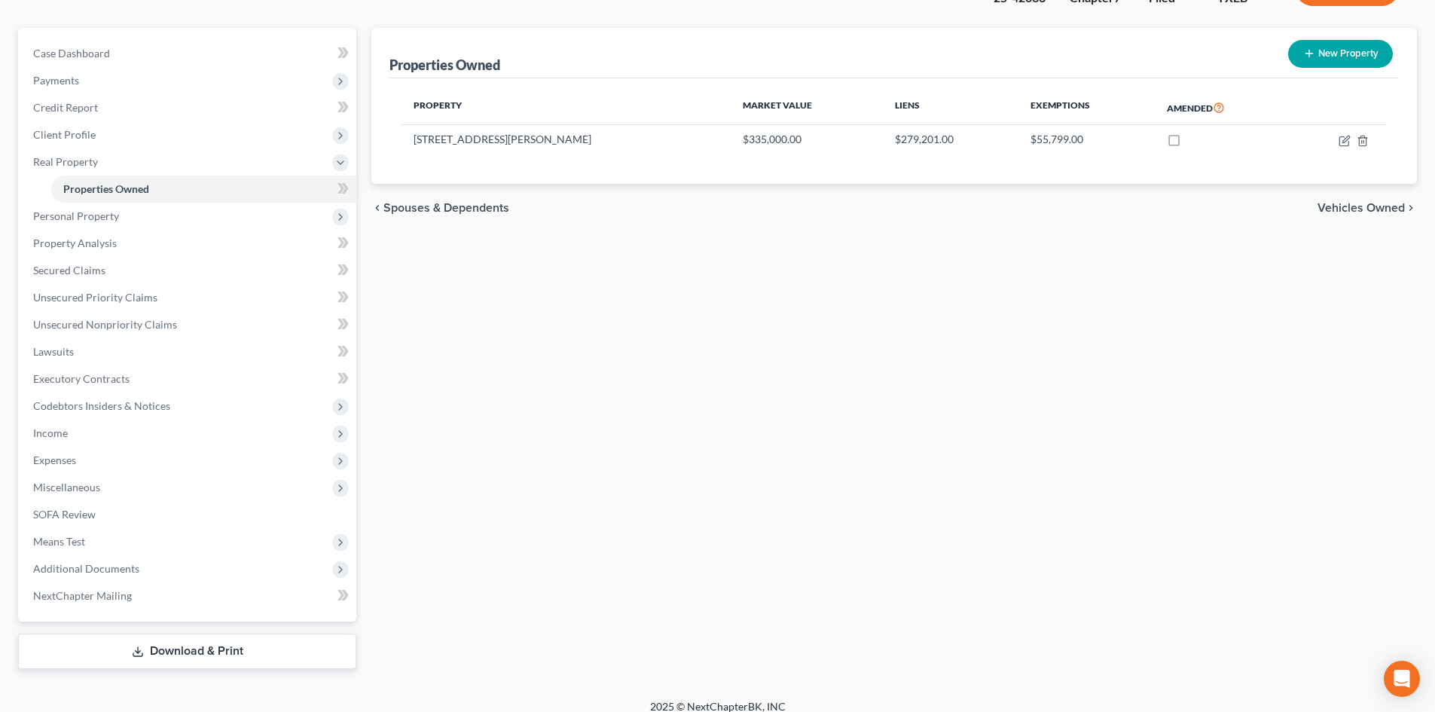
scroll to position [131, 0]
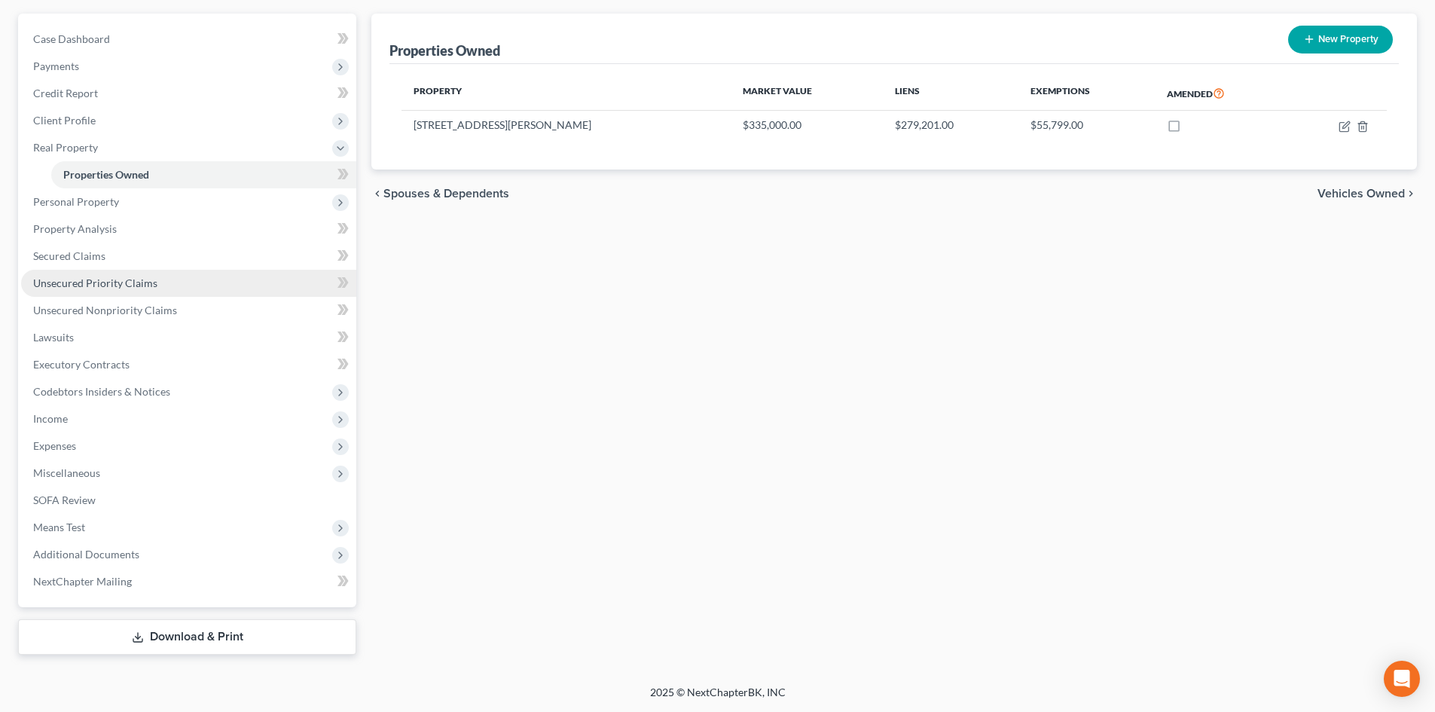
click at [114, 285] on span "Unsecured Priority Claims" at bounding box center [95, 282] width 124 height 13
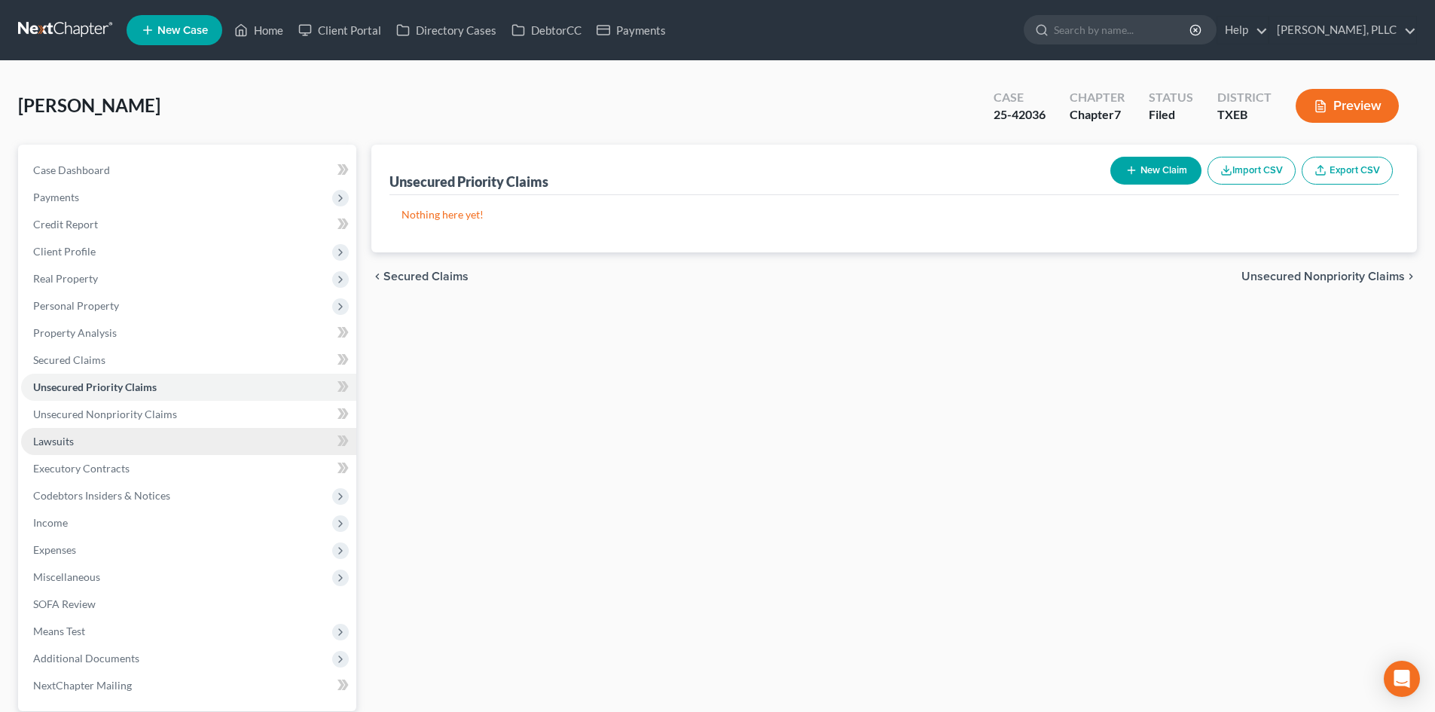
click at [96, 432] on link "Lawsuits" at bounding box center [188, 441] width 335 height 27
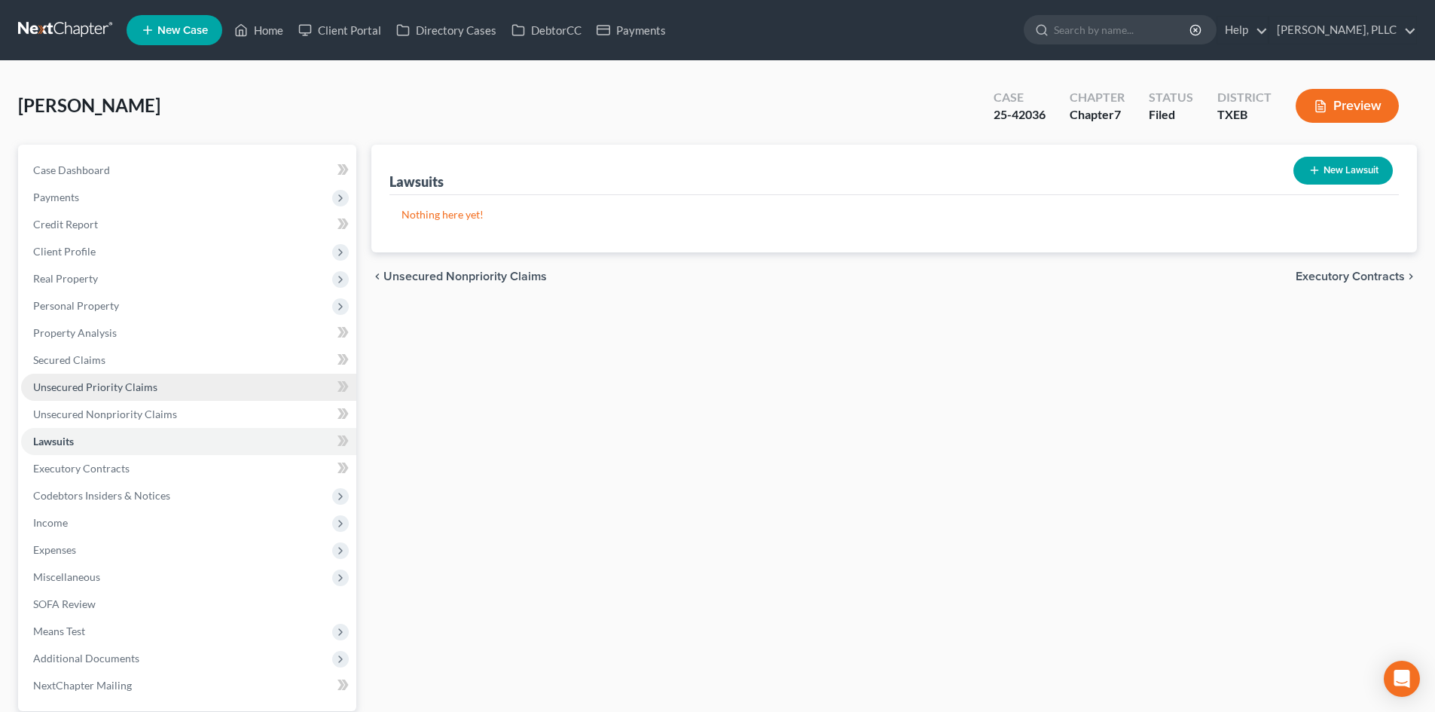
click at [117, 393] on link "Unsecured Priority Claims" at bounding box center [188, 387] width 335 height 27
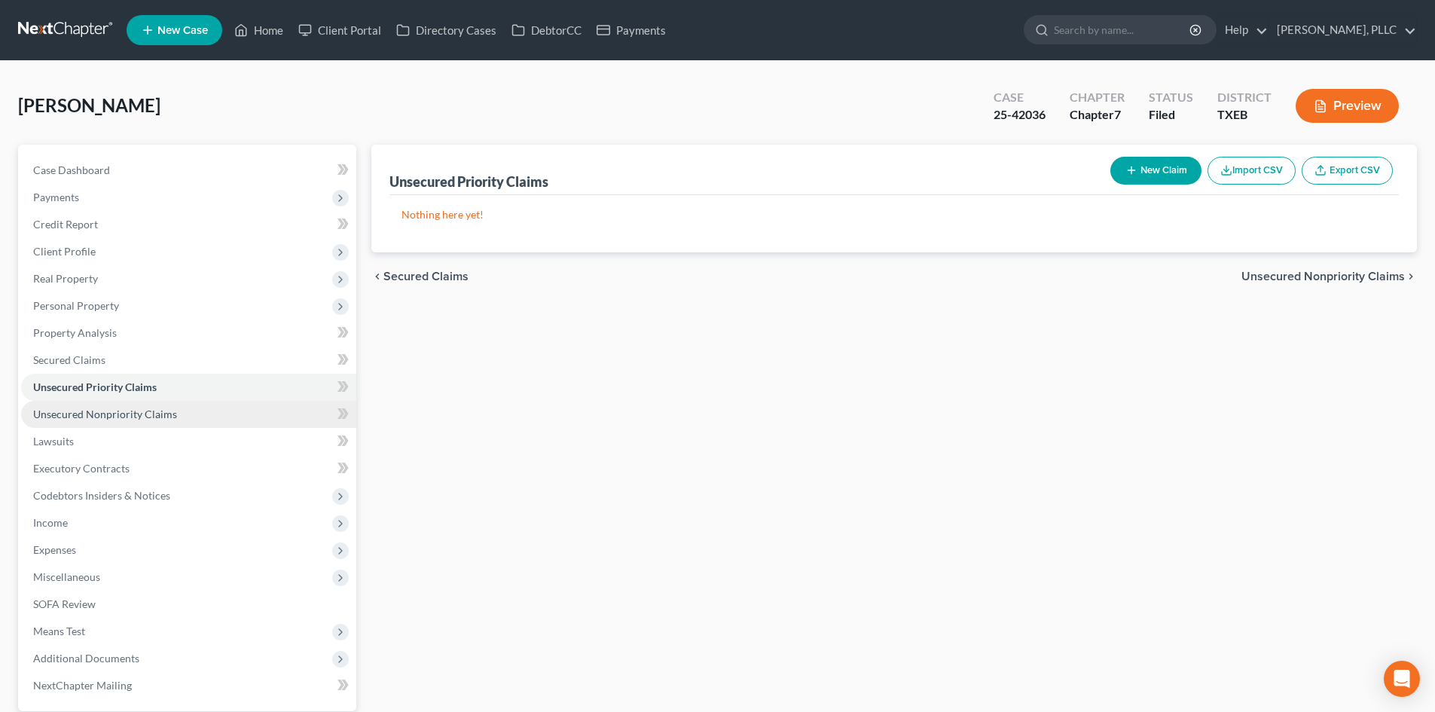
click at [120, 411] on span "Unsecured Nonpriority Claims" at bounding box center [105, 413] width 144 height 13
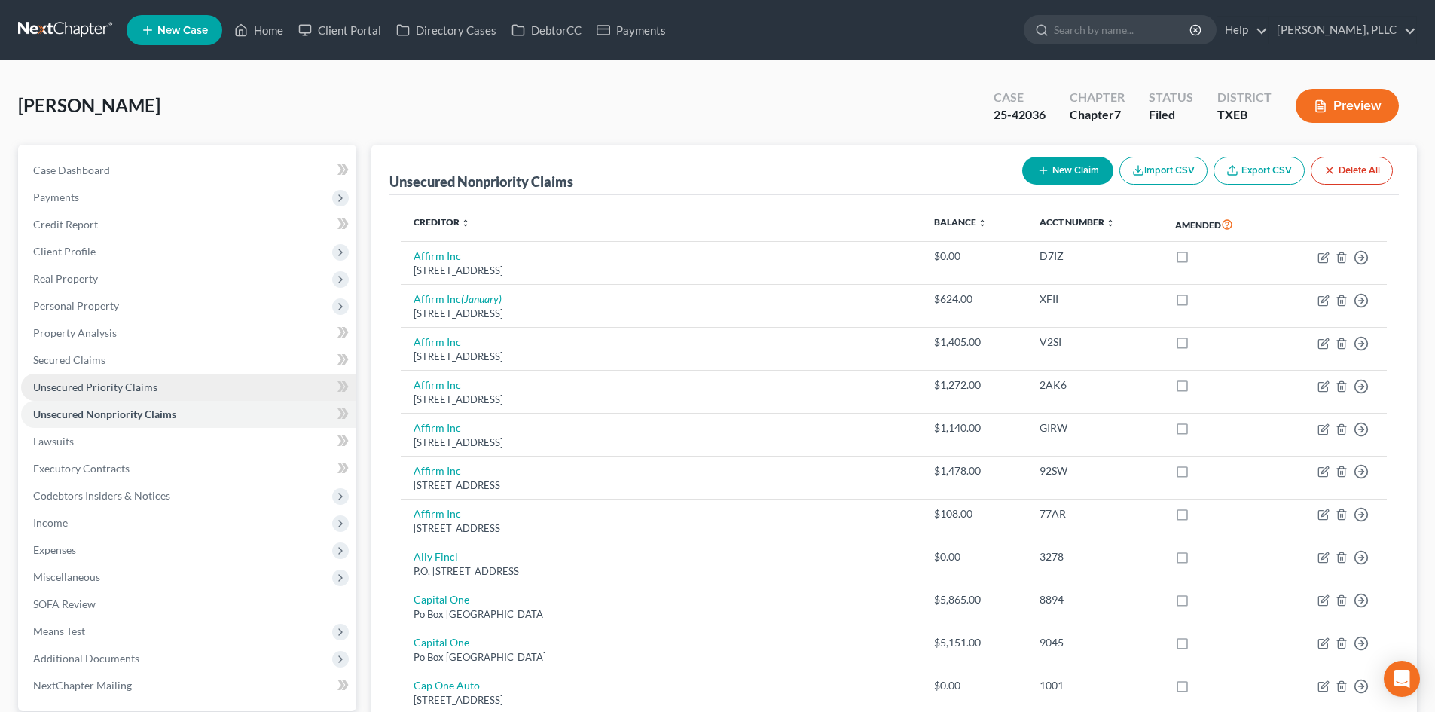
click at [119, 392] on span "Unsecured Priority Claims" at bounding box center [95, 386] width 124 height 13
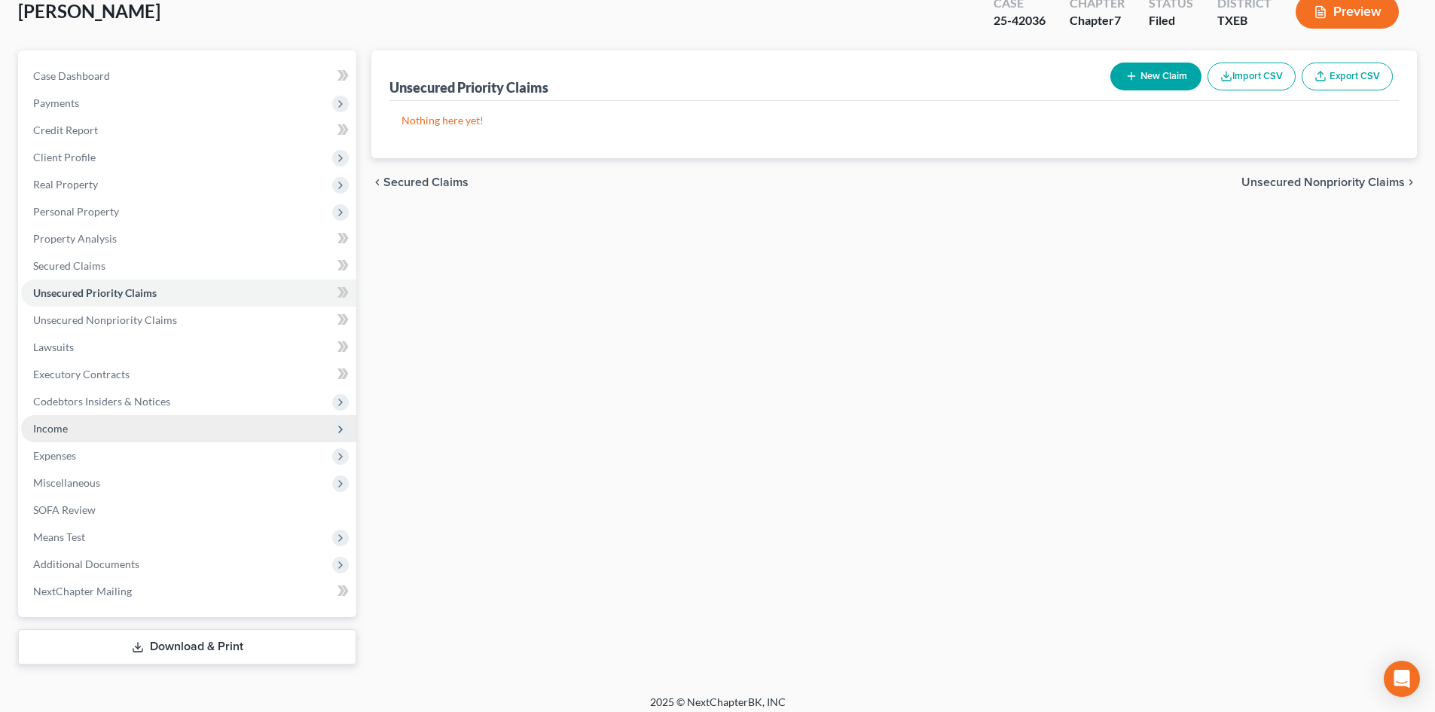
scroll to position [104, 0]
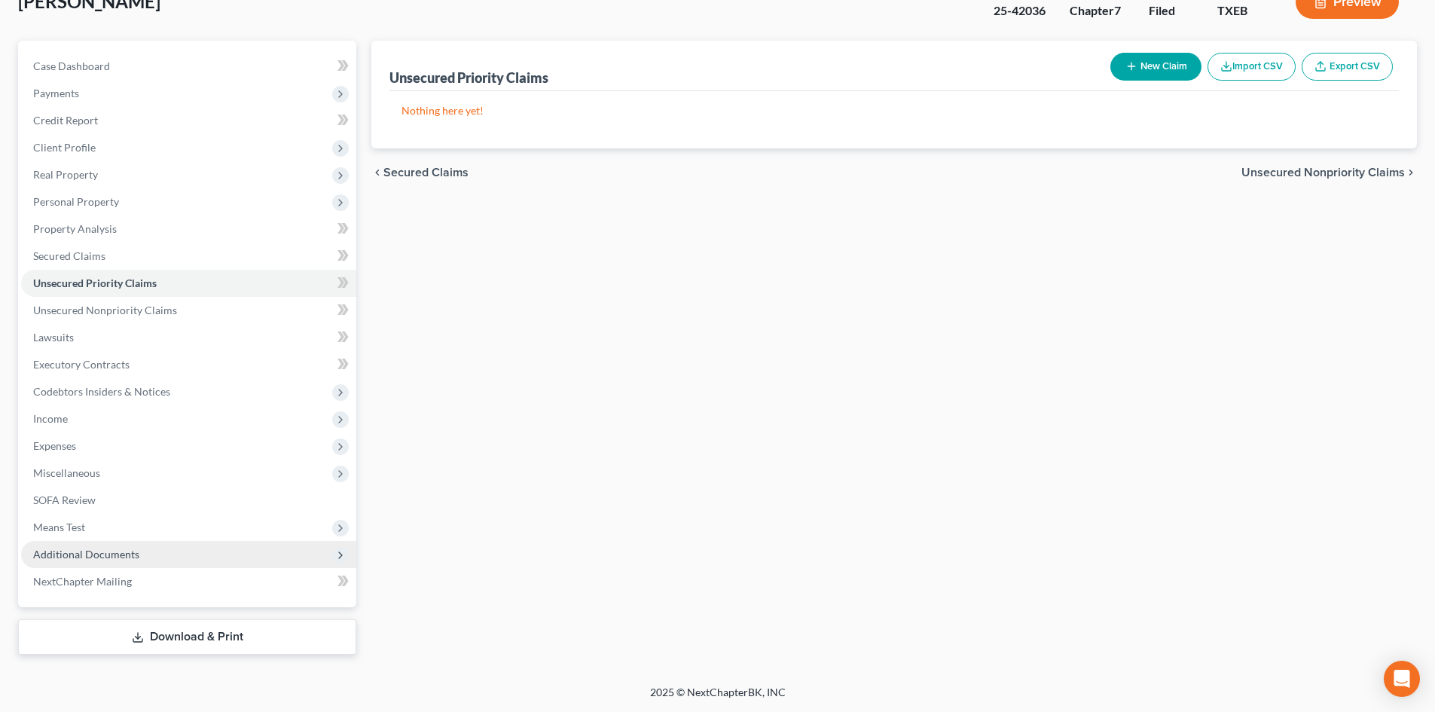
click at [108, 561] on span "Additional Documents" at bounding box center [188, 554] width 335 height 27
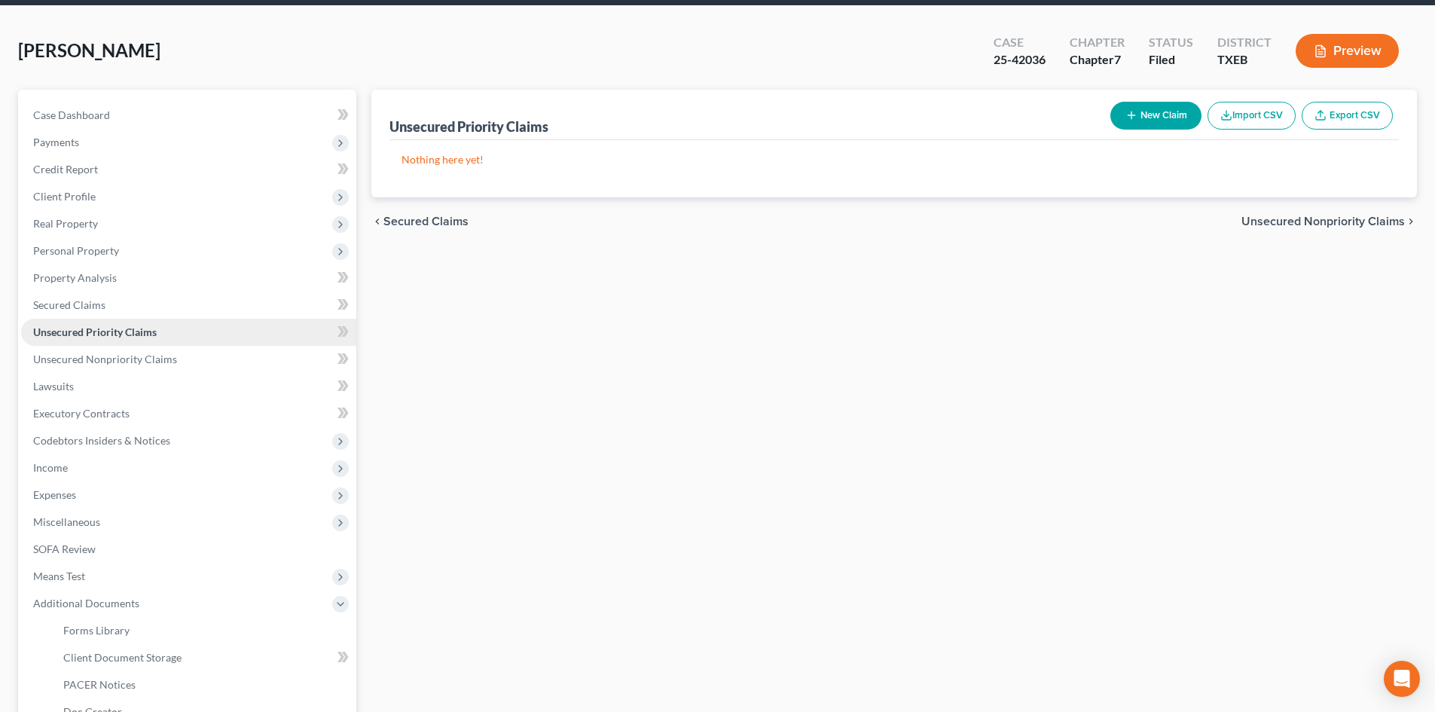
scroll to position [29, 0]
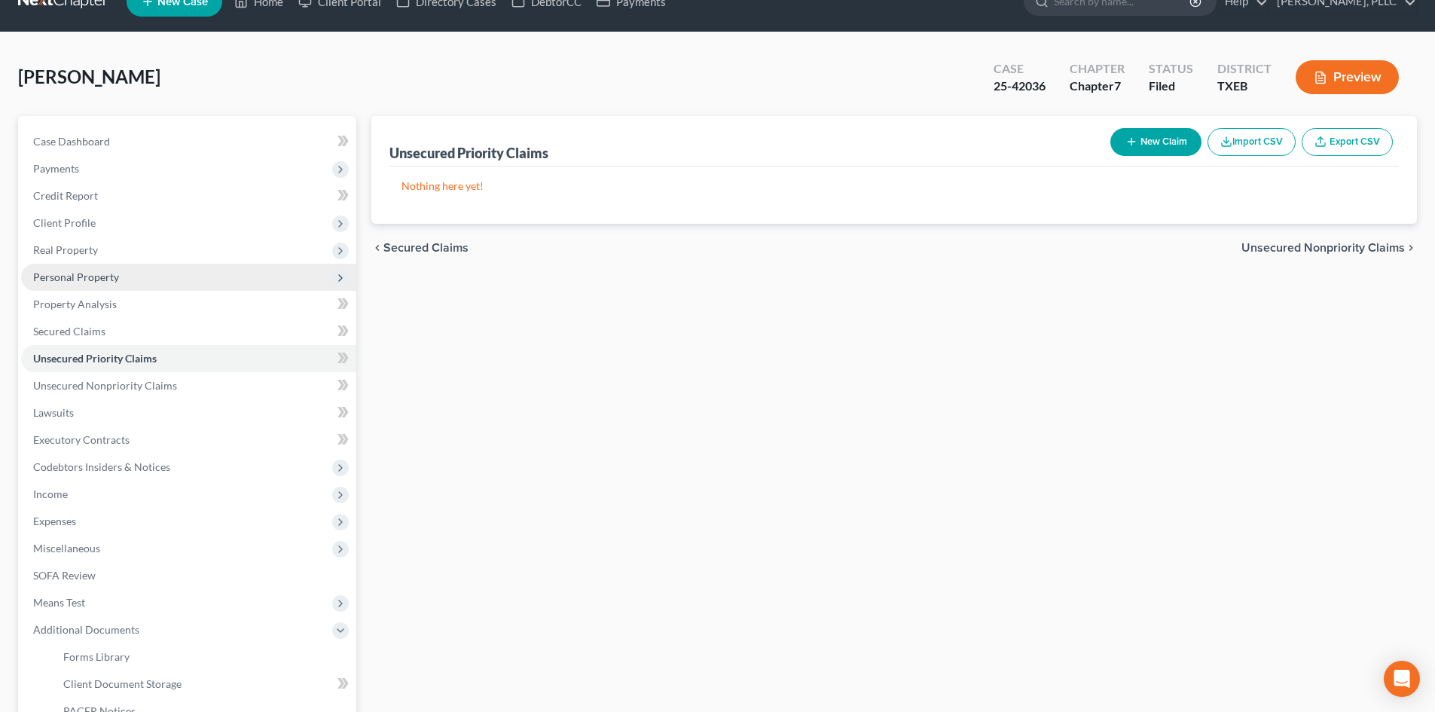
click at [118, 273] on span "Personal Property" at bounding box center [188, 277] width 335 height 27
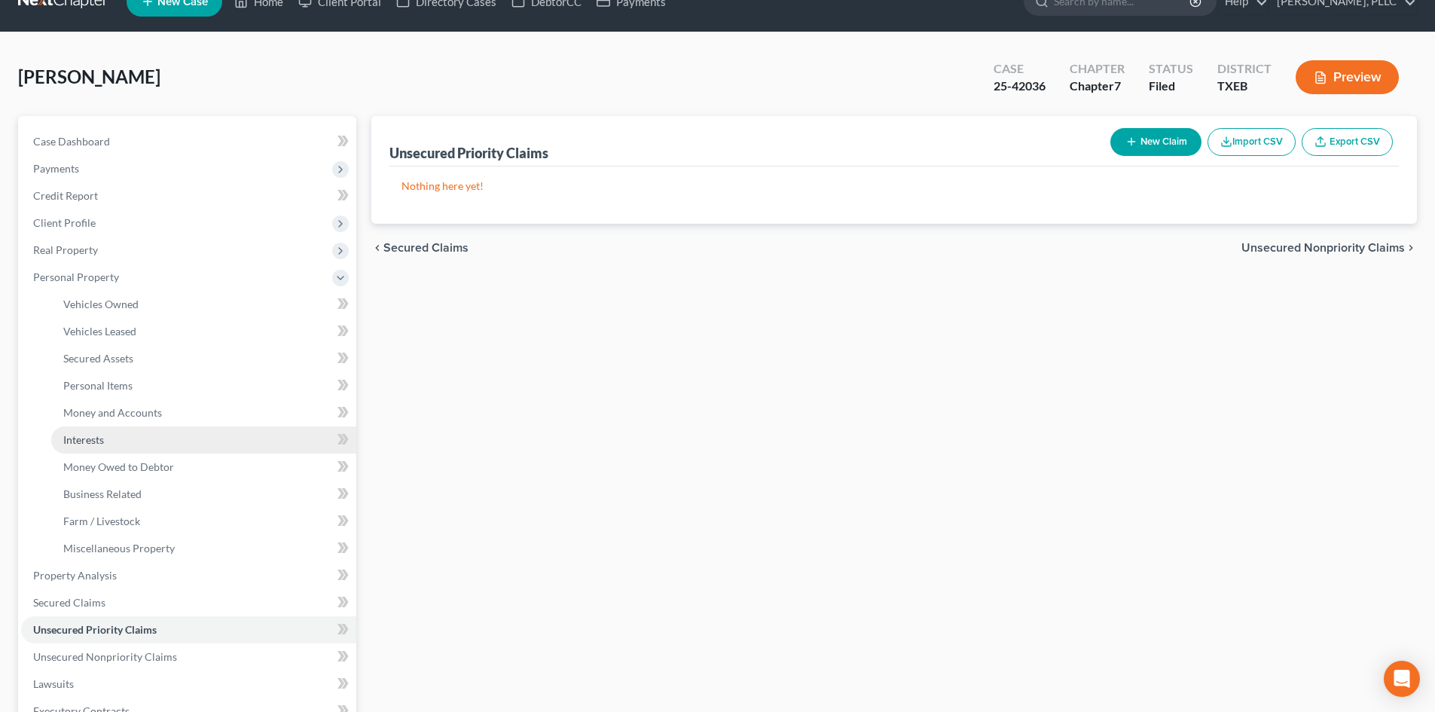
click at [87, 442] on span "Interests" at bounding box center [83, 439] width 41 height 13
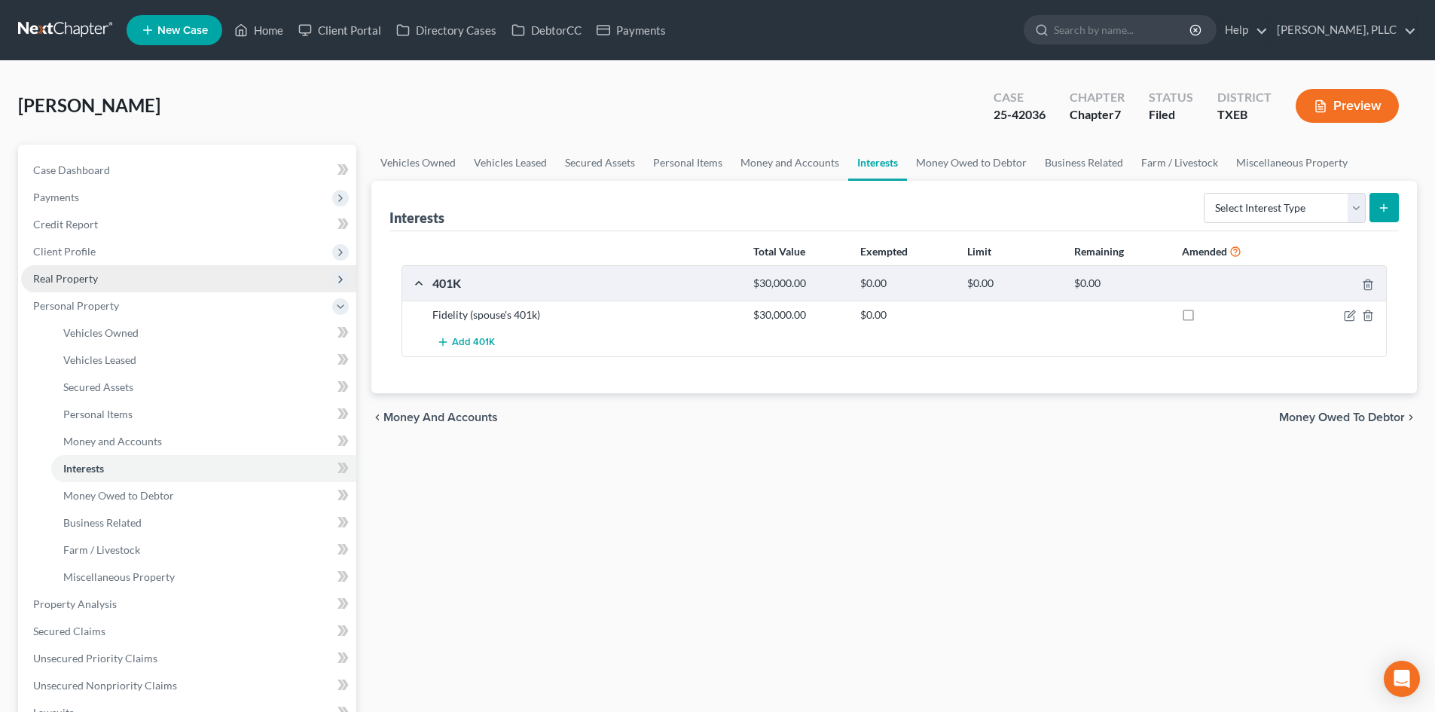
click at [124, 275] on span "Real Property" at bounding box center [188, 278] width 335 height 27
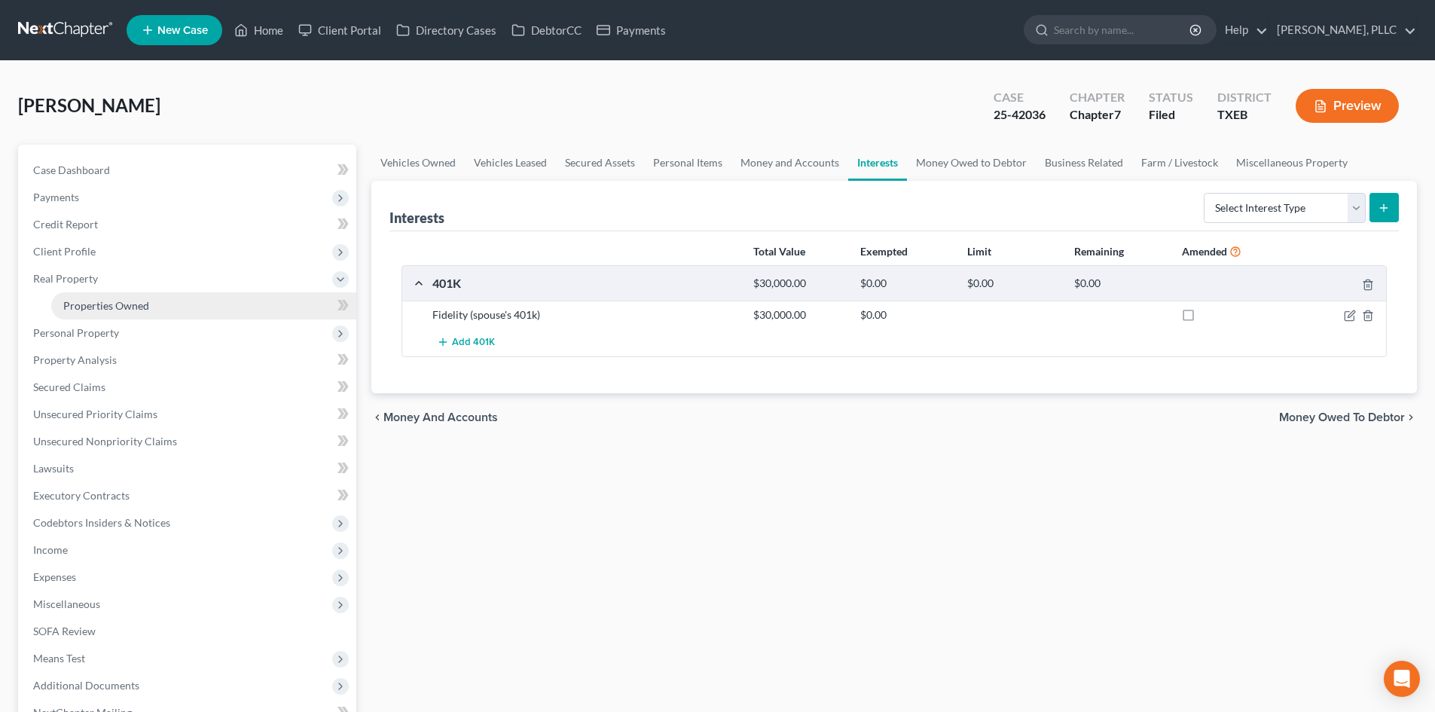
click at [138, 309] on span "Properties Owned" at bounding box center [106, 305] width 86 height 13
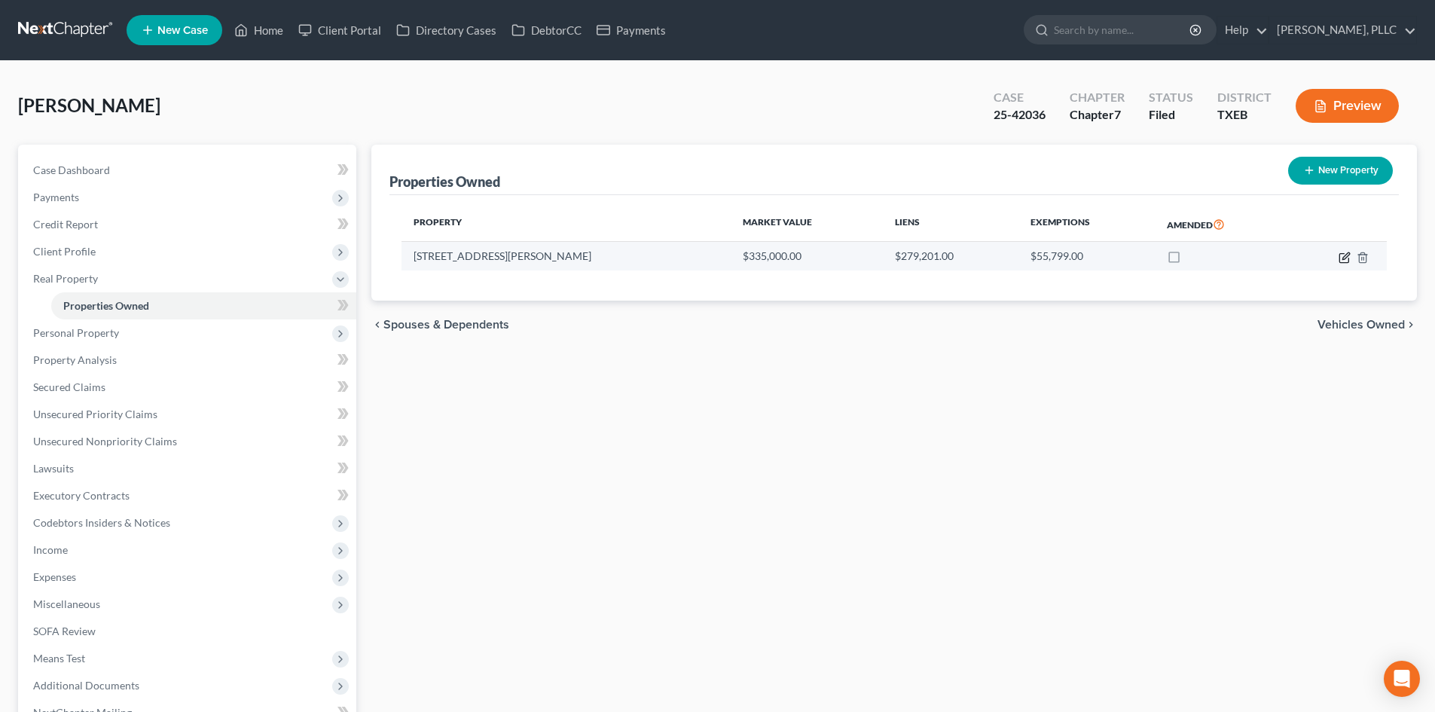
click at [1344, 261] on icon "button" at bounding box center [1344, 258] width 12 height 12
select select "45"
select select "61"
select select "3"
select select "0"
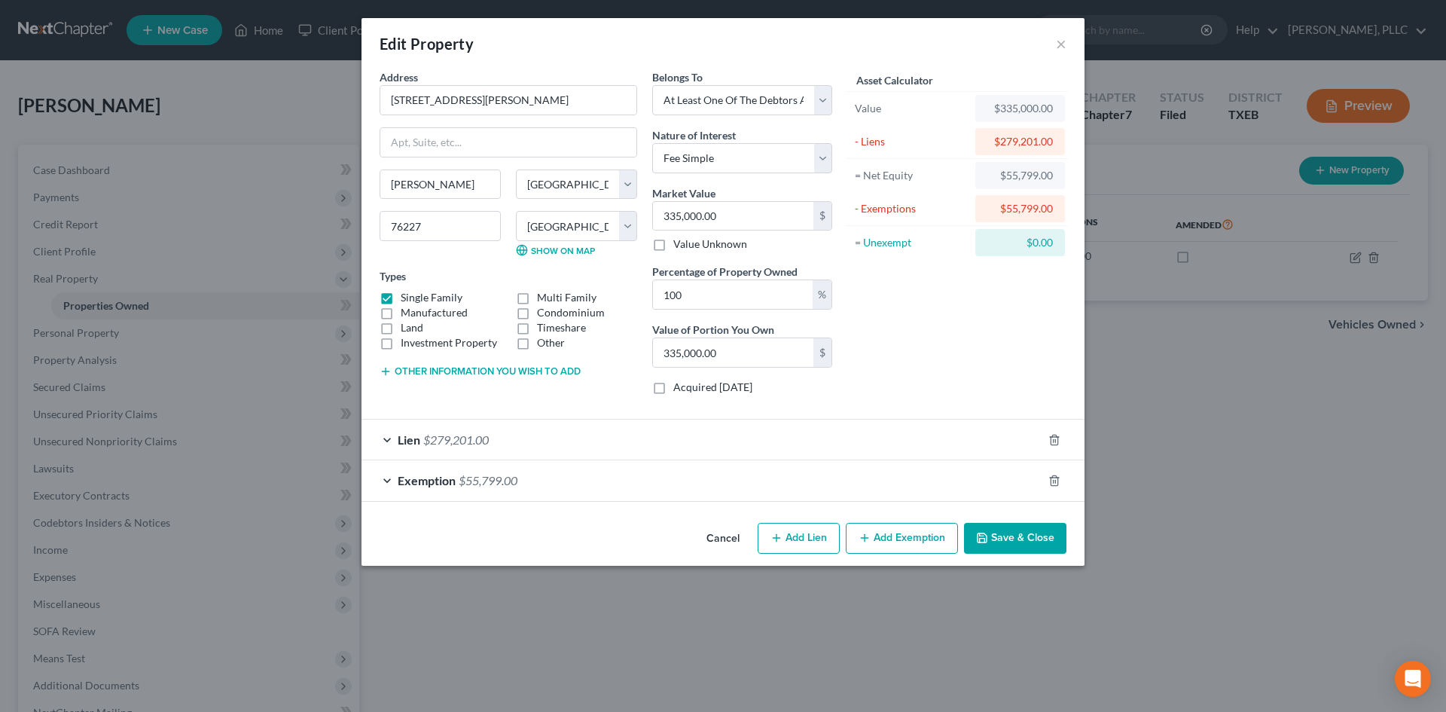
click at [1054, 40] on div "Edit Property ×" at bounding box center [723, 43] width 723 height 51
click at [1062, 44] on button "×" at bounding box center [1061, 44] width 11 height 18
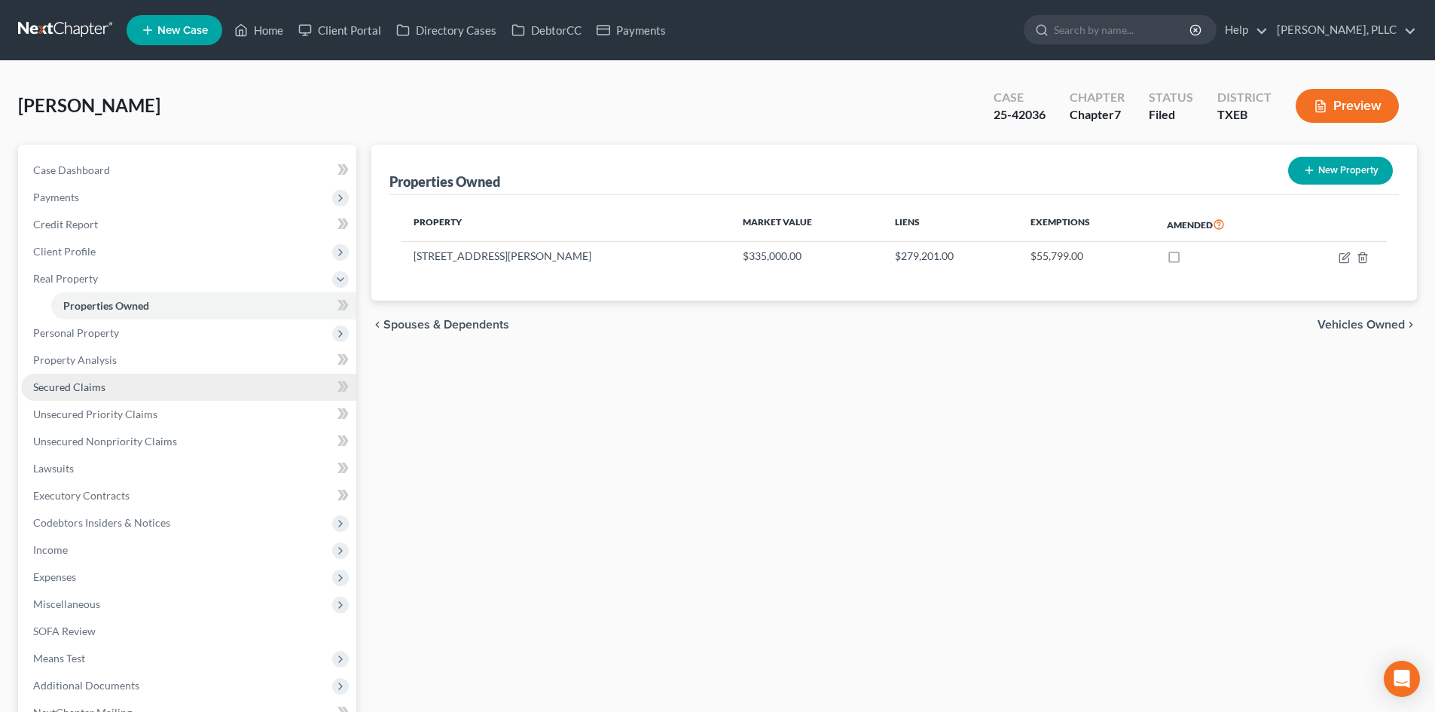
click at [60, 394] on link "Secured Claims" at bounding box center [188, 387] width 335 height 27
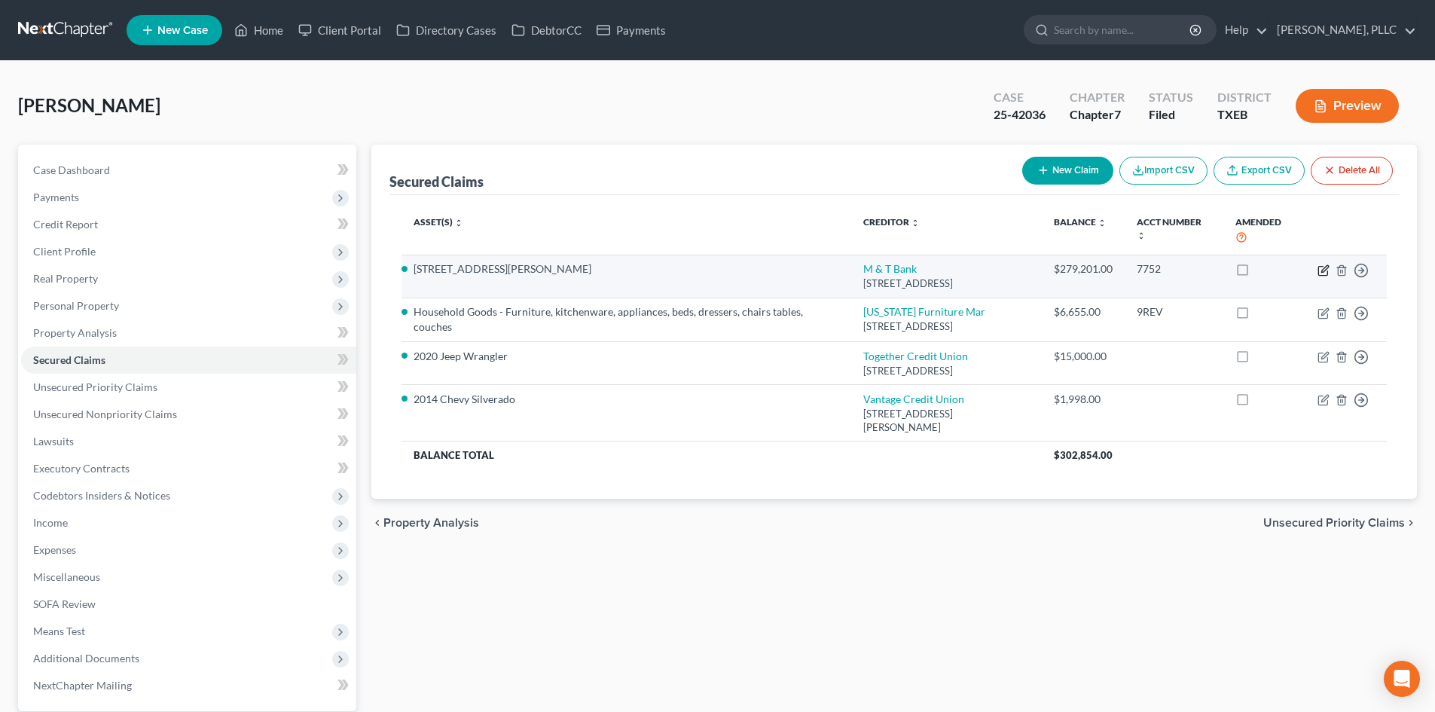
click at [1320, 269] on icon "button" at bounding box center [1323, 270] width 12 height 12
select select "35"
select select "12"
select select "2"
select select "3"
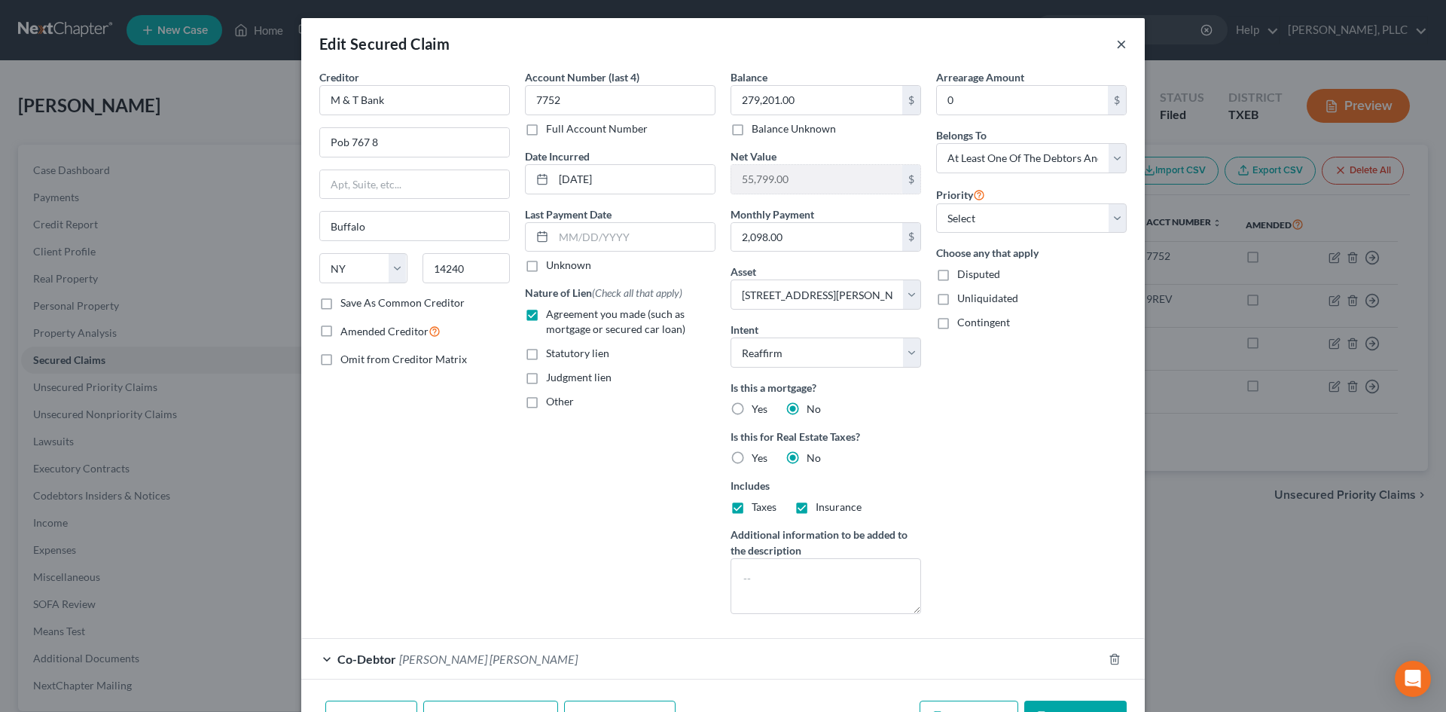
click at [1116, 45] on button "×" at bounding box center [1121, 44] width 11 height 18
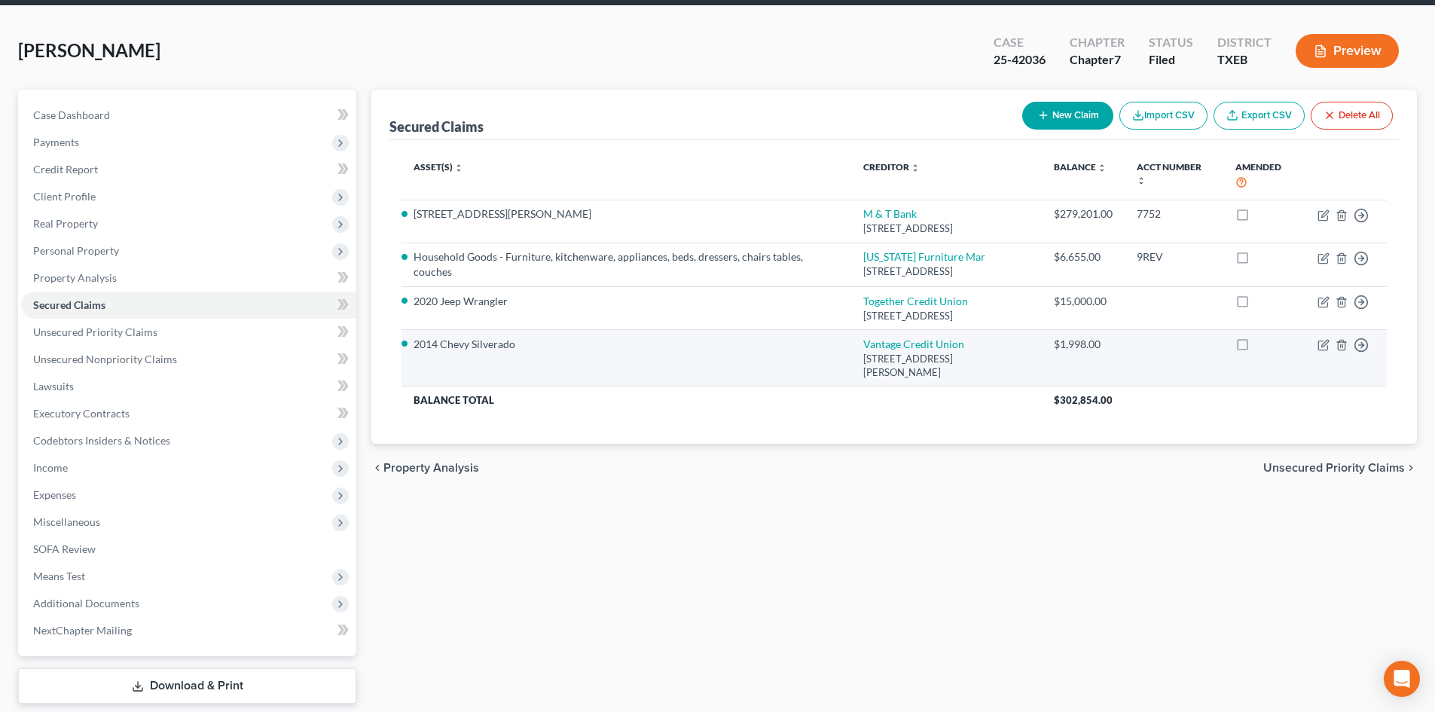
scroll to position [29, 0]
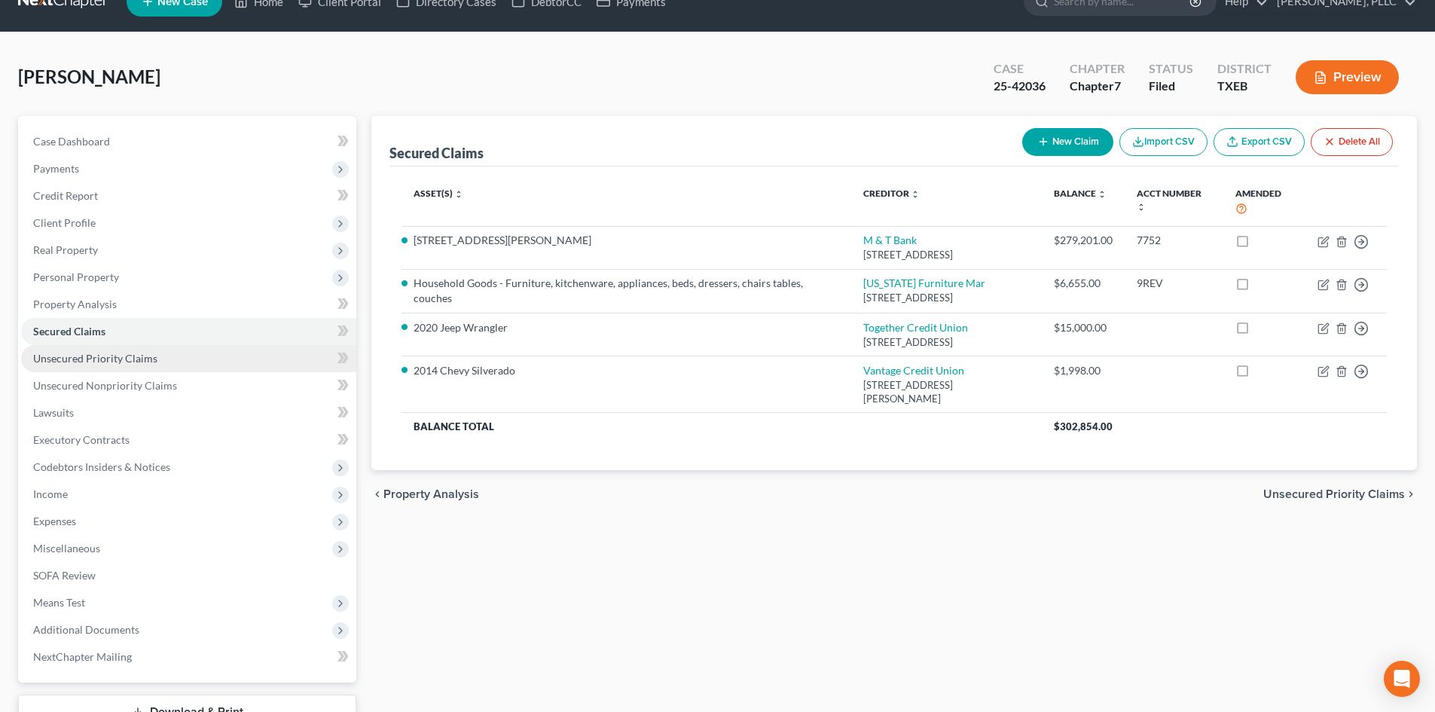
click at [78, 358] on span "Unsecured Priority Claims" at bounding box center [95, 358] width 124 height 13
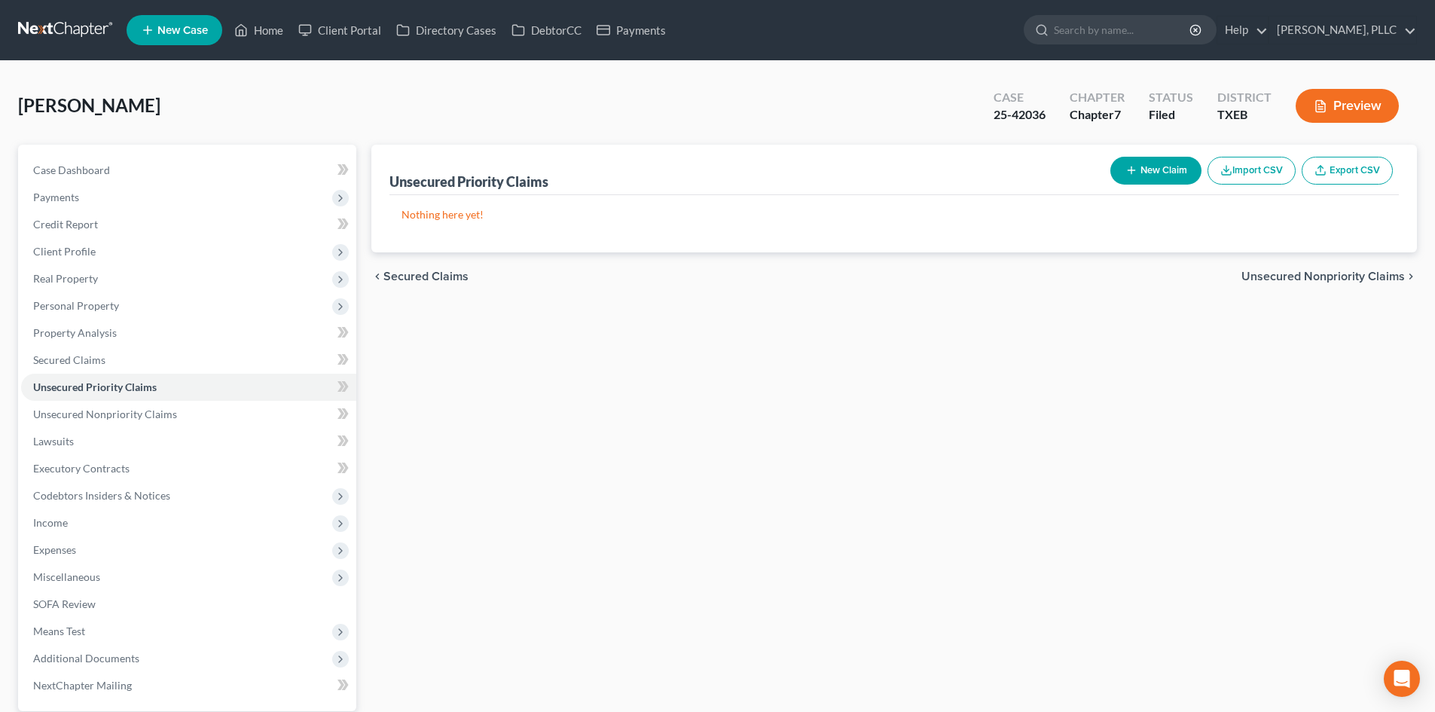
drag, startPoint x: 1430, startPoint y: 273, endPoint x: 1428, endPoint y: 334, distance: 61.8
click at [1428, 334] on div "[PERSON_NAME] Upgraded Case 25-42036 Chapter Chapter 7 Status [GEOGRAPHIC_DATA]…" at bounding box center [717, 425] width 1435 height 728
click at [72, 354] on span "Secured Claims" at bounding box center [69, 359] width 72 height 13
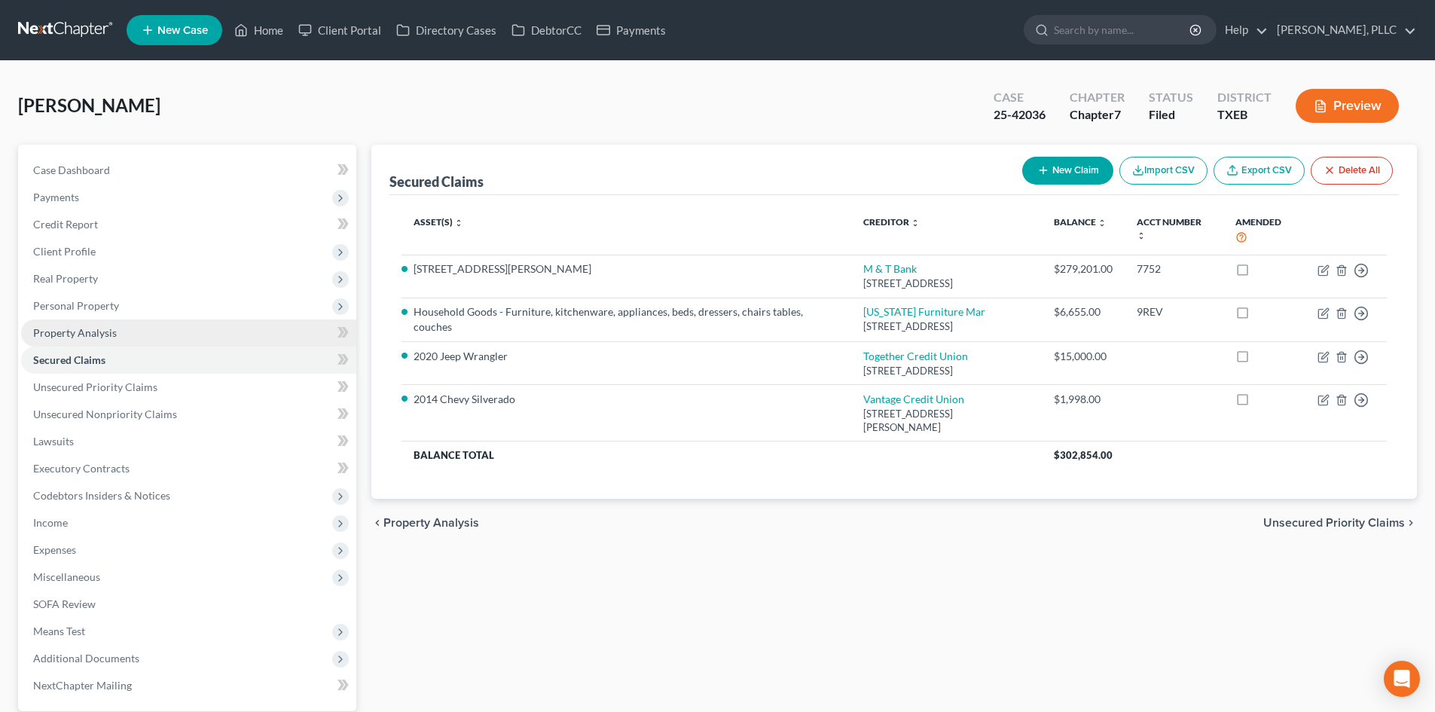
click at [60, 334] on span "Property Analysis" at bounding box center [75, 332] width 84 height 13
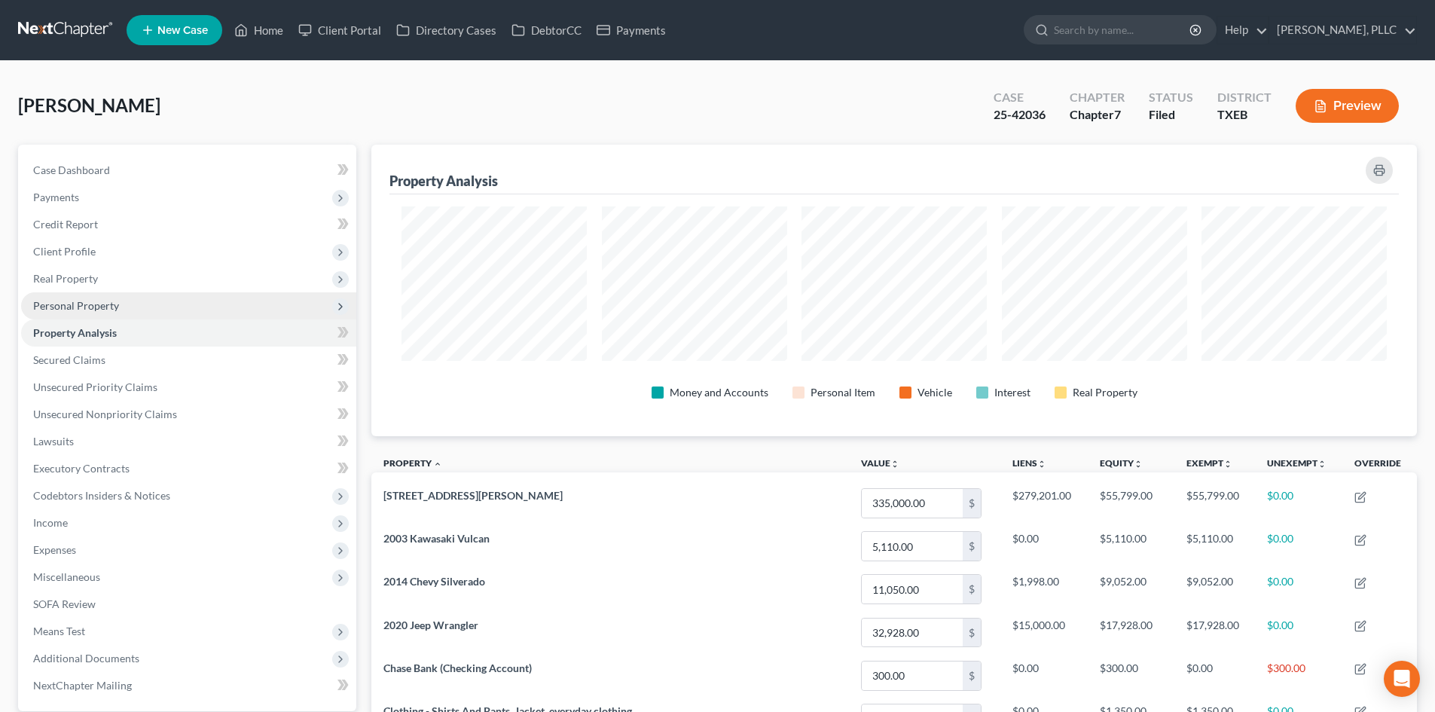
click at [114, 298] on span "Personal Property" at bounding box center [188, 305] width 335 height 27
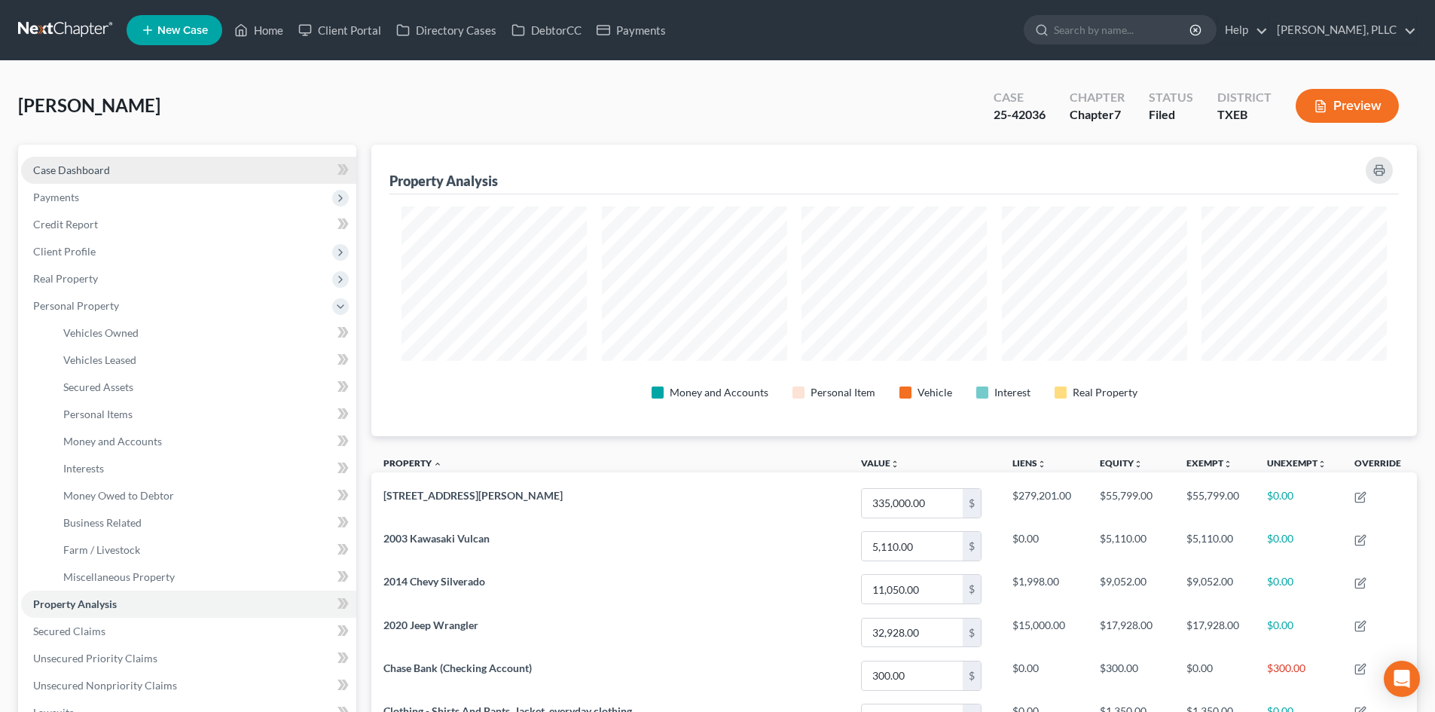
click at [75, 172] on span "Case Dashboard" at bounding box center [71, 169] width 77 height 13
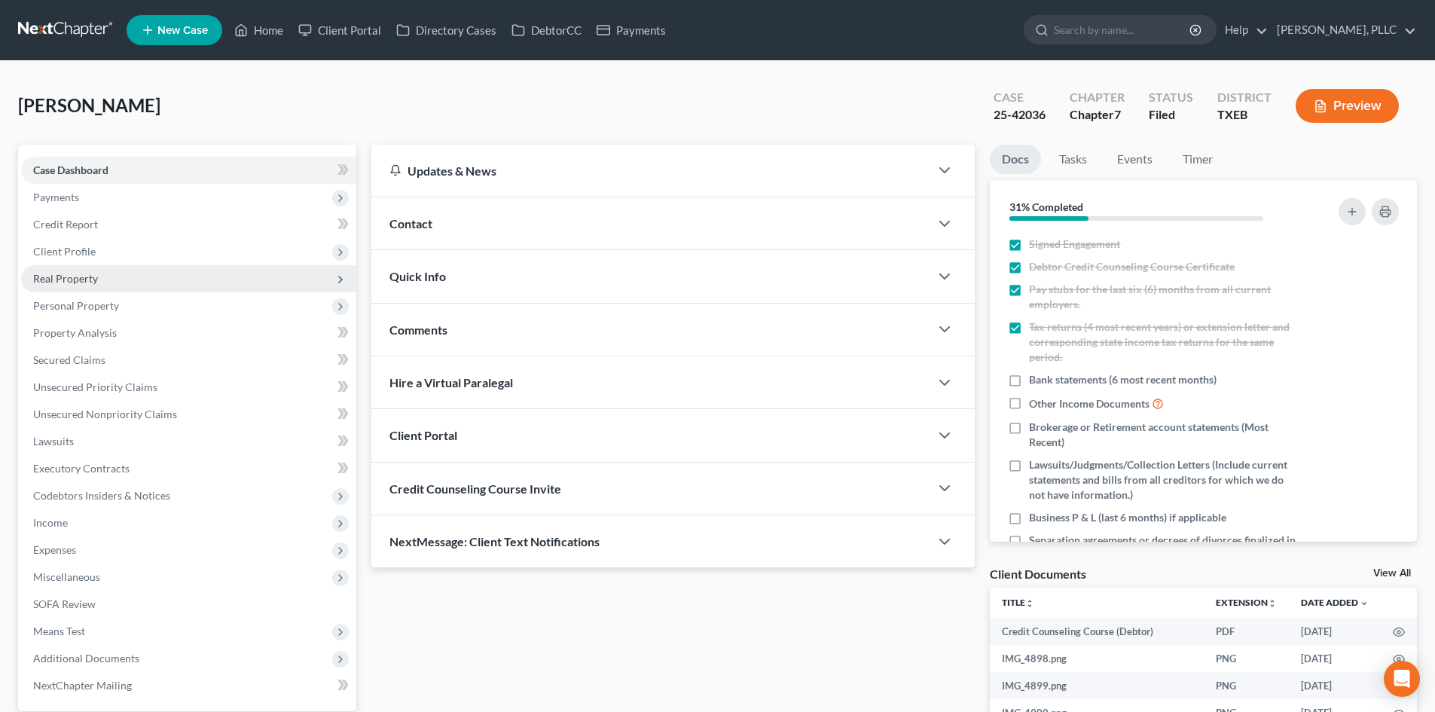
drag, startPoint x: 120, startPoint y: 207, endPoint x: 65, endPoint y: 277, distance: 89.0
click at [120, 207] on span "Payments" at bounding box center [188, 197] width 335 height 27
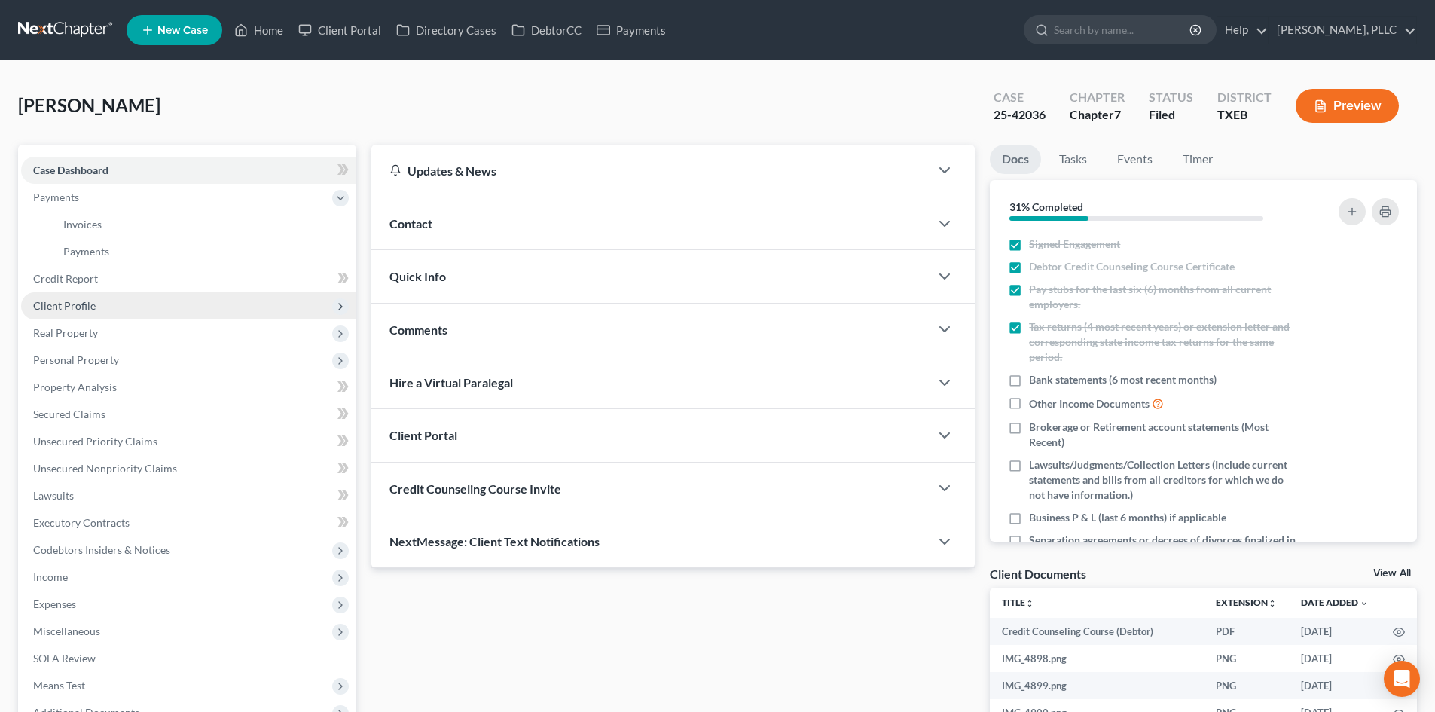
click at [97, 307] on span "Client Profile" at bounding box center [188, 305] width 335 height 27
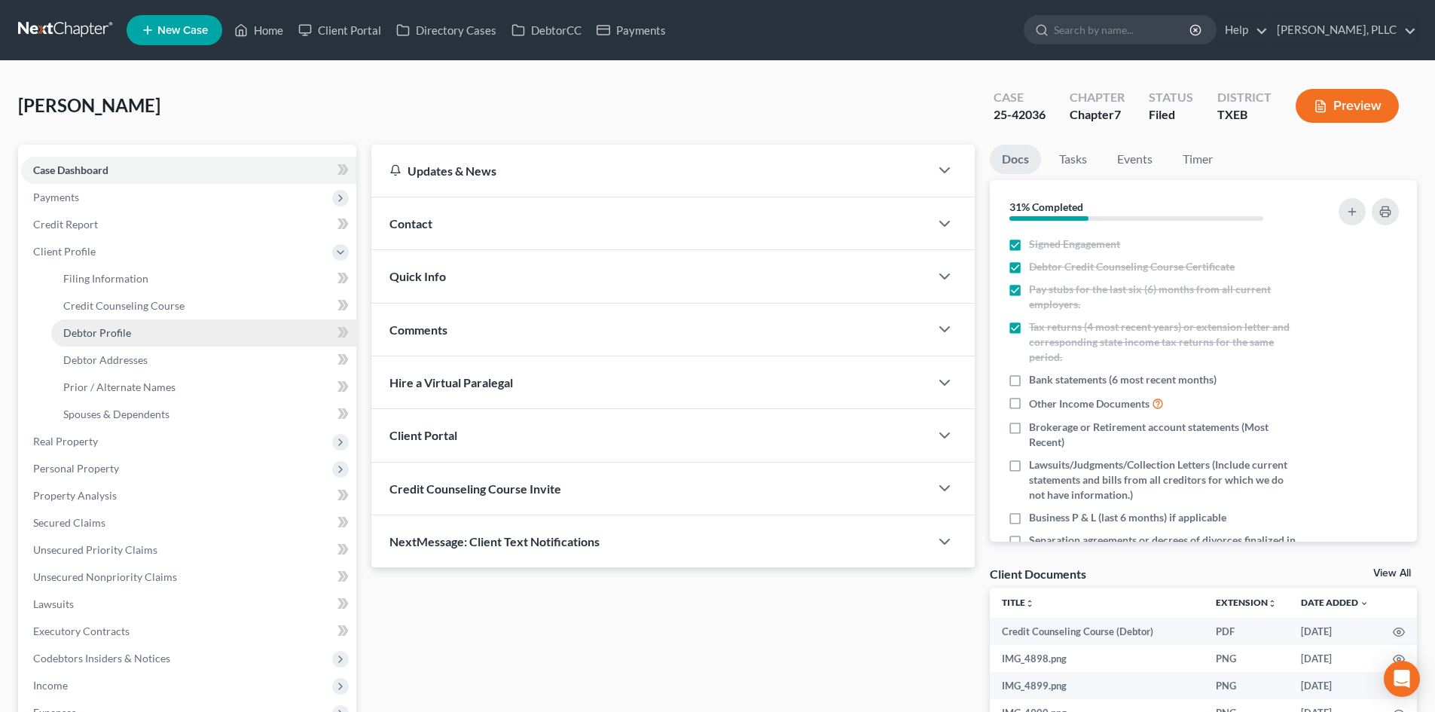
click at [163, 325] on link "Debtor Profile" at bounding box center [203, 332] width 305 height 27
select select "1"
select select "5"
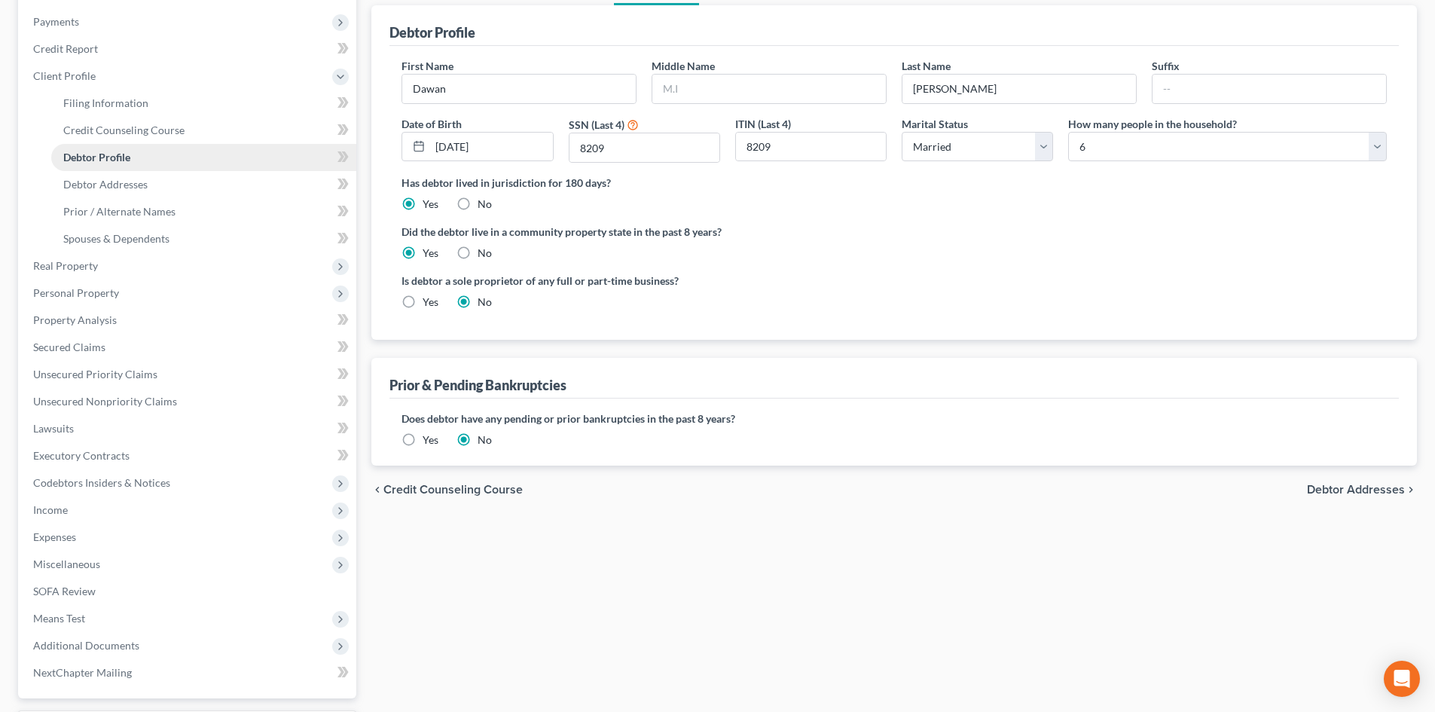
radio input "true"
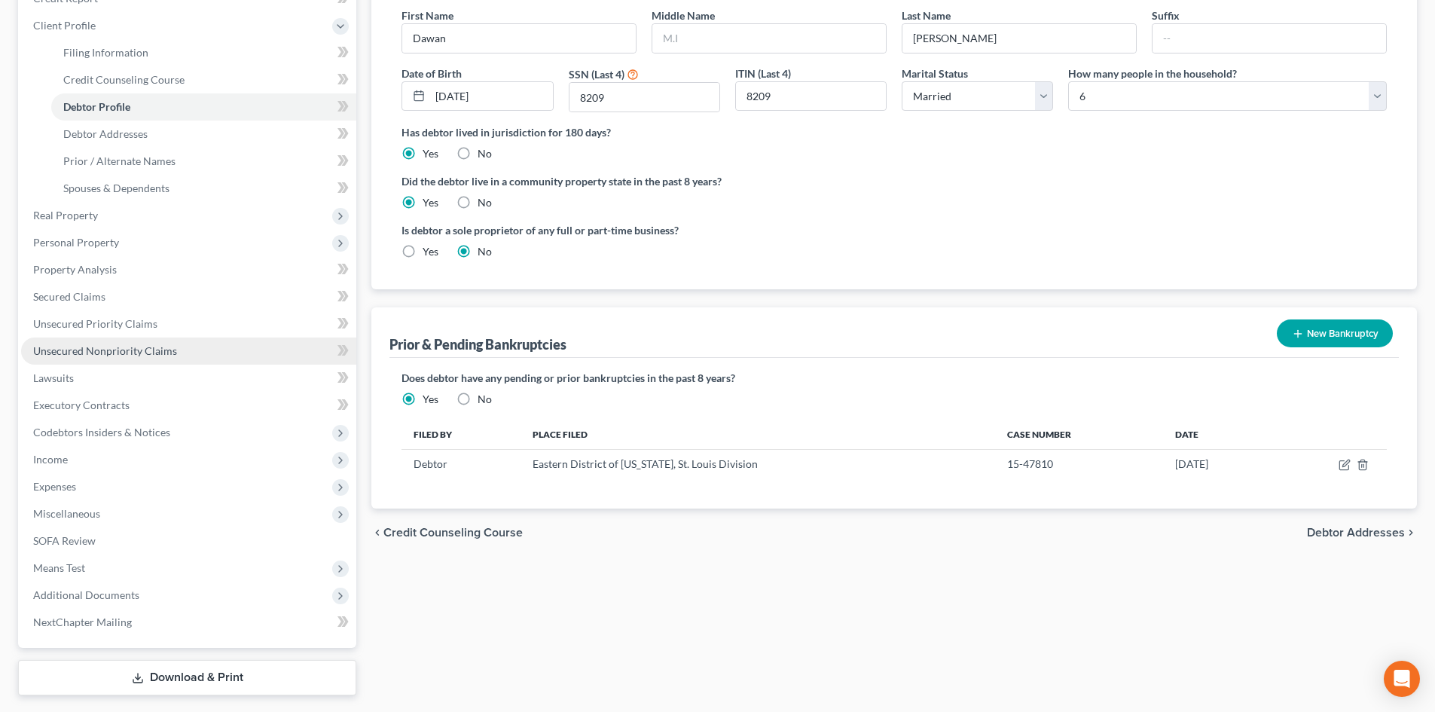
click at [121, 346] on span "Unsecured Nonpriority Claims" at bounding box center [105, 350] width 144 height 13
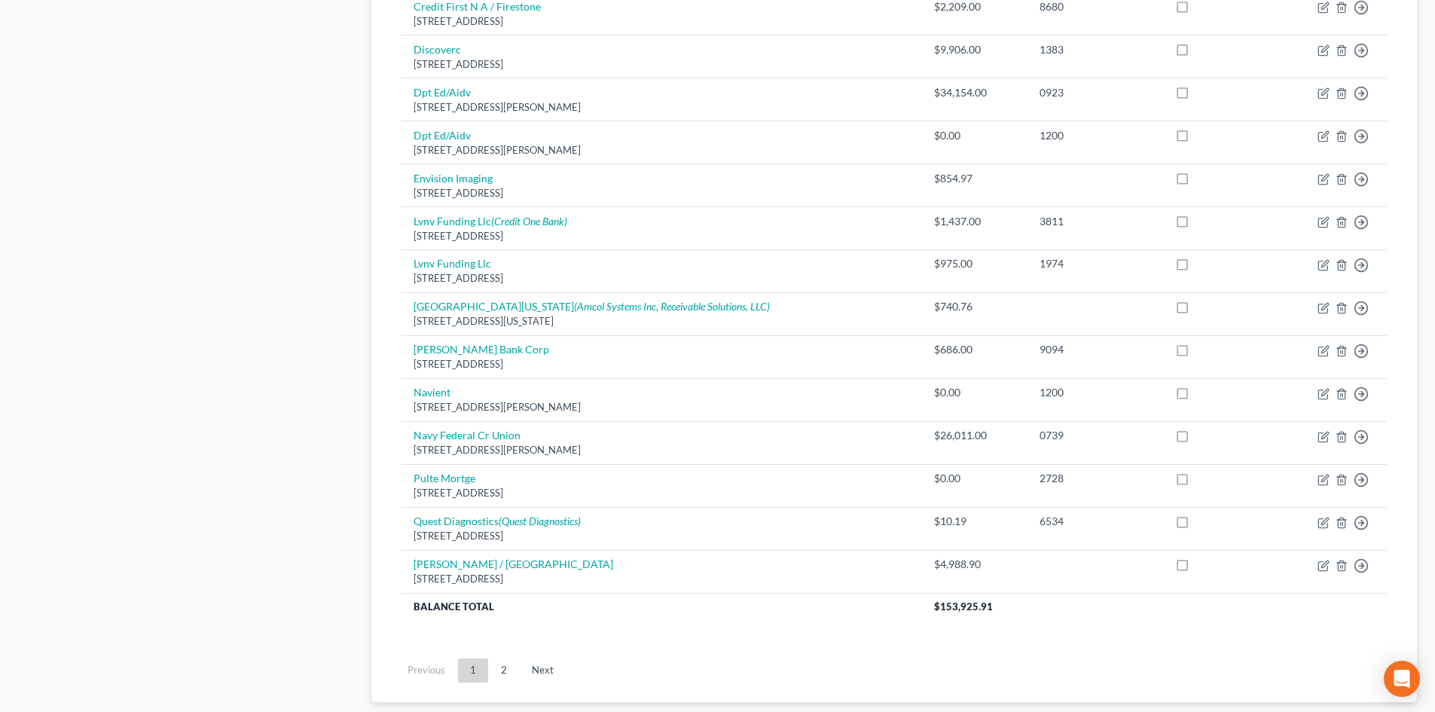
scroll to position [1032, 0]
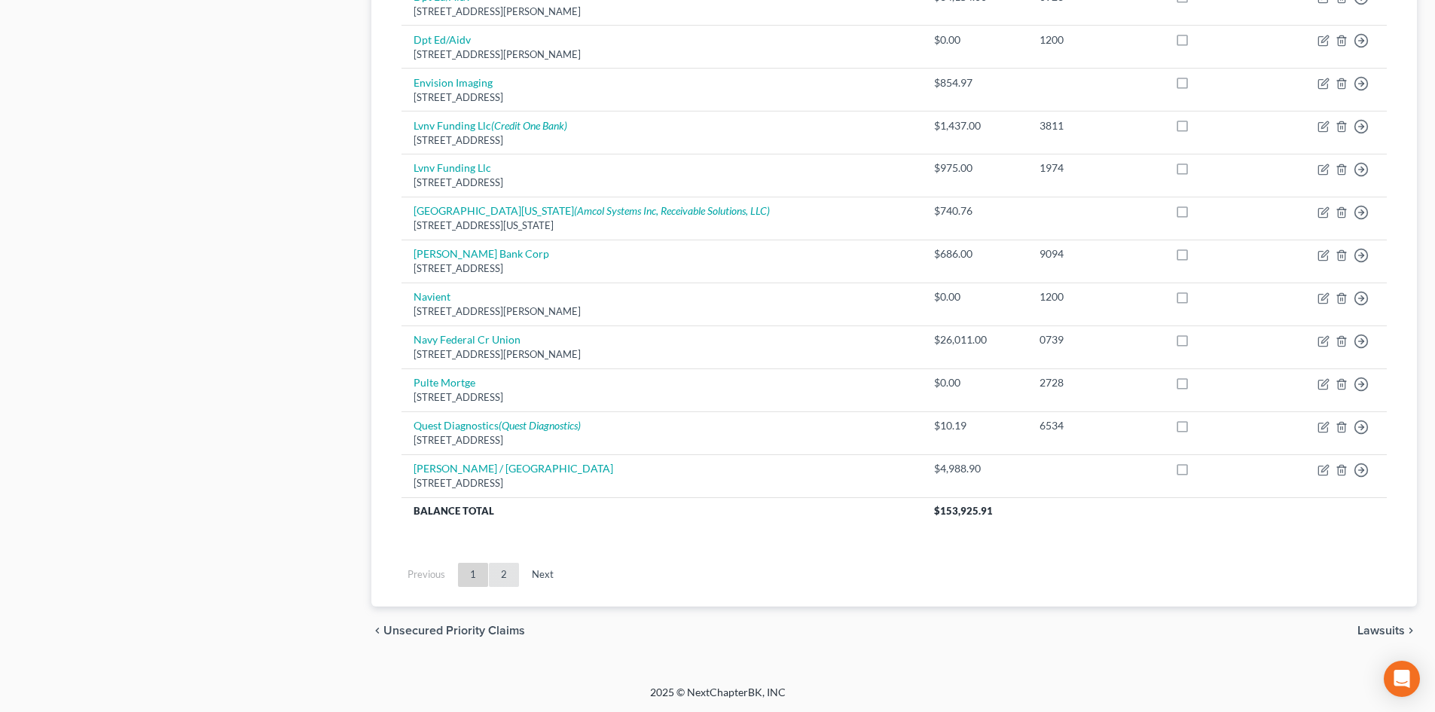
click at [503, 578] on link "2" at bounding box center [504, 575] width 30 height 24
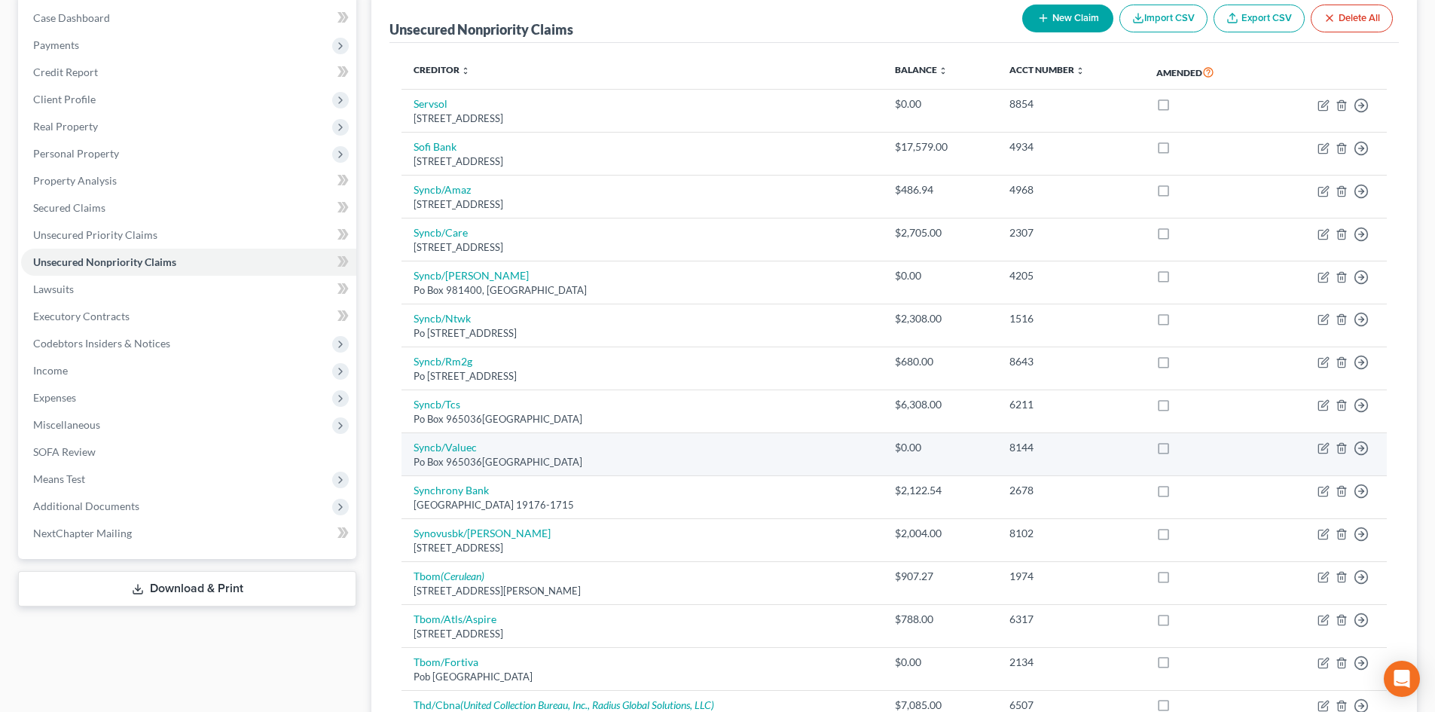
scroll to position [151, 0]
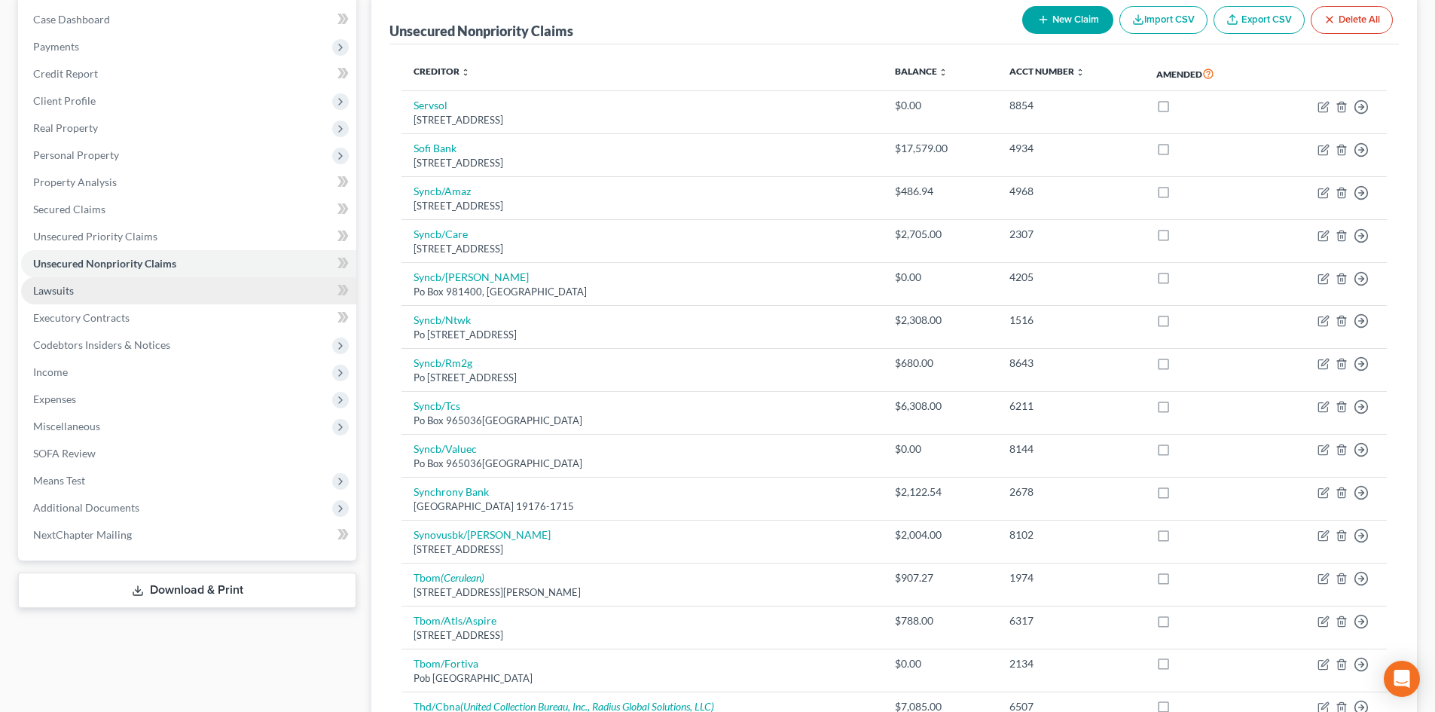
click at [56, 302] on link "Lawsuits" at bounding box center [188, 290] width 335 height 27
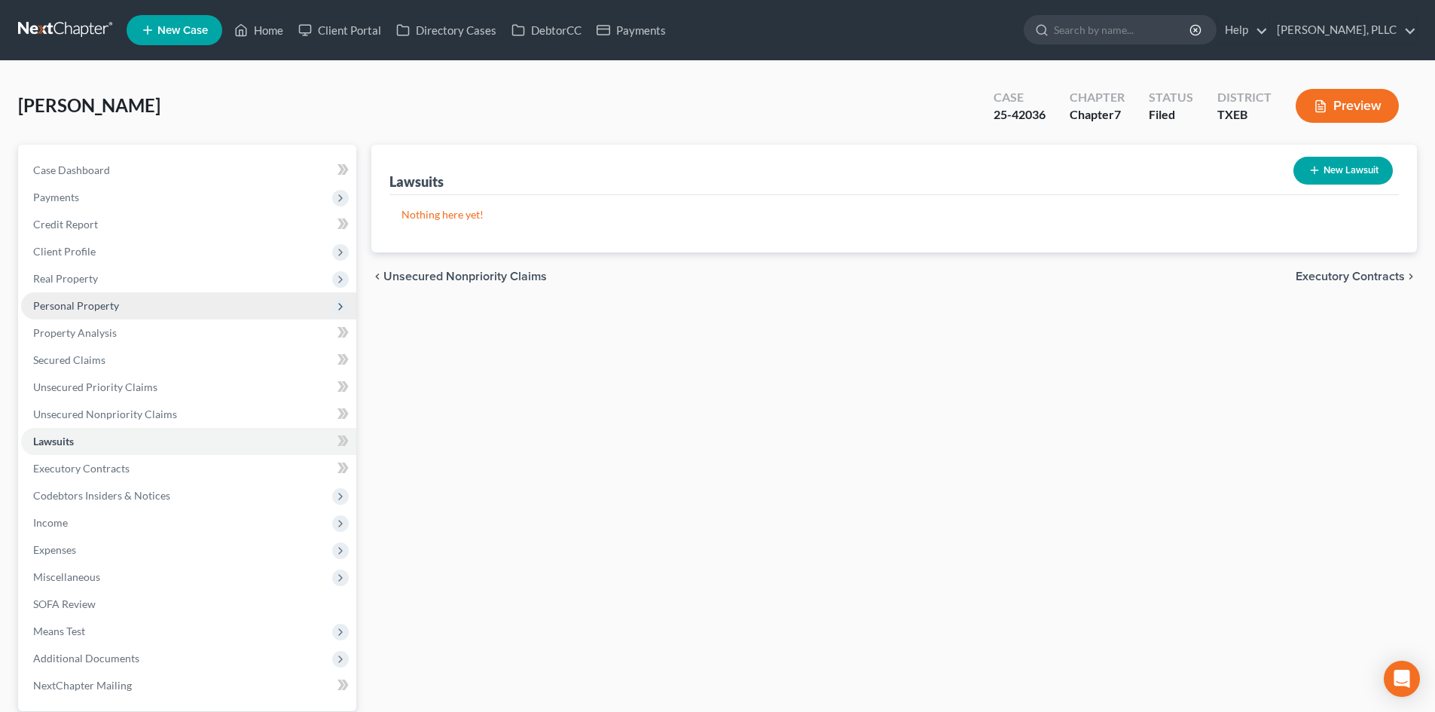
click at [63, 296] on span "Personal Property" at bounding box center [188, 305] width 335 height 27
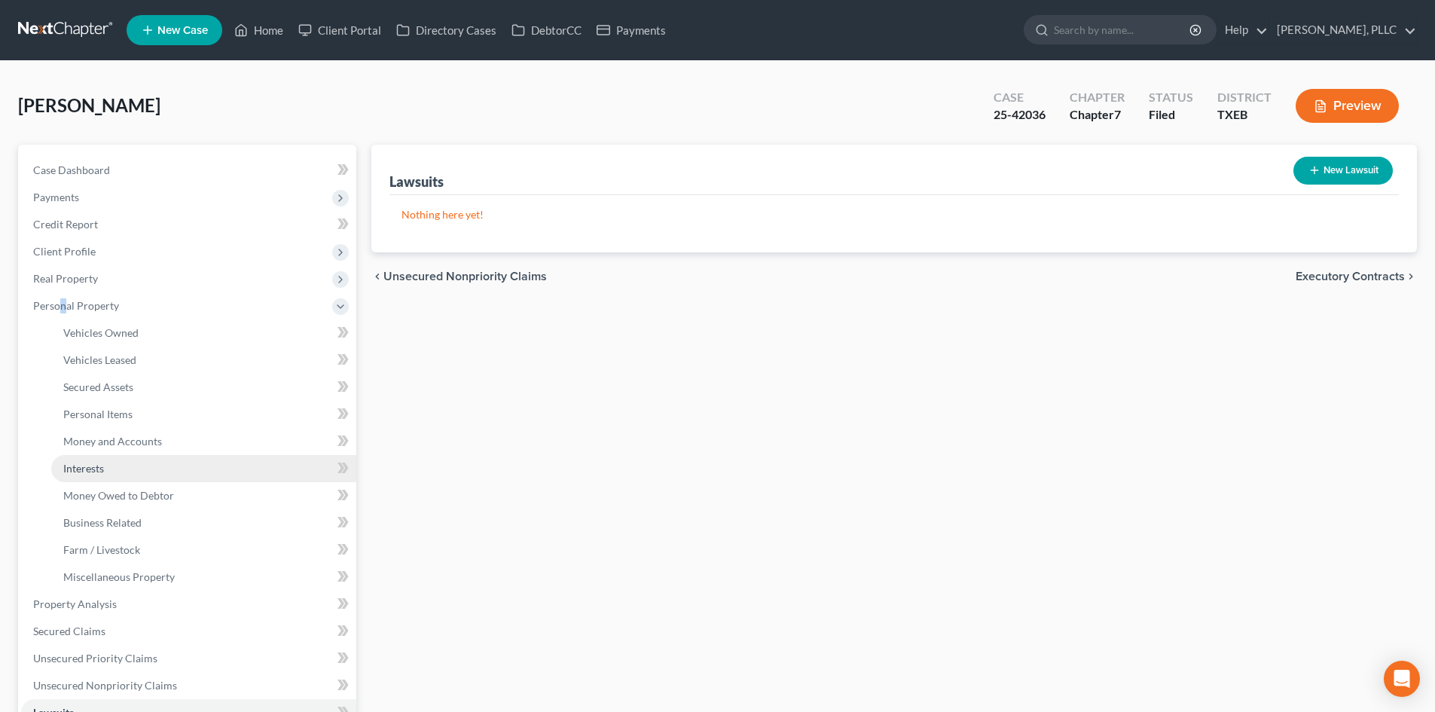
click at [102, 466] on span "Interests" at bounding box center [83, 468] width 41 height 13
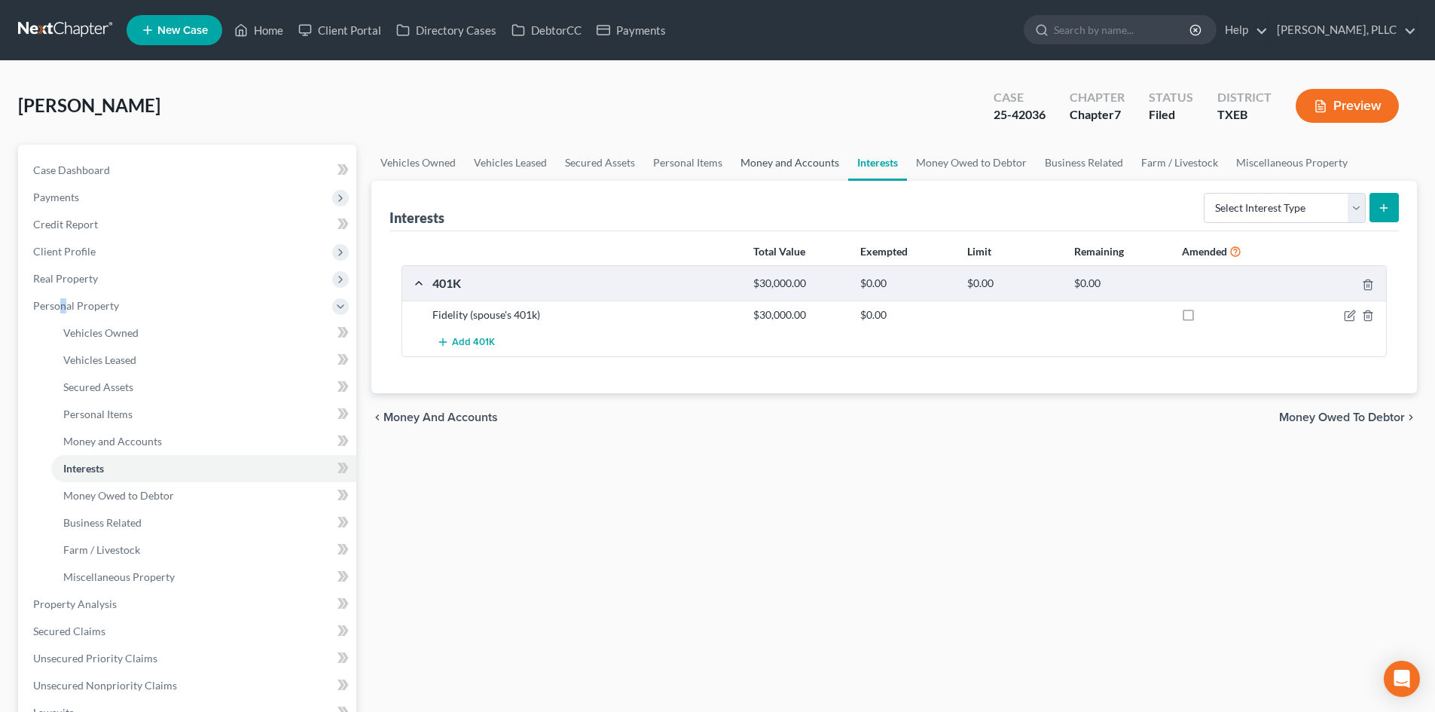
click at [799, 160] on link "Money and Accounts" at bounding box center [789, 163] width 117 height 36
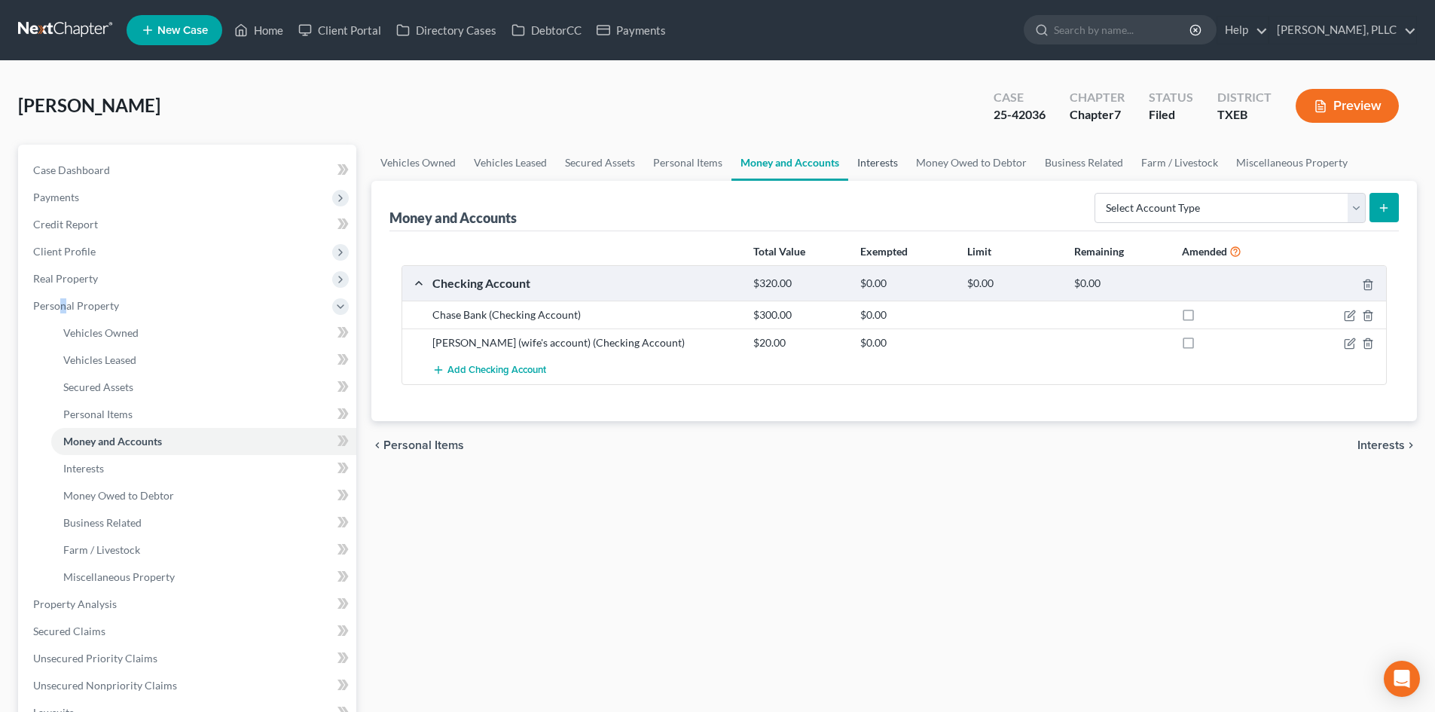
click at [877, 160] on link "Interests" at bounding box center [877, 163] width 59 height 36
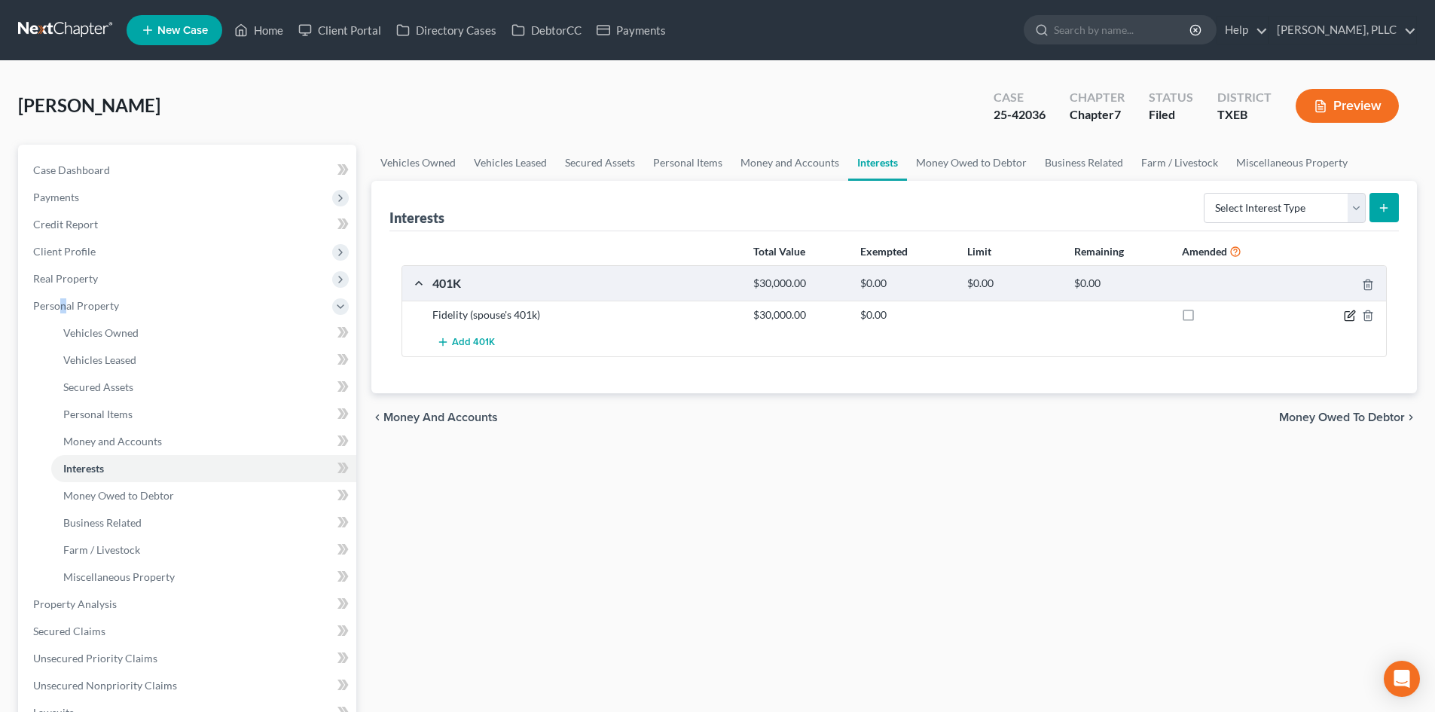
click at [1349, 313] on icon "button" at bounding box center [1350, 316] width 12 height 12
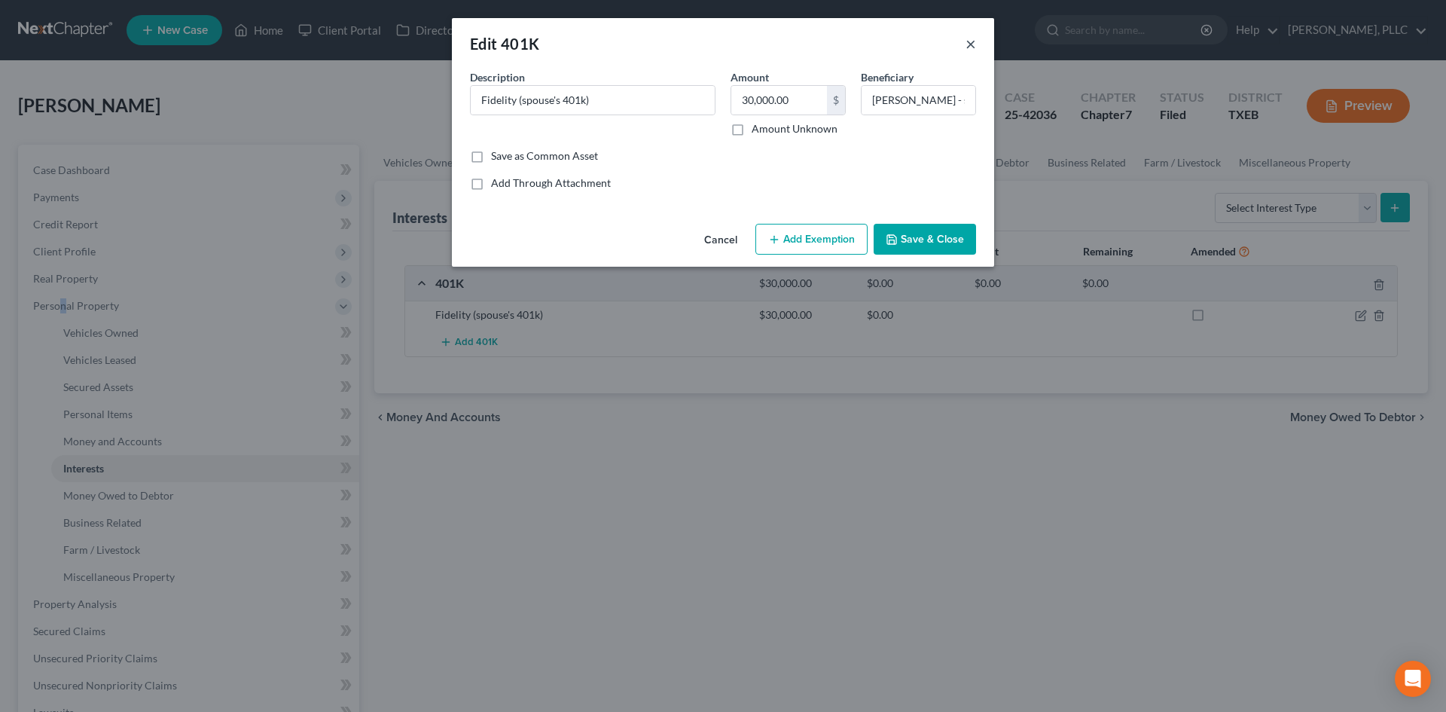
click at [975, 38] on button "×" at bounding box center [971, 44] width 11 height 18
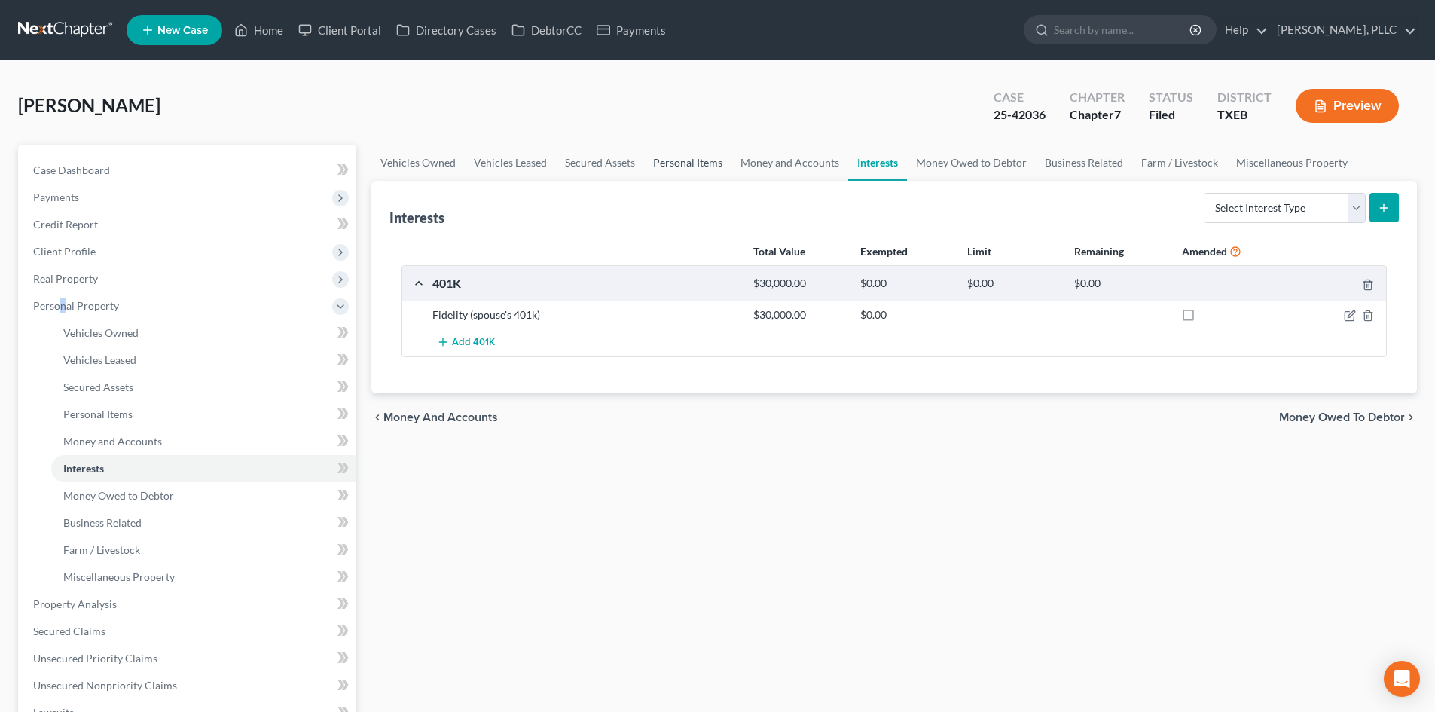
click at [723, 166] on link "Personal Items" at bounding box center [687, 163] width 87 height 36
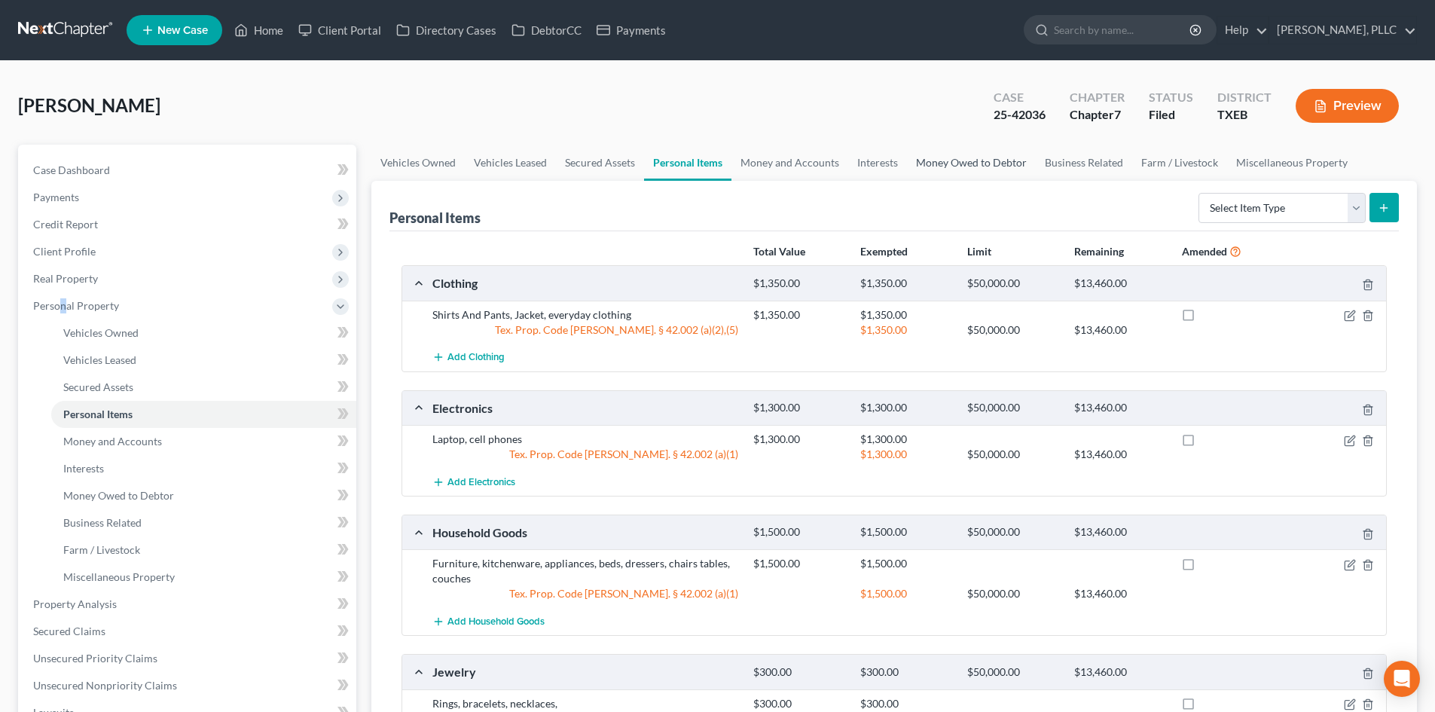
click at [968, 161] on link "Money Owed to Debtor" at bounding box center [971, 163] width 129 height 36
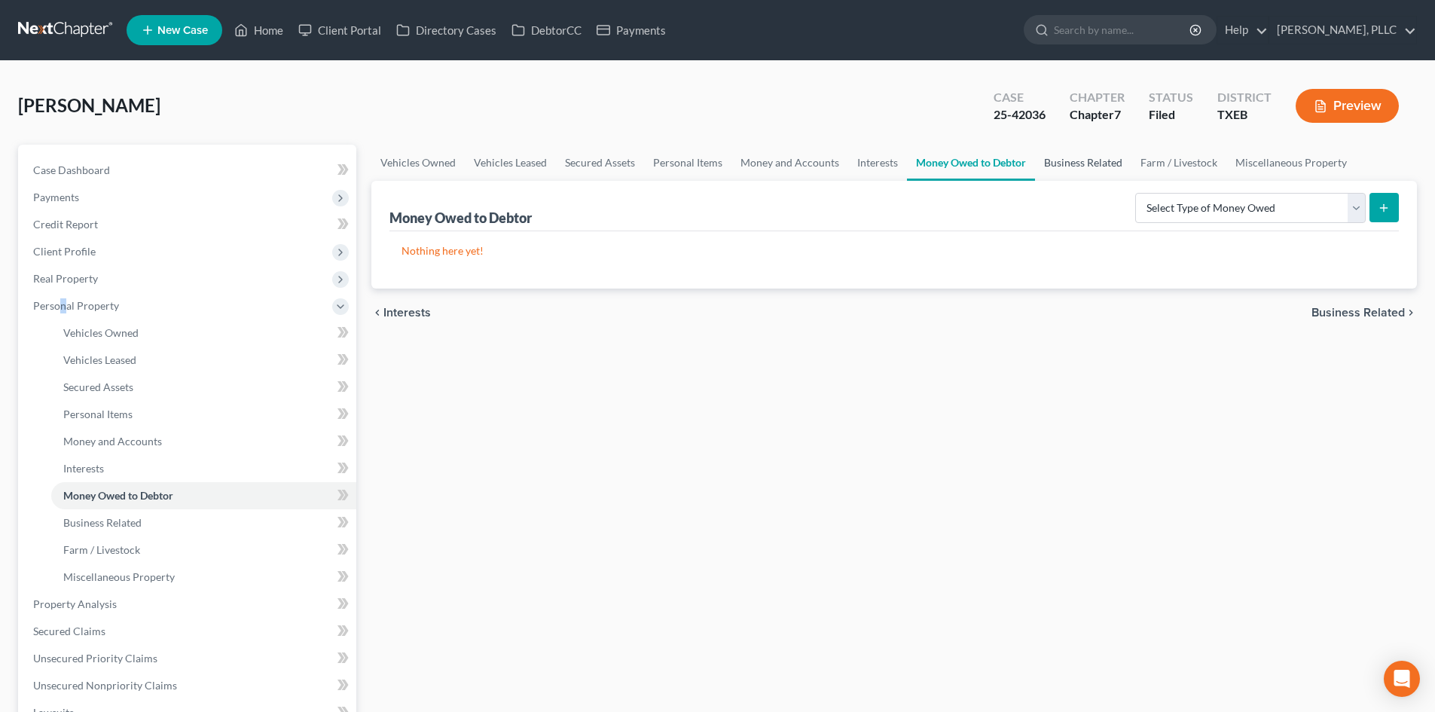
drag, startPoint x: 1081, startPoint y: 157, endPoint x: 1273, endPoint y: 161, distance: 192.1
click at [1082, 157] on link "Business Related" at bounding box center [1083, 163] width 96 height 36
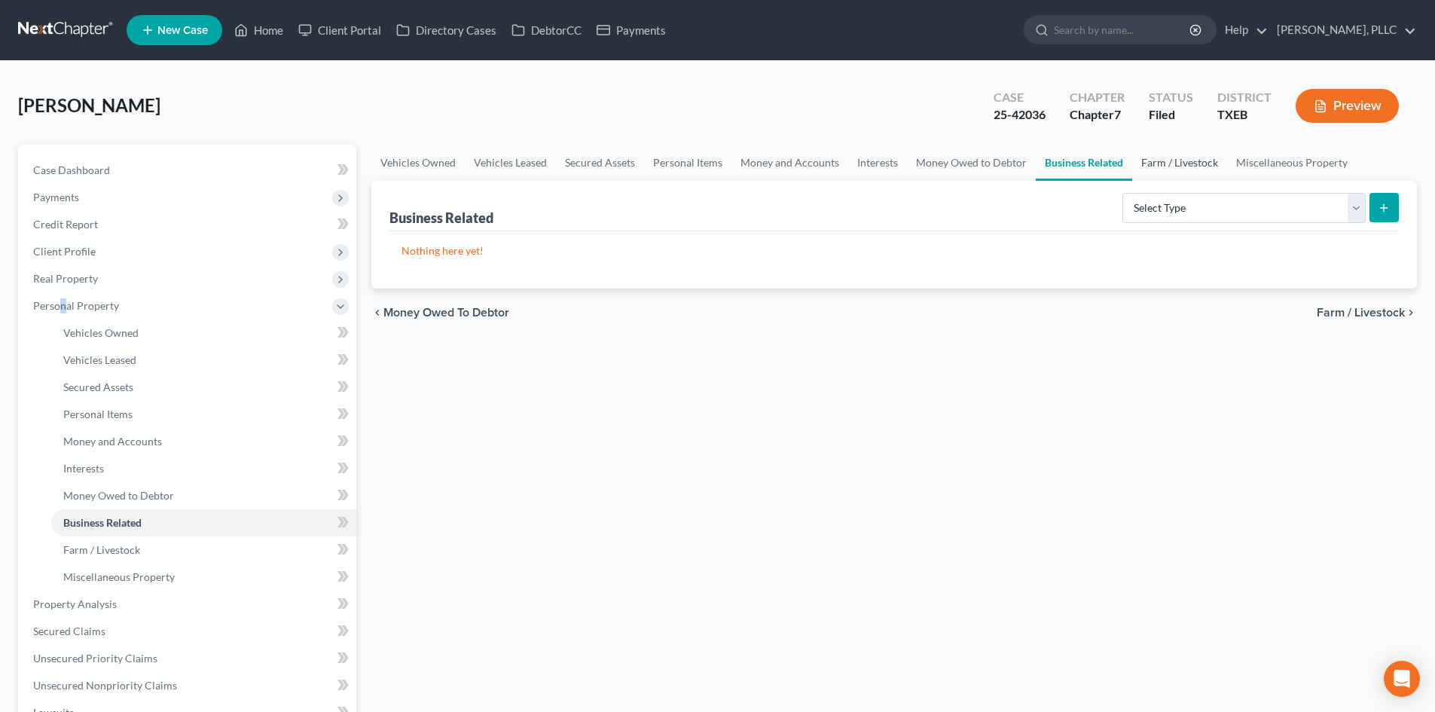
click at [1202, 164] on link "Farm / Livestock" at bounding box center [1179, 163] width 95 height 36
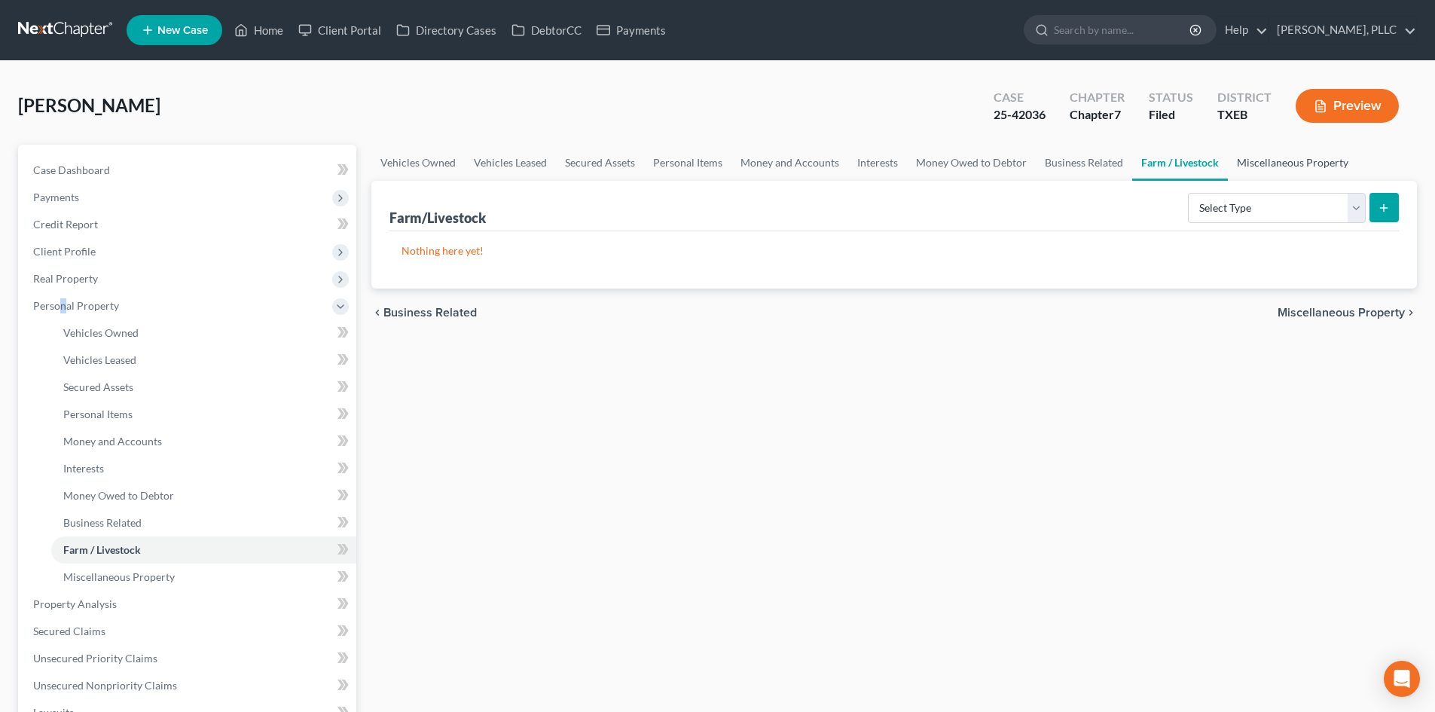
click at [1262, 157] on link "Miscellaneous Property" at bounding box center [1293, 163] width 130 height 36
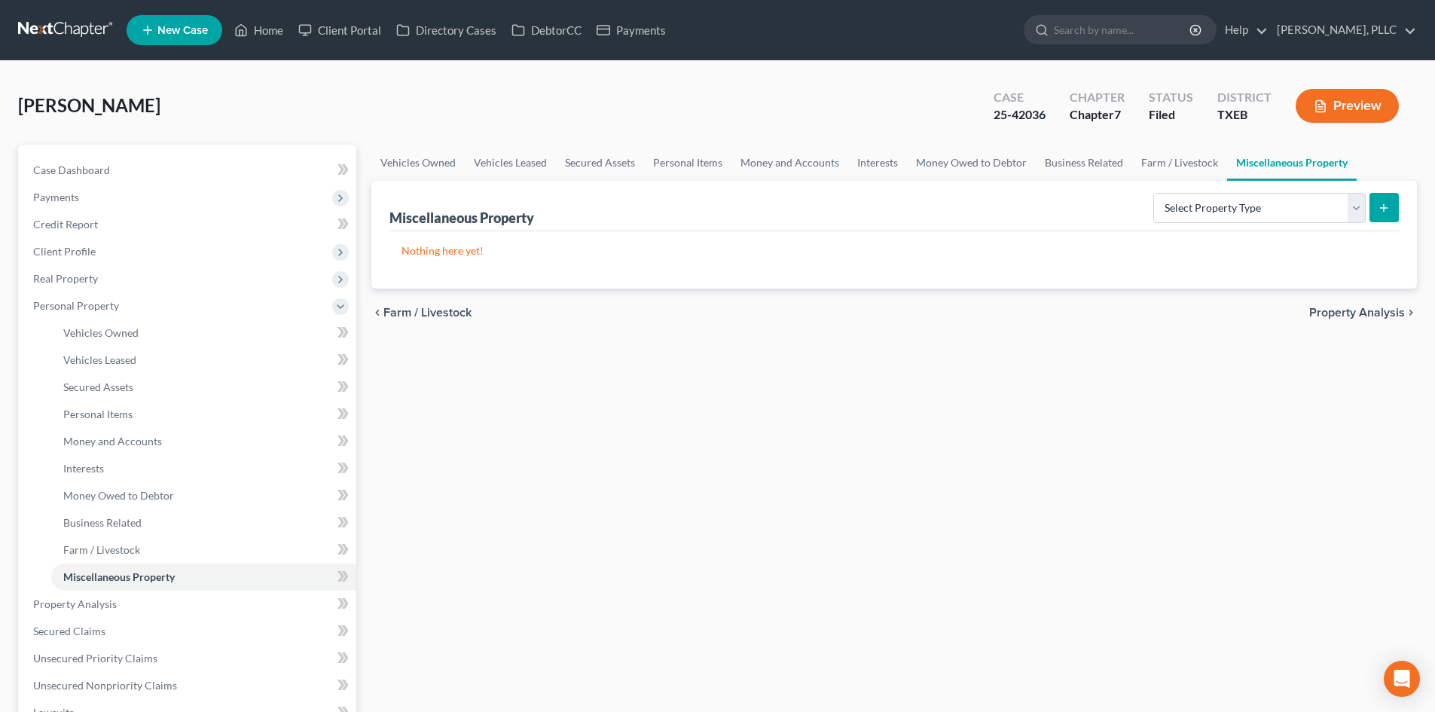
click at [352, 111] on div "[PERSON_NAME] Upgraded Case 25-42036 Chapter Chapter 7 Status [GEOGRAPHIC_DATA]…" at bounding box center [717, 112] width 1399 height 66
click at [429, 161] on link "Vehicles Owned" at bounding box center [417, 163] width 93 height 36
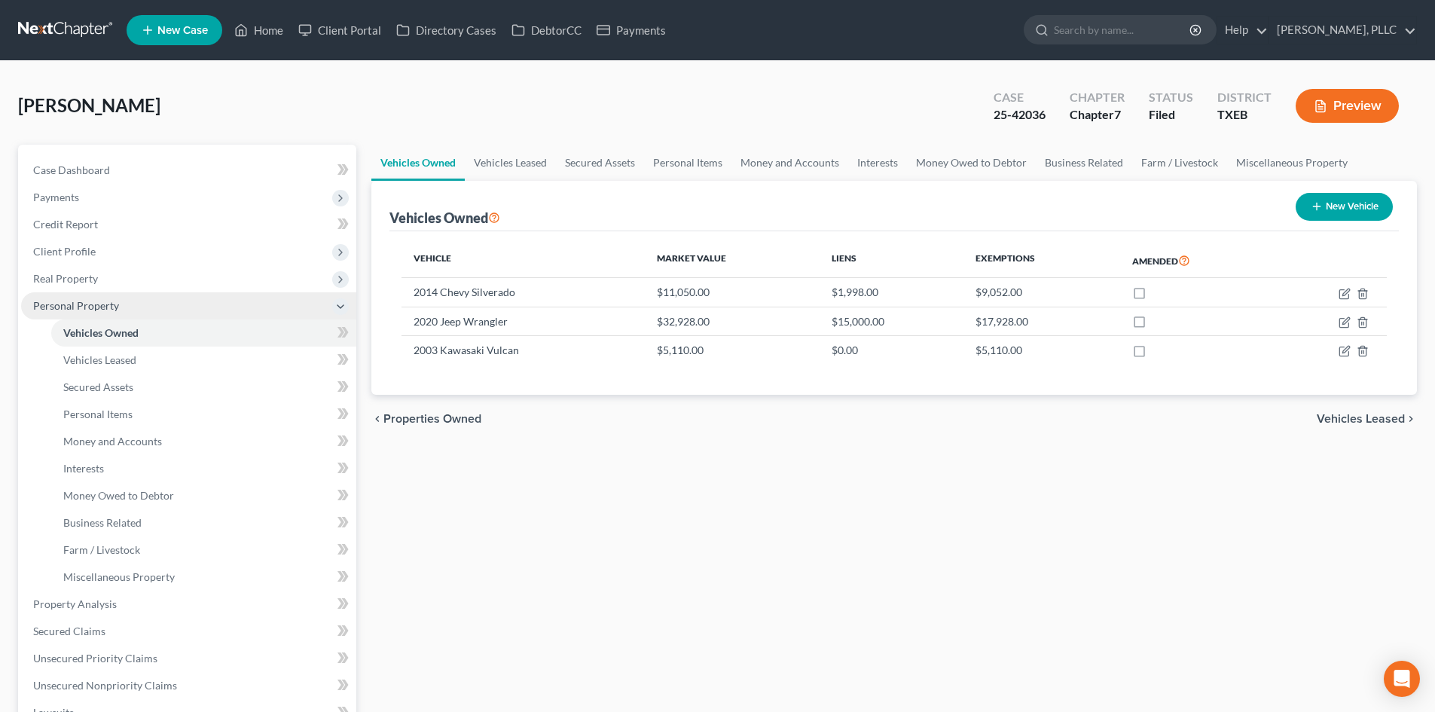
click at [63, 295] on span "Personal Property" at bounding box center [188, 305] width 335 height 27
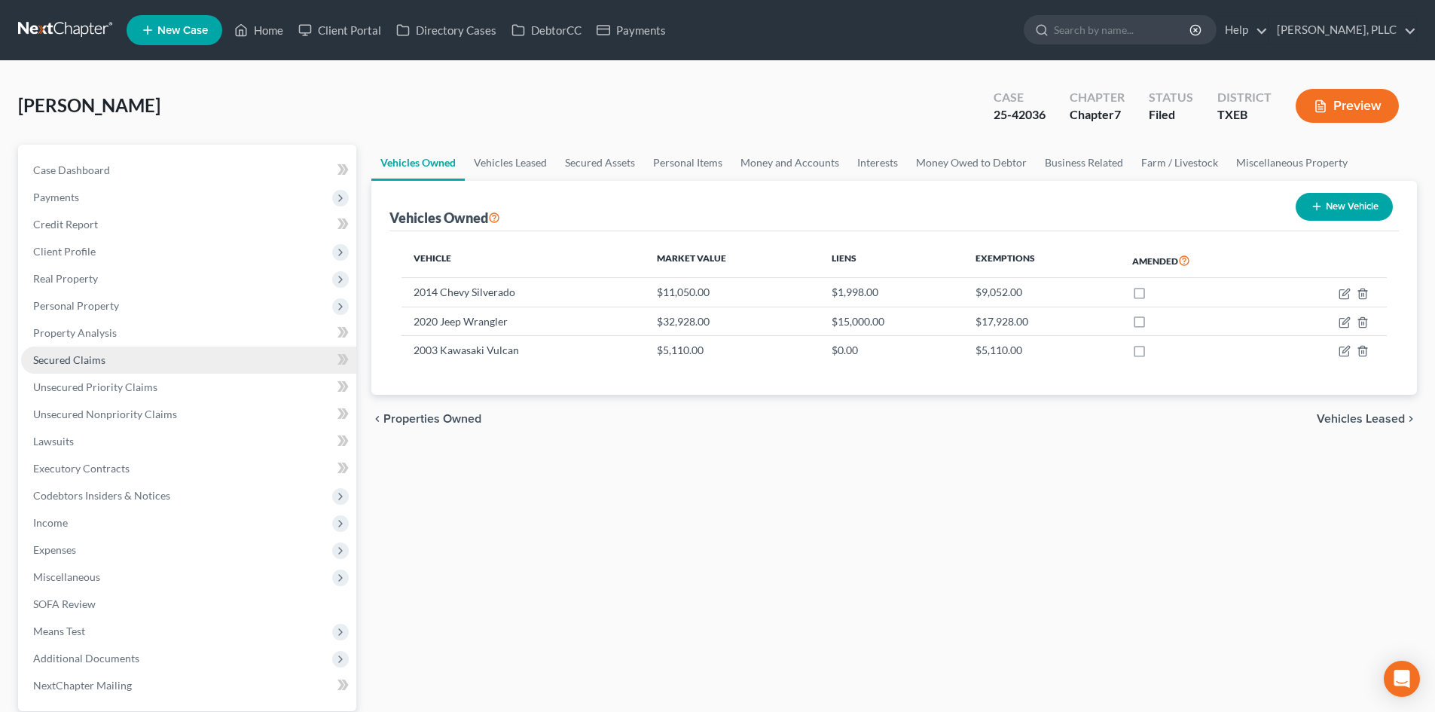
click at [84, 361] on span "Secured Claims" at bounding box center [69, 359] width 72 height 13
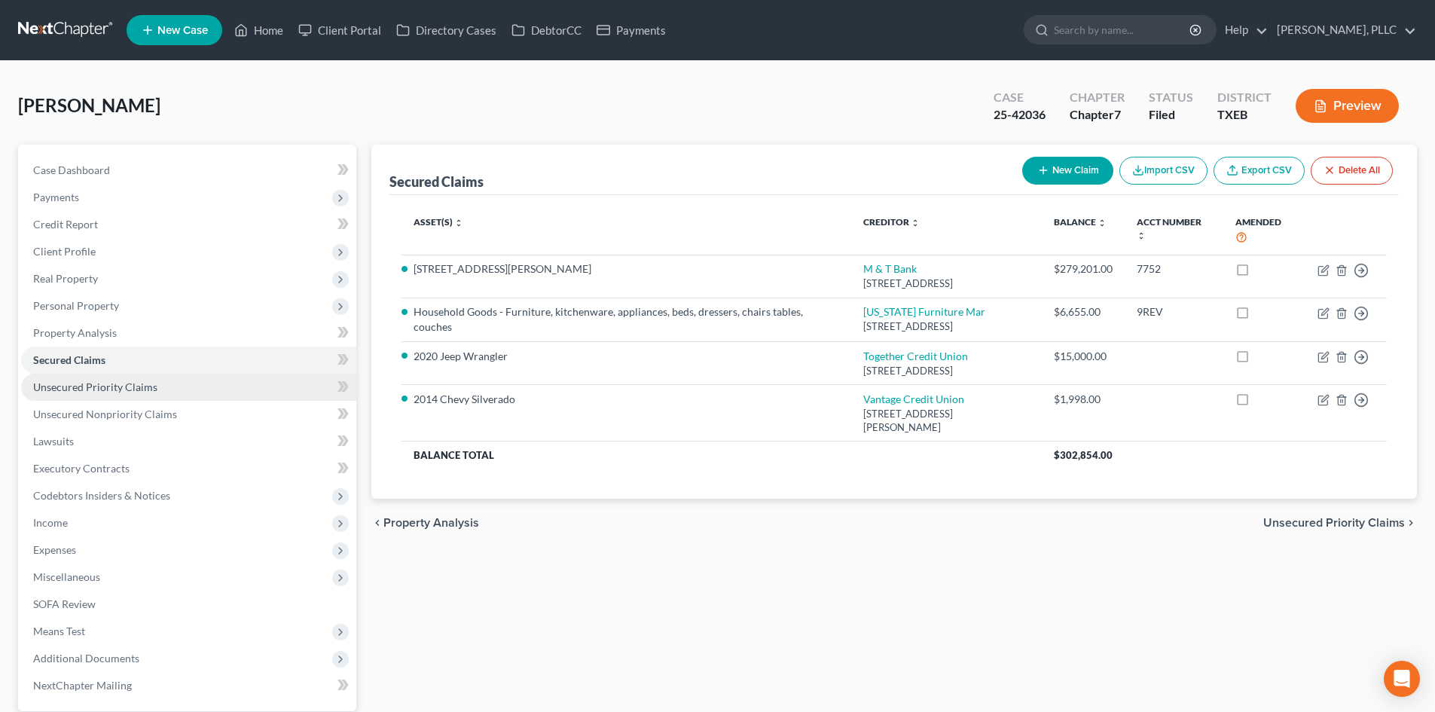
click at [63, 380] on span "Unsecured Priority Claims" at bounding box center [95, 386] width 124 height 13
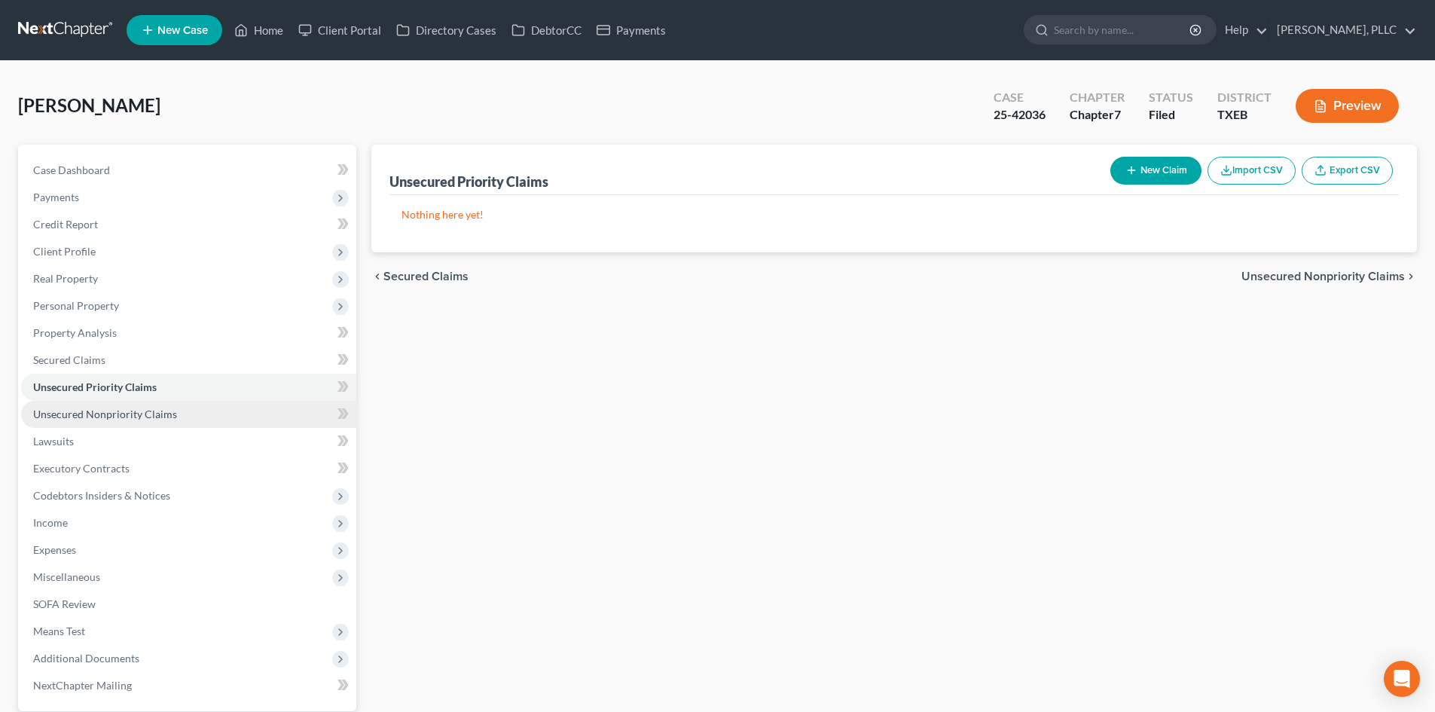
click at [141, 419] on span "Unsecured Nonpriority Claims" at bounding box center [105, 413] width 144 height 13
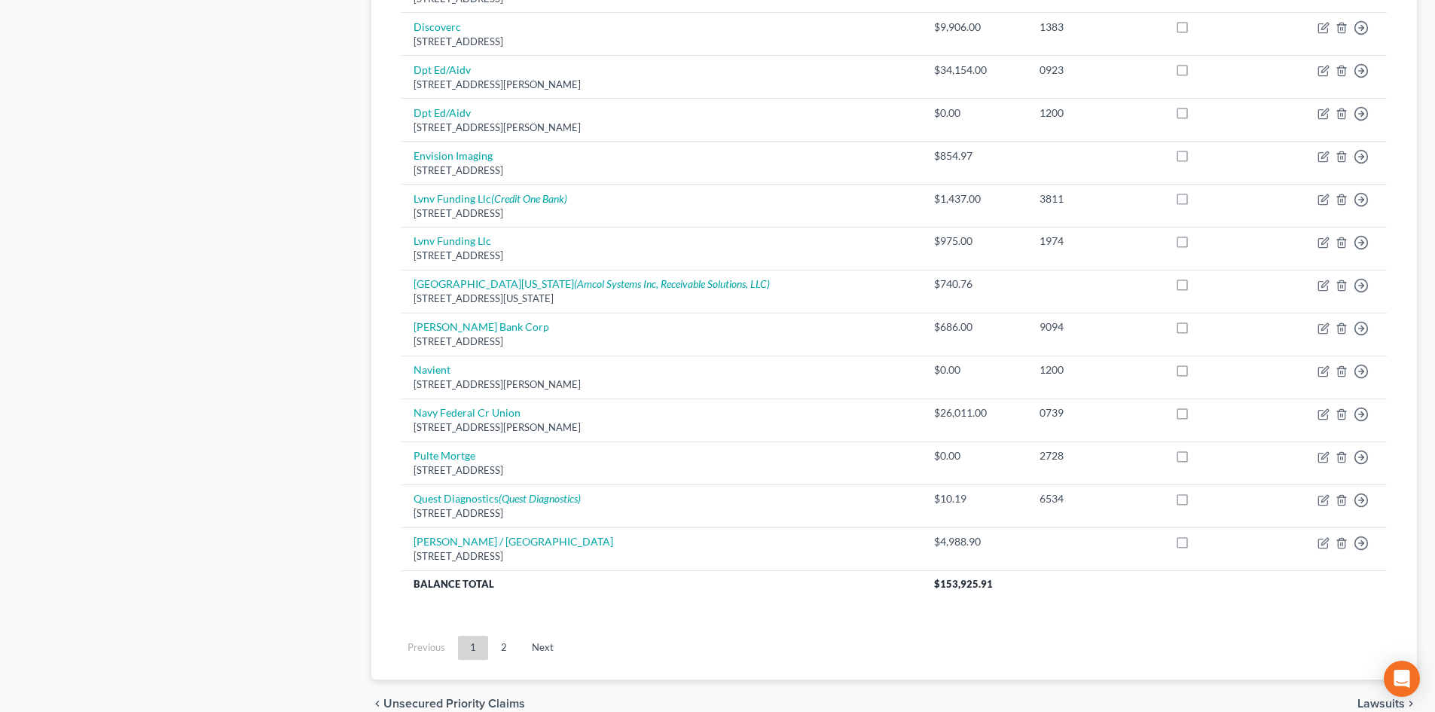
scroll to position [1032, 0]
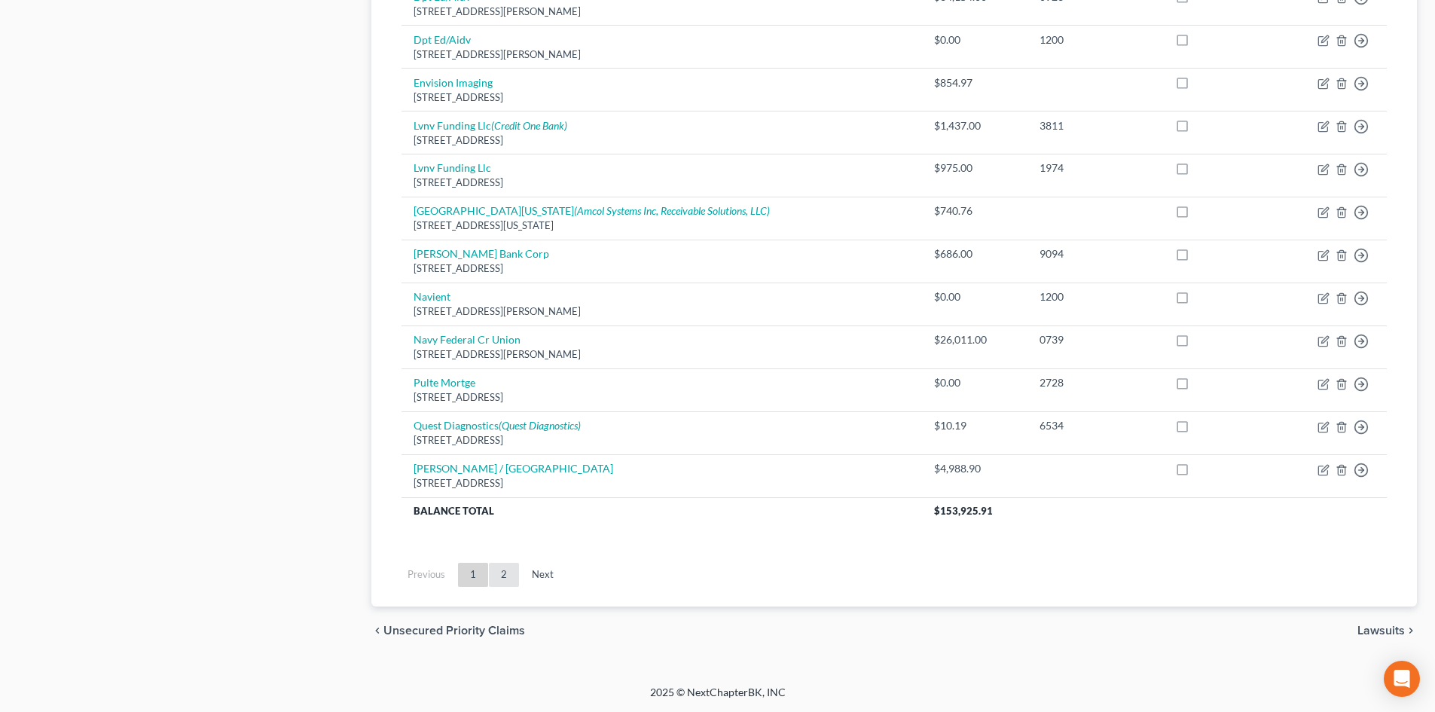
click at [502, 580] on link "2" at bounding box center [504, 575] width 30 height 24
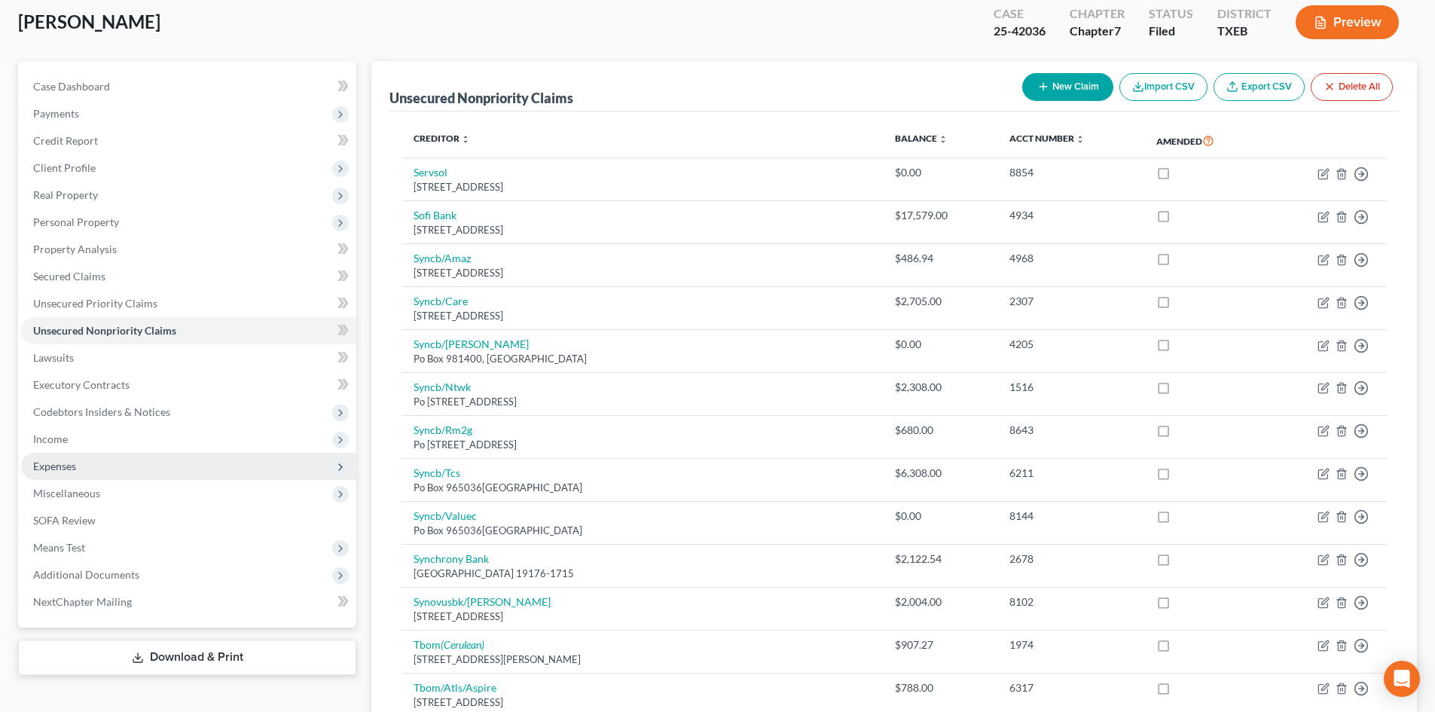
scroll to position [75, 0]
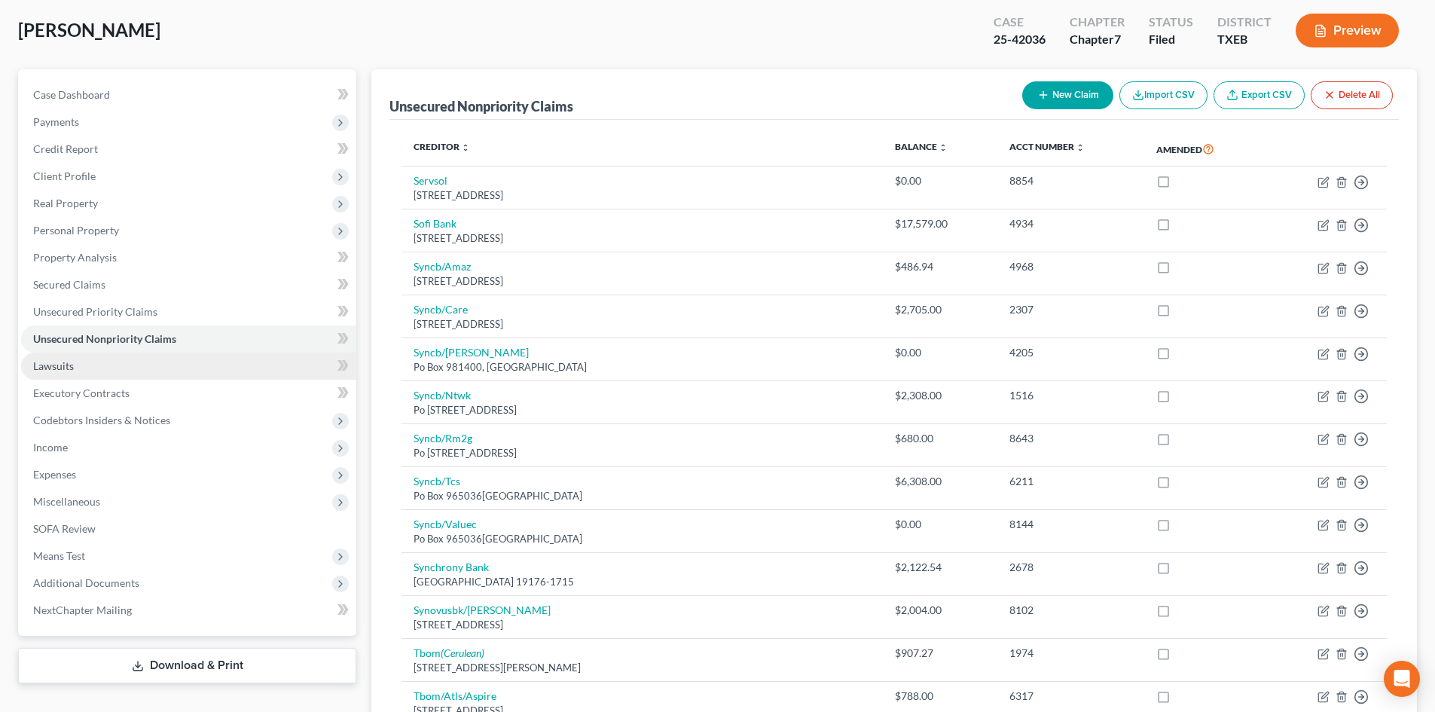
click at [117, 356] on link "Lawsuits" at bounding box center [188, 365] width 335 height 27
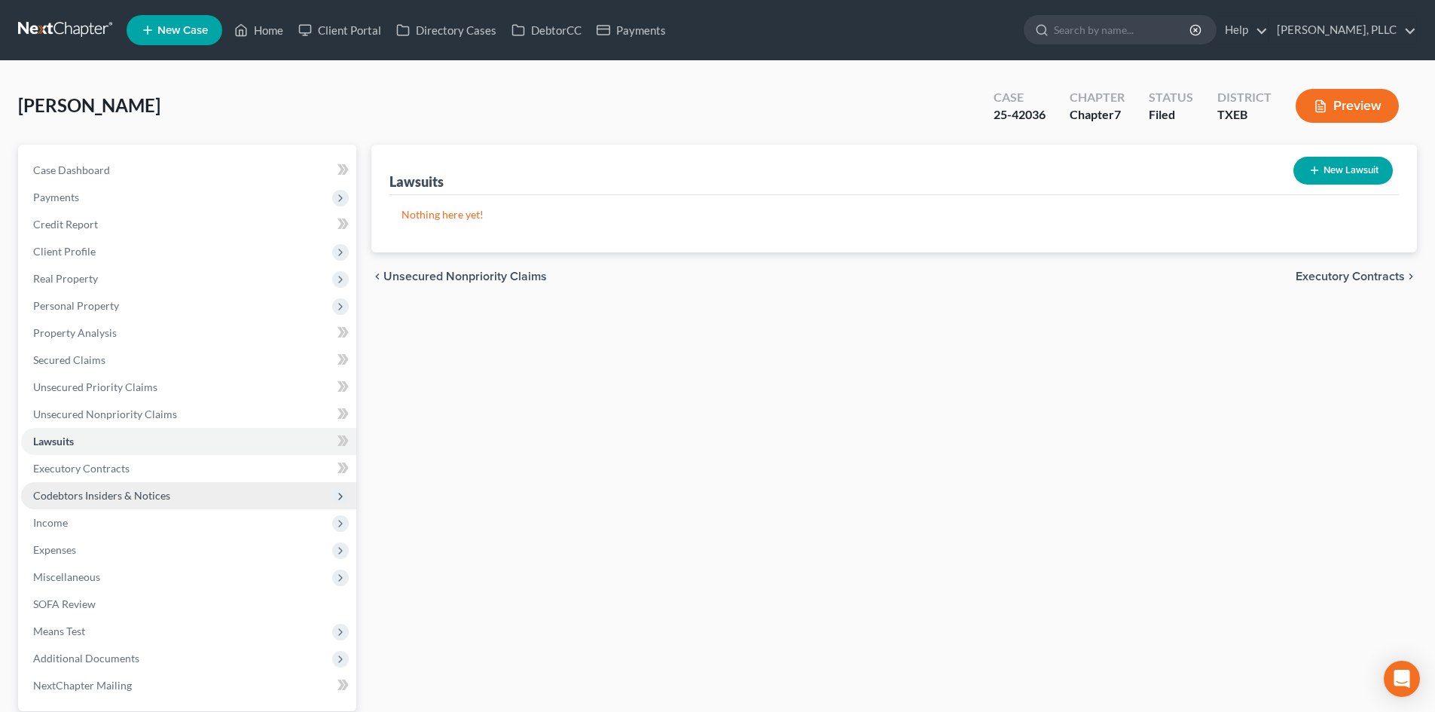
click at [162, 487] on span "Codebtors Insiders & Notices" at bounding box center [188, 495] width 335 height 27
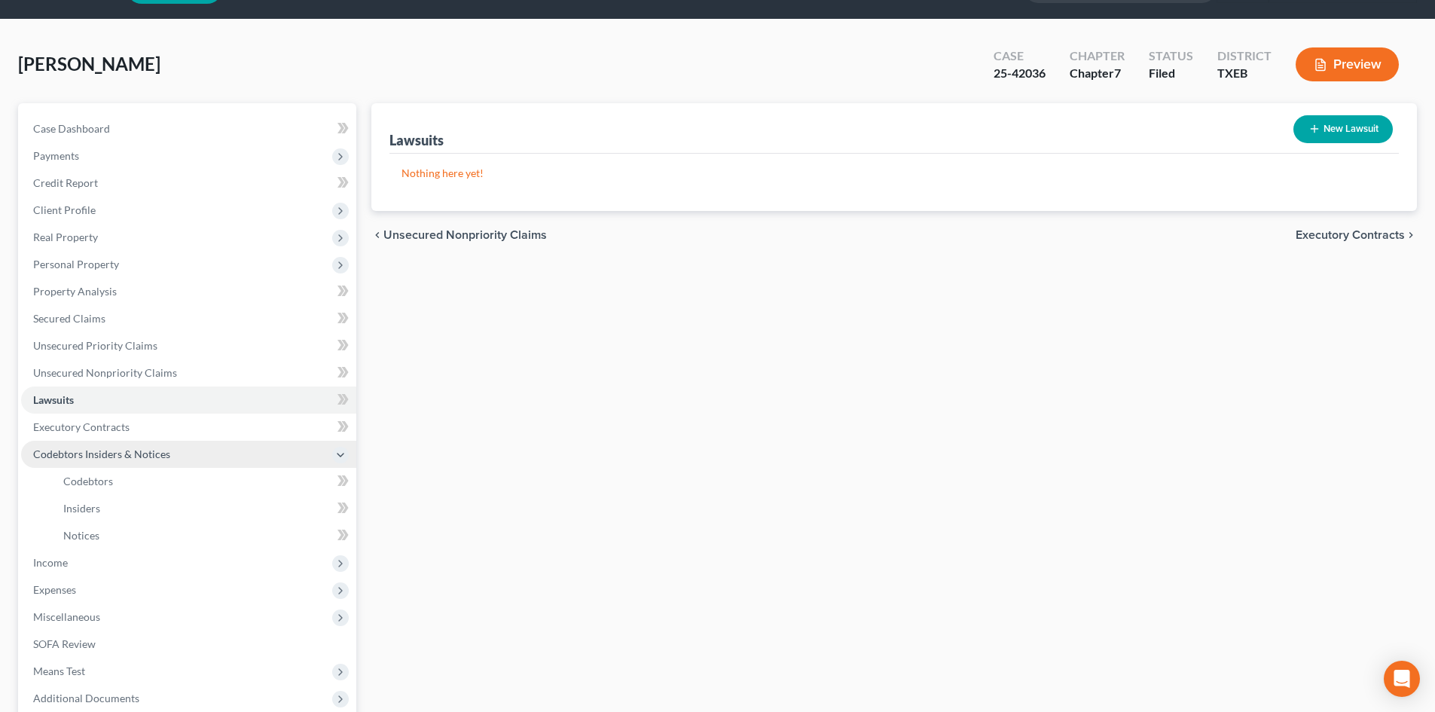
scroll to position [75, 0]
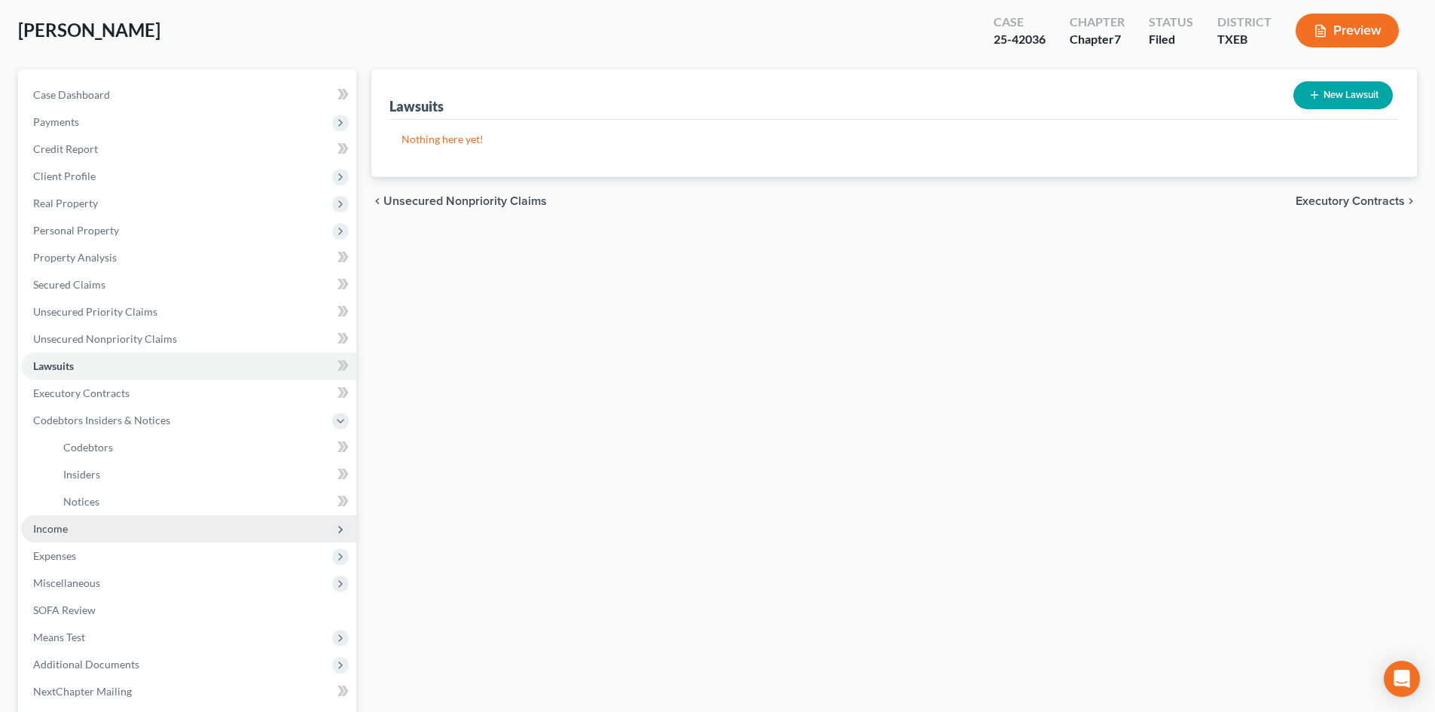
click at [132, 534] on span "Income" at bounding box center [188, 528] width 335 height 27
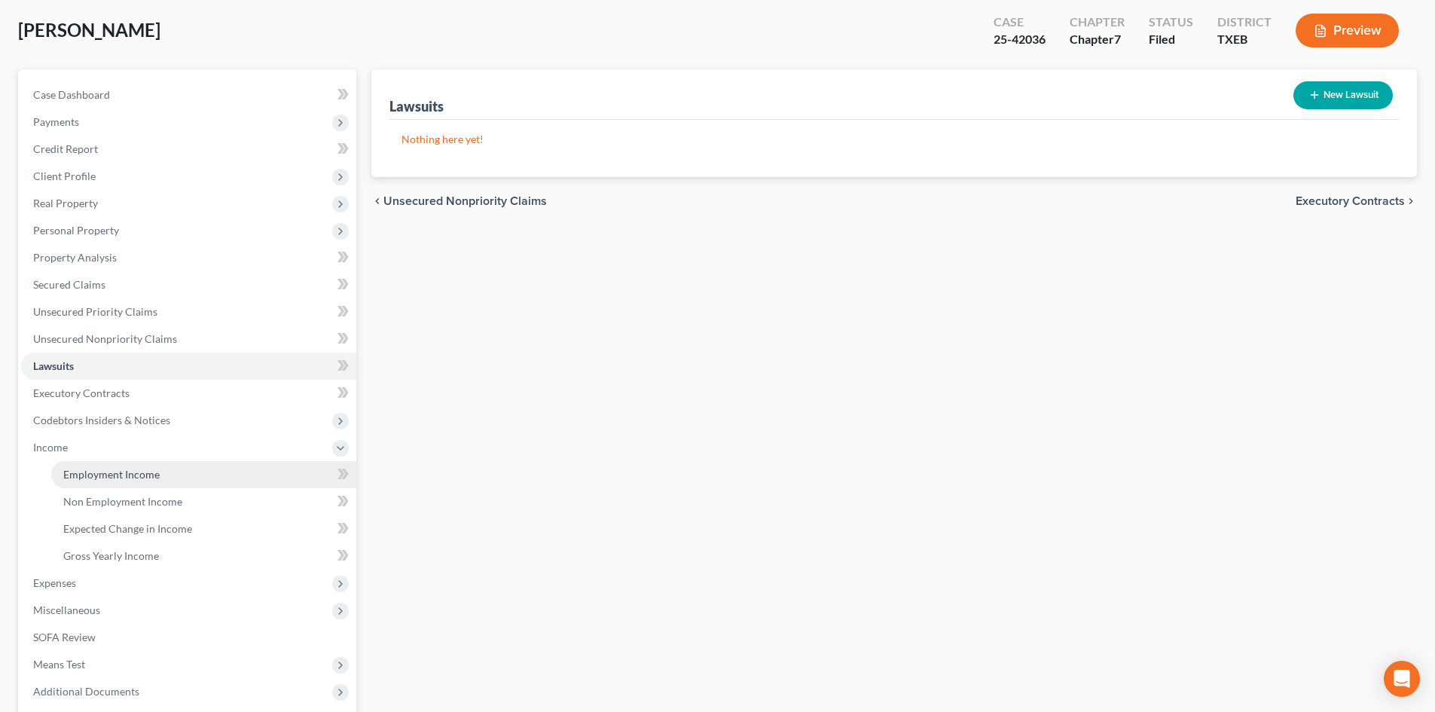
click at [173, 486] on link "Employment Income" at bounding box center [203, 474] width 305 height 27
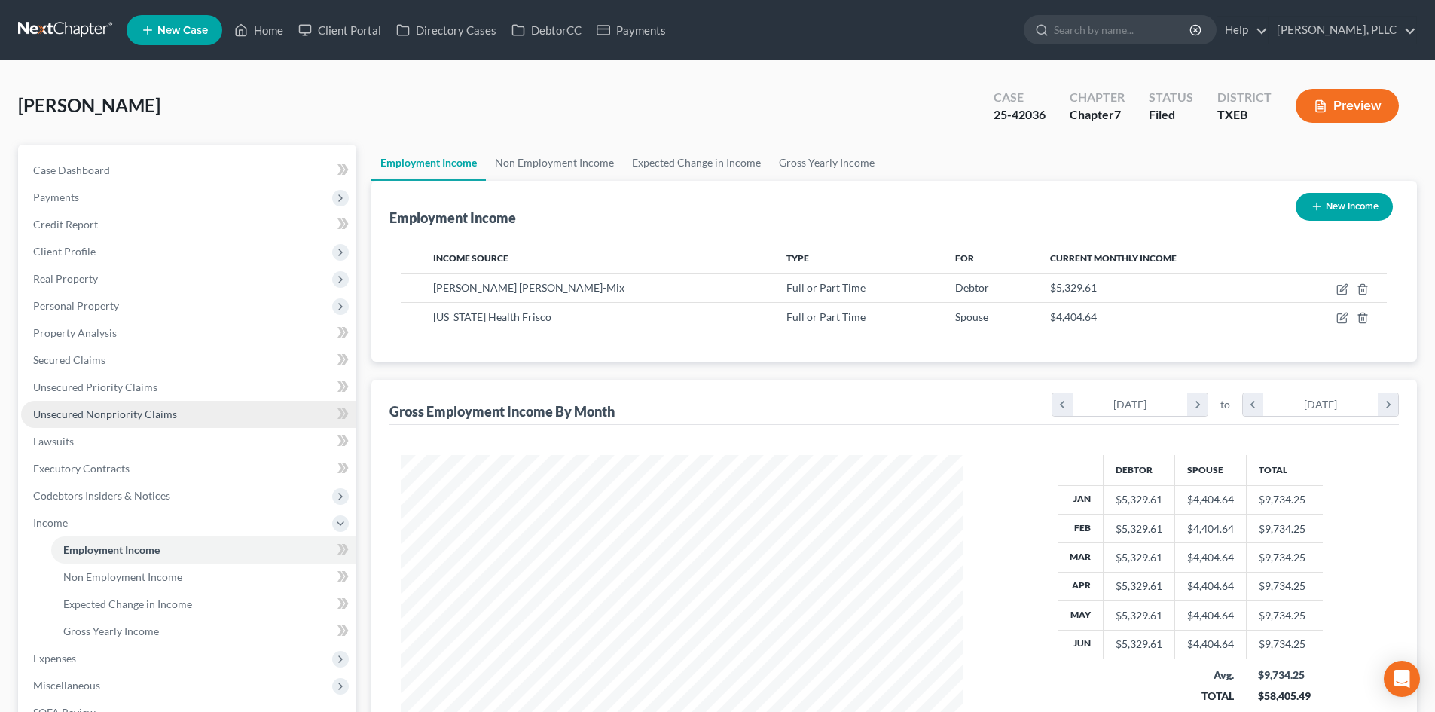
click at [86, 420] on span "Unsecured Nonpriority Claims" at bounding box center [105, 413] width 144 height 13
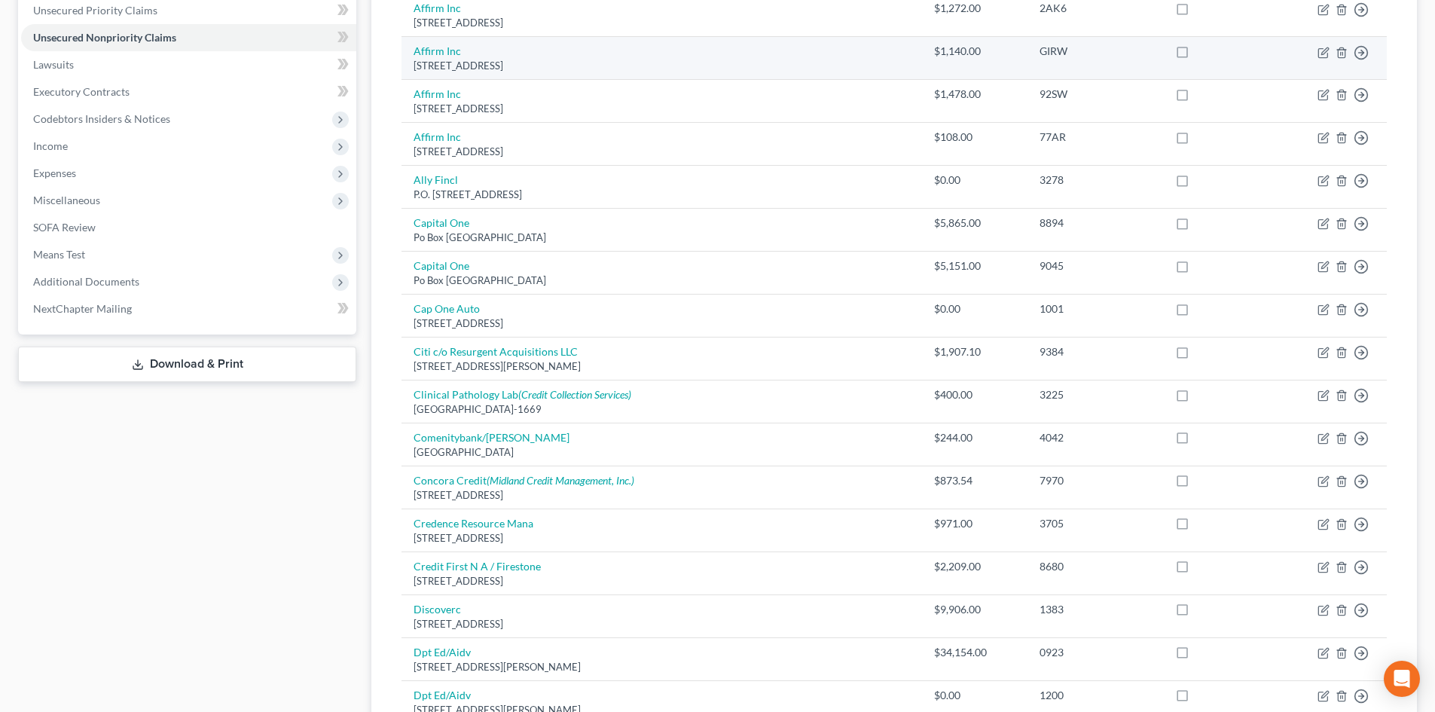
scroll to position [75, 0]
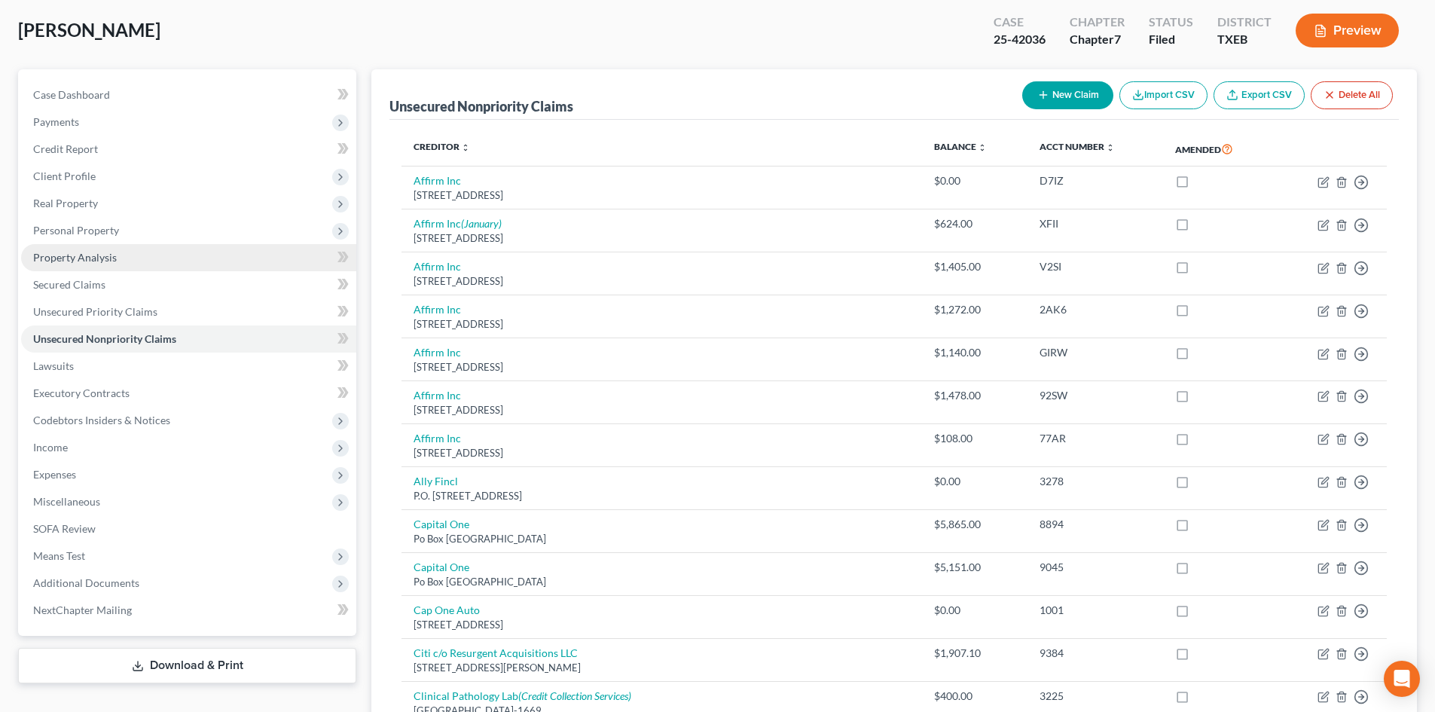
click at [69, 255] on span "Property Analysis" at bounding box center [75, 257] width 84 height 13
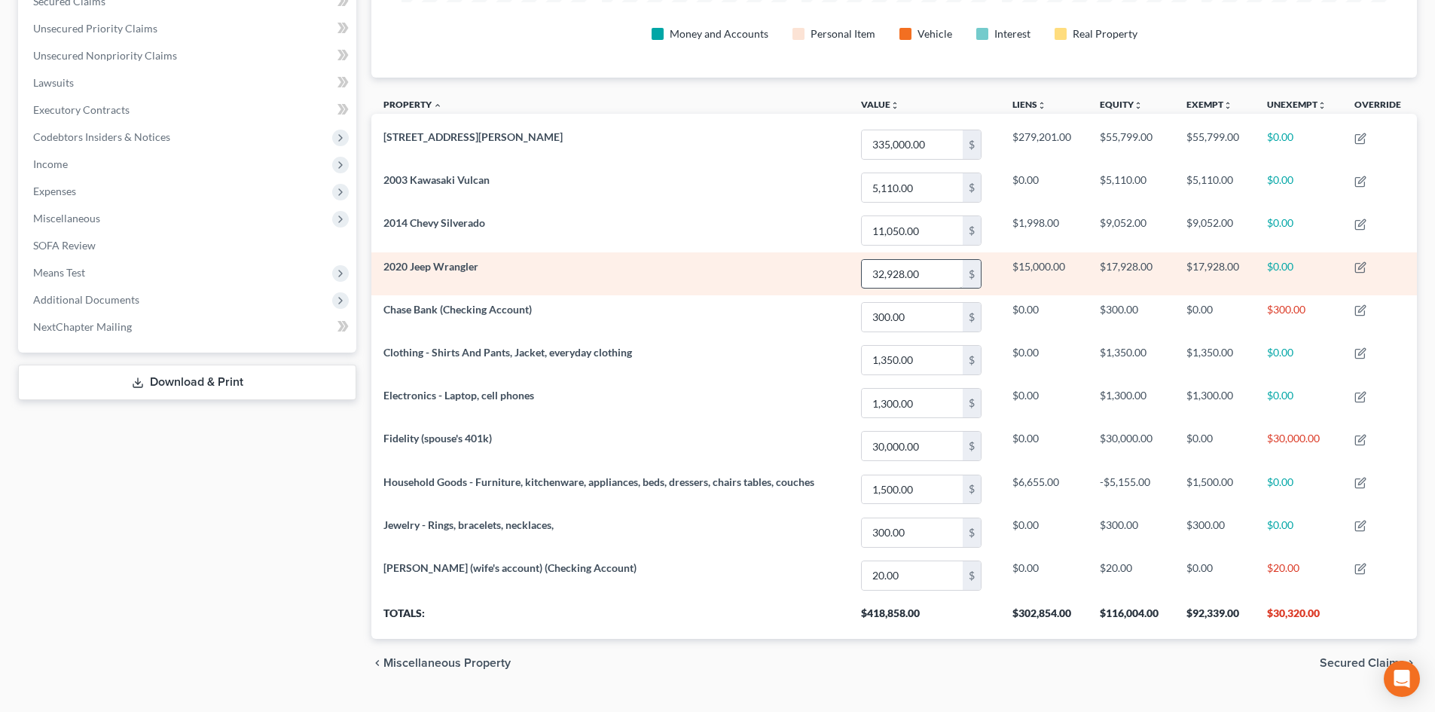
scroll to position [377, 0]
